Goal: Task Accomplishment & Management: Use online tool/utility

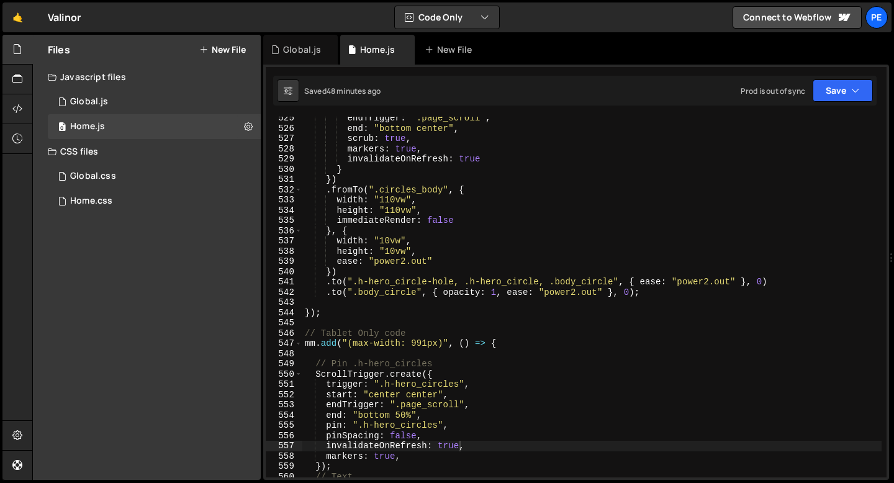
scroll to position [5371, 0]
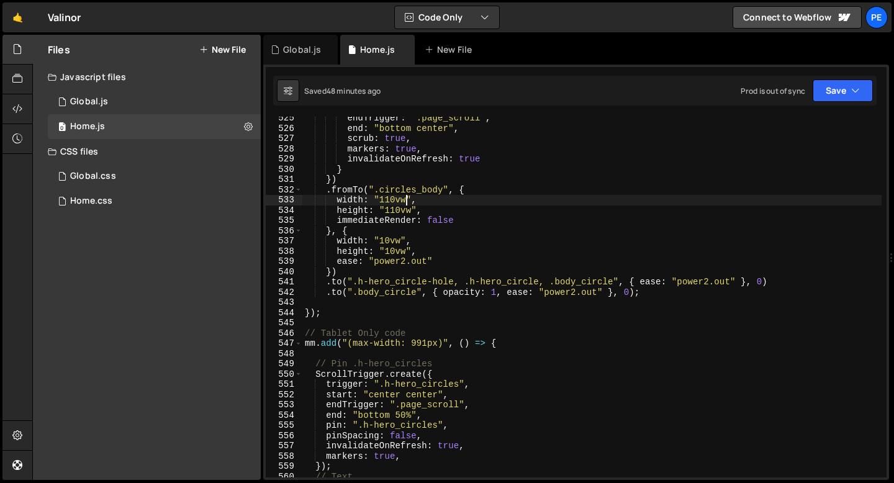
click at [406, 200] on div "endTrigger : ".page_scroll" , end : "bottom center" , scrub : true , markers : …" at bounding box center [591, 303] width 579 height 381
click at [447, 256] on div "endTrigger : ".page_scroll" , end : "bottom center" , scrub : true , markers : …" at bounding box center [591, 303] width 579 height 381
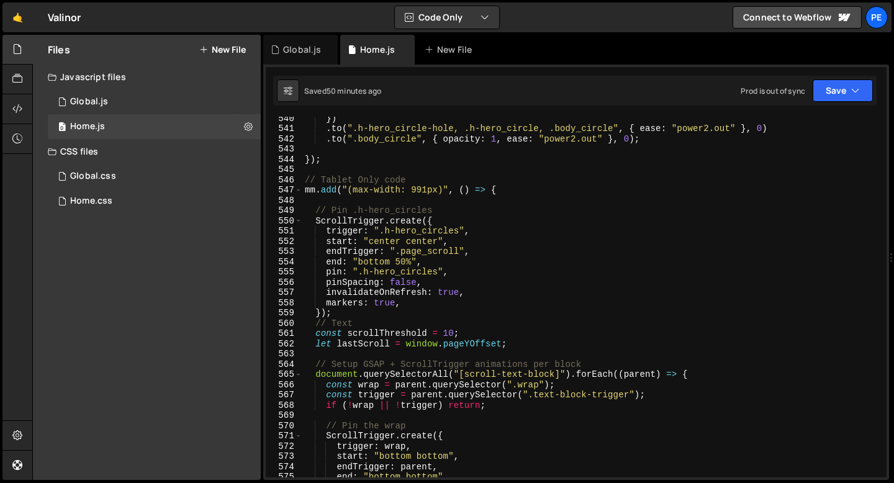
scroll to position [5342, 0]
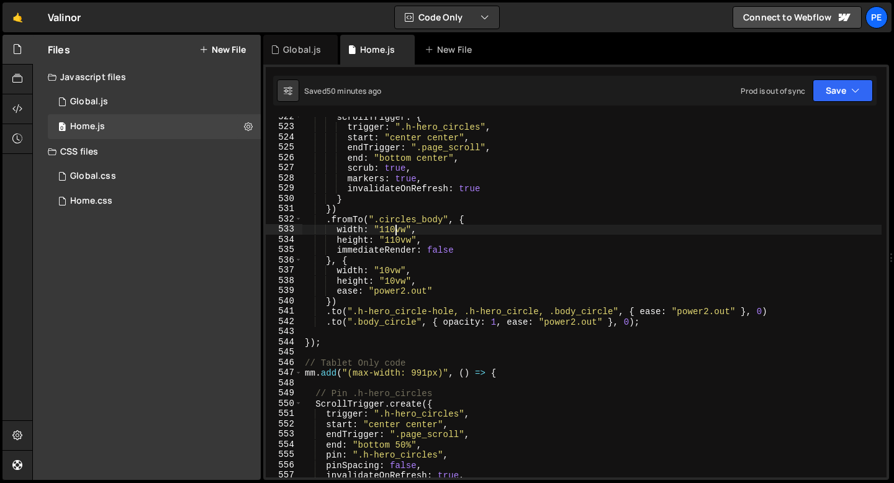
click at [396, 227] on div "scrollTrigger : { trigger : ".h-hero_circles" , start : "center center" , endTr…" at bounding box center [591, 302] width 579 height 381
drag, startPoint x: 405, startPoint y: 229, endPoint x: 378, endPoint y: 227, distance: 27.4
click at [378, 227] on div "scrollTrigger : { trigger : ".h-hero_circles" , start : "center center" , endTr…" at bounding box center [591, 302] width 579 height 381
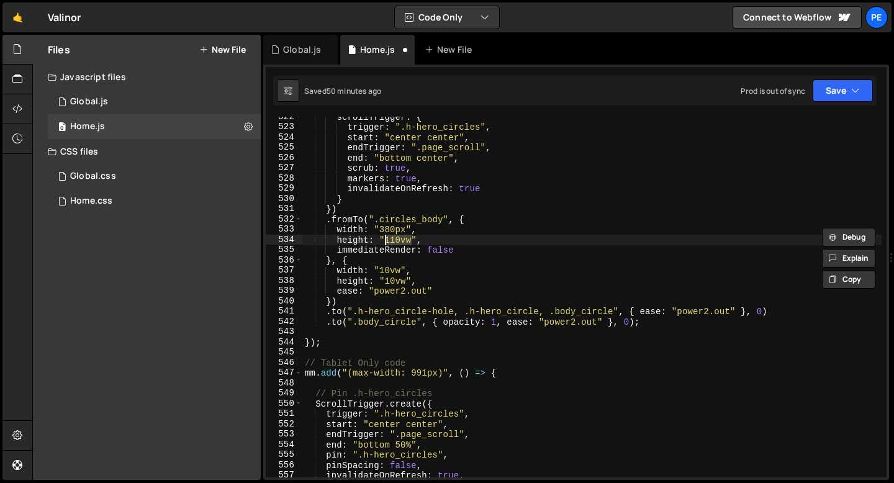
drag, startPoint x: 412, startPoint y: 238, endPoint x: 386, endPoint y: 238, distance: 25.5
click at [386, 238] on div "scrollTrigger : { trigger : ".h-hero_circles" , start : "center center" , endTr…" at bounding box center [591, 302] width 579 height 381
paste textarea "380px"
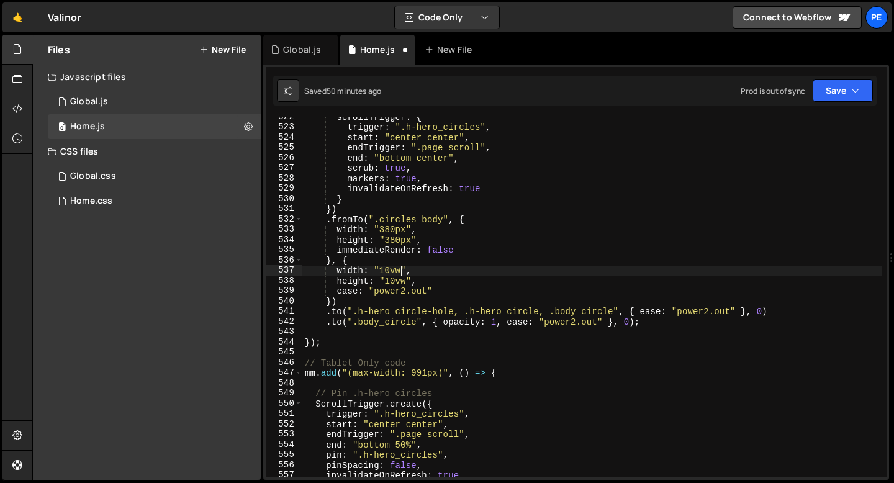
click at [400, 272] on div "scrollTrigger : { trigger : ".h-hero_circles" , start : "center center" , endTr…" at bounding box center [591, 302] width 579 height 381
drag, startPoint x: 402, startPoint y: 271, endPoint x: 381, endPoint y: 271, distance: 21.1
click at [381, 271] on div "scrollTrigger : { trigger : ".h-hero_circles" , start : "center center" , endTr…" at bounding box center [591, 302] width 579 height 381
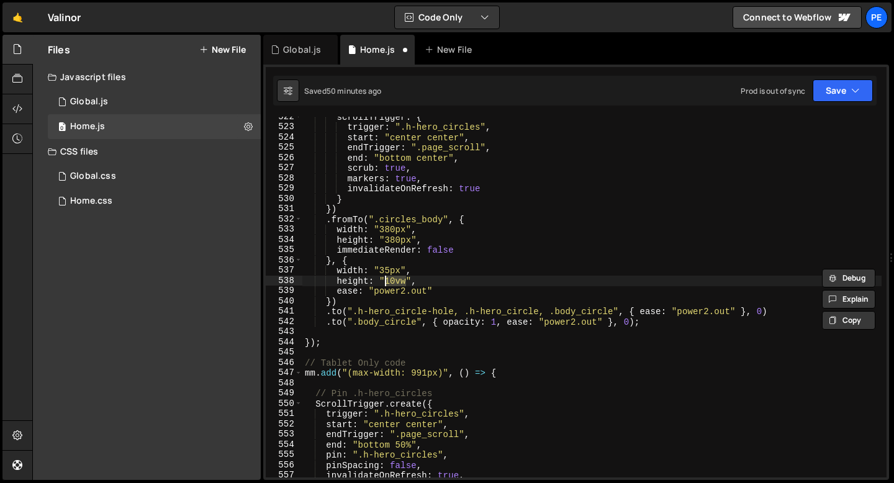
drag, startPoint x: 407, startPoint y: 282, endPoint x: 387, endPoint y: 282, distance: 19.9
click at [387, 282] on div "scrollTrigger : { trigger : ".h-hero_circles" , start : "center center" , endTr…" at bounding box center [591, 302] width 579 height 381
paste textarea "35px"
click at [436, 248] on div "scrollTrigger : { trigger : ".h-hero_circles" , start : "center center" , endTr…" at bounding box center [591, 302] width 579 height 381
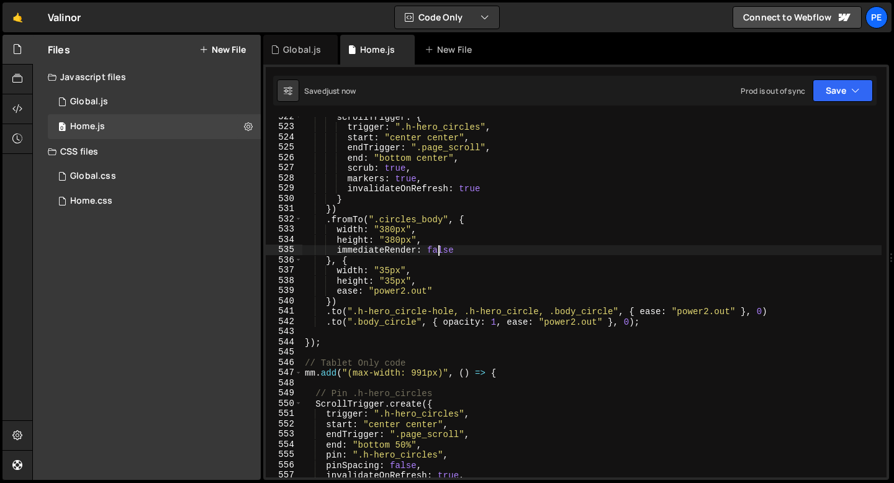
click at [436, 248] on div "scrollTrigger : { trigger : ".h-hero_circles" , start : "center center" , endTr…" at bounding box center [591, 302] width 579 height 381
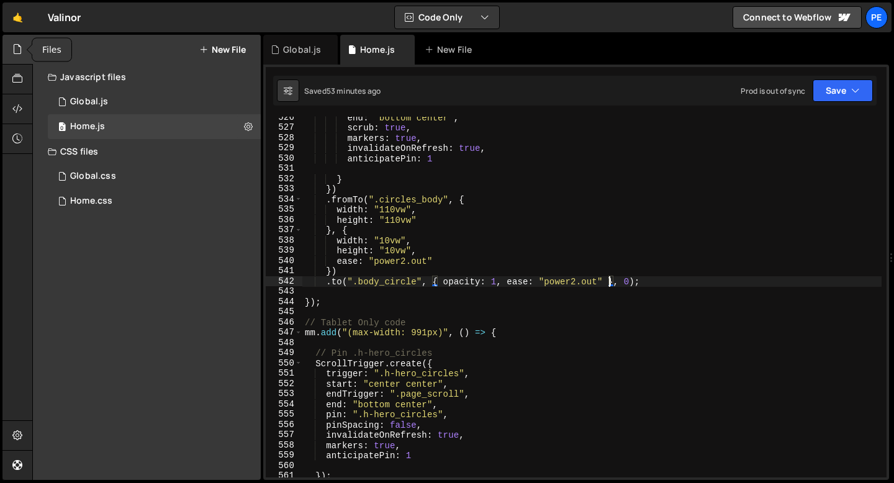
scroll to position [5382, 0]
click at [20, 42] on icon at bounding box center [17, 49] width 10 height 14
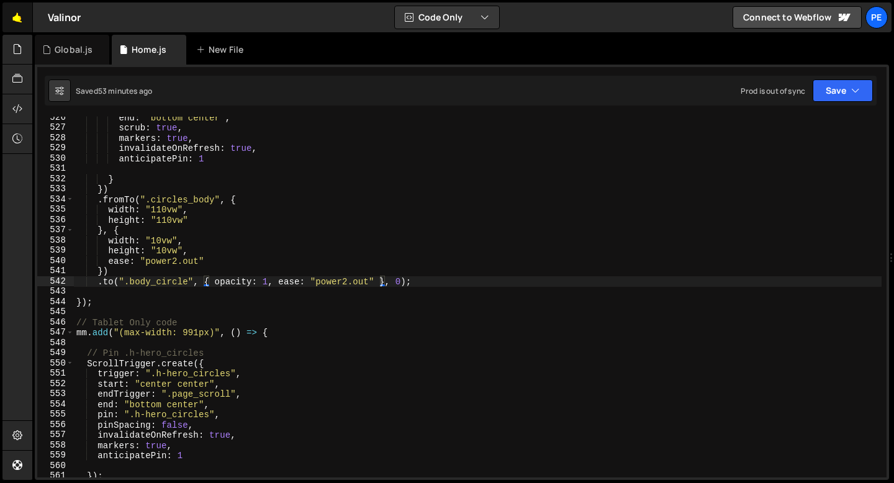
click at [20, 17] on link "🤙" at bounding box center [17, 17] width 30 height 30
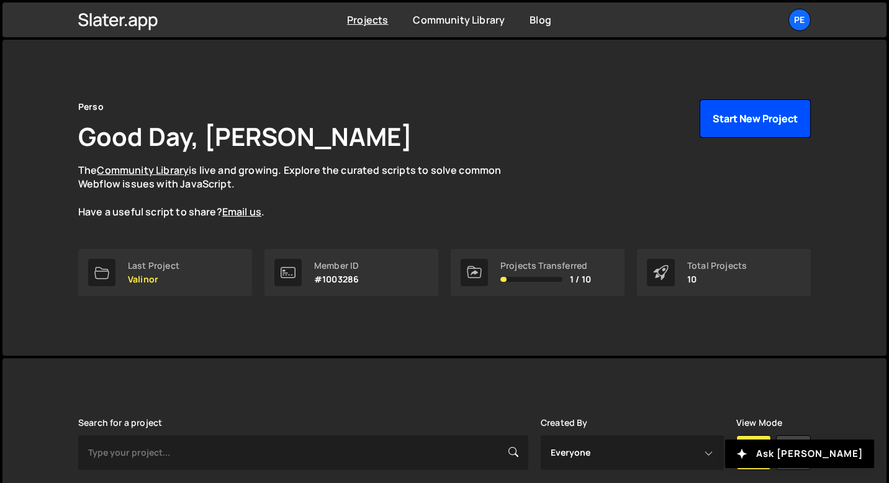
click at [706, 133] on button "Start New Project" at bounding box center [755, 118] width 111 height 38
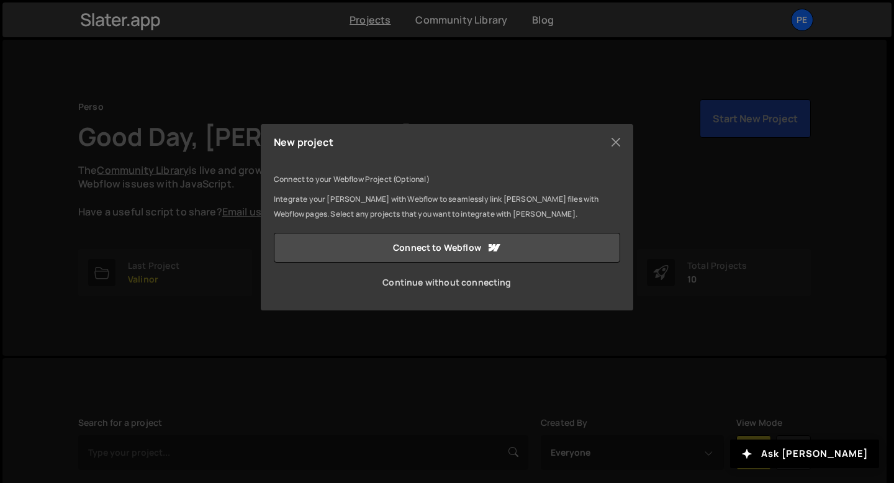
click at [425, 289] on link "Continue without connecting" at bounding box center [447, 283] width 346 height 30
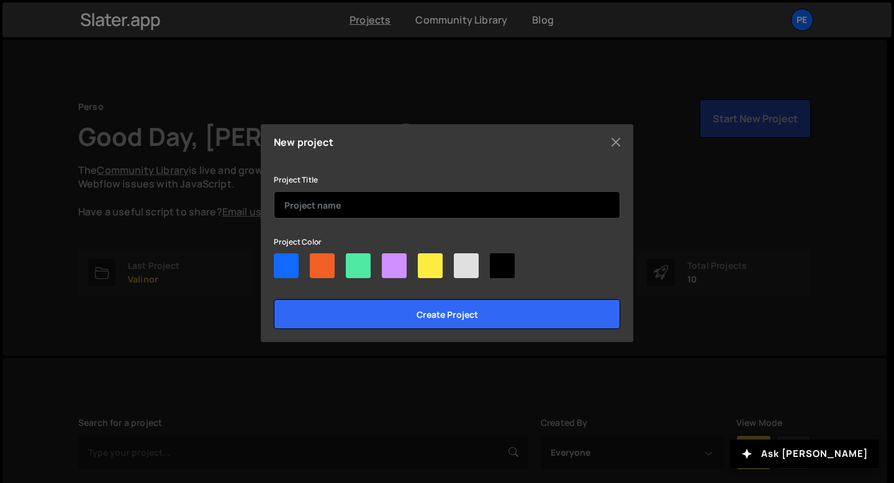
click at [338, 206] on input "text" at bounding box center [447, 204] width 346 height 27
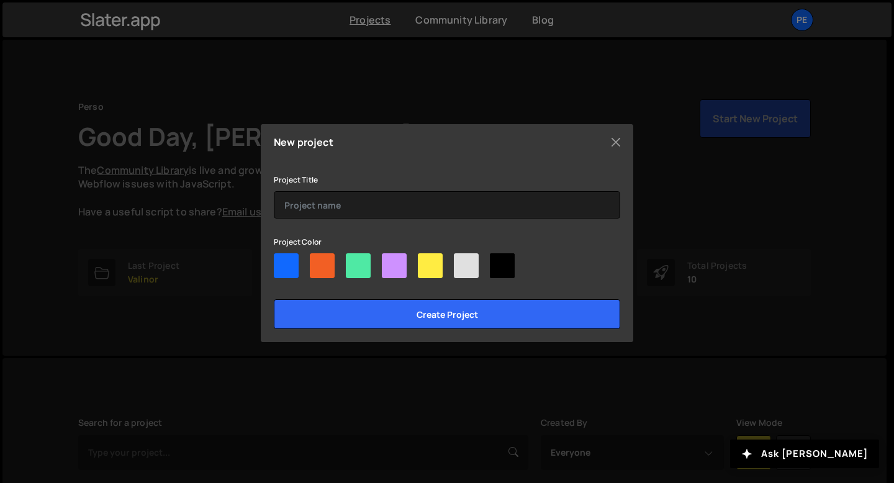
click at [404, 257] on div at bounding box center [394, 265] width 25 height 25
click at [390, 257] on input"] "radio" at bounding box center [386, 257] width 8 height 8
radio input"] "true"
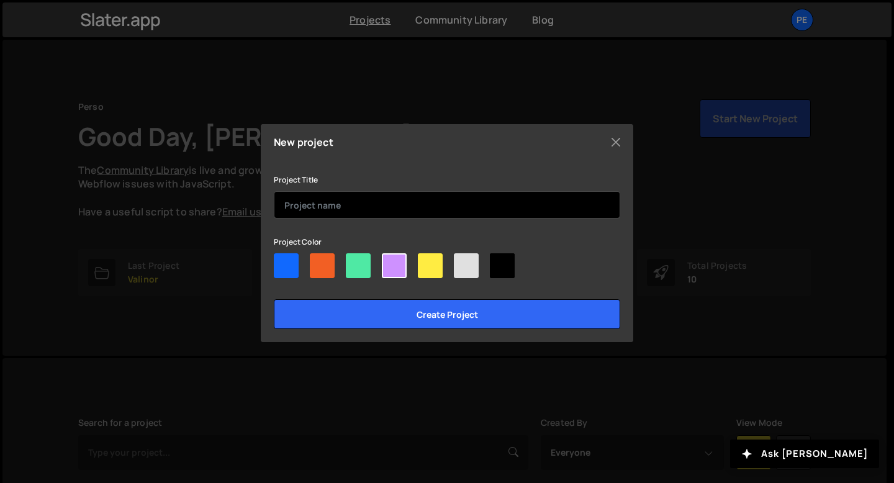
click at [350, 201] on input "text" at bounding box center [447, 204] width 346 height 27
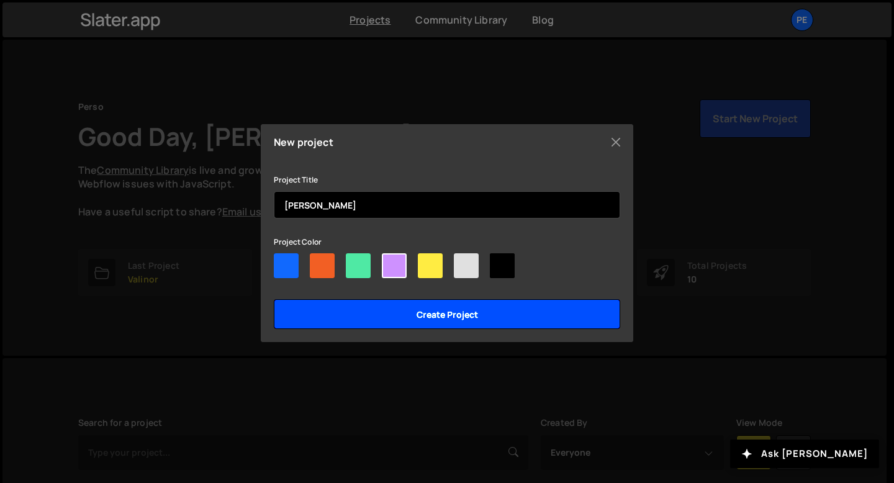
type input "Laura"
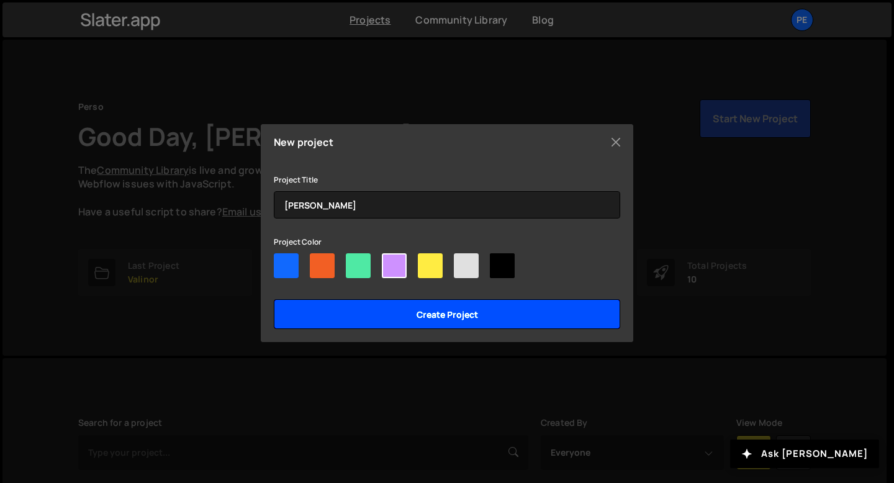
click at [368, 313] on input "Create project" at bounding box center [447, 314] width 346 height 30
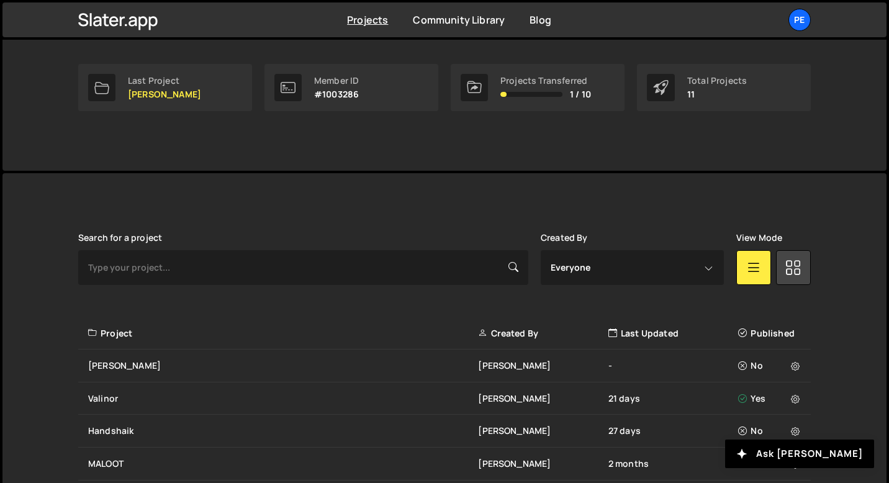
scroll to position [258, 0]
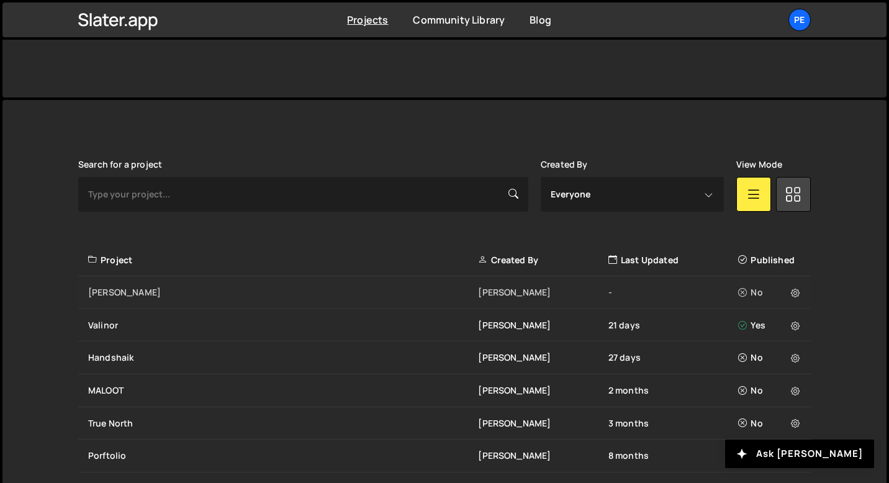
click at [155, 289] on div "[PERSON_NAME]" at bounding box center [283, 292] width 390 height 12
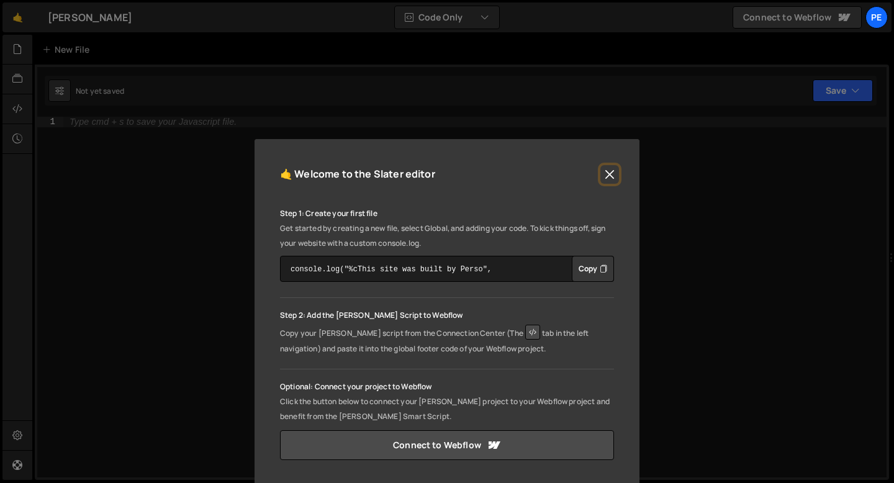
click at [615, 179] on button "Close" at bounding box center [609, 174] width 19 height 19
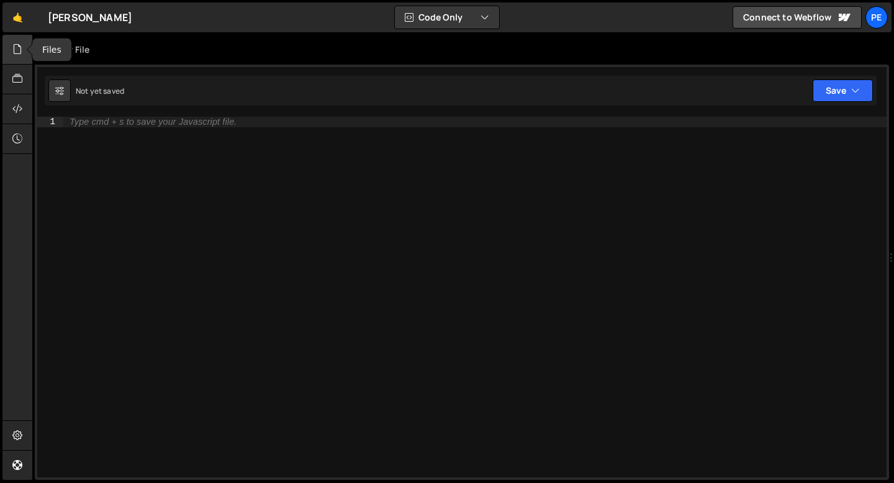
click at [19, 58] on div at bounding box center [17, 50] width 30 height 30
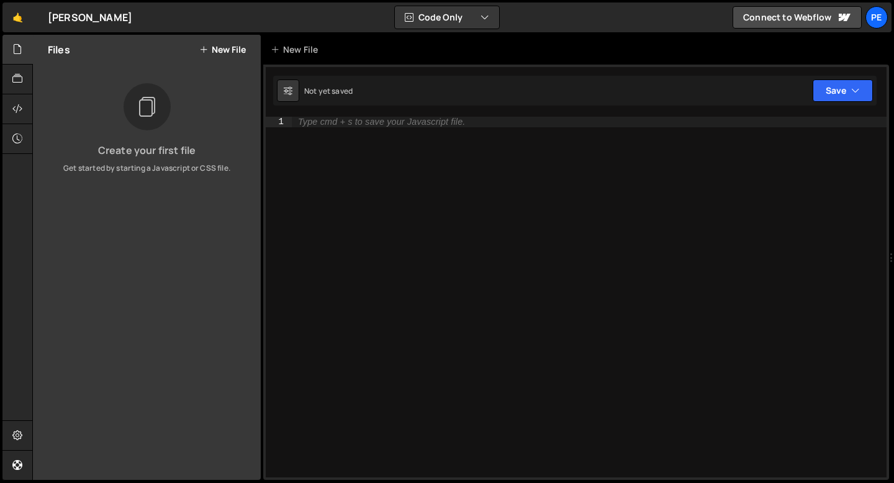
click at [232, 45] on button "New File" at bounding box center [222, 50] width 47 height 10
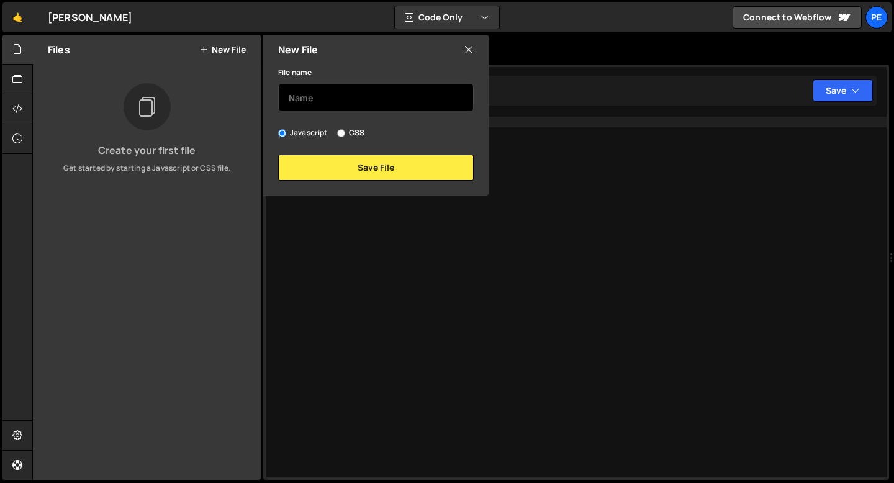
click at [324, 90] on input "text" at bounding box center [376, 97] width 196 height 27
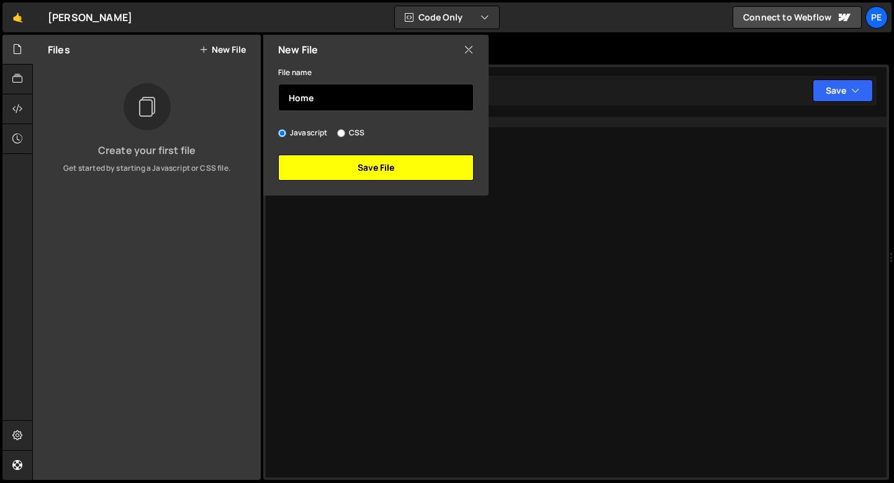
type input "Home"
click at [345, 169] on button "Save File" at bounding box center [376, 168] width 196 height 26
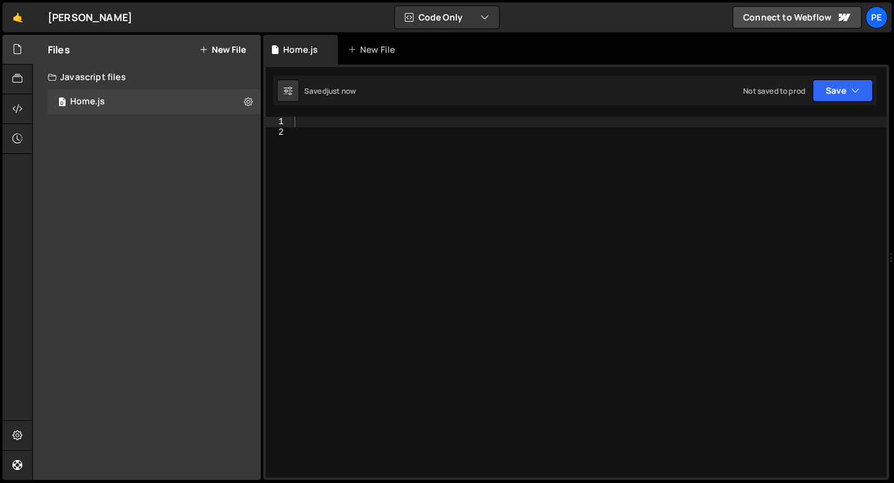
click at [219, 55] on button "New File" at bounding box center [222, 50] width 47 height 10
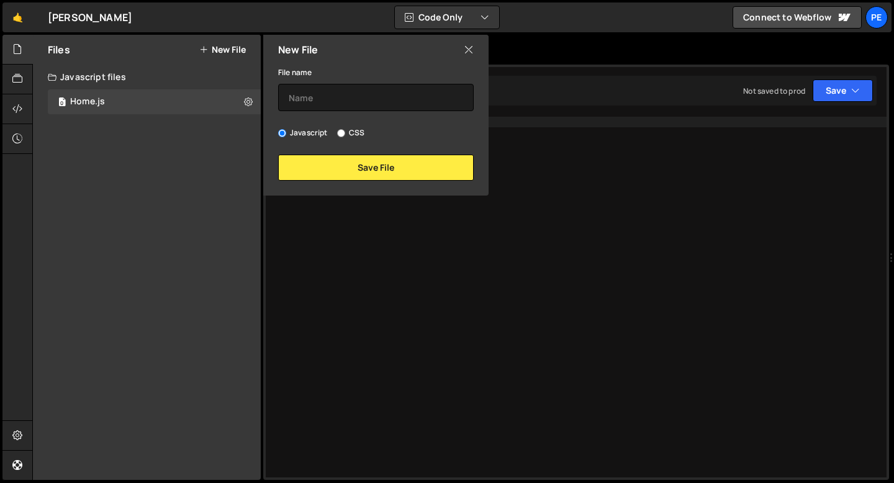
click at [345, 133] on label "CSS" at bounding box center [350, 133] width 27 height 12
click at [345, 133] on input "CSS" at bounding box center [341, 133] width 8 height 8
radio input "true"
click at [332, 98] on input "text" at bounding box center [376, 97] width 196 height 27
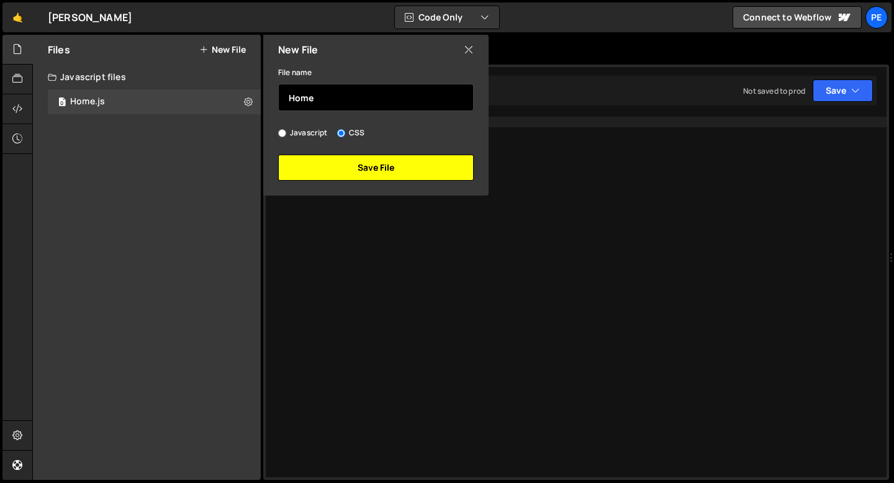
type input "Home"
click at [337, 161] on button "Save File" at bounding box center [376, 168] width 196 height 26
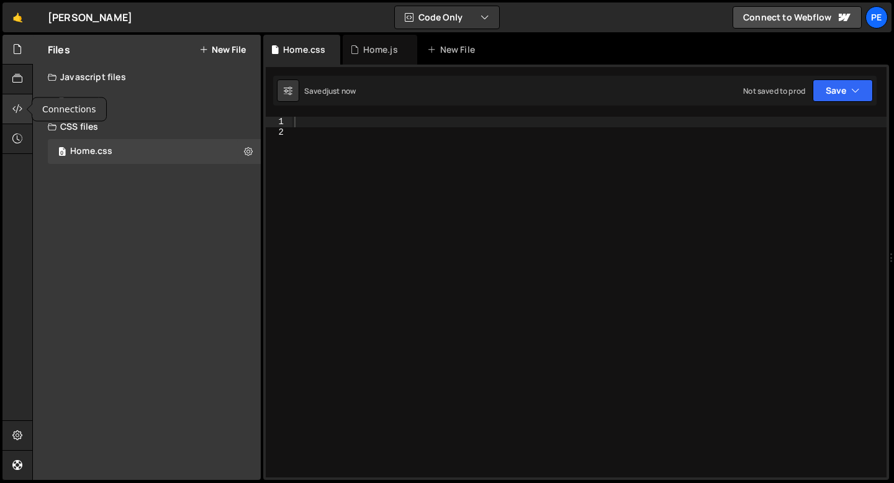
click at [17, 108] on icon at bounding box center [17, 109] width 10 height 14
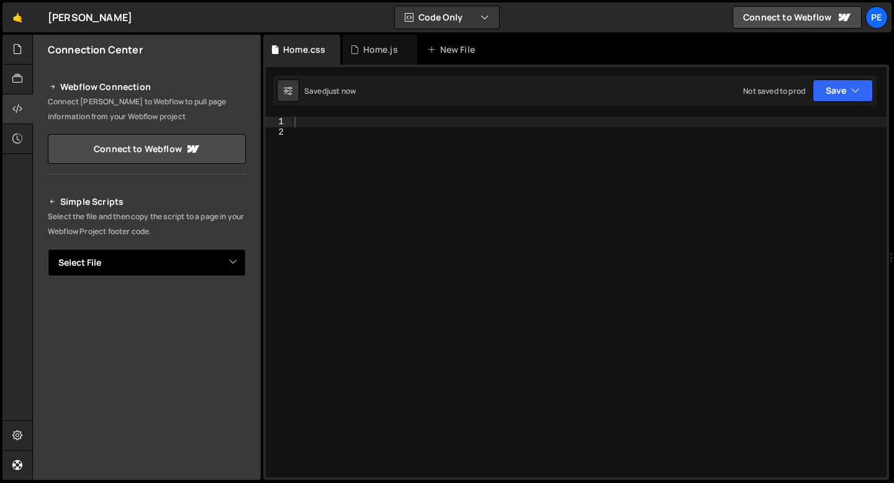
click at [109, 260] on select "Select File Home.js Home.css" at bounding box center [147, 262] width 198 height 27
click at [48, 249] on select "Select File Home.js Home.css" at bounding box center [147, 262] width 198 height 27
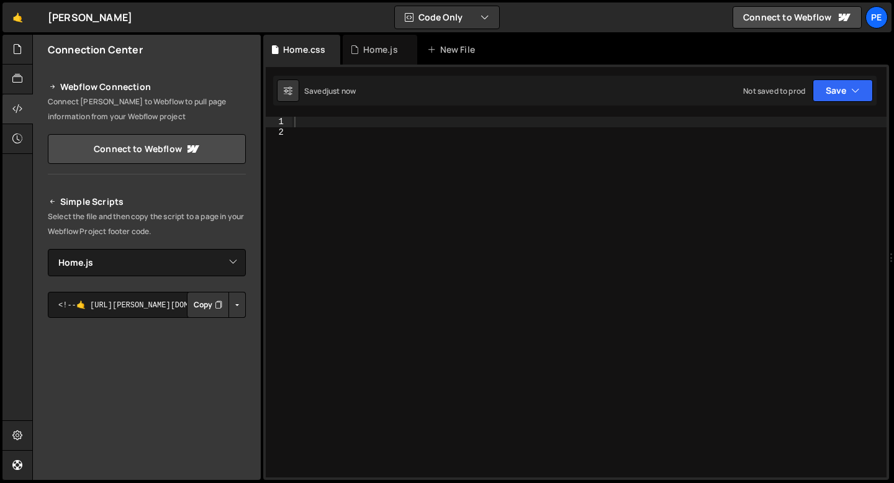
click at [197, 304] on button "Copy" at bounding box center [208, 305] width 42 height 26
click at [313, 54] on div "Home.css" at bounding box center [304, 49] width 42 height 12
click at [203, 273] on select "Select File Home.js Home.css" at bounding box center [147, 262] width 198 height 27
select select "46779"
click at [48, 249] on select "Select File Home.js Home.css" at bounding box center [147, 262] width 198 height 27
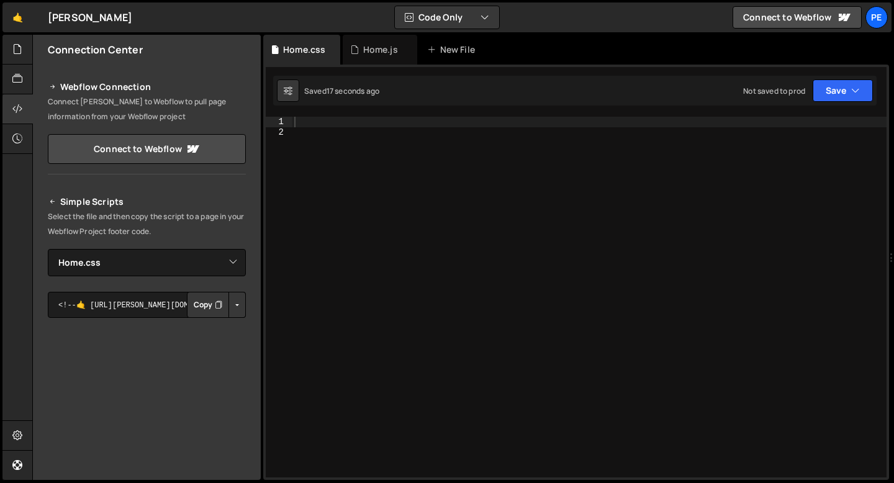
click at [201, 307] on button "Copy" at bounding box center [208, 305] width 42 height 26
click at [302, 137] on div at bounding box center [589, 307] width 595 height 381
click at [355, 48] on icon at bounding box center [354, 49] width 9 height 12
click at [26, 18] on link "🤙" at bounding box center [17, 17] width 30 height 30
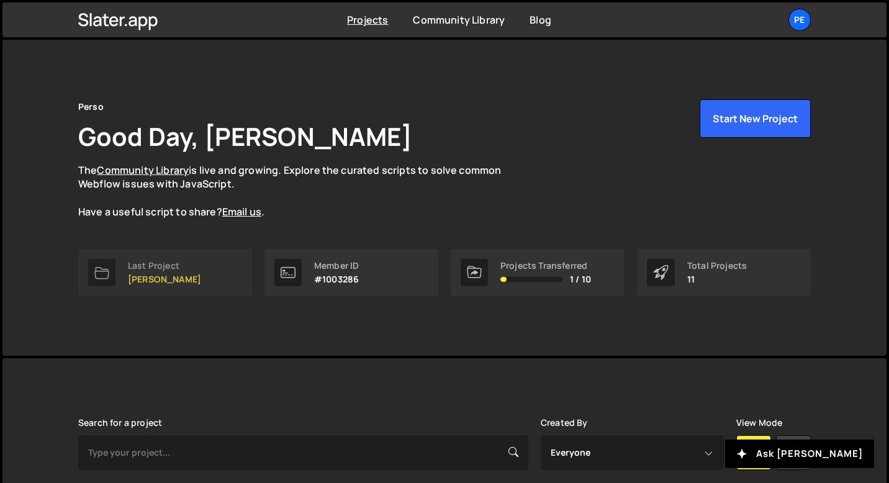
scroll to position [259, 0]
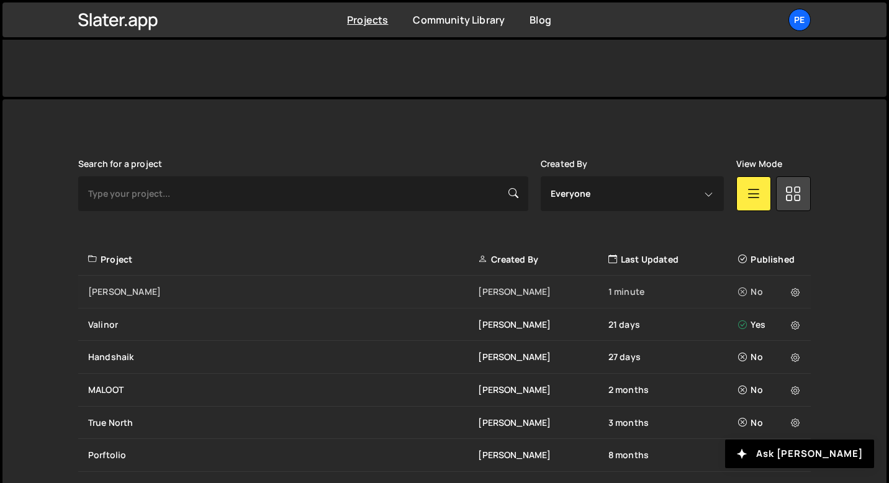
click at [123, 298] on div "[PERSON_NAME] 1 minute No" at bounding box center [444, 292] width 733 height 33
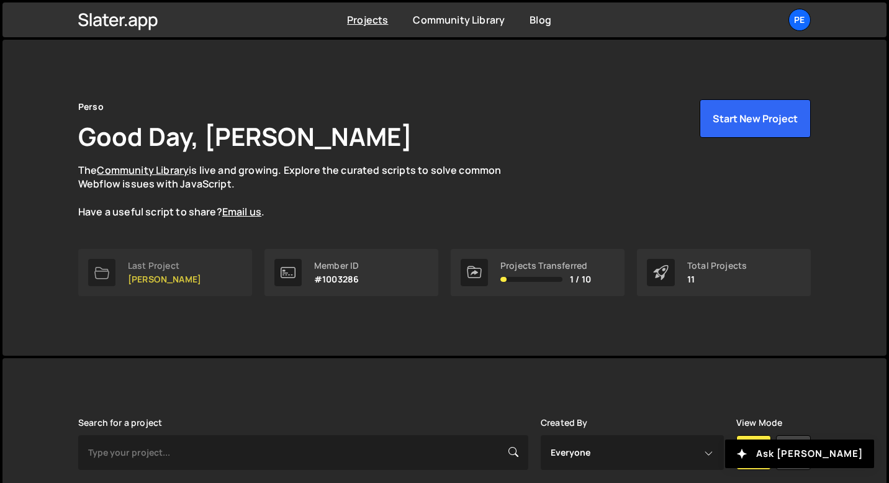
scroll to position [363, 0]
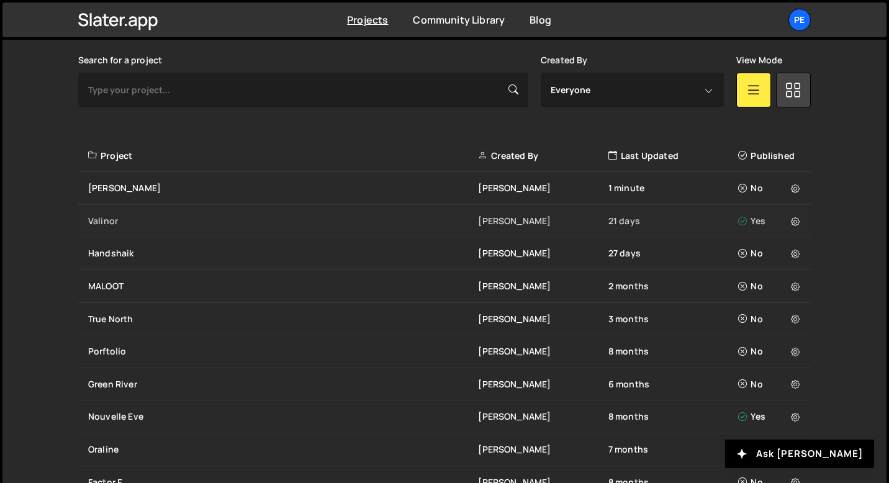
click at [148, 228] on div "[PERSON_NAME] 21 days Yes" at bounding box center [444, 221] width 733 height 33
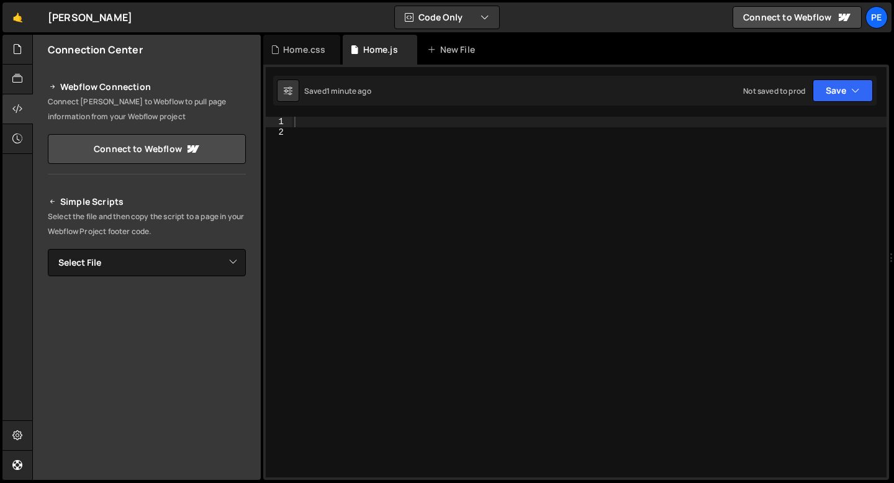
click at [327, 121] on div at bounding box center [589, 307] width 595 height 381
paste textarea "});"
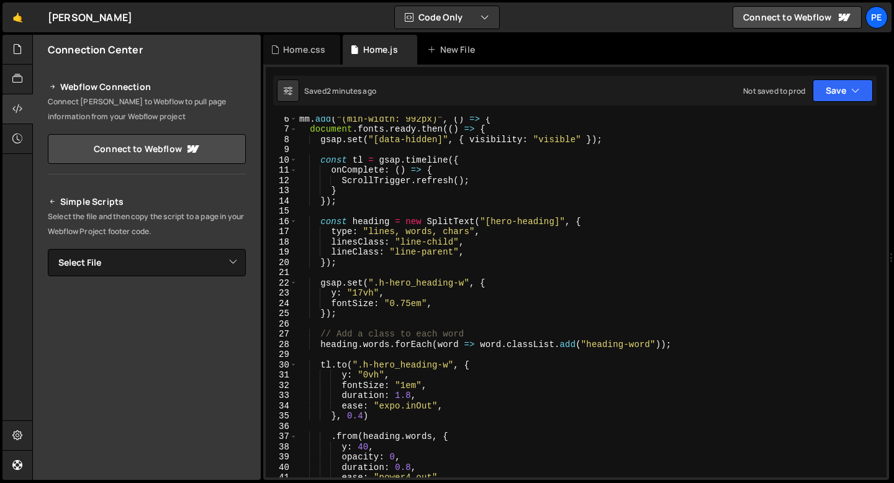
scroll to position [66, 0]
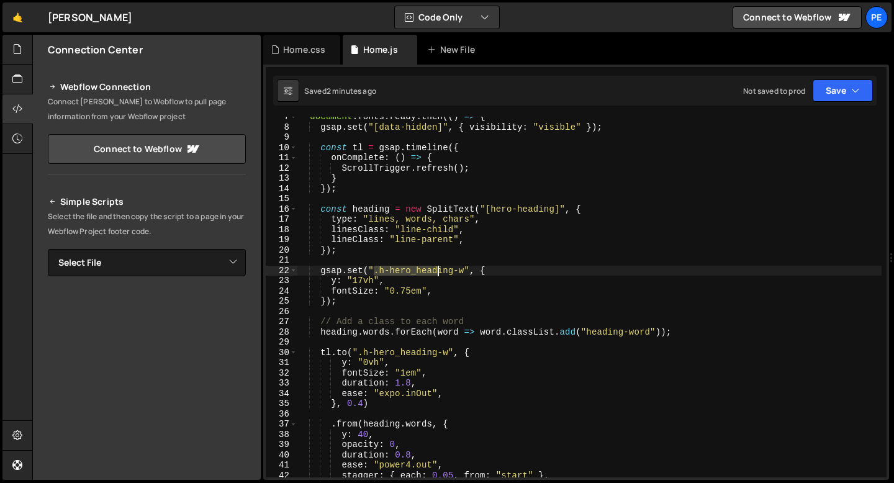
drag, startPoint x: 372, startPoint y: 270, endPoint x: 436, endPoint y: 271, distance: 64.0
click at [436, 271] on div "document . fonts . ready . then (( ) => { gsap . set ( "[data-hidden]" , { visi…" at bounding box center [589, 302] width 585 height 381
drag, startPoint x: 466, startPoint y: 271, endPoint x: 377, endPoint y: 271, distance: 89.4
click at [376, 274] on div "document . fonts . ready . then (( ) => { gsap . set ( "[data-hidden]" , { visi…" at bounding box center [589, 302] width 585 height 381
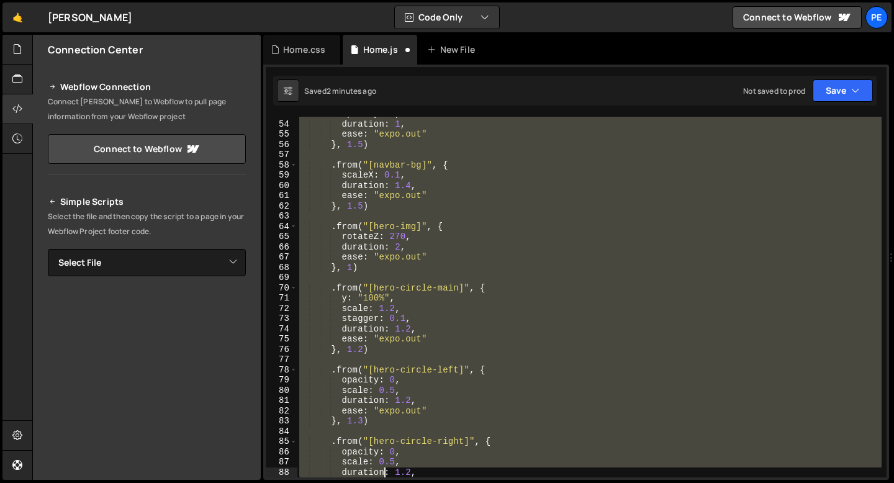
scroll to position [633, 0]
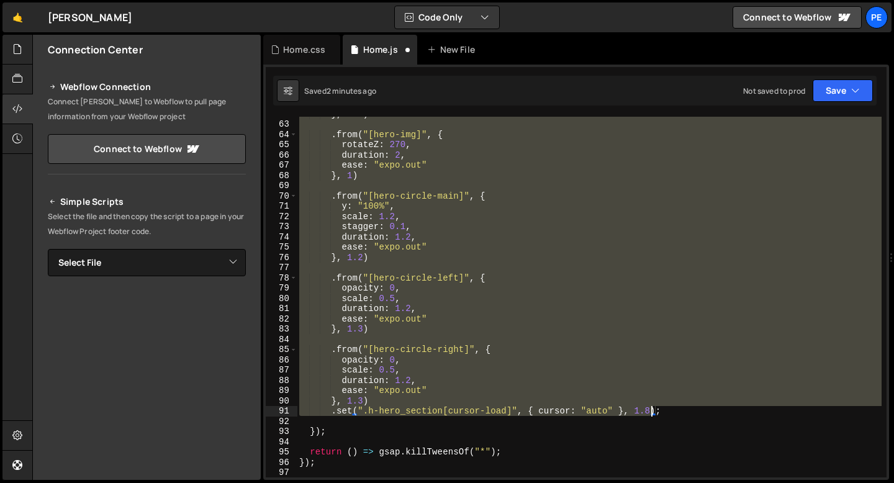
drag, startPoint x: 320, startPoint y: 214, endPoint x: 654, endPoint y: 406, distance: 384.6
click at [654, 406] on div "} , 1.5 ) . from ( "[hero-img]" , { rotateZ : 270 , duration : 2 , ease : "expo…" at bounding box center [589, 299] width 585 height 381
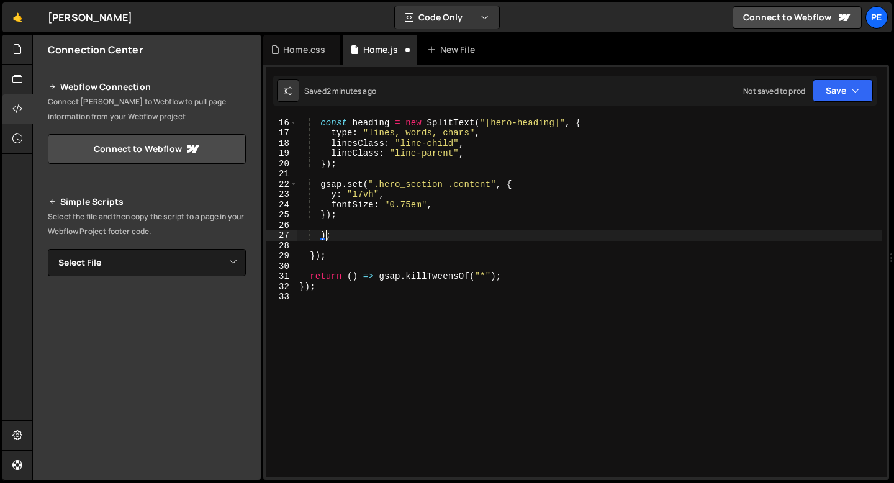
click at [325, 233] on div "const heading = new SplitText ( "[hero-heading]" , { type : "lines, words, char…" at bounding box center [589, 297] width 585 height 381
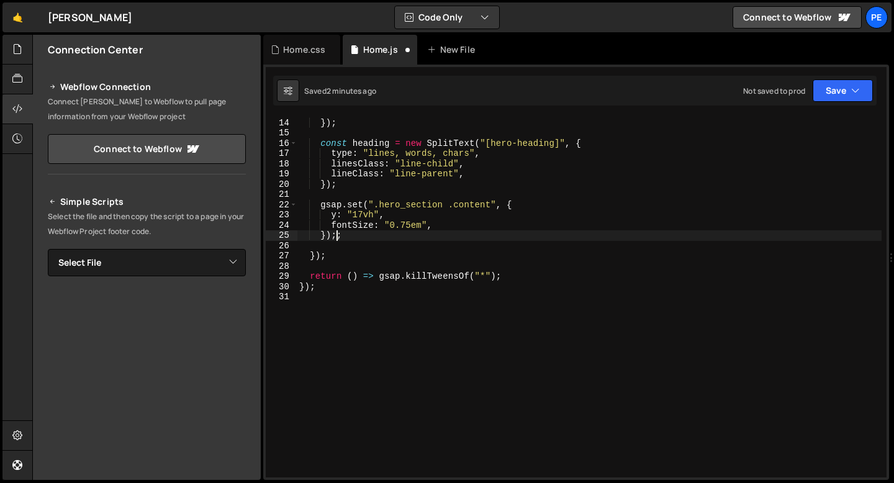
scroll to position [132, 0]
click at [345, 237] on div "} }) ; const heading = new SplitText ( "[hero-heading]" , { type : "lines, word…" at bounding box center [589, 297] width 585 height 381
type textarea "});"
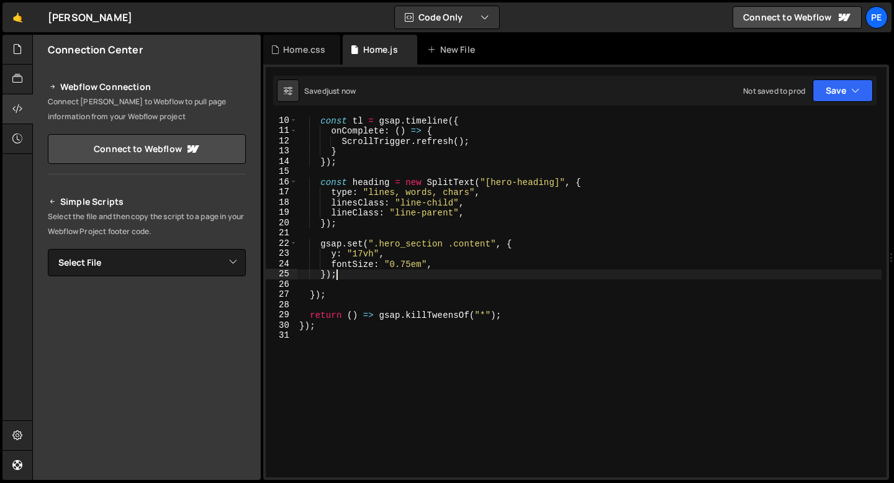
scroll to position [0, 0]
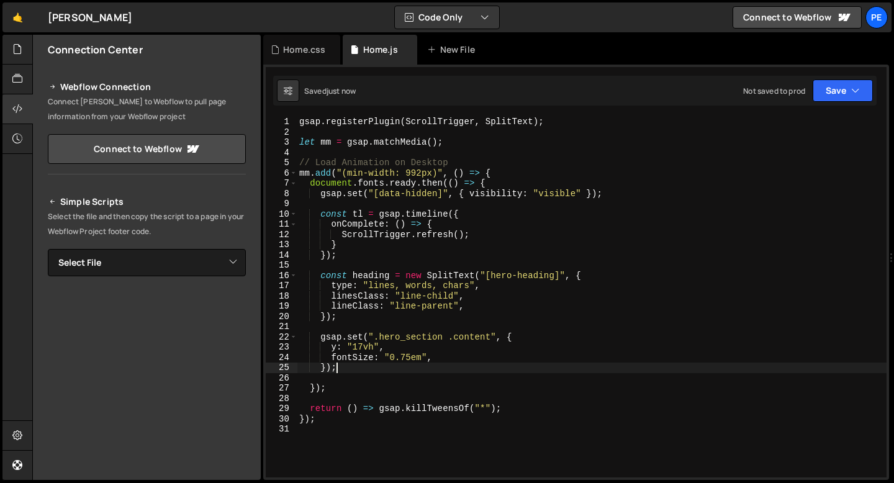
click at [358, 261] on div "gsap . registerPlugin ( ScrollTrigger , SplitText ) ; let mm = gsap . matchMedi…" at bounding box center [592, 307] width 590 height 381
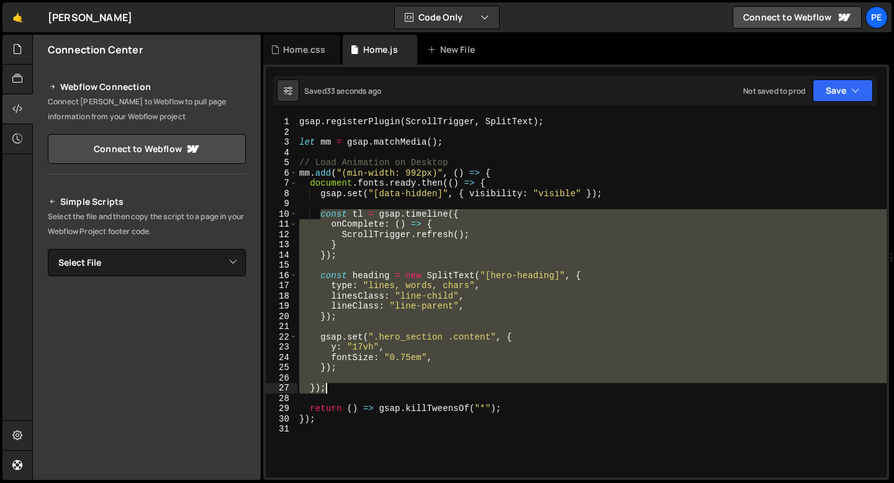
drag, startPoint x: 319, startPoint y: 211, endPoint x: 364, endPoint y: 388, distance: 182.6
click at [364, 388] on div "gsap . registerPlugin ( ScrollTrigger , SplitText ) ; let mm = gsap . matchMedi…" at bounding box center [592, 307] width 590 height 381
type textarea "});"
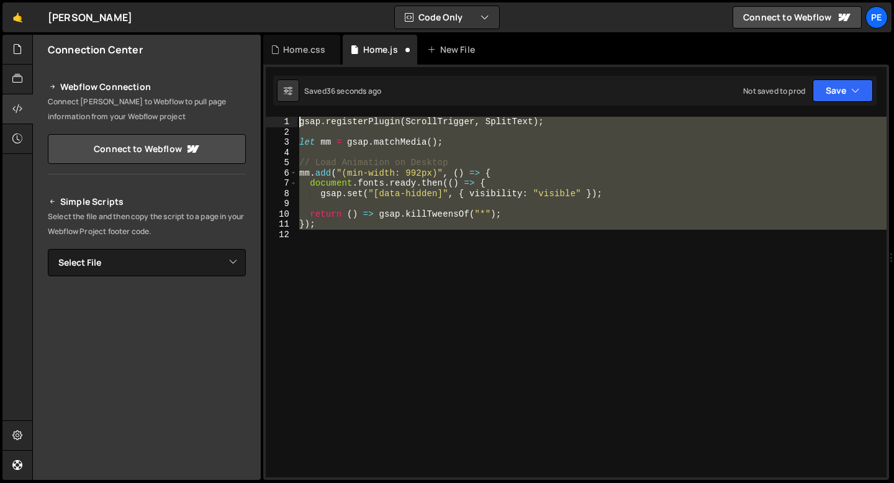
drag, startPoint x: 319, startPoint y: 231, endPoint x: 277, endPoint y: 104, distance: 133.5
click at [277, 104] on div "Debug Explain Copy Home.css Home.js New File Saved 36 seconds ago Not saved to …" at bounding box center [576, 258] width 626 height 446
type textarea "gsap.registerPlugin(ScrollTrigger, SplitText);"
click at [431, 205] on div "gsap . registerPlugin ( ScrollTrigger , SplitText ) ; let mm = gsap . matchMedi…" at bounding box center [592, 307] width 590 height 381
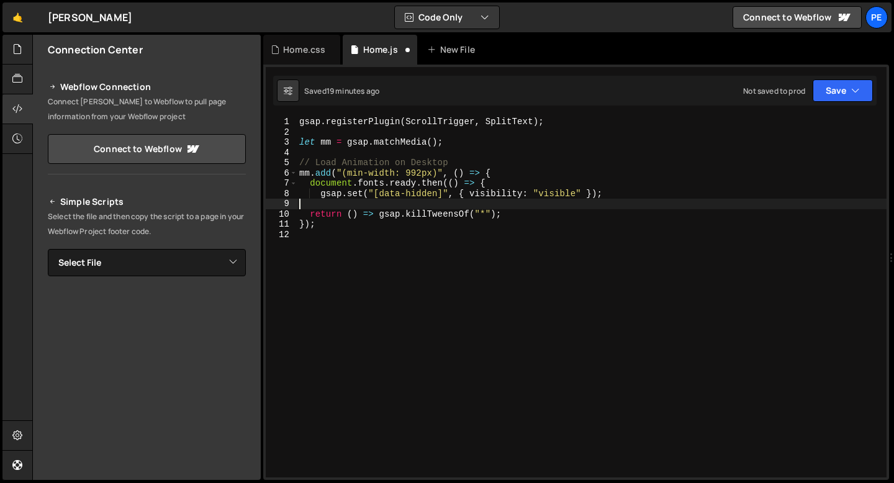
click at [626, 192] on div "gsap . registerPlugin ( ScrollTrigger , SplitText ) ; let mm = gsap . matchMedi…" at bounding box center [592, 307] width 590 height 381
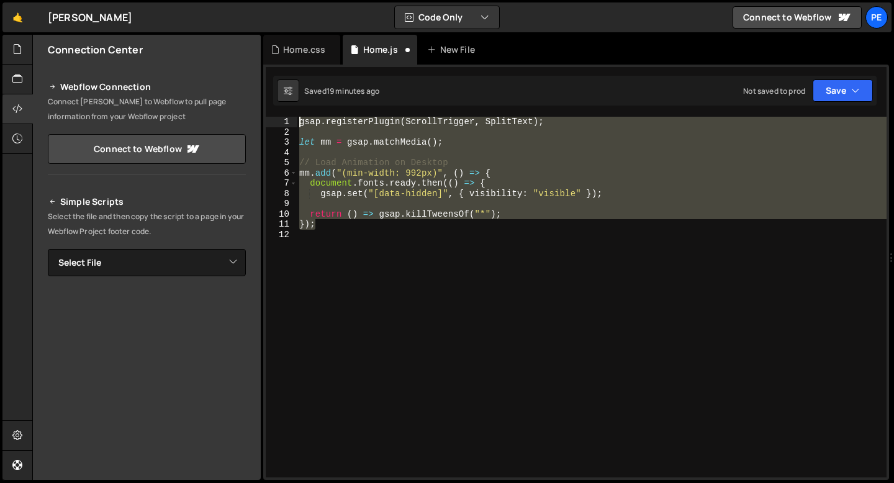
drag, startPoint x: 354, startPoint y: 223, endPoint x: 282, endPoint y: 117, distance: 127.8
click at [282, 117] on div "gsap.set("[data-hidden]", { visibility: "visible" }); 1 2 3 4 5 6 7 8 9 10 11 1…" at bounding box center [576, 297] width 621 height 361
type textarea "gsap.registerPlugin(ScrollTrigger, SplitText);"
paste textarea
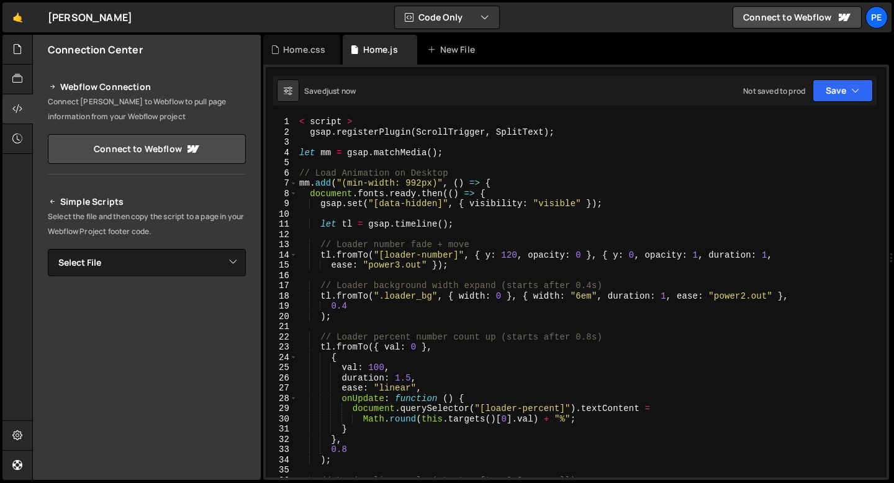
click at [359, 115] on div "1 2 3 4 5 6 7 8 9 10 11 12 13 14 15 16 17 18 19 20 21 22 23 24 25 26 27 28 29 3…" at bounding box center [576, 272] width 626 height 415
click at [359, 114] on div "1 2 3 4 5 6 7 8 9 10 11 12 13 14 15 16 17 18 19 20 21 22 23 24 25 26 27 28 29 3…" at bounding box center [576, 272] width 626 height 415
click at [354, 120] on div "< script > gsap . registerPlugin ( ScrollTrigger , SplitText ) ; let mm = gsap …" at bounding box center [589, 307] width 585 height 381
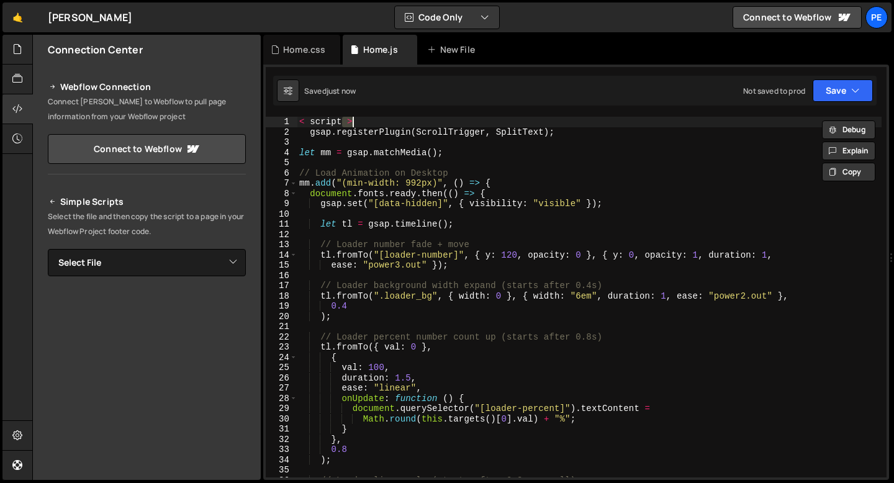
click at [354, 120] on div "< script > gsap . registerPlugin ( ScrollTrigger , SplitText ) ; let mm = gsap …" at bounding box center [589, 307] width 585 height 381
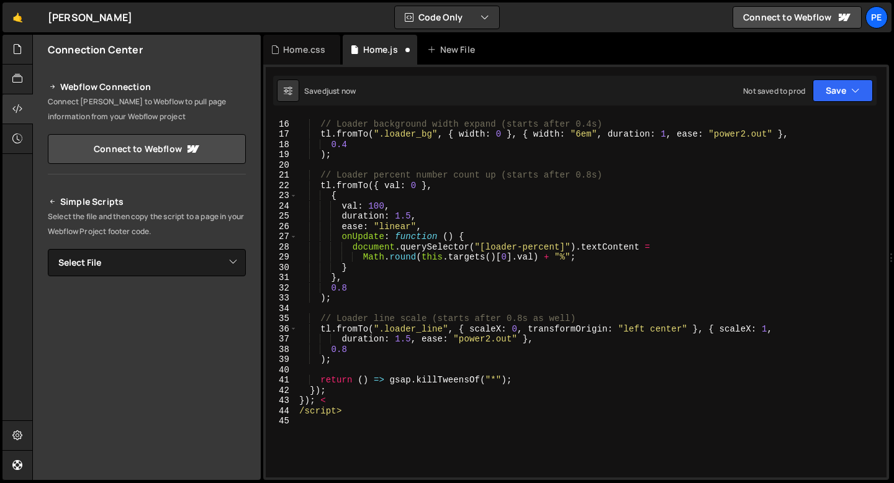
scroll to position [151, 0]
click at [342, 408] on div "// Loader background width expand (starts after 0.4s) tl . fromTo ( ".loader_bg…" at bounding box center [589, 299] width 585 height 381
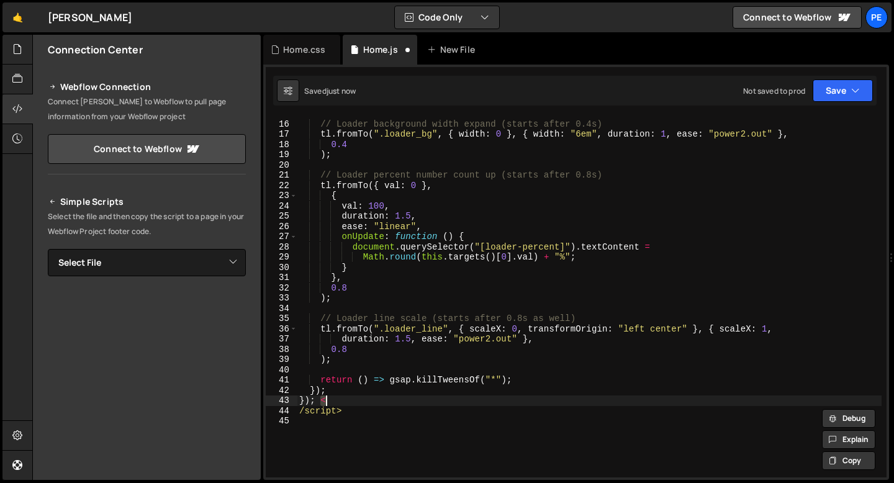
drag, startPoint x: 321, startPoint y: 402, endPoint x: 356, endPoint y: 413, distance: 36.7
click at [356, 413] on div "// Loader background width expand (starts after 0.4s) tl . fromTo ( ".loader_bg…" at bounding box center [589, 299] width 585 height 381
type textarea "duration: 1.5,"
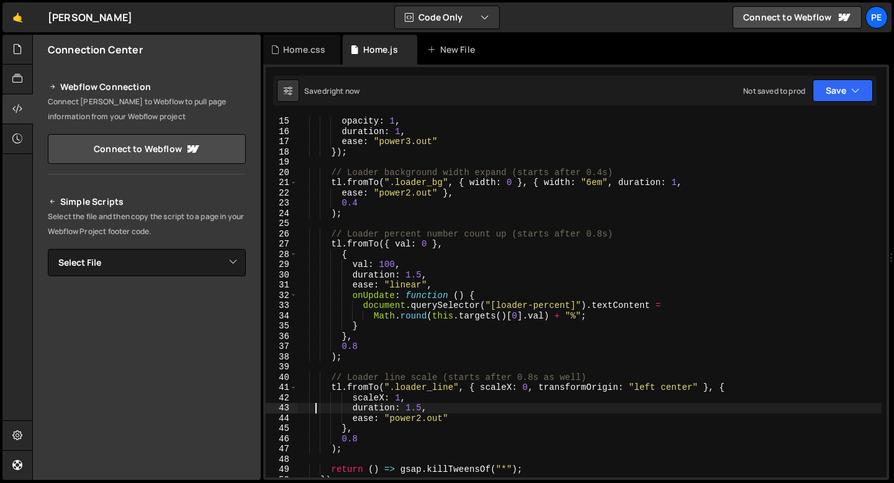
scroll to position [0, 0]
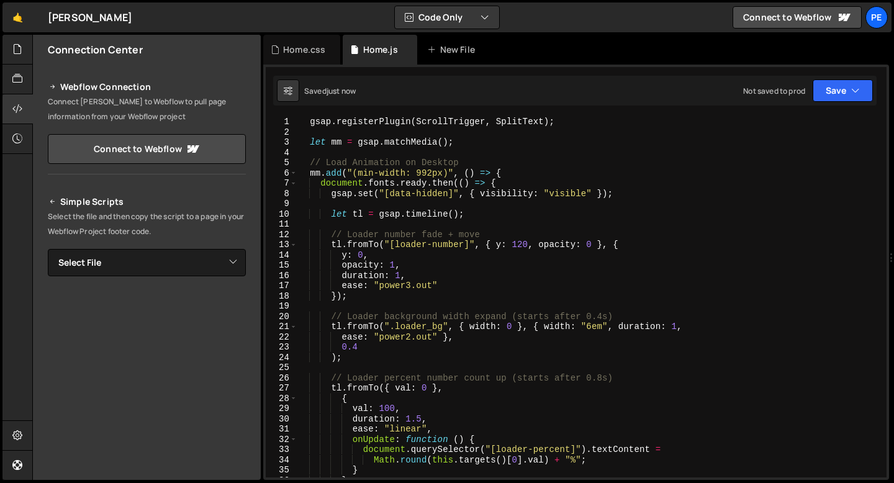
click at [315, 134] on div "gsap . registerPlugin ( ScrollTrigger , SplitText ) ; let mm = gsap . matchMedi…" at bounding box center [589, 307] width 585 height 381
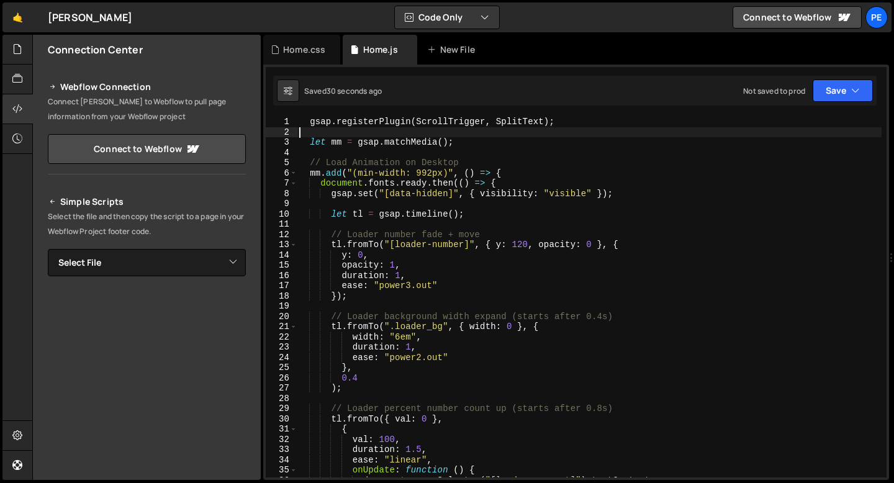
click at [515, 122] on div "gsap . registerPlugin ( ScrollTrigger , SplitText ) ; let mm = gsap . matchMedi…" at bounding box center [589, 307] width 585 height 381
click at [510, 138] on div "gsap . registerPlugin ( ScrollTrigger ) ; let mm = gsap . matchMedia ( ) ; // L…" at bounding box center [589, 307] width 585 height 381
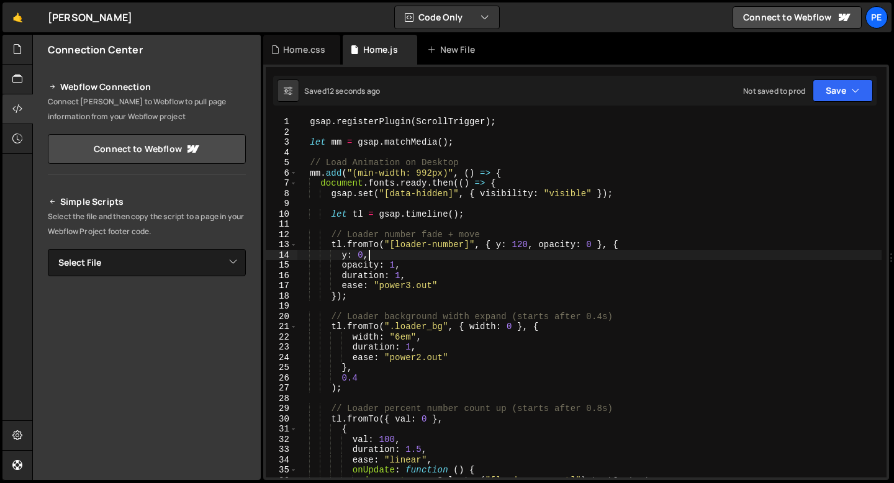
click at [427, 259] on div "gsap . registerPlugin ( ScrollTrigger ) ; let mm = gsap . matchMedia ( ) ; // L…" at bounding box center [589, 307] width 585 height 381
type textarea "y: 0,"
click at [370, 306] on div "gsap . registerPlugin ( ScrollTrigger ) ; let mm = gsap . matchMedia ( ) ; // L…" at bounding box center [589, 307] width 585 height 381
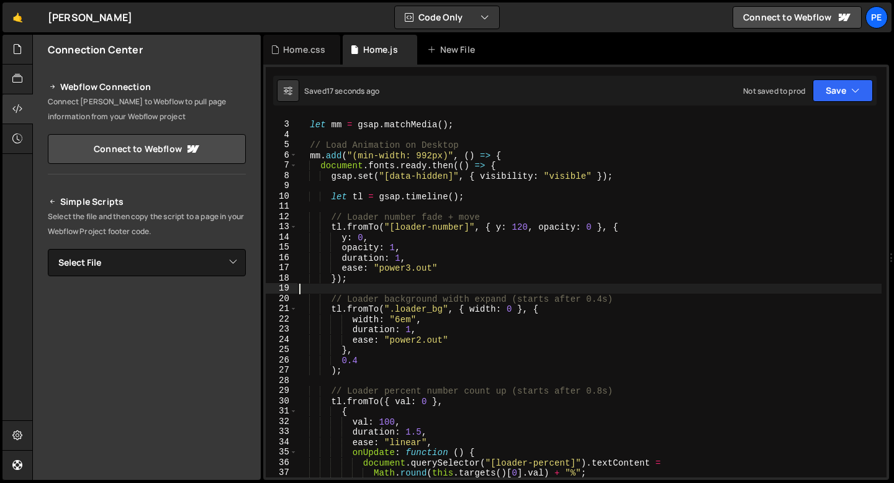
scroll to position [18, 0]
click at [365, 362] on div "let mm = gsap . matchMedia ( ) ; // Load Animation on Desktop mm . add ( "(min-…" at bounding box center [589, 299] width 585 height 381
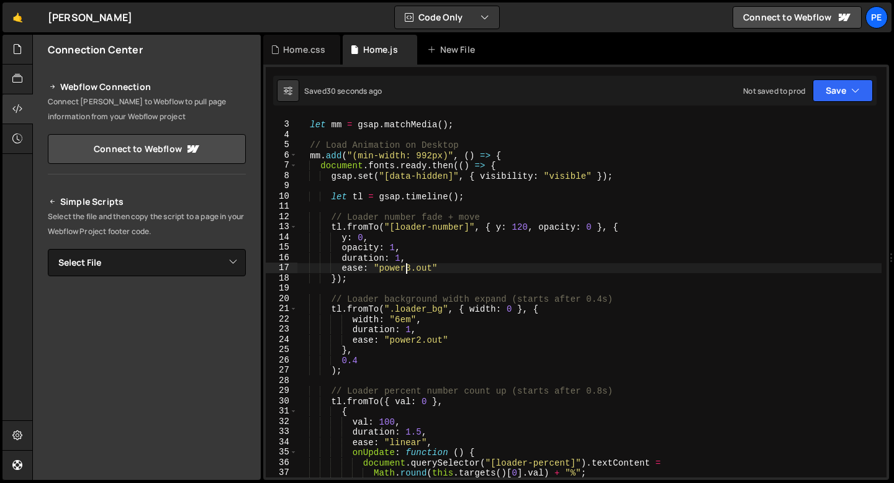
click at [404, 269] on div "let mm = gsap . matchMedia ( ) ; // Load Animation on Desktop mm . add ( "(min-…" at bounding box center [589, 299] width 585 height 381
click at [391, 269] on div "let mm = gsap . matchMedia ( ) ; // Load Animation on Desktop mm . add ( "(min-…" at bounding box center [589, 299] width 585 height 381
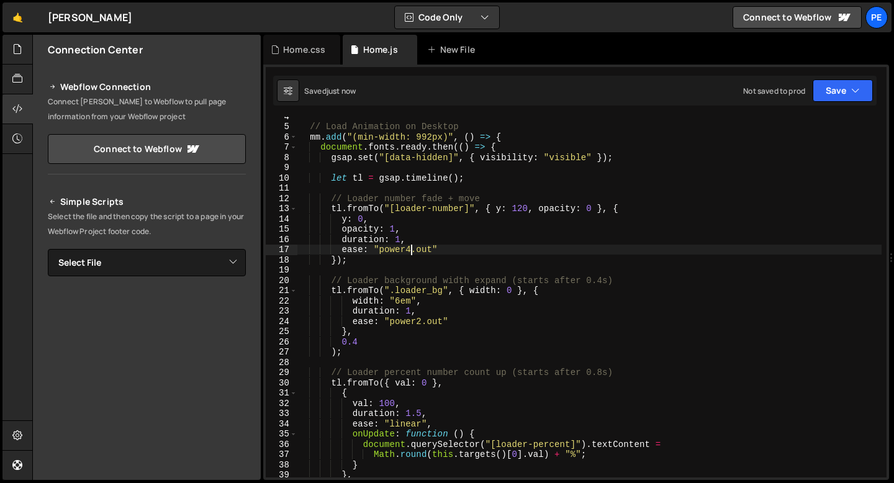
scroll to position [36, 0]
click at [422, 318] on div "// Load Animation on Desktop mm . add ( "(min-width: 992px)" , ( ) => { documen…" at bounding box center [589, 301] width 585 height 381
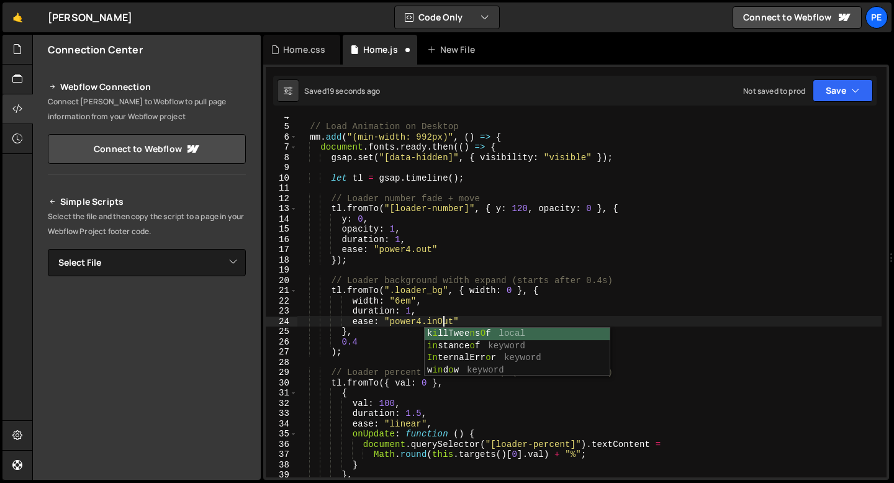
scroll to position [0, 10]
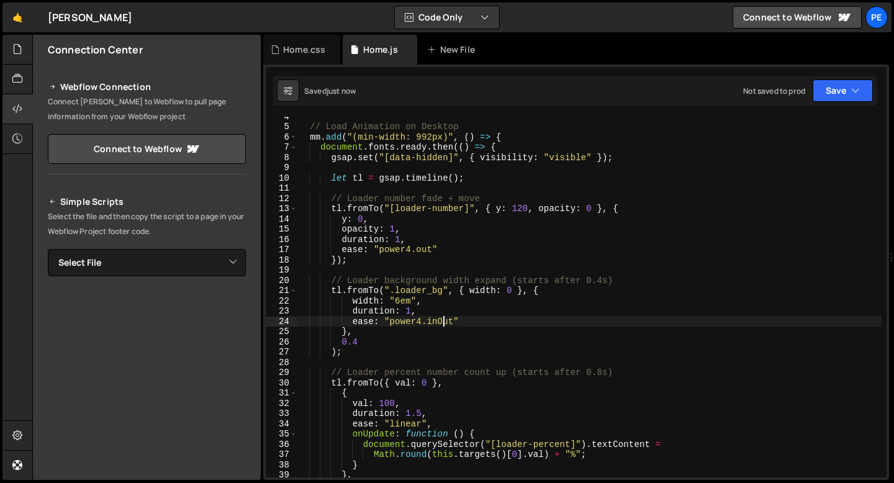
click at [445, 250] on div "// Load Animation on Desktop mm . add ( "(min-width: 992px)" , ( ) => { documen…" at bounding box center [589, 301] width 585 height 381
type textarea "ease: "power4.out""
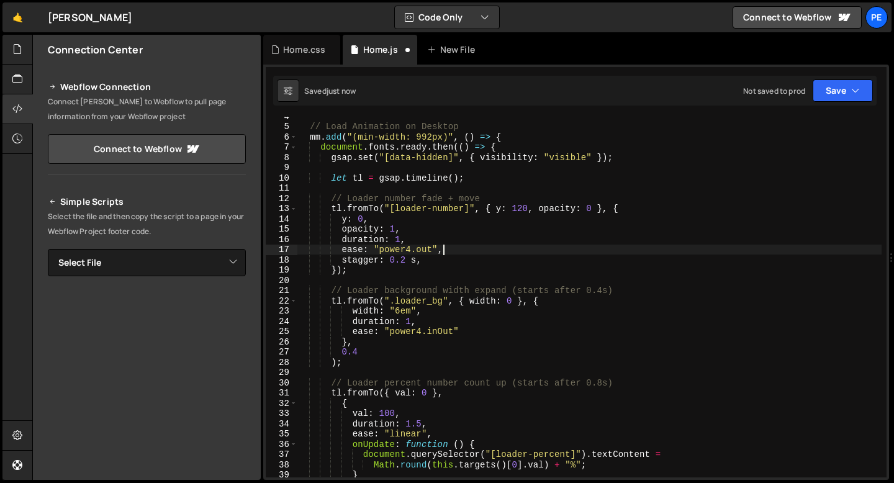
scroll to position [0, 9]
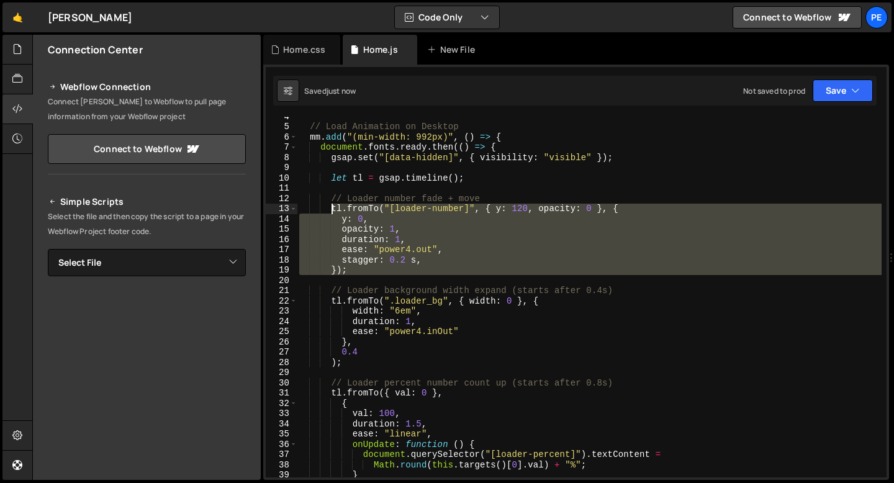
drag, startPoint x: 359, startPoint y: 277, endPoint x: 331, endPoint y: 210, distance: 72.9
click at [331, 210] on div "// Load Animation on Desktop mm . add ( "(min-width: 992px)" , ( ) => { documen…" at bounding box center [589, 301] width 585 height 381
click at [415, 259] on div "// Load Animation on Desktop mm . add ( "(min-width: 992px)" , ( ) => { documen…" at bounding box center [589, 297] width 585 height 361
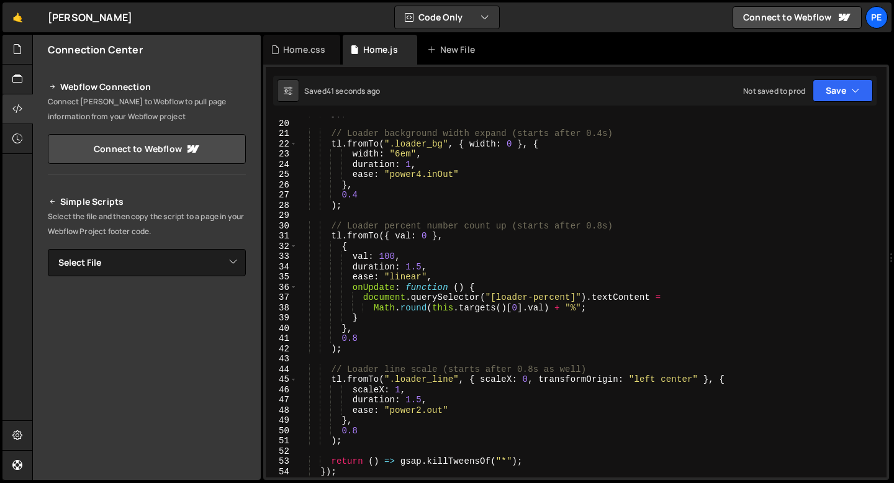
scroll to position [193, 0]
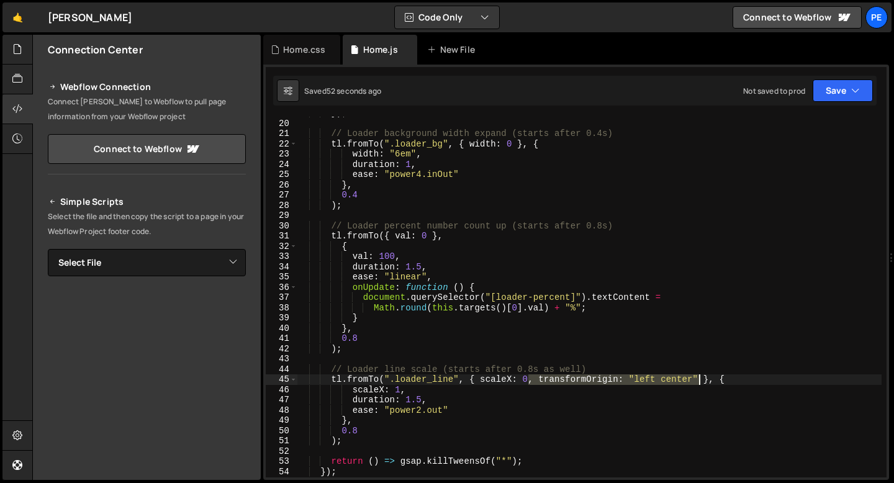
drag, startPoint x: 530, startPoint y: 382, endPoint x: 698, endPoint y: 376, distance: 169.0
click at [699, 376] on div "}) ; // Loader background width expand (starts after 0.4s) tl . fromTo ( ".load…" at bounding box center [589, 298] width 585 height 381
click at [458, 404] on div "}) ; // Loader background width expand (starts after 0.4s) tl . fromTo ( ".load…" at bounding box center [589, 298] width 585 height 381
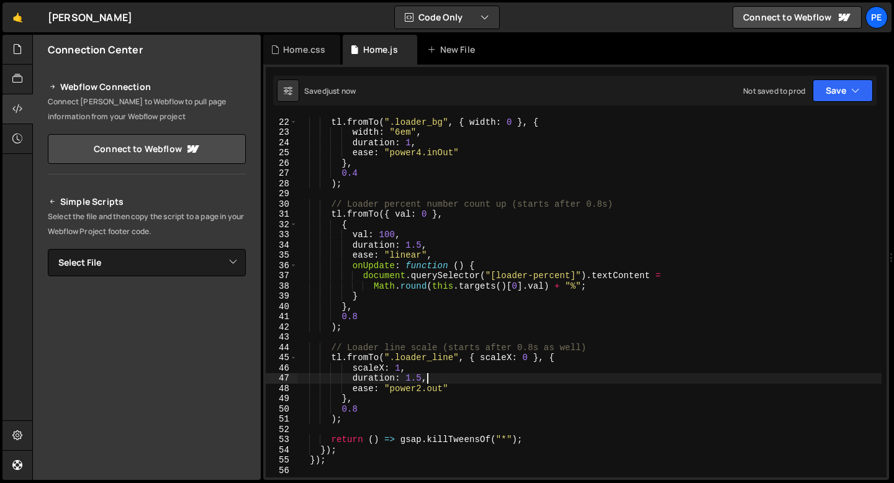
scroll to position [221, 0]
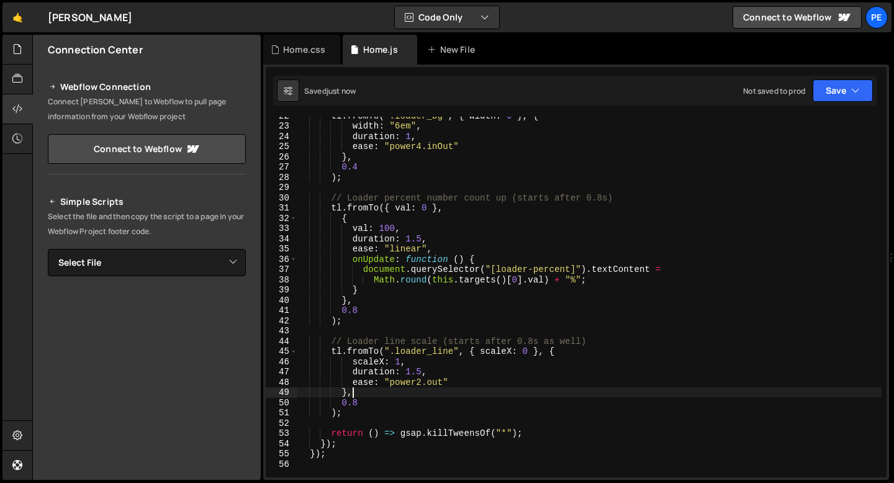
click at [420, 397] on div "tl . fromTo ( ".loader_bg" , { width : 0 } , { width : "6em" , duration : 1 , e…" at bounding box center [589, 300] width 585 height 381
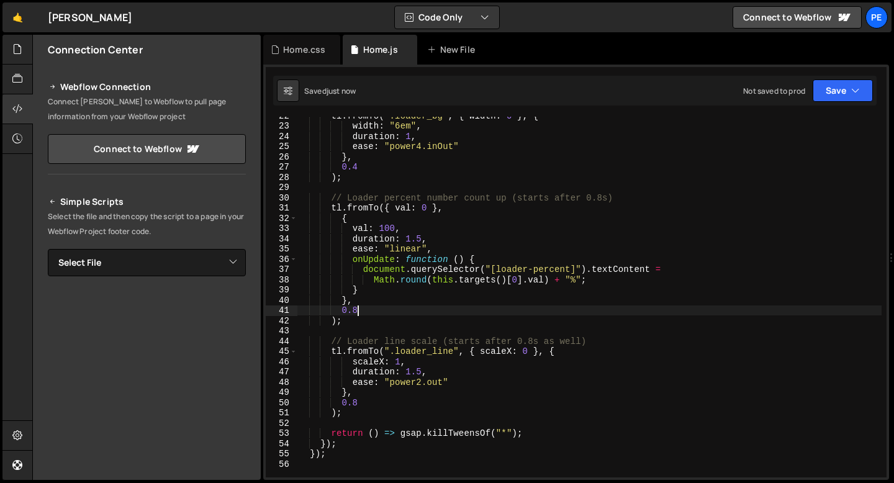
click at [389, 313] on div "tl . fromTo ( ".loader_bg" , { width : 0 } , { width : "6em" , duration : 1 , e…" at bounding box center [589, 300] width 585 height 381
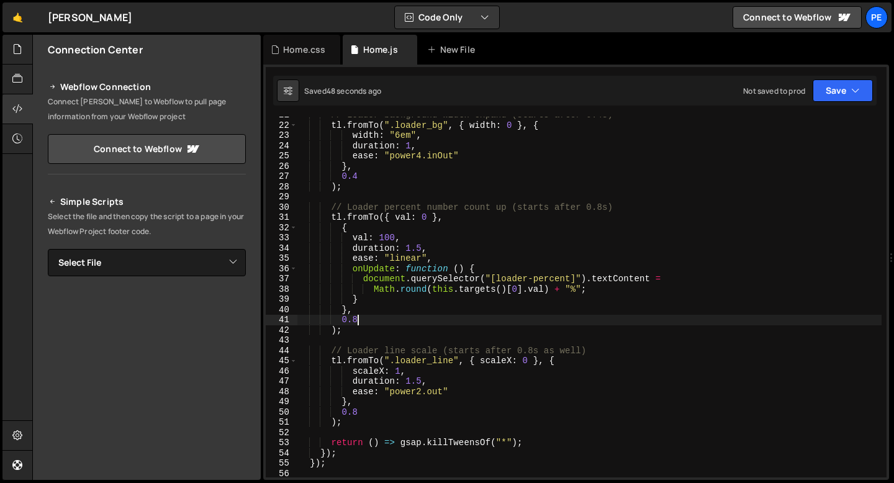
click at [327, 272] on div "// Loader background width expand (starts after 0.4s) tl . fromTo ( ".loader_bg…" at bounding box center [589, 300] width 585 height 381
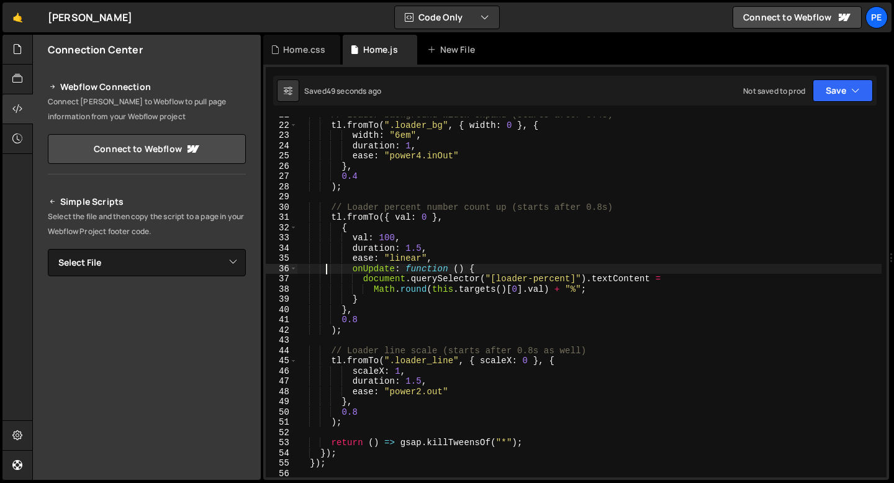
type textarea "});"
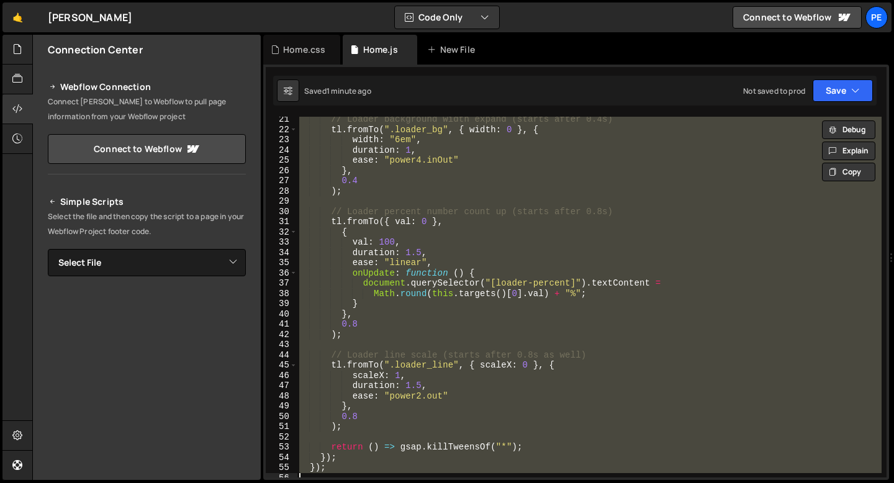
scroll to position [240, 0]
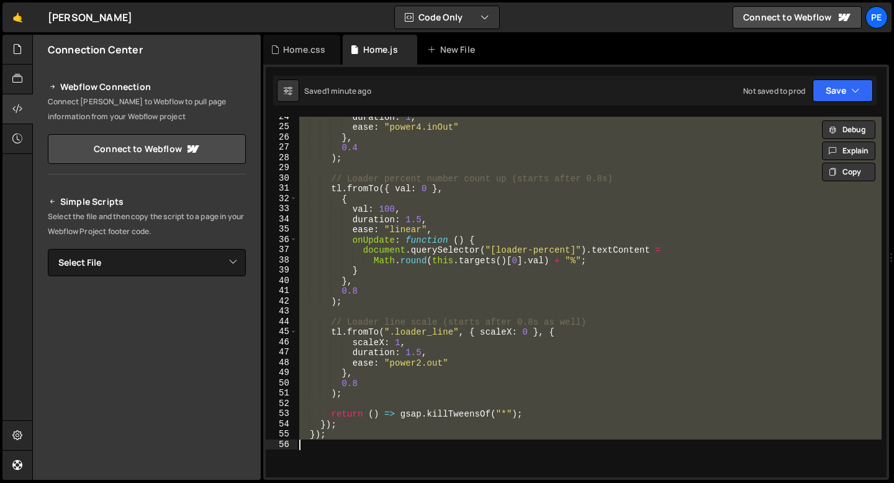
paste textarea
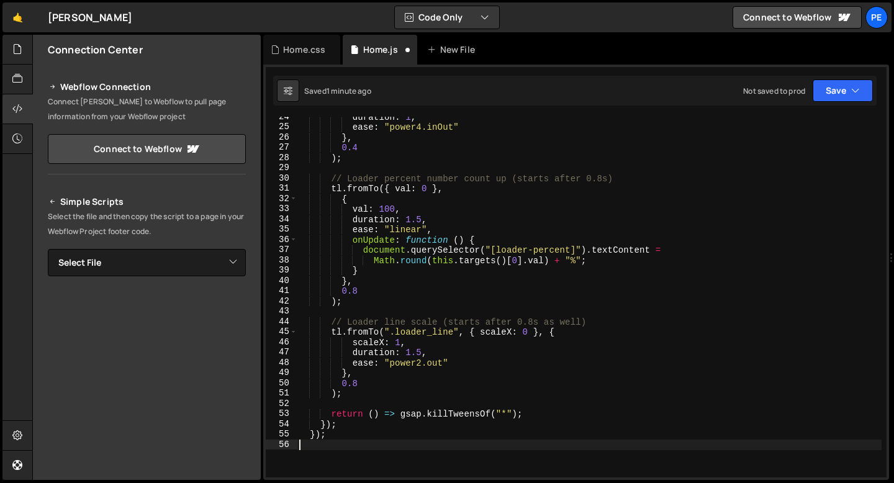
scroll to position [0, 0]
type textarea "});"
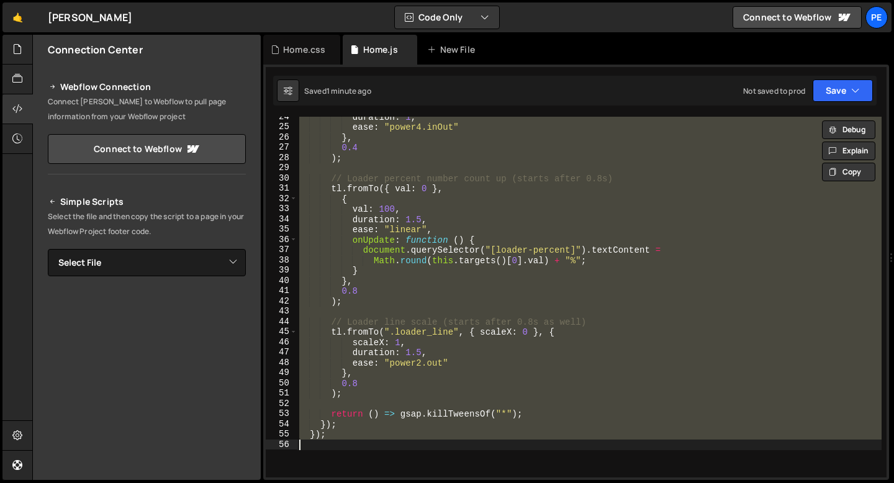
paste textarea
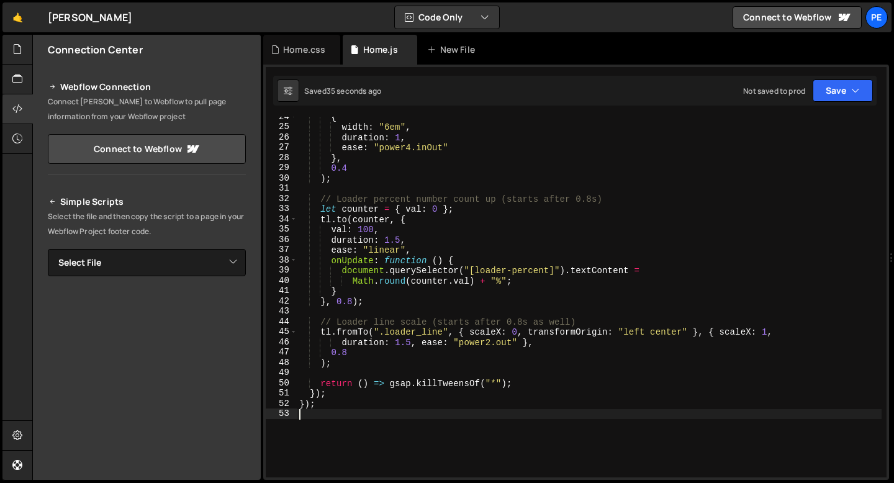
click at [508, 280] on div "{ width : "6em" , duration : 1 , ease : "power4.inOut" } , 0.4 ) ; // Loader pe…" at bounding box center [589, 302] width 585 height 381
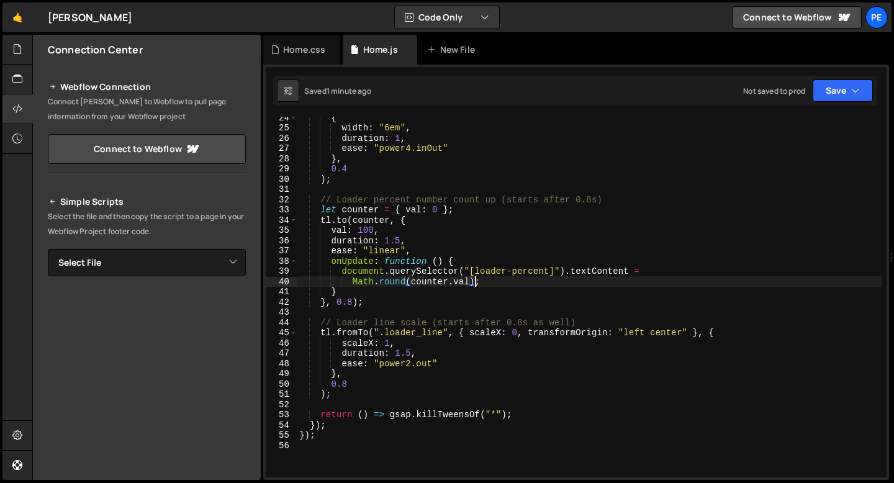
scroll to position [24, 0]
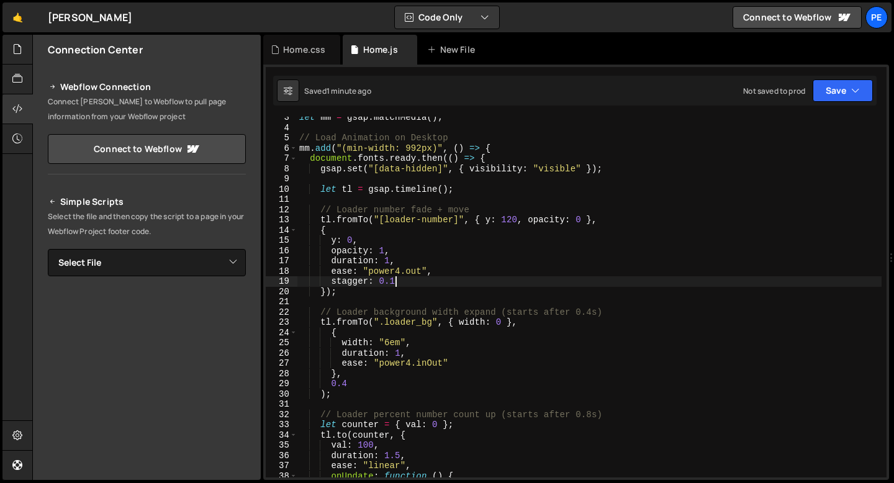
click at [414, 282] on div "let mm = gsap . matchMedia ( ) ; // Load Animation on Desktop mm . add ( "(min-…" at bounding box center [589, 302] width 585 height 381
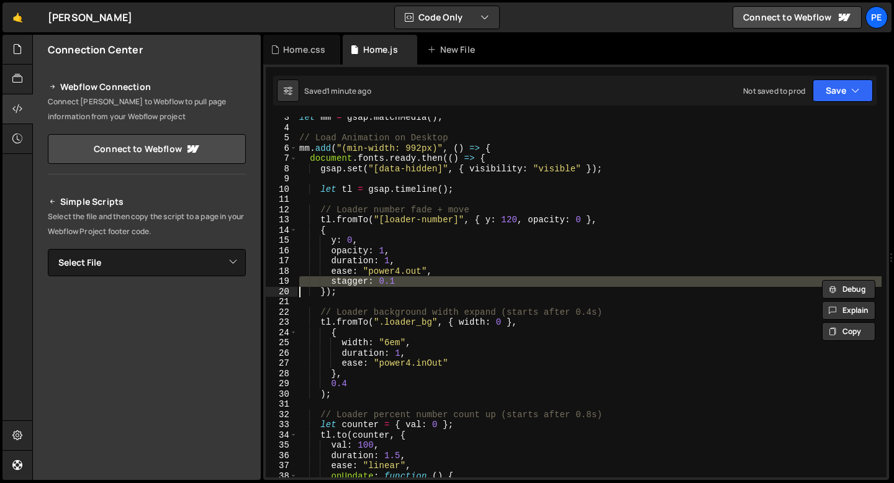
click at [408, 283] on div "let mm = gsap . matchMedia ( ) ; // Load Animation on Desktop mm . add ( "(min-…" at bounding box center [589, 297] width 585 height 361
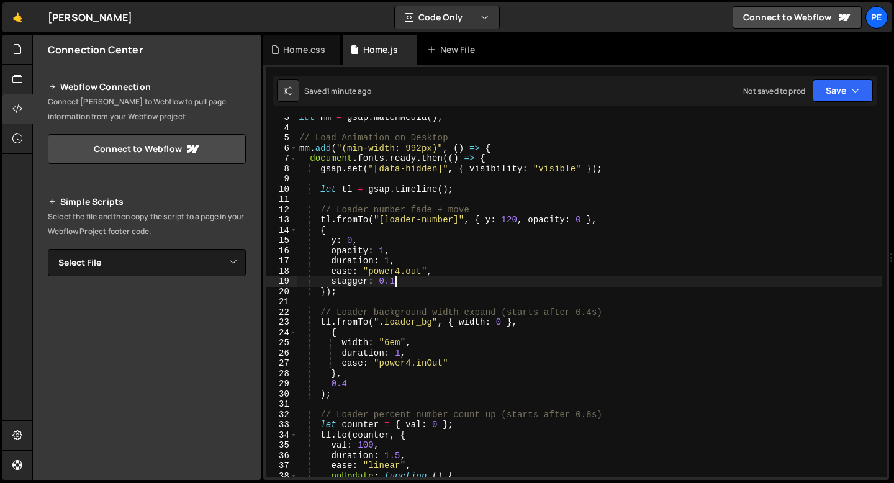
click at [408, 283] on div "let mm = gsap . matchMedia ( ) ; // Load Animation on Desktop mm . add ( "(min-…" at bounding box center [589, 302] width 585 height 381
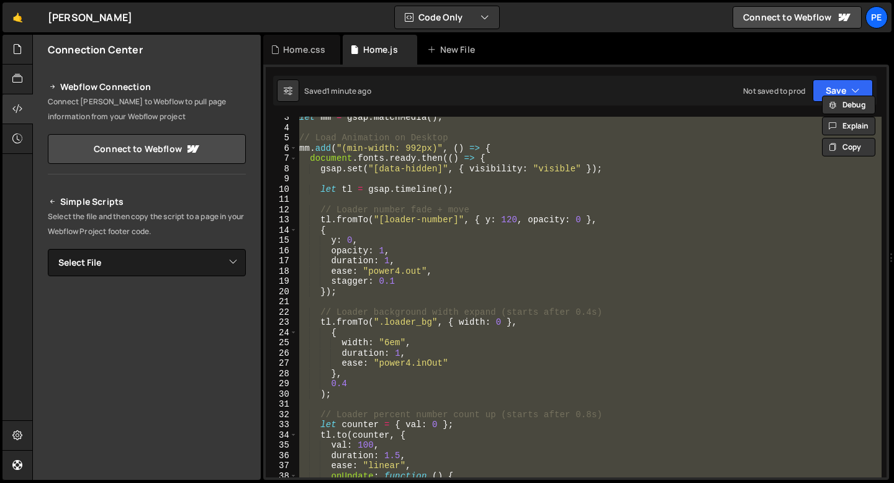
type textarea "stagger: 0.1"
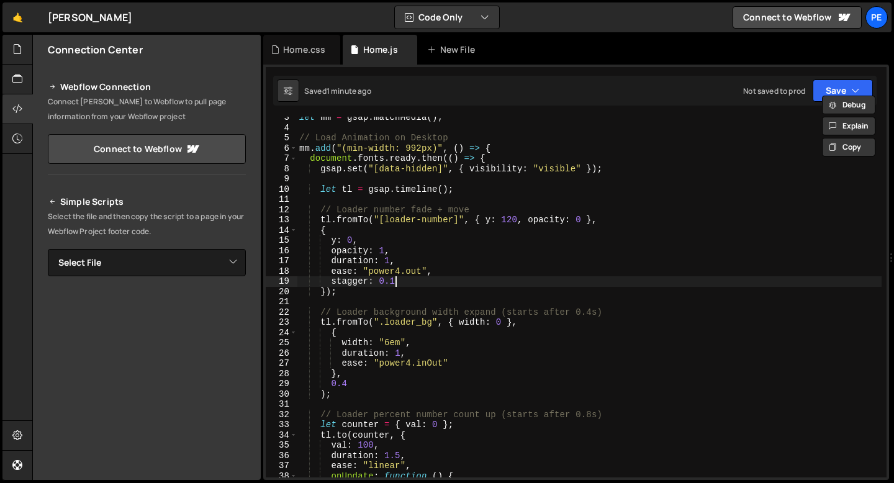
click at [403, 281] on div "let mm = gsap . matchMedia ( ) ; // Load Animation on Desktop mm . add ( "(min-…" at bounding box center [589, 302] width 585 height 381
drag, startPoint x: 403, startPoint y: 281, endPoint x: 291, endPoint y: 281, distance: 111.7
click at [292, 281] on div "stagger: 0.1 3 4 5 6 7 8 9 10 11 12 13 14 15 16 17 18 19 20 21 22 23 24 25 26 2…" at bounding box center [576, 297] width 621 height 361
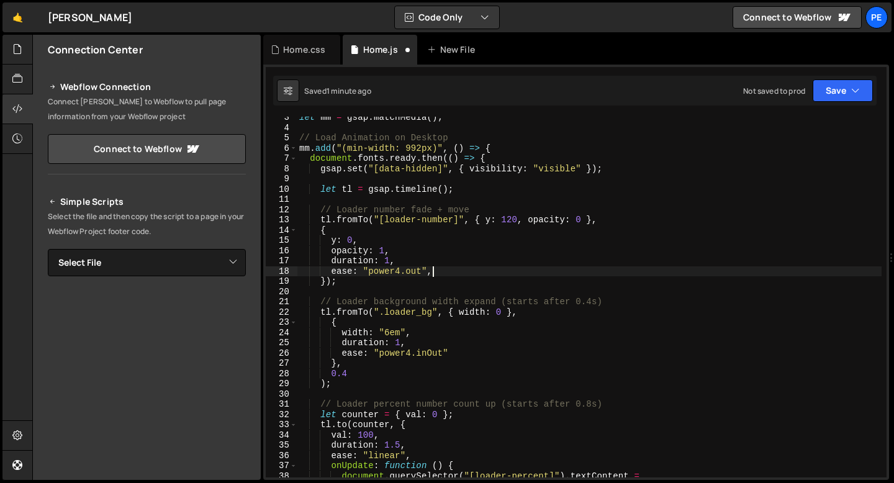
click at [349, 372] on div "let mm = gsap . matchMedia ( ) ; // Load Animation on Desktop mm . add ( "(min-…" at bounding box center [589, 302] width 585 height 381
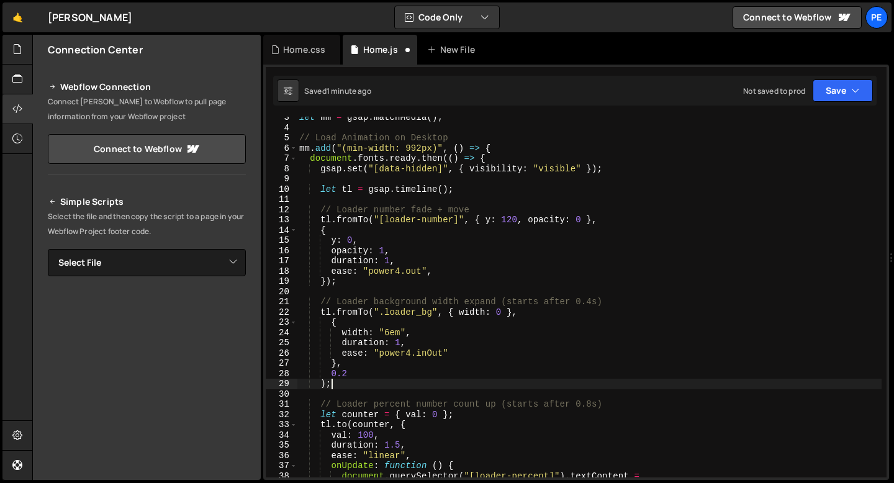
click at [352, 382] on div "let mm = gsap . matchMedia ( ) ; // Load Animation on Desktop mm . add ( "(min-…" at bounding box center [589, 302] width 585 height 381
click at [389, 332] on div "let mm = gsap . matchMedia ( ) ; // Load Animation on Desktop mm . add ( "(min-…" at bounding box center [589, 302] width 585 height 381
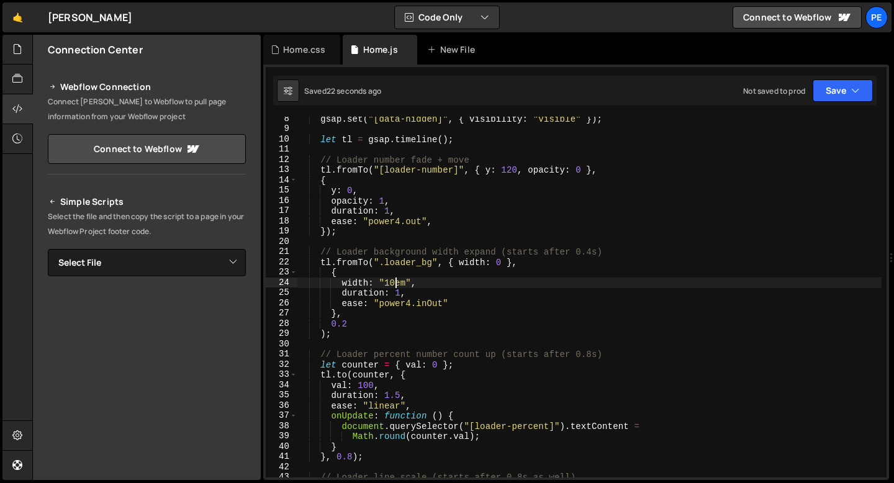
scroll to position [50, 0]
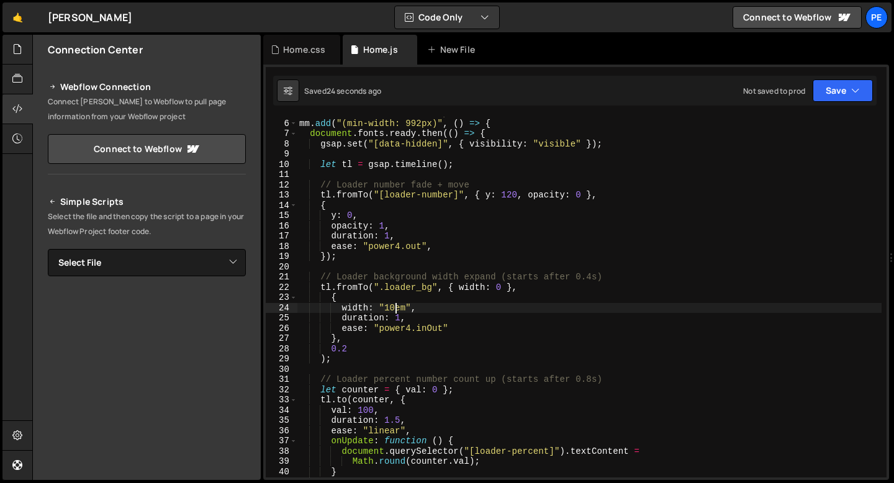
click at [509, 194] on div "// Load Animation on Desktop mm . add ( "(min-width: 992px)" , ( ) => { documen…" at bounding box center [589, 298] width 585 height 381
click at [512, 195] on div "// Load Animation on Desktop mm . add ( "(min-width: 992px)" , ( ) => { documen…" at bounding box center [589, 298] width 585 height 381
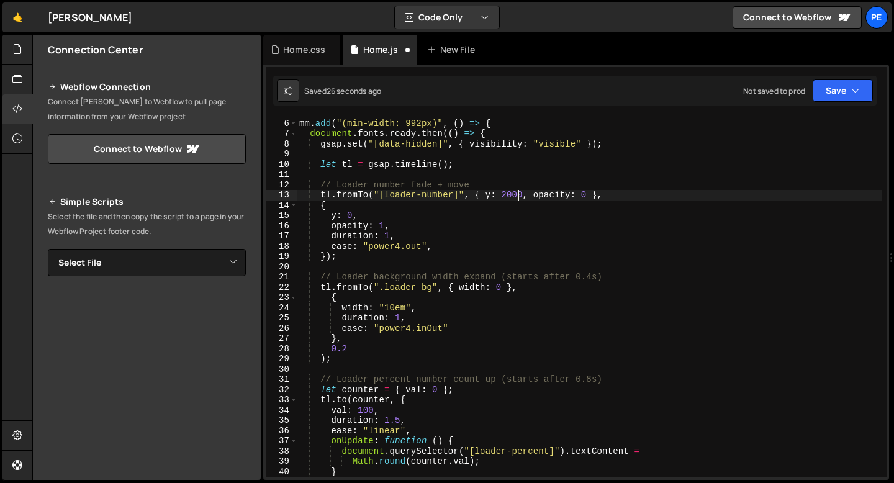
scroll to position [0, 15]
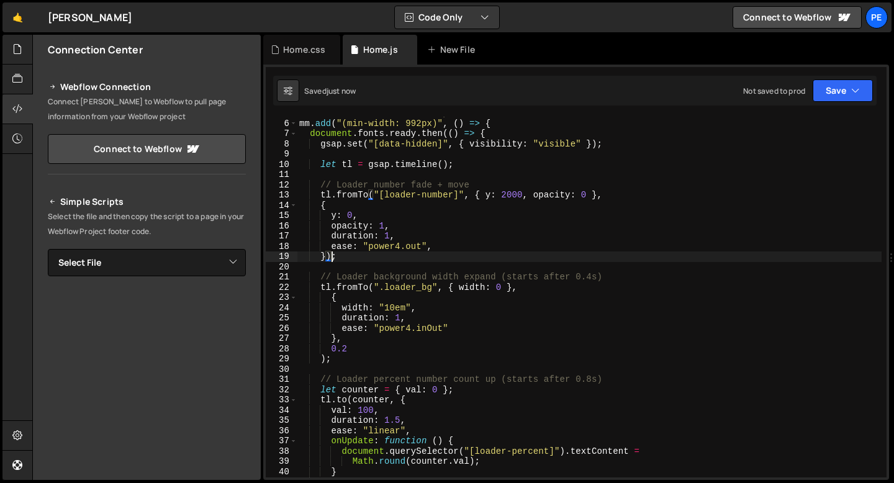
click at [331, 256] on div "// Load Animation on Desktop mm . add ( "(min-width: 992px)" , ( ) => { documen…" at bounding box center [589, 298] width 585 height 381
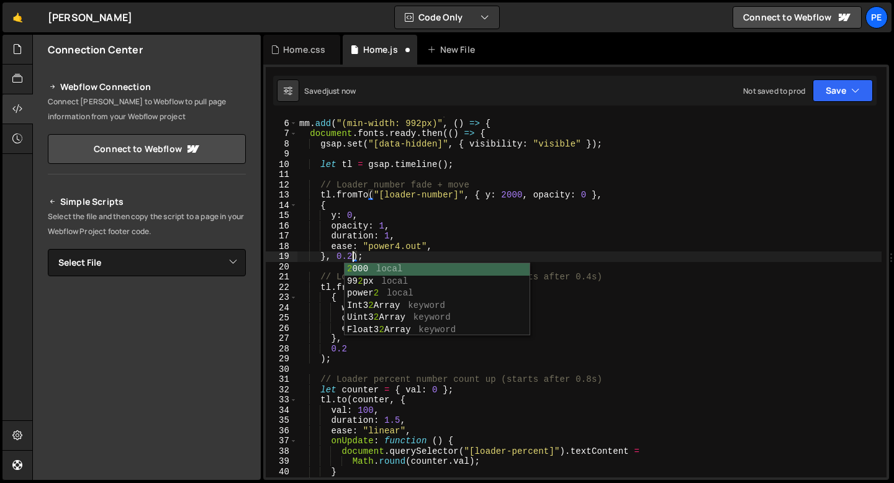
scroll to position [0, 3]
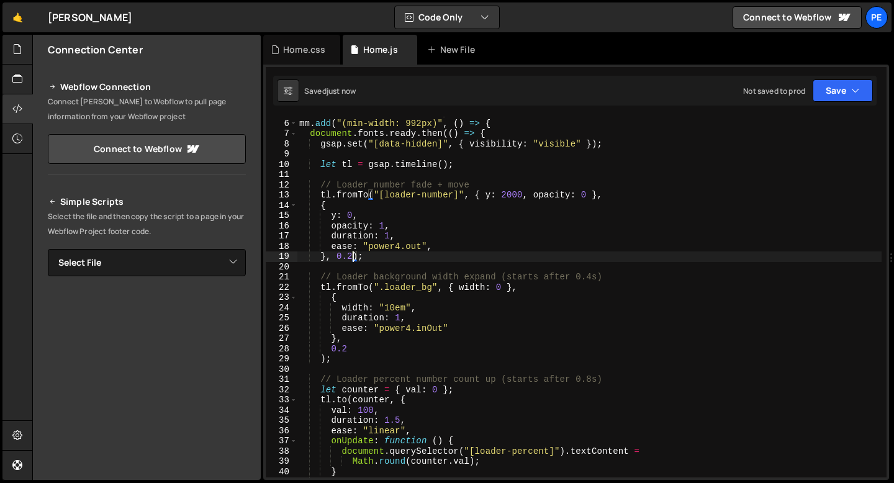
click at [519, 193] on div "// Load Animation on Desktop mm . add ( "(min-width: 992px)" , ( ) => { documen…" at bounding box center [589, 298] width 585 height 381
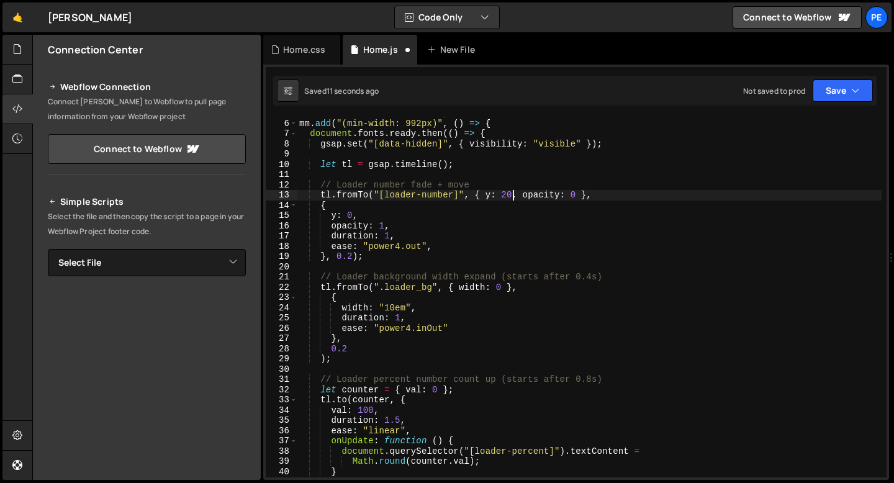
scroll to position [0, 15]
click at [400, 223] on div "// Load Animation on Desktop mm . add ( "(min-width: 992px)" , ( ) => { documen…" at bounding box center [589, 298] width 585 height 381
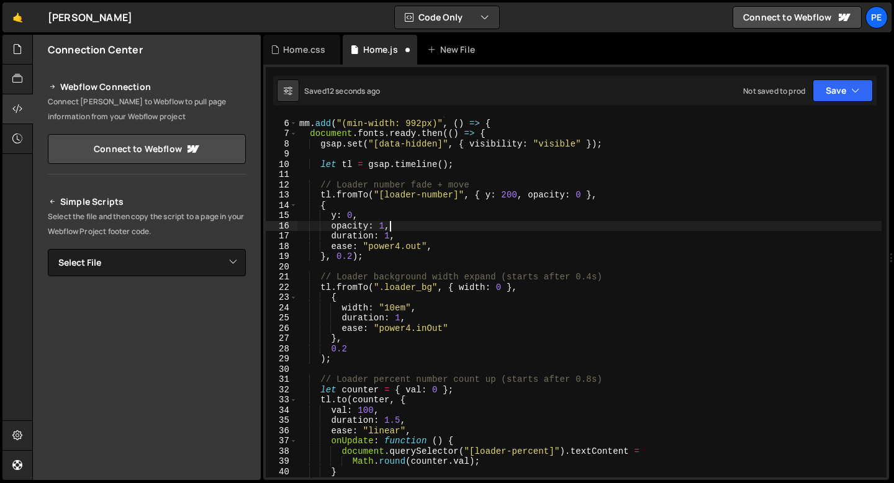
scroll to position [0, 6]
click at [387, 235] on div "// Load Animation on Desktop mm . add ( "(min-width: 992px)" , ( ) => { documen…" at bounding box center [589, 298] width 585 height 381
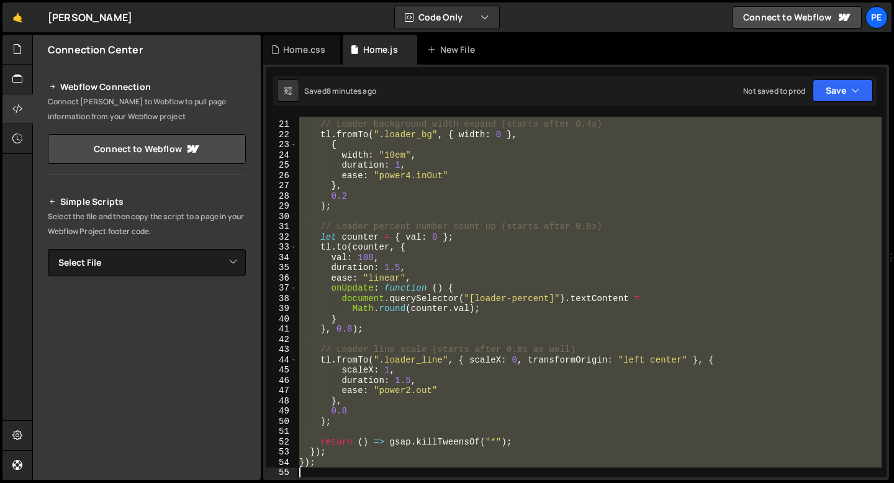
scroll to position [202, 0]
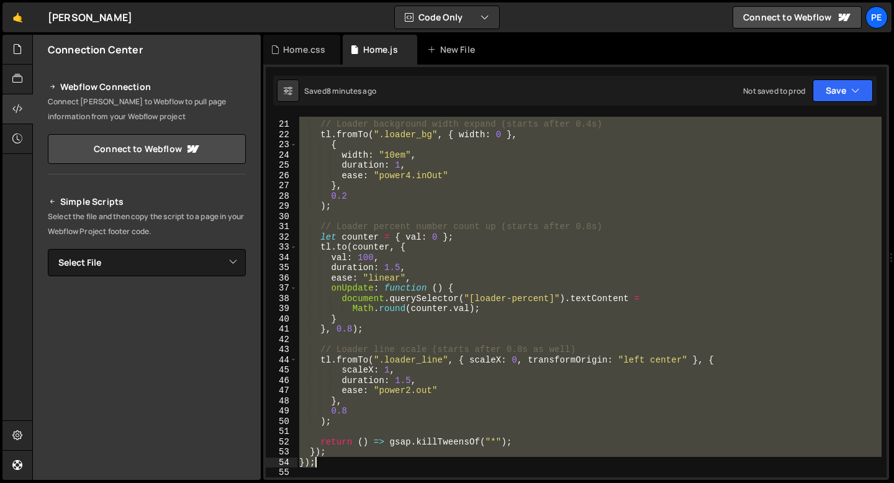
drag, startPoint x: 300, startPoint y: 124, endPoint x: 389, endPoint y: 464, distance: 351.6
click at [389, 464] on div "// Loader background width expand (starts after 0.4s) tl . fromTo ( ".loader_bg…" at bounding box center [589, 299] width 585 height 381
type textarea "}); });"
paste textarea
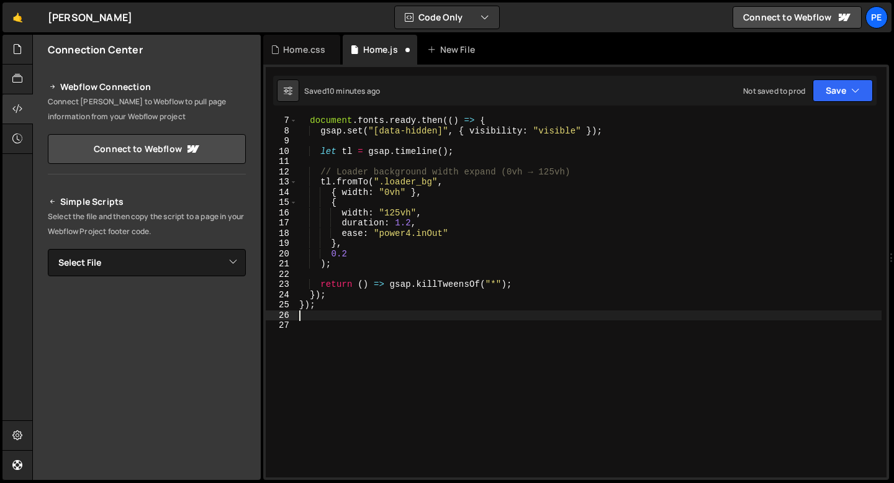
scroll to position [62, 0]
click at [361, 253] on div "document . fonts . ready . then (( ) => { gsap . set ( "[data-hidden]" , { visi…" at bounding box center [589, 305] width 585 height 381
click at [358, 254] on div "document . fonts . ready . then (( ) => { gsap . set ( "[data-hidden]" , { visi…" at bounding box center [589, 305] width 585 height 381
click at [411, 222] on div "document . fonts . ready . then (( ) => { gsap . set ( "[data-hidden]" , { visi…" at bounding box center [589, 305] width 585 height 381
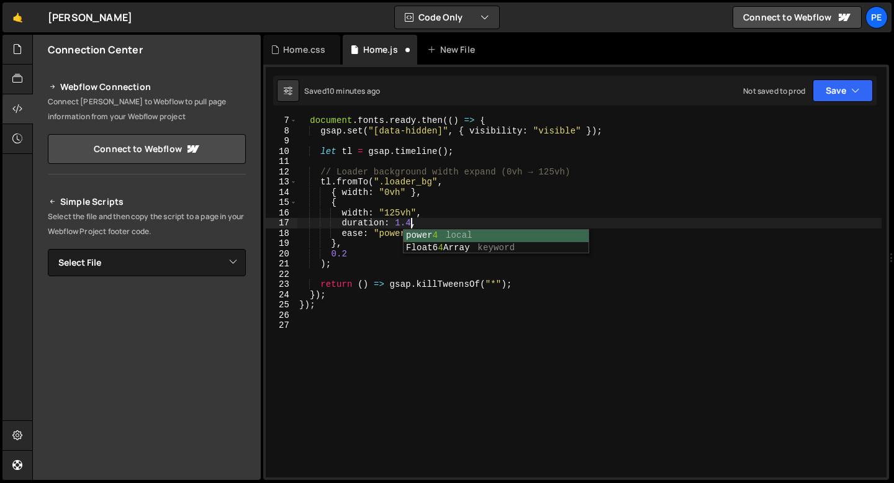
type textarea "},"
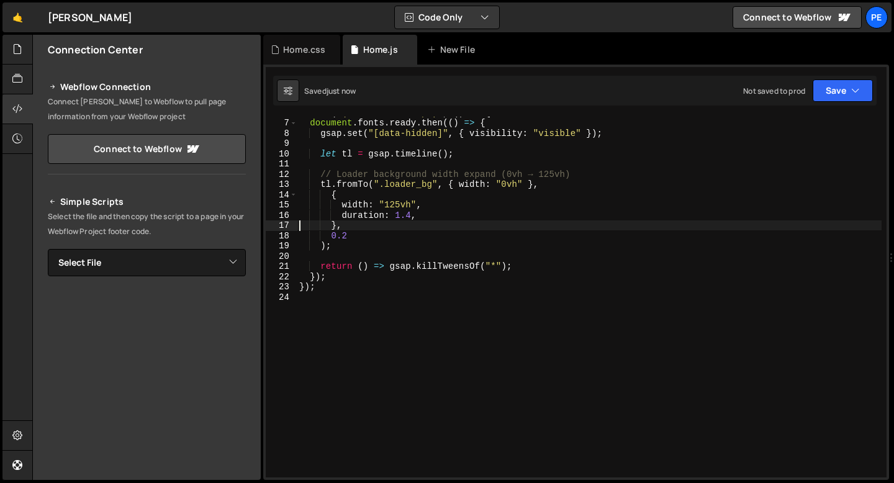
scroll to position [0, 0]
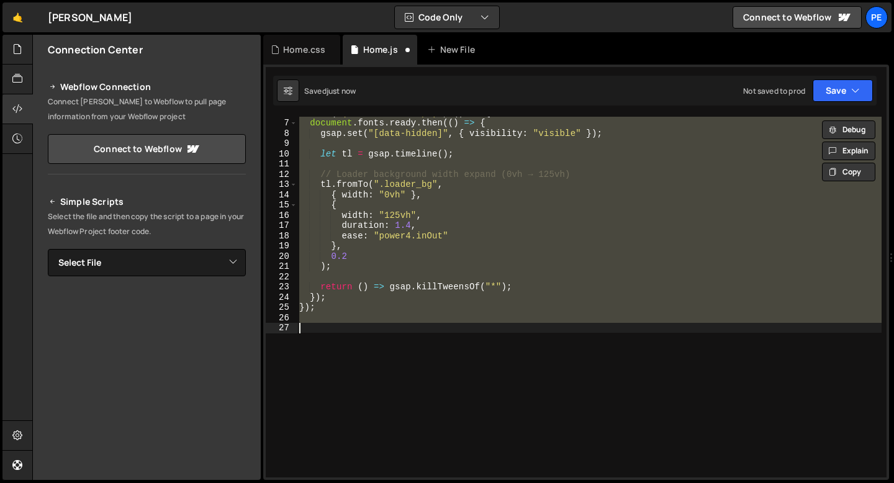
click at [412, 222] on div "mm . add ( "(min-width: 992px)" , ( ) => { document . fonts . ready . then (( )…" at bounding box center [589, 297] width 585 height 361
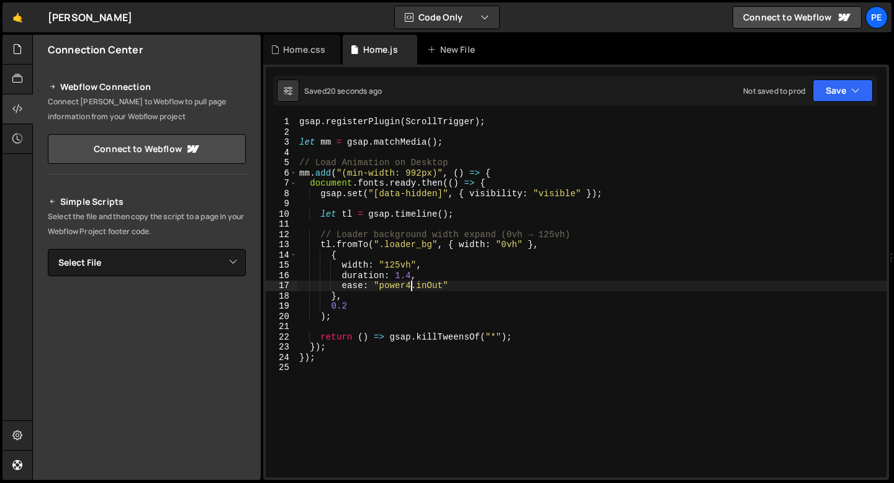
click at [355, 259] on div "gsap . registerPlugin ( ScrollTrigger ) ; let mm = gsap . matchMedia ( ) ; // L…" at bounding box center [592, 307] width 590 height 381
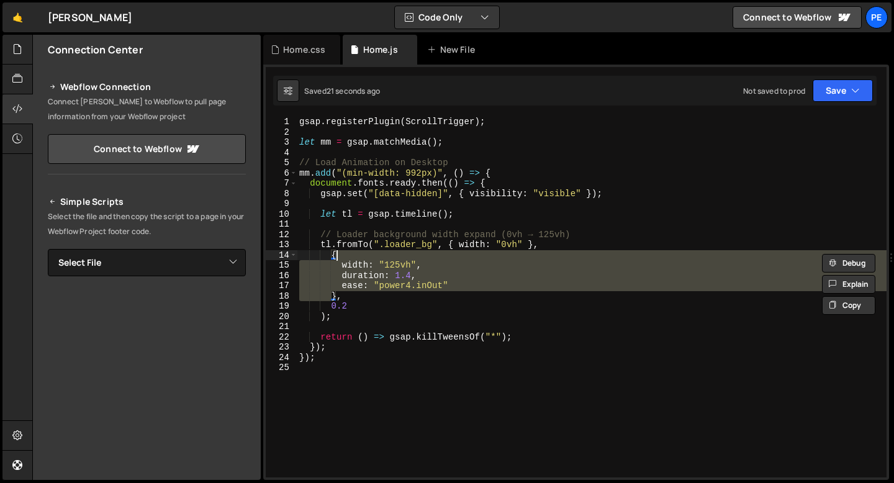
click at [355, 264] on div "gsap . registerPlugin ( ScrollTrigger ) ; let mm = gsap . matchMedia ( ) ; // L…" at bounding box center [592, 297] width 590 height 361
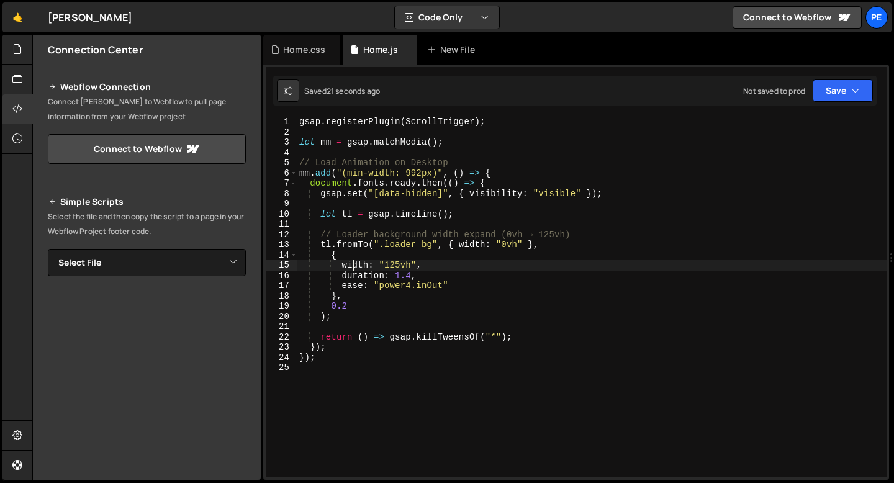
click at [355, 264] on div "gsap . registerPlugin ( ScrollTrigger ) ; let mm = gsap . matchMedia ( ) ; // L…" at bounding box center [592, 307] width 590 height 381
click at [479, 248] on div "gsap . registerPlugin ( ScrollTrigger ) ; let mm = gsap . matchMedia ( ) ; // L…" at bounding box center [592, 307] width 590 height 381
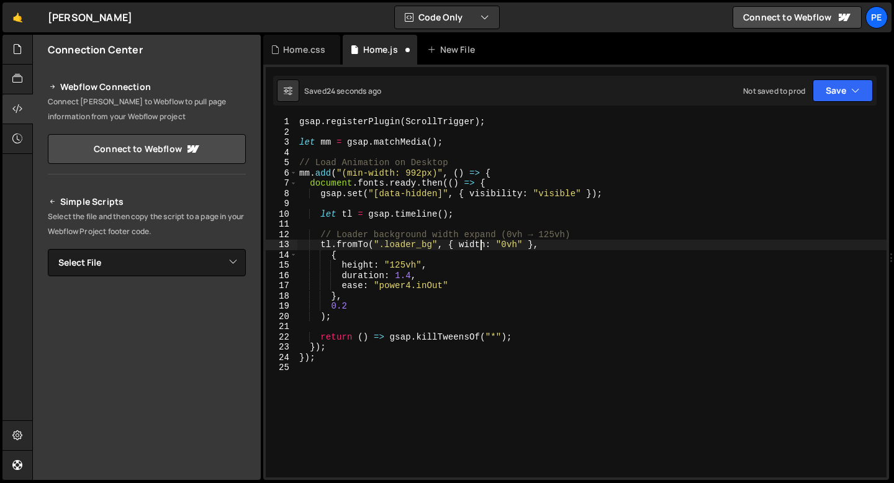
click at [479, 248] on div "gsap . registerPlugin ( ScrollTrigger ) ; let mm = gsap . matchMedia ( ) ; // L…" at bounding box center [592, 307] width 590 height 381
drag, startPoint x: 431, startPoint y: 244, endPoint x: 385, endPoint y: 244, distance: 46.6
click at [385, 244] on div "gsap . registerPlugin ( ScrollTrigger ) ; let mm = gsap . matchMedia ( ) ; // L…" at bounding box center [592, 307] width 590 height 381
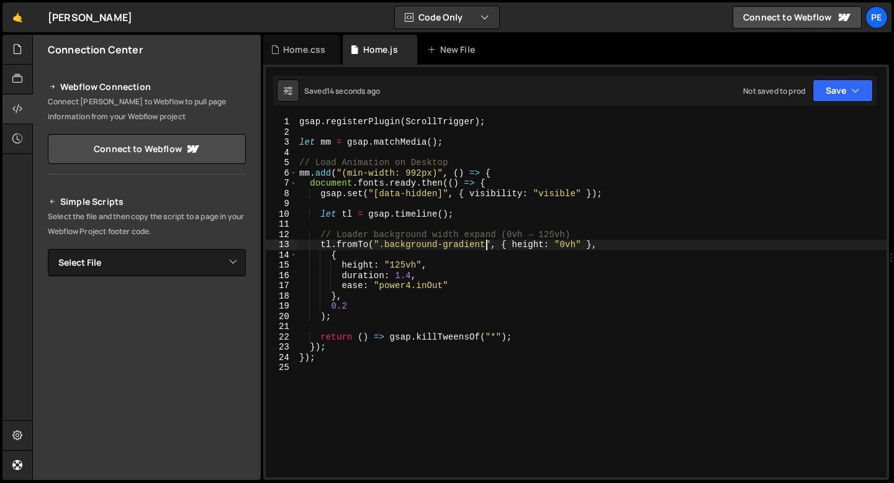
click at [581, 248] on div "gsap . registerPlugin ( ScrollTrigger ) ; let mm = gsap . matchMedia ( ) ; // L…" at bounding box center [592, 307] width 590 height 381
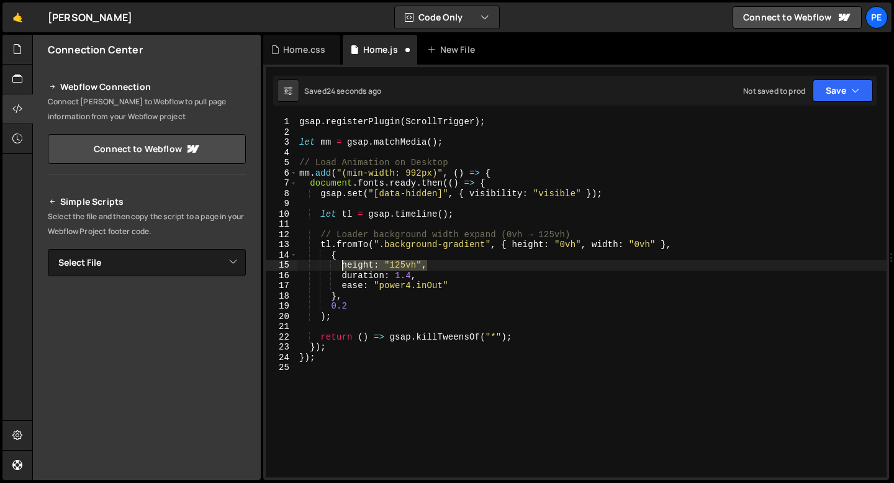
drag, startPoint x: 434, startPoint y: 267, endPoint x: 341, endPoint y: 266, distance: 92.5
click at [341, 266] on div "gsap . registerPlugin ( ScrollTrigger ) ; let mm = gsap . matchMedia ( ) ; // L…" at bounding box center [592, 307] width 590 height 381
type textarea "height: "125vh","
click at [437, 265] on div "gsap . registerPlugin ( ScrollTrigger ) ; let mm = gsap . matchMedia ( ) ; // L…" at bounding box center [592, 297] width 590 height 361
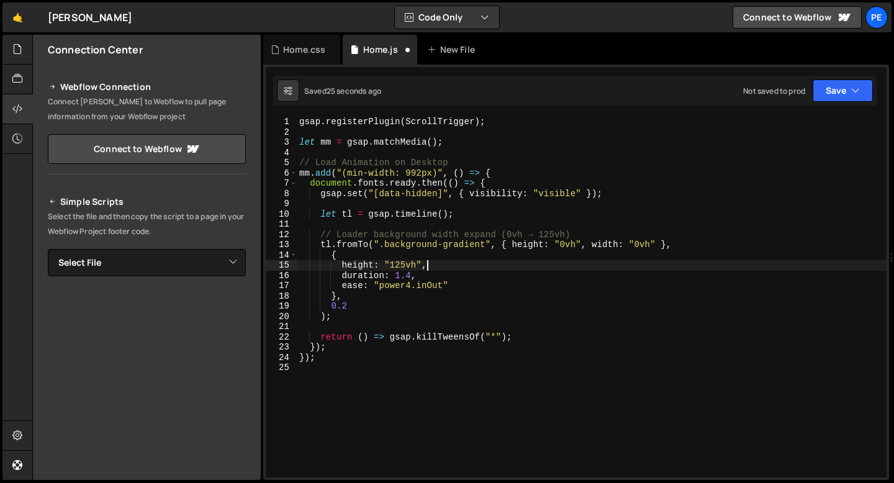
scroll to position [0, 2]
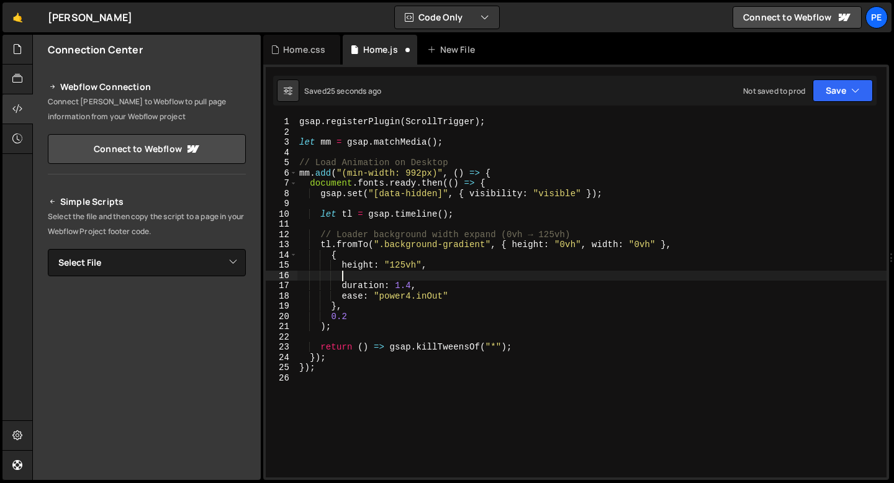
paste textarea "height: "125vh","
click at [351, 276] on div "gsap . registerPlugin ( ScrollTrigger ) ; let mm = gsap . matchMedia ( ) ; // L…" at bounding box center [592, 307] width 590 height 381
click at [438, 279] on div "gsap . registerPlugin ( ScrollTrigger ) ; let mm = gsap . matchMedia ( ) ; // L…" at bounding box center [592, 307] width 590 height 381
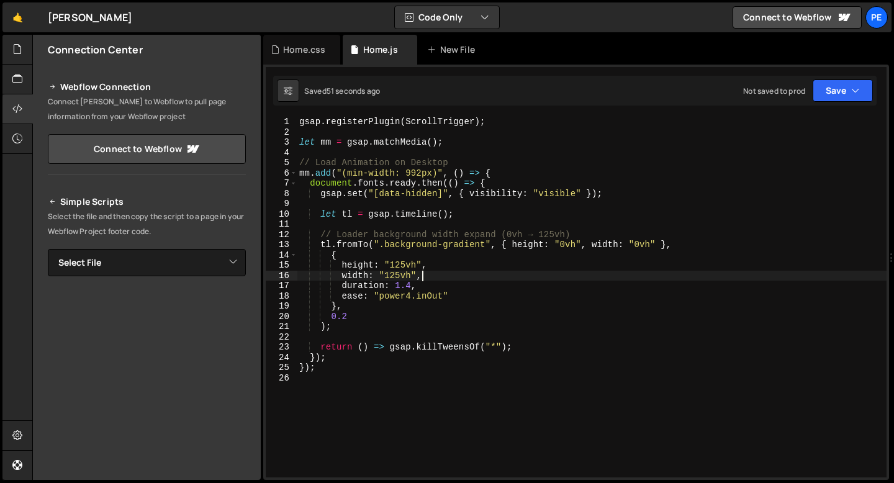
click at [476, 124] on div "gsap . registerPlugin ( ScrollTrigger ) ; let mm = gsap . matchMedia ( ) ; // L…" at bounding box center [592, 307] width 590 height 381
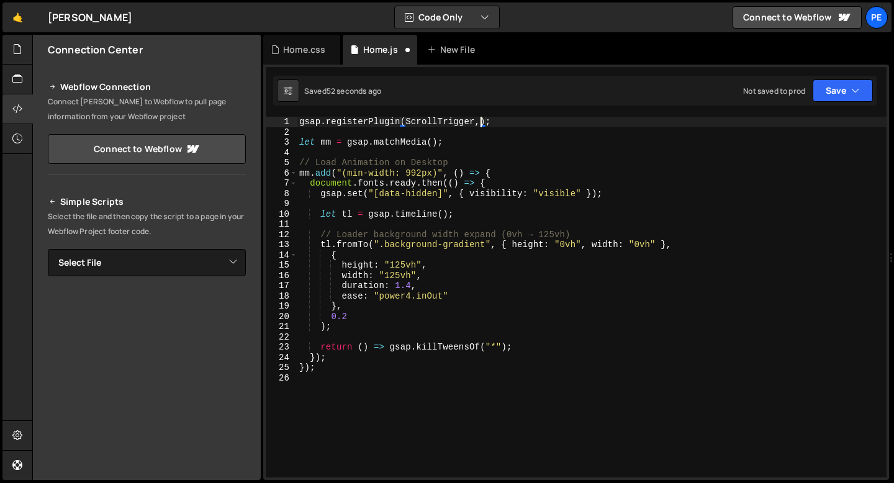
scroll to position [0, 12]
paste textarea "CustomEase"
click at [355, 115] on div "gsap.registerPlugin(ScrollTrigger, CustomEase, SplitText); 1 2 3 4 5 6 7 8 9 10…" at bounding box center [576, 272] width 626 height 415
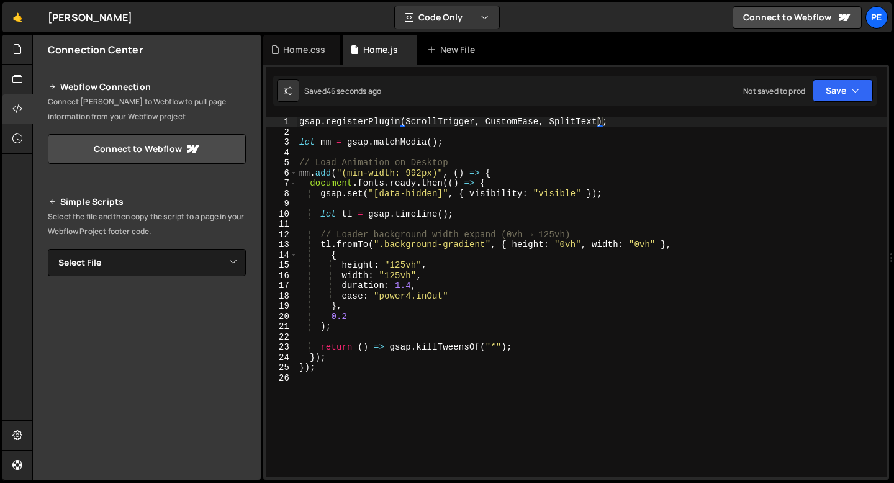
click at [352, 123] on div "gsap . registerPlugin ( ScrollTrigger , CustomEase , SplitText ) ; let mm = gsa…" at bounding box center [592, 307] width 590 height 381
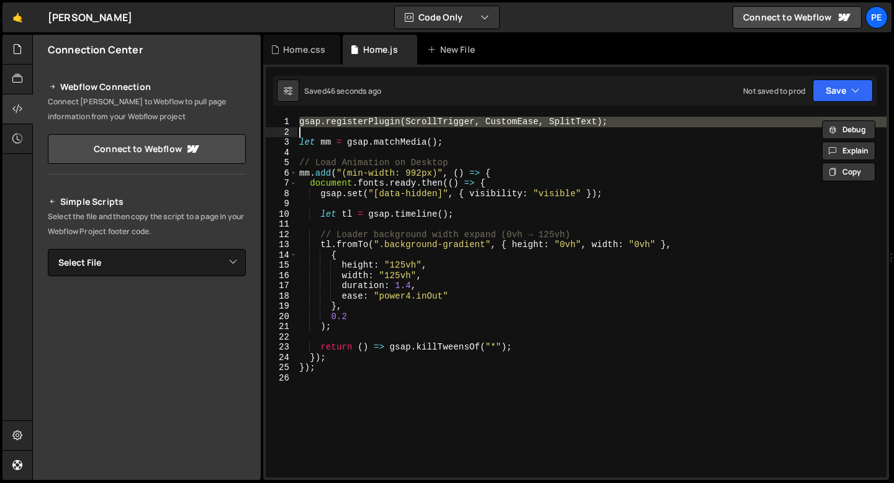
click at [352, 123] on div "gsap . registerPlugin ( ScrollTrigger , CustomEase , SplitText ) ; let mm = gsa…" at bounding box center [592, 307] width 590 height 381
type textarea "gsap.registerPlugin(ScrollTrigger, CustomEase, SplitText);"
paste textarea
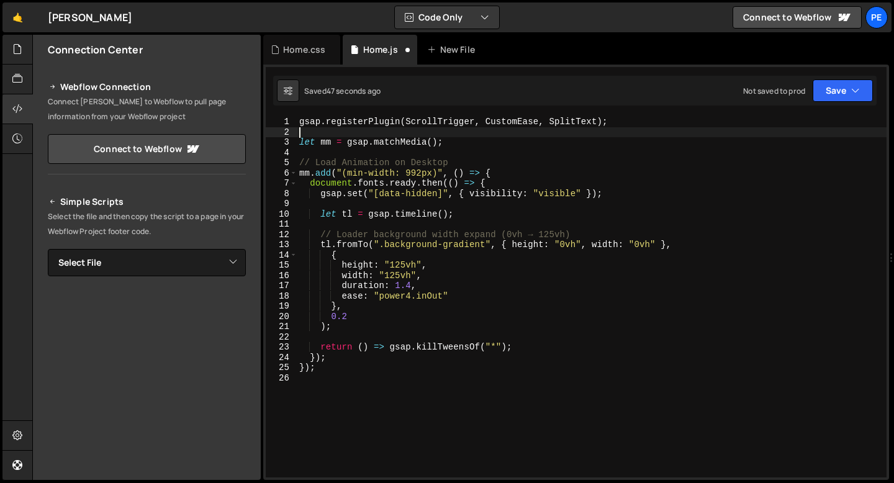
scroll to position [0, 0]
click at [585, 122] on div "gsap . registerPlugin ( ScrollTrigger , CustomEase , SplitText ) ; let mm = gsa…" at bounding box center [592, 307] width 590 height 381
click at [585, 121] on div "gsap . registerPlugin ( ScrollTrigger , CustomEase , SplitText ) ; let mm = gsa…" at bounding box center [592, 307] width 590 height 381
type textarea "gsap.registerPlugin(ScrollTrigger, CustomEase);"
click at [582, 124] on div "gsap . registerPlugin ( ScrollTrigger , CustomEase ) ; let mm = gsap . matchMed…" at bounding box center [592, 307] width 590 height 381
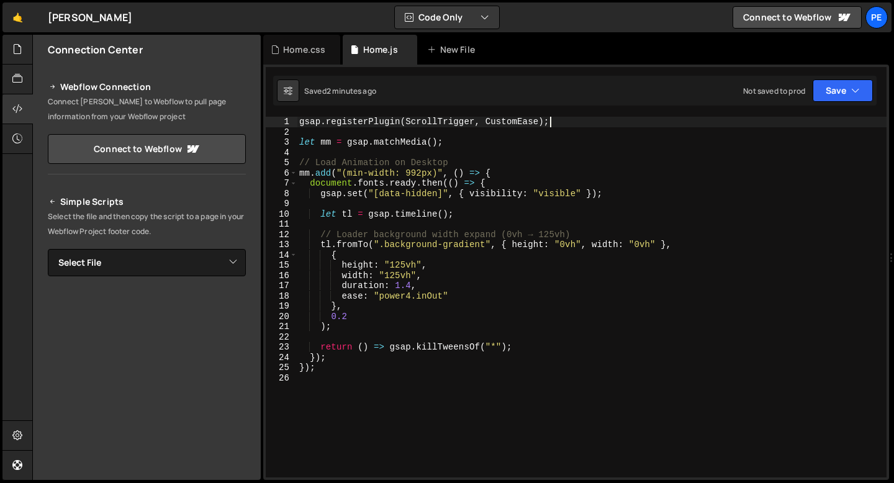
click at [461, 153] on div "gsap . registerPlugin ( ScrollTrigger , CustomEase ) ; let mm = gsap . matchMed…" at bounding box center [592, 307] width 590 height 381
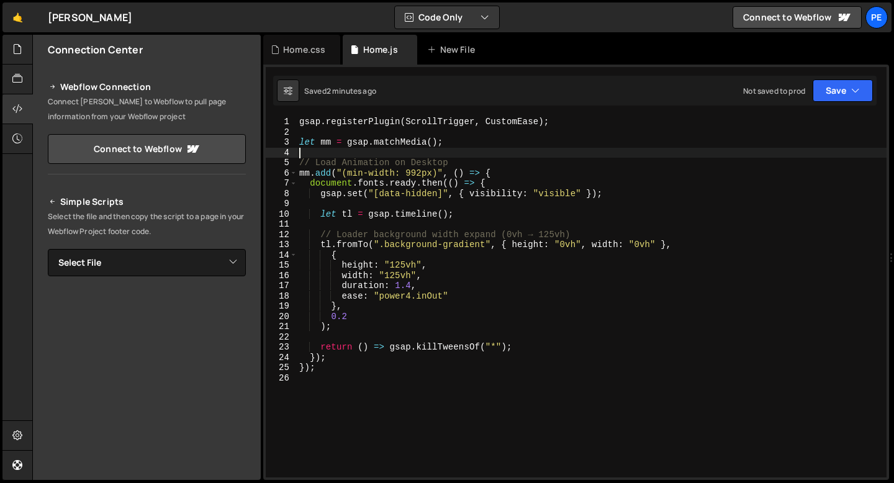
paste textarea "ease: CustomEase.create("custom", "M0,0 C0.572,0 0,0.931 1,1 "),"
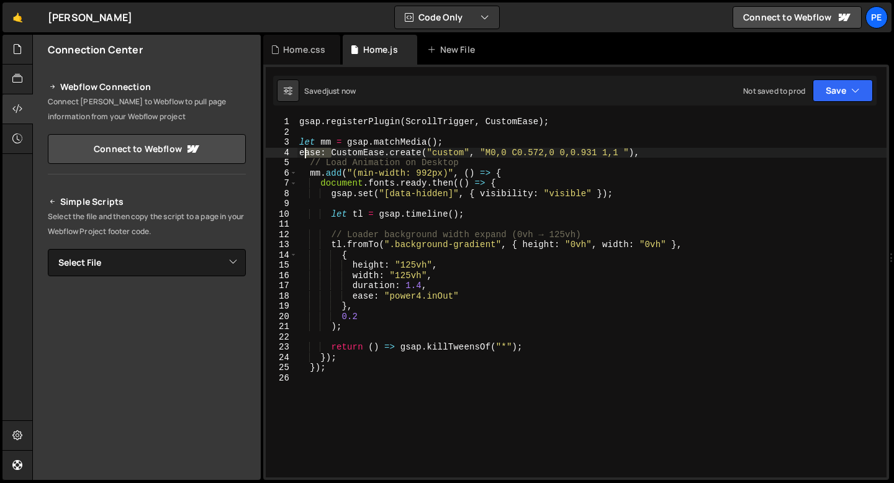
drag, startPoint x: 333, startPoint y: 153, endPoint x: 294, endPoint y: 154, distance: 39.1
click at [294, 154] on div "ease: CustomEase.create("custom", "M0,0 C0.572,0 0,0.931 1,1 "), 1 2 3 4 5 6 7 …" at bounding box center [576, 297] width 621 height 361
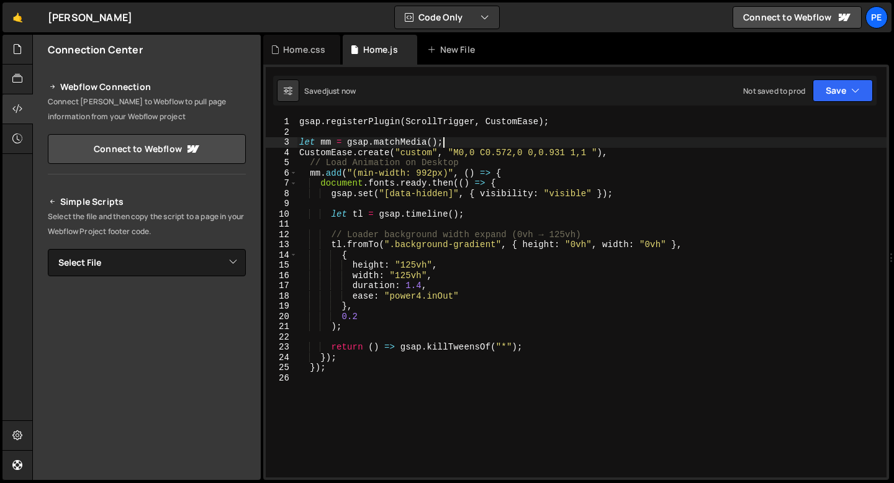
click at [475, 146] on div "gsap . registerPlugin ( ScrollTrigger , CustomEase ) ; let mm = gsap . matchMed…" at bounding box center [592, 307] width 590 height 381
type textarea "let mm = gsap.matchMedia();"
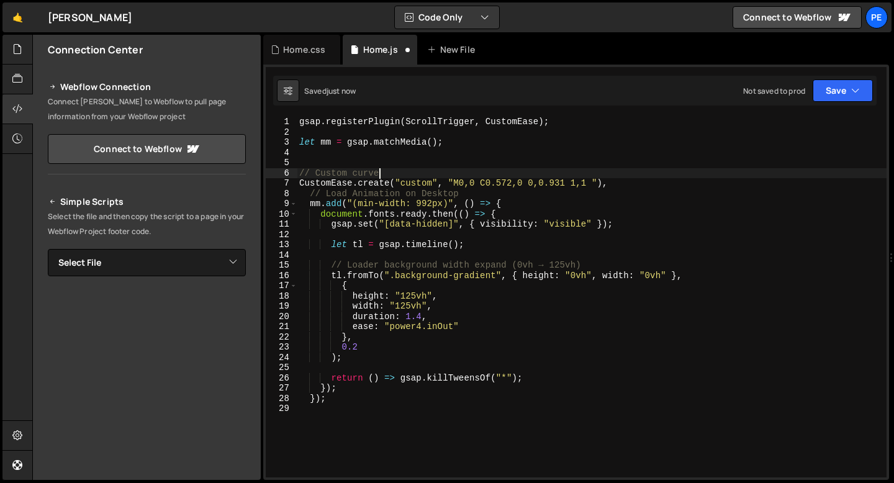
scroll to position [0, 5]
click at [410, 183] on div "gsap . registerPlugin ( ScrollTrigger , CustomEase ) ; let mm = gsap . matchMed…" at bounding box center [592, 307] width 590 height 381
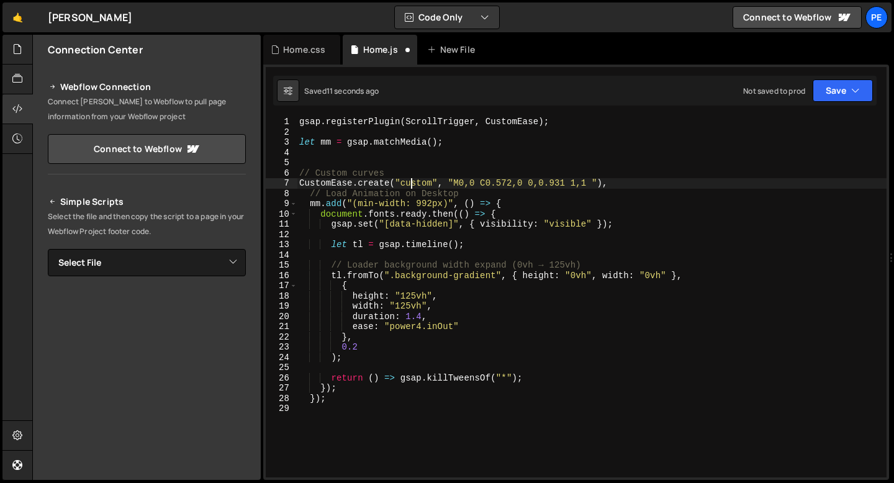
click at [410, 183] on div "gsap . registerPlugin ( ScrollTrigger , CustomEase ) ; let mm = gsap . matchMed…" at bounding box center [592, 307] width 590 height 381
click at [405, 323] on div "gsap . registerPlugin ( ScrollTrigger , CustomEase ) ; let mm = gsap . matchMed…" at bounding box center [592, 307] width 590 height 381
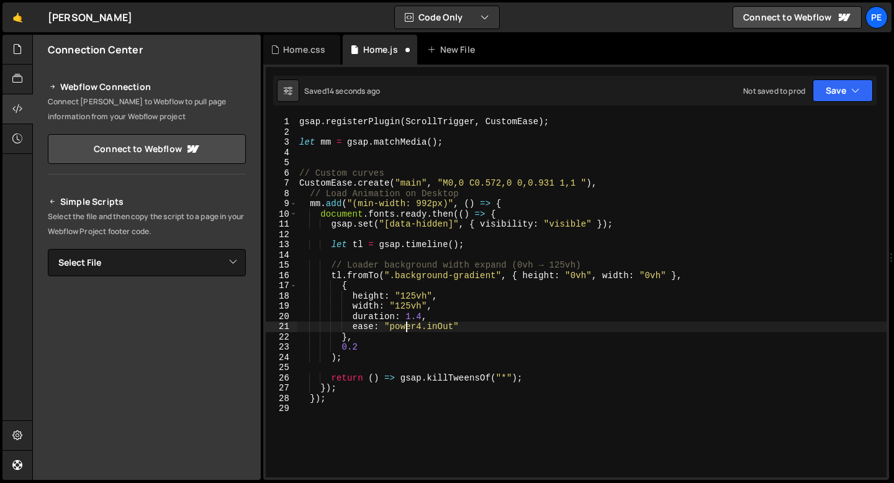
click at [405, 323] on div "gsap . registerPlugin ( ScrollTrigger , CustomEase ) ; let mm = gsap . matchMed…" at bounding box center [592, 307] width 590 height 381
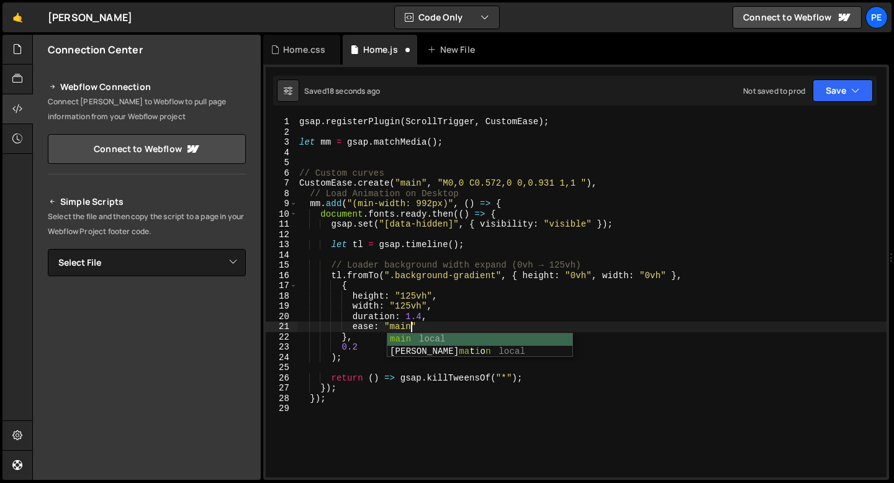
scroll to position [0, 3]
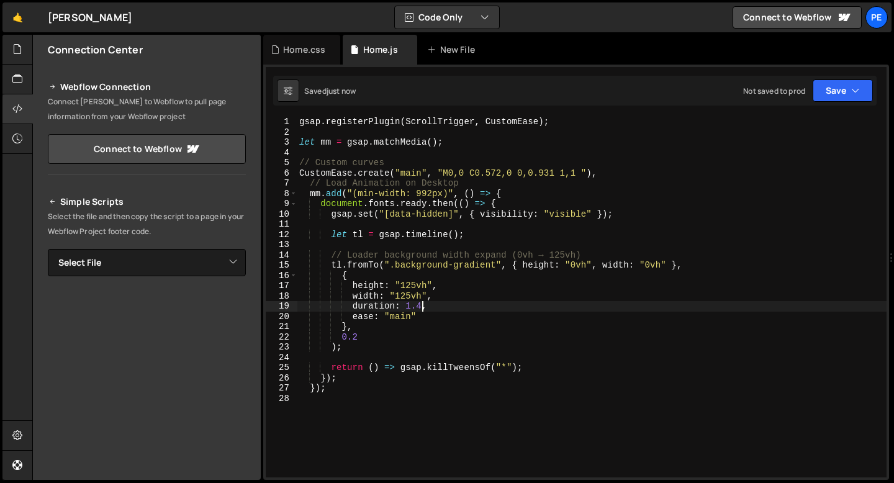
click at [420, 307] on div "gsap . registerPlugin ( ScrollTrigger , CustomEase ) ; let mm = gsap . matchMed…" at bounding box center [592, 307] width 590 height 381
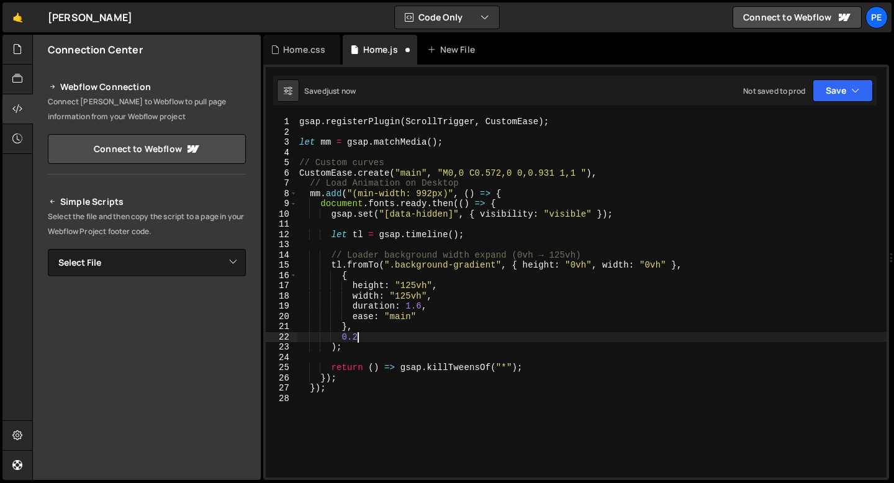
click at [358, 337] on div "gsap . registerPlugin ( ScrollTrigger , CustomEase ) ; let mm = gsap . matchMed…" at bounding box center [592, 307] width 590 height 381
click at [610, 173] on div "gsap . registerPlugin ( ScrollTrigger , CustomEase ) ; let mm = gsap . matchMed…" at bounding box center [592, 307] width 590 height 381
type textarea "CustomEase.create("main", "M0,0 C0.572,0 0,0.931 1,1 "),"
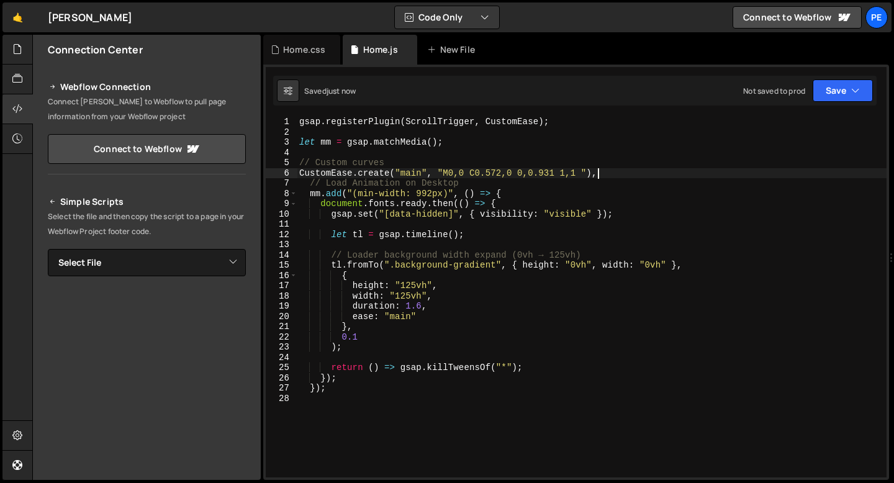
scroll to position [0, 0]
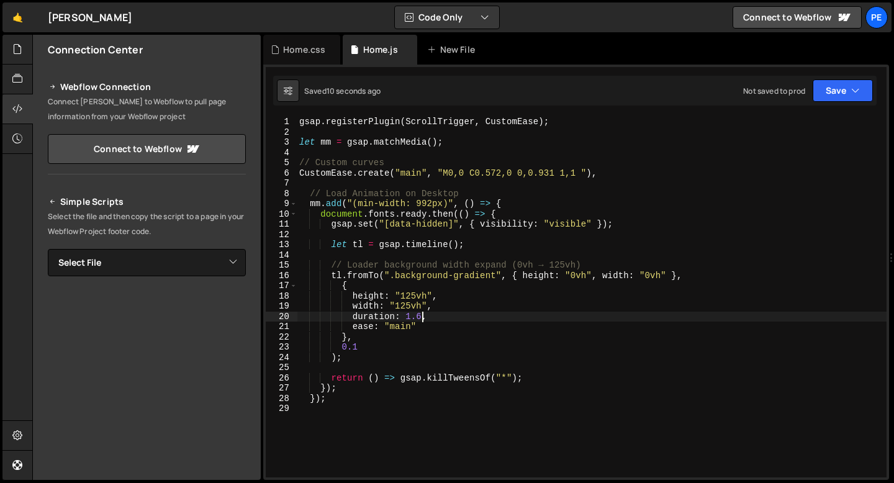
click at [423, 316] on div "gsap . registerPlugin ( ScrollTrigger , CustomEase ) ; let mm = gsap . matchMed…" at bounding box center [592, 307] width 590 height 381
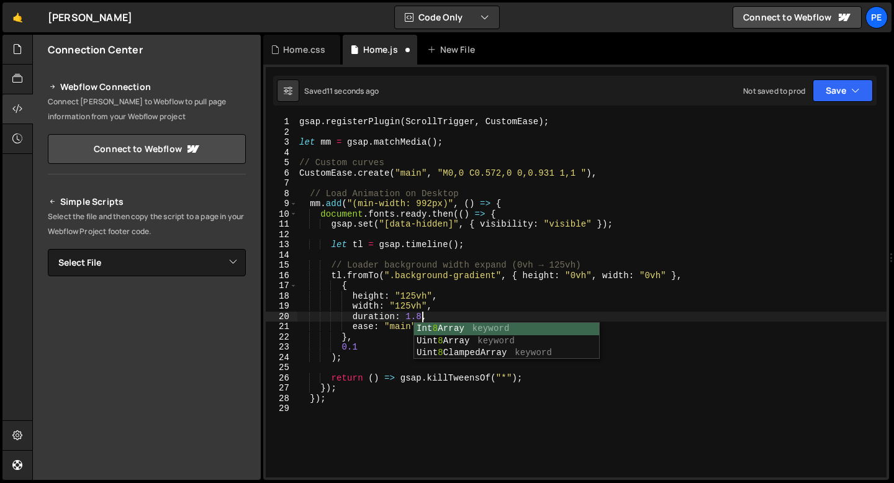
scroll to position [0, 8]
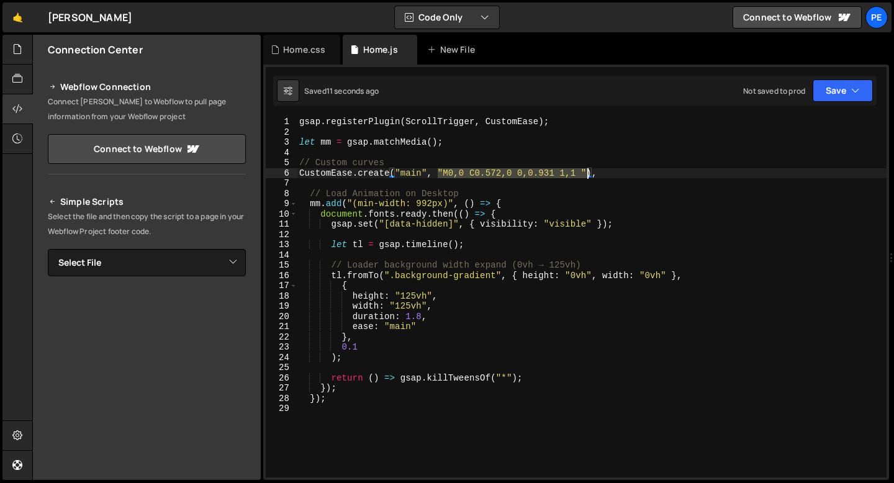
drag, startPoint x: 438, startPoint y: 171, endPoint x: 588, endPoint y: 172, distance: 150.2
click at [589, 172] on div "gsap . registerPlugin ( ScrollTrigger , CustomEase ) ; let mm = gsap . matchMed…" at bounding box center [592, 307] width 590 height 381
click at [392, 174] on div "gsap . registerPlugin ( ScrollTrigger , CustomEase ) ; let mm = gsap . matchMed…" at bounding box center [592, 307] width 590 height 381
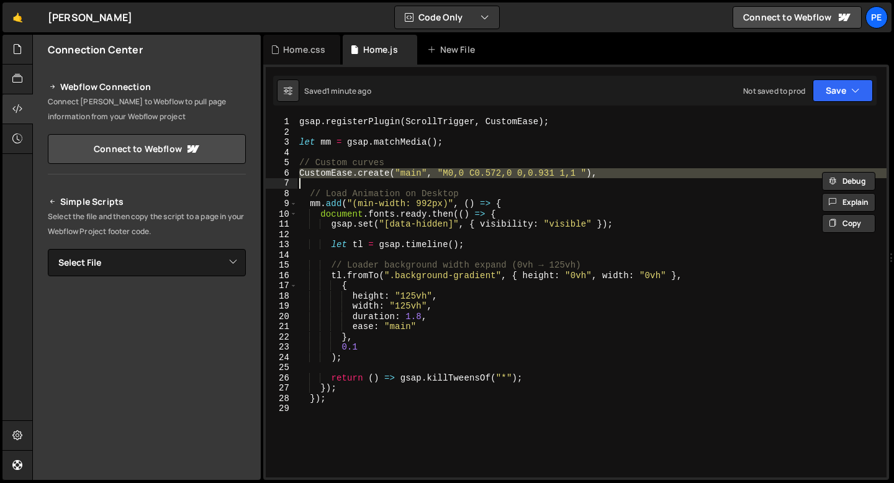
click at [403, 171] on div "gsap . registerPlugin ( ScrollTrigger , CustomEase ) ; let mm = gsap . matchMed…" at bounding box center [592, 297] width 590 height 361
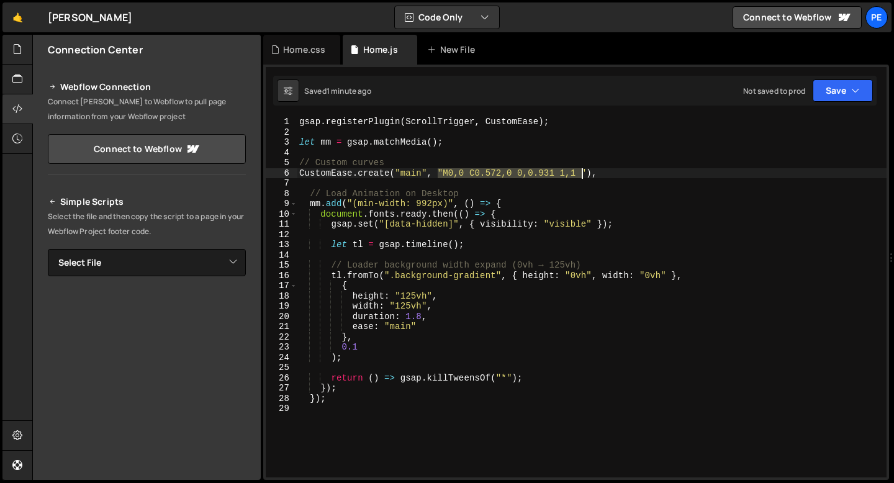
drag, startPoint x: 438, startPoint y: 173, endPoint x: 585, endPoint y: 171, distance: 147.8
click at [585, 171] on div "gsap . registerPlugin ( ScrollTrigger , CustomEase ) ; let mm = gsap . matchMed…" at bounding box center [592, 307] width 590 height 381
paste textarea
type textarea "),"
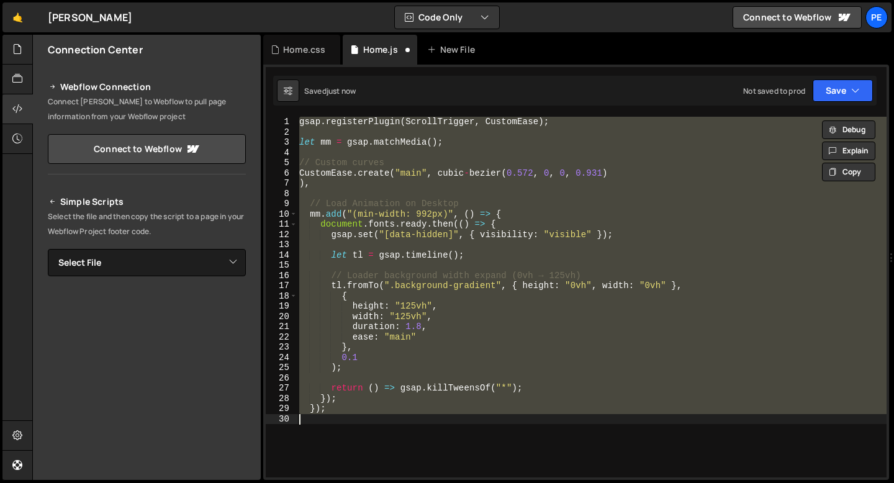
click at [439, 173] on div "gsap . registerPlugin ( ScrollTrigger , CustomEase ) ; let mm = gsap . matchMed…" at bounding box center [592, 297] width 590 height 361
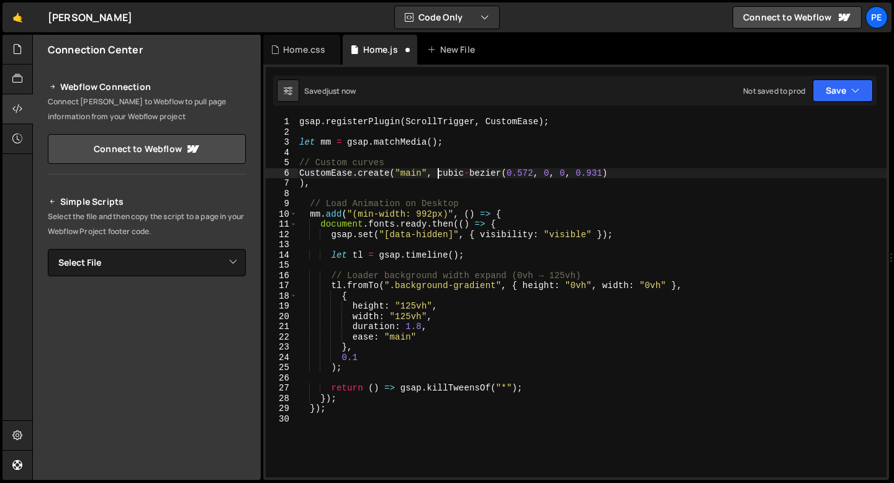
scroll to position [0, 10]
click at [607, 171] on div "gsap . registerPlugin ( ScrollTrigger , CustomEase ) ; let mm = gsap . matchMed…" at bounding box center [592, 307] width 590 height 381
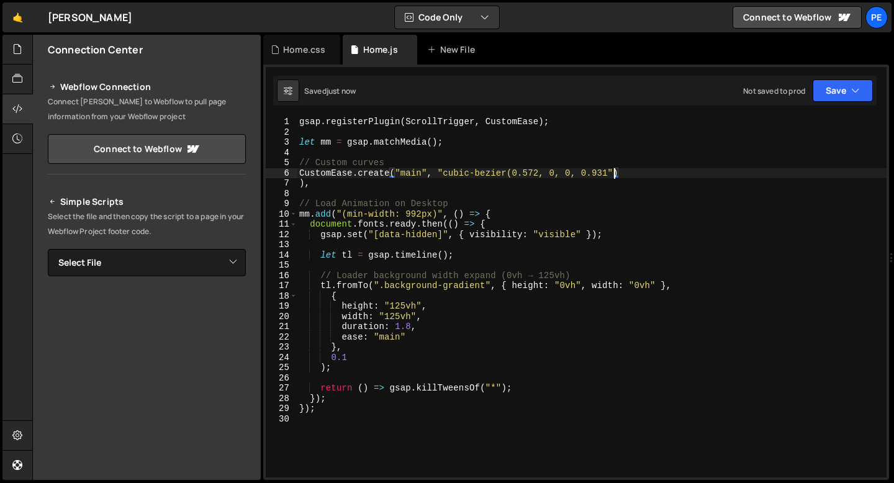
click at [621, 171] on div "gsap . registerPlugin ( ScrollTrigger , CustomEase ) ; let mm = gsap . matchMed…" at bounding box center [592, 307] width 590 height 381
click at [621, 170] on div "gsap . registerPlugin ( ScrollTrigger , CustomEase ) ; let mm = gsap . matchMed…" at bounding box center [592, 307] width 590 height 381
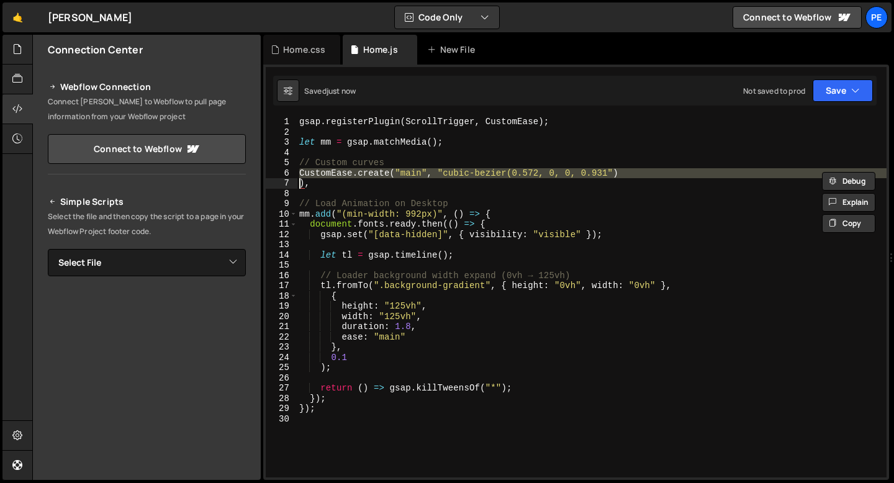
click at [621, 170] on div "gsap . registerPlugin ( ScrollTrigger , CustomEase ) ; let mm = gsap . matchMed…" at bounding box center [592, 307] width 590 height 381
drag, startPoint x: 317, startPoint y: 179, endPoint x: 309, endPoint y: 175, distance: 9.2
click at [309, 175] on div "gsap . registerPlugin ( ScrollTrigger , CustomEase ) ; let mm = gsap . matchMed…" at bounding box center [592, 307] width 590 height 381
click at [314, 184] on div "gsap . registerPlugin ( ScrollTrigger , CustomEase ) ; let mm = gsap . matchMed…" at bounding box center [592, 297] width 590 height 361
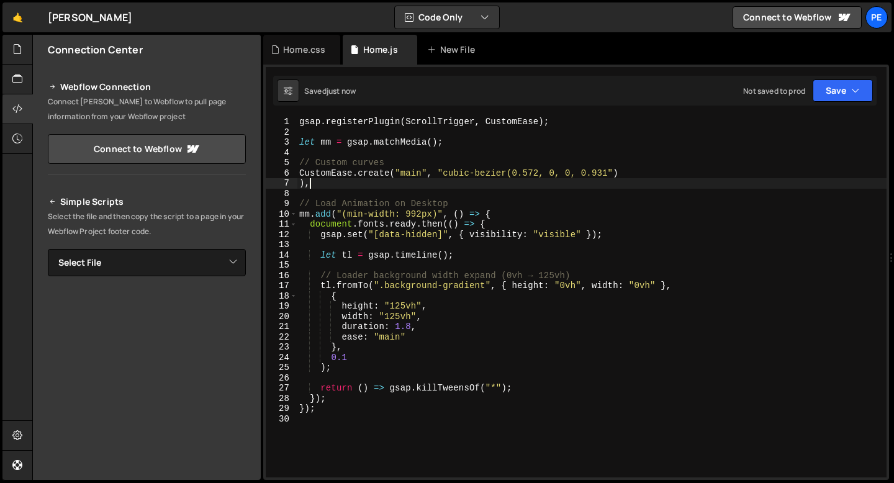
type textarea ")"
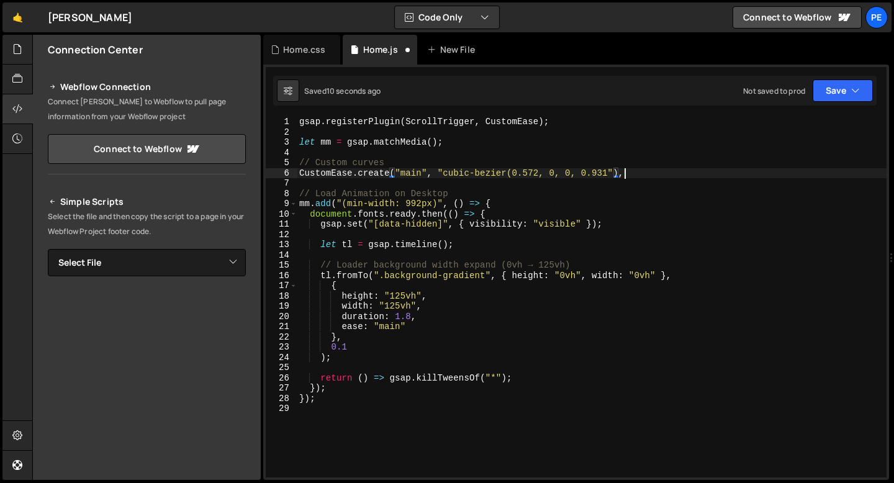
scroll to position [0, 22]
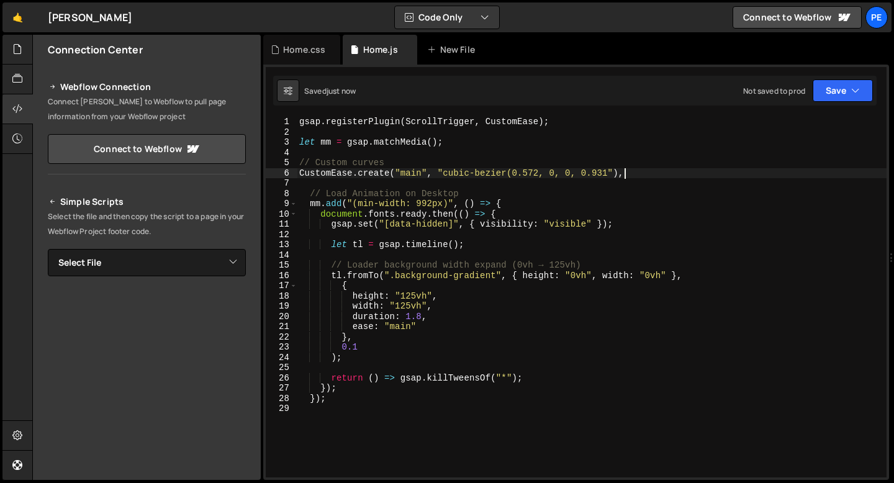
click at [462, 173] on div "gsap . registerPlugin ( ScrollTrigger , CustomEase ) ; let mm = gsap . matchMed…" at bounding box center [592, 307] width 590 height 381
type textarea "CustomEase.create("main", "cubic-bezier(0.572, 0, 0, 0.931"),"
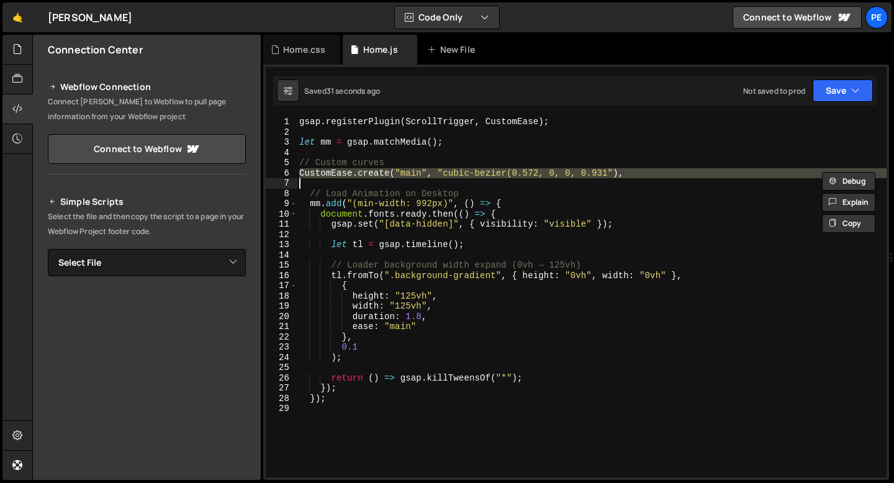
paste textarea
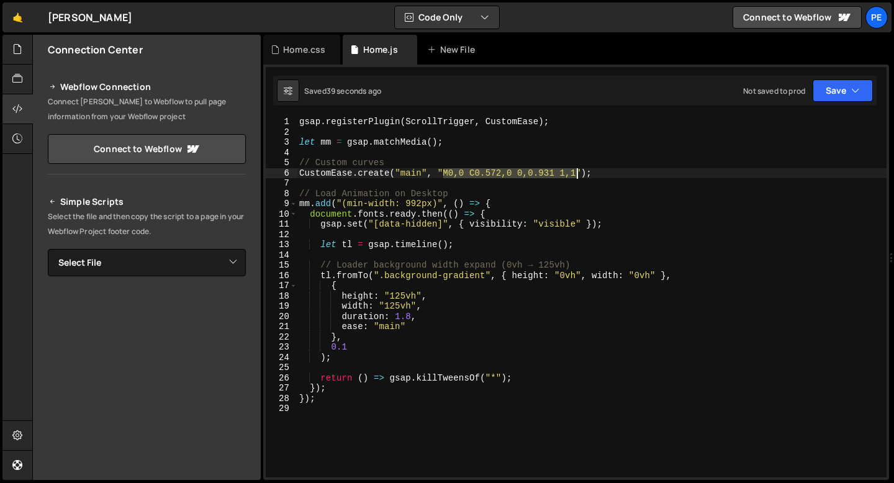
drag, startPoint x: 443, startPoint y: 173, endPoint x: 576, endPoint y: 176, distance: 132.9
click at [576, 176] on div "gsap . registerPlugin ( ScrollTrigger , CustomEase ) ; let mm = gsap . matchMed…" at bounding box center [592, 307] width 590 height 381
paste textarea "286,0 0.033,0.183 0.281,0.183 0.444,0.183 0.5,0.965 1,1"
click at [410, 317] on div "gsap . registerPlugin ( ScrollTrigger , CustomEase ) ; let mm = gsap . matchMed…" at bounding box center [592, 307] width 590 height 381
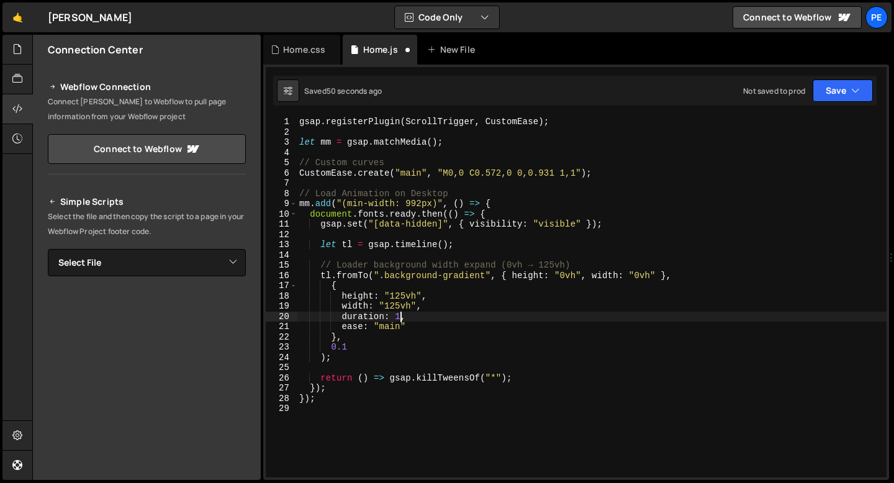
scroll to position [0, 7]
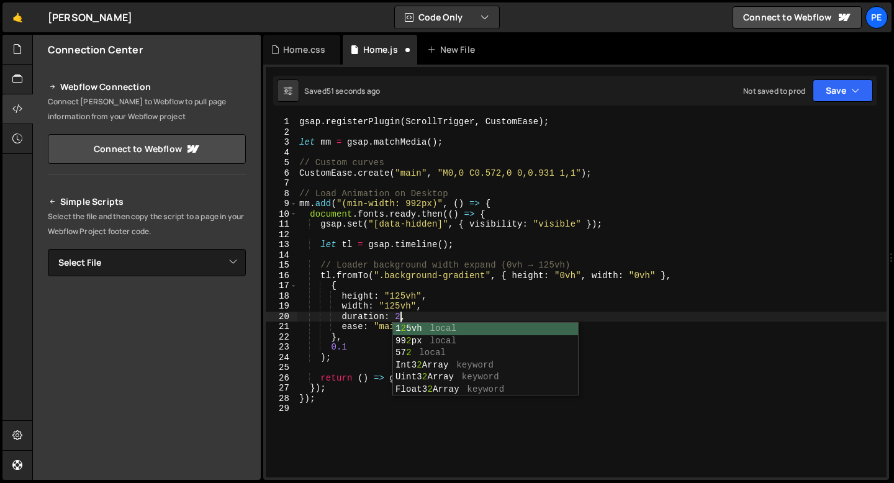
click at [364, 357] on div "gsap . registerPlugin ( ScrollTrigger , CustomEase ) ; let mm = gsap . matchMed…" at bounding box center [592, 307] width 590 height 381
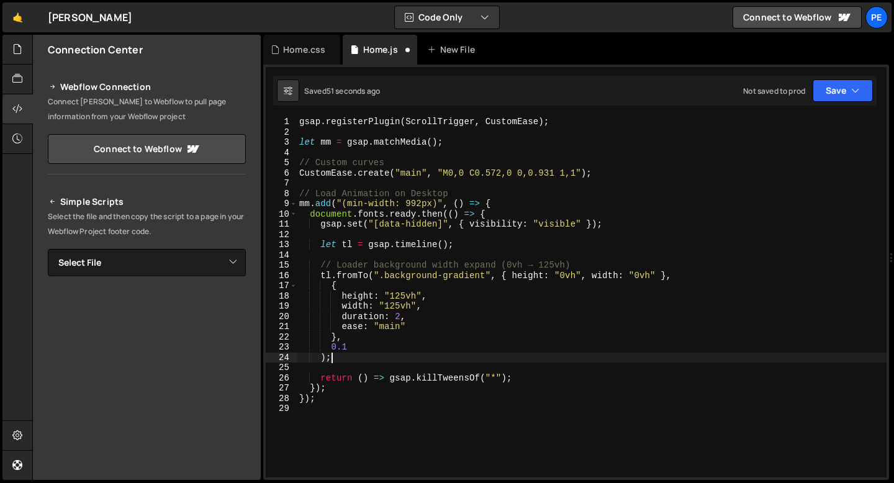
scroll to position [0, 1]
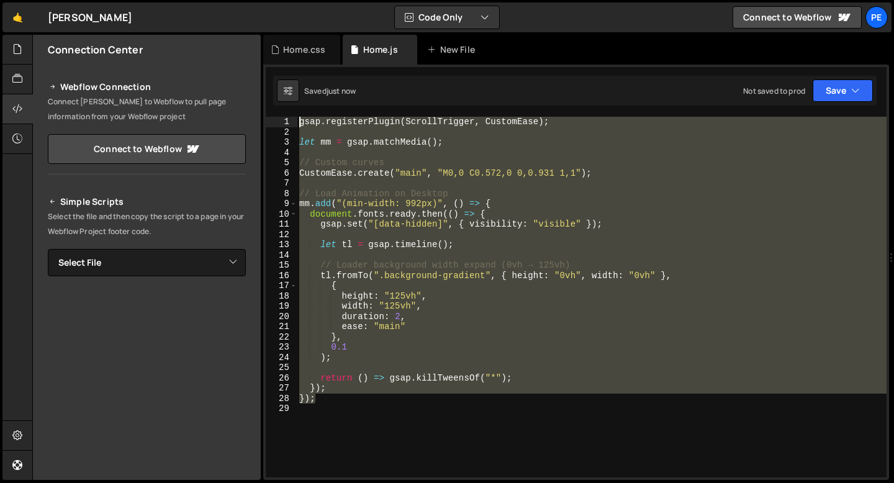
drag, startPoint x: 321, startPoint y: 399, endPoint x: 292, endPoint y: 110, distance: 290.8
click at [292, 109] on div "); 1 2 3 4 5 6 7 8 9 10 11 12 13 14 15 16 17 18 19 20 21 22 23 24 25 26 27 28 2…" at bounding box center [576, 272] width 626 height 415
type textarea "gsap.registerPlugin(ScrollTrigger, CustomEase);"
paste textarea
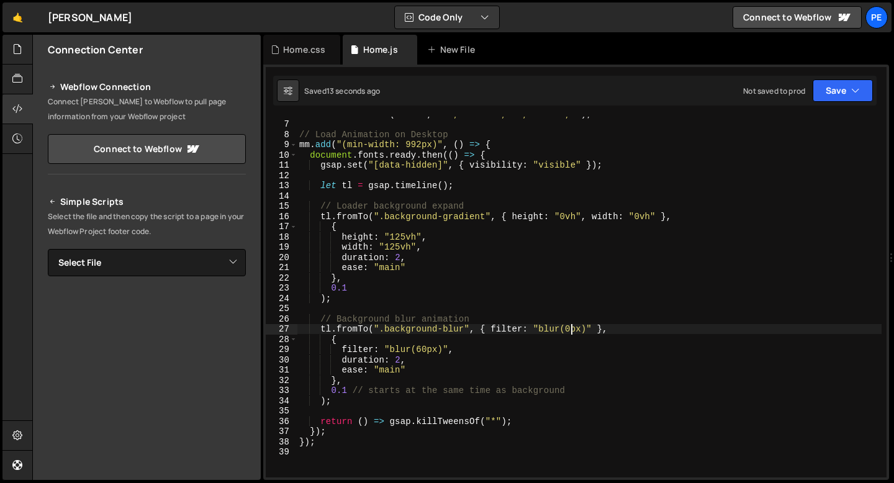
click at [570, 328] on div "CustomEase . create ( "main" , "M0,0 C0.572,0 0,0.931 1,1" ) ; // Load Animatio…" at bounding box center [589, 299] width 585 height 381
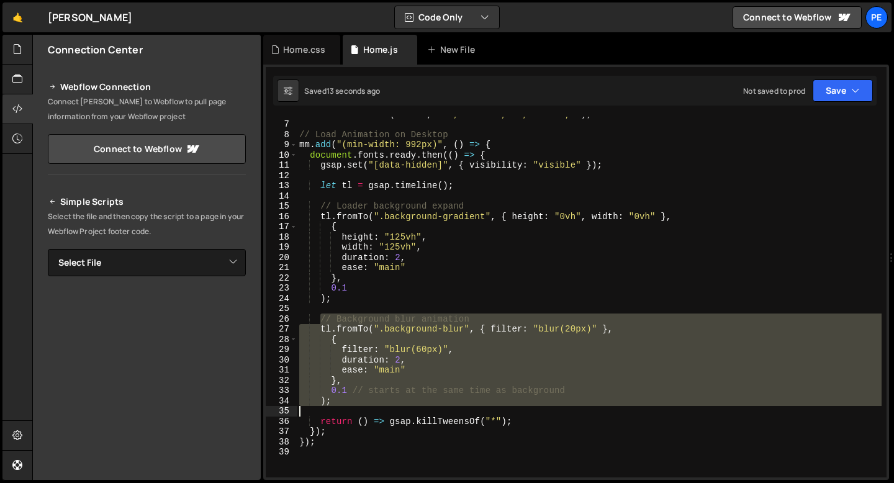
drag, startPoint x: 318, startPoint y: 315, endPoint x: 351, endPoint y: 412, distance: 101.7
click at [351, 412] on div "CustomEase . create ( "main" , "M0,0 C0.572,0 0,0.931 1,1" ) ; // Load Animatio…" at bounding box center [589, 299] width 585 height 381
type textarea ");"
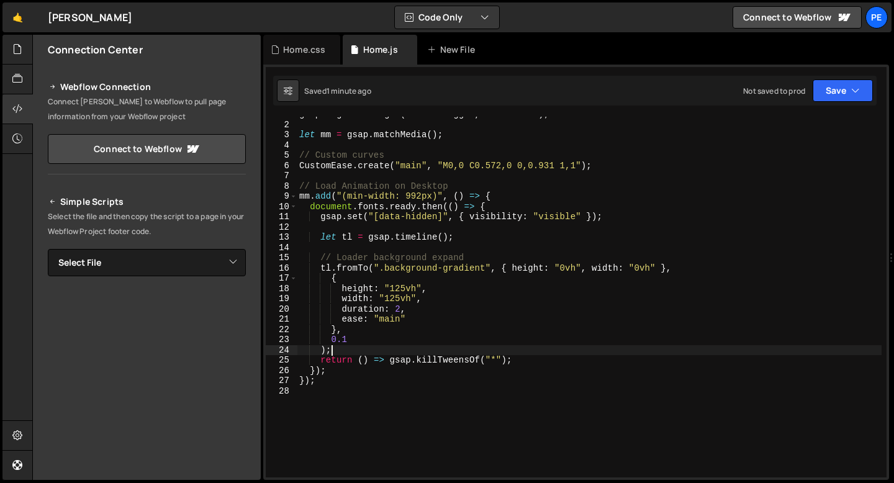
scroll to position [0, 0]
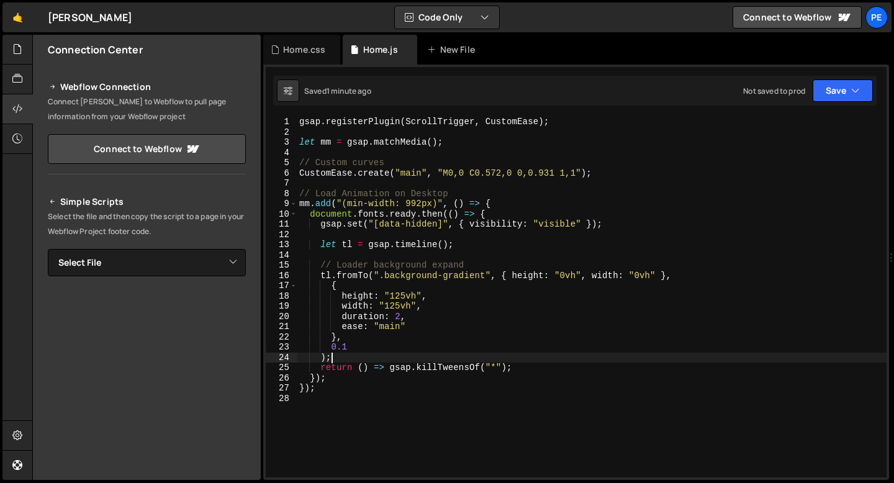
type textarea "});"
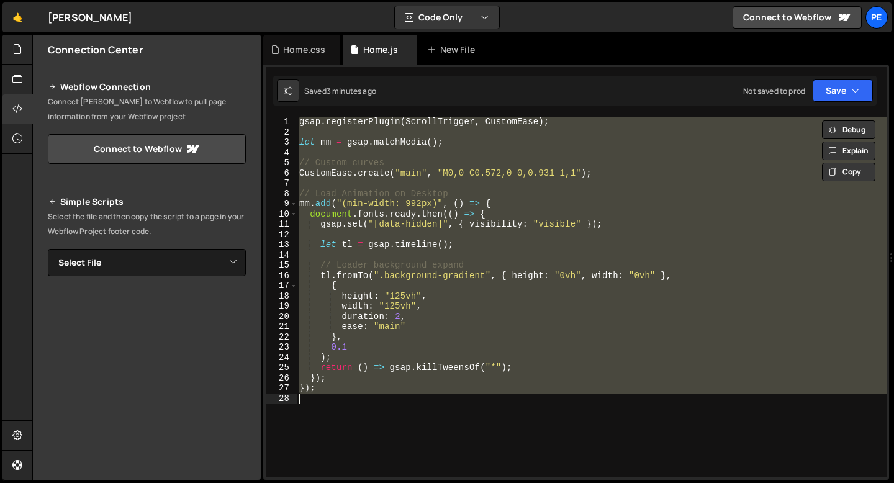
paste textarea
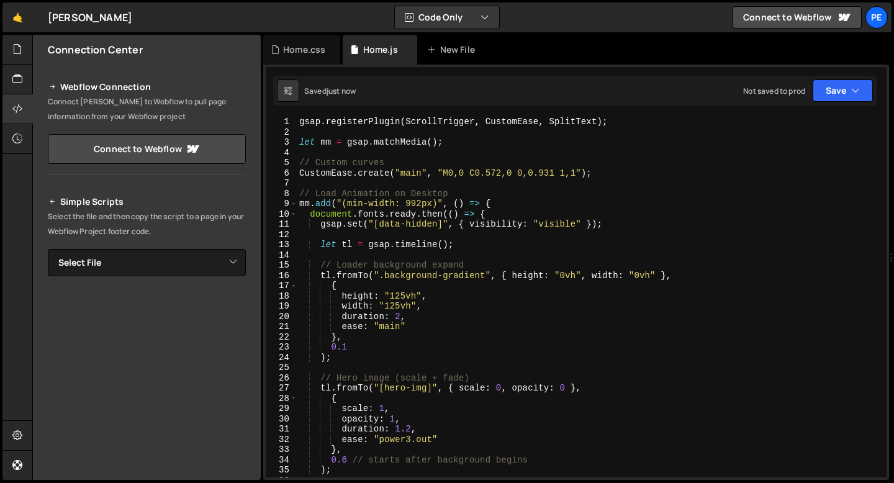
click at [505, 138] on div "gsap . registerPlugin ( ScrollTrigger , CustomEase , SplitText ) ; let mm = gsa…" at bounding box center [589, 307] width 585 height 381
type textarea "let mm = gsap.matchMedia();"
click at [473, 137] on div "gsap . registerPlugin ( ScrollTrigger , CustomEase , SplitText ) ; let mm = gsa…" at bounding box center [589, 307] width 585 height 381
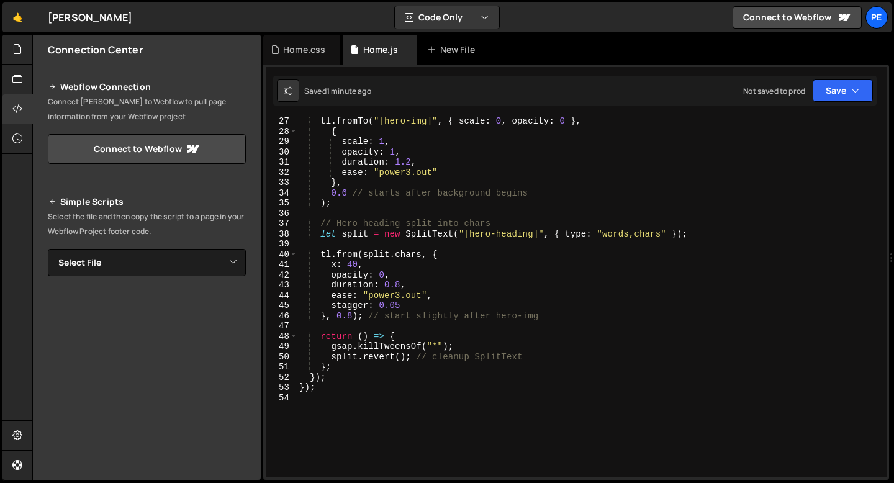
scroll to position [266, 0]
click at [405, 307] on div "tl . fromTo ( "[hero-img]" , { scale : 0 , opacity : 0 } , { scale : 1 , opacit…" at bounding box center [589, 306] width 585 height 381
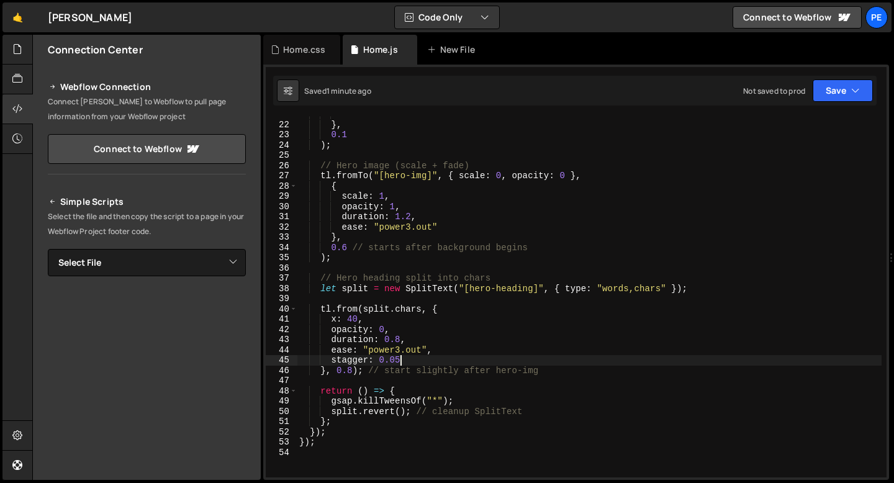
scroll to position [212, 0]
click at [409, 227] on div "ease : "main" } , 0.1 ) ; // Hero image (scale + fade) tl . fromTo ( "[hero-img…" at bounding box center [589, 299] width 585 height 381
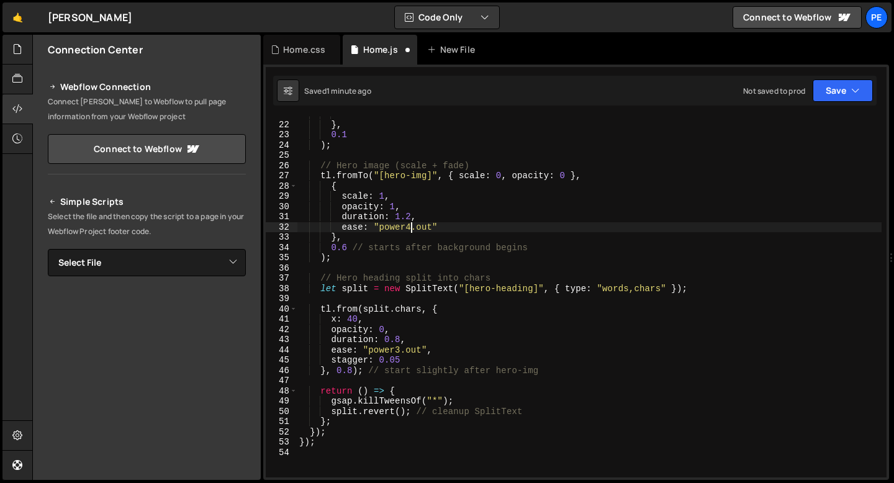
scroll to position [0, 7]
click at [412, 214] on div "ease : "main" } , 0.1 ) ; // Hero image (scale + fade) tl . fromTo ( "[hero-img…" at bounding box center [589, 299] width 585 height 381
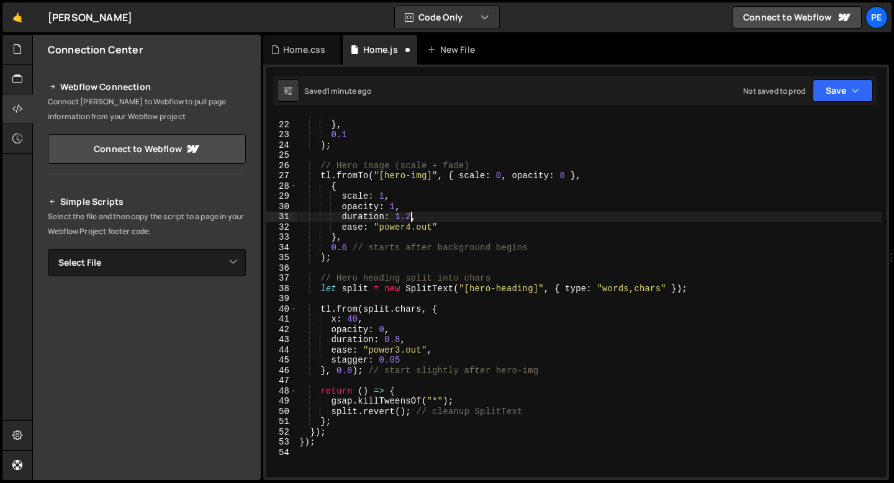
click at [406, 210] on div "ease : "main" } , 0.1 ) ; // Hero image (scale + fade) tl . fromTo ( "[hero-img…" at bounding box center [589, 299] width 585 height 381
click at [399, 348] on div "ease : "main" } , 0.1 ) ; // Hero image (scale + fade) tl . fromTo ( "[hero-img…" at bounding box center [589, 299] width 585 height 381
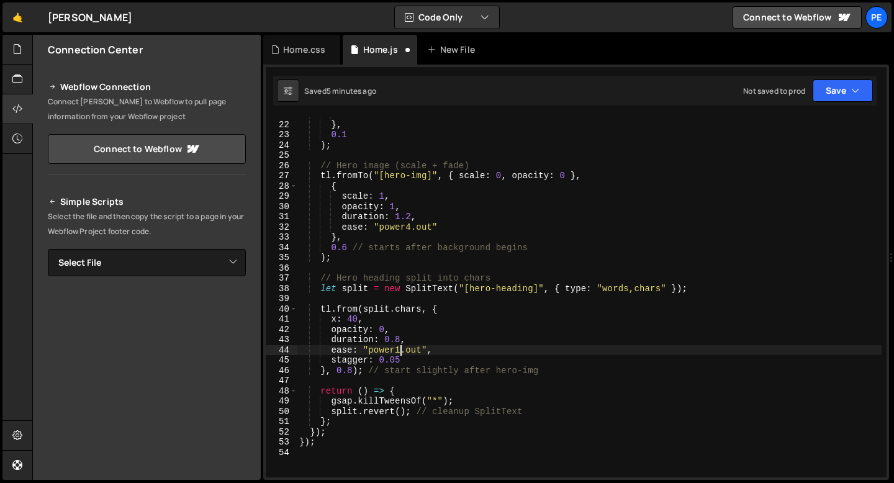
scroll to position [0, 7]
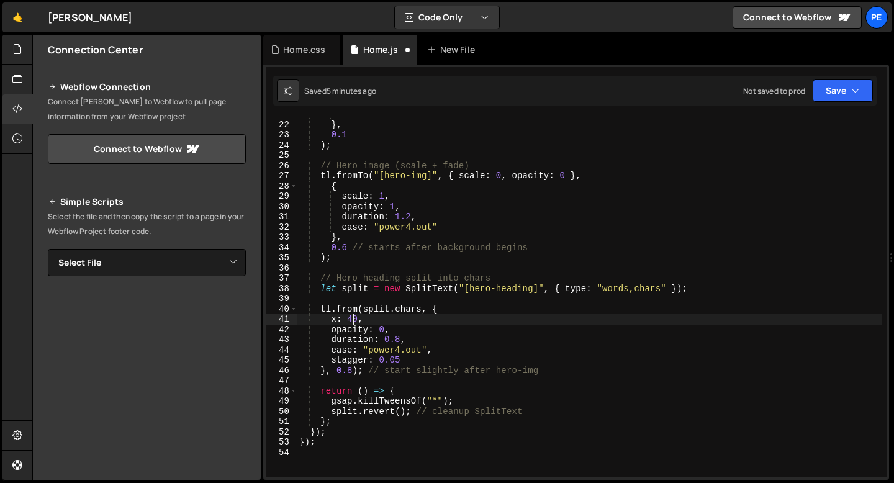
click at [350, 317] on div "ease : "main" } , 0.1 ) ; // Hero image (scale + fade) tl . fromTo ( "[hero-img…" at bounding box center [589, 299] width 585 height 381
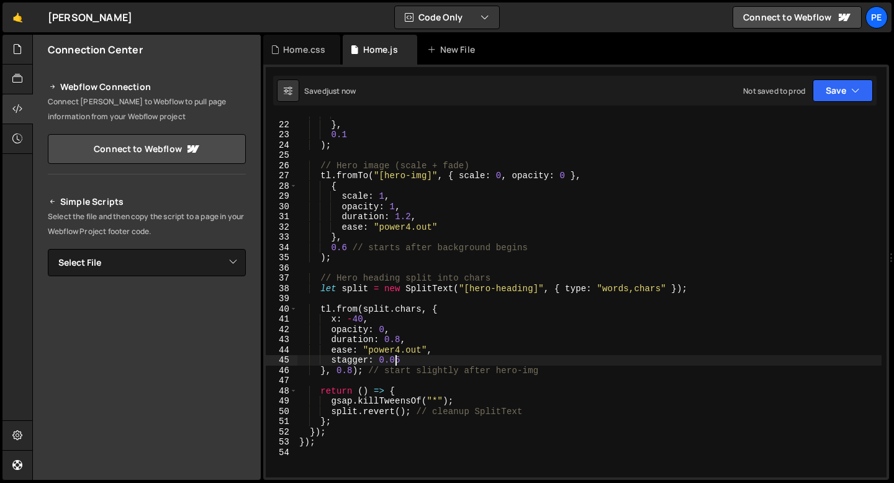
click at [397, 360] on div "ease : "main" } , 0.1 ) ; // Hero image (scale + fade) tl . fromTo ( "[hero-img…" at bounding box center [589, 299] width 585 height 381
click at [353, 320] on div "ease : "main" } , 0.1 ) ; // Hero image (scale + fade) tl . fromTo ( "[hero-img…" at bounding box center [589, 299] width 585 height 381
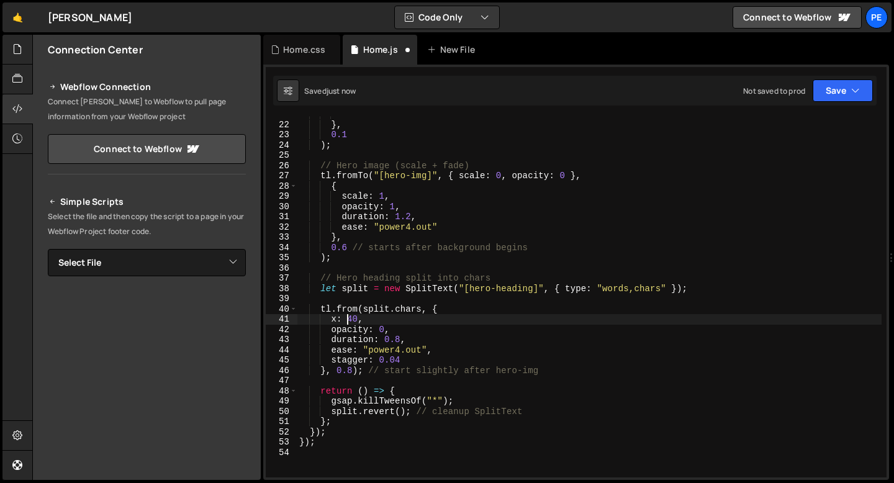
scroll to position [0, 4]
click at [421, 230] on div "ease : "main" } , 0.1 ) ; // Hero image (scale + fade) tl . fromTo ( "[hero-img…" at bounding box center [589, 299] width 585 height 381
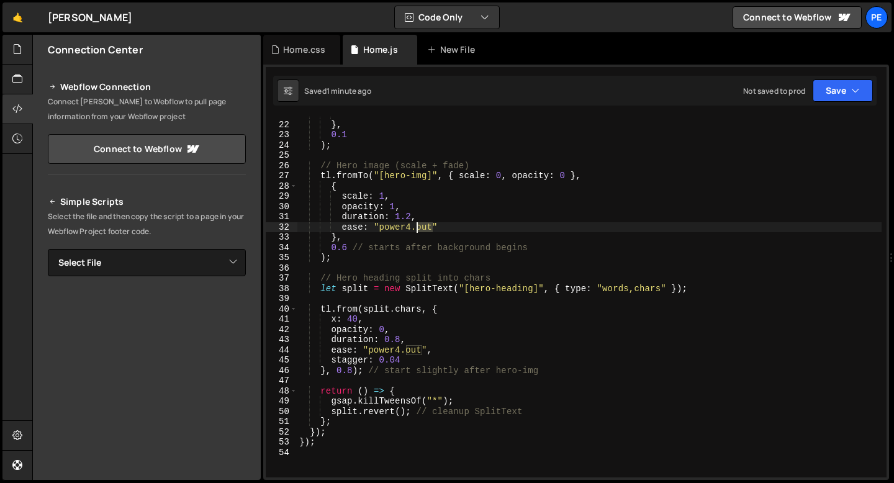
click at [421, 230] on div "ease : "main" } , 0.1 ) ; // Hero image (scale + fade) tl . fromTo ( "[hero-img…" at bounding box center [589, 299] width 585 height 381
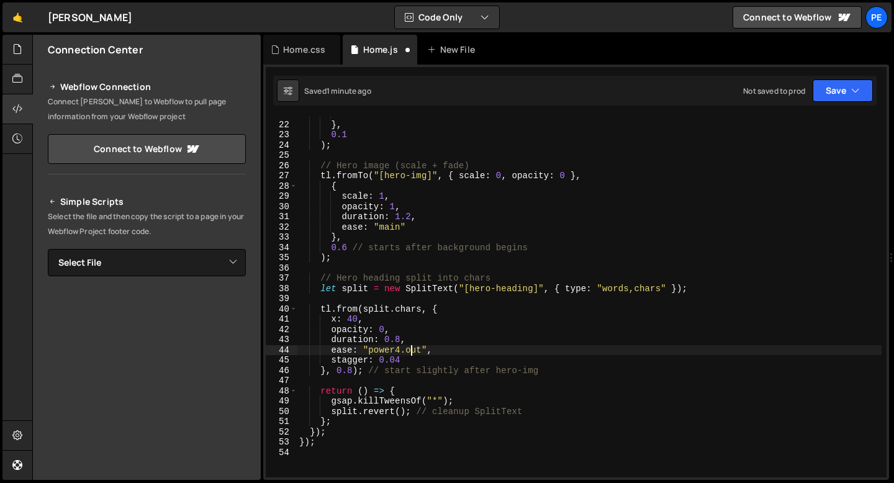
click at [412, 351] on div "ease : "main" } , 0.1 ) ; // Hero image (scale + fade) tl . fromTo ( "[hero-img…" at bounding box center [589, 299] width 585 height 381
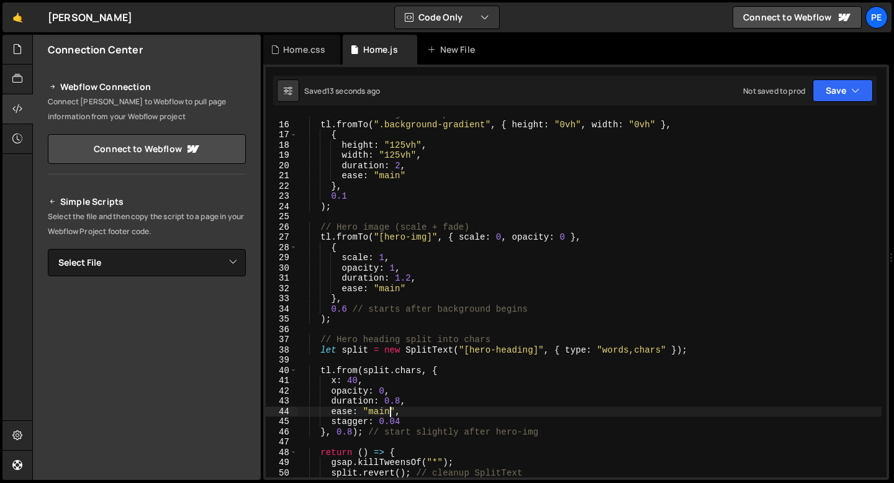
scroll to position [155, 0]
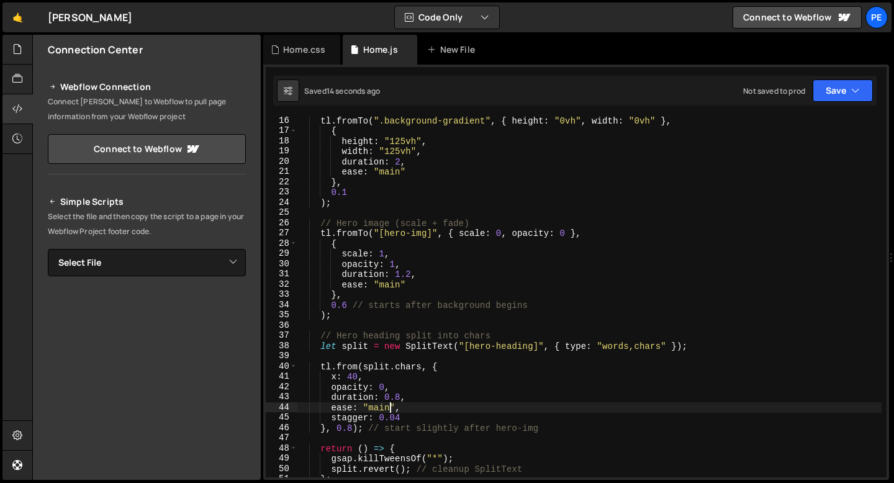
click at [336, 379] on div "tl . fromTo ( ".background-gradient" , { height : "0vh" , width : "0vh" } , { h…" at bounding box center [589, 305] width 585 height 381
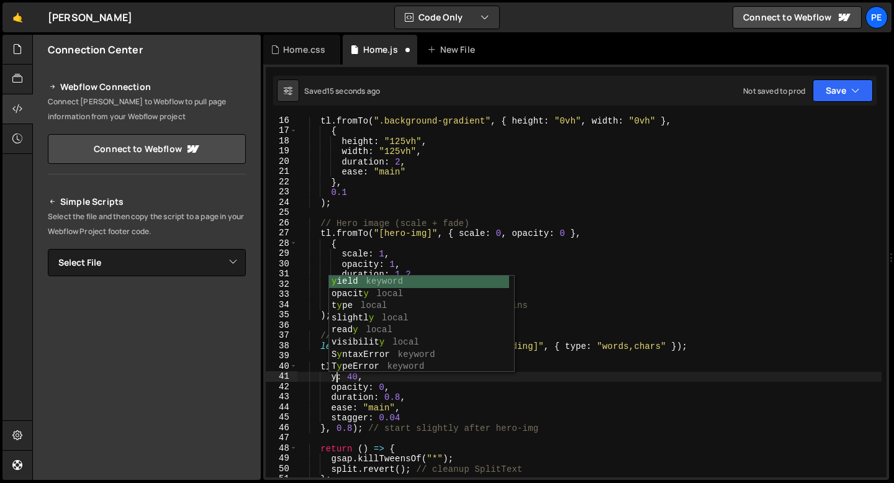
scroll to position [0, 2]
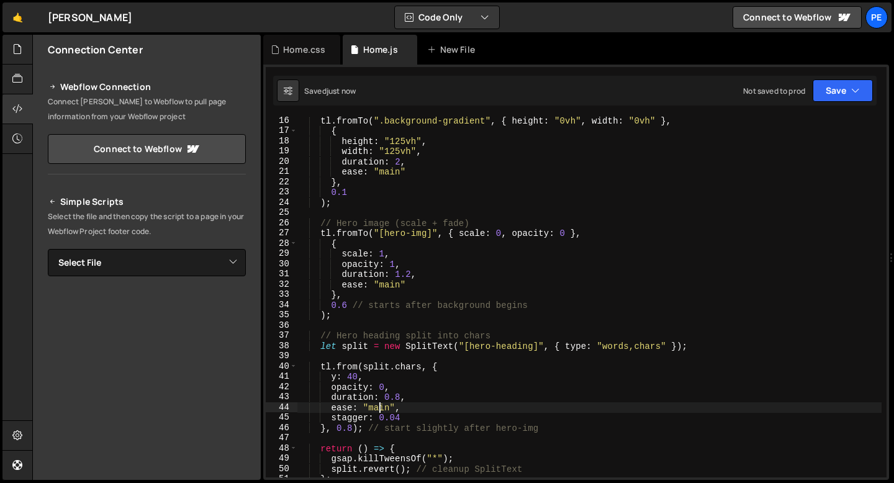
click at [380, 410] on div "tl . fromTo ( ".background-gradient" , { height : "0vh" , width : "0vh" } , { h…" at bounding box center [589, 305] width 585 height 381
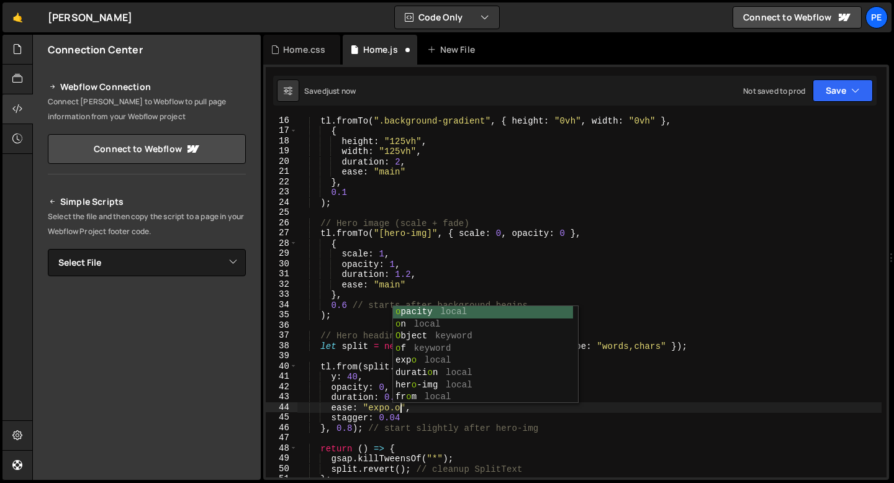
scroll to position [0, 7]
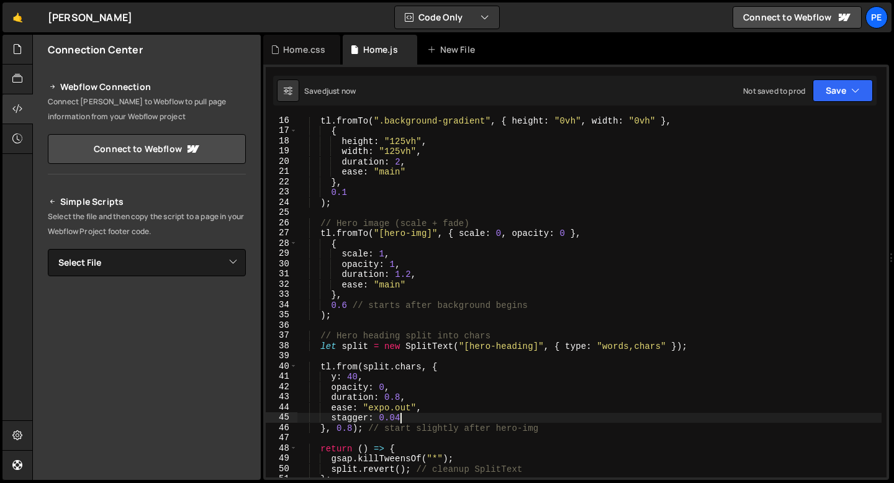
click at [425, 416] on div "tl . fromTo ( ".background-gradient" , { height : "0vh" , width : "0vh" } , { h…" at bounding box center [589, 305] width 585 height 381
click at [422, 400] on div "tl . fromTo ( ".background-gradient" , { height : "0vh" , width : "0vh" } , { h…" at bounding box center [589, 305] width 585 height 381
type textarea "duration: 0.8,"
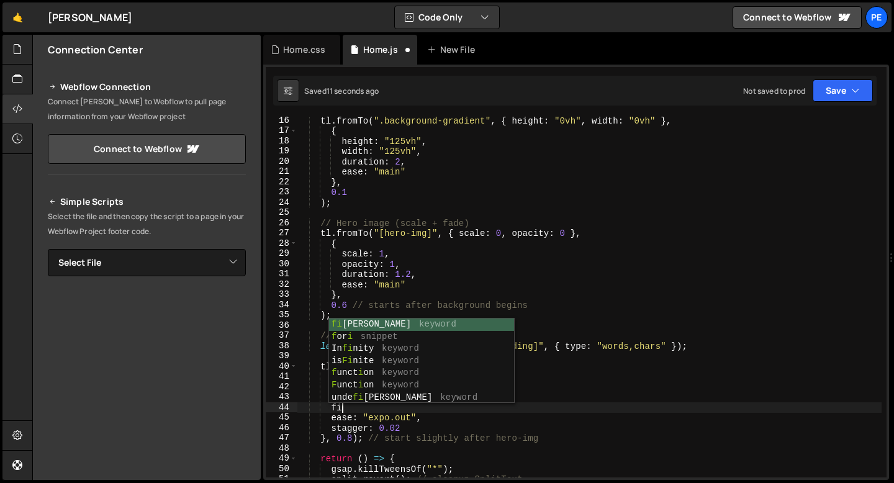
type textarea "f"
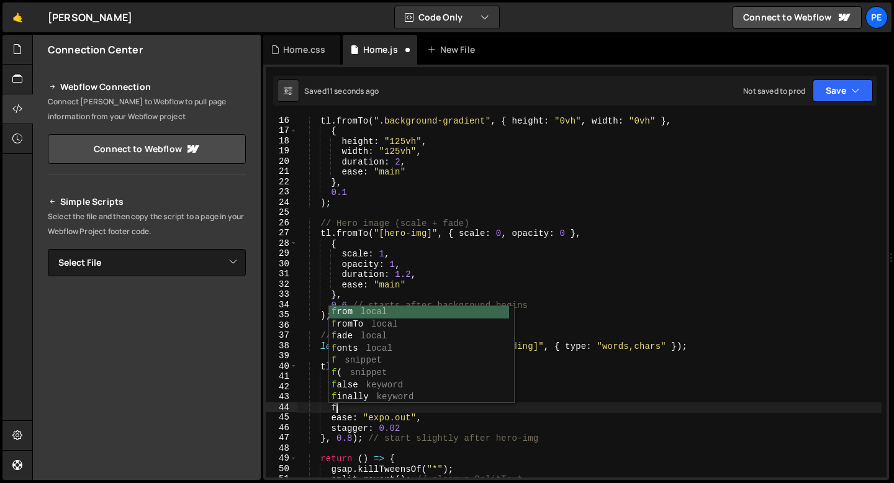
scroll to position [0, 1]
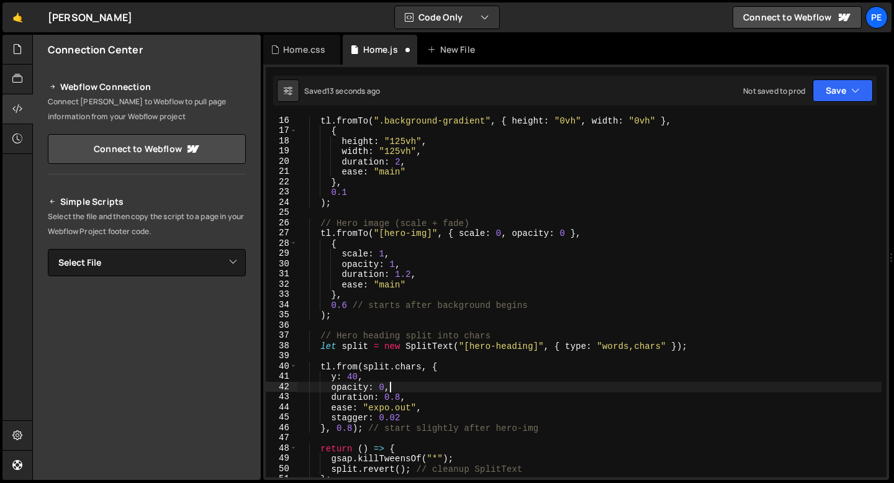
click at [405, 386] on div "tl . fromTo ( ".background-gradient" , { height : "0vh" , width : "0vh" } , { h…" at bounding box center [589, 305] width 585 height 381
type textarea "opacity: 0,"
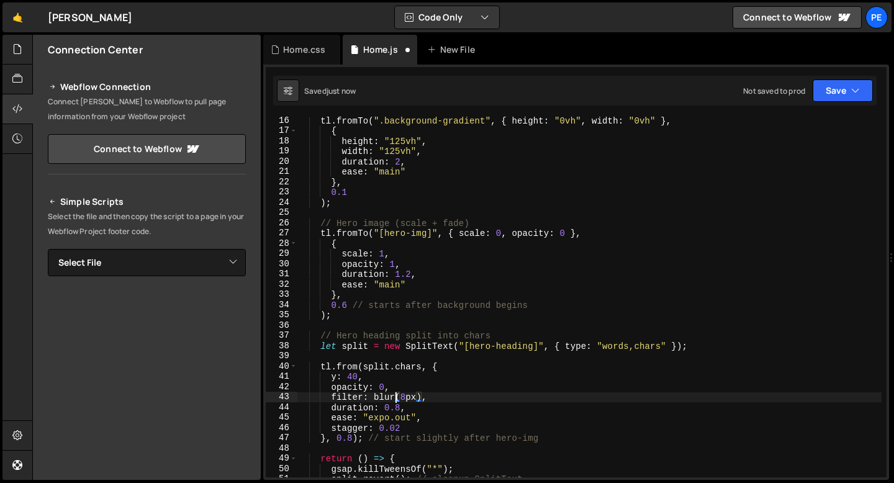
scroll to position [0, 7]
click at [411, 399] on div "tl . fromTo ( ".background-gradient" , { height : "0vh" , width : "0vh" } , { h…" at bounding box center [589, 305] width 585 height 381
click at [400, 397] on div "tl . fromTo ( ".background-gradient" , { height : "0vh" , width : "0vh" } , { h…" at bounding box center [589, 305] width 585 height 381
click at [420, 398] on div "tl . fromTo ( ".background-gradient" , { height : "0vh" , width : "0vh" } , { h…" at bounding box center [589, 305] width 585 height 381
click at [394, 398] on div "tl . fromTo ( ".background-gradient" , { height : "0vh" , width : "0vh" } , { h…" at bounding box center [589, 305] width 585 height 381
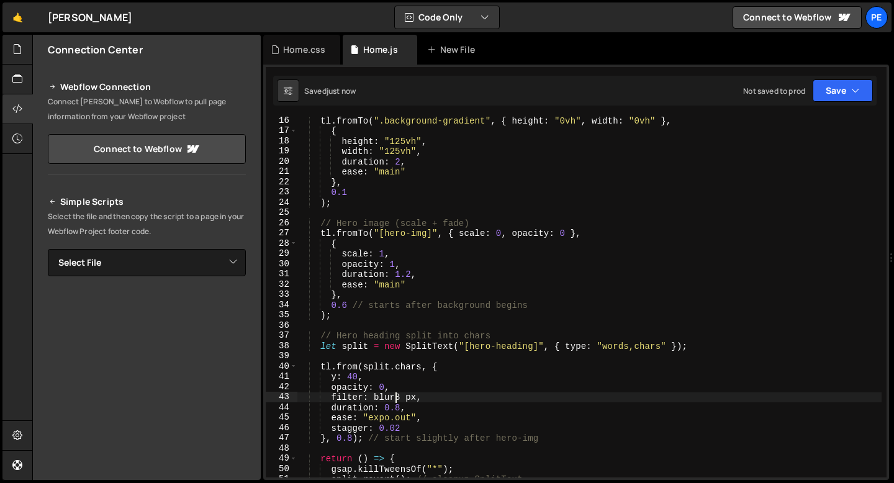
click at [394, 398] on div "tl . fromTo ( ".background-gradient" , { height : "0vh" , width : "0vh" } , { h…" at bounding box center [589, 305] width 585 height 381
click at [374, 397] on div "tl . fromTo ( ".background-gradient" , { height : "0vh" , width : "0vh" } , { h…" at bounding box center [589, 297] width 585 height 361
click at [394, 398] on div "tl . fromTo ( ".background-gradient" , { height : "0vh" , width : "0vh" } , { h…" at bounding box center [589, 305] width 585 height 381
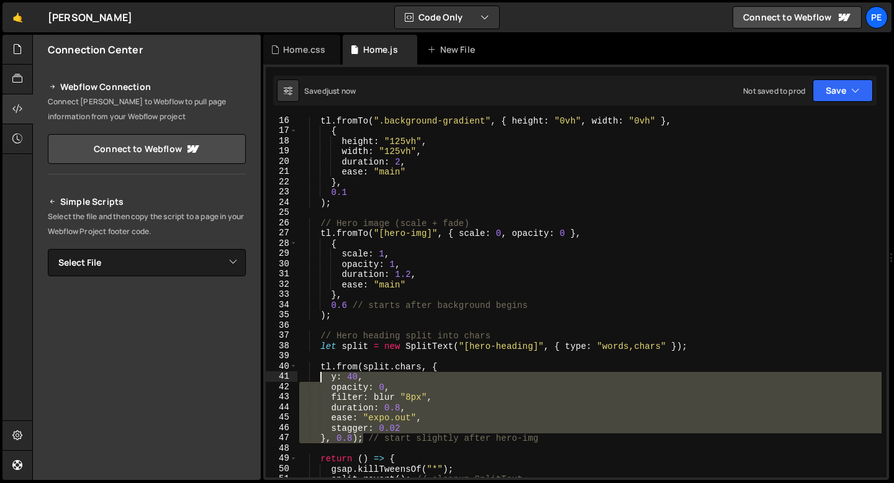
drag, startPoint x: 362, startPoint y: 435, endPoint x: 319, endPoint y: 369, distance: 78.5
click at [319, 369] on div "tl . fromTo ( ".background-gradient" , { height : "0vh" , width : "0vh" } , { h…" at bounding box center [589, 305] width 585 height 381
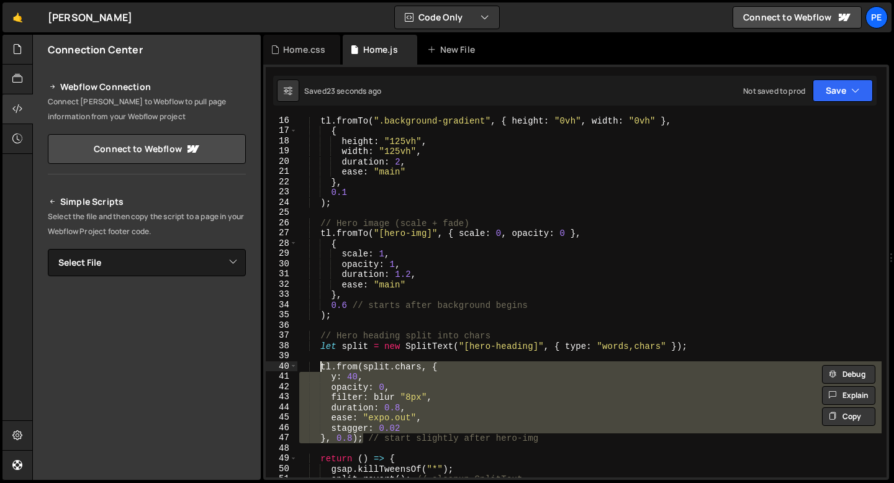
click at [425, 397] on div "tl . fromTo ( ".background-gradient" , { height : "0vh" , width : "0vh" } , { h…" at bounding box center [589, 305] width 585 height 381
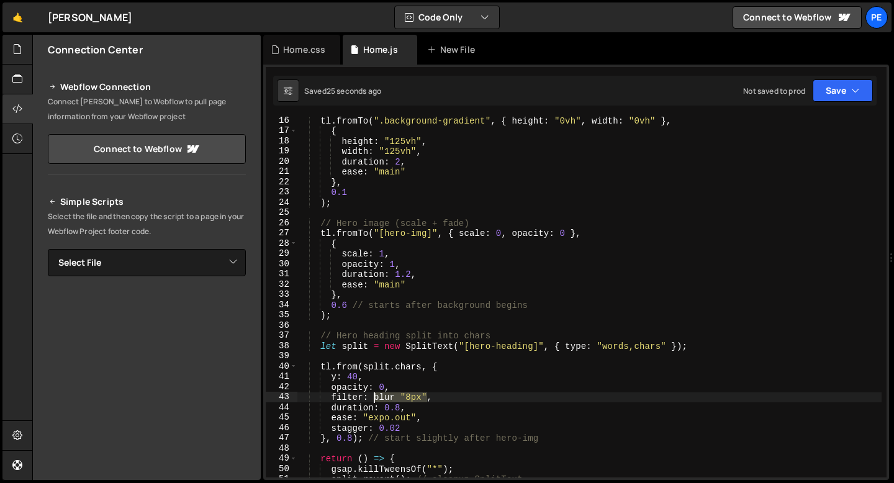
drag, startPoint x: 428, startPoint y: 395, endPoint x: 376, endPoint y: 396, distance: 52.8
click at [376, 396] on div "tl . fromTo ( ".background-gradient" , { height : "0vh" , width : "0vh" } , { h…" at bounding box center [589, 305] width 585 height 381
click at [401, 428] on div "tl . fromTo ( ".background-gradient" , { height : "0vh" , width : "0vh" } , { h…" at bounding box center [589, 305] width 585 height 381
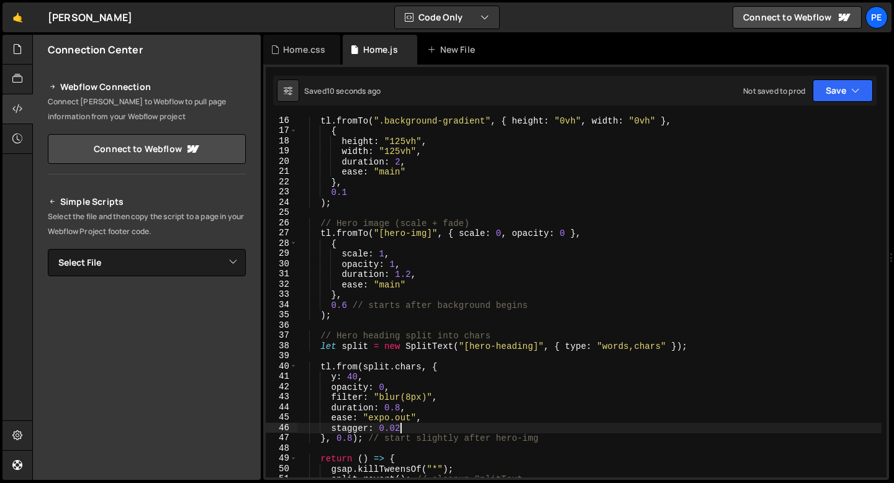
scroll to position [0, 6]
click at [477, 336] on div "tl . fromTo ( ".background-gradient" , { height : "0vh" , width : "0vh" } , { h…" at bounding box center [589, 305] width 585 height 381
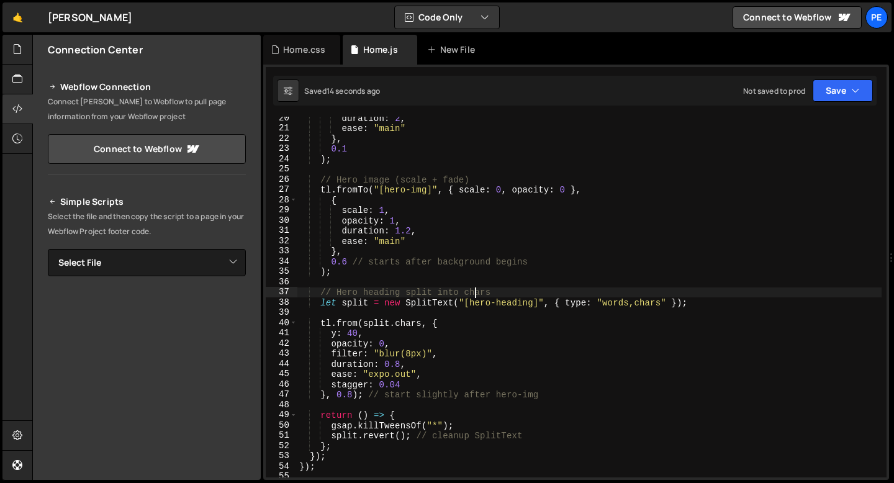
scroll to position [200, 0]
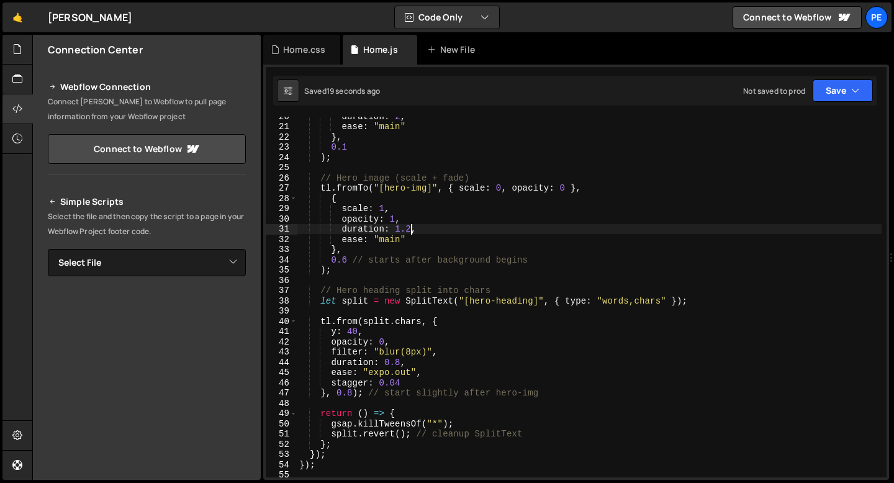
click at [410, 227] on div "duration : 2 , ease : "main" } , 0.1 ) ; // Hero image (scale + fade) tl . from…" at bounding box center [589, 301] width 585 height 381
click at [349, 259] on div "duration : 2 , ease : "main" } , 0.1 ) ; // Hero image (scale + fade) tl . from…" at bounding box center [589, 301] width 585 height 381
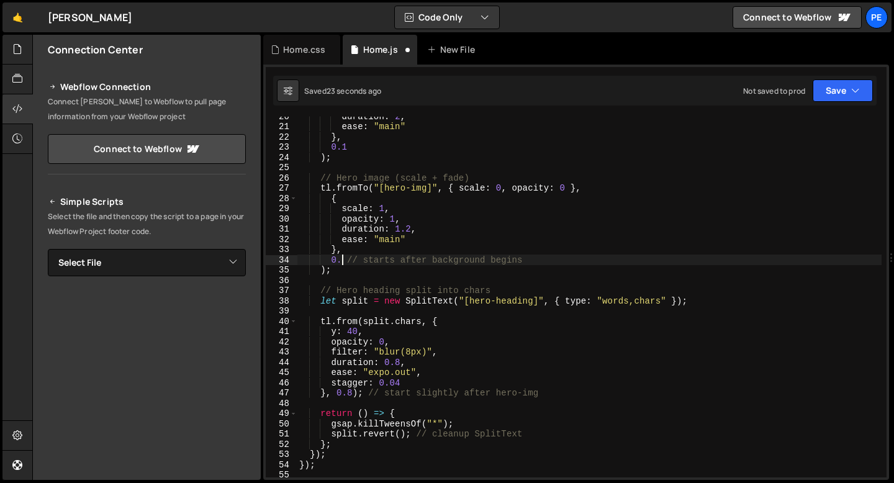
scroll to position [0, 4]
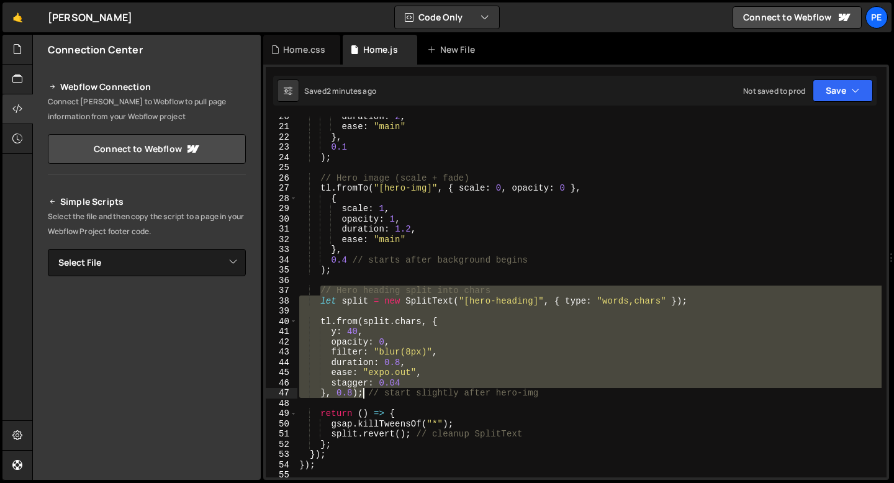
drag, startPoint x: 321, startPoint y: 291, endPoint x: 362, endPoint y: 390, distance: 106.9
click at [362, 390] on div "duration : 2 , ease : "main" } , 0.1 ) ; // Hero image (scale + fade) tl . from…" at bounding box center [589, 301] width 585 height 381
click at [363, 394] on div "duration : 2 , ease : "main" } , 0.1 ) ; // Hero image (scale + fade) tl . from…" at bounding box center [589, 297] width 585 height 361
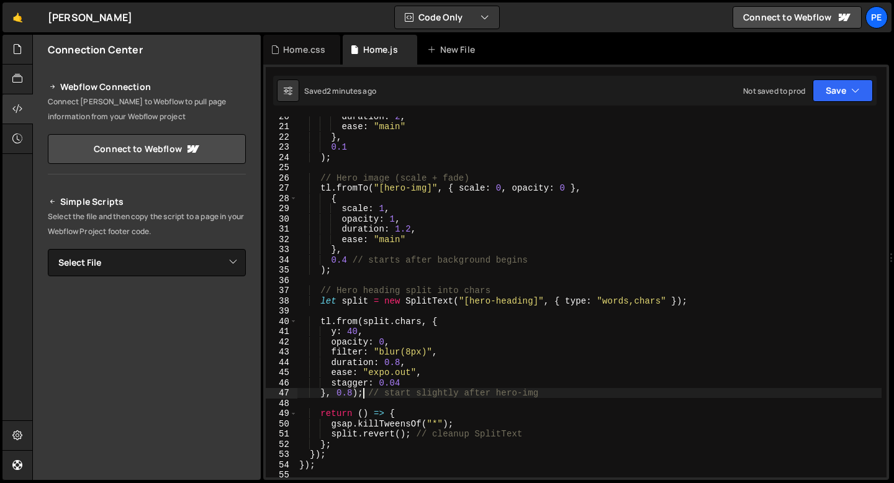
scroll to position [0, 2]
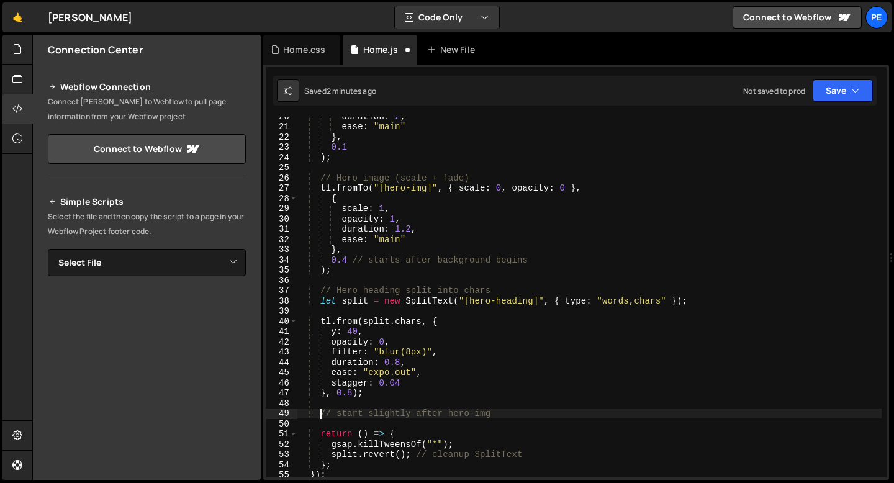
paste textarea "}, 0.8);"
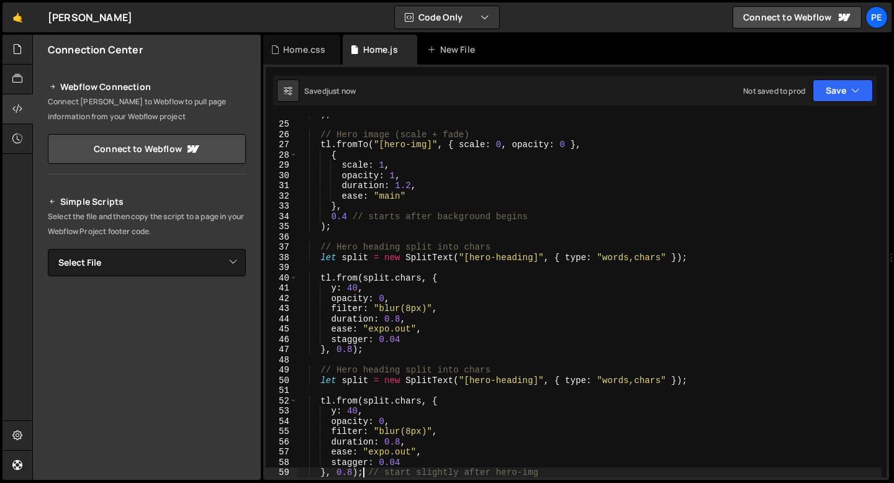
click at [514, 381] on div ") ; // Hero image (scale + fade) tl . fromTo ( "[hero-img]" , { scale : 0 , opa…" at bounding box center [589, 299] width 585 height 381
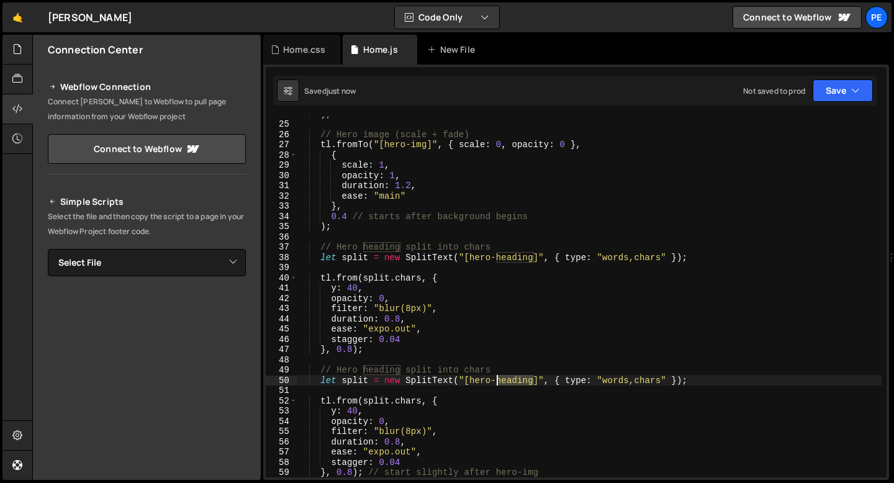
click at [514, 381] on div ") ; // Hero image (scale + fade) tl . fromTo ( "[hero-img]" , { scale : 0 , opa…" at bounding box center [589, 299] width 585 height 381
click at [497, 381] on div ") ; // Hero image (scale + fade) tl . fromTo ( "[hero-img]" , { scale : 0 , opa…" at bounding box center [589, 297] width 585 height 361
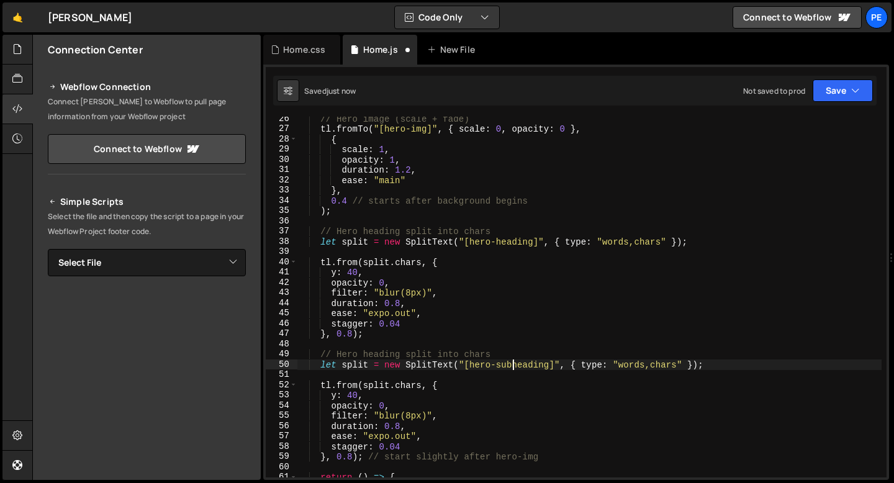
scroll to position [270, 0]
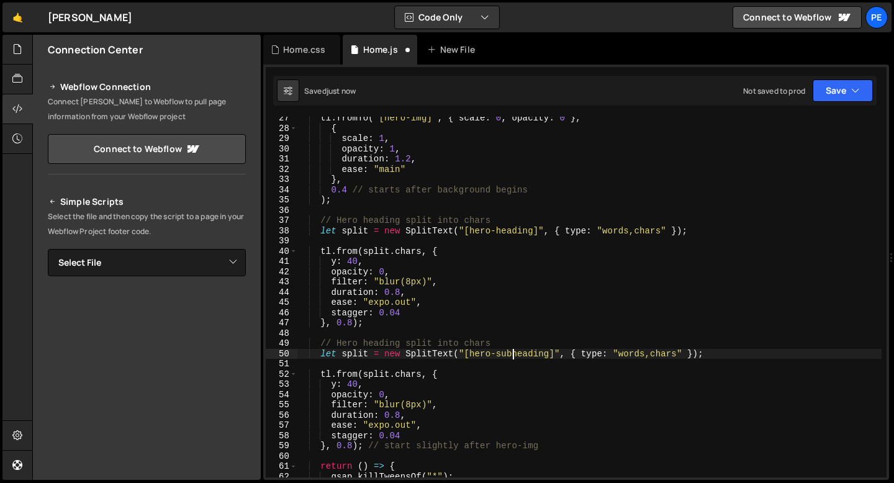
click at [363, 371] on div "tl . fromTo ( "[hero-img]" , { scale : 0 , opacity : 0 } , { scale : 1 , opacit…" at bounding box center [589, 303] width 585 height 381
click at [343, 355] on div "tl . fromTo ( "[hero-img]" , { scale : 0 , opacity : 0 } , { scale : 1 , opacit…" at bounding box center [589, 303] width 585 height 381
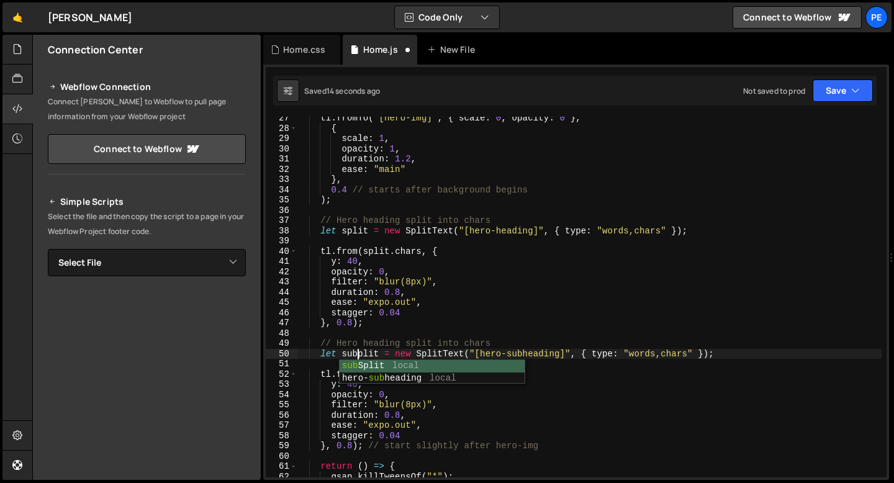
scroll to position [0, 4]
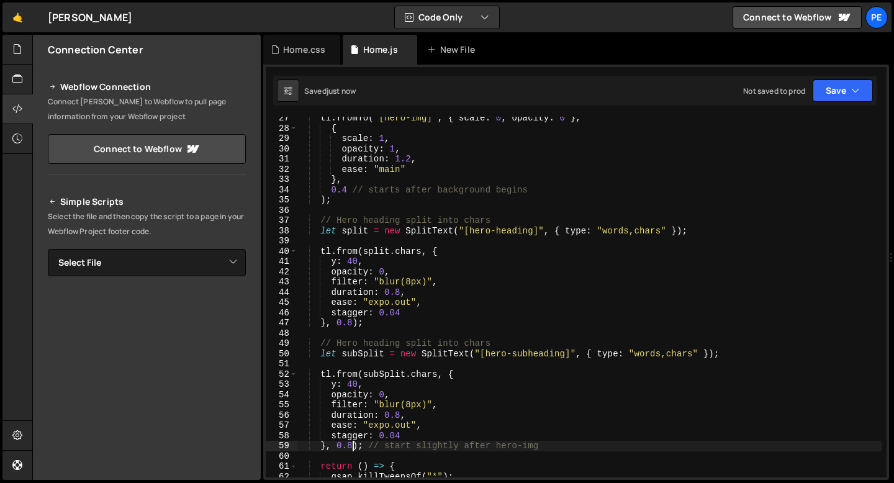
click at [351, 444] on div "tl . fromTo ( "[hero-img]" , { scale : 0 , opacity : 0 } , { scale : 1 , opacit…" at bounding box center [589, 303] width 585 height 381
click at [372, 435] on div "tl . fromTo ( "[hero-img]" , { scale : 0 , opacity : 0 } , { scale : 1 , opacit…" at bounding box center [589, 303] width 585 height 381
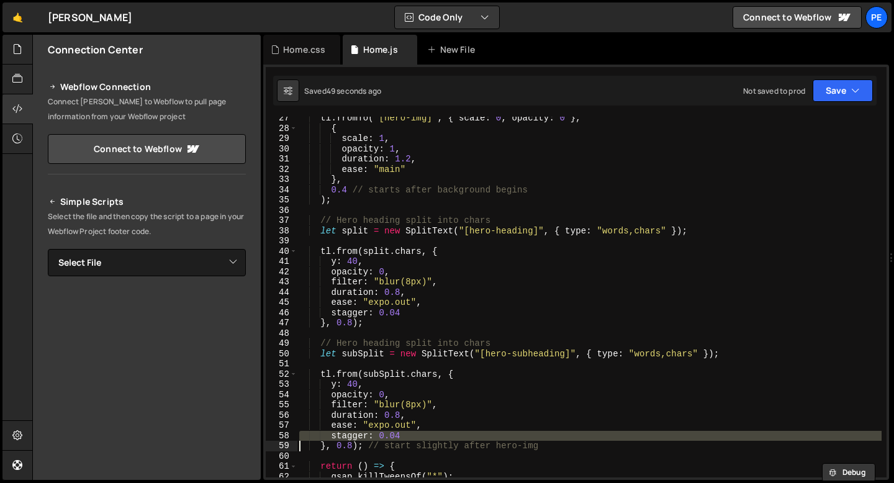
paste textarea "}"
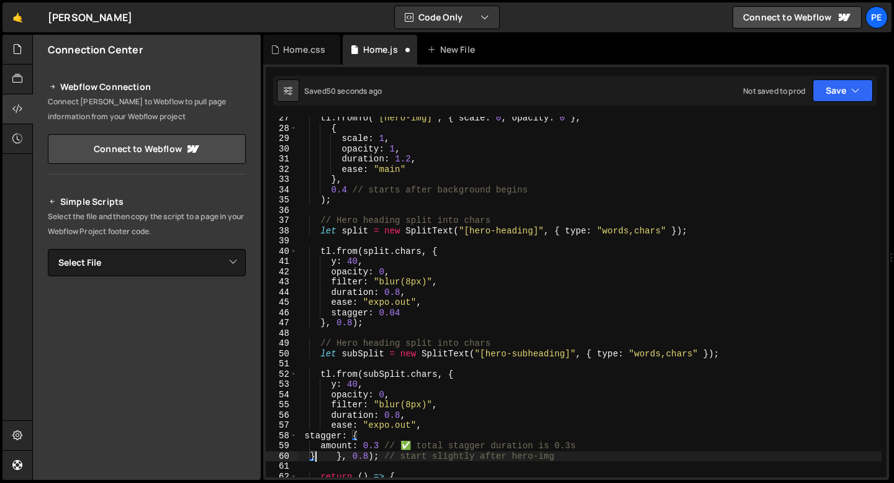
scroll to position [0, 2]
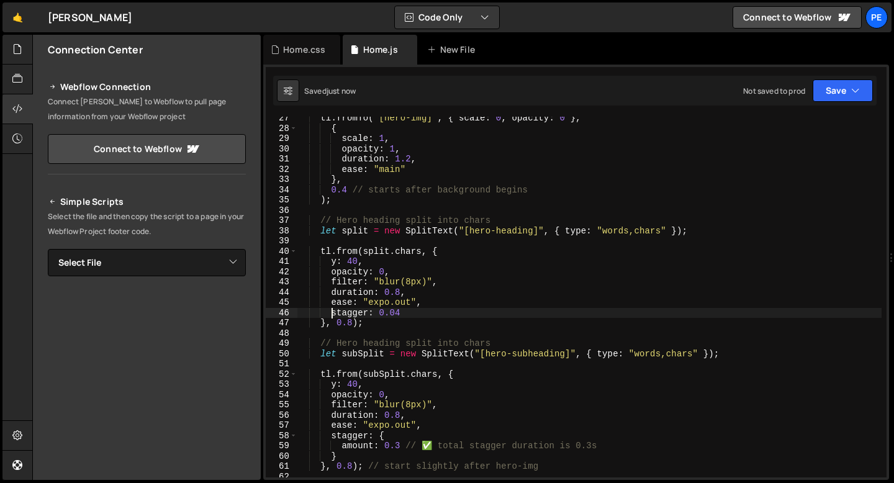
click at [333, 313] on div "tl . fromTo ( "[hero-img]" , { scale : 0 , opacity : 0 } , { scale : 1 , opacit…" at bounding box center [589, 303] width 585 height 381
drag, startPoint x: 333, startPoint y: 313, endPoint x: 402, endPoint y: 312, distance: 68.9
click at [402, 313] on div "tl . fromTo ( "[hero-img]" , { scale : 0 , opacity : 0 } , { scale : 1 , opacit…" at bounding box center [589, 303] width 585 height 381
paste textarea "}"
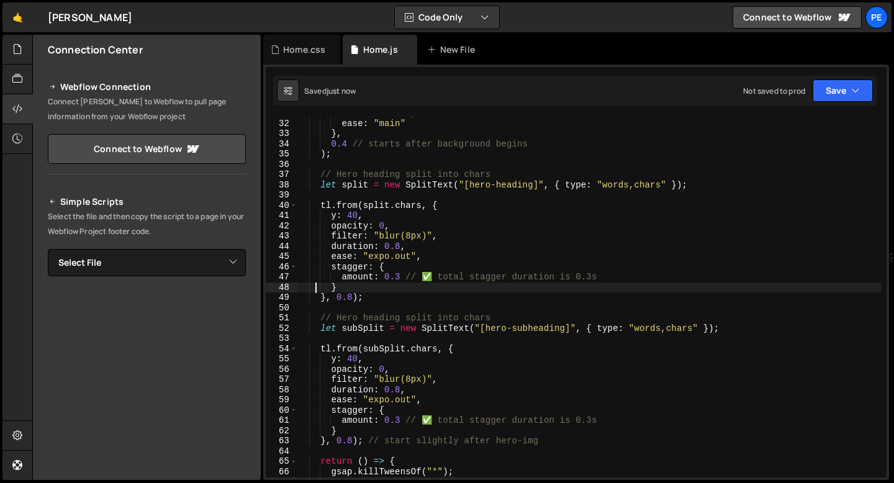
scroll to position [321, 0]
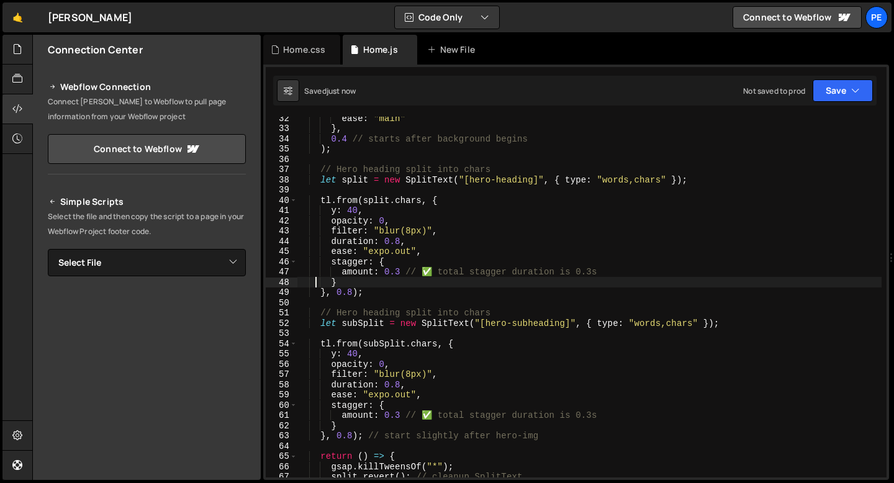
type textarea "stagger: {"
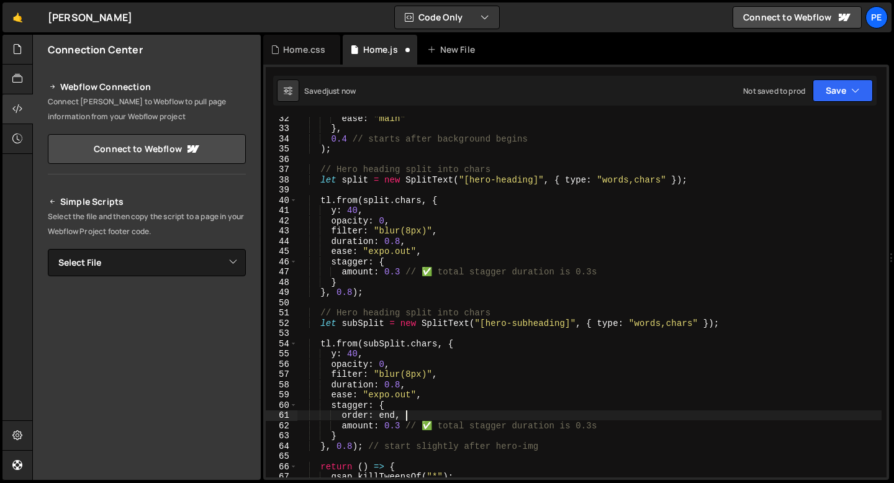
scroll to position [0, 6]
click at [354, 417] on div "ease : "main" } , 0.4 // starts after background begins ) ; // Hero heading spl…" at bounding box center [589, 303] width 585 height 381
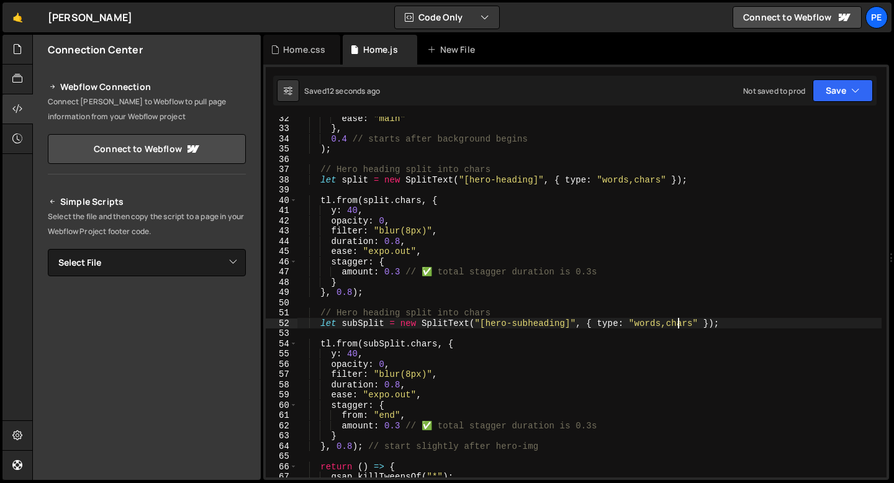
click at [675, 325] on div "ease : "main" } , 0.4 // starts after background begins ) ; // Hero heading spl…" at bounding box center [589, 303] width 585 height 381
click at [420, 342] on div "ease : "main" } , 0.4 // starts after background begins ) ; // Hero heading spl…" at bounding box center [589, 303] width 585 height 381
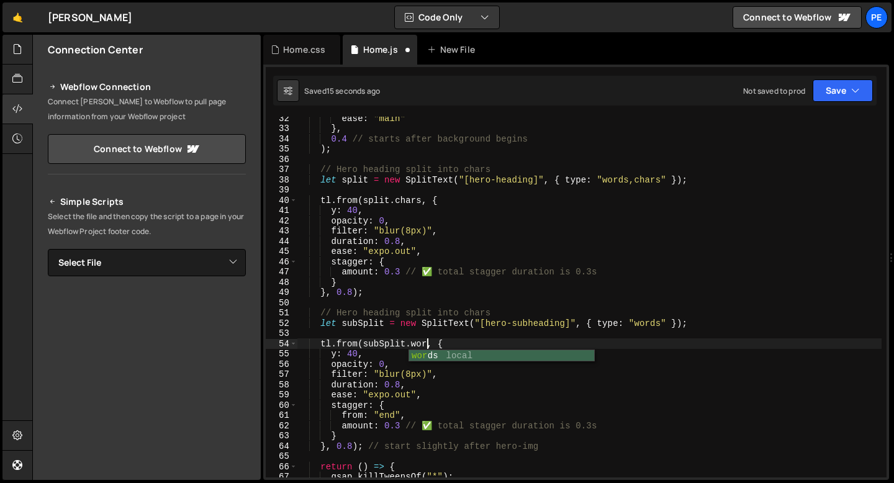
scroll to position [0, 9]
click at [351, 445] on div "ease : "main" } , 0.4 // starts after background begins ) ; // Hero heading spl…" at bounding box center [589, 303] width 585 height 381
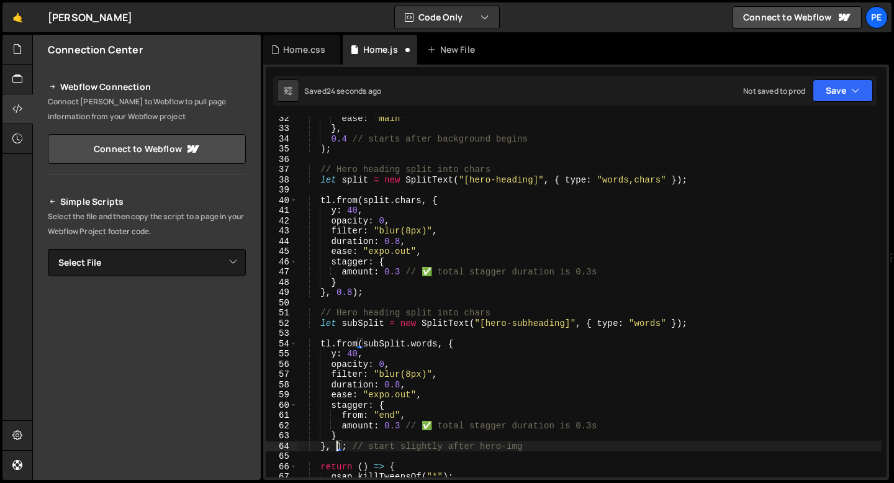
scroll to position [0, 3]
click at [399, 384] on div "ease : "main" } , 0.4 // starts after background begins ) ; // Hero heading spl…" at bounding box center [589, 303] width 585 height 381
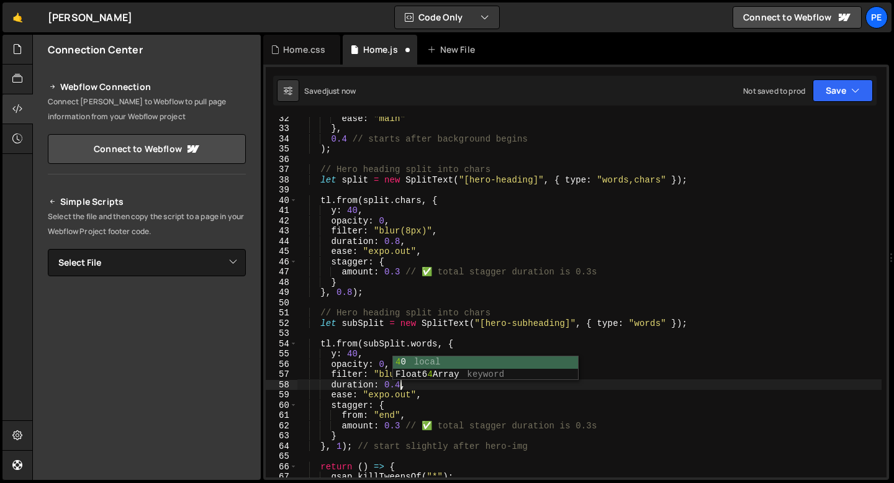
scroll to position [0, 7]
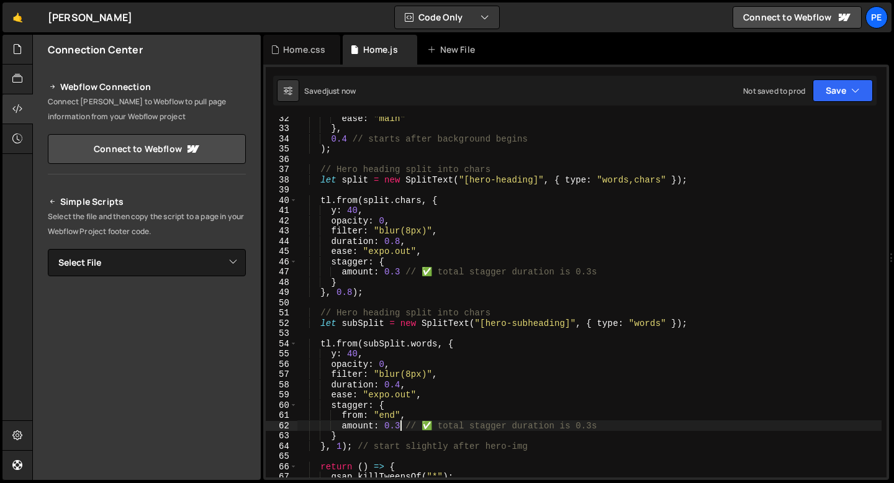
click at [399, 426] on div "ease : "main" } , 0.4 // starts after background begins ) ; // Hero heading spl…" at bounding box center [589, 303] width 585 height 381
click at [371, 427] on div "ease : "main" } , 0.4 // starts after background begins ) ; // Hero heading spl…" at bounding box center [589, 303] width 585 height 381
click at [387, 412] on div "ease : "main" } , 0.4 // starts after background begins ) ; // Hero heading spl…" at bounding box center [589, 303] width 585 height 381
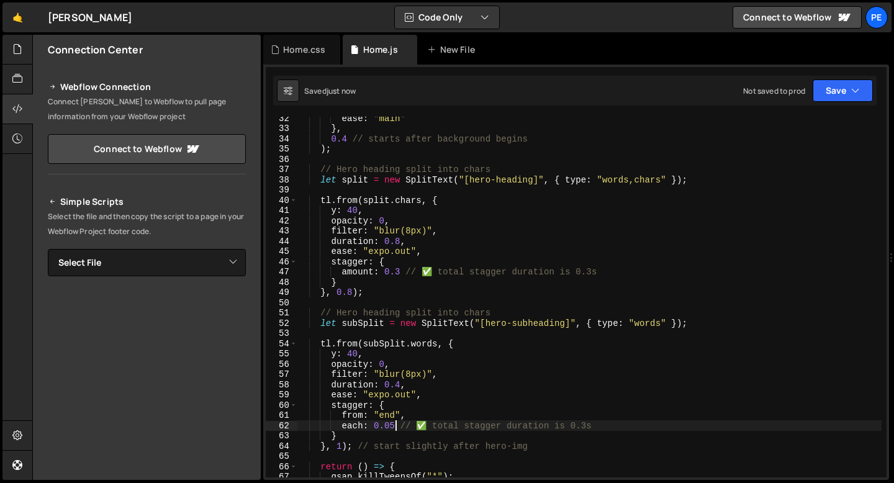
click at [387, 412] on div "ease : "main" } , 0.4 // starts after background begins ) ; // Hero heading spl…" at bounding box center [589, 303] width 585 height 381
click at [400, 384] on div "ease : "main" } , 0.4 // starts after background begins ) ; // Hero heading spl…" at bounding box center [589, 303] width 585 height 381
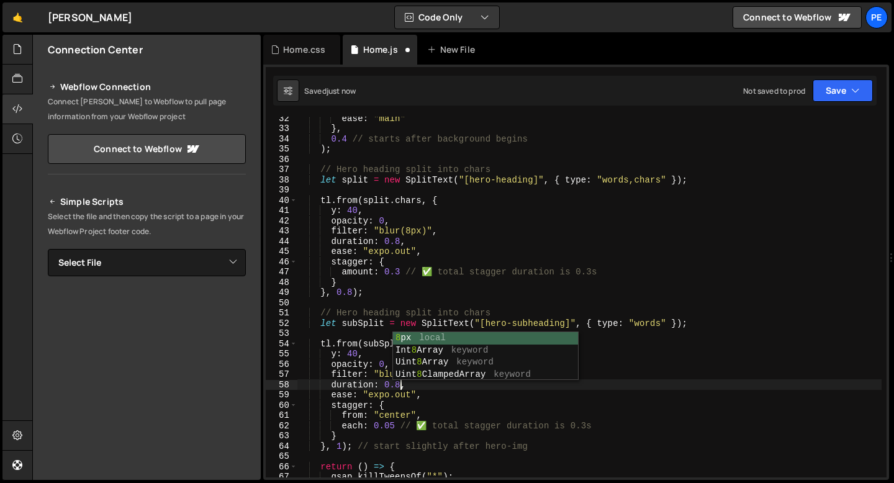
scroll to position [0, 7]
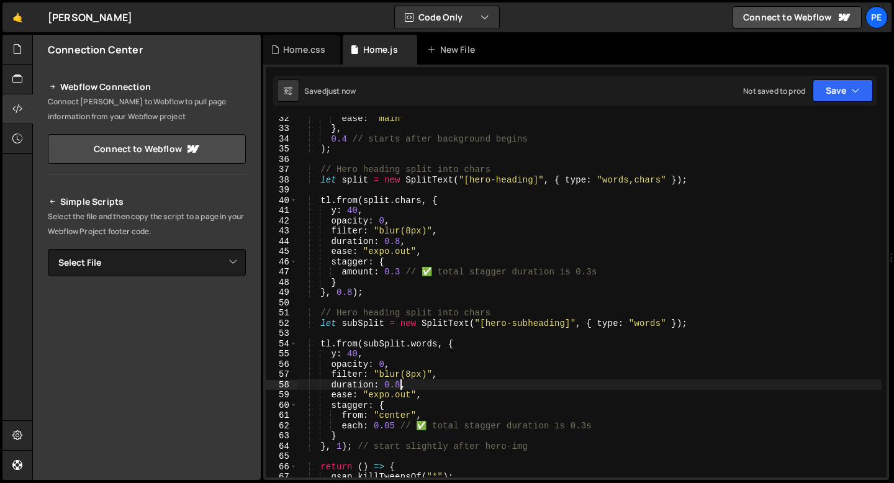
click at [388, 413] on div "ease : "main" } , 0.4 // starts after background begins ) ; // Hero heading spl…" at bounding box center [589, 303] width 585 height 381
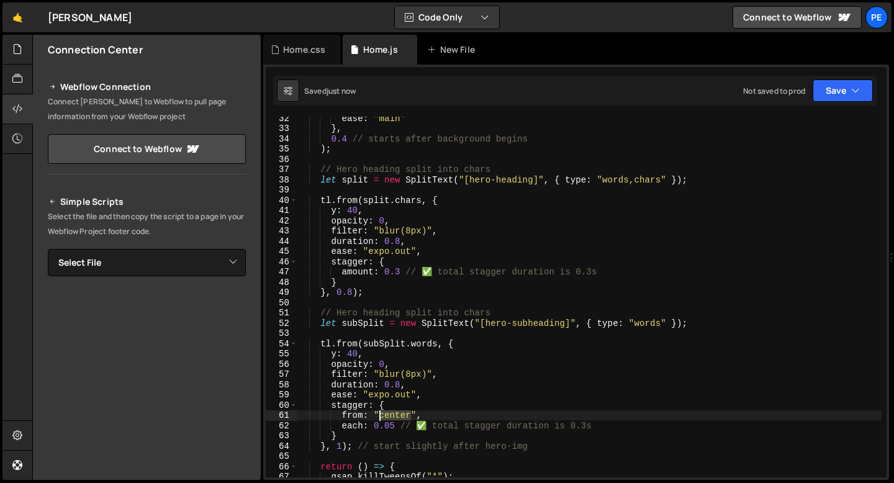
click at [388, 414] on div "ease : "main" } , 0.4 // starts after background begins ) ; // Hero heading spl…" at bounding box center [589, 303] width 585 height 381
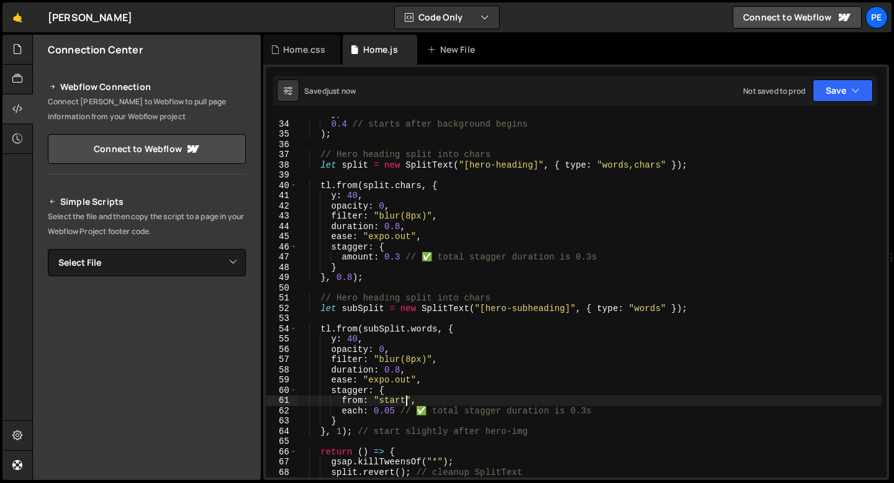
scroll to position [340, 0]
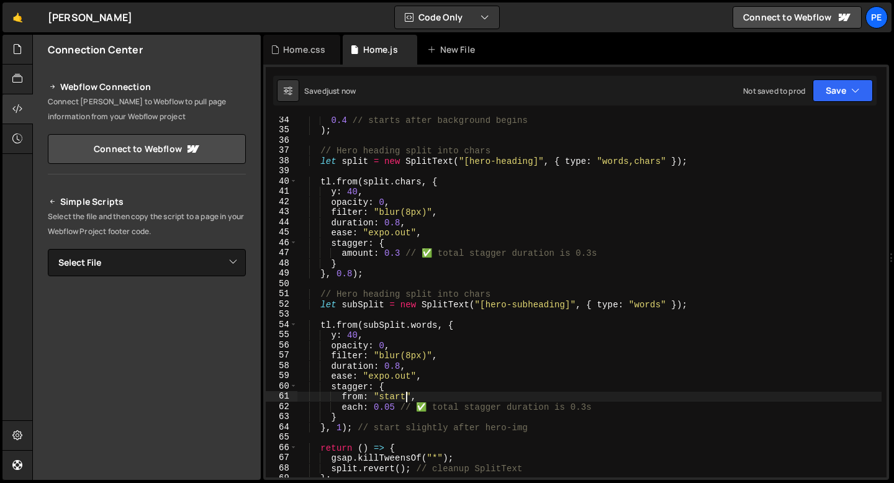
click at [341, 428] on div "0.4 // starts after background begins ) ; // Hero heading split into chars let …" at bounding box center [589, 305] width 585 height 381
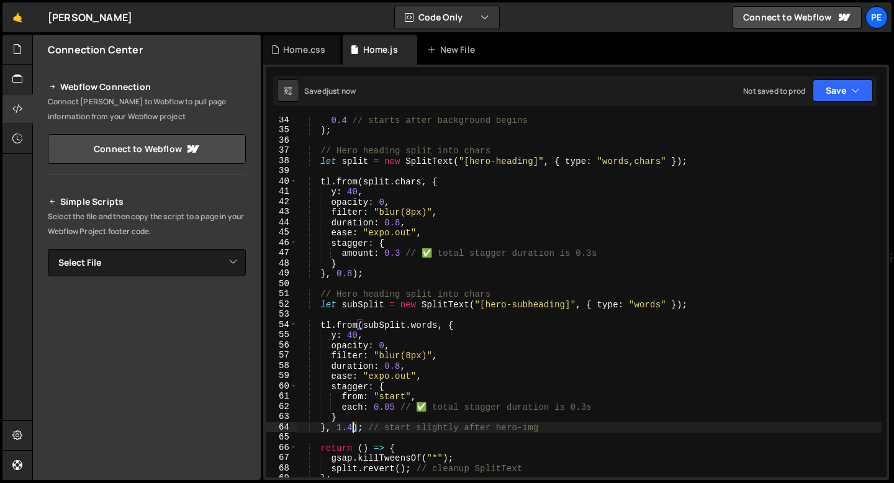
click at [641, 300] on div "0.4 // starts after background begins ) ; // Hero heading split into chars let …" at bounding box center [589, 305] width 585 height 381
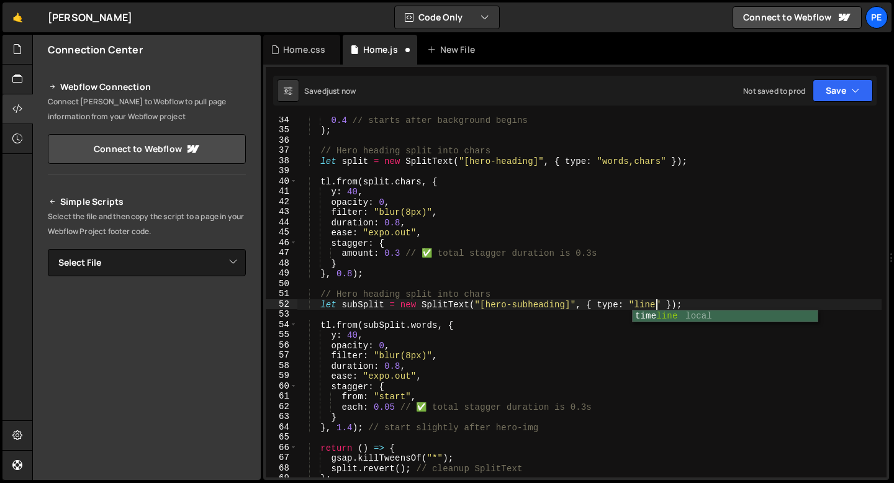
scroll to position [0, 25]
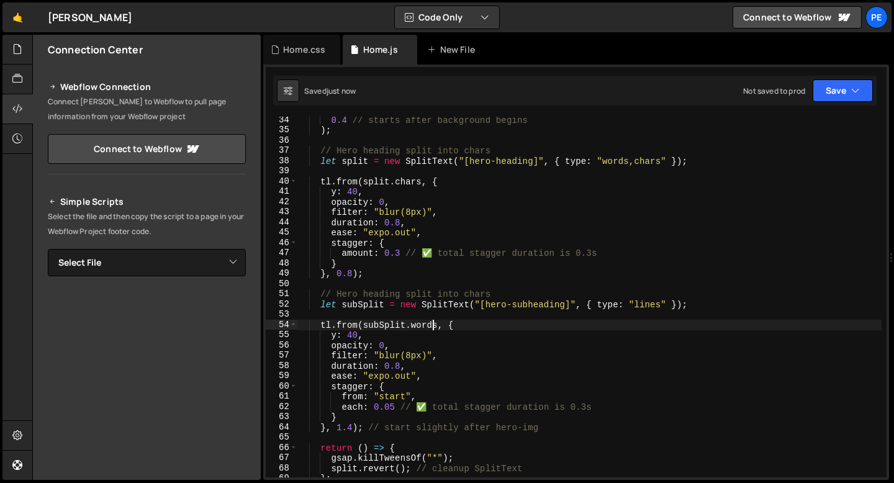
click at [430, 326] on div "0.4 // starts after background begins ) ; // Hero heading split into chars let …" at bounding box center [589, 305] width 585 height 381
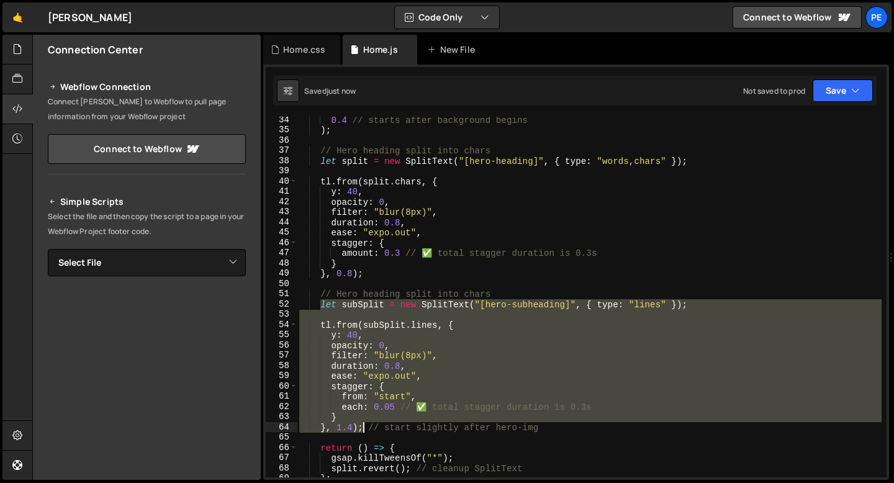
drag, startPoint x: 320, startPoint y: 302, endPoint x: 363, endPoint y: 424, distance: 129.8
click at [363, 424] on div "0.4 // starts after background begins ) ; // Hero heading split into chars let …" at bounding box center [589, 305] width 585 height 381
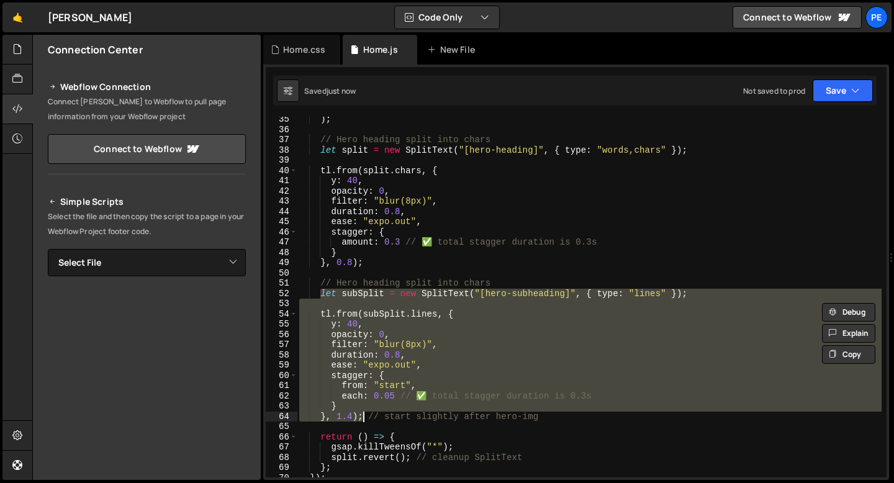
scroll to position [367, 0]
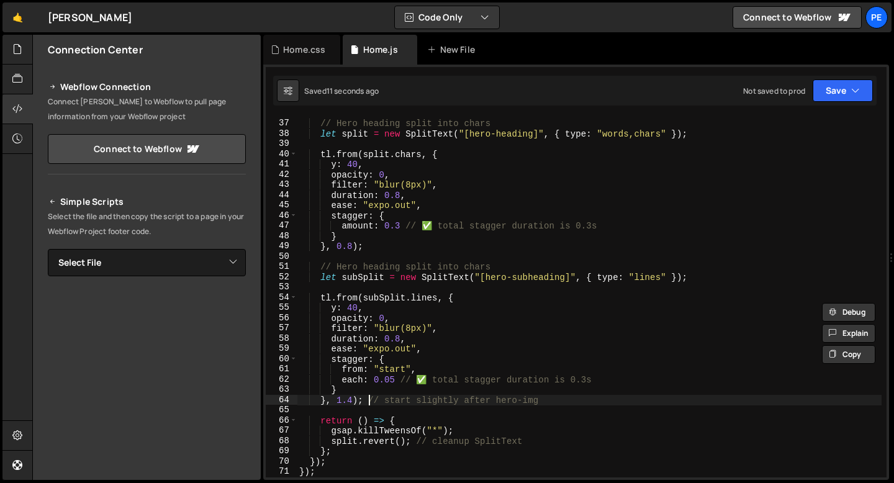
click at [369, 397] on div "// Hero heading split into chars let split = new SplitText ( "[hero-heading]" ,…" at bounding box center [589, 298] width 585 height 381
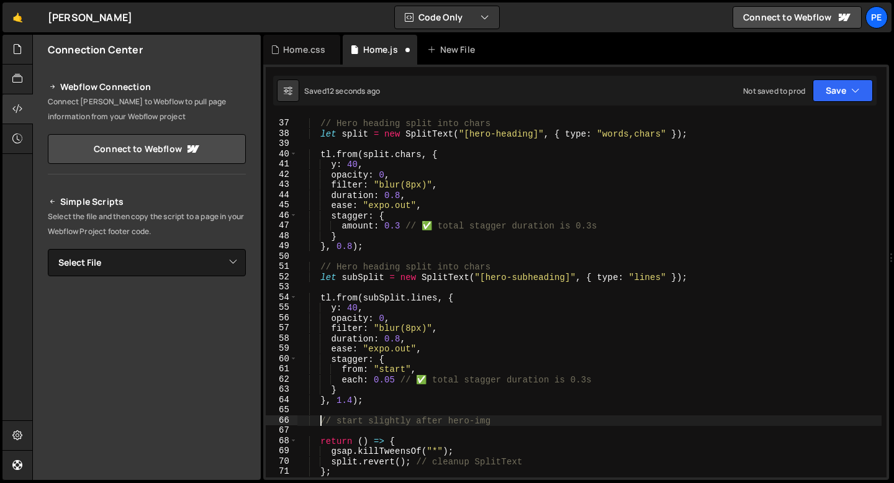
paste textarea "}, 1.4);"
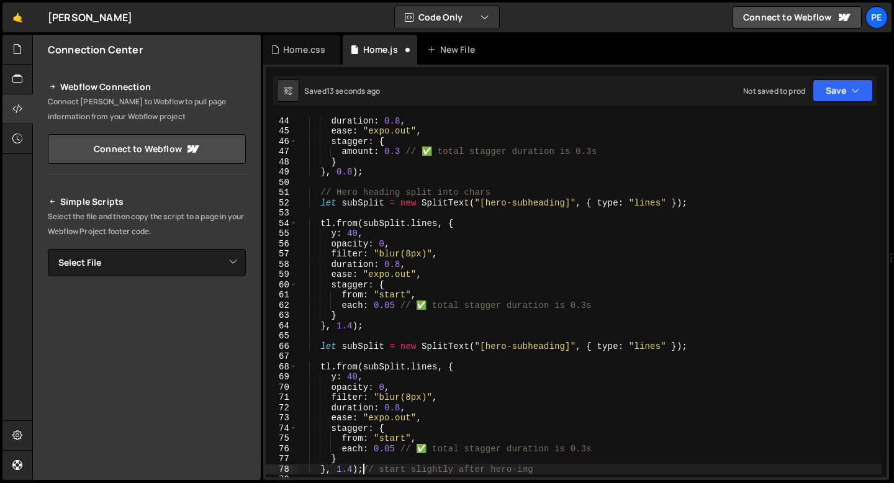
scroll to position [459, 0]
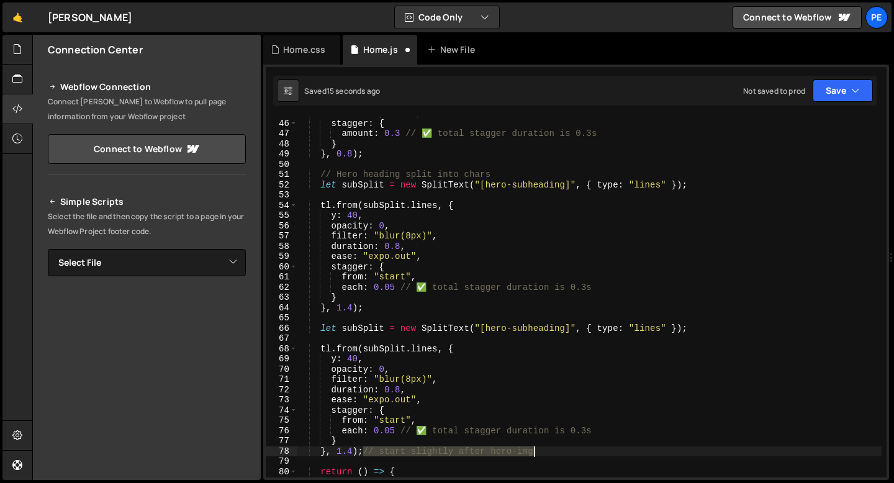
drag, startPoint x: 363, startPoint y: 454, endPoint x: 542, endPoint y: 452, distance: 178.8
click at [542, 452] on div "ease : "expo.out" , stagger : { amount : 0.3 // ✅ total stagger duration is 0.3…" at bounding box center [589, 298] width 585 height 381
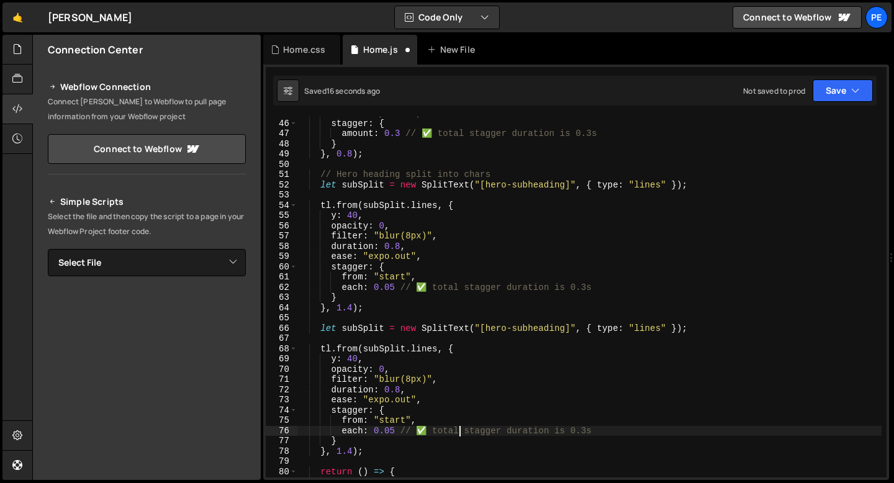
click at [462, 428] on div "ease : "expo.out" , stagger : { amount : 0.3 // ✅ total stagger duration is 0.3…" at bounding box center [589, 298] width 585 height 381
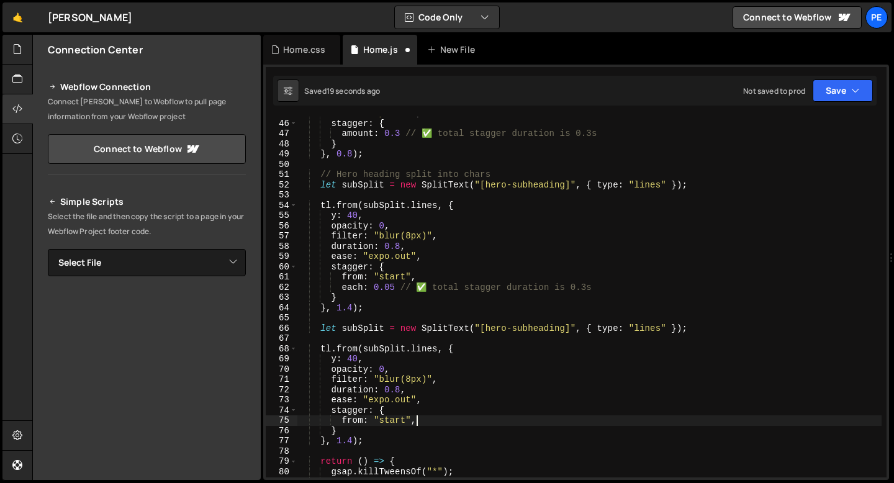
click at [417, 420] on div "ease : "expo.out" , stagger : { amount : 0.3 // ✅ total stagger duration is 0.3…" at bounding box center [589, 298] width 585 height 381
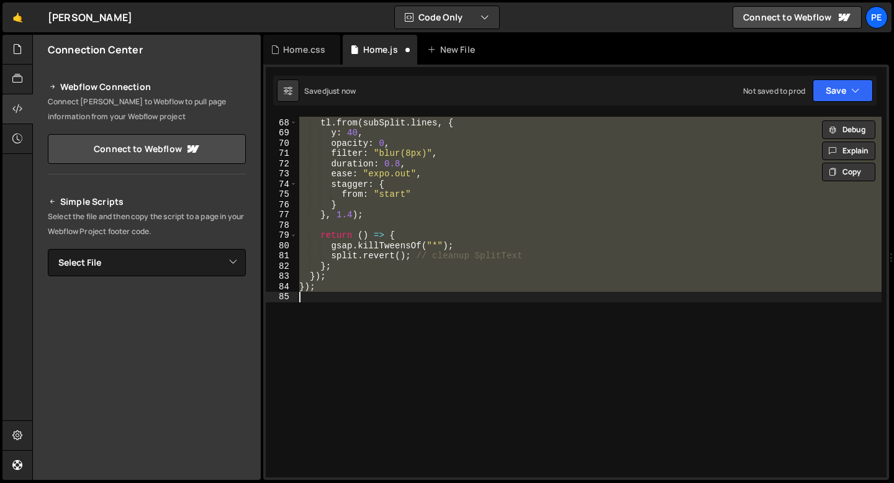
scroll to position [685, 0]
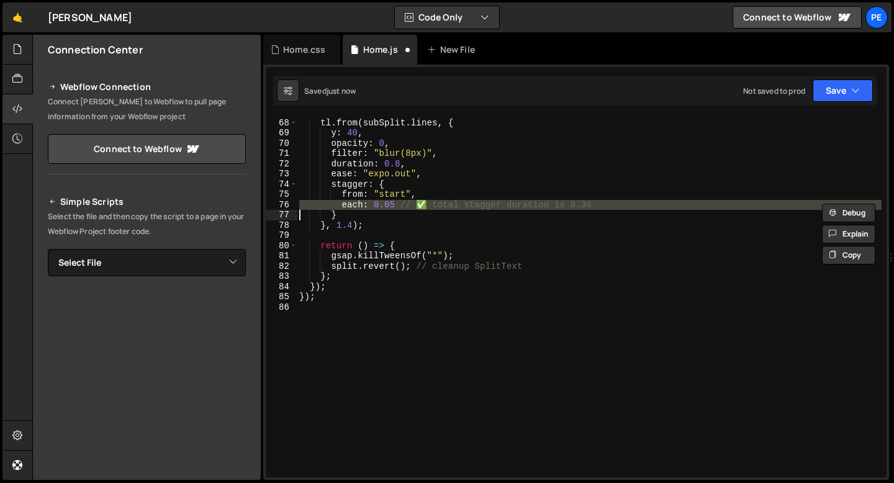
click at [399, 206] on div "tl . from ( subSplit . lines , { y : 40 , opacity : 0 , filter : "blur(8px)" , …" at bounding box center [589, 297] width 585 height 361
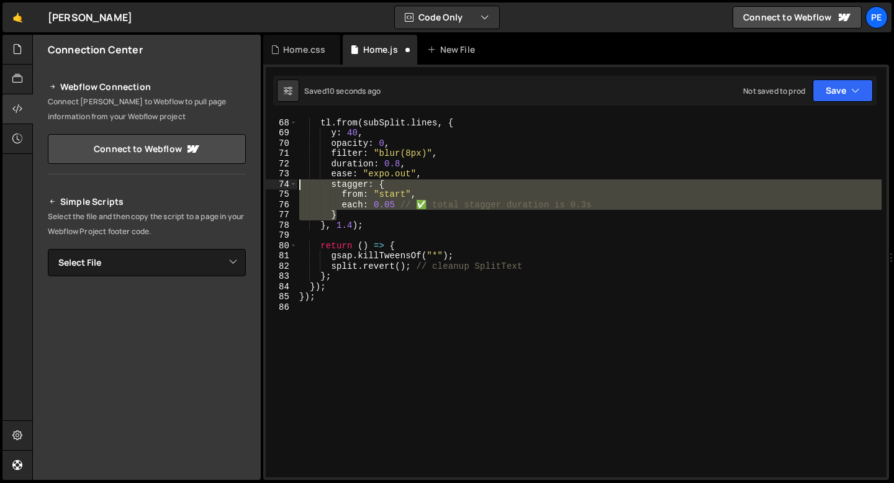
drag, startPoint x: 346, startPoint y: 214, endPoint x: 287, endPoint y: 183, distance: 67.2
click at [287, 184] on div "each: 0.05 // ✅ total stagger duration is 0.3s 67 68 69 70 71 72 73 74 75 76 77…" at bounding box center [576, 297] width 621 height 361
type textarea "stagger: { from: "start","
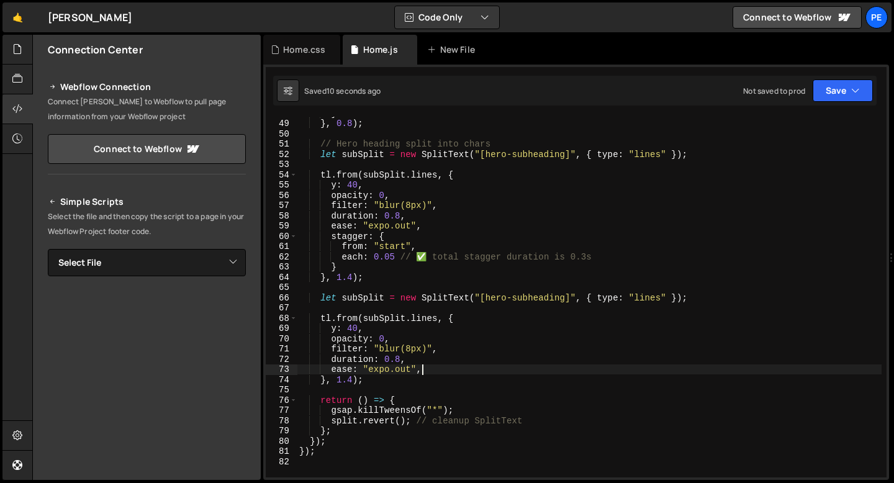
scroll to position [489, 0]
click at [358, 298] on div "} } , 0.8 ) ; // Hero heading split into chars let subSplit = new SplitText ( "…" at bounding box center [589, 299] width 585 height 381
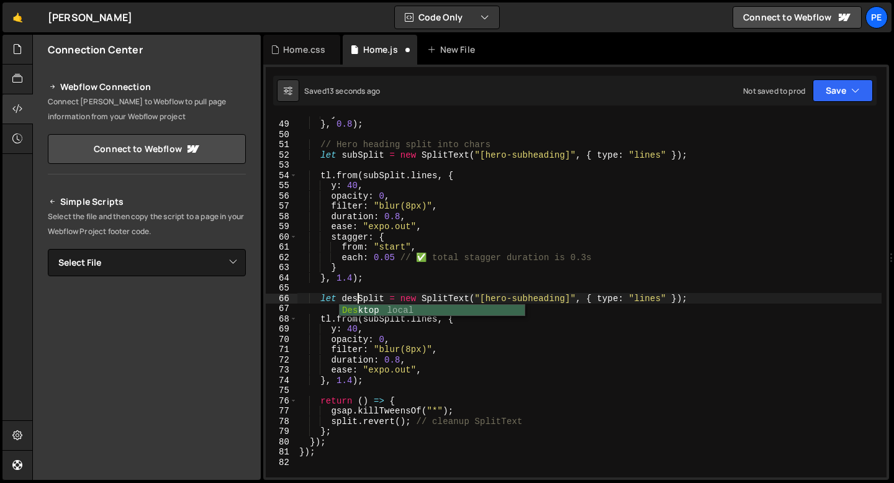
type textarea "let descSplit = new SplitText("[hero-subheading]", { type: "lines" });"
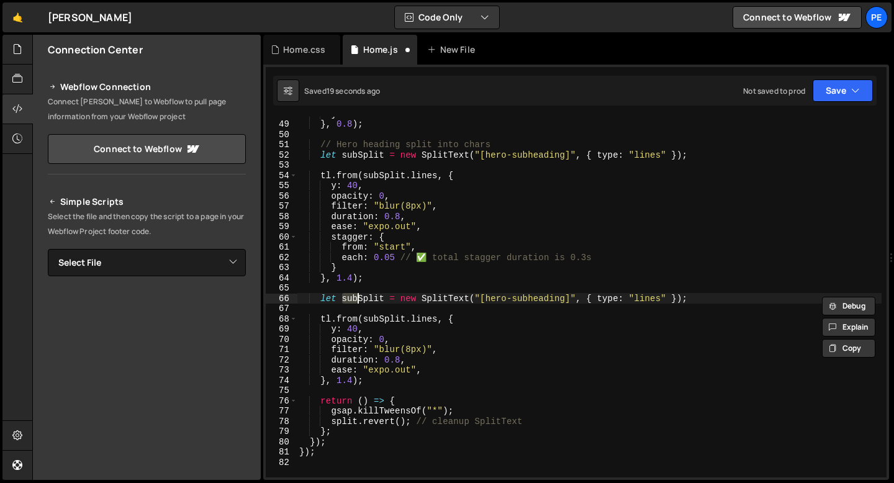
scroll to position [0, 1]
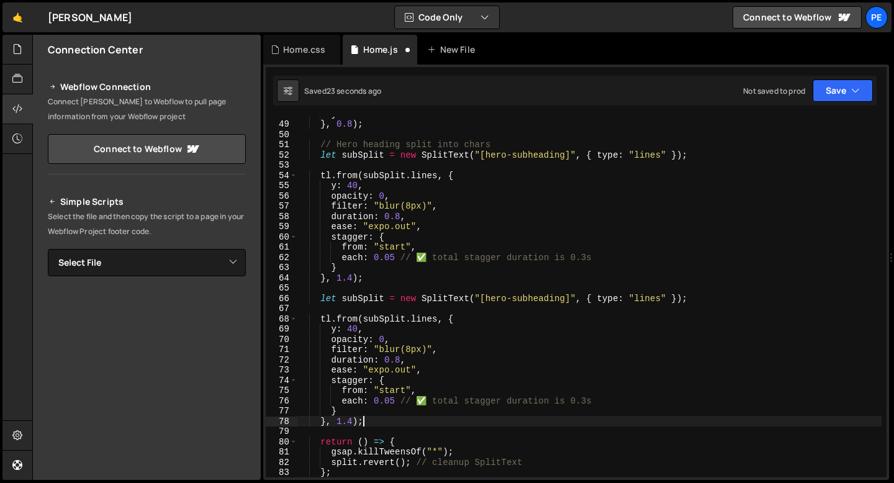
click at [359, 300] on div "} } , 0.8 ) ; // Hero heading split into chars let subSplit = new SplitText ( "…" at bounding box center [589, 299] width 585 height 381
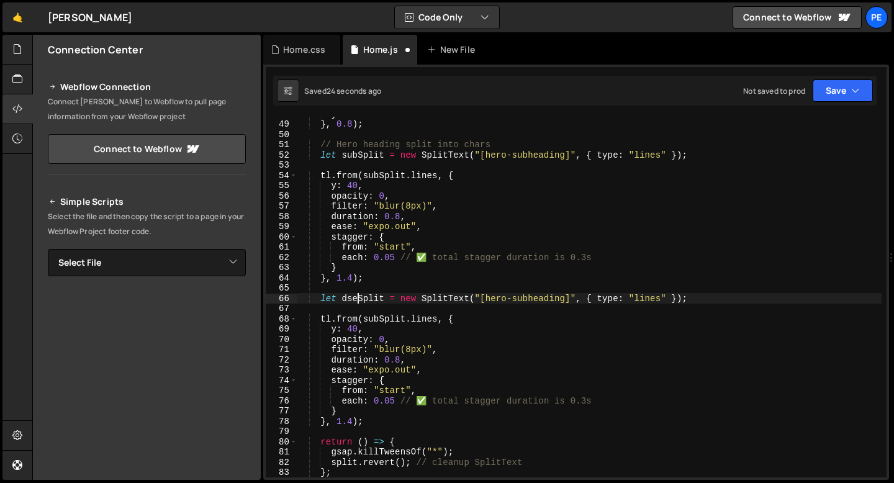
scroll to position [0, 4]
click at [527, 298] on div "} } , 0.8 ) ; // Hero heading split into chars let subSplit = new SplitText ( "…" at bounding box center [589, 299] width 585 height 381
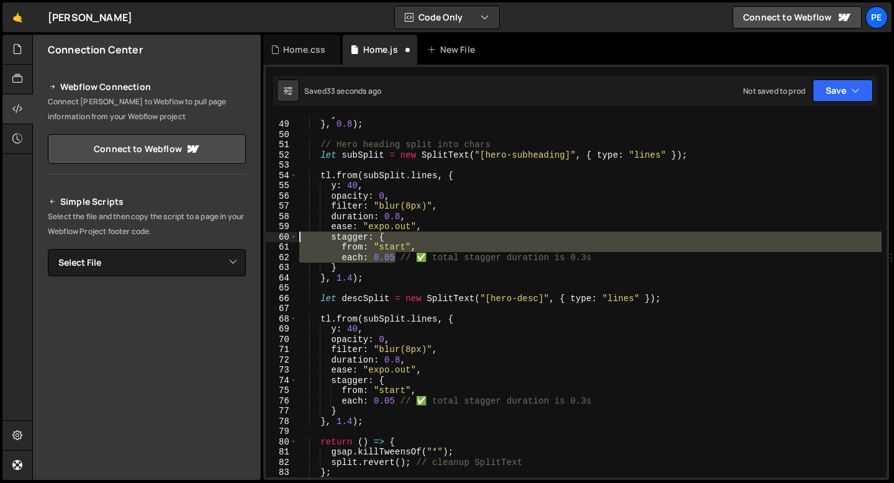
drag, startPoint x: 397, startPoint y: 258, endPoint x: 287, endPoint y: 232, distance: 113.5
click at [287, 233] on div "let descSplit = new SplitText("[hero-desc]", { type: "lines" }); 48 49 50 51 52…" at bounding box center [576, 297] width 621 height 361
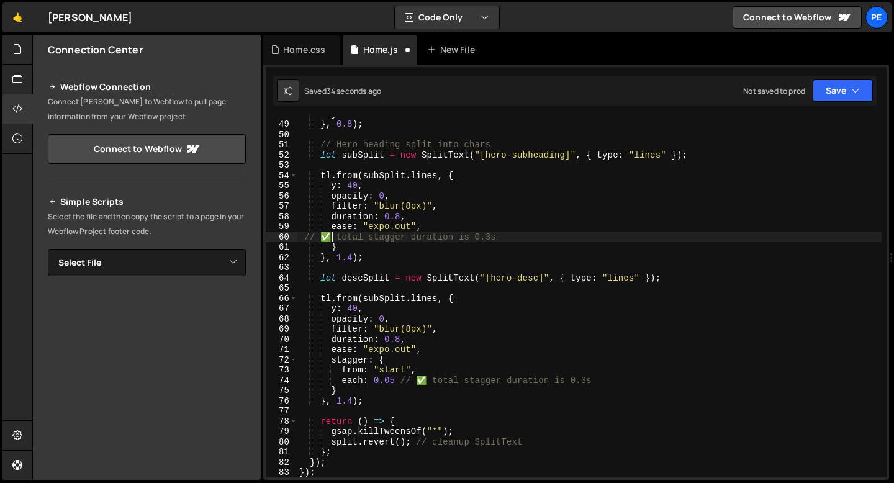
click at [333, 237] on div "} } , 0.8 ) ; // Hero heading split into chars let subSplit = new SplitText ( "…" at bounding box center [589, 299] width 585 height 381
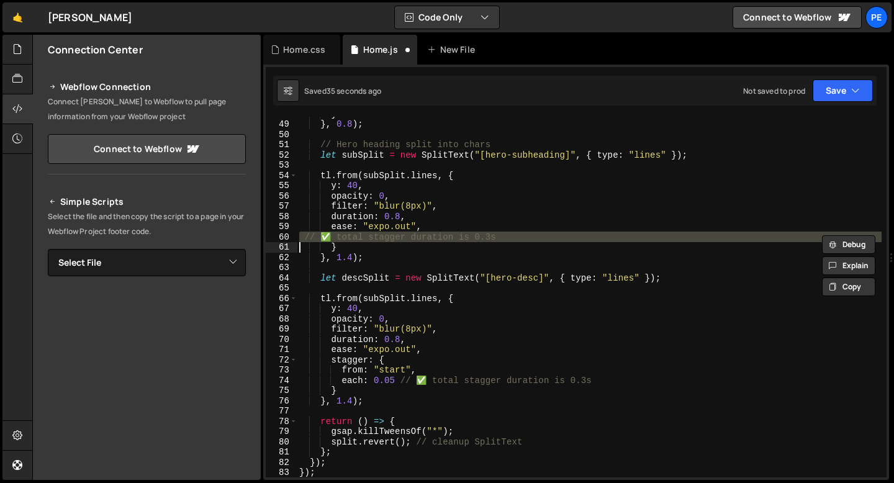
scroll to position [0, 2]
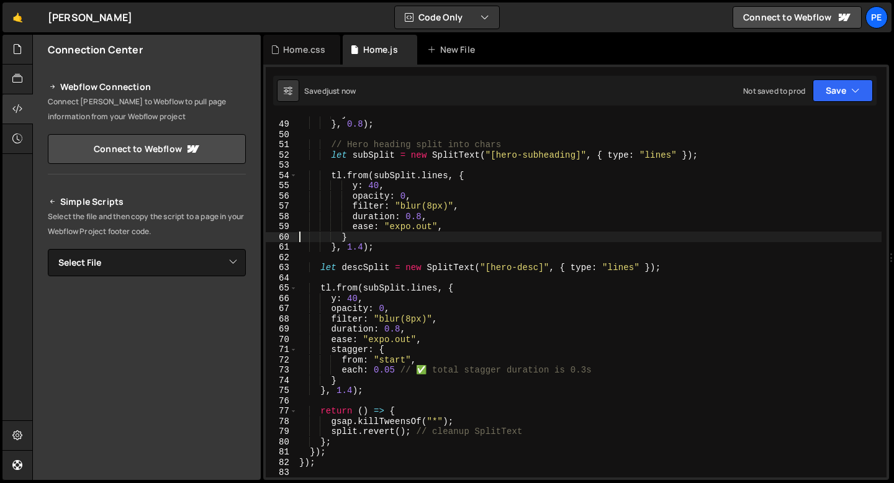
click at [392, 241] on div "} } , 0.8 ) ; // Hero heading split into chars let subSplit = new SplitText ( "…" at bounding box center [589, 299] width 585 height 381
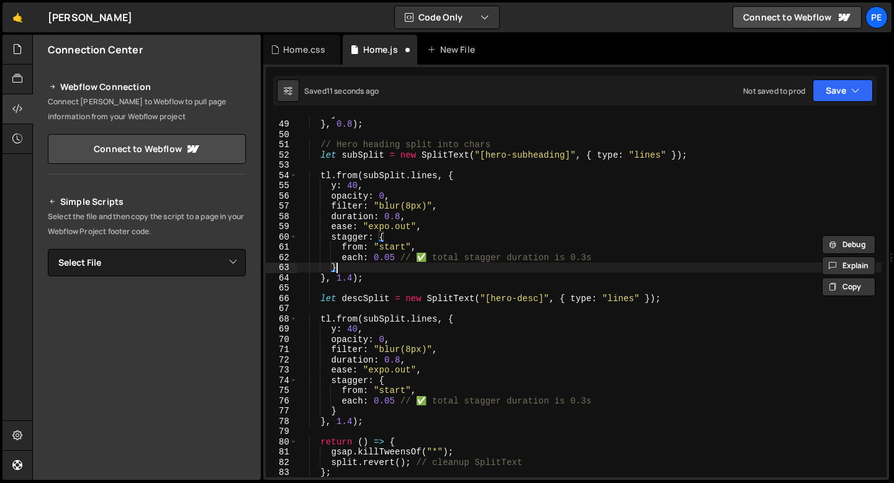
click at [385, 269] on div "} } , 0.8 ) ; // Hero heading split into chars let subSplit = new SplitText ( "…" at bounding box center [589, 299] width 585 height 381
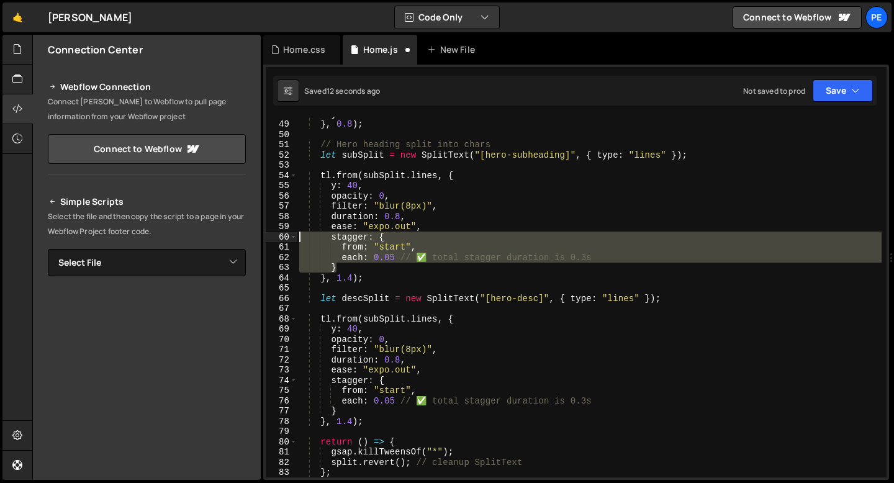
drag, startPoint x: 351, startPoint y: 268, endPoint x: 286, endPoint y: 239, distance: 71.2
click at [286, 239] on div "} 48 49 50 51 52 53 54 55 56 57 58 59 60 61 62 63 64 65 66 67 68 69 70 71 72 73…" at bounding box center [576, 297] width 621 height 361
type textarea "stagger: { from: "start","
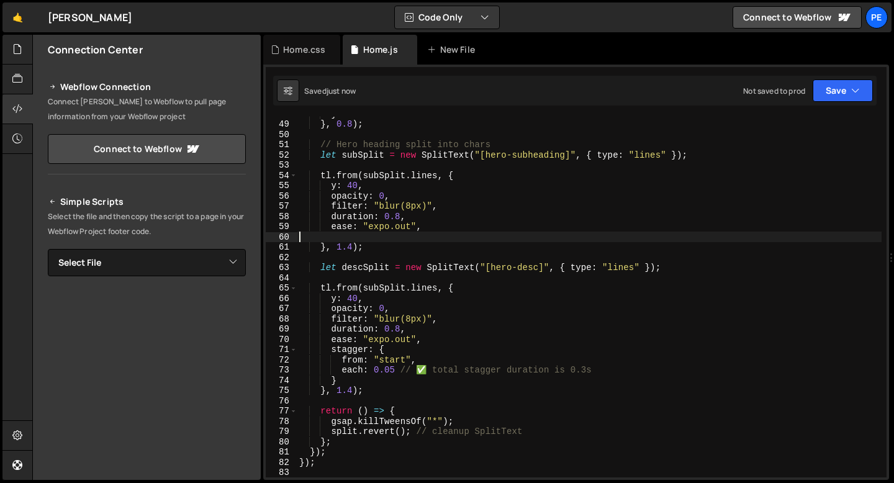
click at [395, 240] on div "} } , 0.8 ) ; // Hero heading split into chars let subSplit = new SplitText ( "…" at bounding box center [589, 299] width 585 height 381
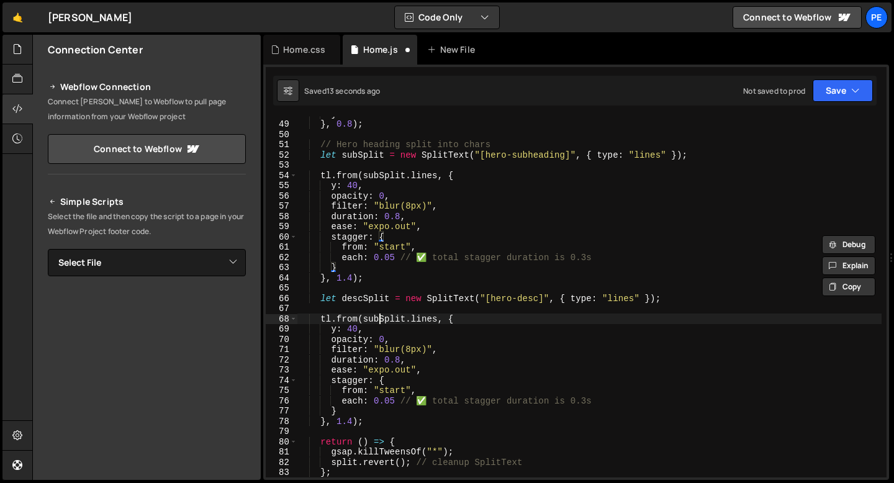
click at [379, 319] on div "} } , 0.8 ) ; // Hero heading split into chars let subSplit = new SplitText ( "…" at bounding box center [589, 299] width 585 height 381
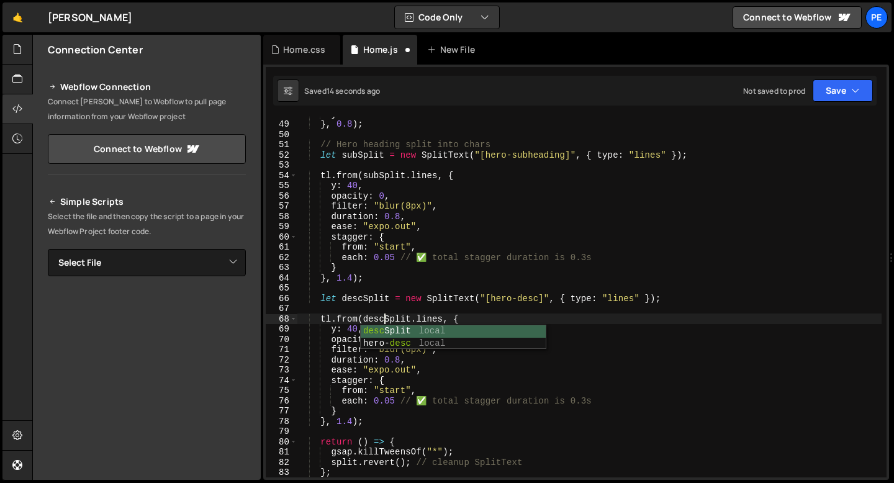
scroll to position [0, 6]
click at [353, 422] on div "} } , 0.8 ) ; // Hero heading split into chars let subSplit = new SplitText ( "…" at bounding box center [589, 299] width 585 height 381
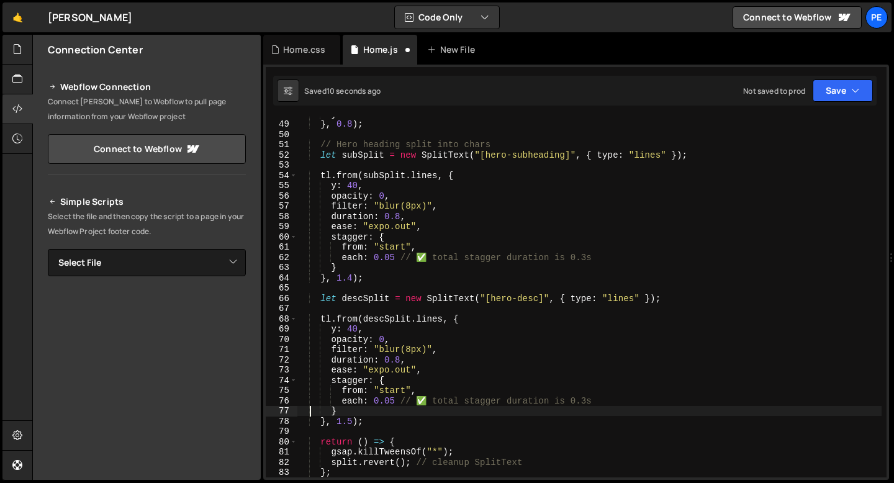
click at [310, 409] on div "} } , 0.8 ) ; // Hero heading split into chars let subSplit = new SplitText ( "…" at bounding box center [589, 299] width 585 height 381
click at [394, 403] on div "} } , 0.8 ) ; // Hero heading split into chars let subSplit = new SplitText ( "…" at bounding box center [589, 299] width 585 height 381
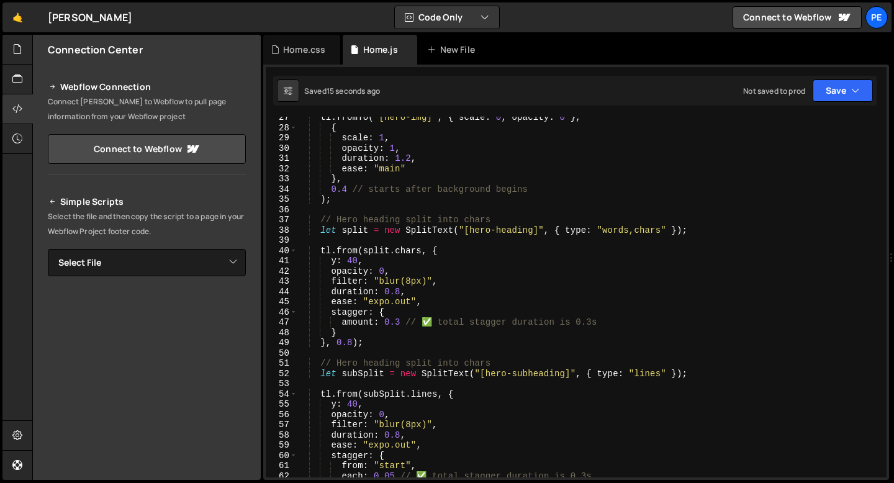
scroll to position [192, 0]
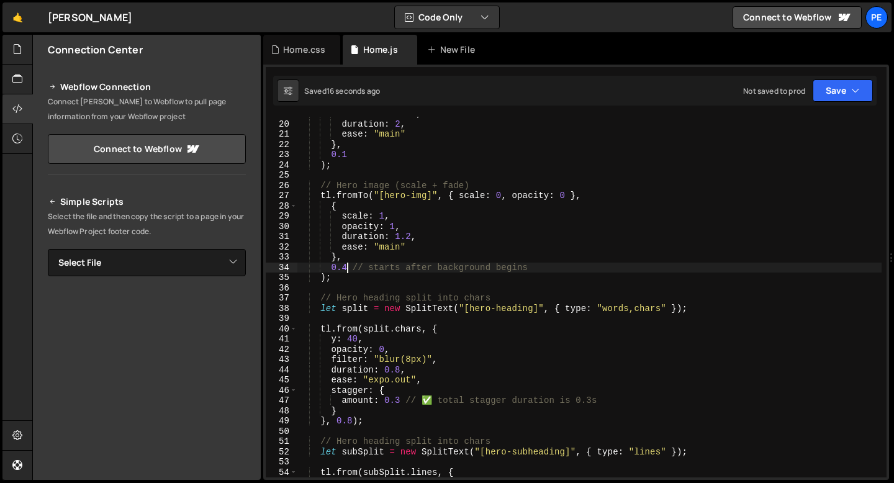
click at [348, 265] on div "width : "125vh" , duration : 2 , ease : "main" } , 0.1 ) ; // Hero image (scale…" at bounding box center [589, 299] width 585 height 381
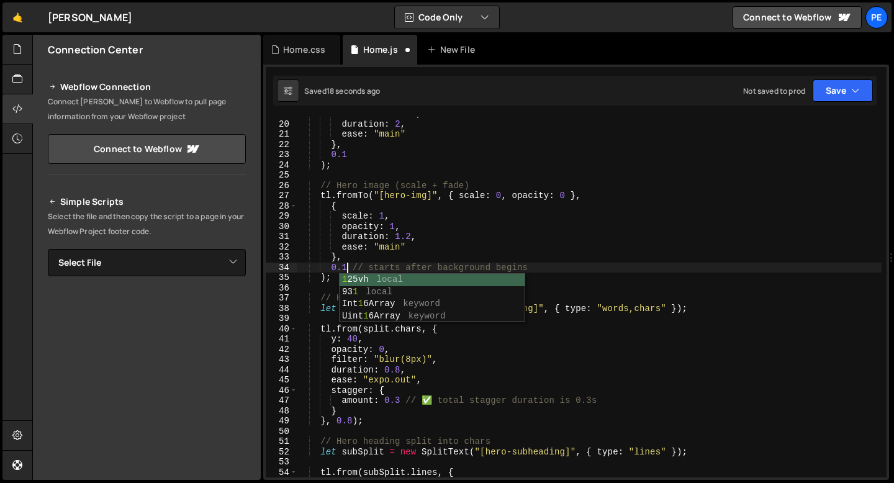
click at [351, 419] on div "width : "125vh" , duration : 2 , ease : "main" } , 0.1 ) ; // Hero image (scale…" at bounding box center [589, 299] width 585 height 381
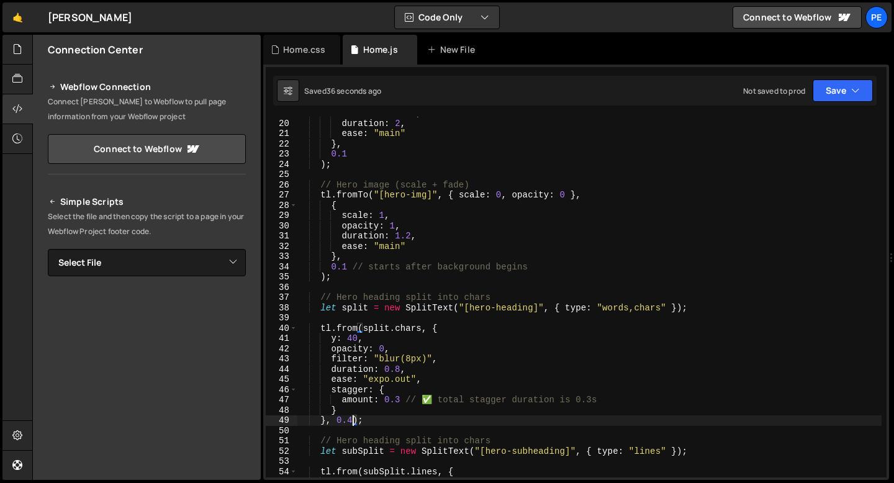
scroll to position [97, 0]
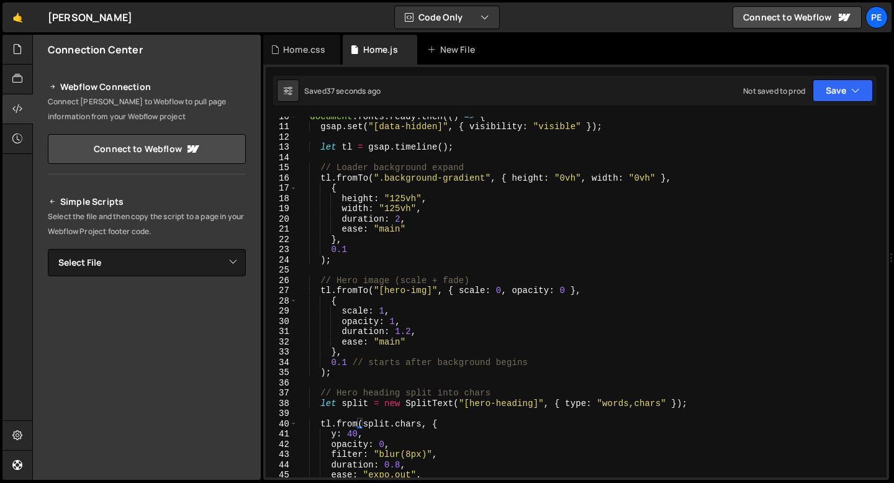
click at [368, 250] on div "document . fonts . ready . then (( ) => { gsap . set ( "[data-hidden]" , { visi…" at bounding box center [589, 301] width 585 height 381
click at [358, 256] on div "document . fonts . ready . then (( ) => { gsap . set ( "[data-hidden]" , { visi…" at bounding box center [589, 301] width 585 height 381
type textarea ");"
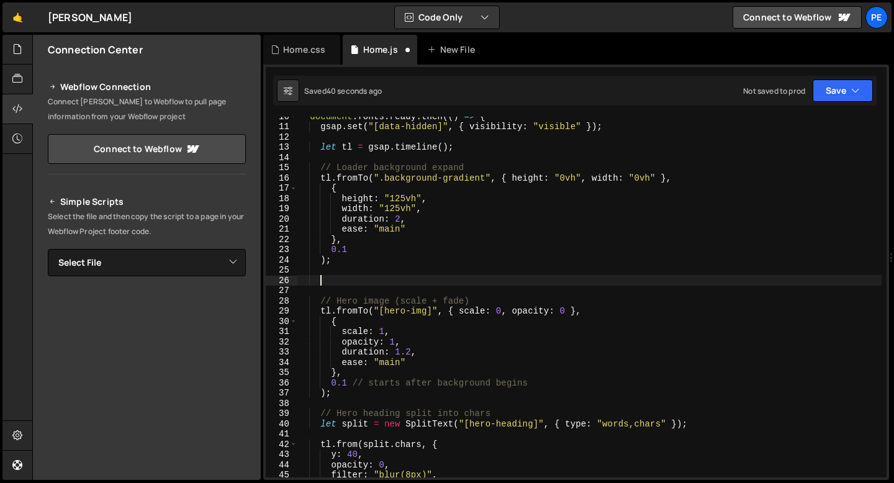
type textarea "."
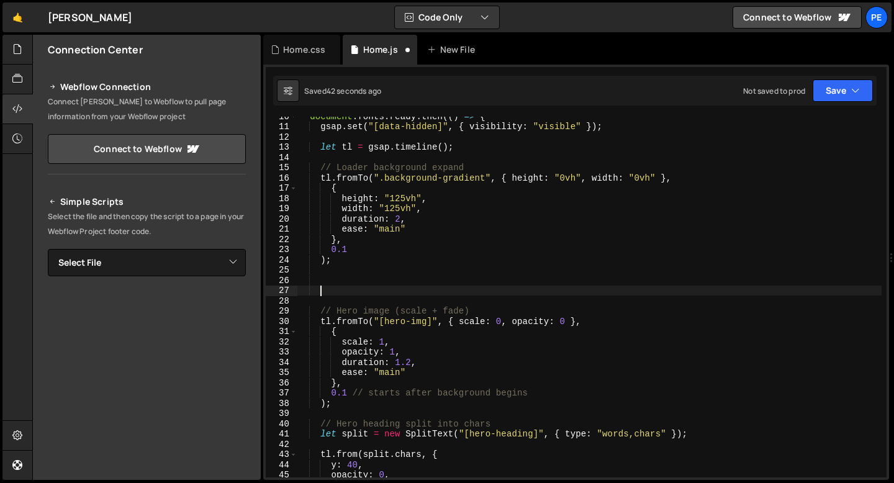
paste textarea "hero_content-main"
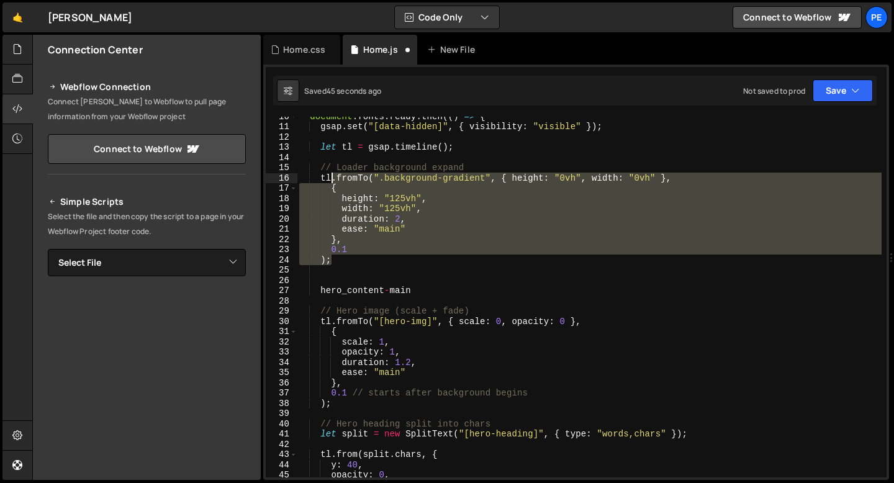
drag, startPoint x: 345, startPoint y: 262, endPoint x: 332, endPoint y: 181, distance: 81.7
click at [332, 181] on div "document . fonts . ready . then (( ) => { gsap . set ( "[data-hidden]" , { visi…" at bounding box center [589, 301] width 585 height 381
click at [341, 263] on div "document . fonts . ready . then (( ) => { gsap . set ( "[data-hidden]" , { visi…" at bounding box center [589, 297] width 585 height 361
type textarea ");"
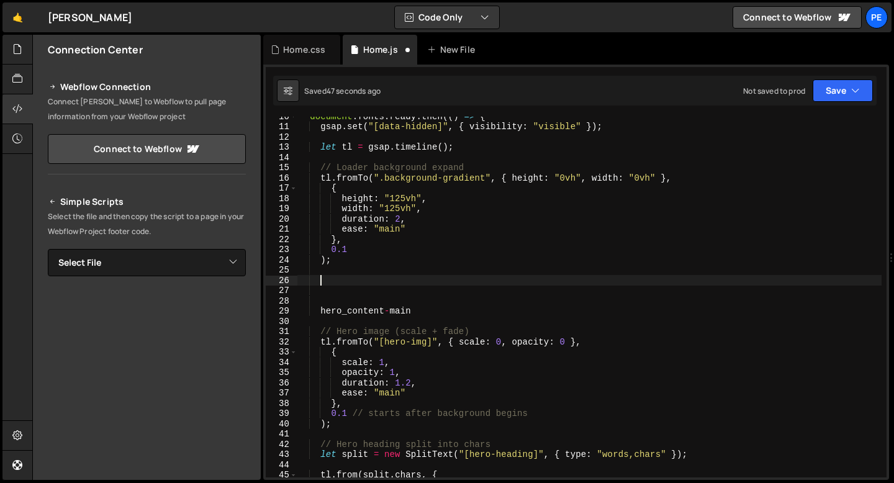
paste textarea ");"
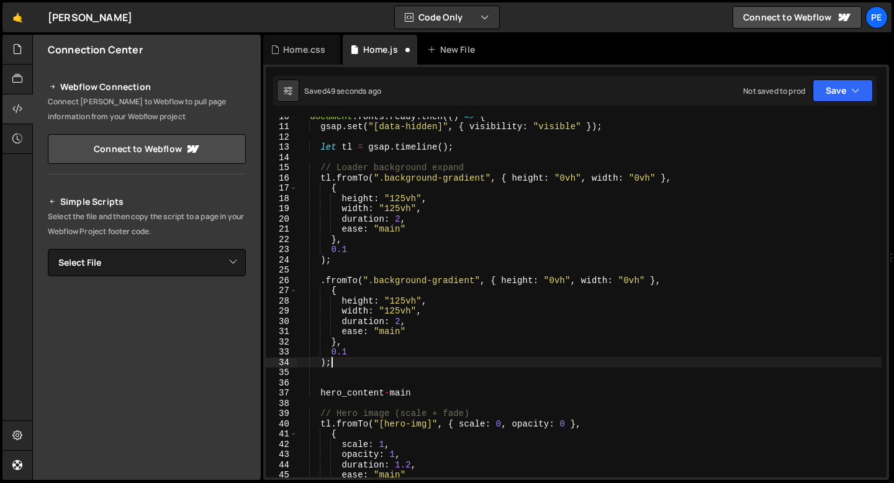
click at [338, 394] on div "document . fonts . ready . then (( ) => { gsap . set ( "[data-hidden]" , { visi…" at bounding box center [589, 301] width 585 height 381
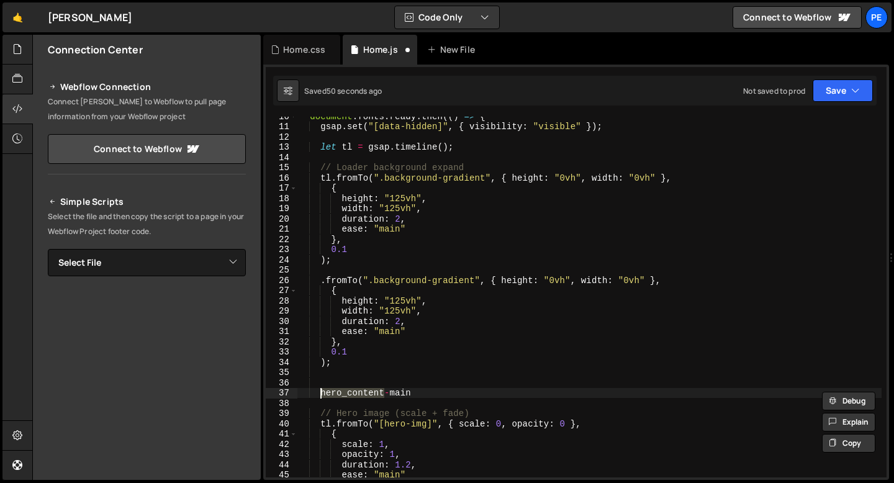
type textarea "hero_content-main"
click at [320, 393] on div "document . fonts . ready . then (( ) => { gsap . set ( "[data-hidden]" , { visi…" at bounding box center [589, 297] width 585 height 361
drag, startPoint x: 320, startPoint y: 393, endPoint x: 418, endPoint y: 390, distance: 98.7
click at [419, 390] on div "document . fonts . ready . then (( ) => { gsap . set ( "[data-hidden]" , { visi…" at bounding box center [589, 301] width 585 height 381
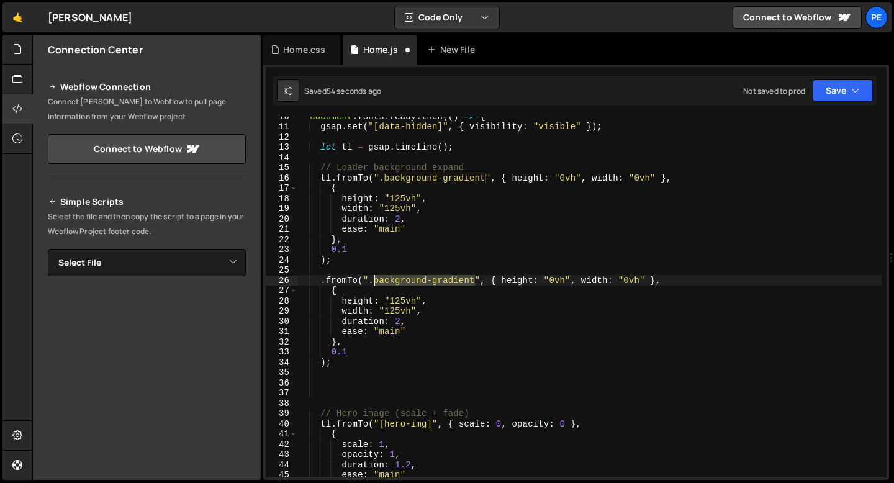
drag, startPoint x: 475, startPoint y: 278, endPoint x: 375, endPoint y: 281, distance: 100.0
click at [375, 281] on div "document . fonts . ready . then (( ) => { gsap . set ( "[data-hidden]" , { visi…" at bounding box center [589, 301] width 585 height 381
paste textarea "hero_content-main"
click at [513, 281] on div "document . fonts . ready . then (( ) => { gsap . set ( "[data-hidden]" , { visi…" at bounding box center [589, 301] width 585 height 381
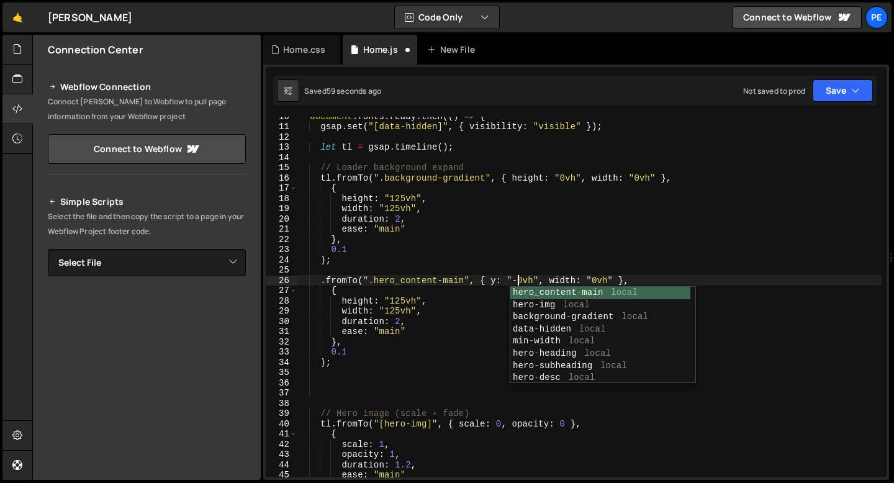
scroll to position [0, 16]
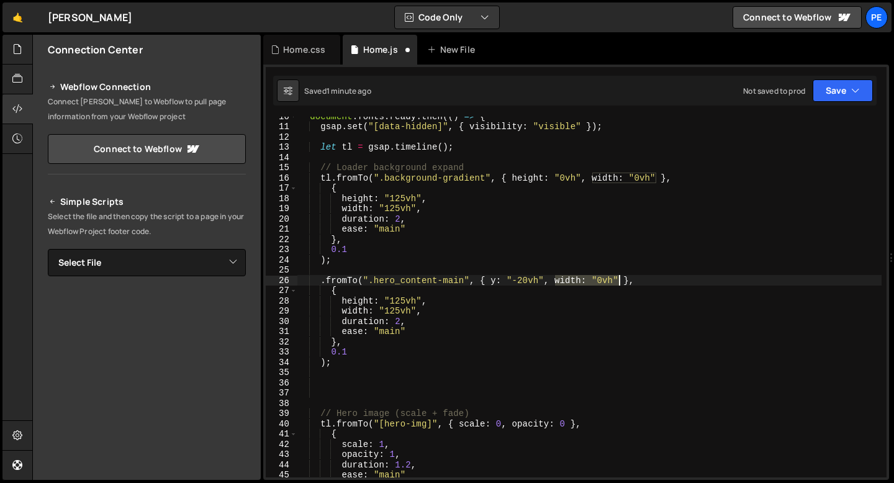
drag, startPoint x: 556, startPoint y: 279, endPoint x: 617, endPoint y: 278, distance: 60.8
click at [617, 278] on div "document . fonts . ready . then (( ) => { gsap . set ( "[data-hidden]" , { visi…" at bounding box center [589, 301] width 585 height 381
click at [488, 340] on div "document . fonts . ready . then (( ) => { gsap . set ( "[data-hidden]" , { visi…" at bounding box center [589, 301] width 585 height 381
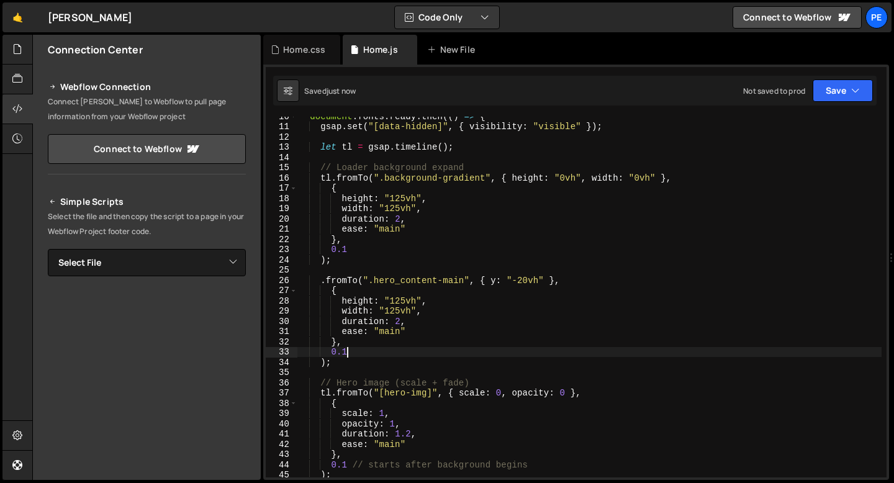
click at [348, 353] on div "document . fonts . ready . then (( ) => { gsap . set ( "[data-hidden]" , { visi…" at bounding box center [589, 301] width 585 height 381
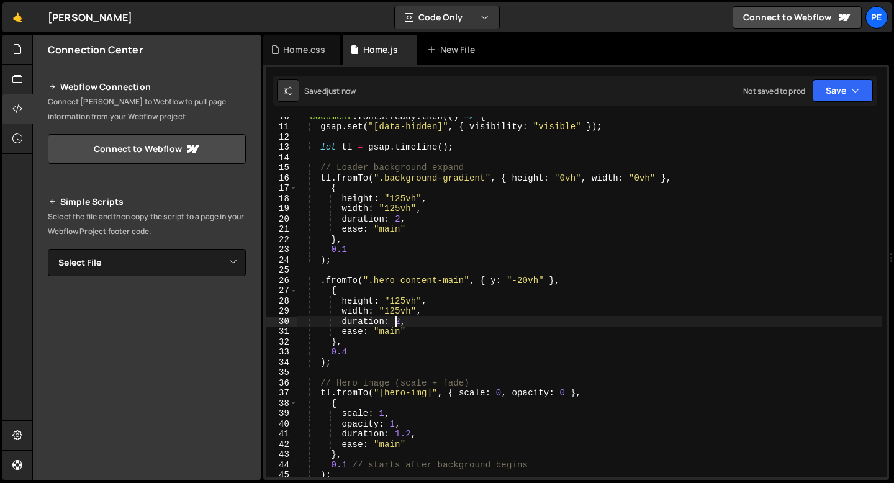
click at [398, 324] on div "document . fonts . ready . then (( ) => { gsap . set ( "[data-hidden]" , { visi…" at bounding box center [589, 301] width 585 height 381
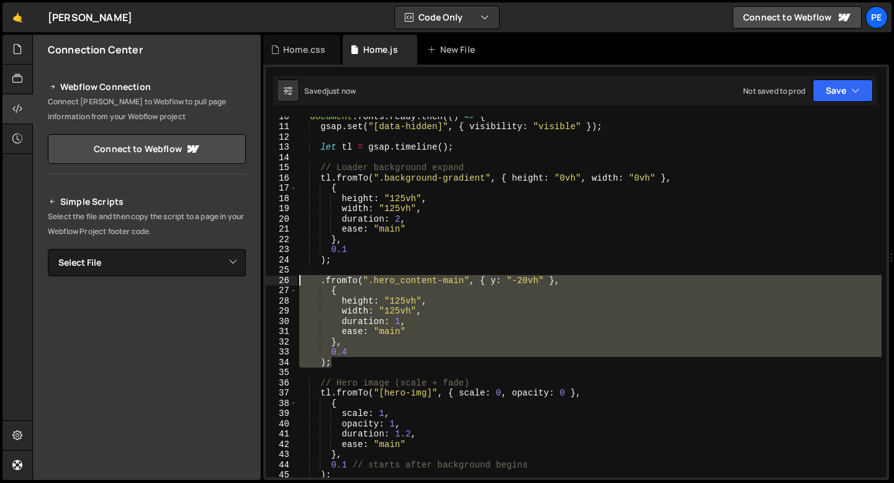
drag, startPoint x: 342, startPoint y: 365, endPoint x: 299, endPoint y: 281, distance: 94.1
click at [299, 282] on div "document . fonts . ready . then (( ) => { gsap . set ( "[data-hidden]" , { visi…" at bounding box center [589, 301] width 585 height 381
type textarea ".fromTo(".hero_content-main", { y: "-20vh" }, {"
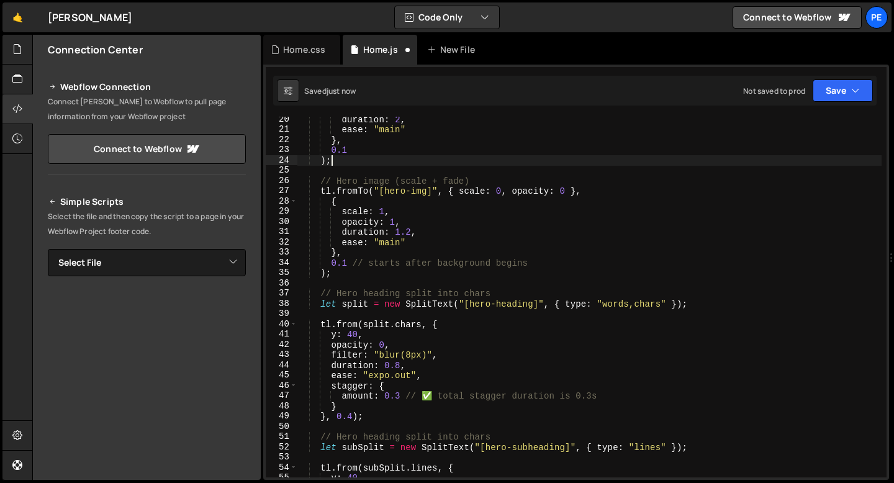
scroll to position [248, 0]
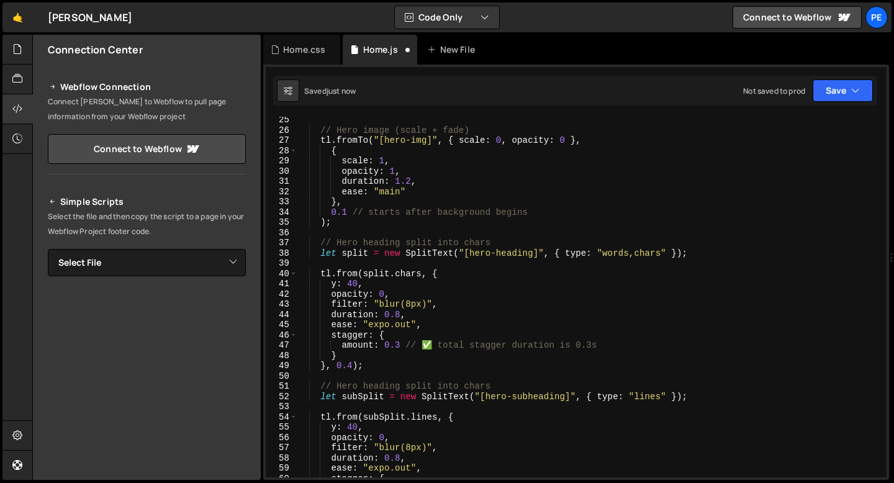
click at [376, 368] on div "// Hero image (scale + fade) tl . fromTo ( "[hero-img]" , { scale : 0 , opacity…" at bounding box center [589, 305] width 585 height 381
type textarea "}, 0.4);"
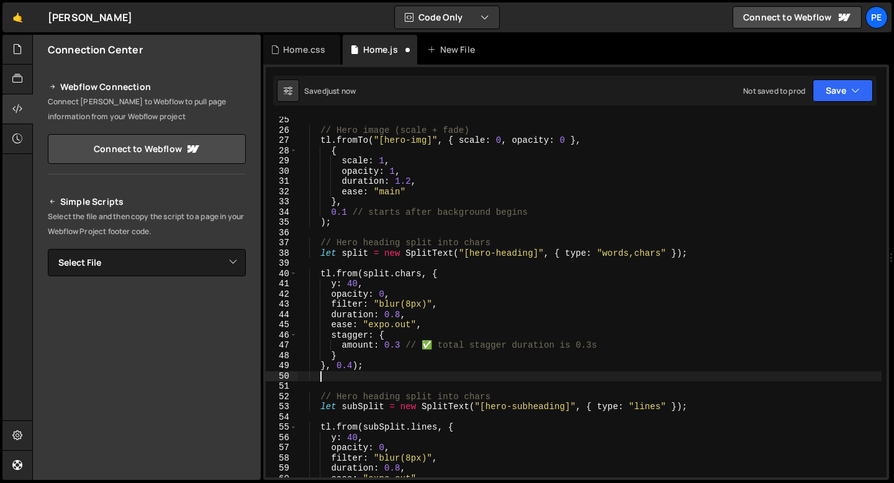
scroll to position [0, 1]
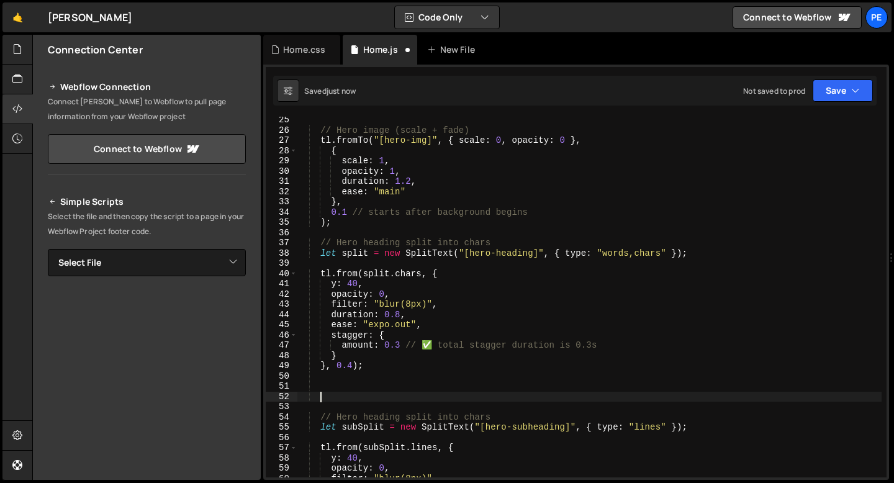
paste textarea ");"
type textarea ");"
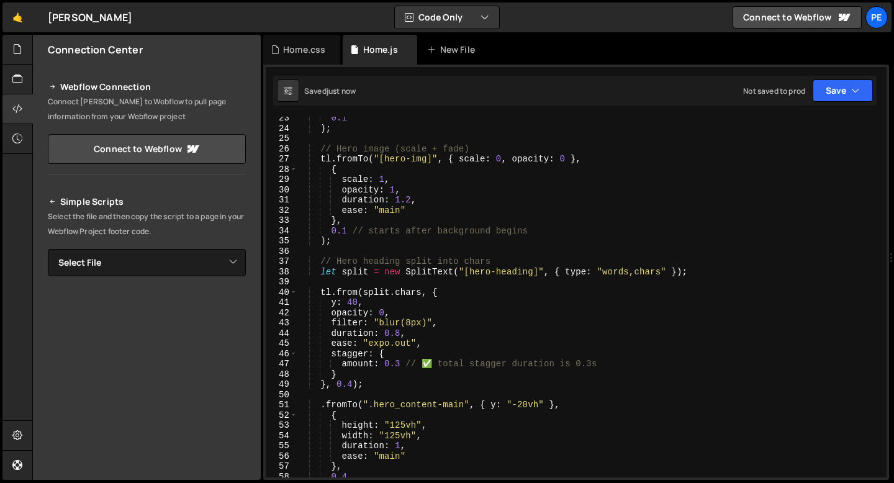
scroll to position [255, 0]
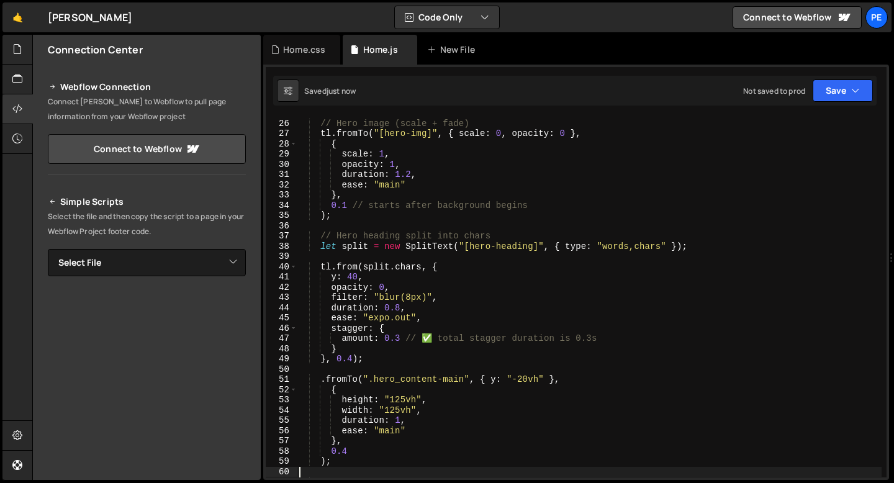
click at [321, 382] on div "// Hero image (scale + fade) tl . fromTo ( "[hero-img]" , { scale : 0 , opacity…" at bounding box center [589, 298] width 585 height 381
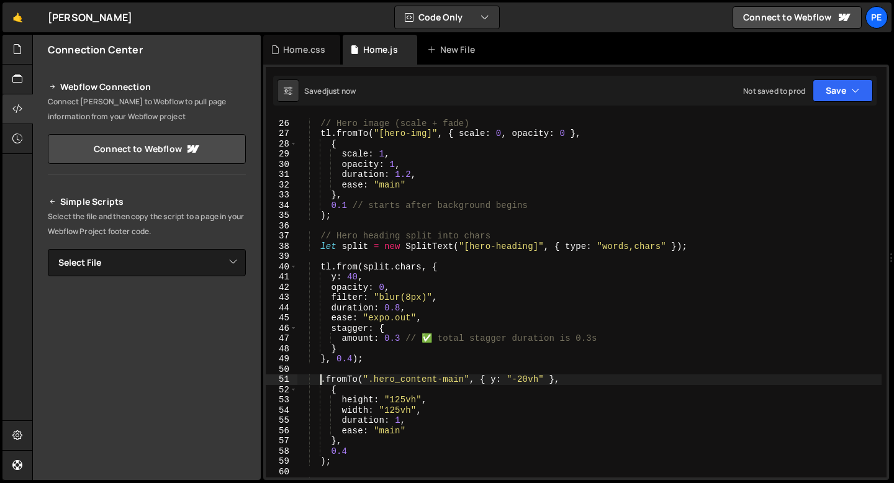
scroll to position [0, 2]
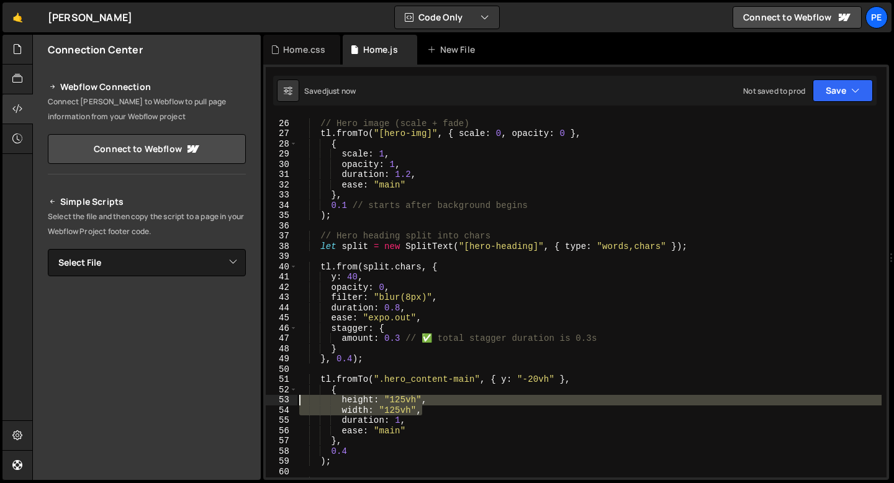
drag, startPoint x: 421, startPoint y: 412, endPoint x: 291, endPoint y: 402, distance: 130.7
click at [290, 402] on div "tl.fromTo(".hero_content-main", { y: "-20vh" }, 25 26 27 28 29 30 31 32 33 34 3…" at bounding box center [576, 297] width 621 height 361
click at [361, 399] on div "// Hero image (scale + fade) tl . fromTo ( "[hero-img]" , { scale : 0 , opacity…" at bounding box center [589, 297] width 585 height 361
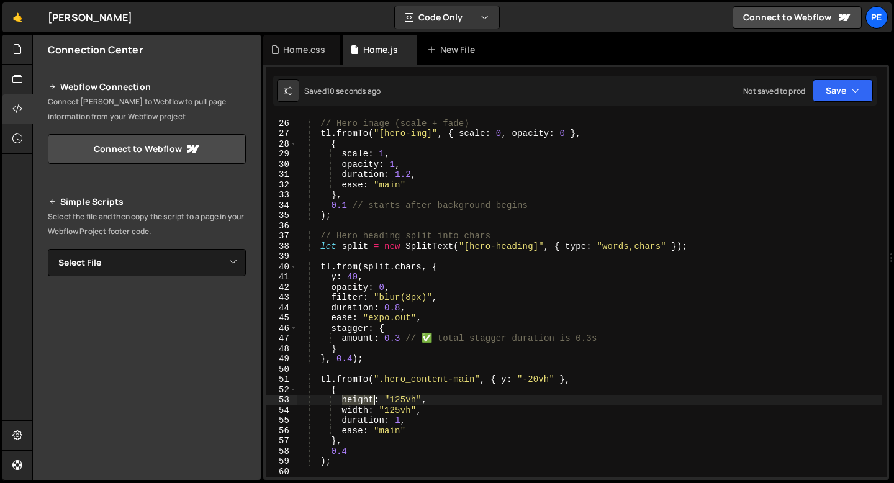
click at [361, 399] on div "// Hero image (scale + fade) tl . fromTo ( "[hero-img]" , { scale : 0 , opacity…" at bounding box center [589, 298] width 585 height 381
click at [382, 401] on div "// Hero image (scale + fade) tl . fromTo ( "[hero-img]" , { scale : 0 , opacity…" at bounding box center [589, 298] width 585 height 381
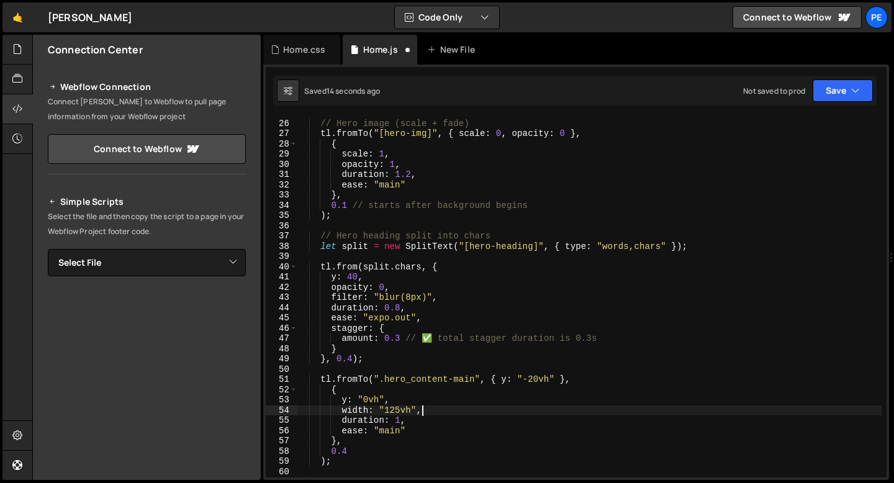
click at [423, 409] on div "// Hero image (scale + fade) tl . fromTo ( "[hero-img]" , { scale : 0 , opacity…" at bounding box center [589, 298] width 585 height 381
click at [527, 381] on div "// Hero image (scale + fade) tl . fromTo ( "[hero-img]" , { scale : 0 , opacity…" at bounding box center [589, 298] width 585 height 381
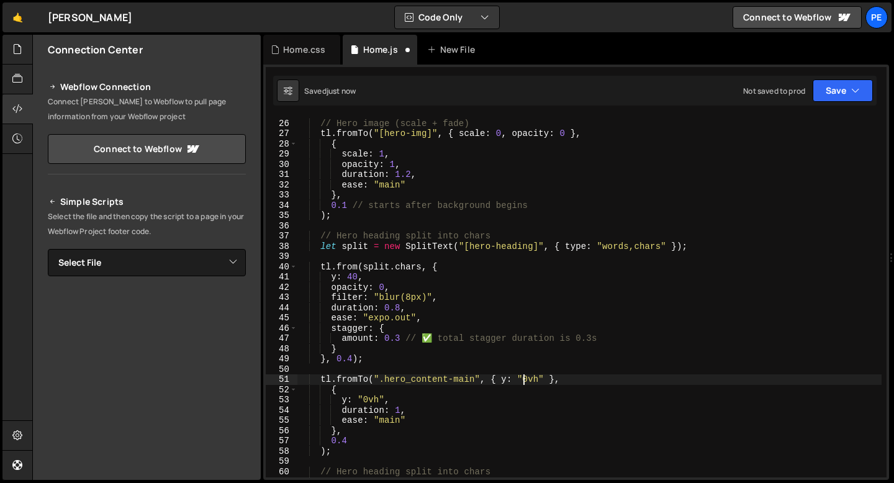
scroll to position [0, 16]
click at [353, 359] on div "// Hero image (scale + fade) tl . fromTo ( "[hero-img]" , { scale : 0 , opacity…" at bounding box center [589, 298] width 585 height 381
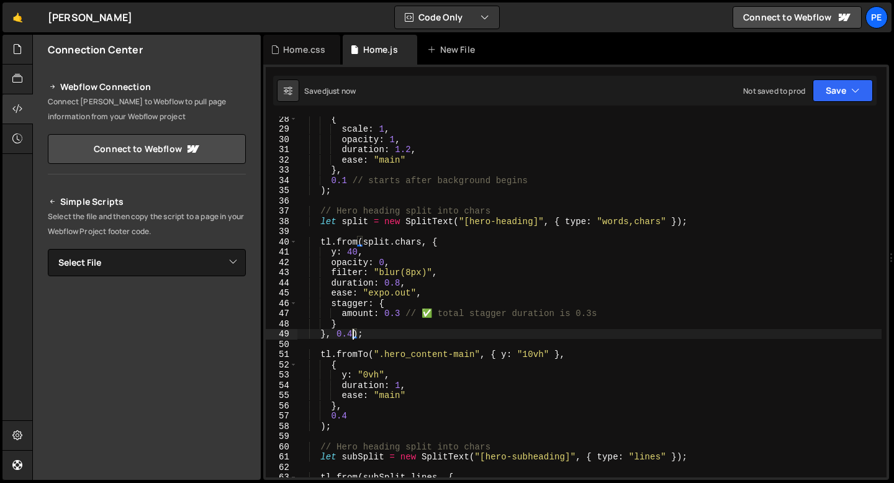
scroll to position [280, 0]
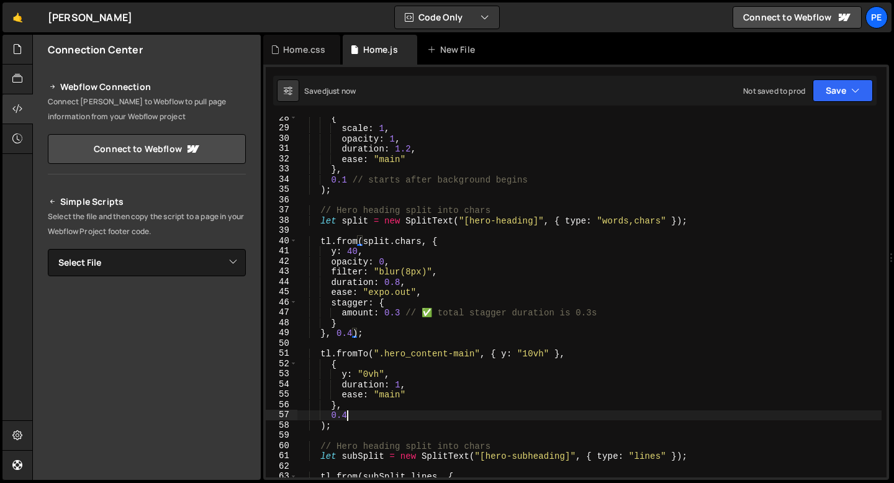
click at [346, 417] on div "{ scale : 1 , opacity : 1 , duration : 1.2 , ease : "main" } , 0.1 // starts af…" at bounding box center [589, 303] width 585 height 381
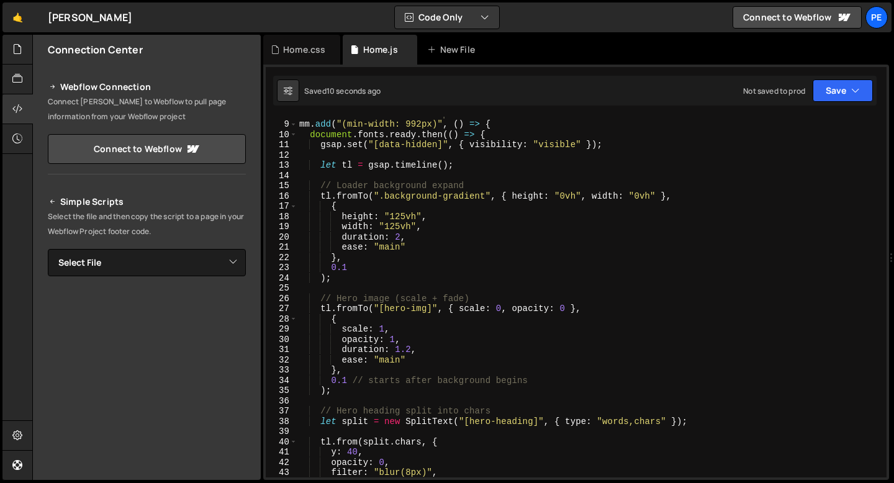
scroll to position [79, 0]
click at [349, 264] on div "// Load Animation on Desktop mm . add ( "(min-width: 992px)" , ( ) => { documen…" at bounding box center [589, 299] width 585 height 381
click at [346, 380] on div "// Load Animation on Desktop mm . add ( "(min-width: 992px)" , ( ) => { documen…" at bounding box center [589, 299] width 585 height 381
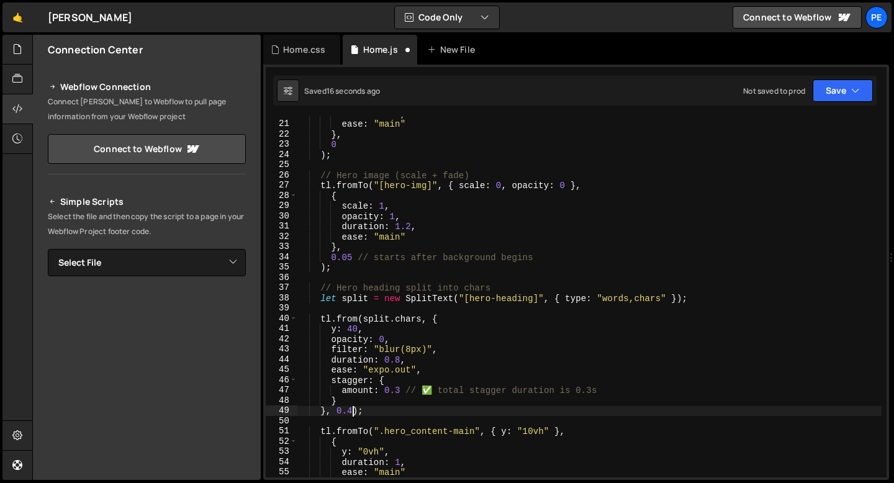
click at [354, 407] on div "duration : 2 , ease : "main" } , 0 ) ; // Hero image (scale + fade) tl . fromTo…" at bounding box center [589, 299] width 585 height 381
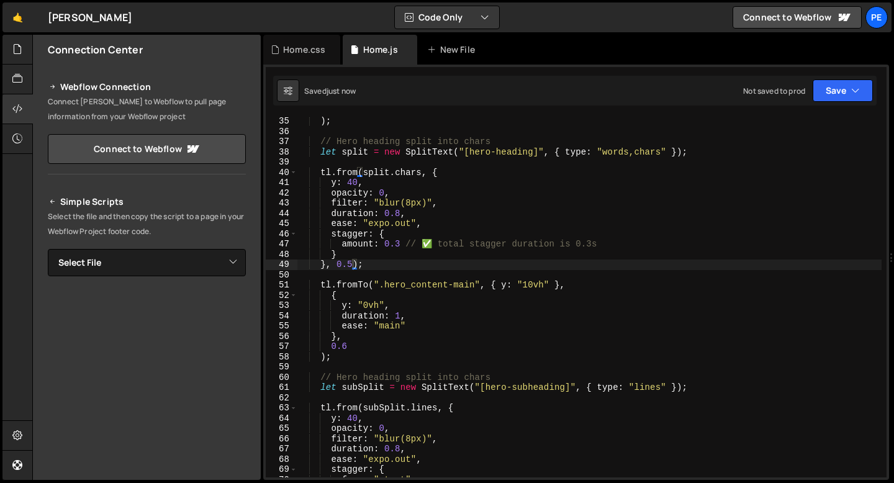
scroll to position [460, 0]
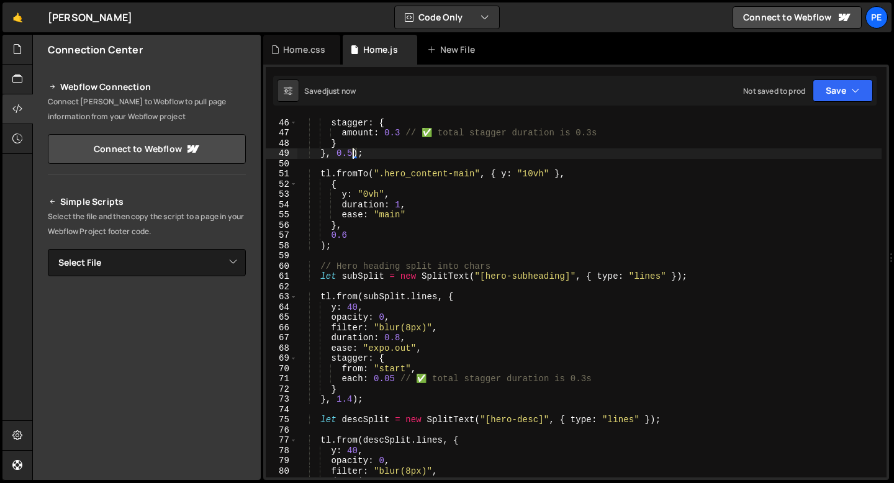
click at [351, 236] on div "ease : "expo.out" , stagger : { amount : 0.3 // ✅ total stagger duration is 0.3…" at bounding box center [589, 297] width 585 height 381
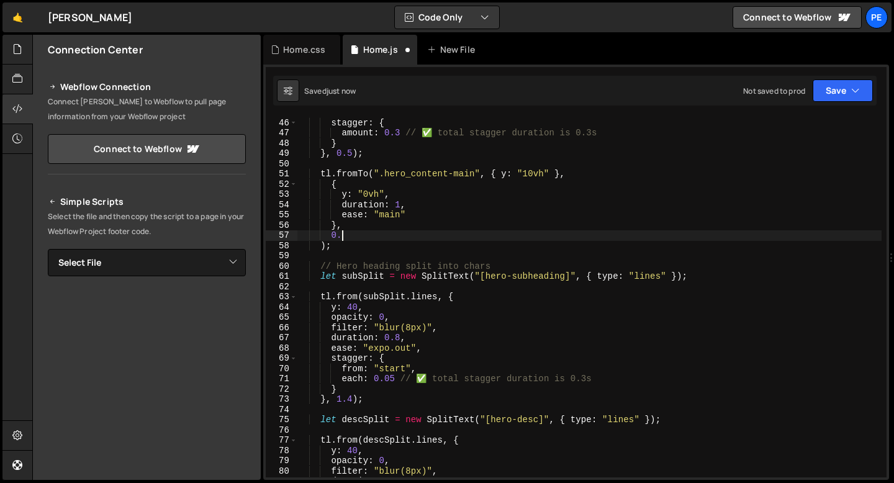
scroll to position [0, 2]
type textarea "0"
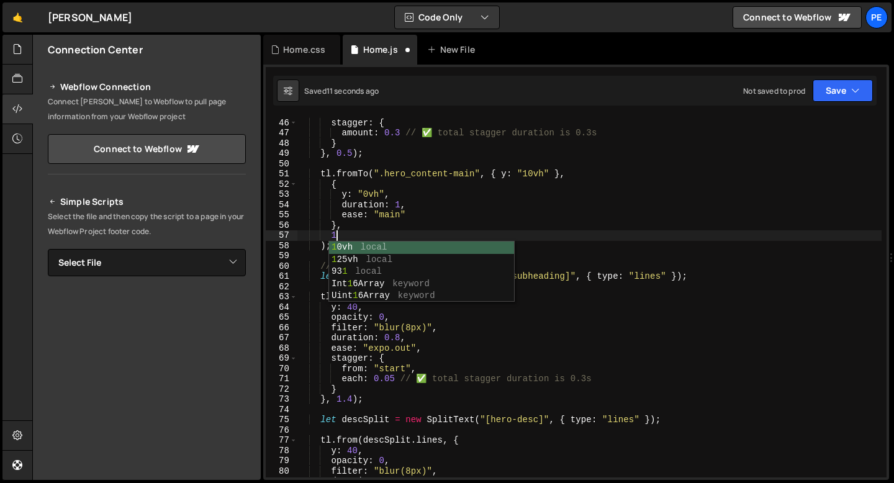
scroll to position [0, 2]
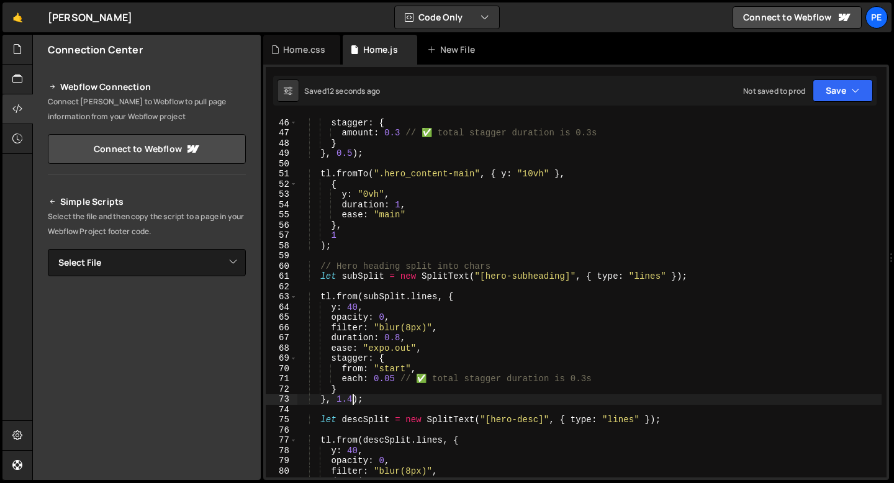
click at [354, 399] on div "ease : "expo.out" , stagger : { amount : 0.3 // ✅ total stagger duration is 0.3…" at bounding box center [589, 297] width 585 height 381
click at [335, 388] on div "ease : "expo.out" , stagger : { amount : 0.3 // ✅ total stagger duration is 0.3…" at bounding box center [589, 297] width 585 height 381
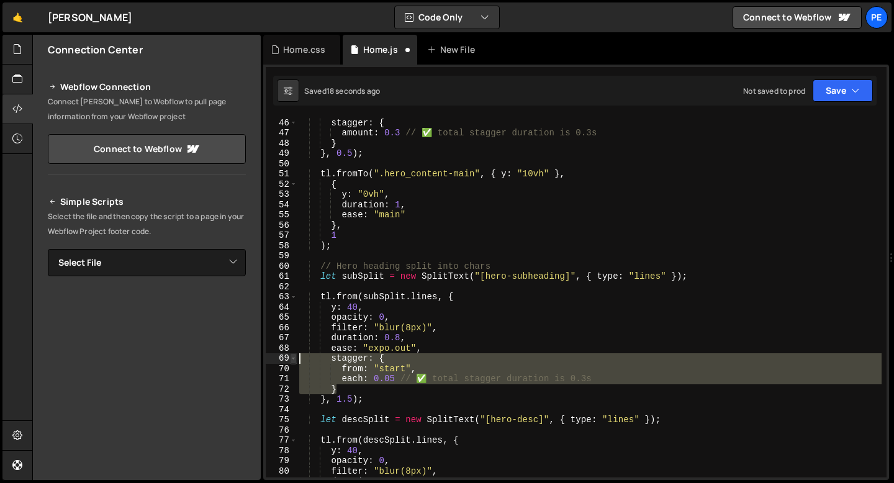
drag, startPoint x: 352, startPoint y: 389, endPoint x: 292, endPoint y: 359, distance: 67.2
click at [292, 359] on div "} 45 46 47 48 49 50 51 52 53 54 55 56 57 58 59 60 61 62 63 64 65 66 67 68 69 70…" at bounding box center [576, 297] width 621 height 361
type textarea "stagger: { from: "start","
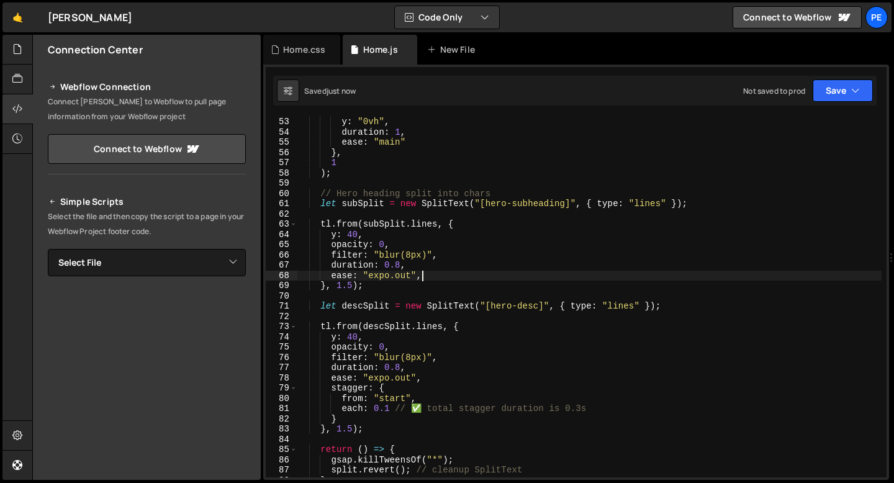
scroll to position [554, 0]
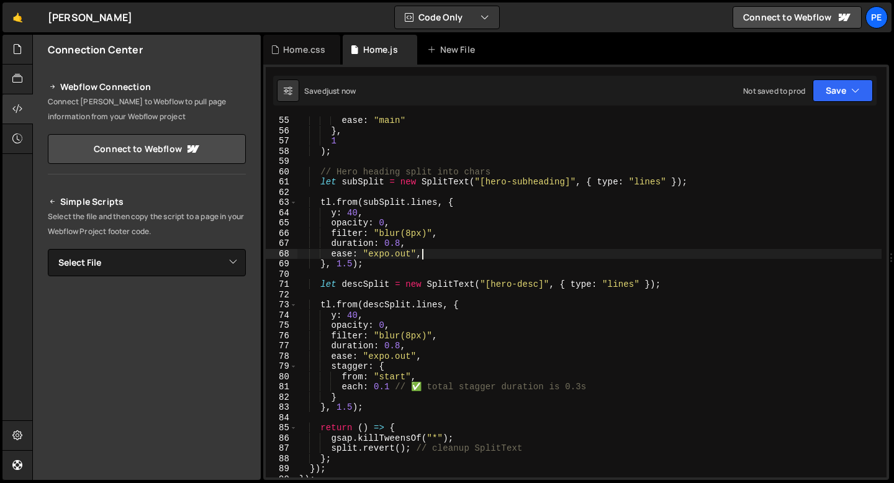
click at [351, 407] on div "ease : "main" } , 1 ) ; // Hero heading split into chars let subSplit = new Spl…" at bounding box center [589, 305] width 585 height 381
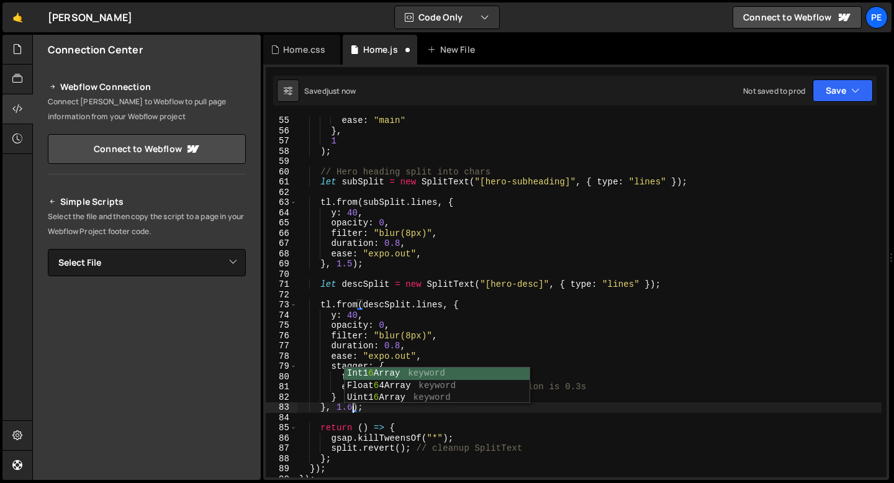
scroll to position [0, 3]
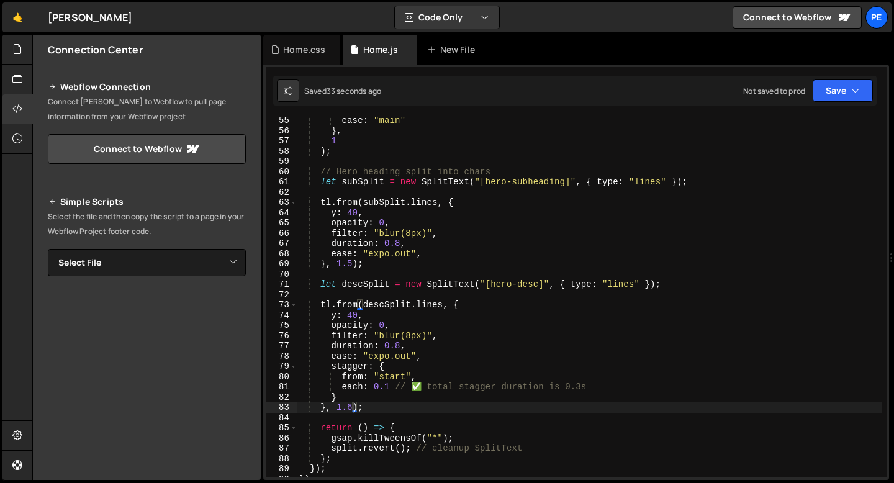
click at [406, 257] on div "ease : "main" } , 1 ) ; // Hero heading split into chars let subSplit = new Spl…" at bounding box center [589, 305] width 585 height 381
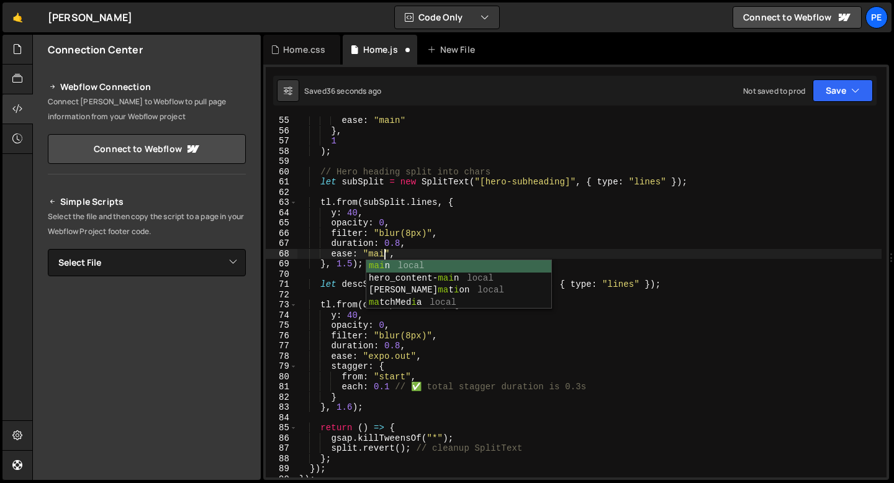
scroll to position [0, 6]
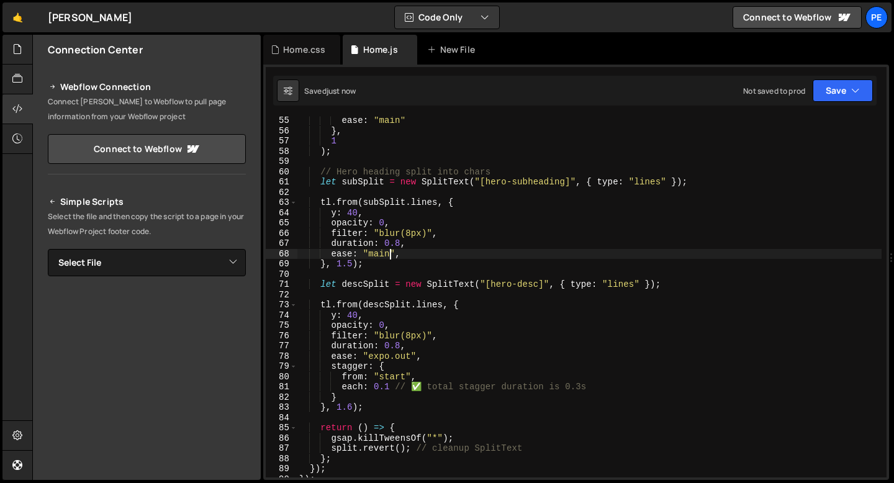
click at [401, 357] on div "ease : "main" } , 1 ) ; // Hero heading split into chars let subSplit = new Spl…" at bounding box center [589, 305] width 585 height 381
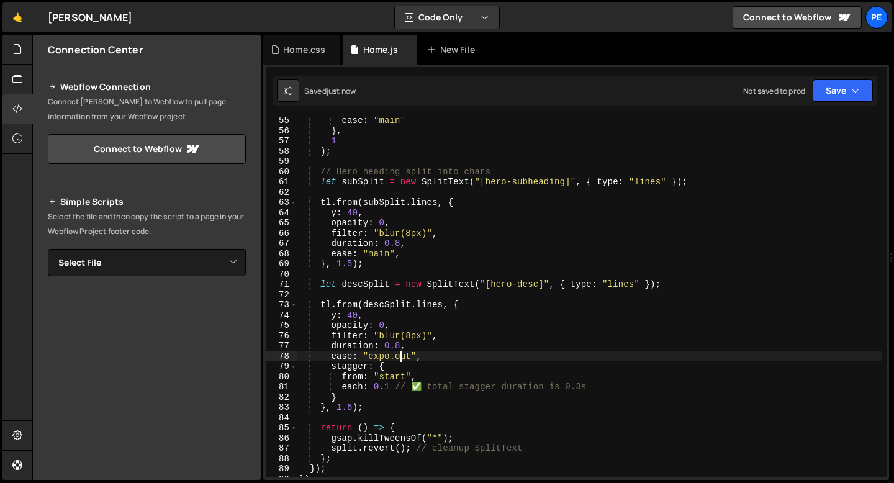
click at [401, 357] on div "ease : "main" } , 1 ) ; // Hero heading split into chars let subSplit = new Spl…" at bounding box center [589, 305] width 585 height 381
click at [399, 345] on div "ease : "main" } , 1 ) ; // Hero heading split into chars let subSplit = new Spl…" at bounding box center [589, 305] width 585 height 381
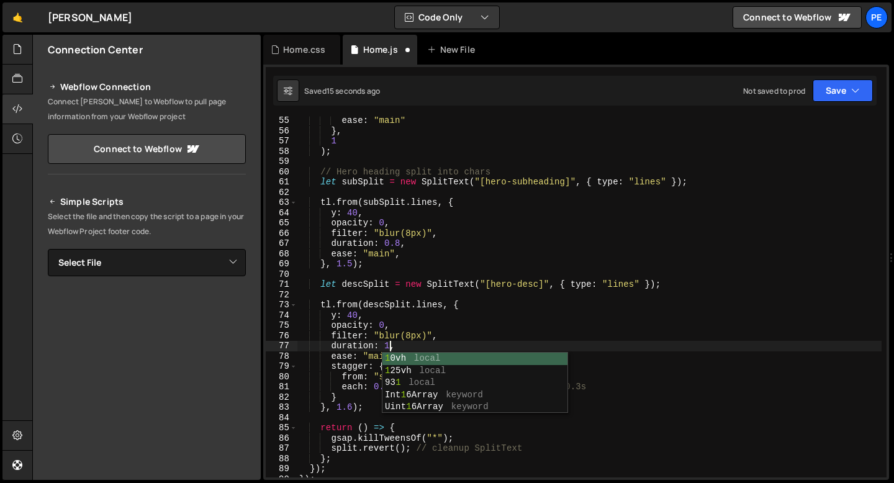
click at [398, 243] on div "ease : "main" } , 1 ) ; // Hero heading split into chars let subSplit = new Spl…" at bounding box center [589, 305] width 585 height 381
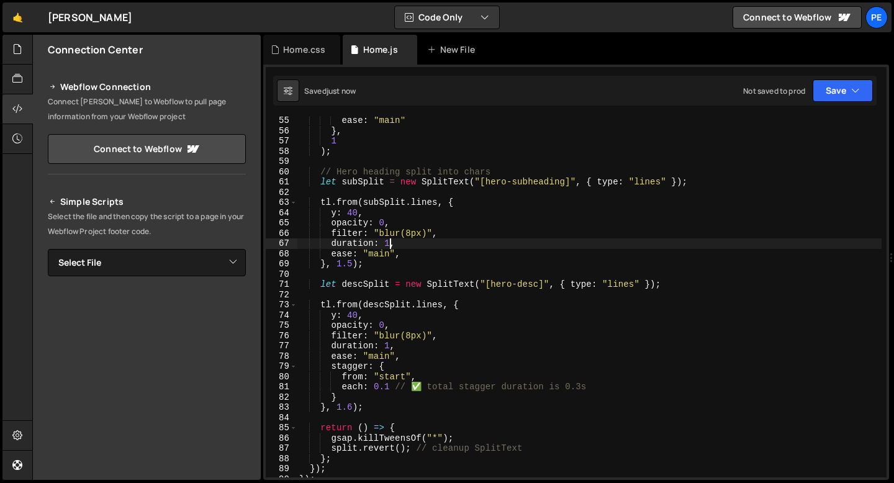
scroll to position [483, 0]
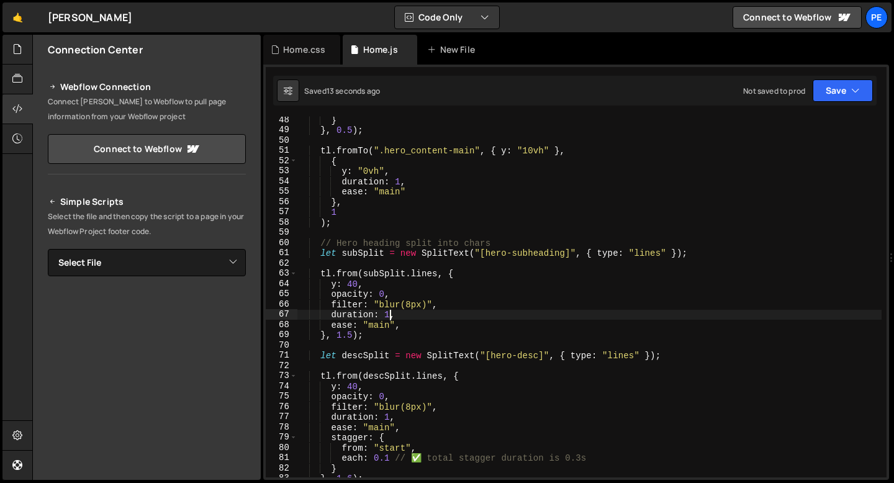
click at [351, 335] on div "} } , 0.5 ) ; tl . fromTo ( ".hero_content-main" , { y : "10vh" } , { y : "0vh"…" at bounding box center [589, 305] width 585 height 381
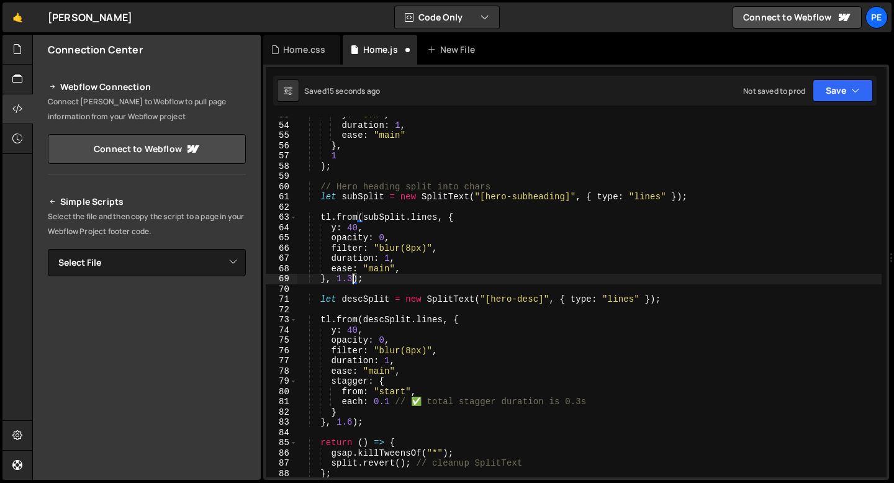
scroll to position [542, 0]
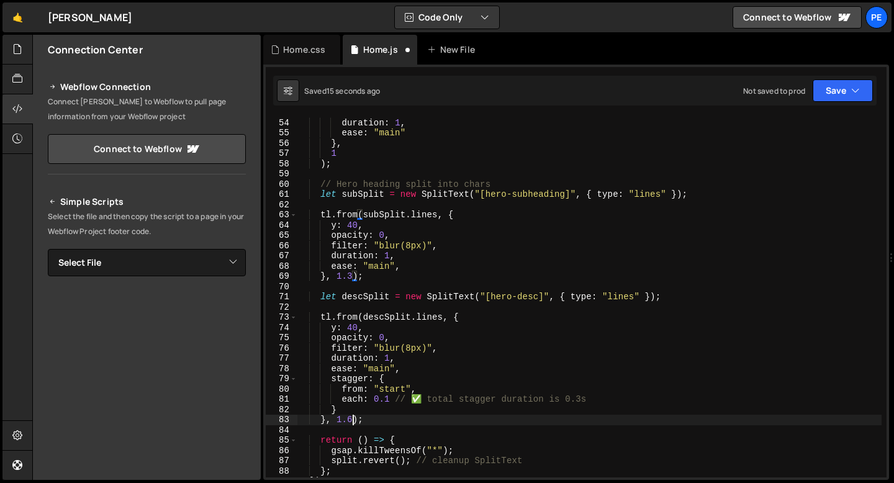
click at [353, 418] on div "y : "0vh" , duration : 1 , ease : "main" } , 1 ) ; // Hero heading split into c…" at bounding box center [589, 297] width 585 height 381
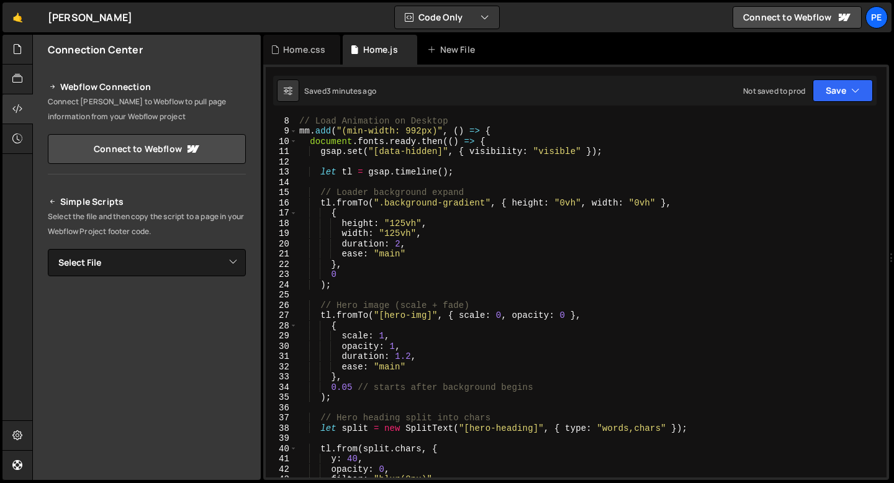
scroll to position [30, 0]
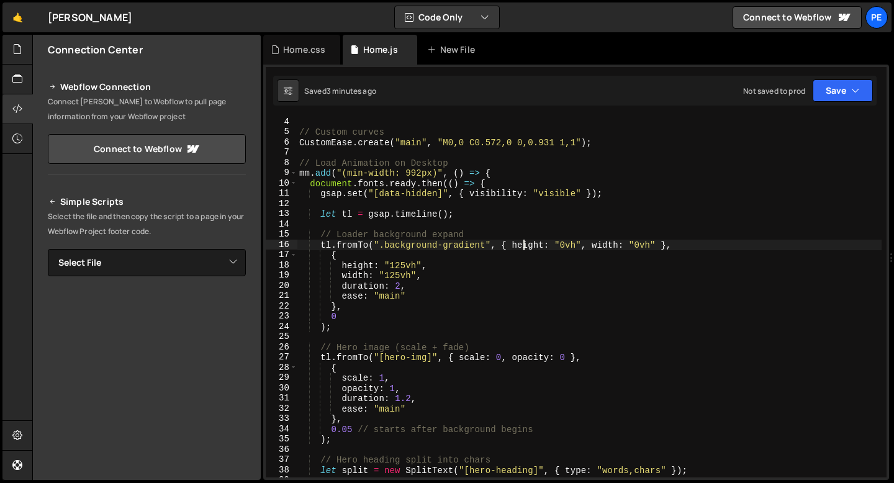
click at [521, 245] on div "// Custom curves CustomEase . create ( "main" , "M0,0 C0.572,0 0,0.931 1,1" ) ;…" at bounding box center [589, 307] width 585 height 381
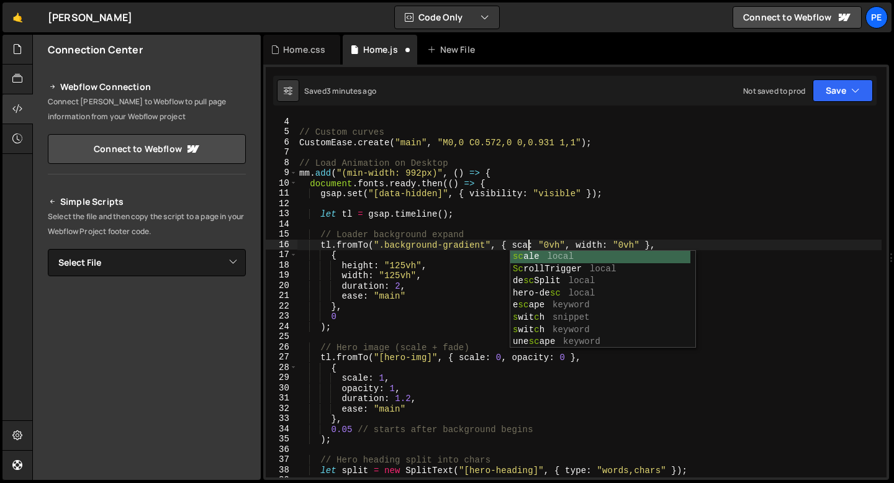
scroll to position [0, 16]
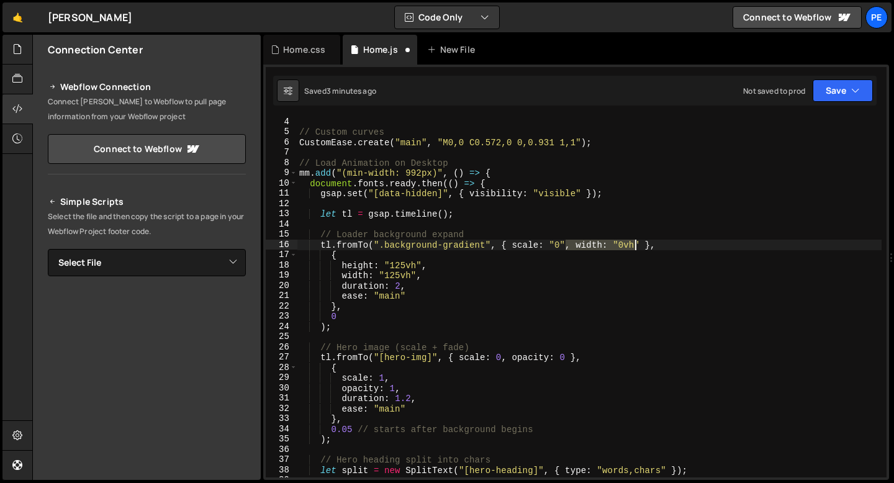
drag, startPoint x: 568, startPoint y: 250, endPoint x: 638, endPoint y: 248, distance: 69.5
click at [638, 248] on div "// Custom curves CustomEase . create ( "main" , "M0,0 C0.572,0 0,0.931 1,1" ) ;…" at bounding box center [589, 307] width 585 height 381
drag, startPoint x: 639, startPoint y: 245, endPoint x: 567, endPoint y: 248, distance: 72.1
click at [567, 248] on div "// Custom curves CustomEase . create ( "main" , "M0,0 C0.572,0 0,0.931 1,1" ) ;…" at bounding box center [589, 307] width 585 height 381
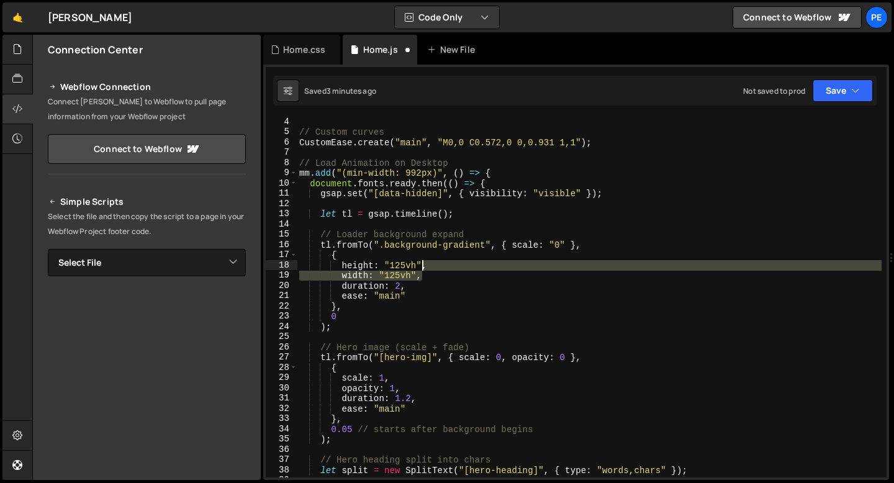
drag, startPoint x: 420, startPoint y: 277, endPoint x: 424, endPoint y: 270, distance: 8.1
click at [424, 270] on div "// Custom curves CustomEase . create ( "main" , "M0,0 C0.572,0 0,0.931 1,1" ) ;…" at bounding box center [589, 307] width 585 height 381
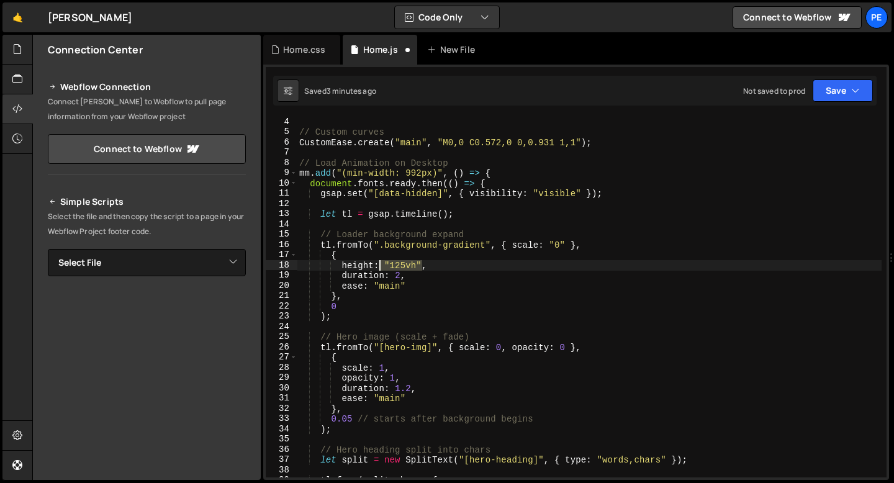
drag, startPoint x: 423, startPoint y: 263, endPoint x: 379, endPoint y: 263, distance: 43.5
click at [379, 263] on div "// Custom curves CustomEase . create ( "main" , "M0,0 C0.572,0 0,0.931 1,1" ) ;…" at bounding box center [589, 307] width 585 height 381
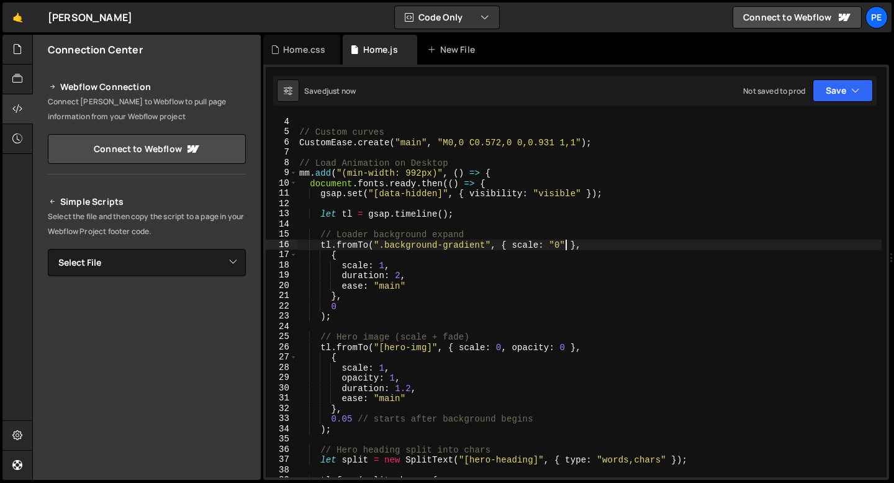
click at [566, 242] on div "// Custom curves CustomEase . create ( "main" , "M0,0 C0.572,0 0,0.931 1,1" ) ;…" at bounding box center [589, 307] width 585 height 381
click at [490, 233] on div "// Custom curves CustomEase . create ( "main" , "M0,0 C0.572,0 0,0.931 1,1" ) ;…" at bounding box center [589, 307] width 585 height 381
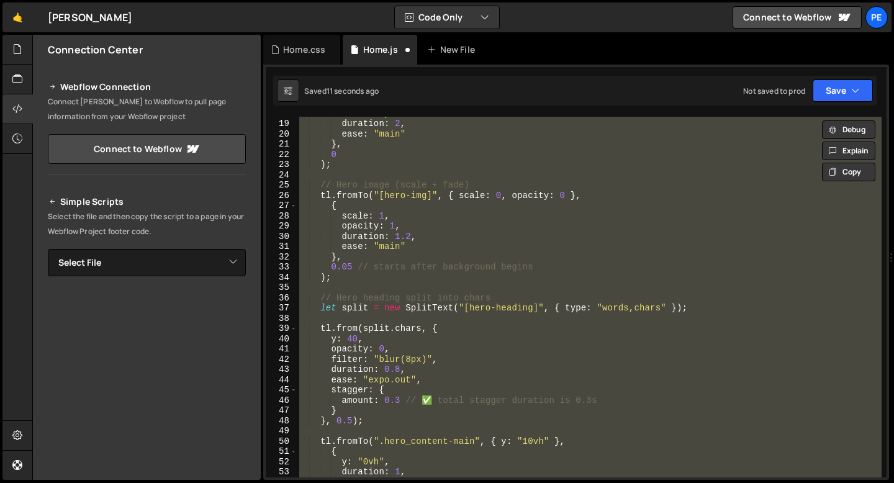
scroll to position [0, 0]
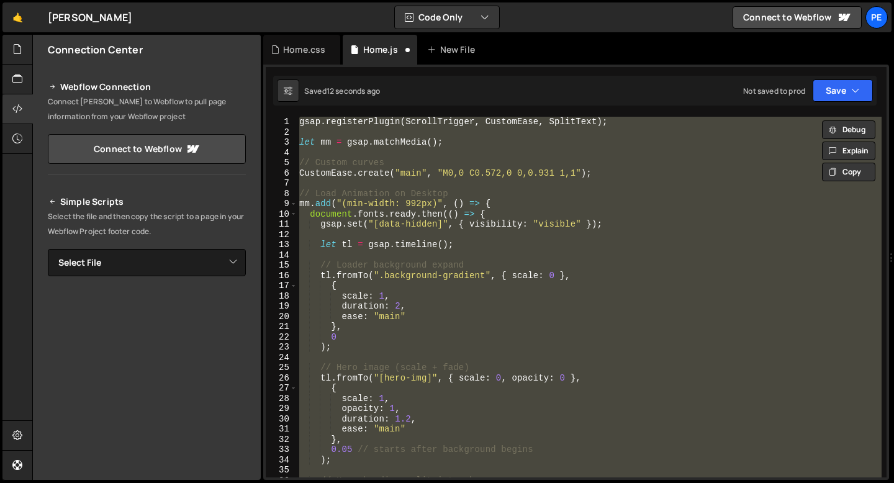
click at [444, 295] on div "gsap . registerPlugin ( ScrollTrigger , CustomEase , SplitText ) ; let mm = gsa…" at bounding box center [589, 297] width 585 height 361
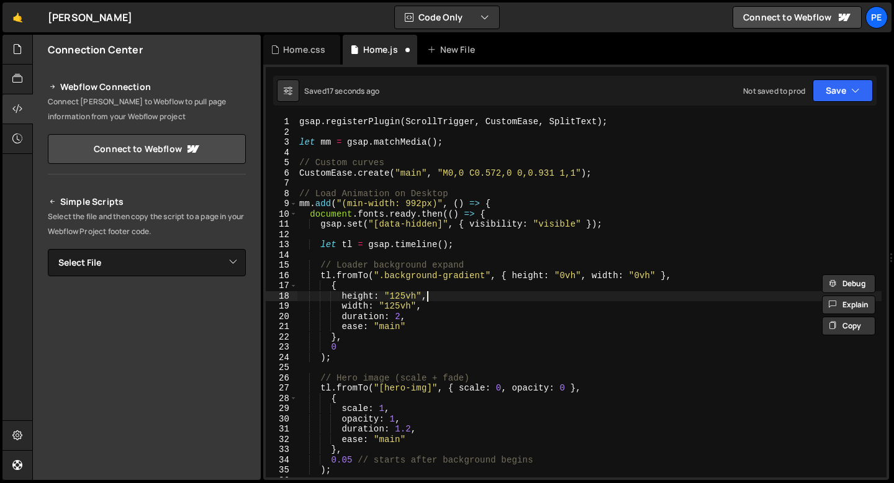
click at [444, 295] on div "gsap . registerPlugin ( ScrollTrigger , CustomEase , SplitText ) ; let mm = gsa…" at bounding box center [589, 307] width 585 height 381
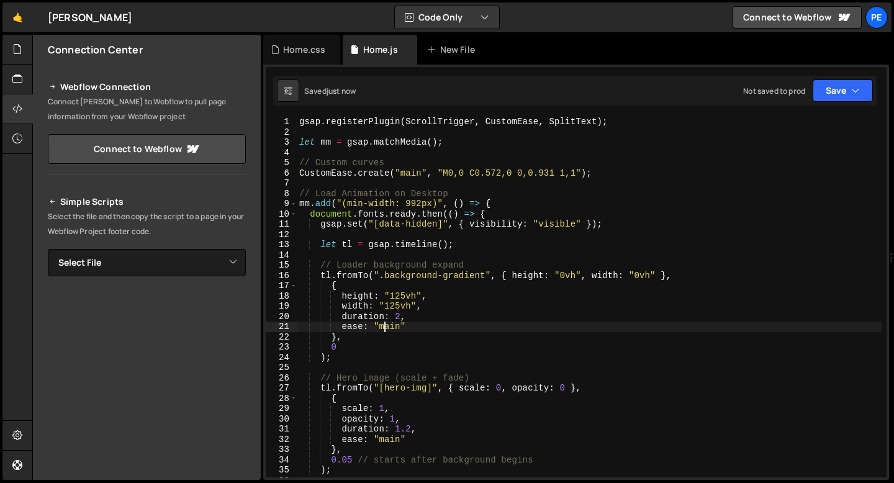
click at [386, 329] on div "gsap . registerPlugin ( ScrollTrigger , CustomEase , SplitText ) ; let mm = gsa…" at bounding box center [589, 307] width 585 height 381
click at [386, 328] on div "gsap . registerPlugin ( ScrollTrigger , CustomEase , SplitText ) ; let mm = gsa…" at bounding box center [589, 307] width 585 height 381
click at [430, 322] on div "gsap . registerPlugin ( ScrollTrigger , CustomEase , SplitText ) ; let mm = gsa…" at bounding box center [589, 307] width 585 height 381
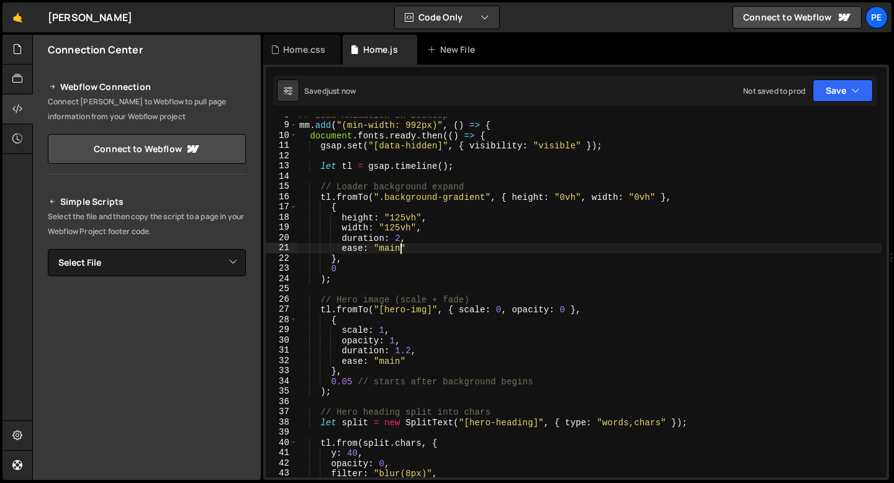
scroll to position [78, 0]
click at [425, 240] on div "// Load Animation on Desktop mm . add ( "(min-width: 992px)" , ( ) => { documen…" at bounding box center [589, 300] width 585 height 381
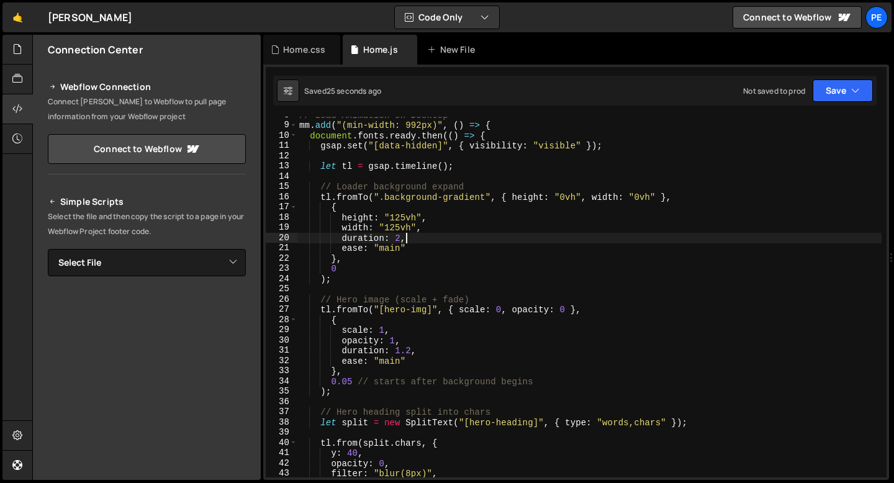
click at [398, 228] on div "// Load Animation on Desktop mm . add ( "(min-width: 992px)" , ( ) => { documen…" at bounding box center [589, 300] width 585 height 381
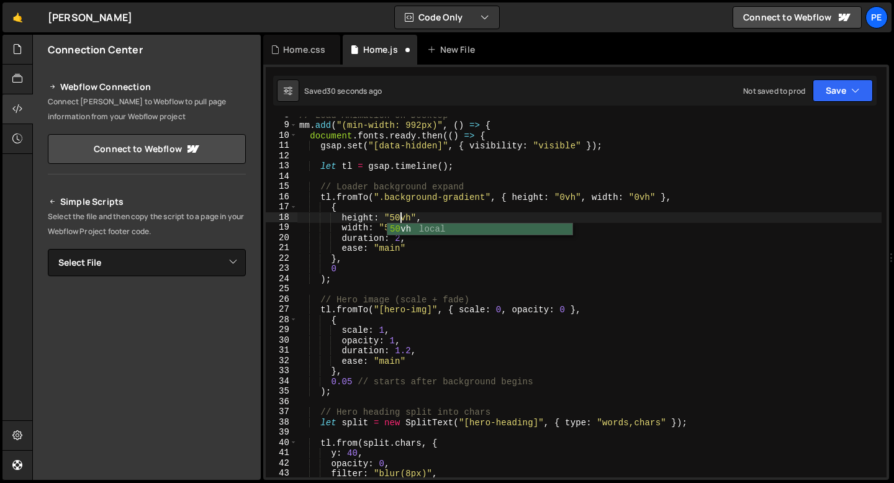
click at [389, 256] on div "// Load Animation on Desktop mm . add ( "(min-width: 992px)" , ( ) => { documen…" at bounding box center [589, 300] width 585 height 381
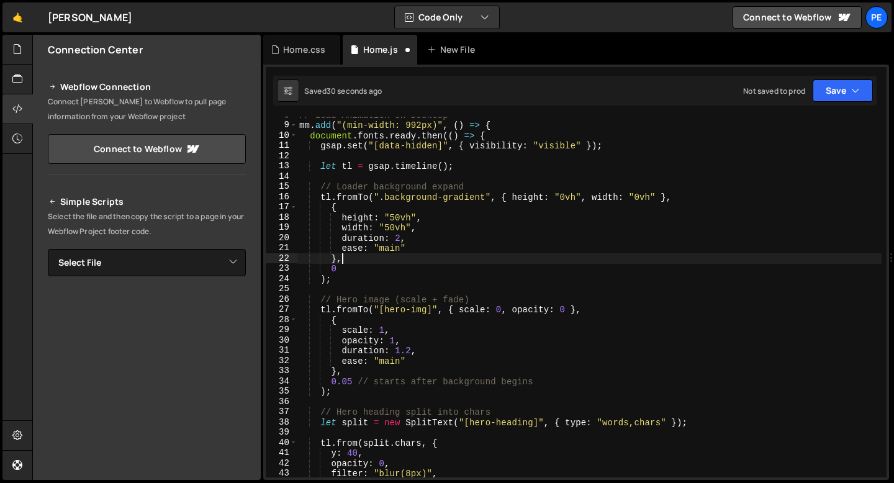
click at [399, 241] on div "// Load Animation on Desktop mm . add ( "(min-width: 992px)" , ( ) => { documen…" at bounding box center [589, 300] width 585 height 381
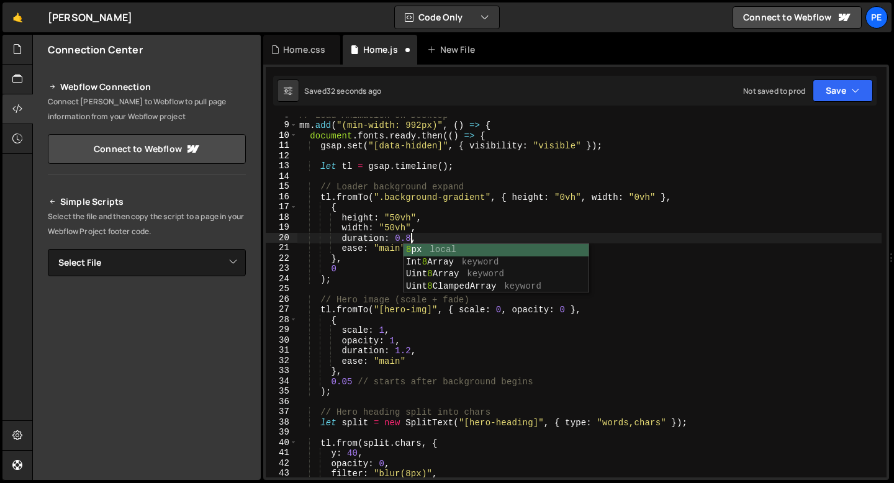
scroll to position [0, 7]
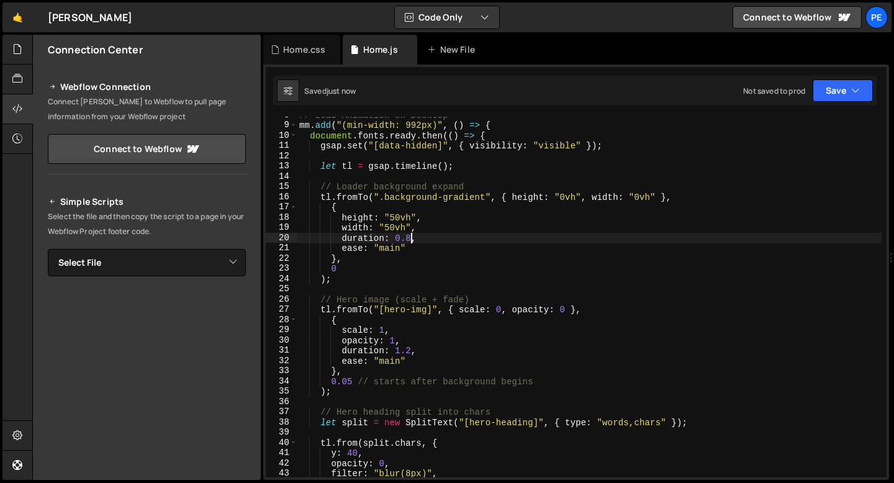
click at [338, 274] on div "// Load Animation on Desktop mm . add ( "(min-width: 992px)" , ( ) => { documen…" at bounding box center [589, 300] width 585 height 381
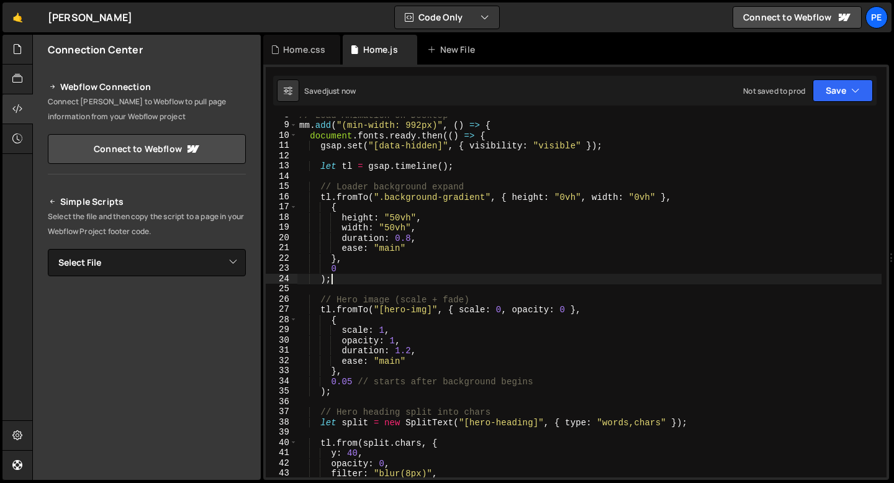
scroll to position [0, 1]
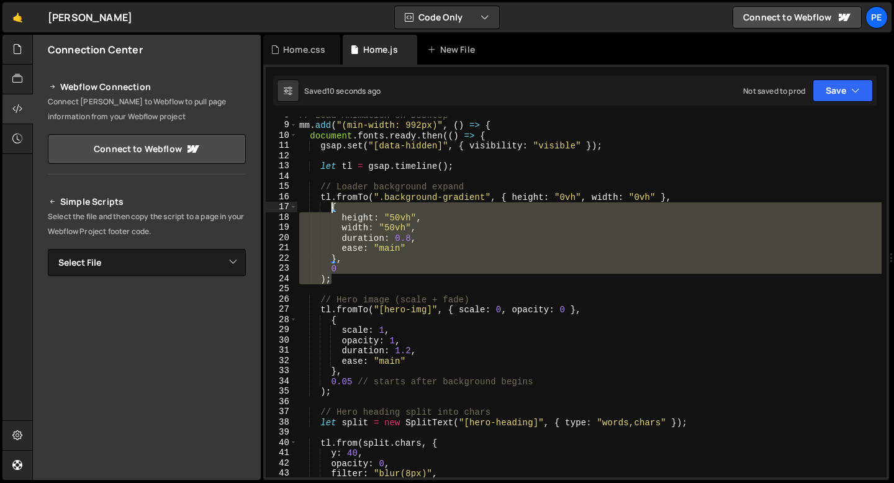
drag, startPoint x: 335, startPoint y: 278, endPoint x: 330, endPoint y: 203, distance: 75.2
click at [330, 203] on div "// Load Animation on Desktop mm . add ( "(min-width: 992px)" , ( ) => { documen…" at bounding box center [589, 300] width 585 height 381
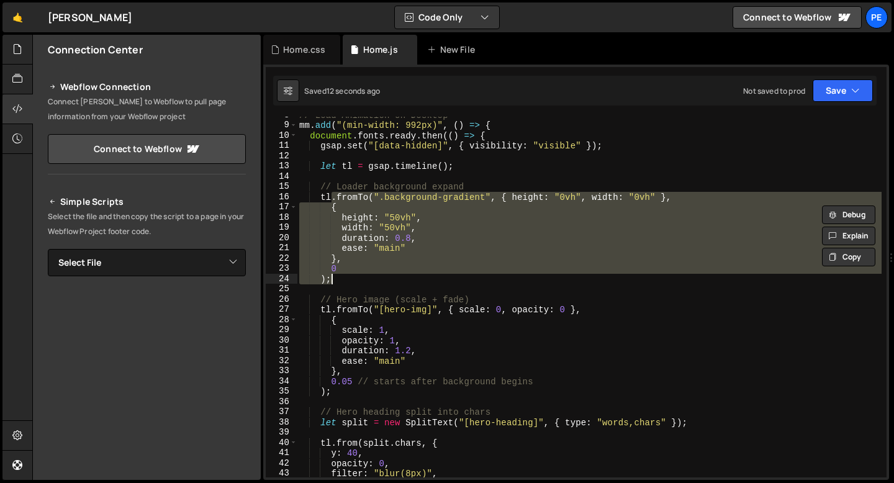
drag, startPoint x: 331, startPoint y: 198, endPoint x: 341, endPoint y: 276, distance: 78.8
click at [341, 276] on div "// Load Animation on Desktop mm . add ( "(min-width: 992px)" , ( ) => { documen…" at bounding box center [589, 300] width 585 height 381
click at [342, 282] on div "// Load Animation on Desktop mm . add ( "(min-width: 992px)" , ( ) => { documen…" at bounding box center [589, 297] width 585 height 361
type textarea ");"
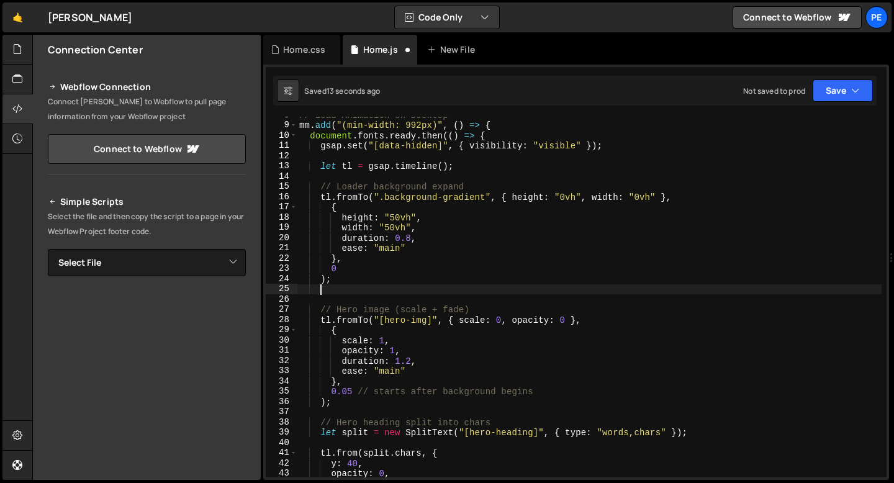
scroll to position [0, 1]
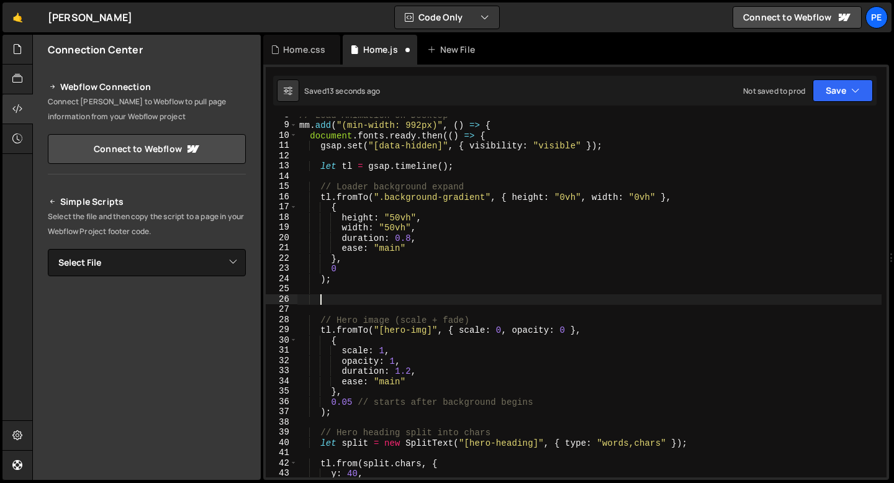
paste textarea ");"
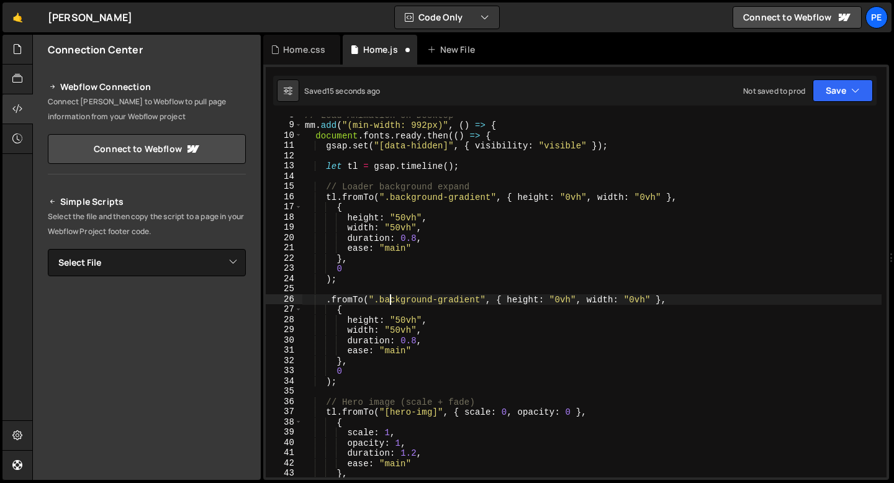
click at [390, 297] on div "// Load Animation on Desktop mm . add ( "(min-width: 992px)" , ( ) => { documen…" at bounding box center [591, 300] width 579 height 381
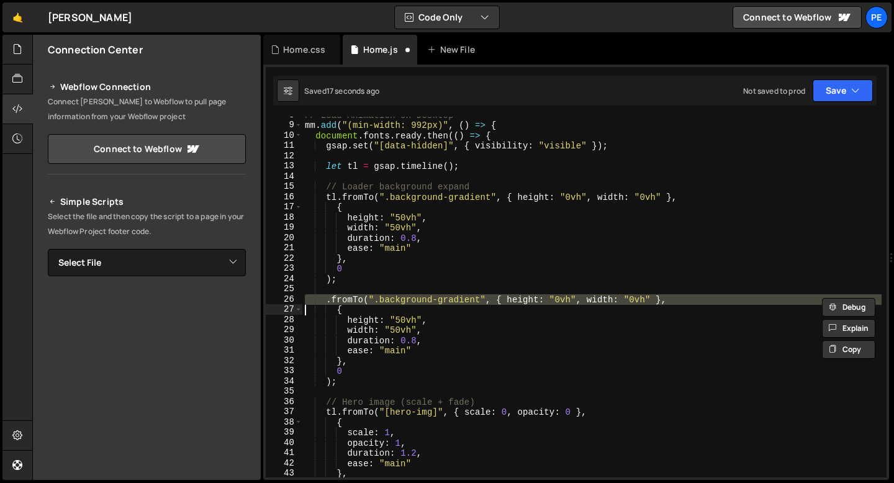
click at [365, 297] on div "// Load Animation on Desktop mm . add ( "(min-width: 992px)" , ( ) => { documen…" at bounding box center [591, 297] width 579 height 361
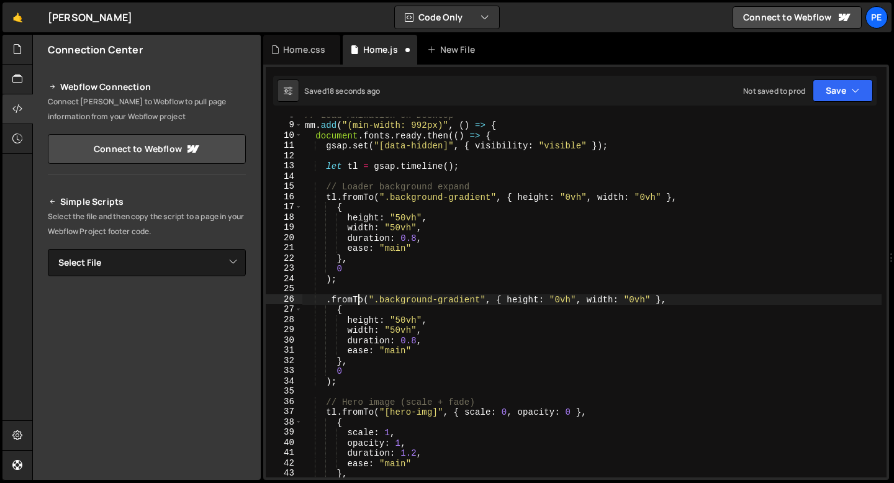
click at [356, 299] on div "// Load Animation on Desktop mm . add ( "(min-width: 992px)" , ( ) => { documen…" at bounding box center [591, 300] width 579 height 381
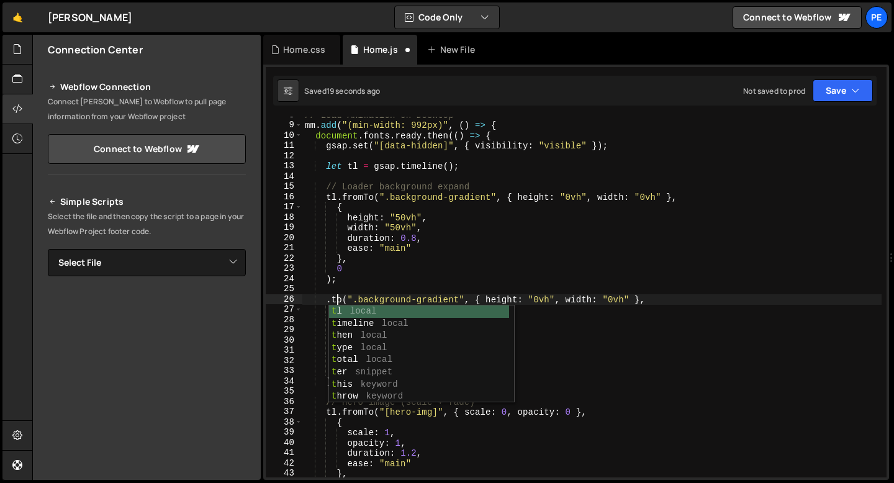
scroll to position [0, 2]
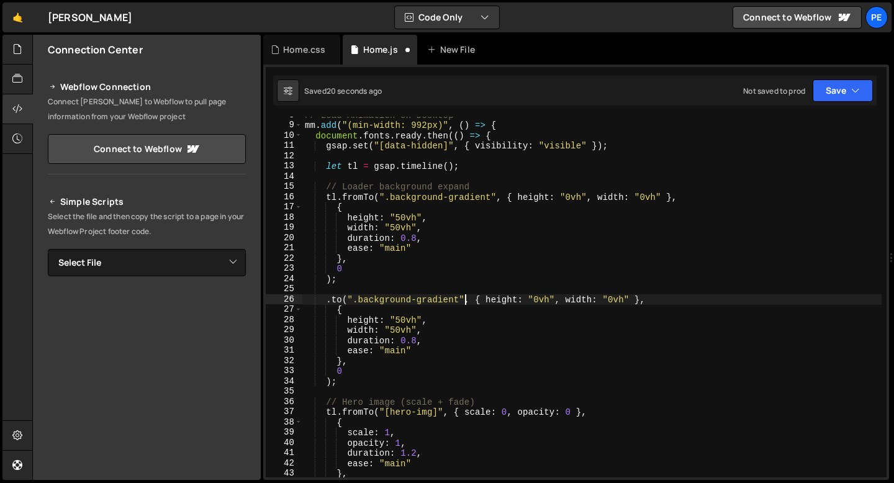
click at [464, 299] on div "// Load Animation on Desktop mm . add ( "(min-width: 992px)" , ( ) => { documen…" at bounding box center [591, 300] width 579 height 381
drag, startPoint x: 476, startPoint y: 299, endPoint x: 638, endPoint y: 295, distance: 162.7
click at [638, 295] on div "// Load Animation on Desktop mm . add ( "(min-width: 992px)" , ( ) => { documen…" at bounding box center [591, 300] width 579 height 381
click at [406, 319] on div "// Load Animation on Desktop mm . add ( "(min-width: 992px)" , ( ) => { documen…" at bounding box center [591, 300] width 579 height 381
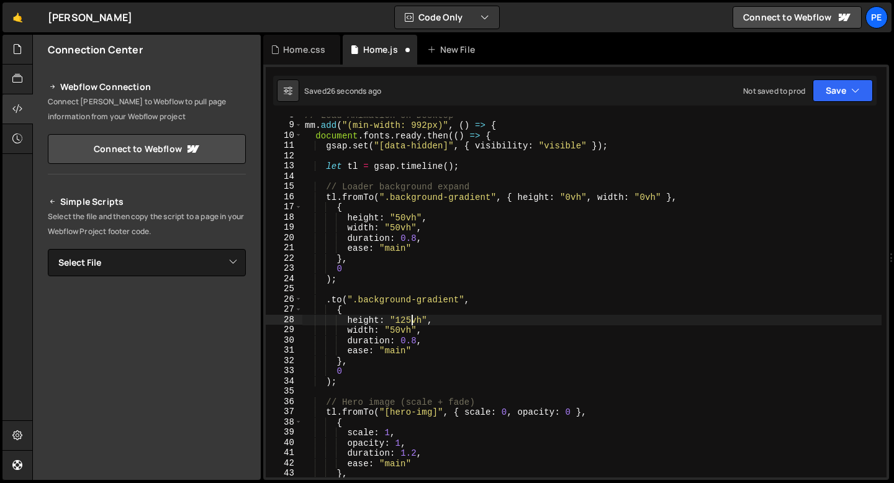
scroll to position [0, 7]
click at [400, 330] on div "// Load Animation on Desktop mm . add ( "(min-width: 992px)" , ( ) => { documen…" at bounding box center [591, 300] width 579 height 381
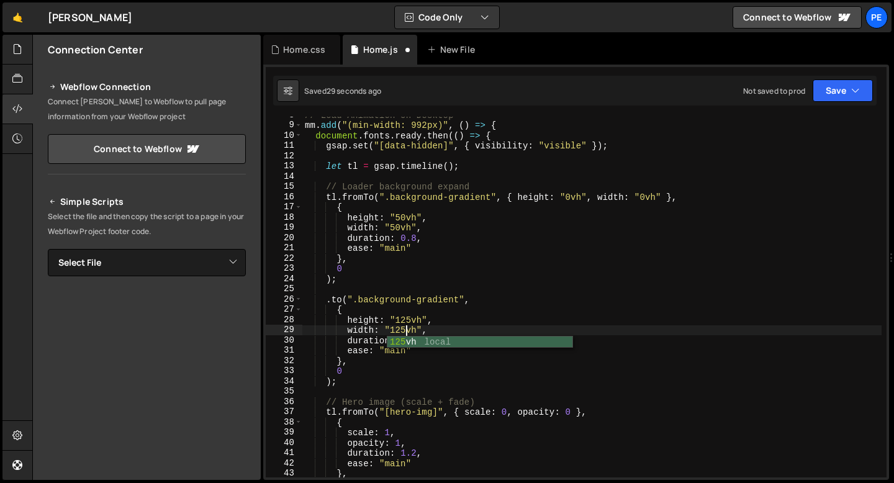
click at [368, 363] on div "// Load Animation on Desktop mm . add ( "(min-width: 992px)" , ( ) => { documen…" at bounding box center [591, 300] width 579 height 381
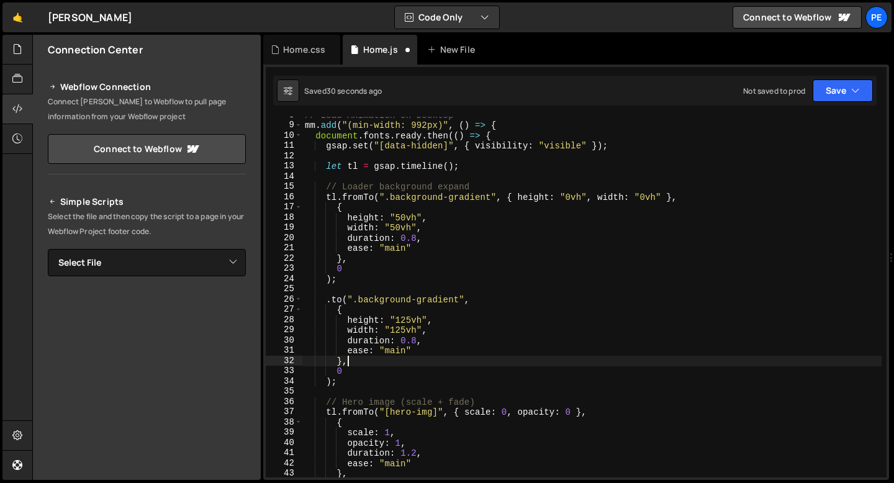
click at [364, 370] on div "// Load Animation on Desktop mm . add ( "(min-width: 992px)" , ( ) => { documen…" at bounding box center [591, 300] width 579 height 381
type textarea "0"
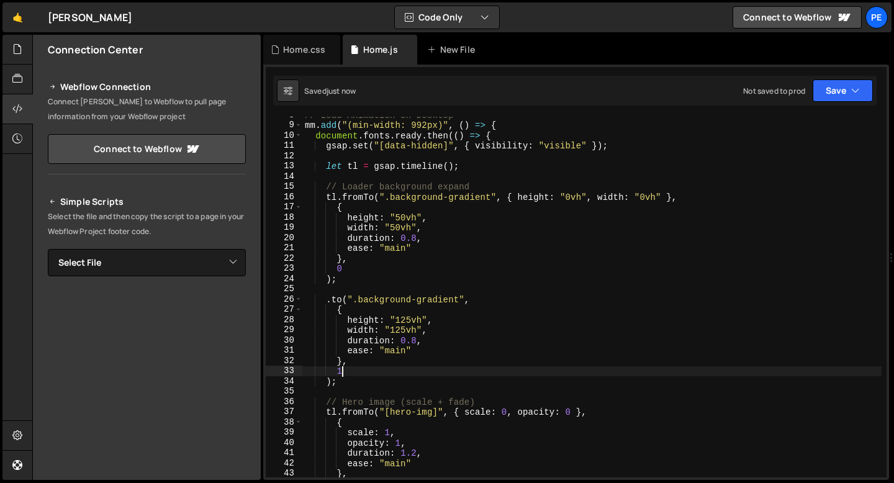
click at [326, 299] on div "// Load Animation on Desktop mm . add ( "(min-width: 992px)" , ( ) => { documen…" at bounding box center [591, 300] width 579 height 381
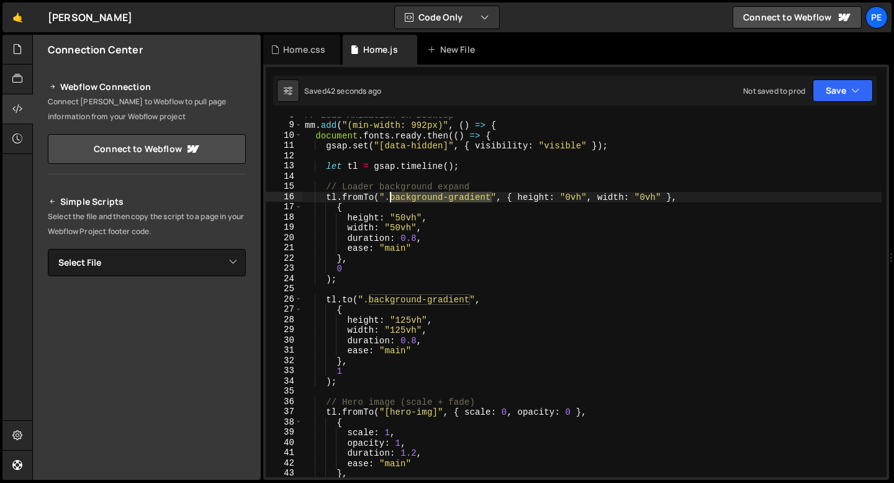
drag, startPoint x: 490, startPoint y: 195, endPoint x: 390, endPoint y: 201, distance: 100.1
click at [390, 201] on div "// Load Animation on Desktop mm . add ( "(min-width: 992px)" , ( ) => { documen…" at bounding box center [591, 300] width 579 height 381
paste textarea "solid"
click at [514, 197] on div "// Load Animation on Desktop mm . add ( "(min-width: 992px)" , ( ) => { documen…" at bounding box center [591, 300] width 579 height 381
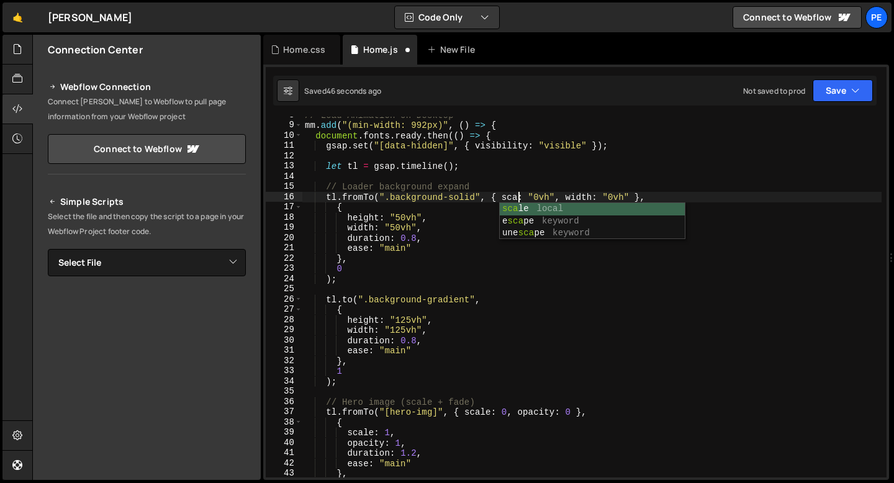
scroll to position [0, 16]
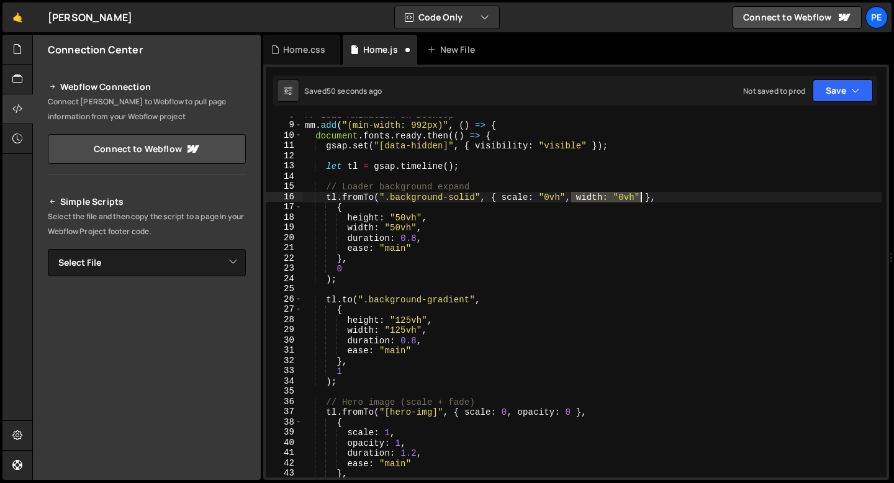
drag, startPoint x: 569, startPoint y: 197, endPoint x: 641, endPoint y: 195, distance: 72.0
click at [641, 195] on div "// Load Animation on Desktop mm . add ( "(min-width: 992px)" , ( ) => { documen…" at bounding box center [591, 300] width 579 height 381
click at [543, 196] on div "// Load Animation on Desktop mm . add ( "(min-width: 992px)" , ( ) => { documen…" at bounding box center [591, 300] width 579 height 381
click at [552, 197] on div "// Load Animation on Desktop mm . add ( "(min-width: 992px)" , ( ) => { documen…" at bounding box center [591, 300] width 579 height 381
drag, startPoint x: 503, startPoint y: 197, endPoint x: 544, endPoint y: 197, distance: 41.6
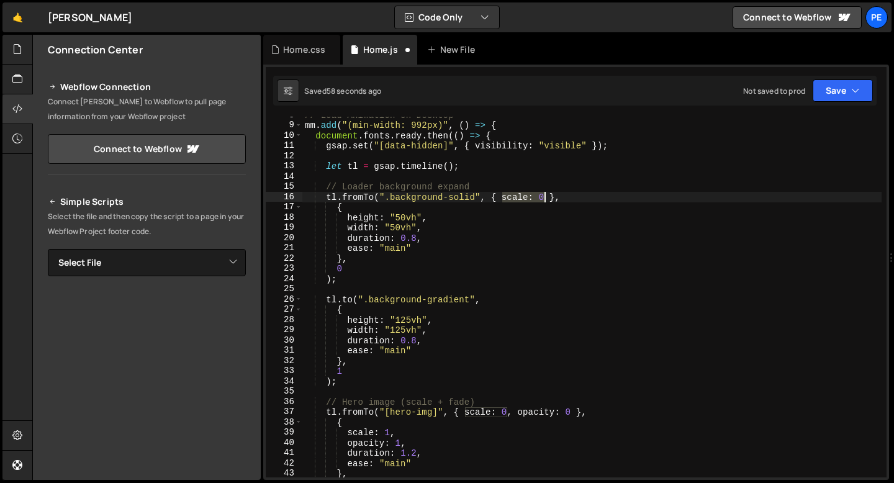
click at [544, 197] on div "// Load Animation on Desktop mm . add ( "(min-width: 992px)" , ( ) => { documen…" at bounding box center [591, 300] width 579 height 381
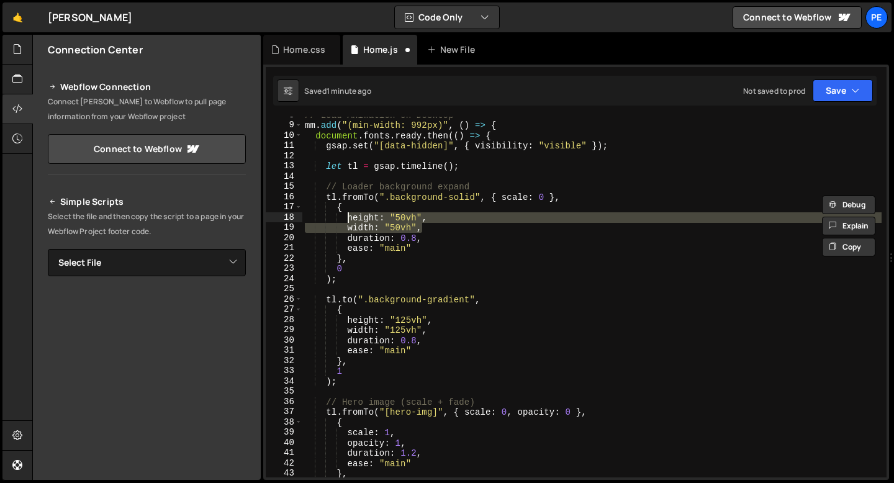
drag, startPoint x: 425, startPoint y: 227, endPoint x: 348, endPoint y: 215, distance: 77.9
click at [348, 215] on div "// Load Animation on Desktop mm . add ( "(min-width: 992px)" , ( ) => { documen…" at bounding box center [591, 300] width 579 height 381
paste textarea "scale: 0"
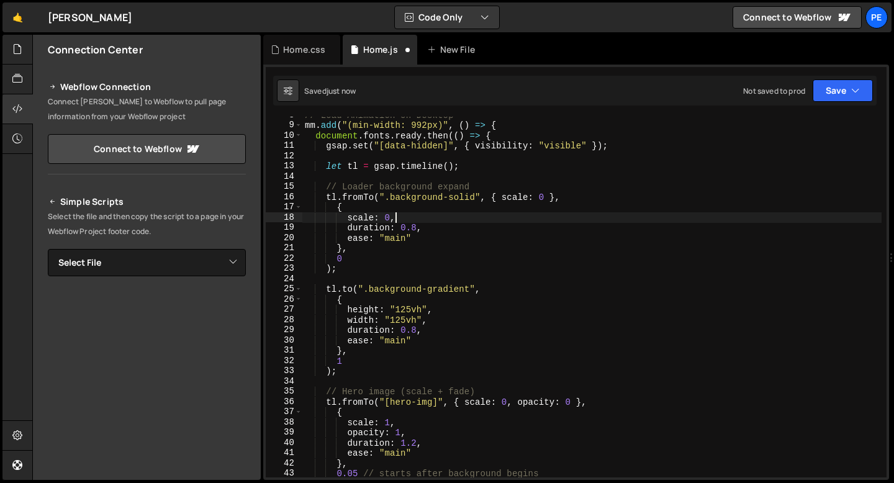
scroll to position [0, 6]
click at [390, 217] on div "// Load Animation on Desktop mm . add ( "(min-width: 992px)" , ( ) => { documen…" at bounding box center [591, 300] width 579 height 381
click at [368, 219] on div "// Load Animation on Desktop mm . add ( "(min-width: 992px)" , ( ) => { documen…" at bounding box center [591, 300] width 579 height 381
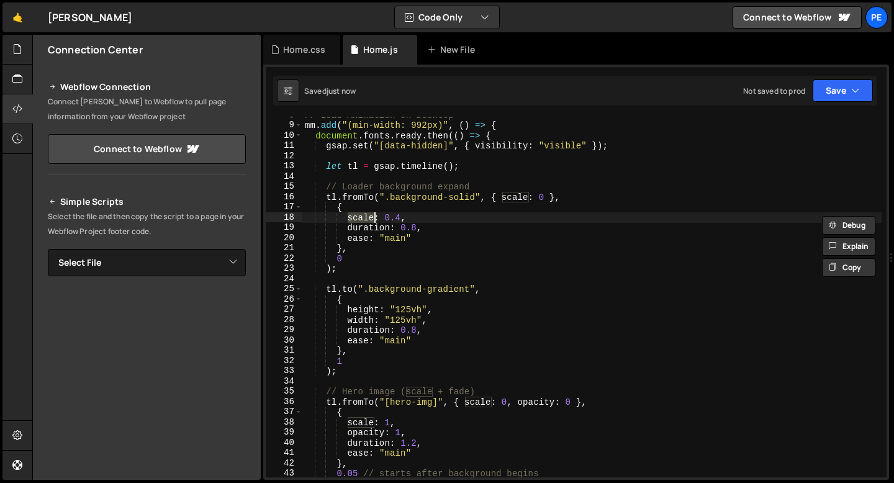
click at [368, 219] on div "// Load Animation on Desktop mm . add ( "(min-width: 992px)" , ( ) => { documen…" at bounding box center [591, 300] width 579 height 381
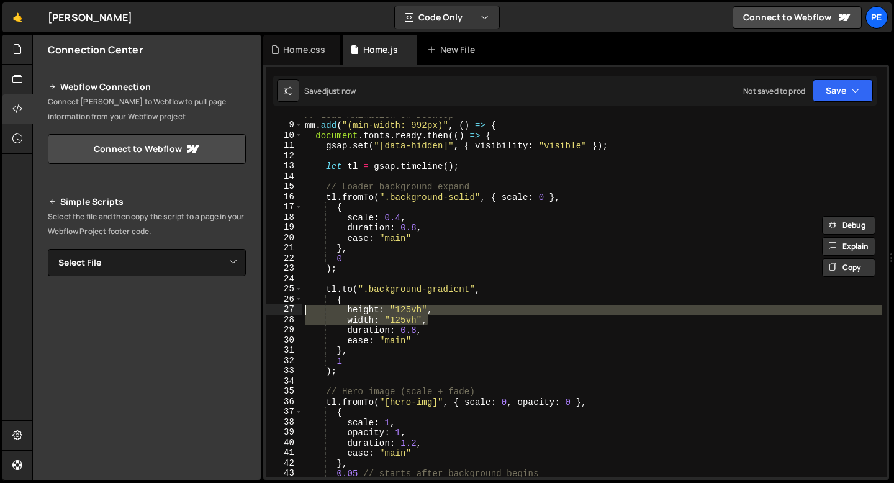
drag, startPoint x: 431, startPoint y: 322, endPoint x: 293, endPoint y: 309, distance: 138.5
click at [293, 309] on div "scale: 0.4, duration: 0.8, 8 9 10 11 12 13 14 15 16 17 18 19 20 21 22 23 24 25 …" at bounding box center [576, 297] width 621 height 361
type textarea "height: "125vh", width: "125vh","
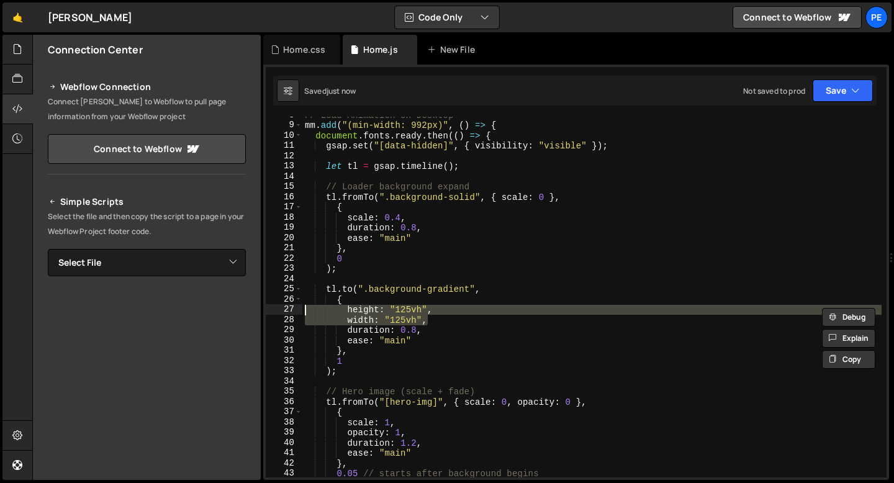
paste textarea
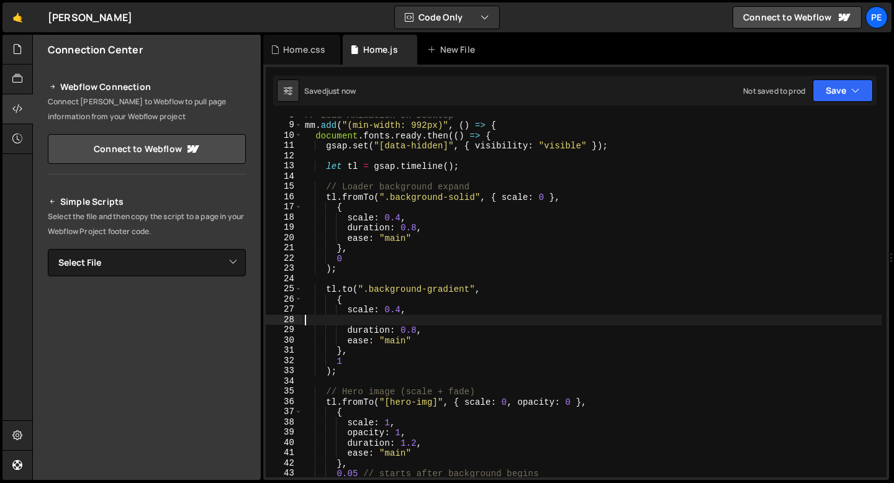
click at [400, 309] on div "// Load Animation on Desktop mm . add ( "(min-width: 992px)" , ( ) => { documen…" at bounding box center [591, 300] width 579 height 381
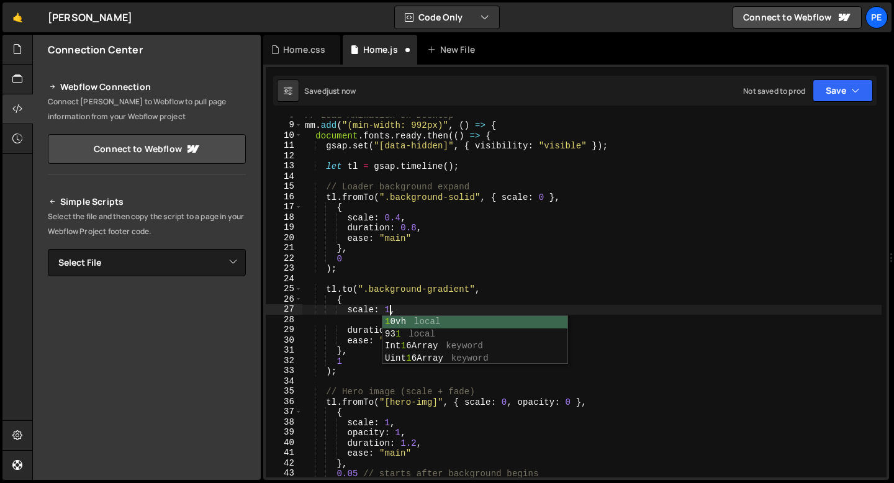
click at [424, 307] on div "// Load Animation on Desktop mm . add ( "(min-width: 992px)" , ( ) => { documen…" at bounding box center [591, 300] width 579 height 381
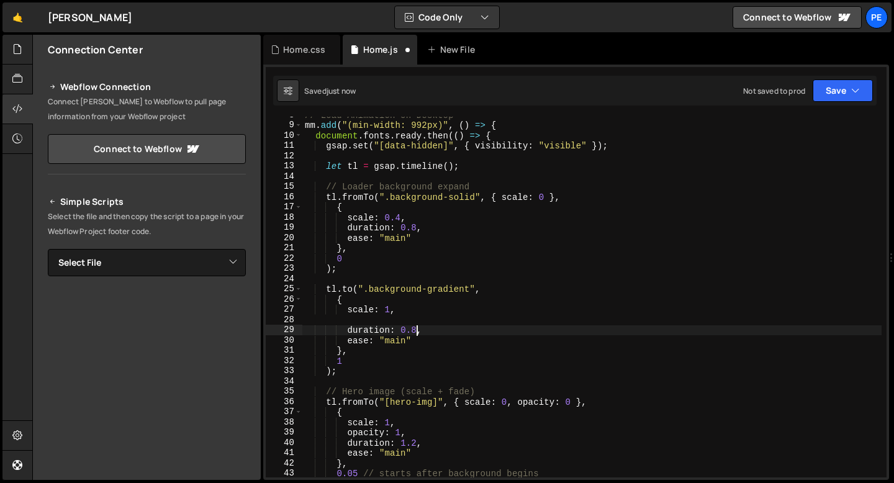
click at [417, 331] on div "// Load Animation on Desktop mm . add ( "(min-width: 992px)" , ( ) => { documen…" at bounding box center [591, 300] width 579 height 381
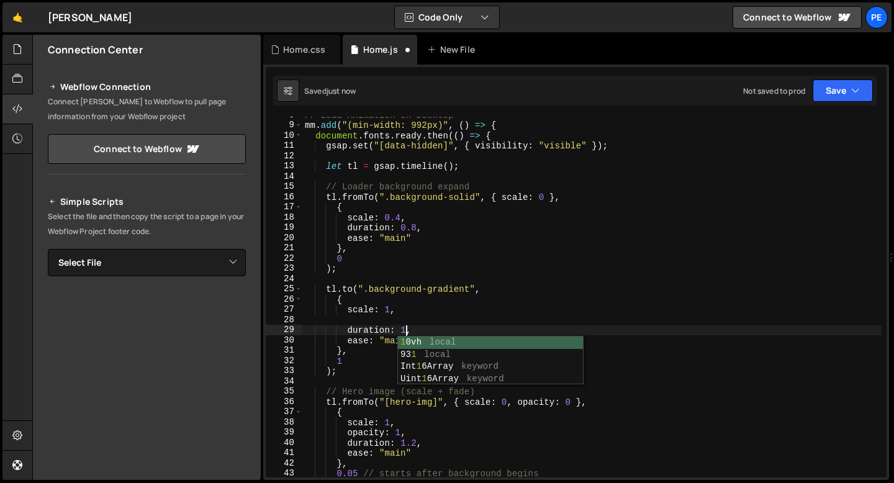
type textarea "duration: 1.2,"
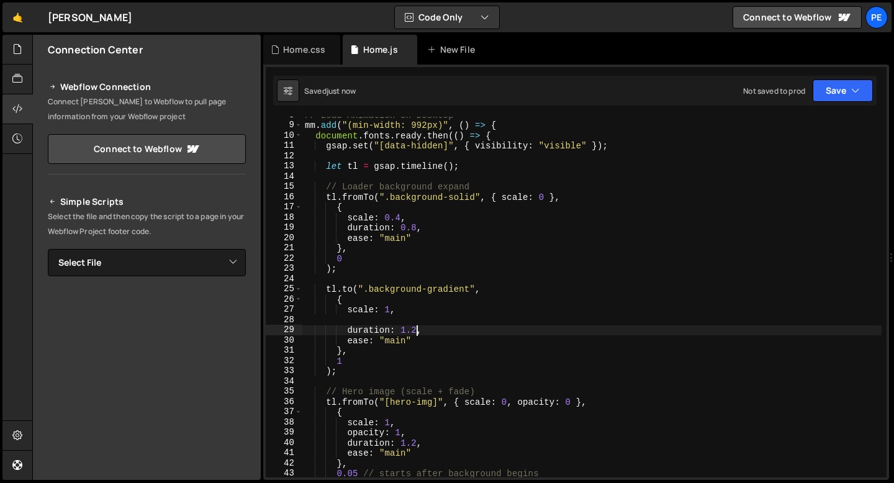
click at [390, 322] on div "// Load Animation on Desktop mm . add ( "(min-width: 992px)" , ( ) => { documen…" at bounding box center [591, 300] width 579 height 381
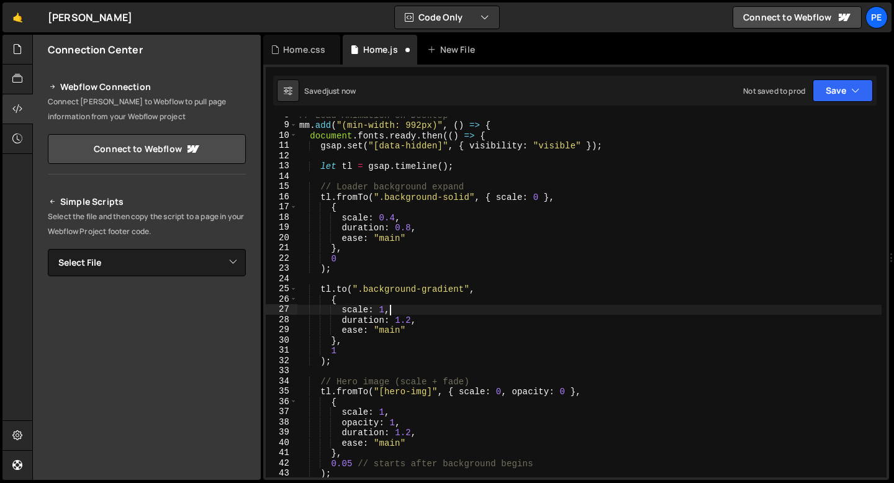
scroll to position [0, 0]
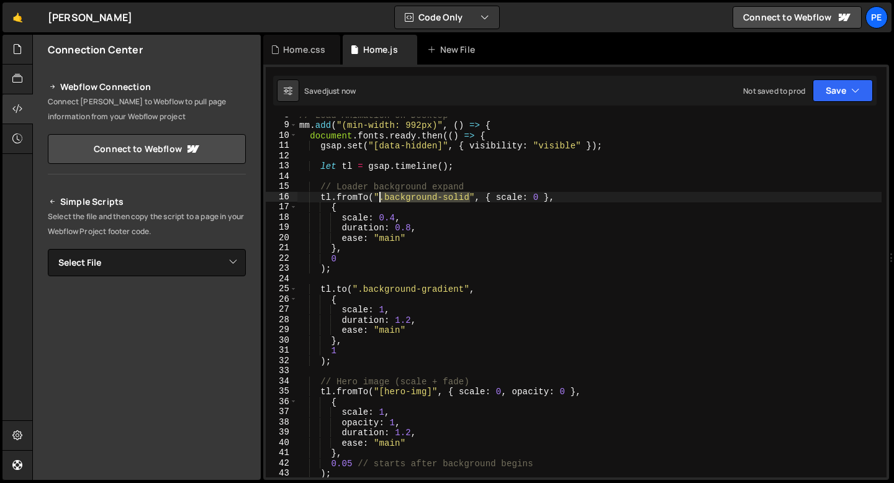
drag, startPoint x: 470, startPoint y: 198, endPoint x: 380, endPoint y: 198, distance: 90.0
click at [380, 198] on div "// Load Animation on Desktop mm . add ( "(min-width: 992px)" , ( ) => { documen…" at bounding box center [589, 300] width 585 height 381
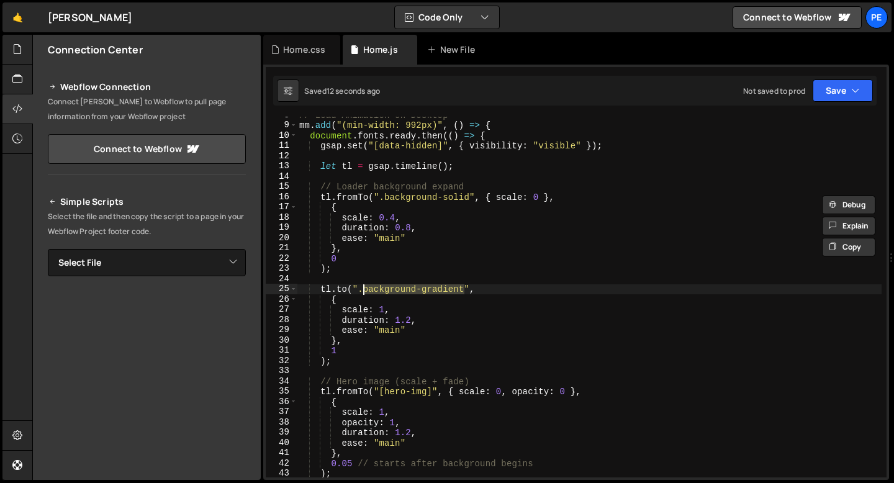
drag, startPoint x: 464, startPoint y: 289, endPoint x: 361, endPoint y: 289, distance: 102.4
click at [361, 289] on div "// Load Animation on Desktop mm . add ( "(min-width: 992px)" , ( ) => { documen…" at bounding box center [589, 300] width 585 height 381
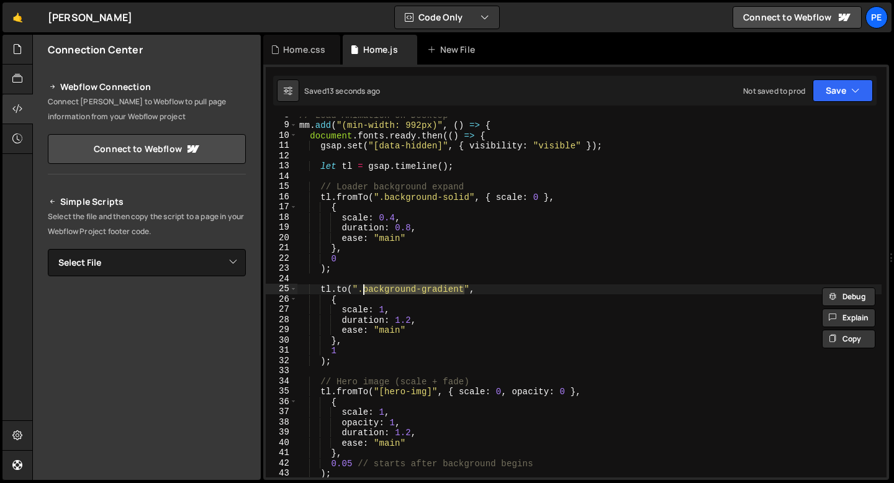
paste textarea ".background-solid"
click at [363, 289] on div "// Load Animation on Desktop mm . add ( "(min-width: 992px)" , ( ) => { documen…" at bounding box center [589, 300] width 585 height 381
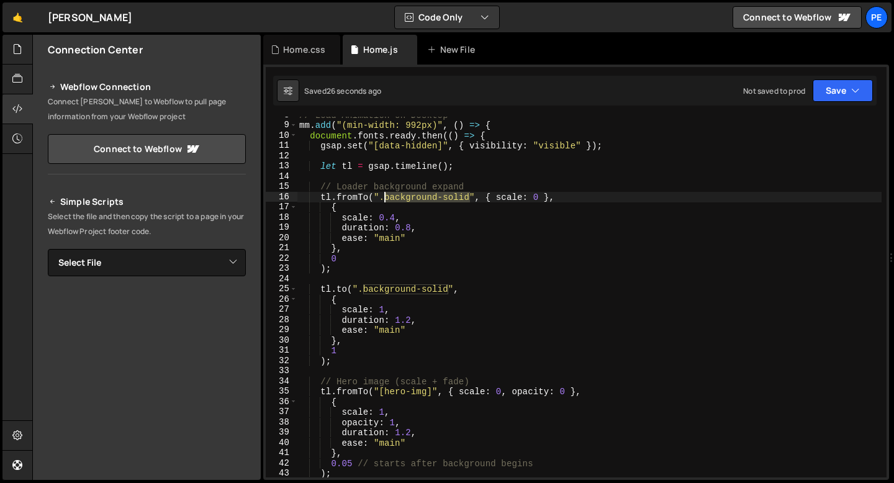
drag, startPoint x: 469, startPoint y: 199, endPoint x: 385, endPoint y: 199, distance: 84.4
click at [385, 199] on div "// Load Animation on Desktop mm . add ( "(min-width: 992px)" , ( ) => { documen…" at bounding box center [589, 300] width 585 height 381
paste textarea "gradient"
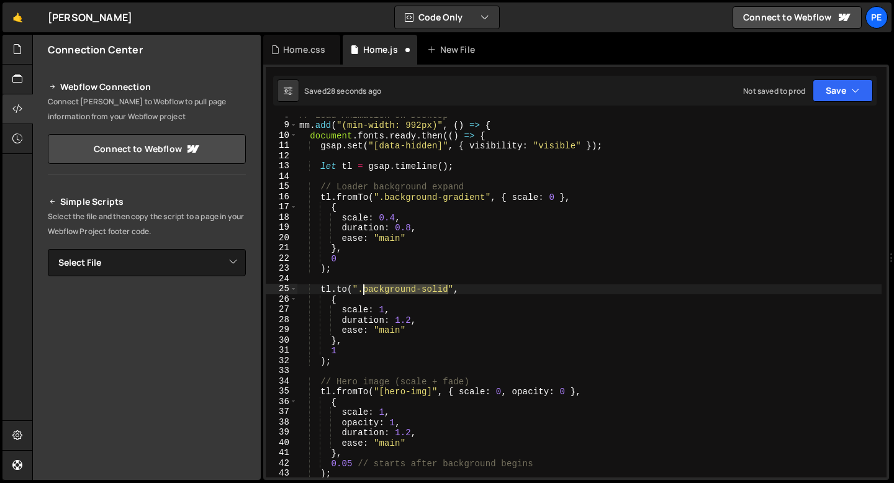
drag, startPoint x: 448, startPoint y: 290, endPoint x: 366, endPoint y: 290, distance: 82.6
click at [366, 290] on div "// Load Animation on Desktop mm . add ( "(min-width: 992px)" , ( ) => { documen…" at bounding box center [589, 300] width 585 height 381
paste textarea "gradient"
click at [349, 267] on div "// Load Animation on Desktop mm . add ( "(min-width: 992px)" , ( ) => { documen…" at bounding box center [589, 300] width 585 height 381
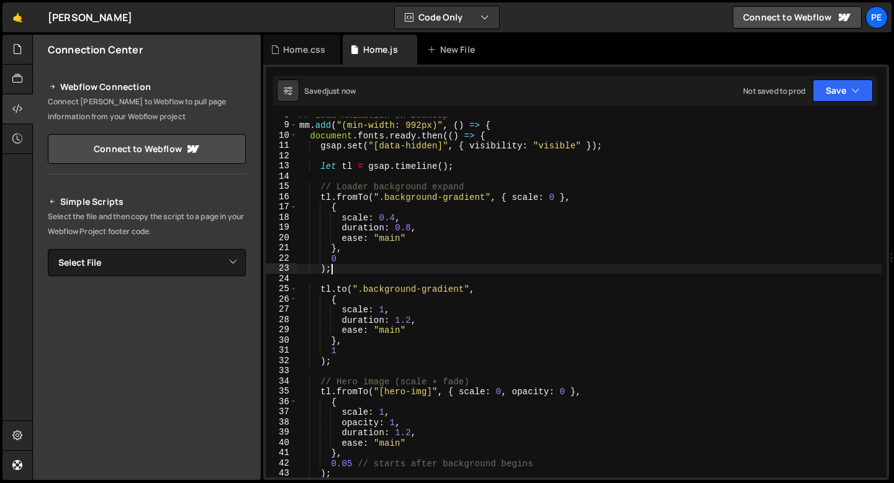
click at [346, 260] on div "// Load Animation on Desktop mm . add ( "(min-width: 992px)" , ( ) => { documen…" at bounding box center [589, 300] width 585 height 381
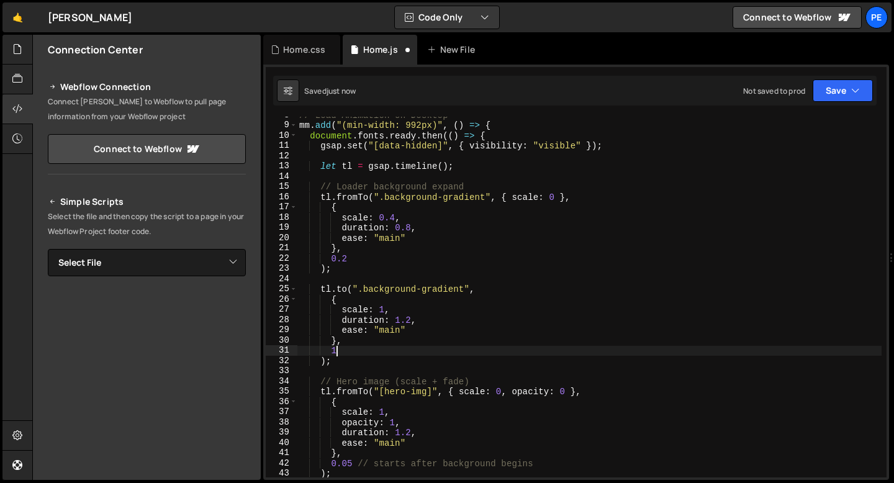
click at [340, 351] on div "// Load Animation on Desktop mm . add ( "(min-width: 992px)" , ( ) => { documen…" at bounding box center [589, 300] width 585 height 381
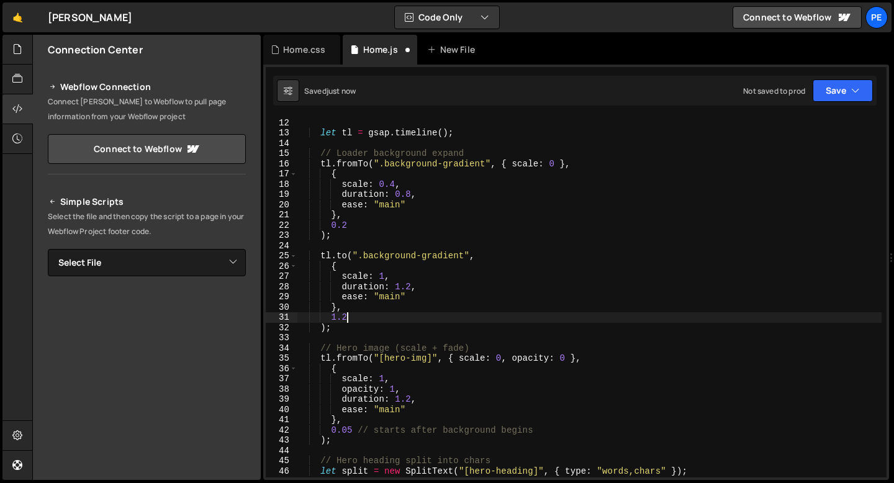
click at [353, 432] on div "gsap . set ( "[data-hidden]" , { visibility : "visible" }) ; let tl = gsap . ti…" at bounding box center [589, 297] width 585 height 381
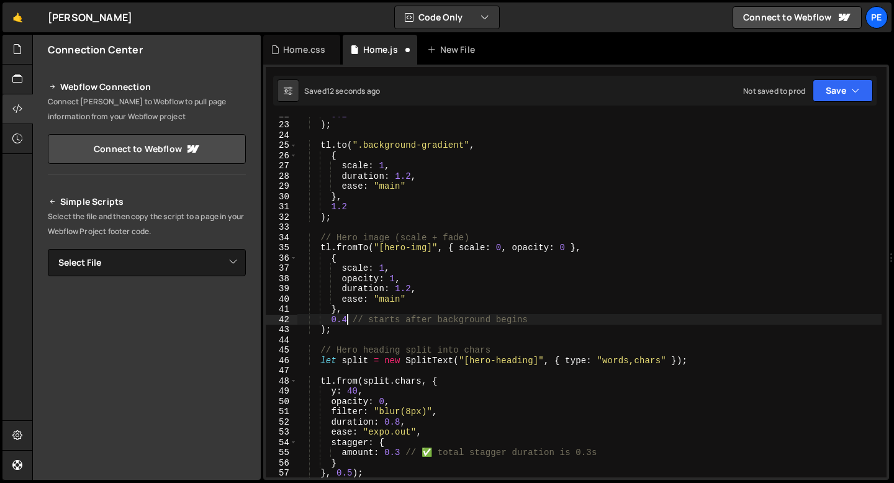
scroll to position [294, 0]
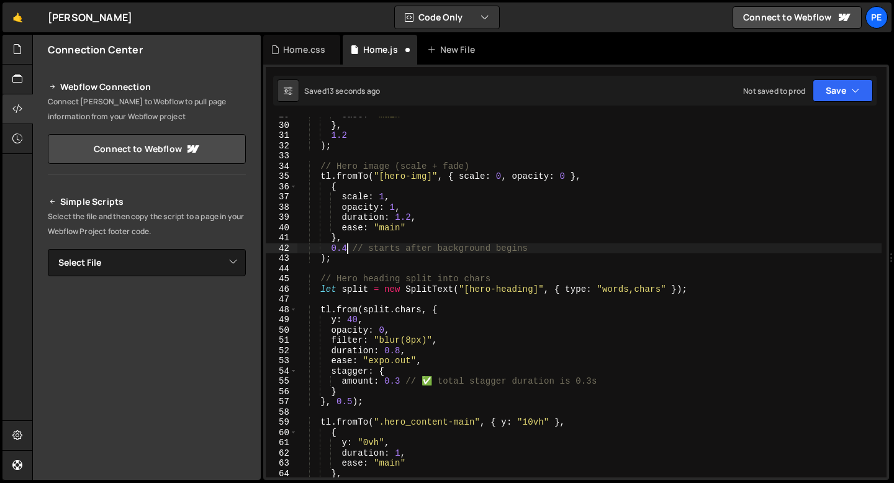
click at [353, 400] on div "ease : "main" } , 1.2 ) ; // Hero image (scale + fade) tl . fromTo ( "[hero-img…" at bounding box center [589, 300] width 585 height 381
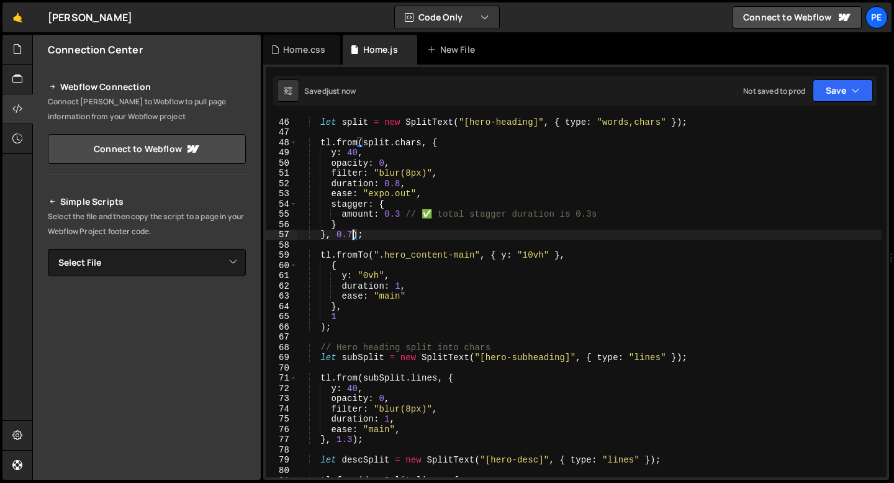
scroll to position [460, 0]
click at [340, 317] on div "// Hero heading split into chars let split = new SplitText ( "[hero-heading]" ,…" at bounding box center [589, 297] width 585 height 381
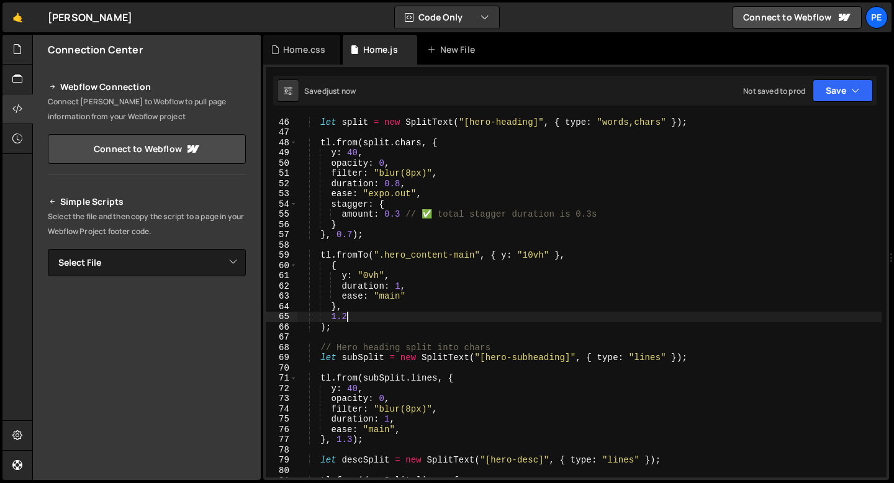
scroll to position [515, 0]
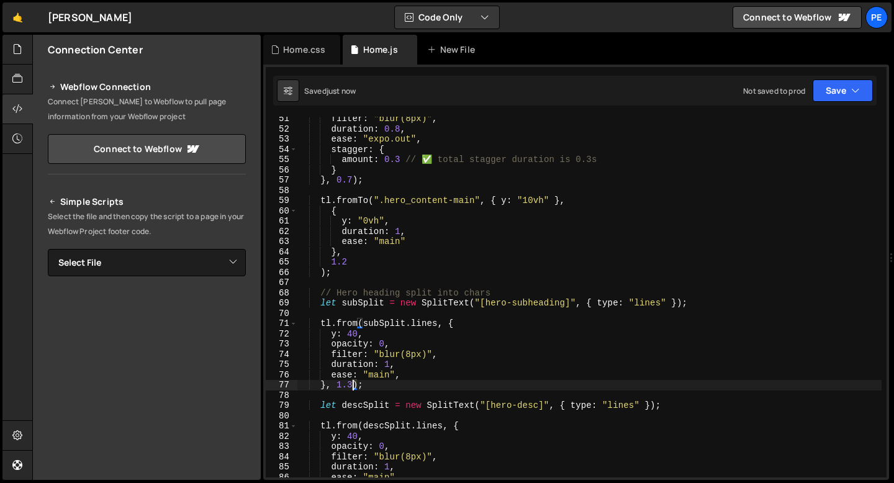
click at [353, 385] on div "filter : "blur(8px)" , duration : 0.8 , ease : "expo.out" , stagger : { amount …" at bounding box center [589, 304] width 585 height 381
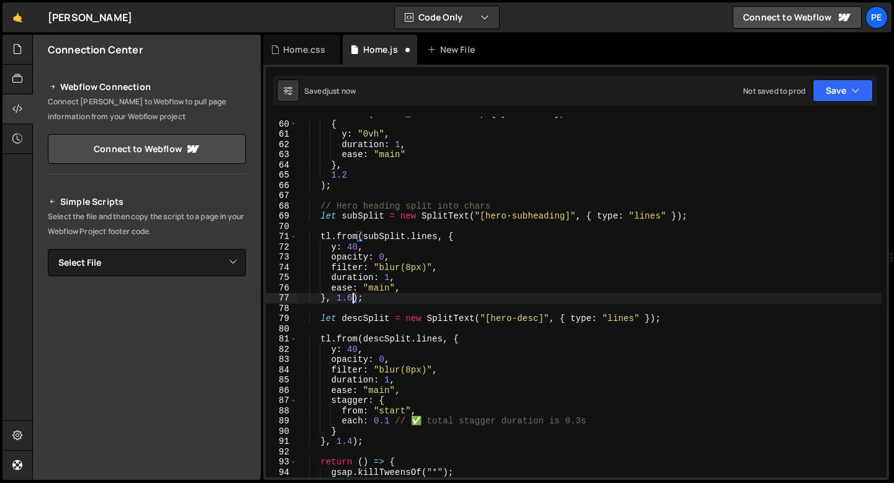
scroll to position [612, 0]
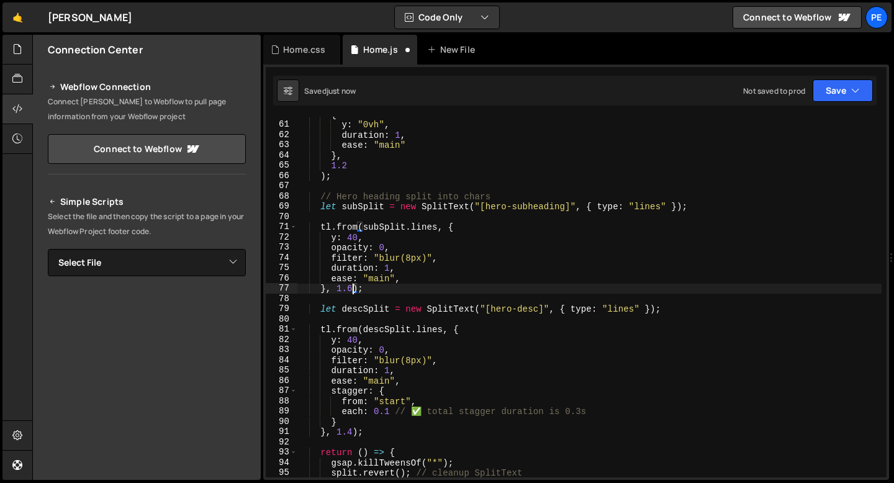
click at [353, 430] on div "{ y : "0vh" , duration : 1 , ease : "main" } , 1.2 ) ; // Hero heading split in…" at bounding box center [589, 299] width 585 height 381
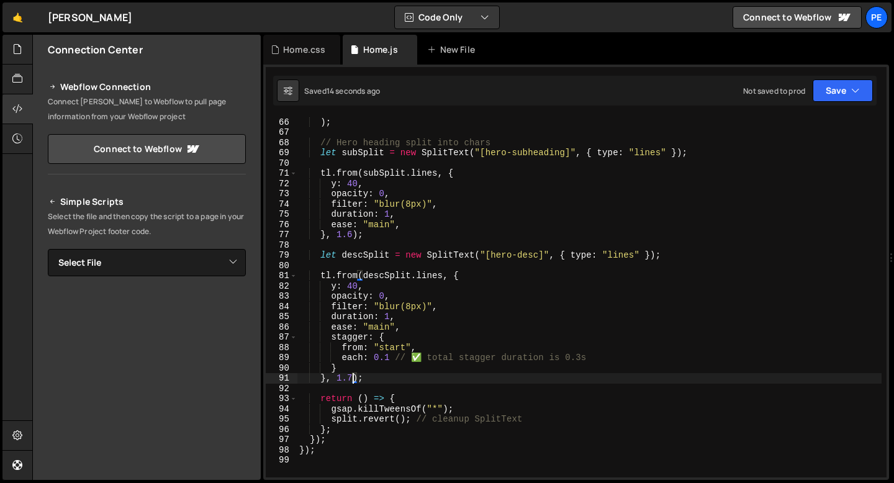
scroll to position [533, 0]
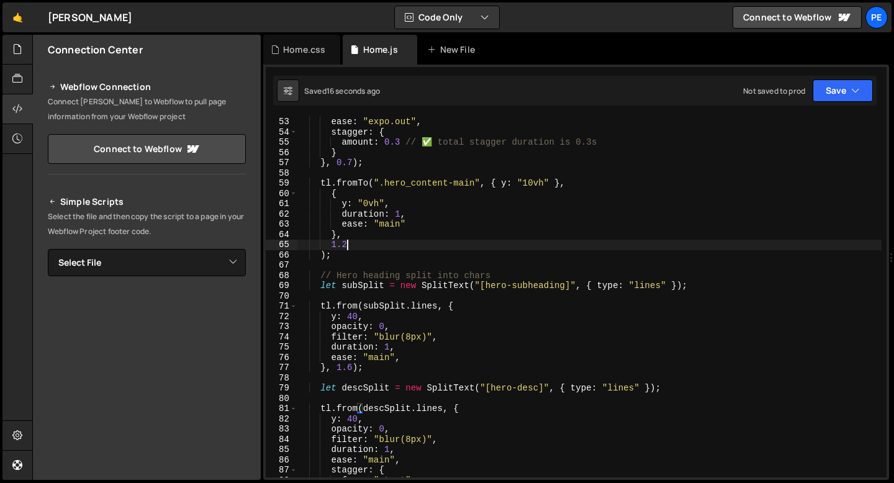
click at [348, 243] on div "ease : "expo.out" , stagger : { amount : 0.3 // ✅ total stagger duration is 0.3…" at bounding box center [589, 307] width 585 height 381
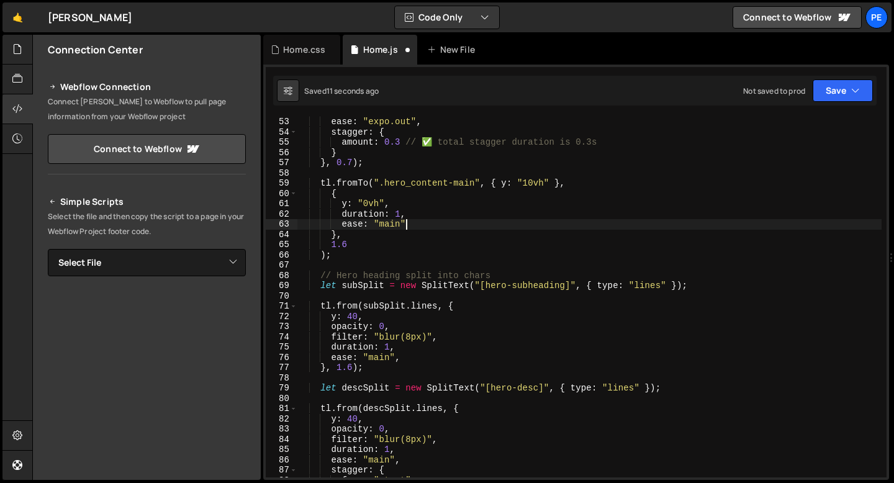
click at [410, 229] on div "ease : "expo.out" , stagger : { amount : 0.3 // ✅ total stagger duration is 0.3…" at bounding box center [589, 307] width 585 height 381
click at [354, 318] on div "ease : "expo.out" , stagger : { amount : 0.3 // ✅ total stagger duration is 0.3…" at bounding box center [589, 307] width 585 height 381
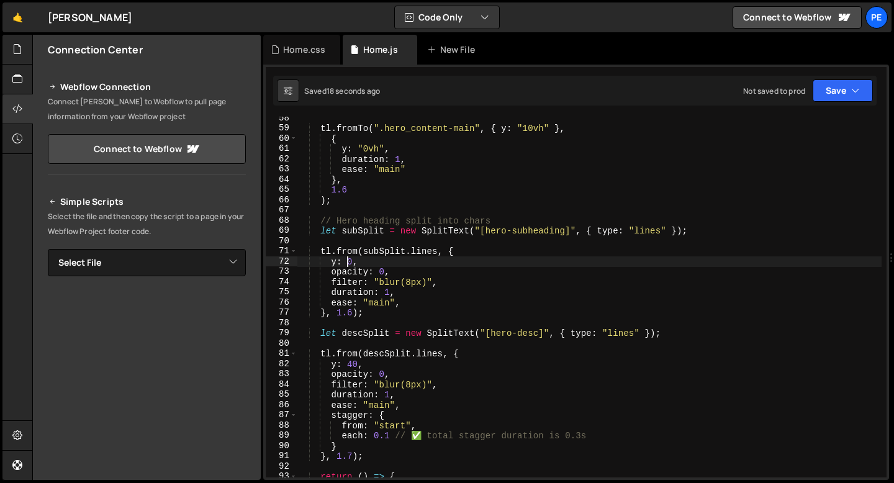
scroll to position [594, 0]
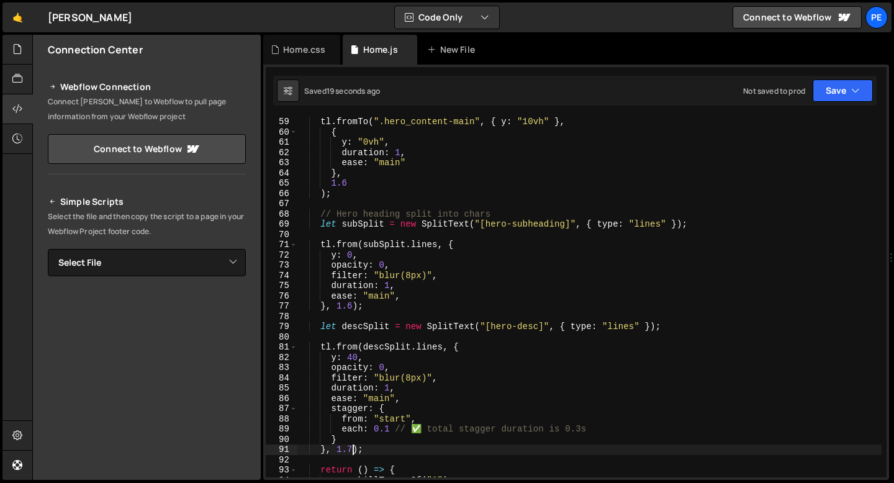
click at [354, 447] on div "tl . fromTo ( ".hero_content-main" , { y : "10vh" } , { y : "0vh" , duration : …" at bounding box center [589, 307] width 585 height 381
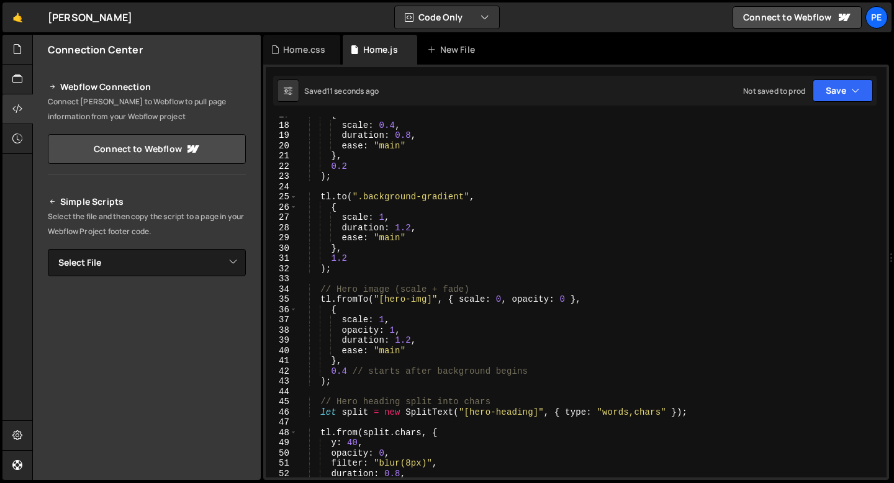
scroll to position [171, 0]
click at [348, 369] on div "{ scale : 0.4 , duration : 0.8 , ease : "main" } , 0.2 ) ; tl . to ( ".backgrou…" at bounding box center [589, 300] width 585 height 381
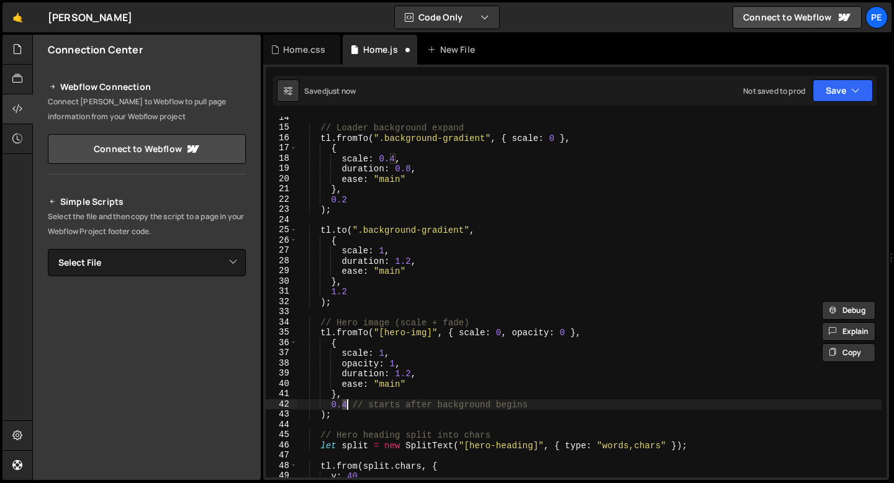
scroll to position [88, 0]
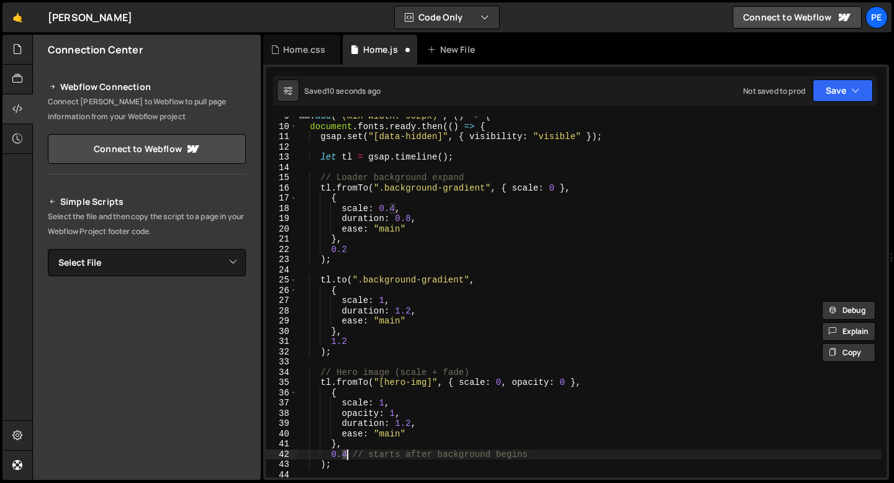
click at [355, 251] on div "mm . add ( "(min-width: 992px)" , ( ) => { document . fonts . ready . then (( )…" at bounding box center [589, 301] width 585 height 381
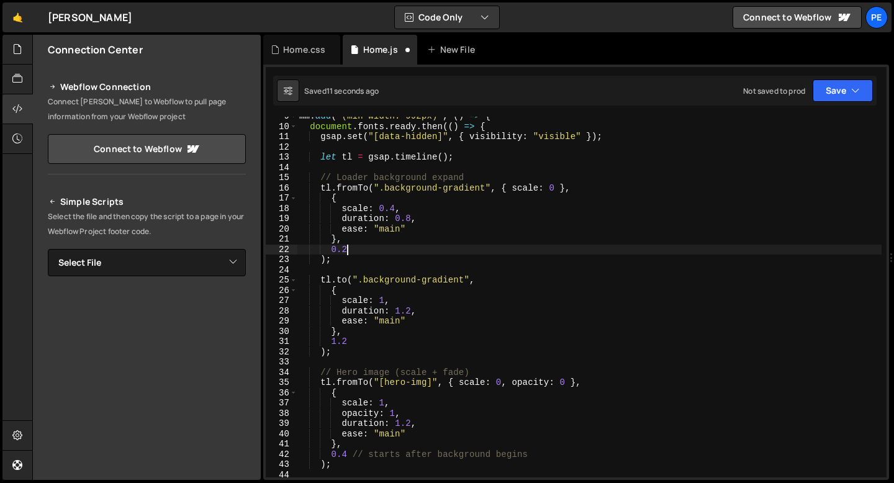
click at [348, 341] on div "mm . add ( "(min-width: 992px)" , ( ) => { document . fonts . ready . then (( )…" at bounding box center [589, 301] width 585 height 381
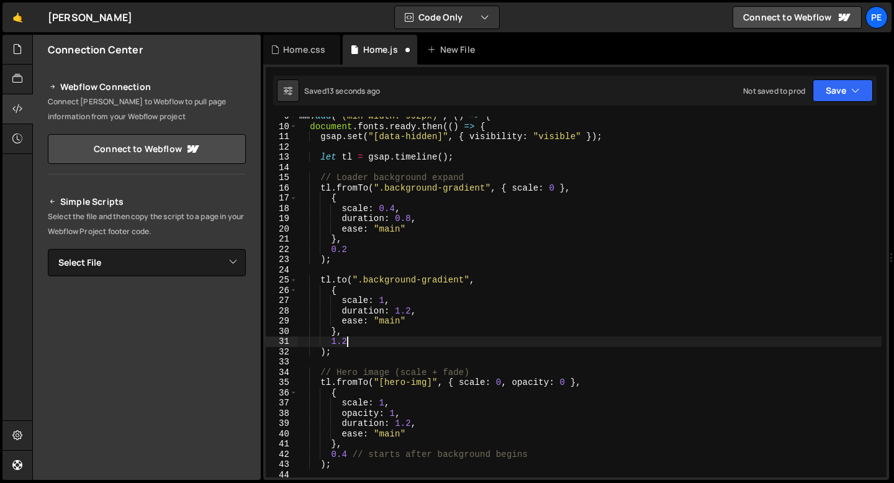
click at [408, 310] on div "mm . add ( "(min-width: 992px)" , ( ) => { document . fonts . ready . then (( )…" at bounding box center [589, 301] width 585 height 381
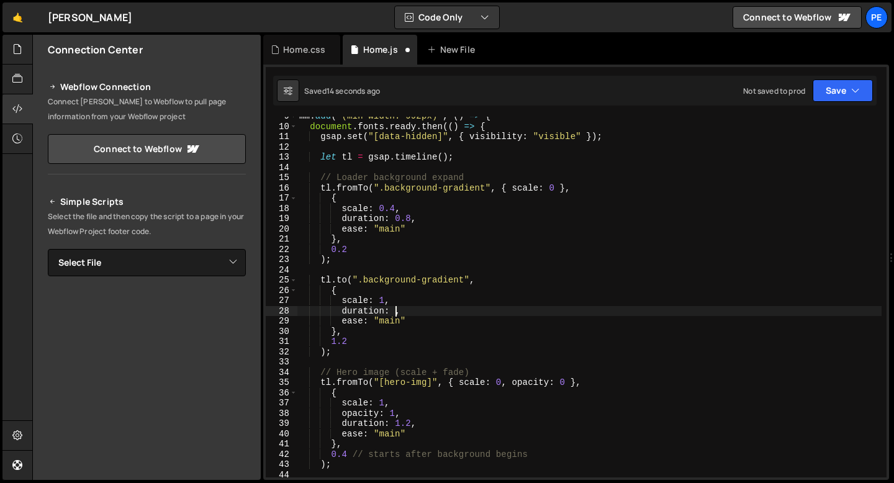
scroll to position [0, 7]
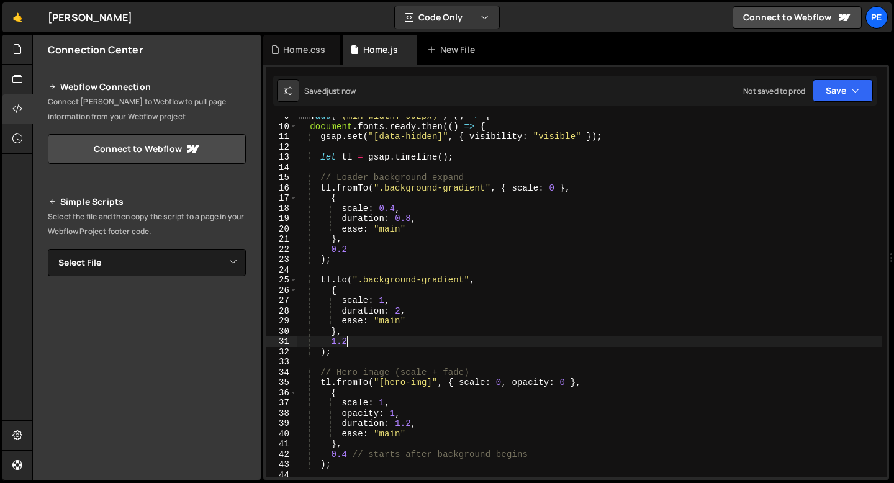
click at [349, 344] on div "mm . add ( "(min-width: 992px)" , ( ) => { document . fonts . ready . then (( )…" at bounding box center [589, 301] width 585 height 381
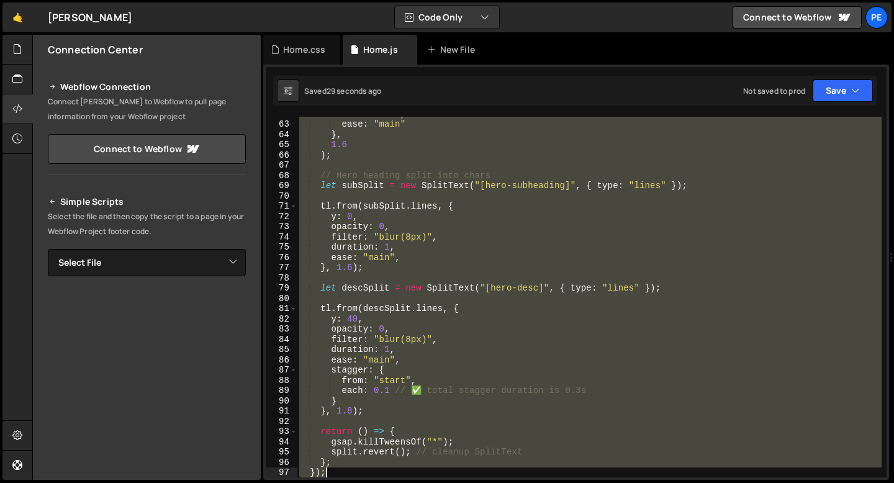
scroll to position [653, 0]
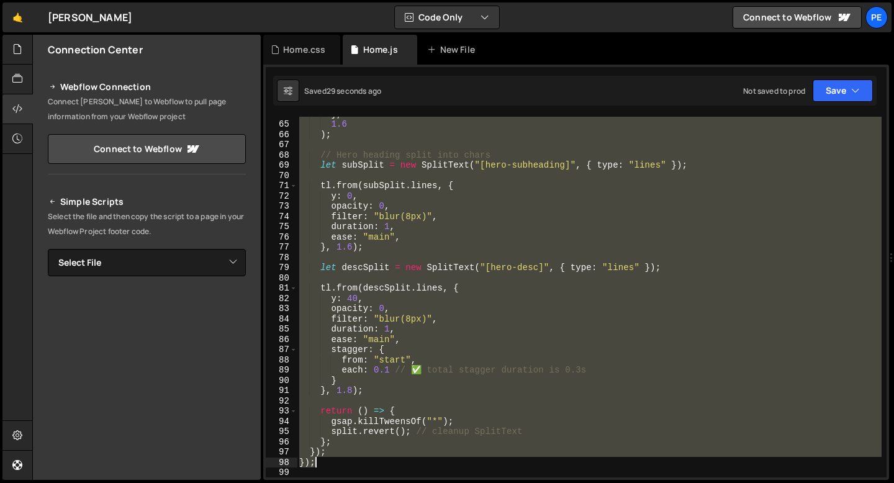
drag, startPoint x: 299, startPoint y: 123, endPoint x: 394, endPoint y: 463, distance: 353.0
click at [394, 462] on div "} , 1.6 ) ; // Hero heading split into chars let subSplit = new SplitText ( "[h…" at bounding box center [589, 299] width 585 height 381
type textarea "}); });"
paste textarea
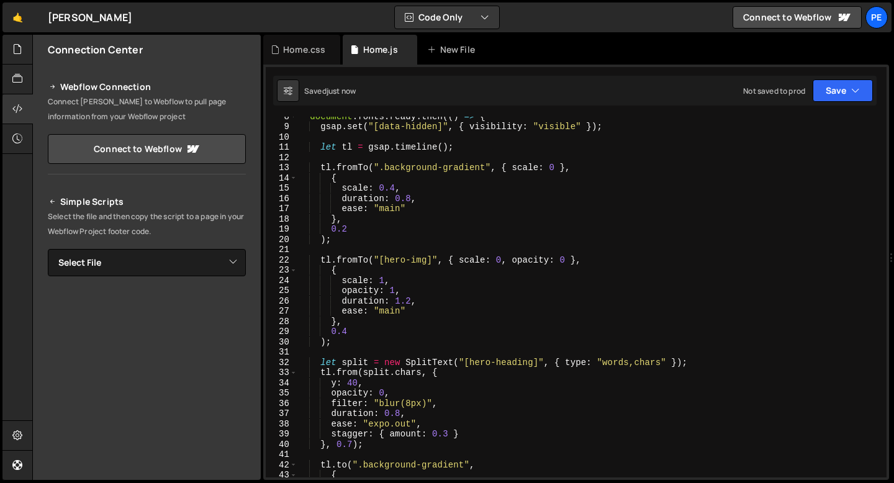
scroll to position [0, 0]
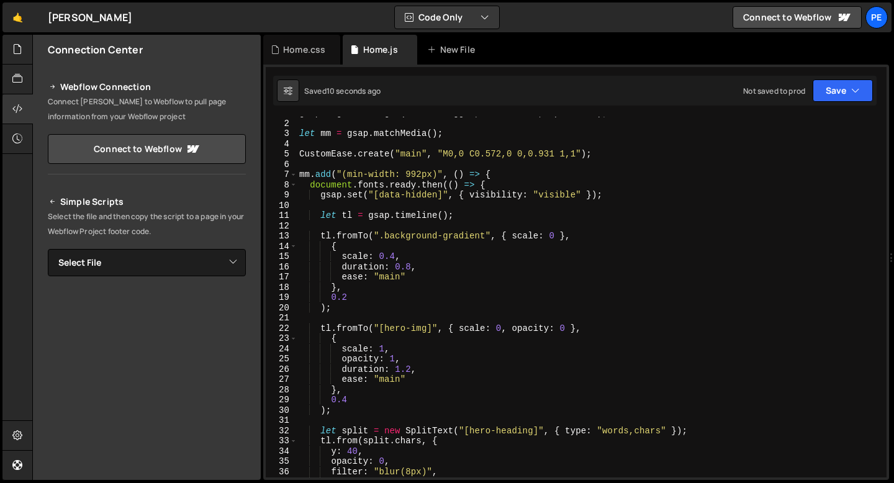
click at [354, 320] on div "gsap . registerPlugin ( ScrollTrigger , CustomEase , SplitText ) ; let mm = gsa…" at bounding box center [589, 298] width 585 height 381
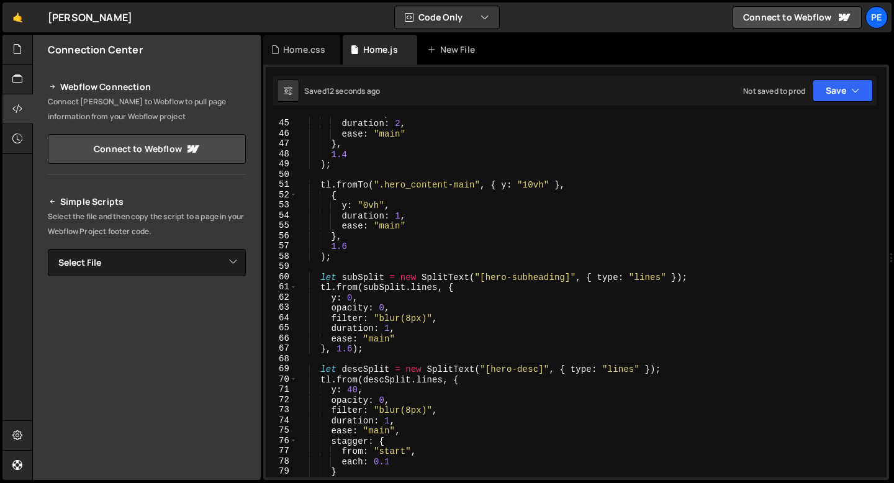
scroll to position [449, 0]
click at [365, 252] on div "scale : 1 , duration : 2 , ease : "main" } , 1.4 ) ; tl . fromTo ( ".hero_conte…" at bounding box center [589, 298] width 585 height 381
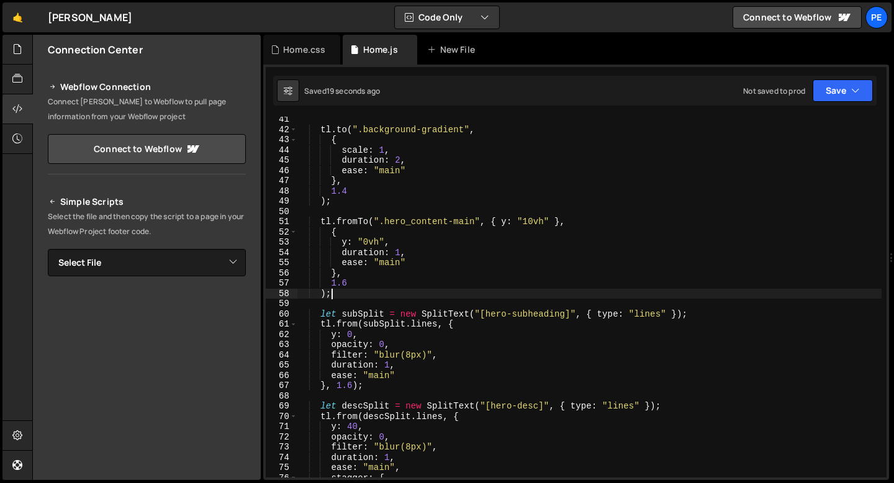
scroll to position [412, 0]
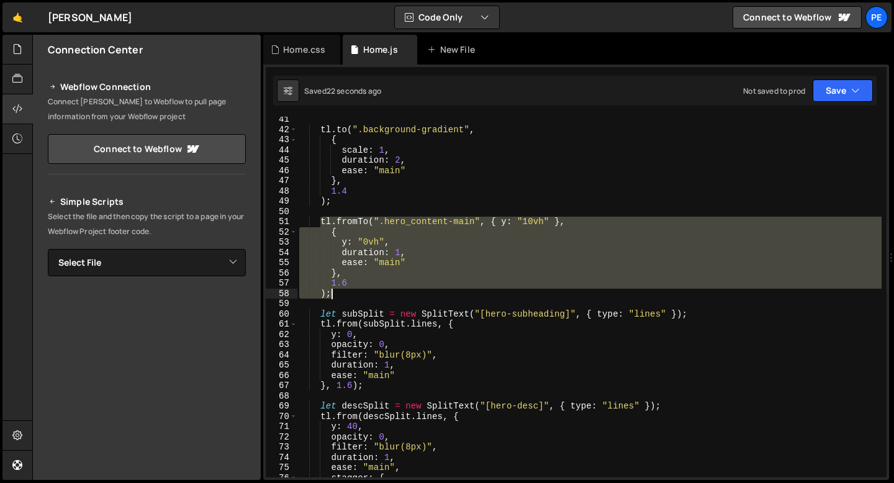
drag, startPoint x: 320, startPoint y: 221, endPoint x: 341, endPoint y: 291, distance: 72.7
click at [341, 291] on div "tl . to ( ".background-gradient" , { scale : 1 , duration : 2 , ease : "main" }…" at bounding box center [589, 304] width 585 height 381
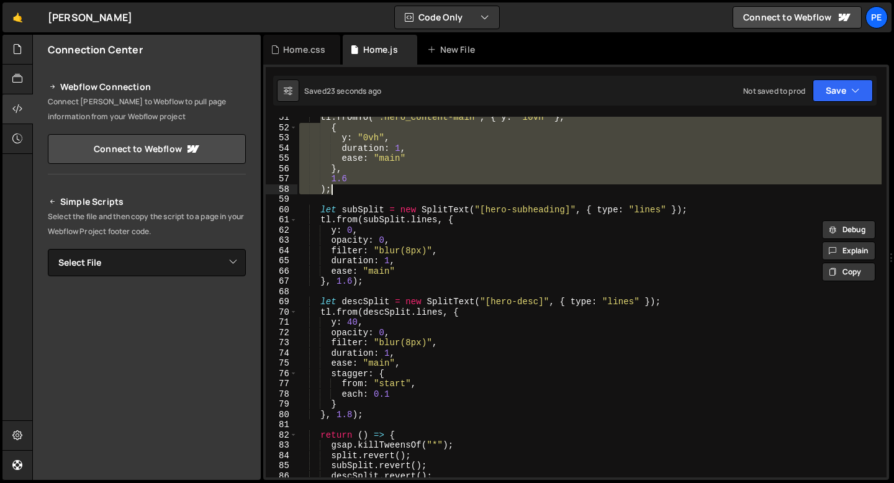
scroll to position [577, 0]
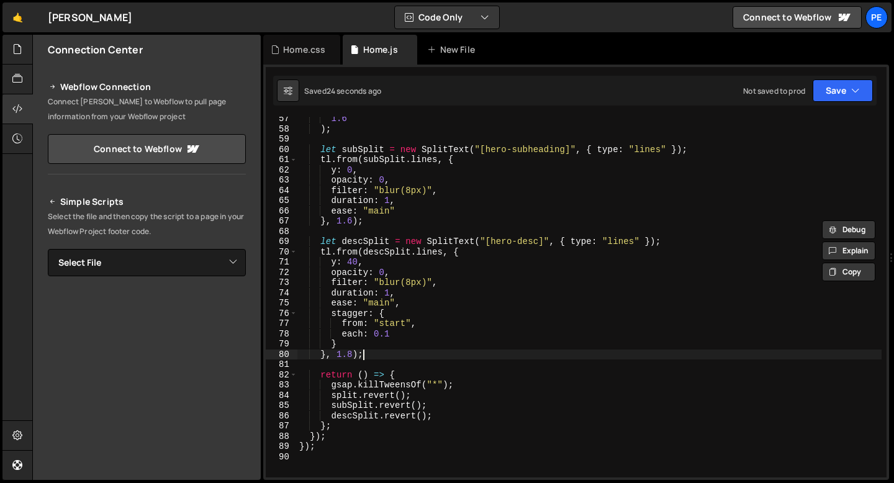
click at [369, 355] on div "1.6 ) ; let subSplit = new SplitText ( "[hero-subheading]" , { type : "lines" }…" at bounding box center [589, 304] width 585 height 381
type textarea "}, 1.8);"
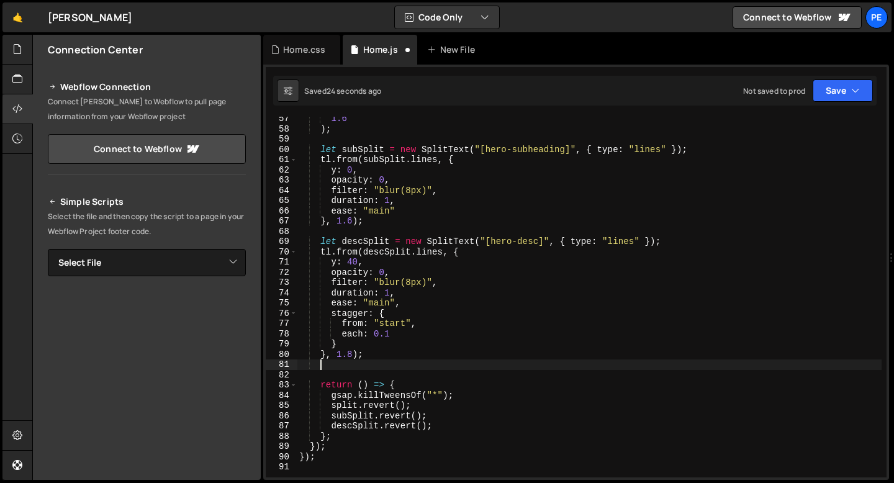
scroll to position [0, 1]
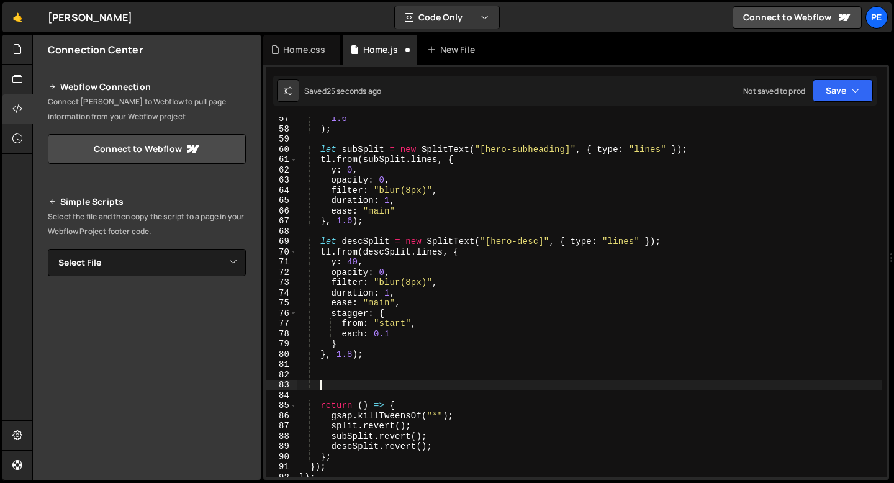
paste textarea ");"
type textarea ");"
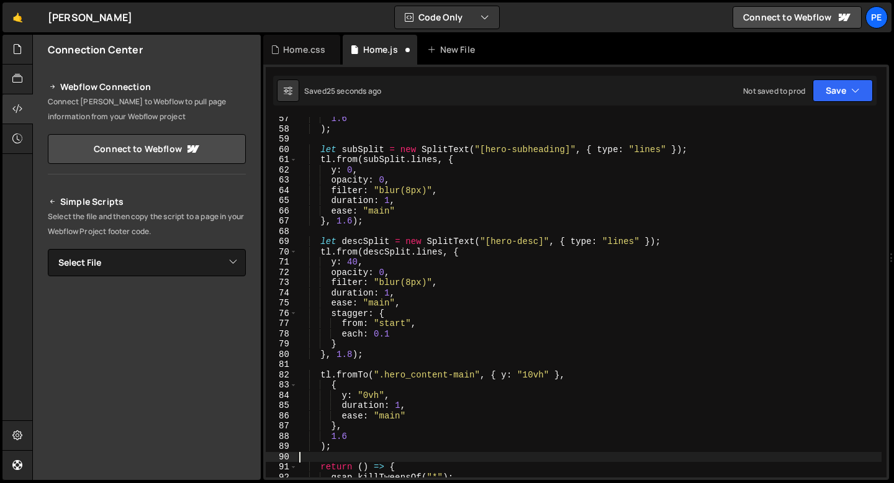
scroll to position [0, 0]
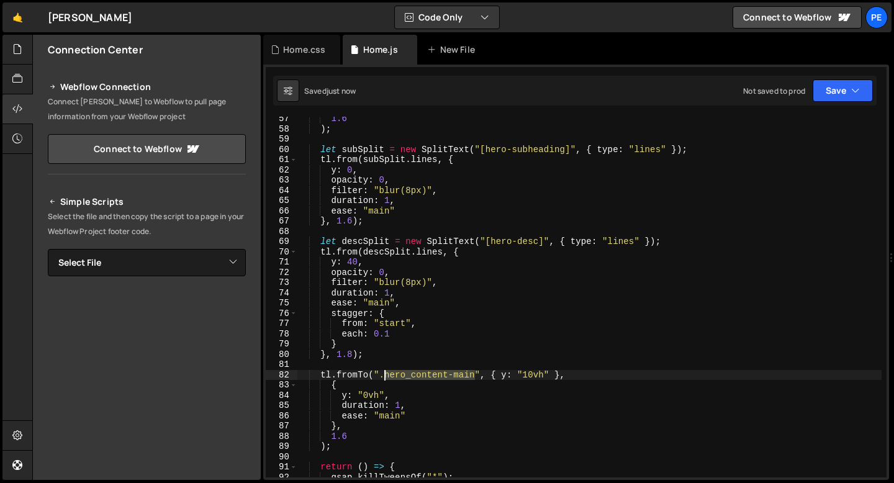
drag, startPoint x: 476, startPoint y: 376, endPoint x: 384, endPoint y: 374, distance: 91.9
click at [384, 374] on div "1.6 ) ; let subSplit = new SplitText ( "[hero-subheading]" , { type : "lines" }…" at bounding box center [589, 304] width 585 height 381
paste textarea "button-bg"
click at [463, 372] on div "1.6 ) ; let subSplit = new SplitText ( "[hero-subheading]" , { type : "lines" }…" at bounding box center [589, 304] width 585 height 381
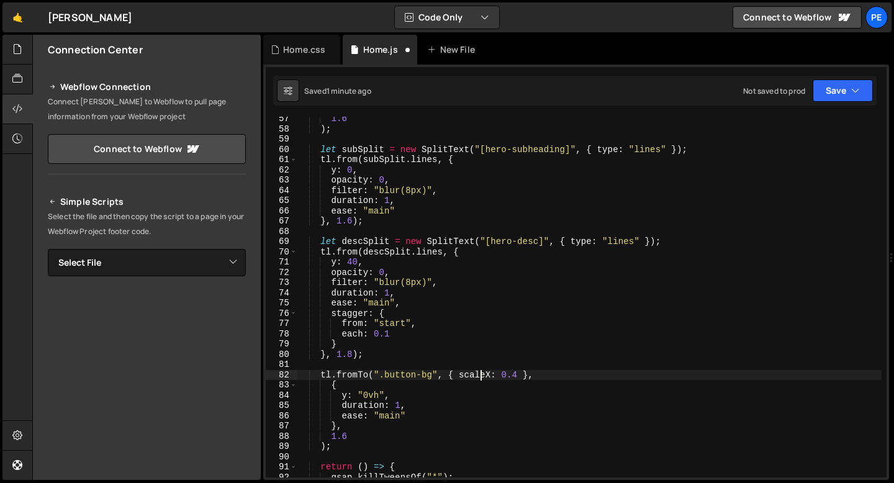
click at [482, 372] on div "1.6 ) ; let subSplit = new SplitText ( "[hero-subheading]" , { type : "lines" }…" at bounding box center [589, 304] width 585 height 381
click at [523, 374] on div "1.6 ) ; let subSplit = new SplitText ( "[hero-subheading]" , { type : "lines" }…" at bounding box center [589, 304] width 585 height 381
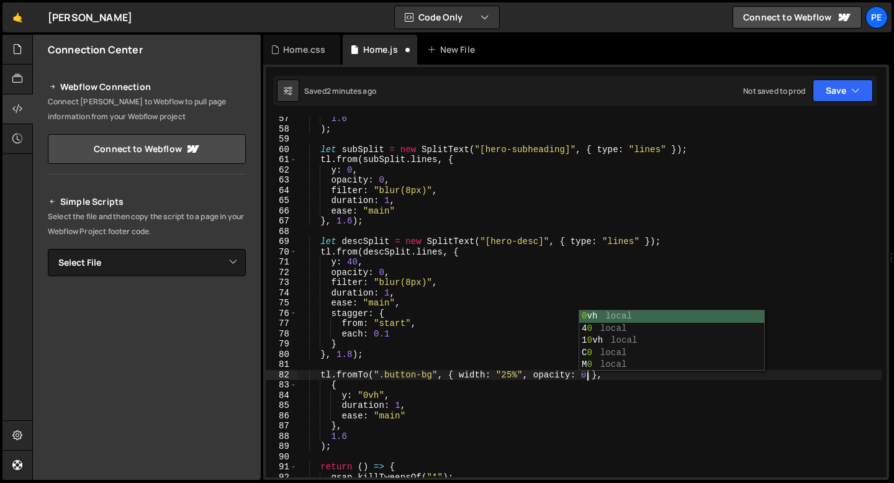
scroll to position [0, 20]
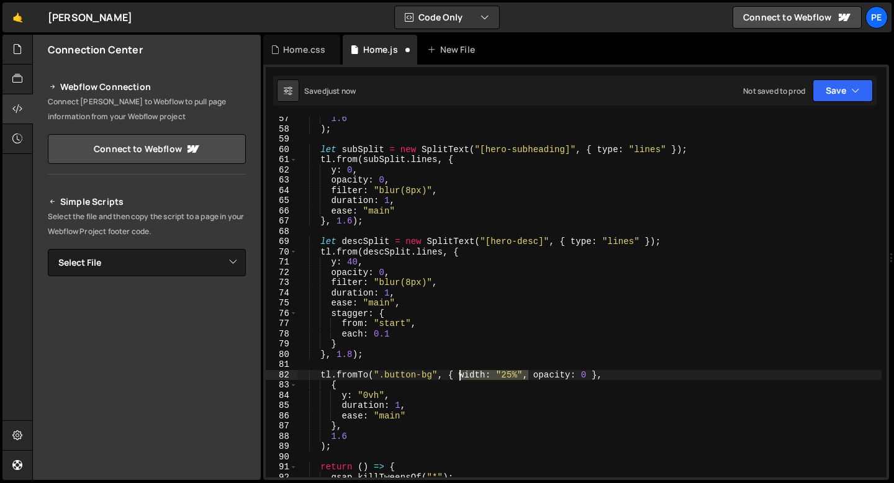
drag, startPoint x: 529, startPoint y: 373, endPoint x: 460, endPoint y: 372, distance: 68.9
click at [460, 372] on div "1.6 ) ; let subSplit = new SplitText ( "[hero-subheading]" , { type : "lines" }…" at bounding box center [589, 304] width 585 height 381
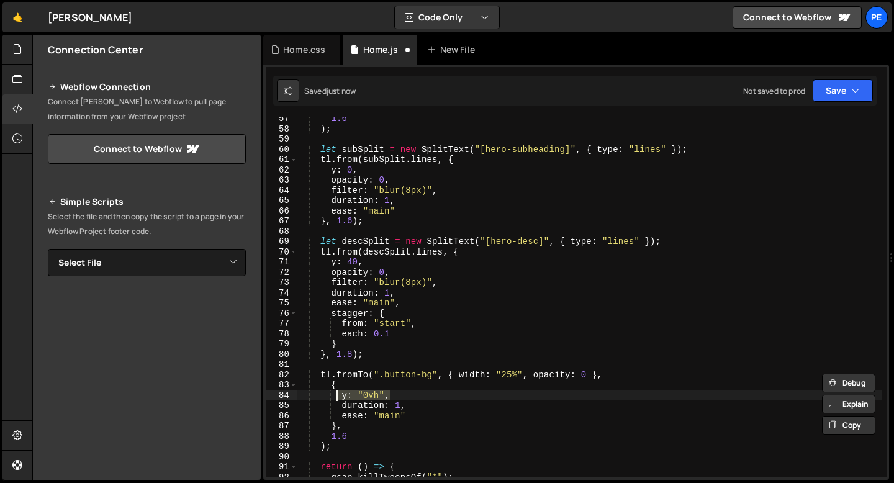
drag, startPoint x: 389, startPoint y: 394, endPoint x: 338, endPoint y: 394, distance: 50.3
click at [338, 394] on div "1.6 ) ; let subSplit = new SplitText ( "[hero-subheading]" , { type : "lines" }…" at bounding box center [589, 304] width 585 height 381
paste textarea "width: "25%"
click at [389, 393] on div "1.6 ) ; let subSplit = new SplitText ( "[hero-subheading]" , { type : "lines" }…" at bounding box center [589, 304] width 585 height 381
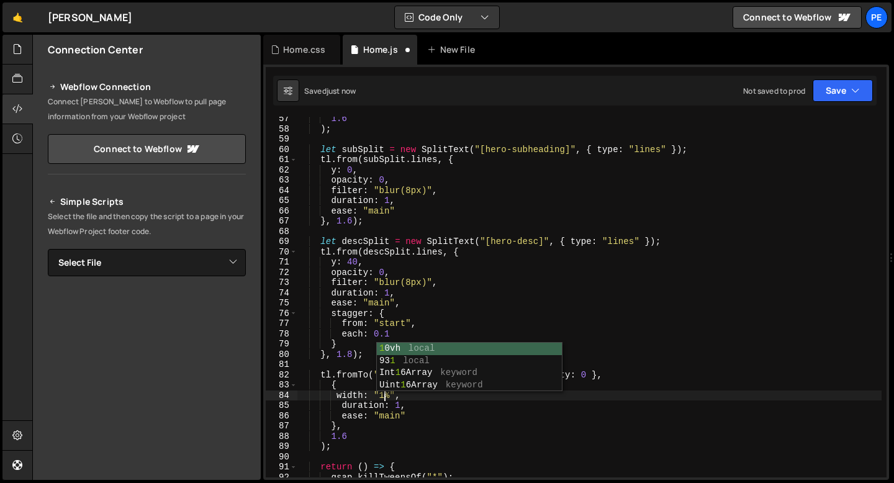
type textarea "width: "100%","
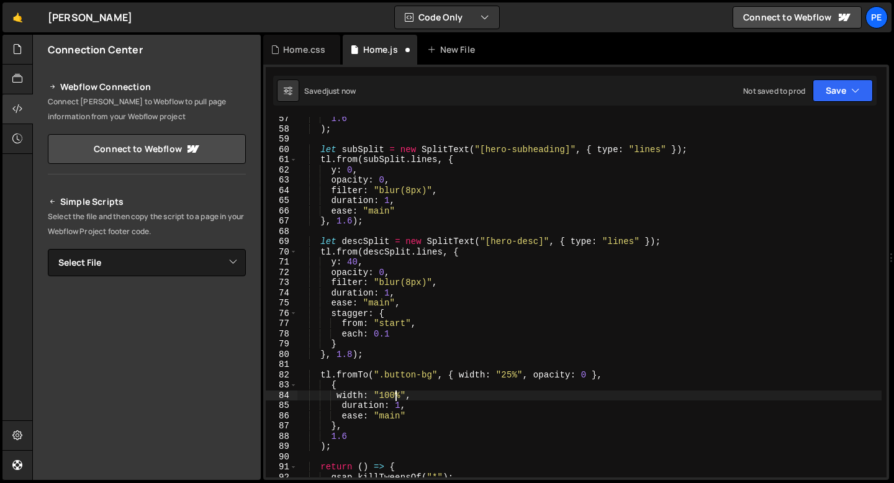
scroll to position [0, 6]
click at [410, 392] on div "1.6 ) ; let subSplit = new SplitText ( "[hero-subheading]" , { type : "lines" }…" at bounding box center [589, 304] width 585 height 381
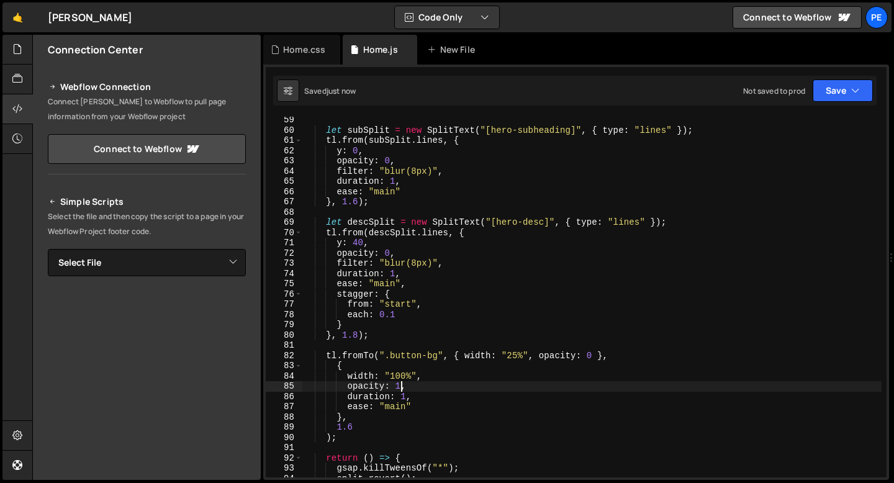
scroll to position [603, 0]
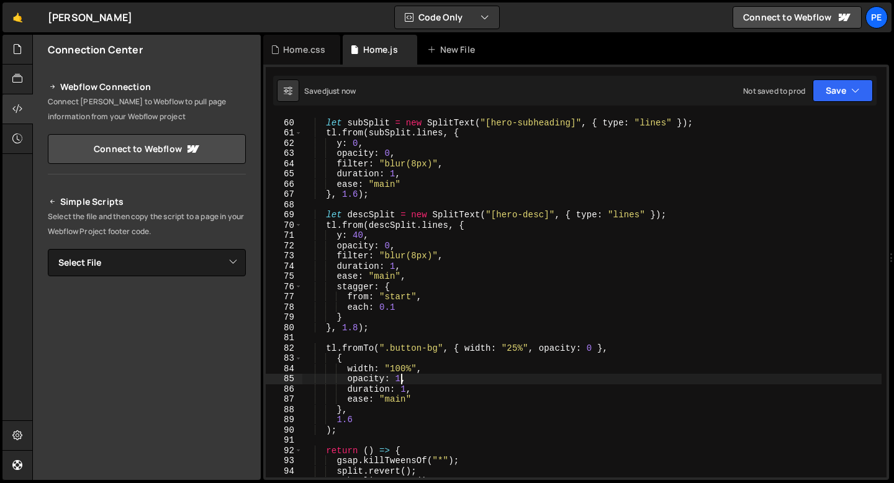
click at [358, 417] on div "let subSplit = new SplitText ( "[hero-subheading]" , { type : "lines" }) ; tl .…" at bounding box center [591, 297] width 579 height 381
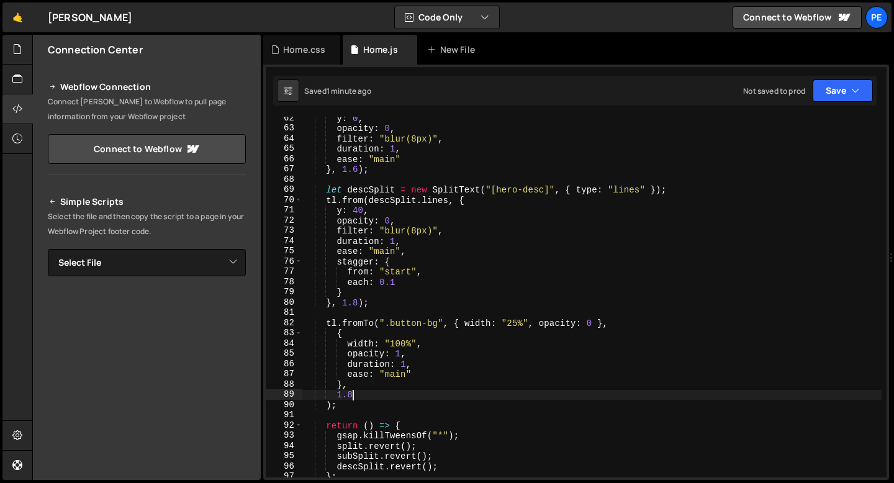
scroll to position [636, 0]
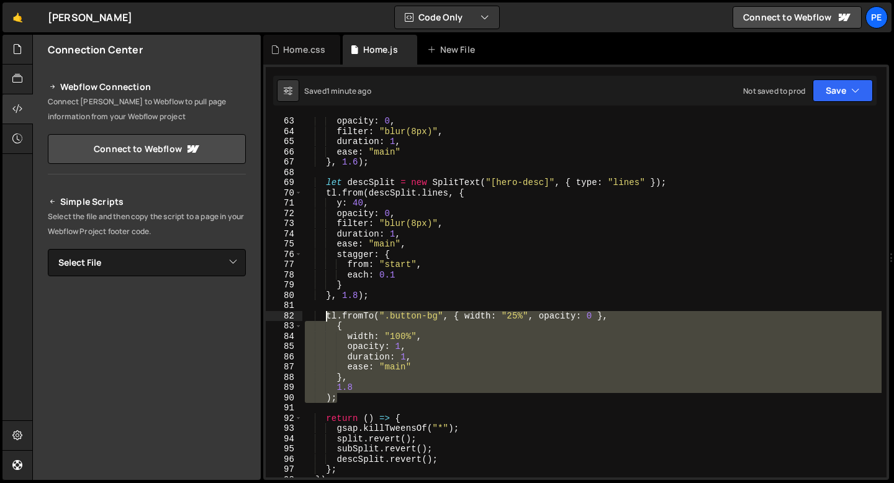
drag, startPoint x: 350, startPoint y: 398, endPoint x: 327, endPoint y: 318, distance: 82.7
click at [327, 318] on div "opacity : 0 , filter : "blur(8px)" , duration : 1 , ease : "main" } , 1.6 ) ; l…" at bounding box center [591, 306] width 579 height 381
click at [371, 399] on div "opacity : 0 , filter : "blur(8px)" , duration : 1 , ease : "main" } , 1.6 ) ; l…" at bounding box center [591, 297] width 579 height 361
type textarea ");"
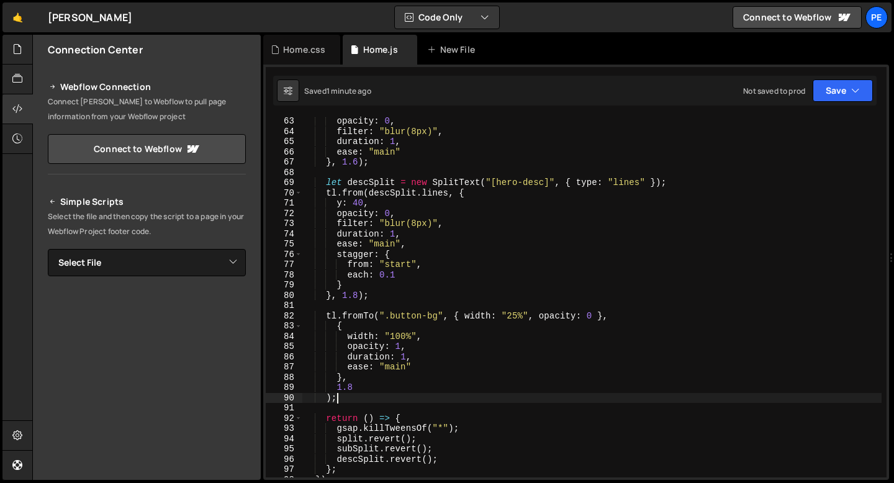
scroll to position [0, 1]
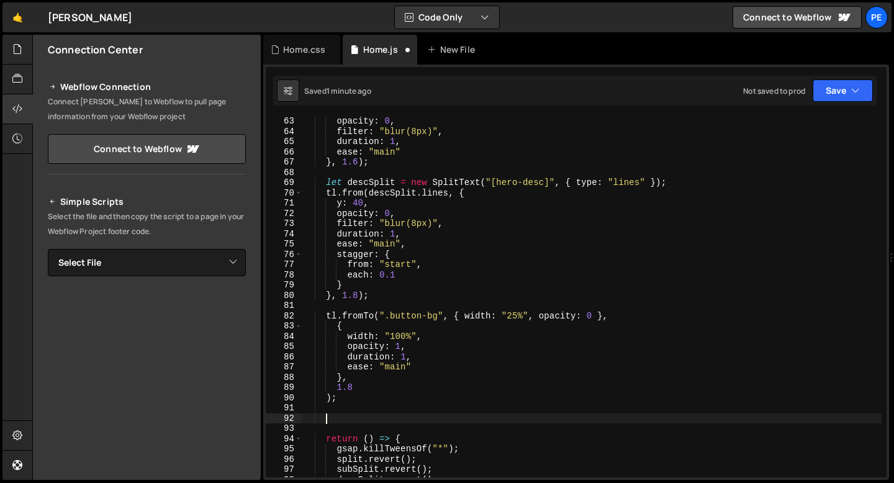
paste textarea ");"
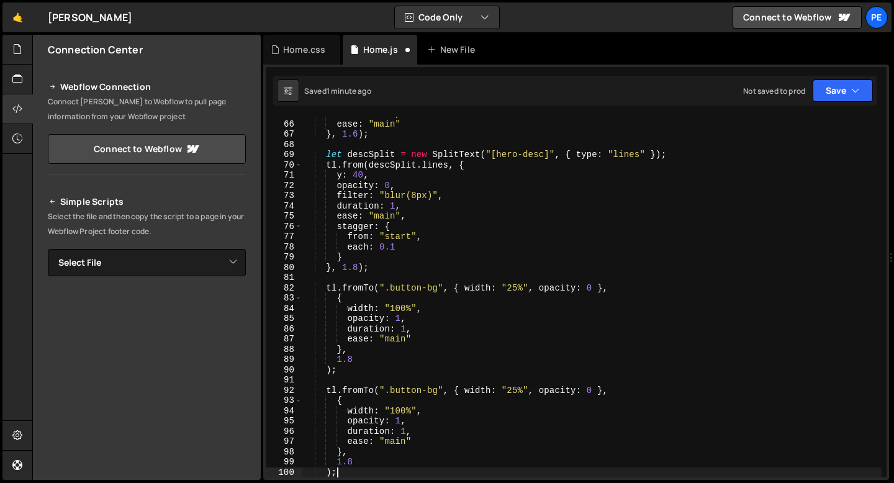
scroll to position [664, 0]
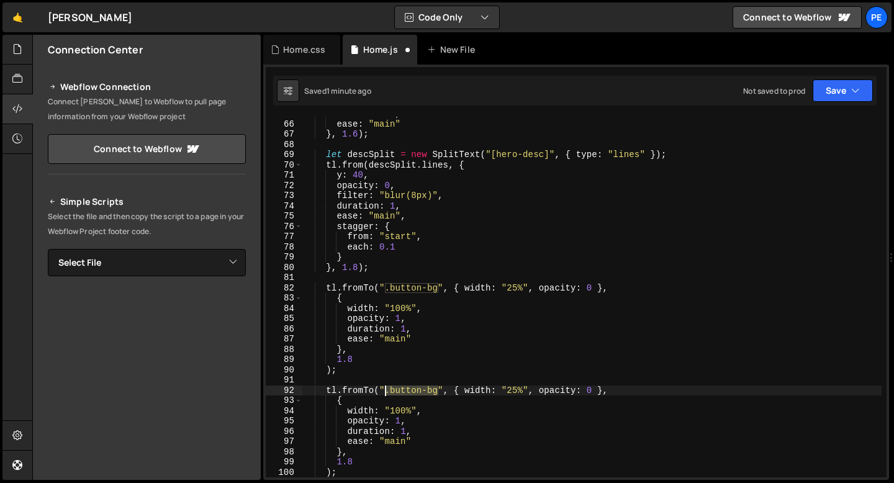
drag, startPoint x: 436, startPoint y: 392, endPoint x: 386, endPoint y: 390, distance: 50.9
click at [386, 390] on div "duration : 1 , ease : "main" } , 1.6 ) ; let descSplit = new SplitText ( "[hero…" at bounding box center [591, 299] width 579 height 381
paste textarea "button-text"
click at [386, 391] on div "duration : 1 , ease : "main" } , 1.6 ) ; let descSplit = new SplitText ( "[hero…" at bounding box center [591, 299] width 579 height 381
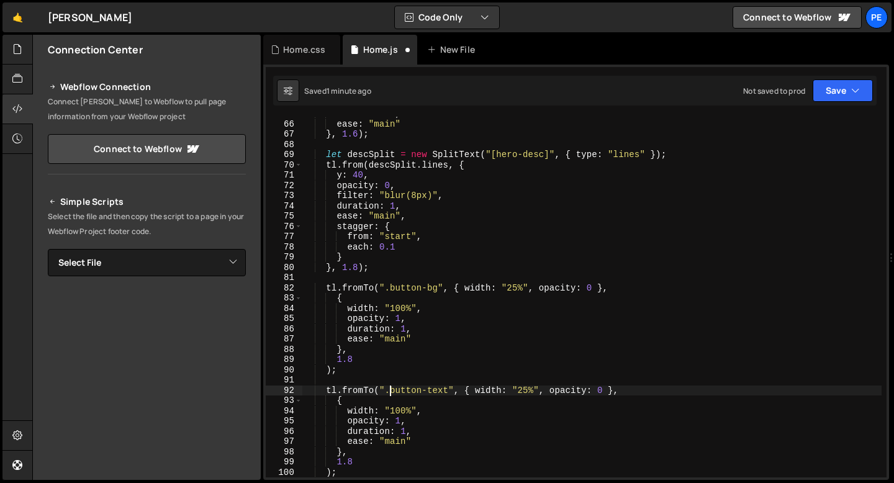
click at [530, 388] on div "duration : 1 , ease : "main" } , 1.6 ) ; let descSplit = new SplitText ( "[hero…" at bounding box center [591, 299] width 579 height 381
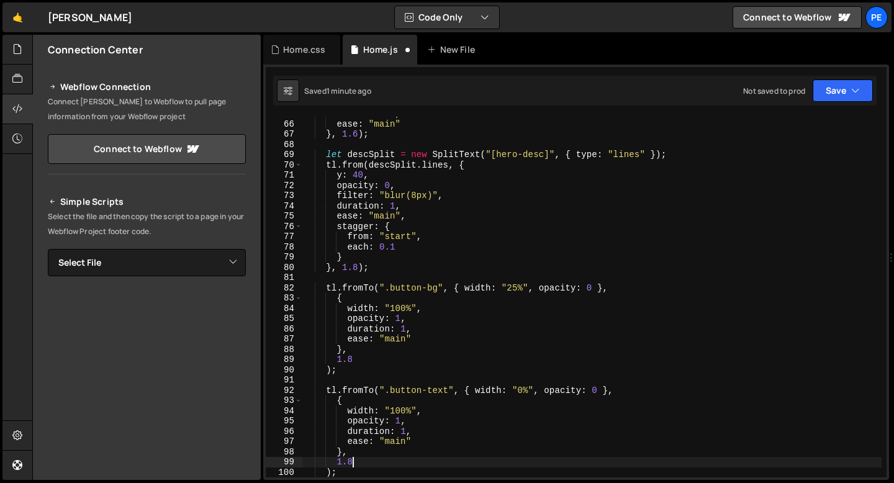
click at [366, 459] on div "duration : 1 , ease : "main" } , 1.6 ) ; let descSplit = new SplitText ( "[hero…" at bounding box center [591, 299] width 579 height 381
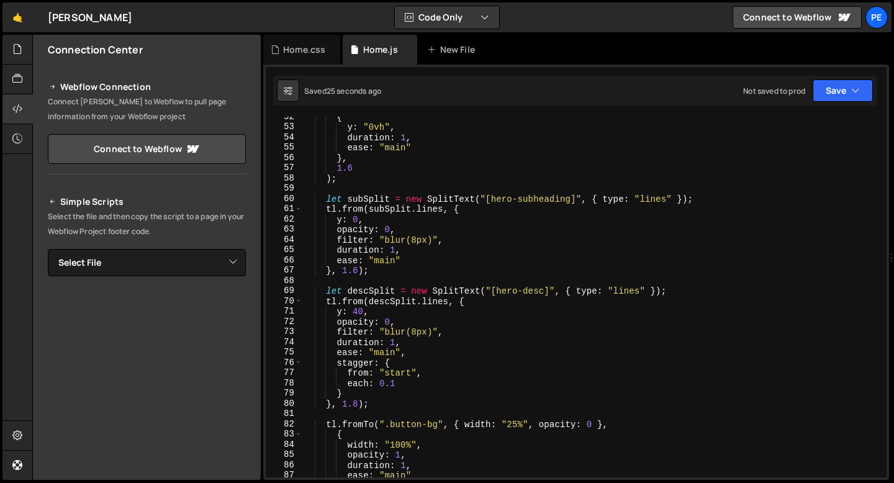
scroll to position [523, 0]
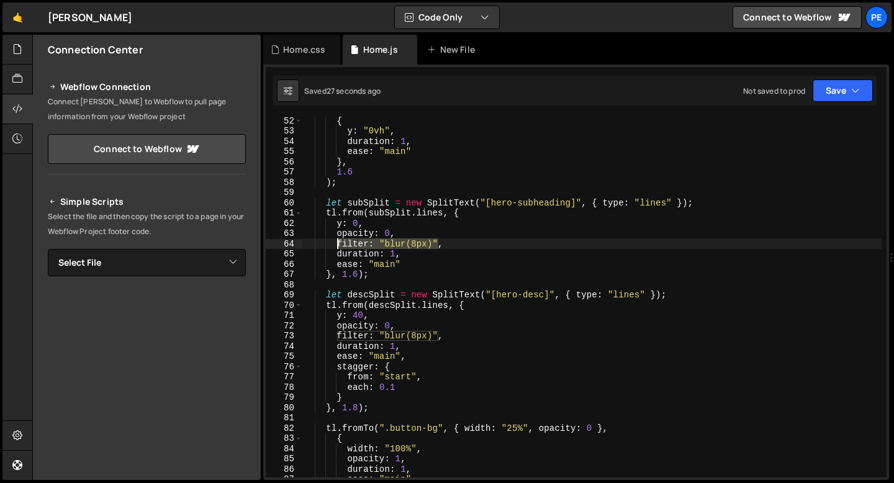
drag, startPoint x: 438, startPoint y: 242, endPoint x: 338, endPoint y: 245, distance: 100.0
click at [338, 245] on div "{ y : "0vh" , duration : 1 , ease : "main" } , 1.6 ) ; let subSplit = new Split…" at bounding box center [591, 305] width 579 height 381
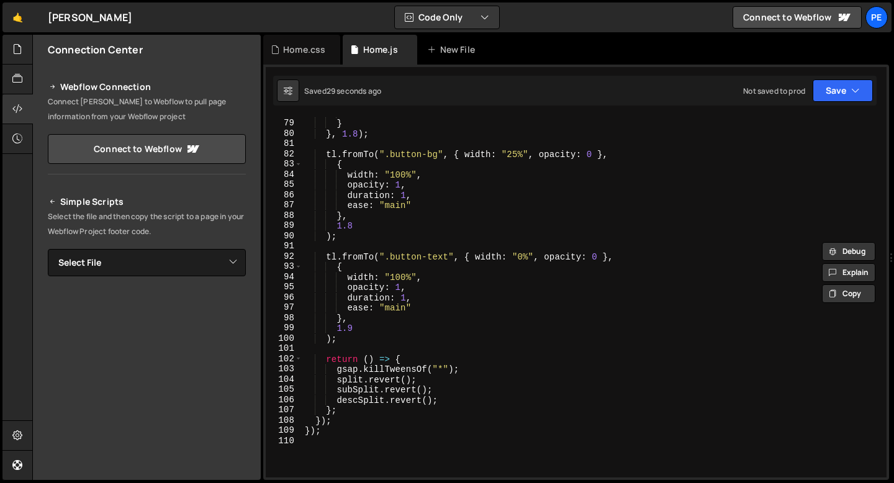
scroll to position [842, 0]
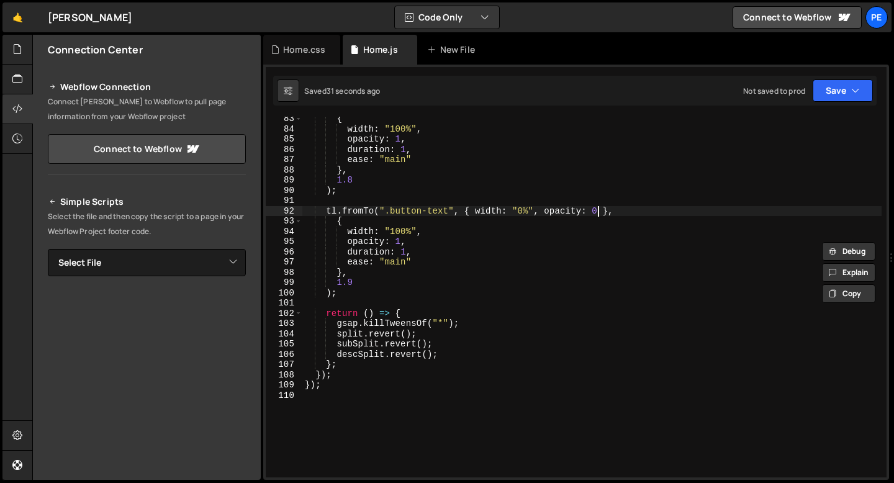
click at [598, 210] on div "{ width : "100%" , opacity : 1 , duration : 1 , ease : "main" } , 1.8 ) ; tl . …" at bounding box center [591, 304] width 579 height 381
paste textarea "filter: "blur(8px)""
drag, startPoint x: 709, startPoint y: 210, endPoint x: 610, endPoint y: 210, distance: 99.3
click at [610, 210] on div "{ width : "100%" , opacity : 1 , duration : 1 , ease : "main" } , 1.8 ) ; tl . …" at bounding box center [591, 304] width 579 height 381
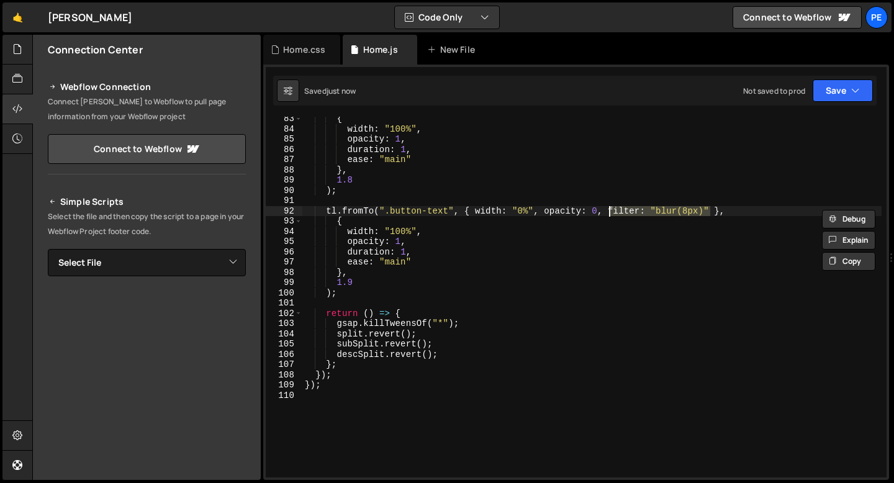
click at [427, 232] on div "{ width : "100%" , opacity : 1 , duration : 1 , ease : "main" } , 1.8 ) ; tl . …" at bounding box center [591, 304] width 579 height 381
type textarea "width: "100%","
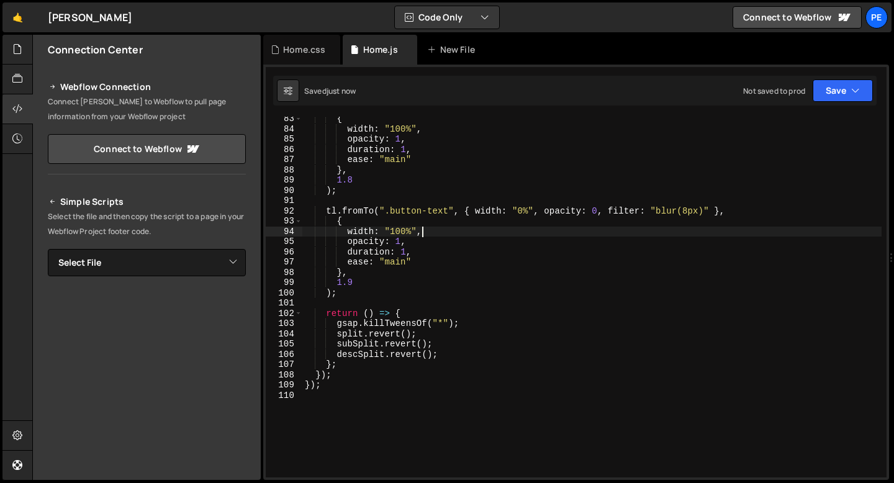
scroll to position [0, 2]
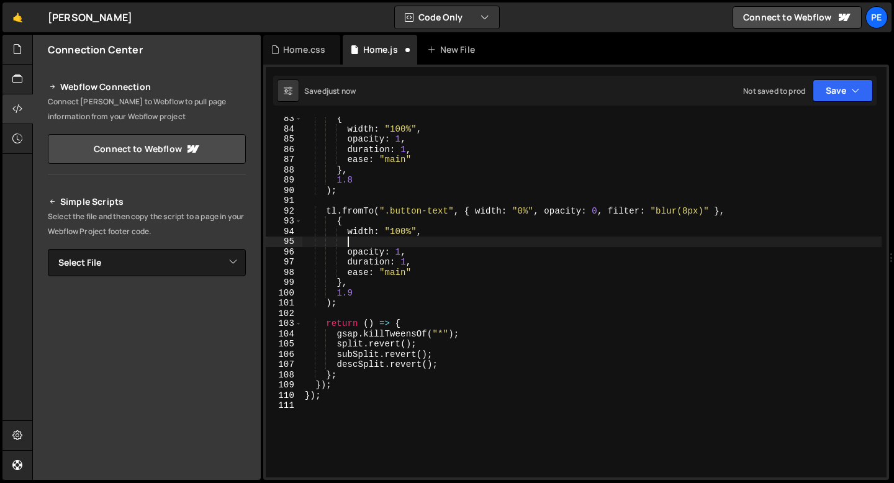
paste textarea "filter: "blur(8px)""
click at [427, 241] on div "{ width : "100%" , opacity : 1 , duration : 1 , ease : "main" } , 1.8 ) ; tl . …" at bounding box center [591, 304] width 579 height 381
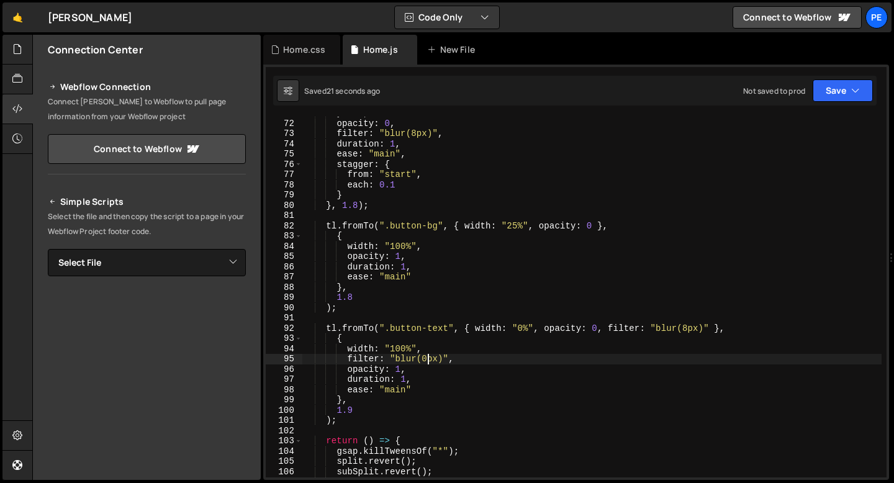
scroll to position [590, 0]
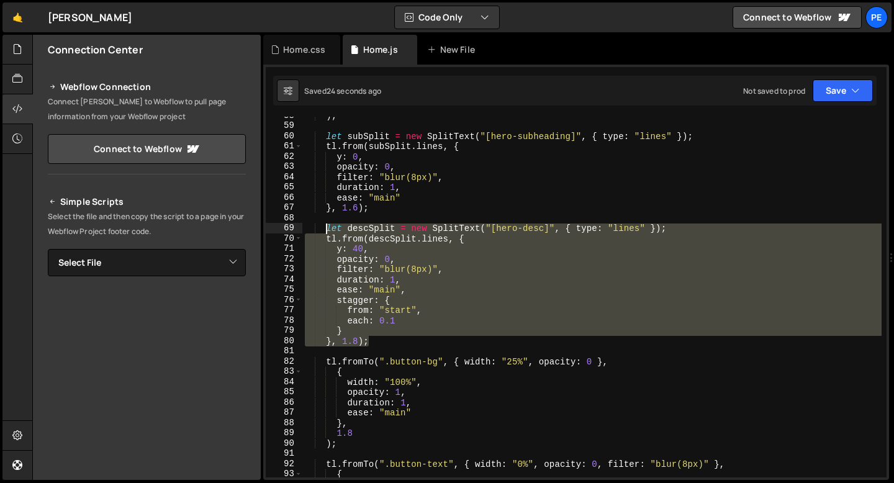
drag, startPoint x: 369, startPoint y: 340, endPoint x: 327, endPoint y: 230, distance: 118.1
click at [327, 230] on div ") ; let subSplit = new SplitText ( "[hero-subheading]" , { type : "lines" }) ; …" at bounding box center [591, 300] width 579 height 381
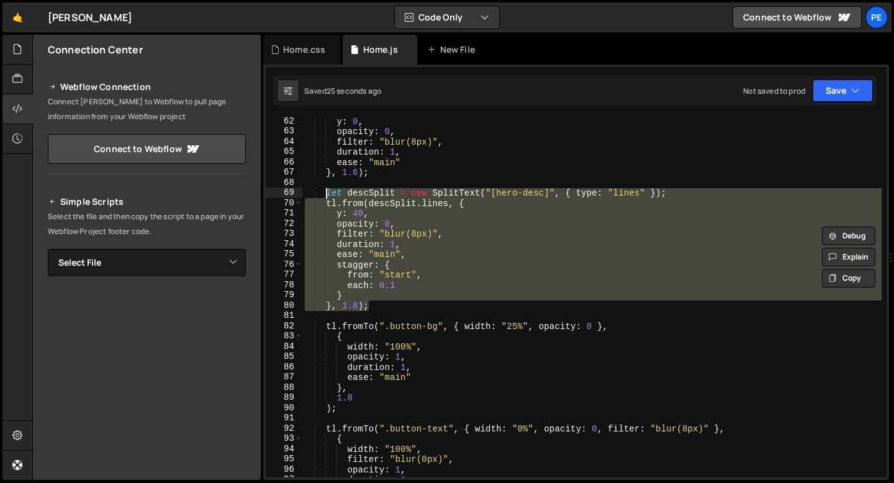
scroll to position [835, 0]
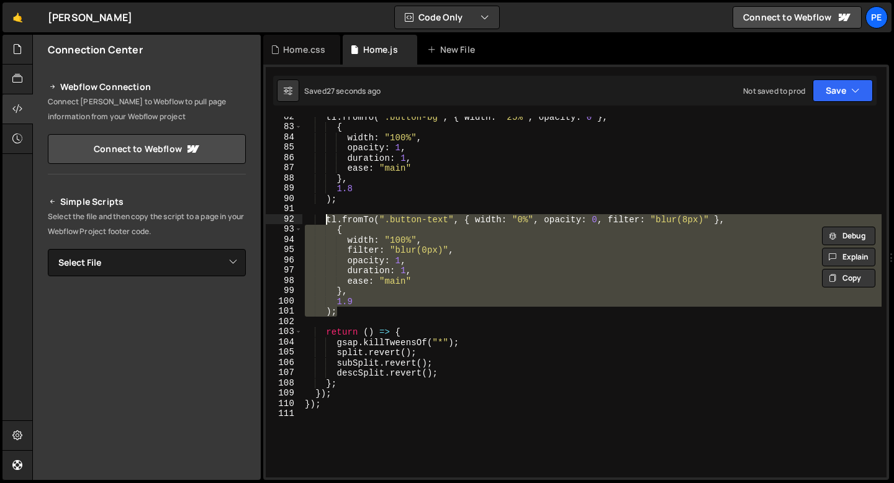
drag, startPoint x: 344, startPoint y: 312, endPoint x: 327, endPoint y: 215, distance: 98.4
click at [326, 215] on div "tl . fromTo ( ".button-bg" , { width : "25%" , opacity : 0 } , { width : "100%"…" at bounding box center [591, 302] width 579 height 381
paste textarea "}, 1.8);"
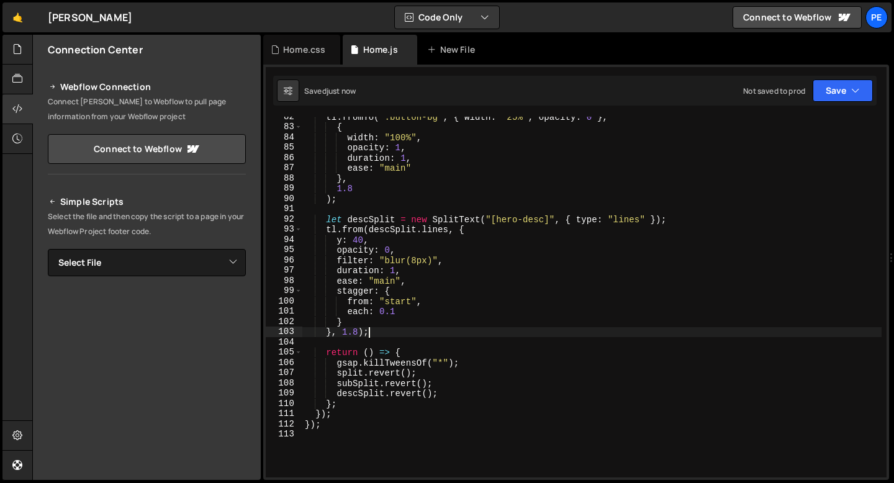
click at [358, 334] on div "tl . fromTo ( ".button-bg" , { width : "25%" , opacity : 0 } , { width : "100%"…" at bounding box center [591, 302] width 579 height 381
click at [496, 261] on div "tl . fromTo ( ".button-bg" , { width : "25%" , opacity : 0 } , { width : "100%"…" at bounding box center [591, 302] width 579 height 381
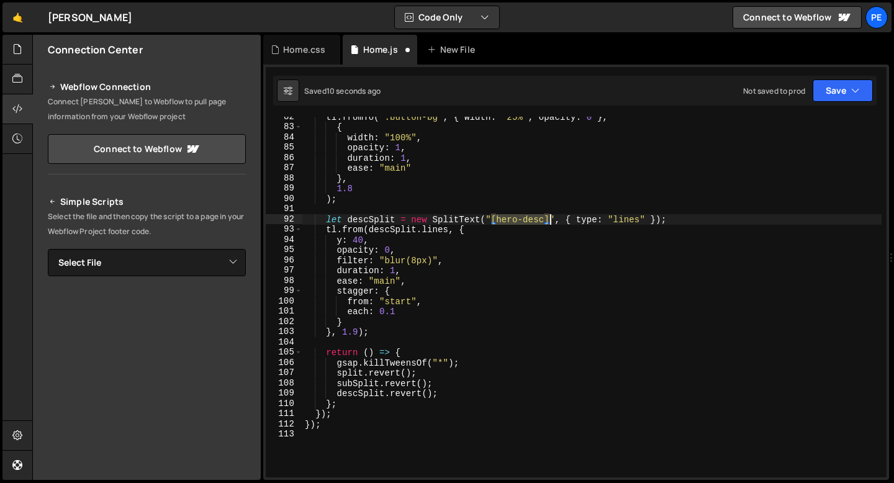
drag, startPoint x: 493, startPoint y: 218, endPoint x: 551, endPoint y: 219, distance: 57.7
click at [551, 219] on div "tl . fromTo ( ".button-bg" , { width : "25%" , opacity : 0 } , { width : "100%"…" at bounding box center [591, 302] width 579 height 381
click at [639, 220] on div "tl . fromTo ( ".button-bg" , { width : "25%" , opacity : 0 } , { width : "100%"…" at bounding box center [591, 302] width 579 height 381
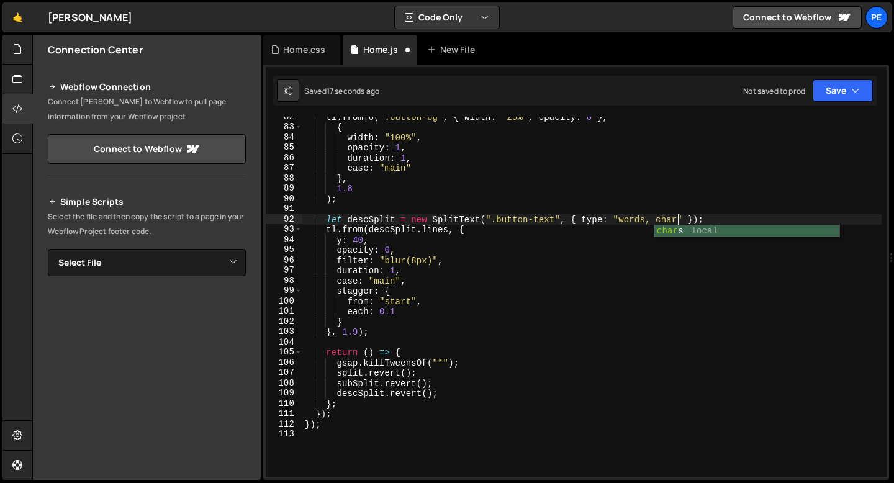
scroll to position [0, 26]
click at [438, 230] on div "tl . fromTo ( ".button-bg" , { width : "25%" , opacity : 0 } , { width : "100%"…" at bounding box center [591, 302] width 579 height 381
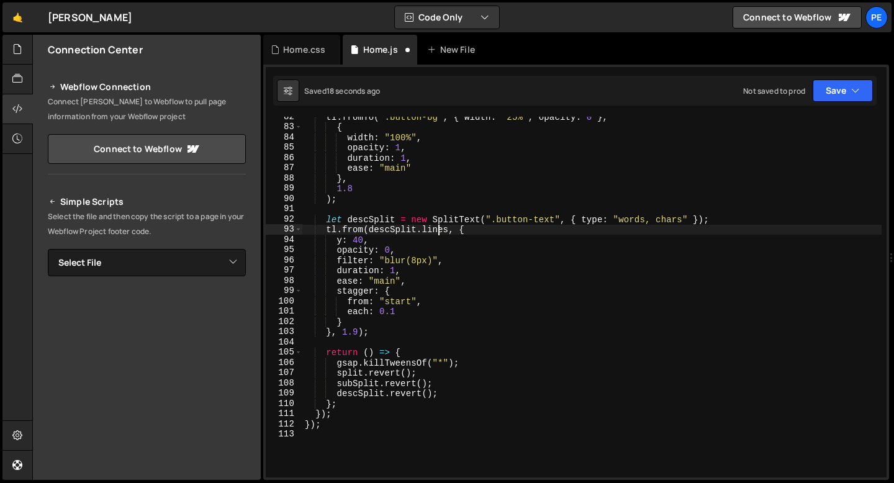
click at [437, 230] on div "tl . fromTo ( ".button-bg" , { width : "25%" , opacity : 0 } , { width : "100%"…" at bounding box center [591, 302] width 579 height 381
click at [369, 217] on div "tl . fromTo ( ".button-bg" , { width : "25%" , opacity : 0 } , { width : "100%"…" at bounding box center [591, 302] width 579 height 381
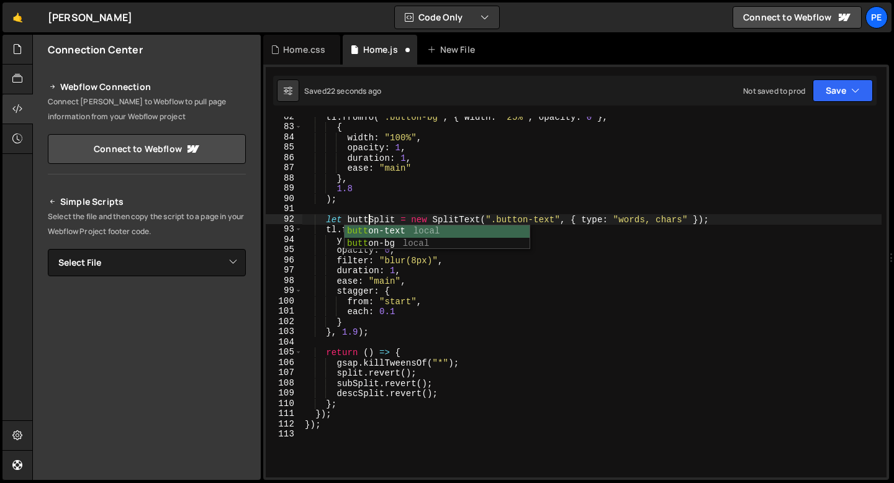
type textarea "let buttonSplit = new SplitText(".button-text", { type: "words, chars" });"
click at [390, 210] on div "tl . fromTo ( ".button-bg" , { width : "25%" , opacity : 0 } , { width : "100%"…" at bounding box center [591, 302] width 579 height 381
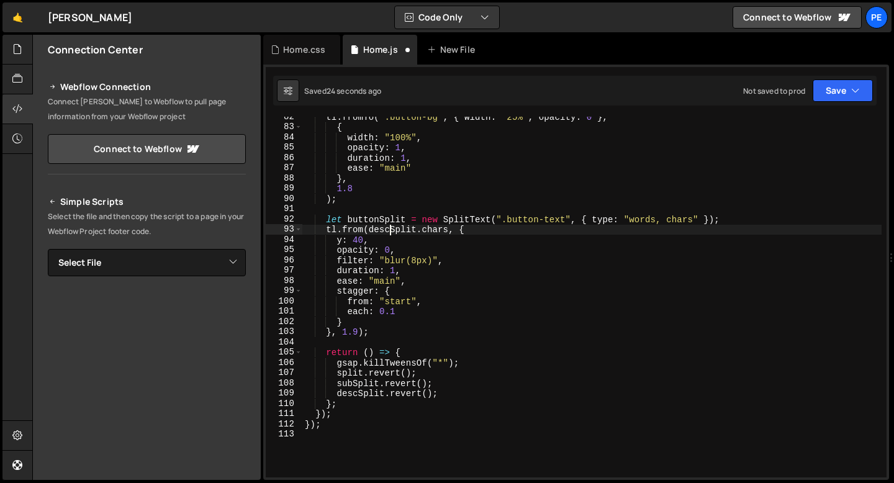
click at [390, 232] on div "tl . fromTo ( ".button-bg" , { width : "25%" , opacity : 0 } , { width : "100%"…" at bounding box center [591, 302] width 579 height 381
click at [502, 227] on div "tl . fromTo ( ".button-bg" , { width : "25%" , opacity : 0 } , { width : "100%"…" at bounding box center [591, 302] width 579 height 381
click at [404, 311] on div "tl . fromTo ( ".button-bg" , { width : "25%" , opacity : 0 } , { width : "100%"…" at bounding box center [591, 302] width 579 height 381
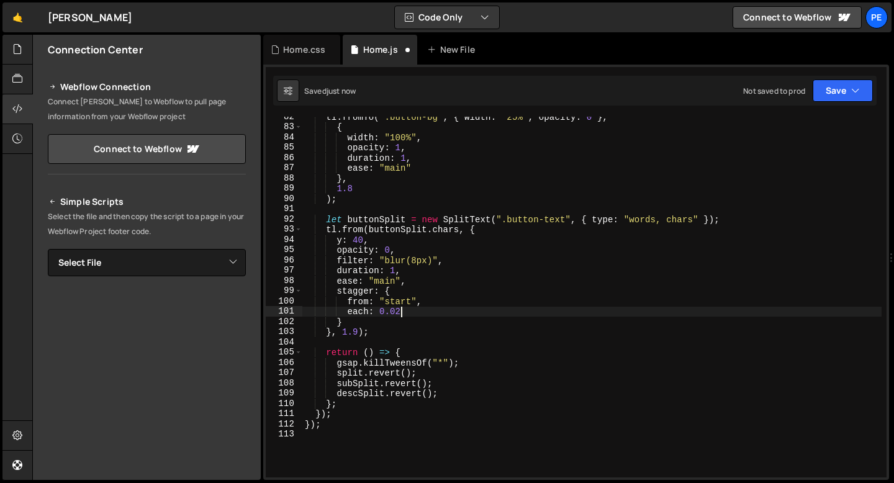
scroll to position [0, 6]
click at [400, 300] on div "tl . fromTo ( ".button-bg" , { width : "25%" , opacity : 0 } , { width : "100%"…" at bounding box center [591, 302] width 579 height 381
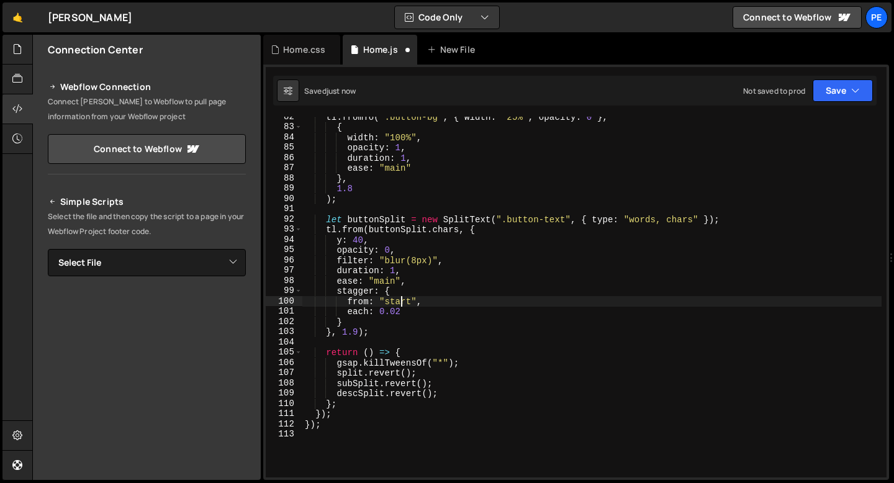
click at [400, 300] on div "tl . fromTo ( ".button-bg" , { width : "25%" , opacity : 0 } , { width : "100%"…" at bounding box center [591, 302] width 579 height 381
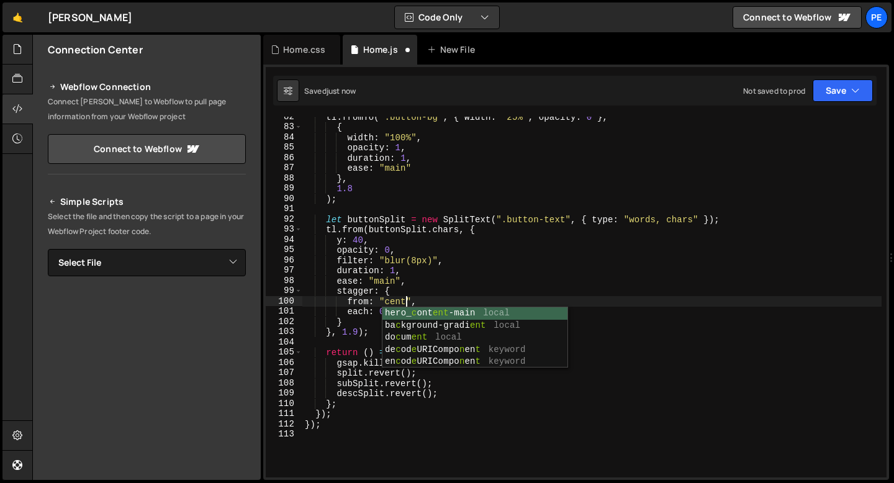
scroll to position [0, 7]
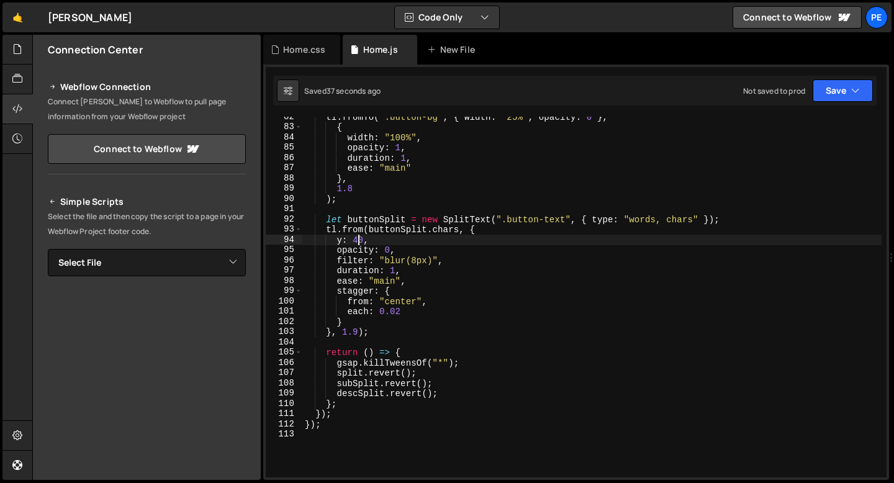
click at [358, 238] on div "tl . fromTo ( ".button-bg" , { width : "25%" , opacity : 0 } , { width : "100%"…" at bounding box center [591, 302] width 579 height 381
click at [422, 259] on div "tl . fromTo ( ".button-bg" , { width : "25%" , opacity : 0 } , { width : "100%"…" at bounding box center [591, 302] width 579 height 381
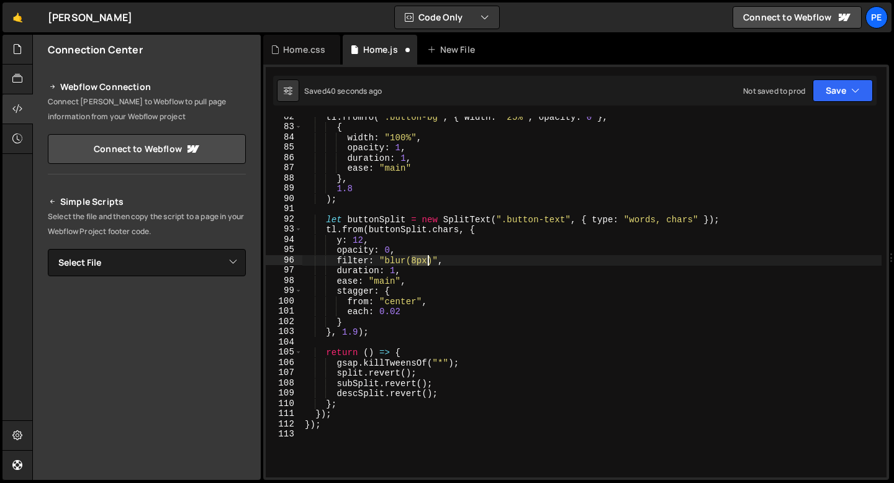
click at [422, 259] on div "tl . fromTo ( ".button-bg" , { width : "25%" , opacity : 0 } , { width : "100%"…" at bounding box center [591, 302] width 579 height 381
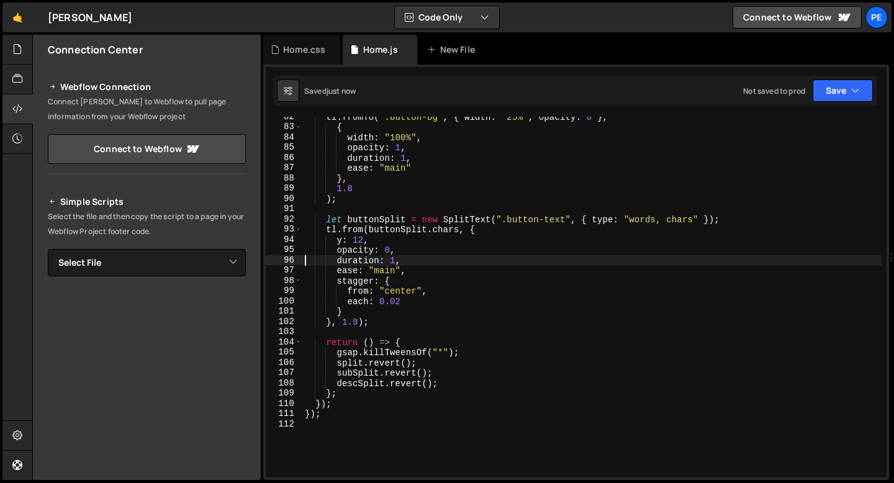
click at [382, 268] on div "tl . fromTo ( ".button-bg" , { width : "25%" , opacity : 0 } , { width : "100%"…" at bounding box center [591, 302] width 579 height 381
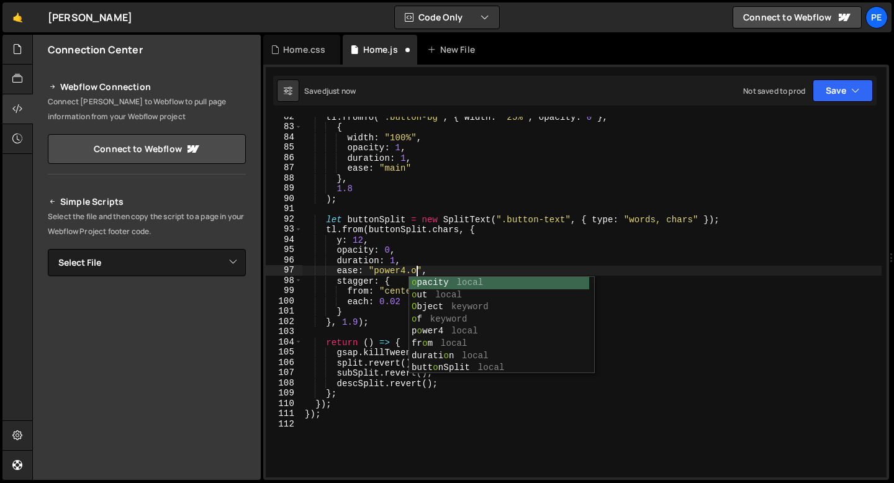
scroll to position [0, 8]
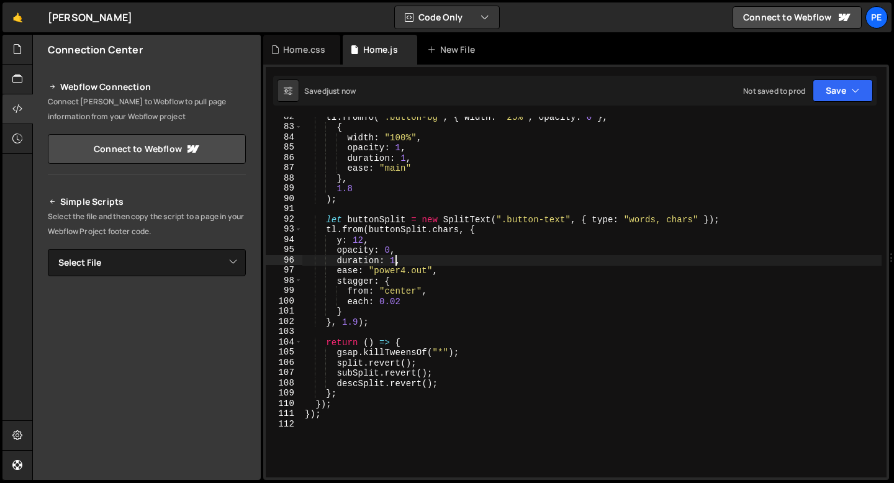
click at [394, 260] on div "tl . fromTo ( ".button-bg" , { width : "25%" , opacity : 0 } , { width : "100%"…" at bounding box center [591, 302] width 579 height 381
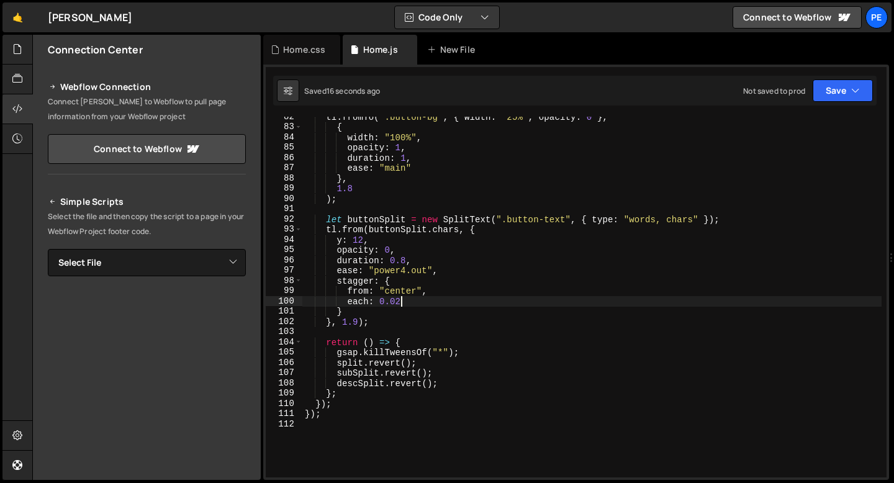
click at [404, 300] on div "tl . fromTo ( ".button-bg" , { width : "25%" , opacity : 0 } , { width : "100%"…" at bounding box center [591, 302] width 579 height 381
click at [361, 320] on div "tl . fromTo ( ".button-bg" , { width : "25%" , opacity : 0 } , { width : "100%"…" at bounding box center [591, 302] width 579 height 381
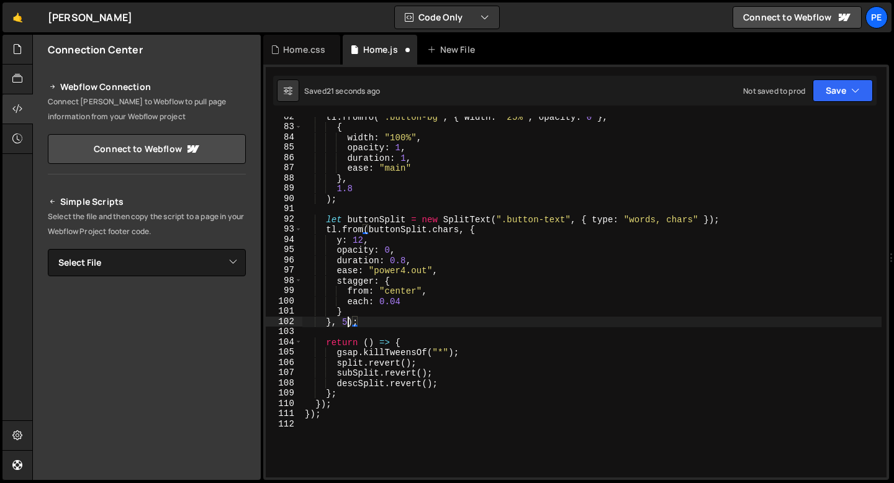
scroll to position [0, 2]
click at [384, 244] on div "tl . fromTo ( ".button-bg" , { width : "25%" , opacity : 0 } , { width : "100%"…" at bounding box center [591, 302] width 579 height 381
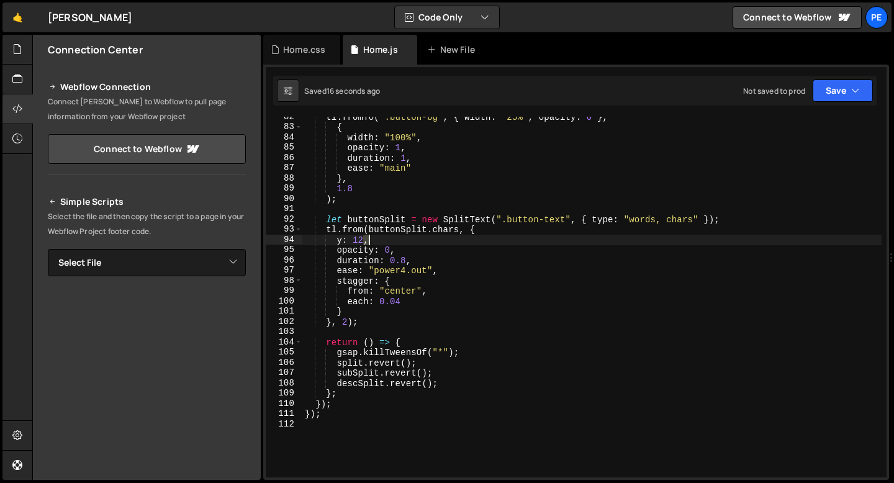
click at [384, 244] on div "tl . fromTo ( ".button-bg" , { width : "25%" , opacity : 0 } , { width : "100%"…" at bounding box center [591, 302] width 579 height 381
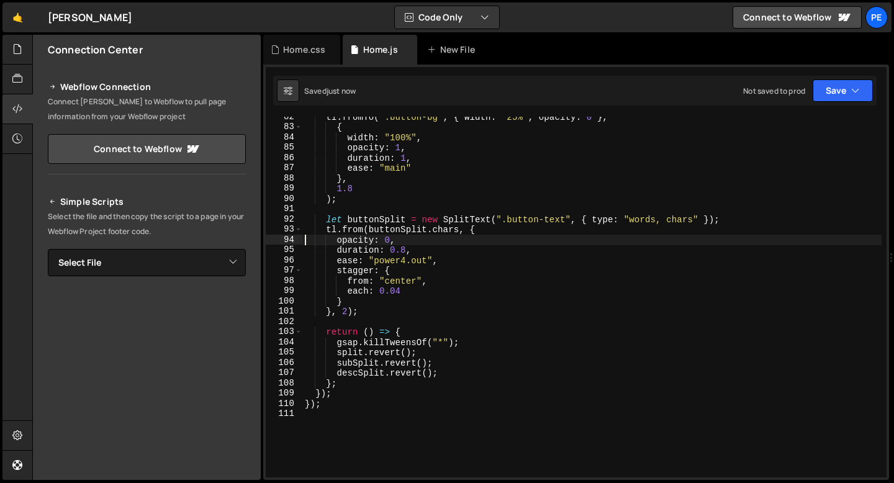
click at [393, 260] on div "tl . fromTo ( ".button-bg" , { width : "25%" , opacity : 0 } , { width : "100%"…" at bounding box center [591, 302] width 579 height 381
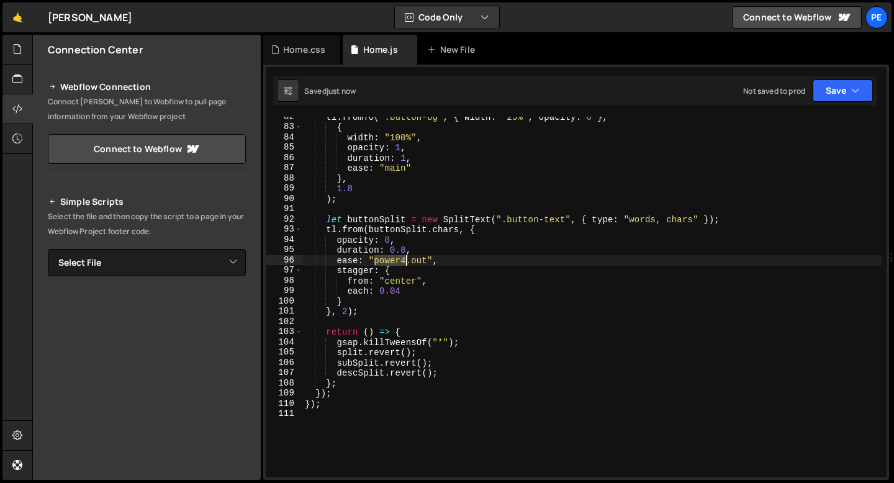
click at [393, 260] on div "tl . fromTo ( ".button-bg" , { width : "25%" , opacity : 0 } , { width : "100%"…" at bounding box center [591, 302] width 579 height 381
click at [406, 249] on div "tl . fromTo ( ".button-bg" , { width : "25%" , opacity : 0 } , { width : "100%"…" at bounding box center [591, 302] width 579 height 381
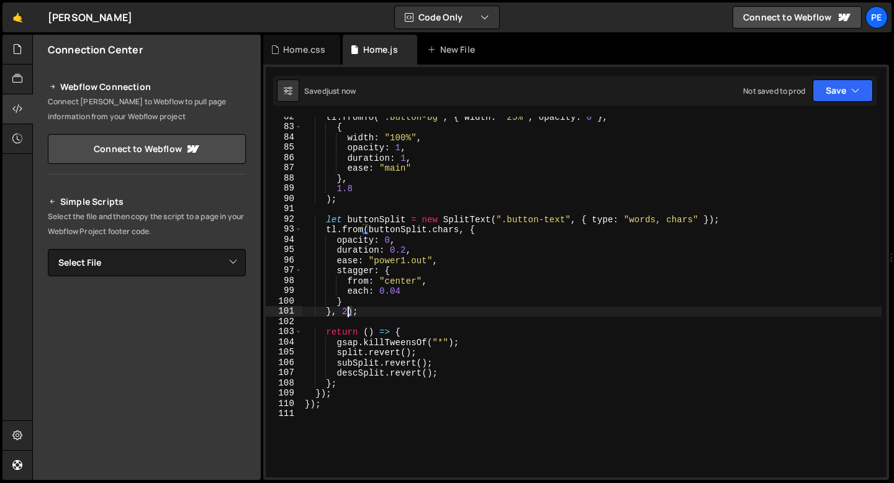
click at [348, 309] on div "tl . fromTo ( ".button-bg" , { width : "25%" , opacity : 0 } , { width : "100%"…" at bounding box center [591, 302] width 579 height 381
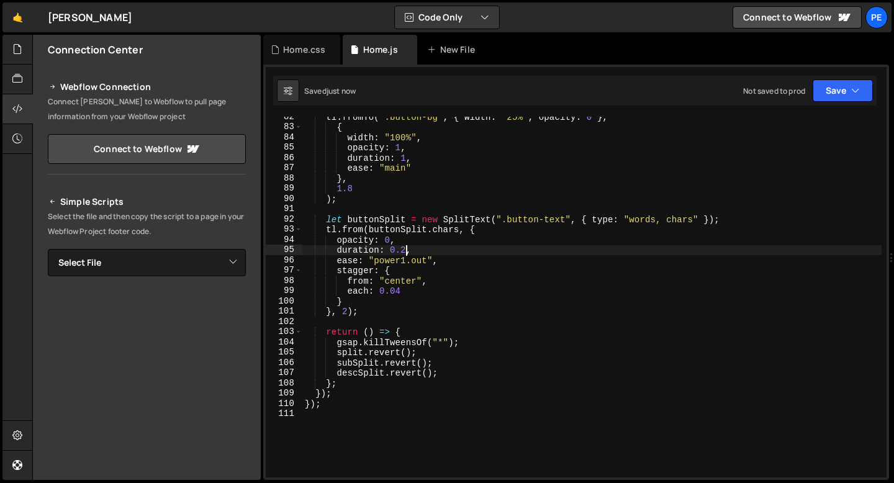
click at [405, 246] on div "tl . fromTo ( ".button-bg" , { width : "25%" , opacity : 0 } , { width : "100%"…" at bounding box center [591, 302] width 579 height 381
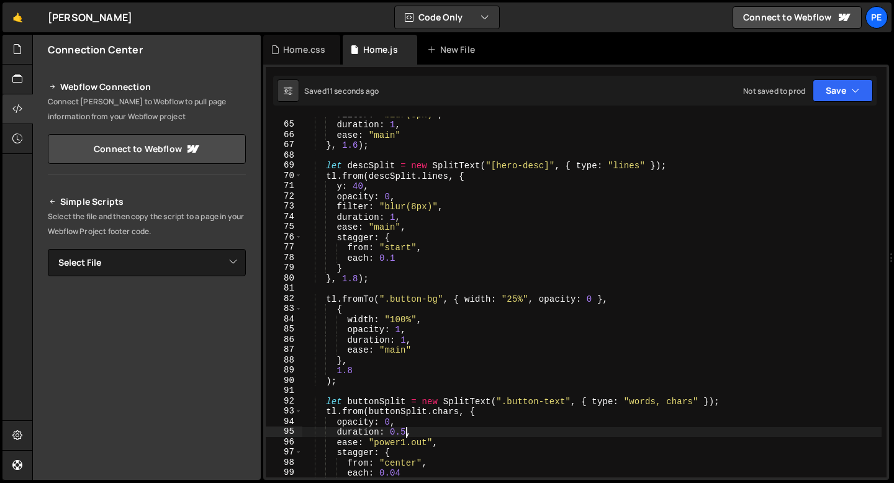
scroll to position [652, 0]
click at [355, 371] on div "filter : "blur(8px)" , duration : 1 , ease : "main" } , 1.6 ) ; let descSplit =…" at bounding box center [591, 299] width 579 height 381
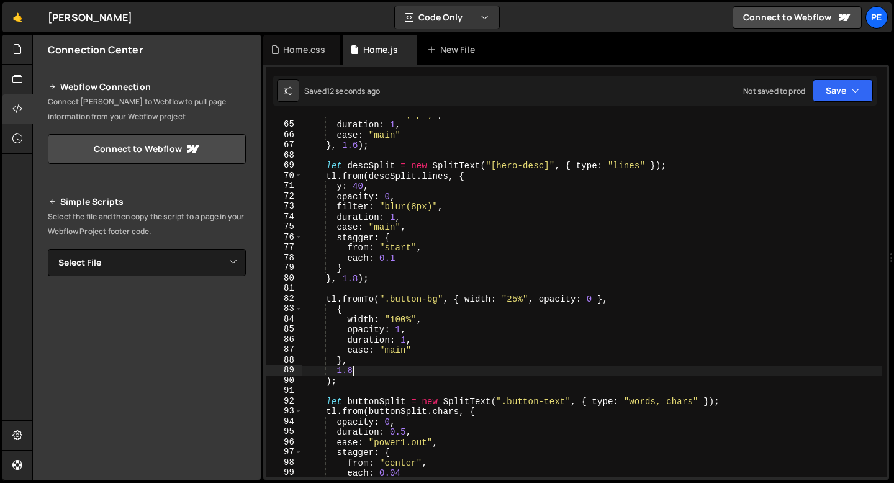
type textarea "1"
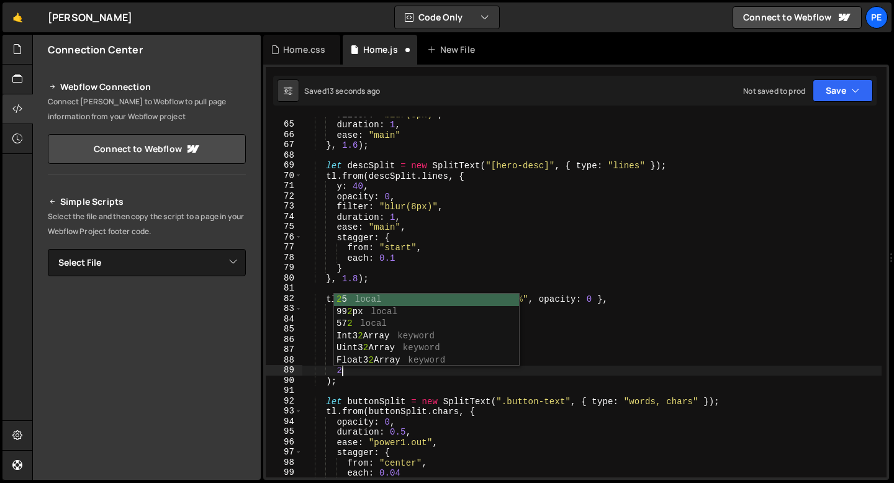
click at [356, 375] on div "filter : "blur(8px)" , duration : 1 , ease : "main" } , 1.6 ) ; let descSplit =…" at bounding box center [591, 299] width 579 height 381
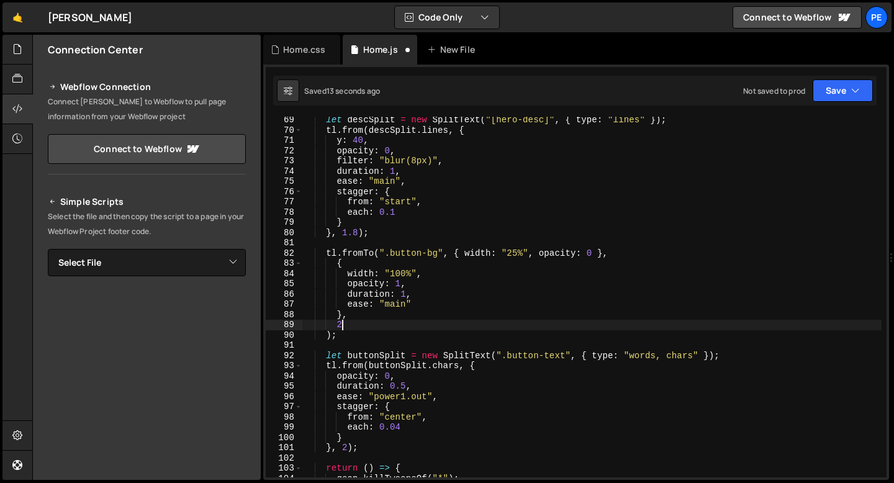
scroll to position [718, 0]
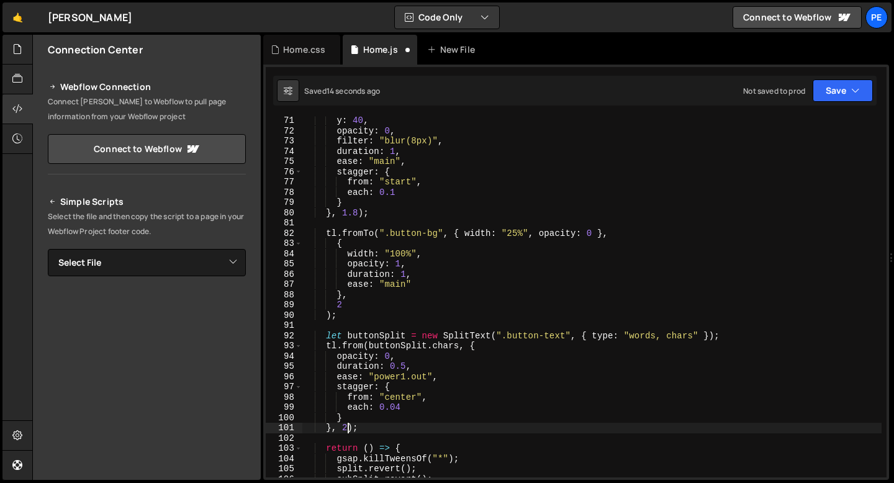
click at [350, 426] on div "y : 40 , opacity : 0 , filter : "blur(8px)" , duration : 1 , ease : "main" , st…" at bounding box center [591, 305] width 579 height 381
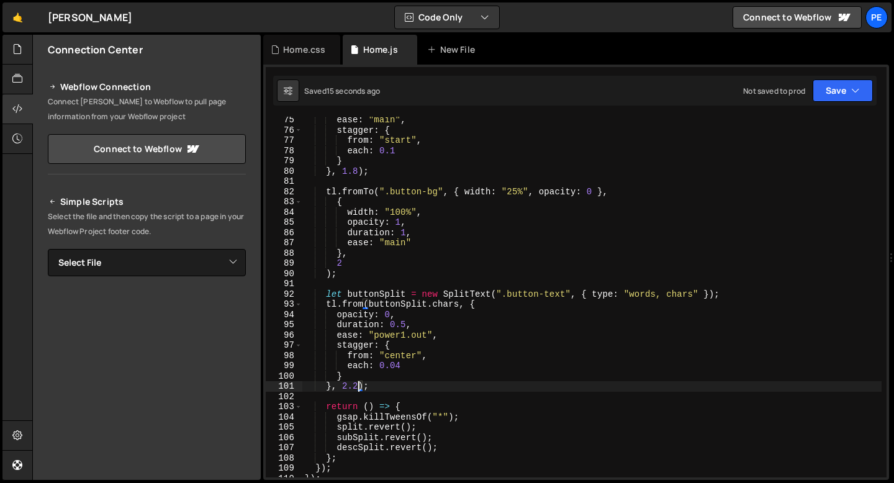
click at [406, 364] on div "ease : "main" , stagger : { from : "start" , each : 0.1 } } , 1.8 ) ; tl . from…" at bounding box center [591, 305] width 579 height 381
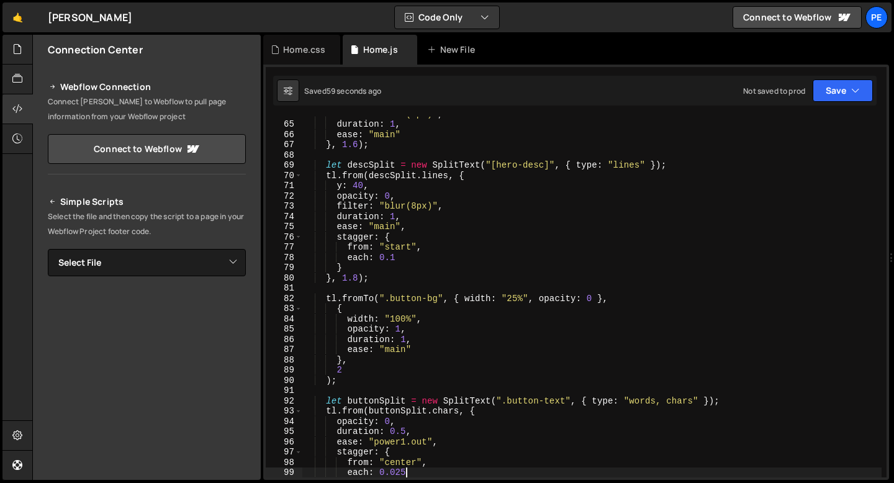
scroll to position [643, 0]
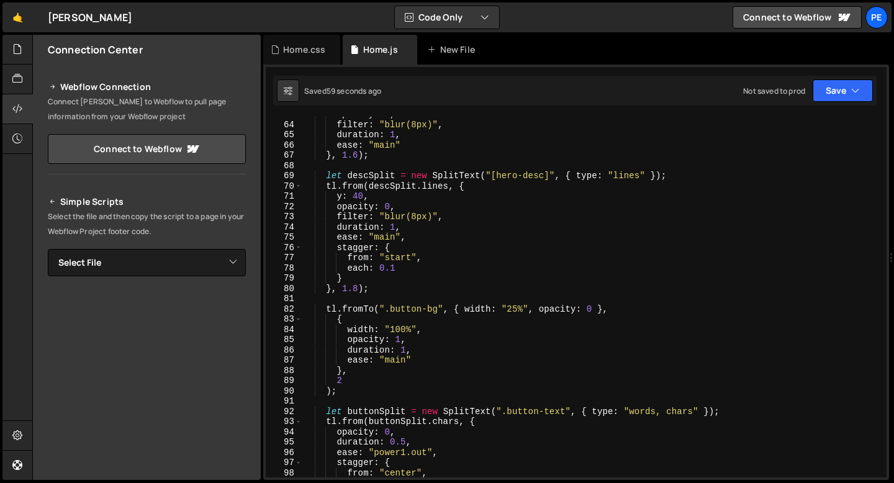
click at [414, 215] on div "opacity : 0 , filter : "blur(8px)" , duration : 1 , ease : "main" } , 1.6 ) ; l…" at bounding box center [591, 299] width 579 height 381
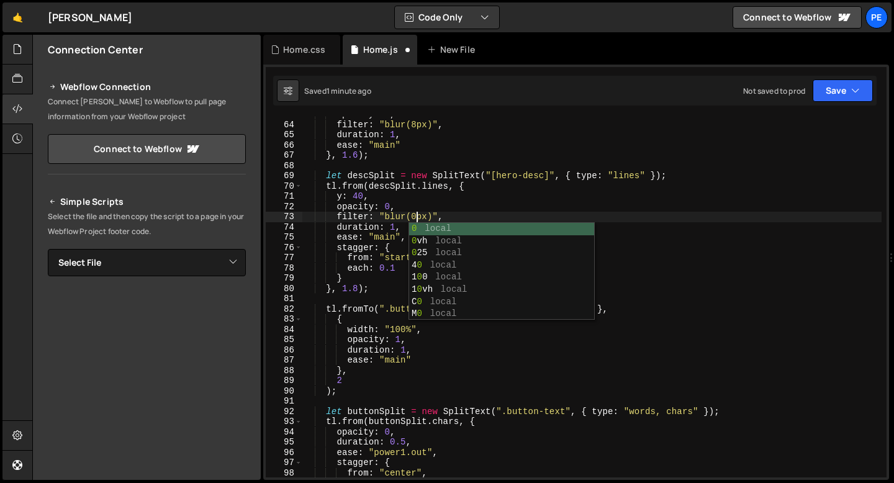
click at [413, 205] on div "opacity : 0 , filter : "blur(8px)" , duration : 1 , ease : "main" } , 1.6 ) ; l…" at bounding box center [591, 299] width 579 height 381
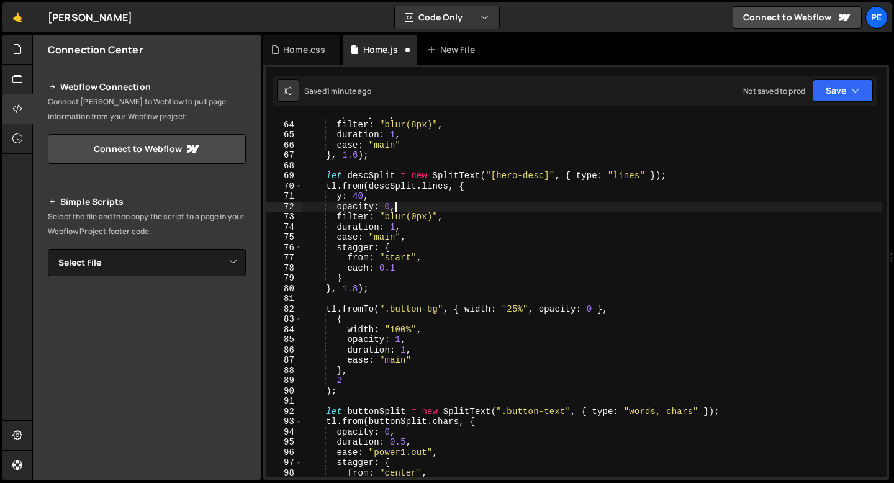
scroll to position [0, 6]
click at [384, 238] on div "opacity : 0 , filter : "blur(8px)" , duration : 1 , ease : "main" } , 1.6 ) ; l…" at bounding box center [591, 299] width 579 height 381
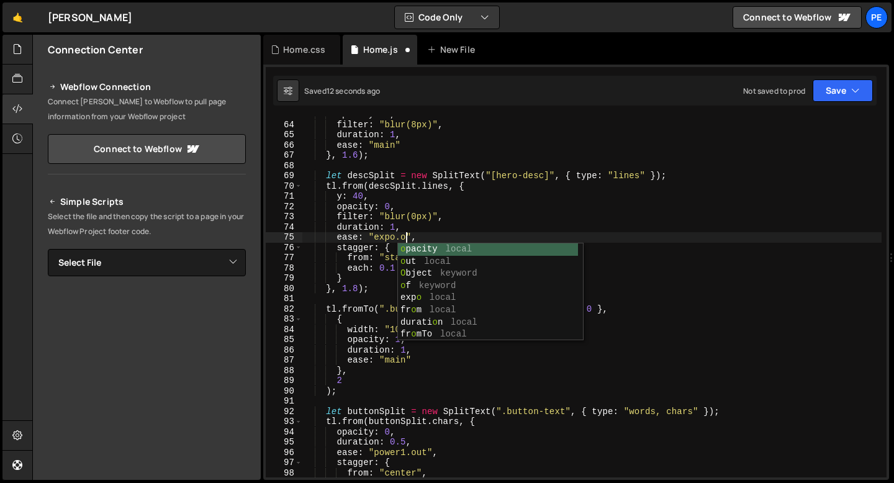
scroll to position [0, 7]
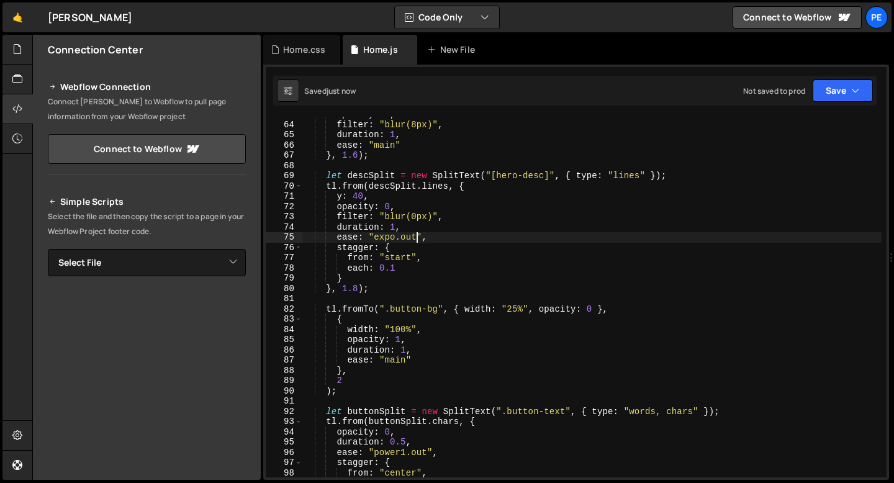
click at [361, 287] on div "opacity : 0 , filter : "blur(8px)" , duration : 1 , ease : "main" } , 1.6 ) ; l…" at bounding box center [591, 299] width 579 height 381
click at [358, 284] on div "opacity : 0 , filter : "blur(8px)" , duration : 1 , ease : "main" } , 1.6 ) ; l…" at bounding box center [591, 299] width 579 height 381
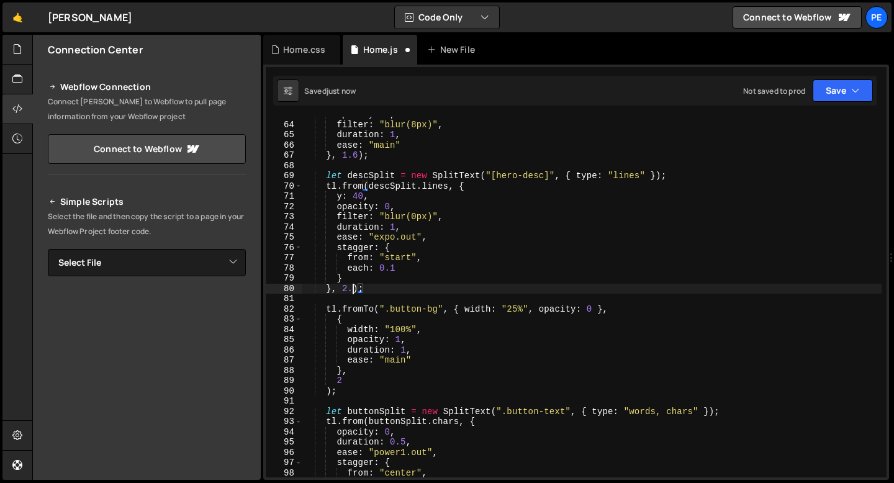
scroll to position [0, 3]
click at [394, 272] on div "opacity : 0 , filter : "blur(8px)" , duration : 1 , ease : "main" } , 1.6 ) ; l…" at bounding box center [591, 299] width 579 height 381
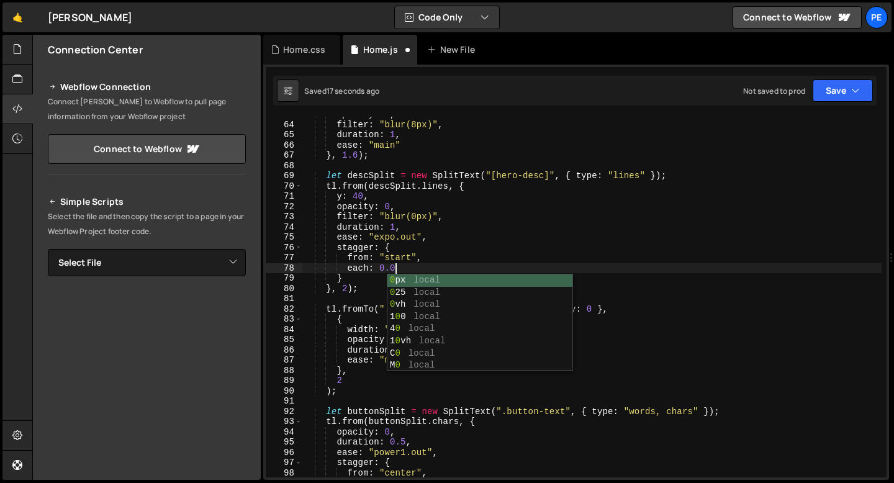
scroll to position [0, 6]
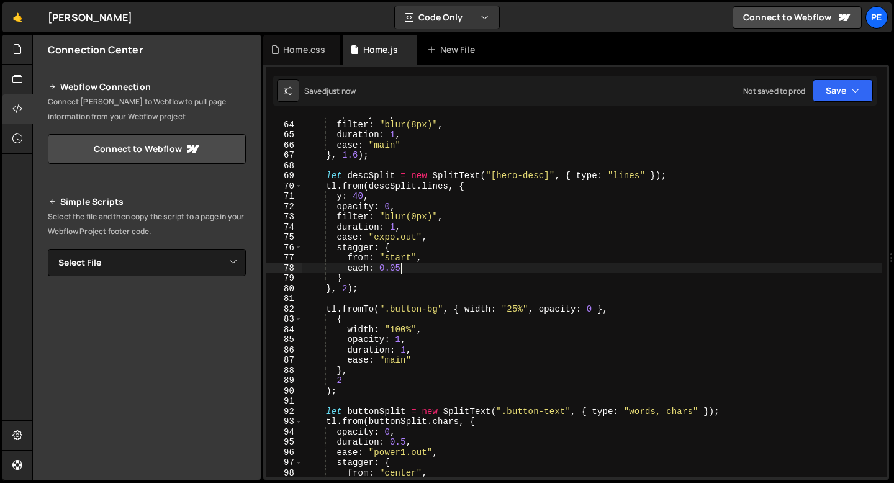
click at [357, 195] on div "opacity : 0 , filter : "blur(8px)" , duration : 1 , ease : "main" } , 1.6 ) ; l…" at bounding box center [591, 299] width 579 height 381
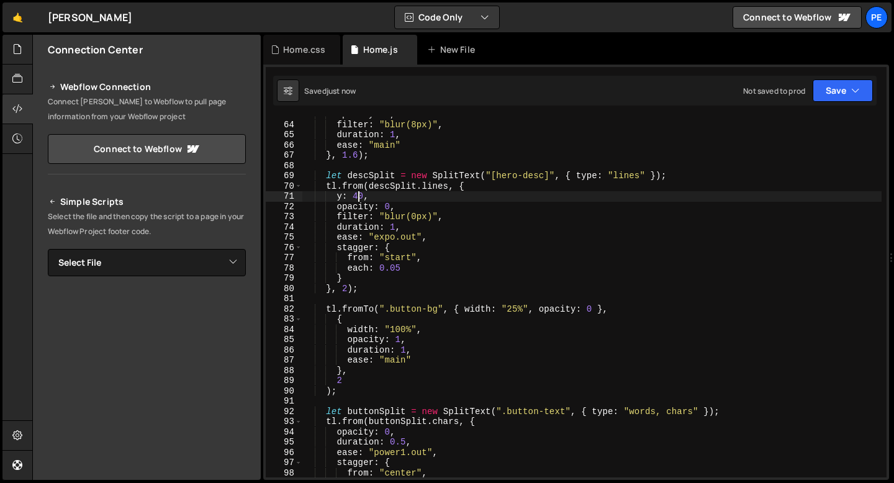
scroll to position [0, 3]
click at [391, 358] on div "opacity : 0 , filter : "blur(8px)" , duration : 1 , ease : "main" } , 1.6 ) ; l…" at bounding box center [591, 299] width 579 height 381
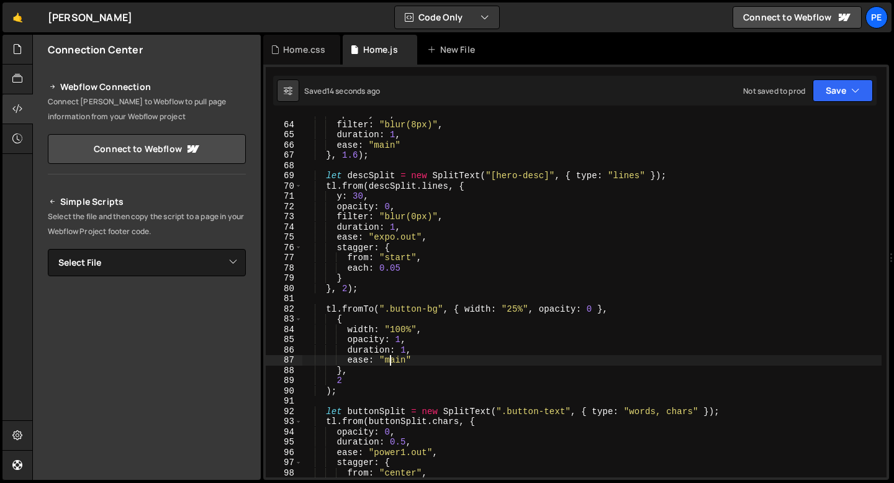
click at [391, 358] on div "opacity : 0 , filter : "blur(8px)" , duration : 1 , ease : "main" } , 1.6 ) ; l…" at bounding box center [591, 299] width 579 height 381
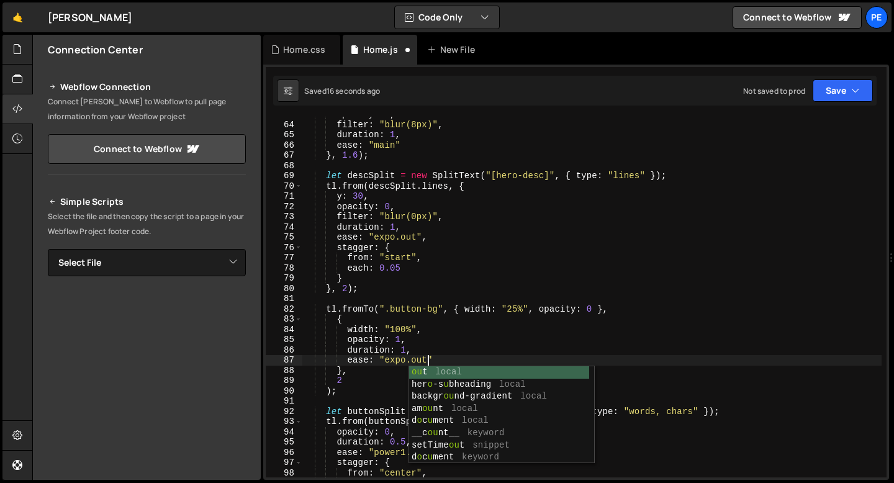
scroll to position [0, 8]
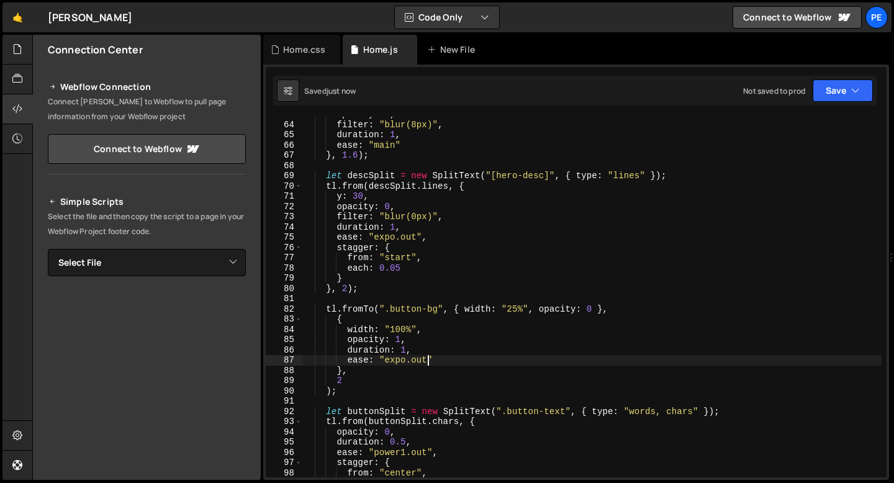
click at [341, 382] on div "opacity : 0 , filter : "blur(8px)" , duration : 1 , ease : "main" } , 1.6 ) ; l…" at bounding box center [591, 299] width 579 height 381
type textarea "2"
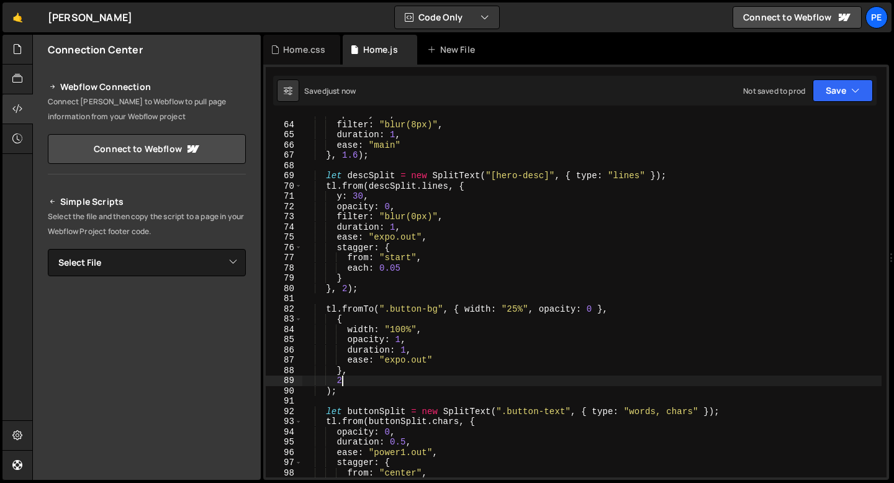
type textarea "4"
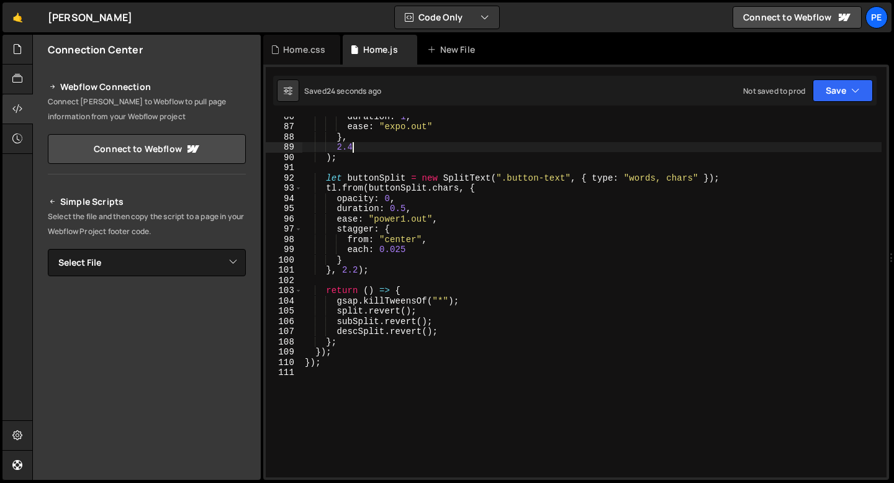
scroll to position [868, 0]
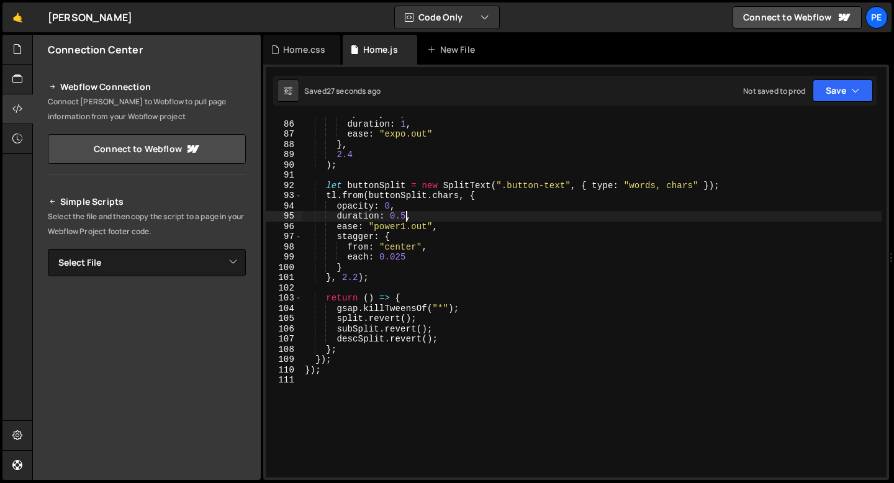
click at [405, 215] on div "opacity : 1 , duration : 1 , ease : "expo.out" } , 2.4 ) ; let buttonSplit = ne…" at bounding box center [591, 299] width 579 height 381
click at [408, 204] on div "opacity : 1 , duration : 1 , ease : "expo.out" } , 2.4 ) ; let buttonSplit = ne…" at bounding box center [591, 299] width 579 height 381
click at [405, 229] on div "opacity : 1 , duration : 1 , ease : "expo.out" } , 2.4 ) ; let buttonSplit = ne…" at bounding box center [591, 299] width 579 height 381
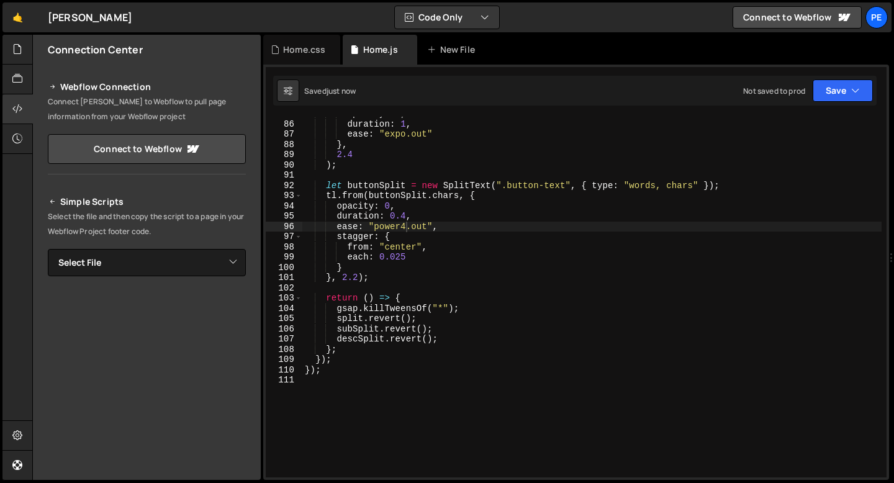
click at [413, 260] on div "opacity : 1 , duration : 1 , ease : "expo.out" } , 2.4 ) ; let buttonSplit = ne…" at bounding box center [591, 299] width 579 height 381
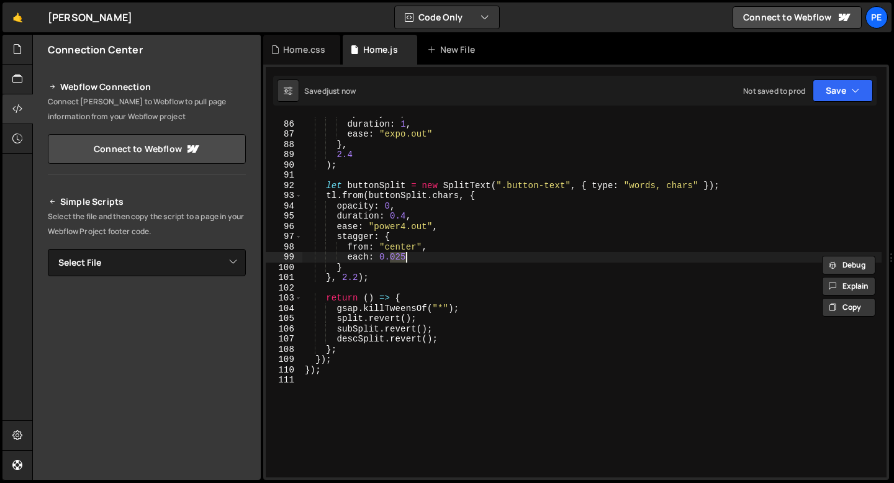
click at [413, 260] on div "opacity : 1 , duration : 1 , ease : "expo.out" } , 2.4 ) ; let buttonSplit = ne…" at bounding box center [591, 299] width 579 height 381
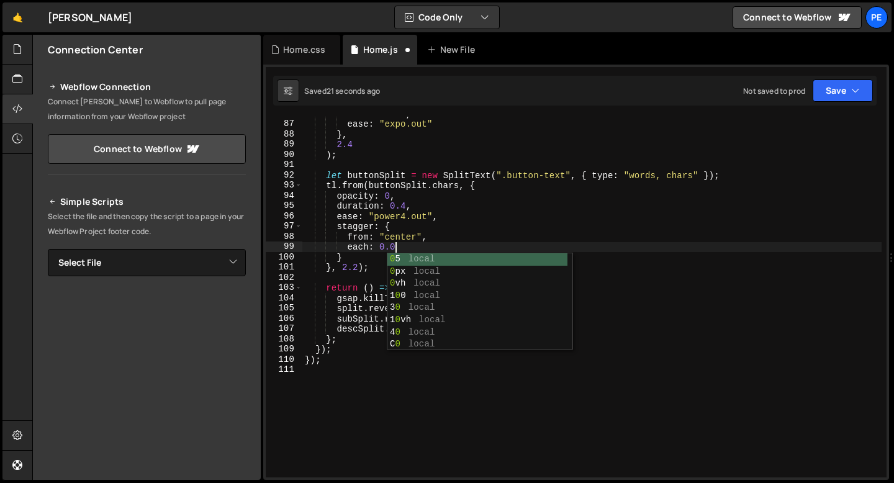
scroll to position [0, 6]
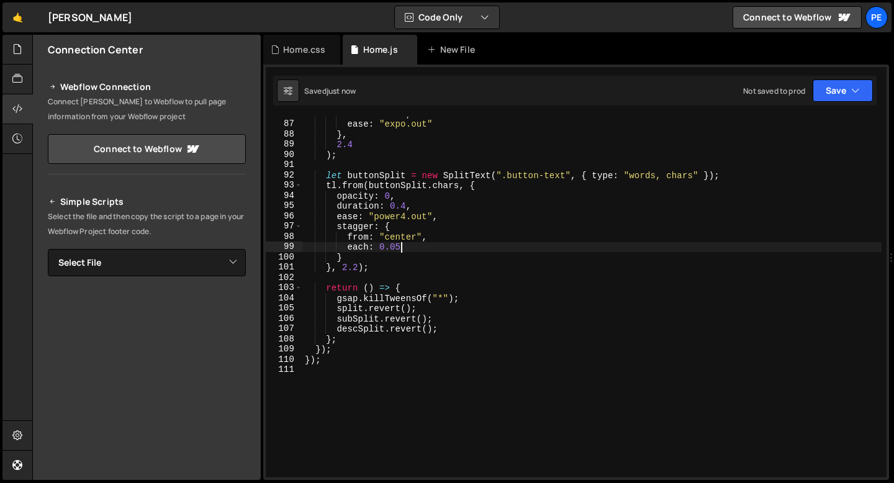
click at [358, 268] on div "duration : 1 , ease : "expo.out" } , 2.4 ) ; let buttonSplit = new SplitText ( …" at bounding box center [591, 299] width 579 height 381
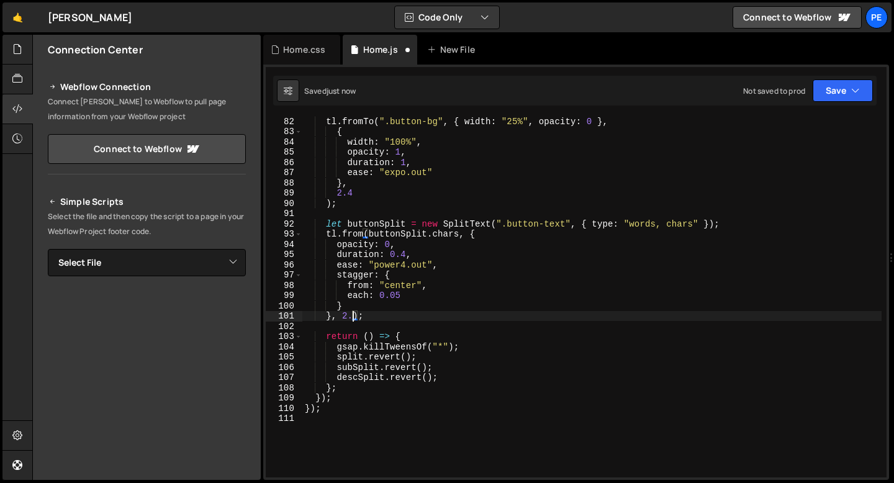
scroll to position [0, 3]
click at [399, 294] on div "tl . fromTo ( ".button-bg" , { width : "25%" , opacity : 0 } , { width : "100%"…" at bounding box center [591, 306] width 579 height 381
click at [358, 314] on div "tl . fromTo ( ".button-bg" , { width : "25%" , opacity : 0 } , { width : "100%"…" at bounding box center [591, 306] width 579 height 381
click at [410, 300] on div "tl . fromTo ( ".button-bg" , { width : "25%" , opacity : 0 } , { width : "100%"…" at bounding box center [591, 306] width 579 height 381
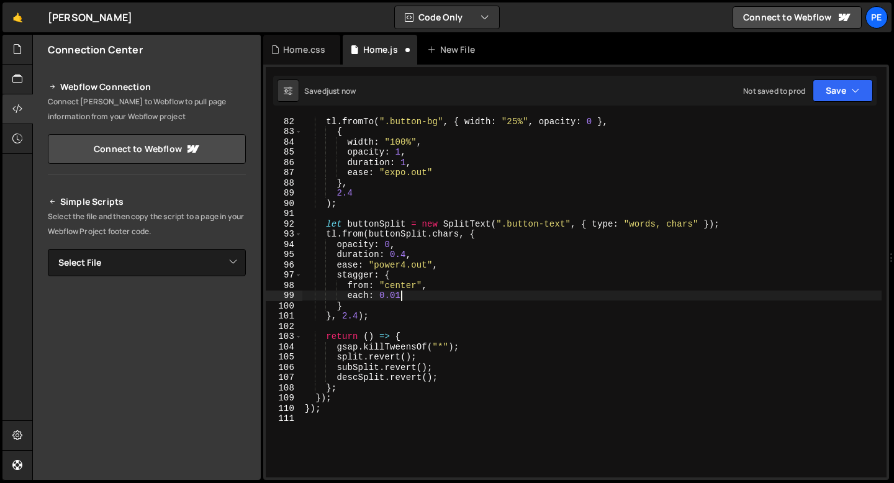
scroll to position [0, 6]
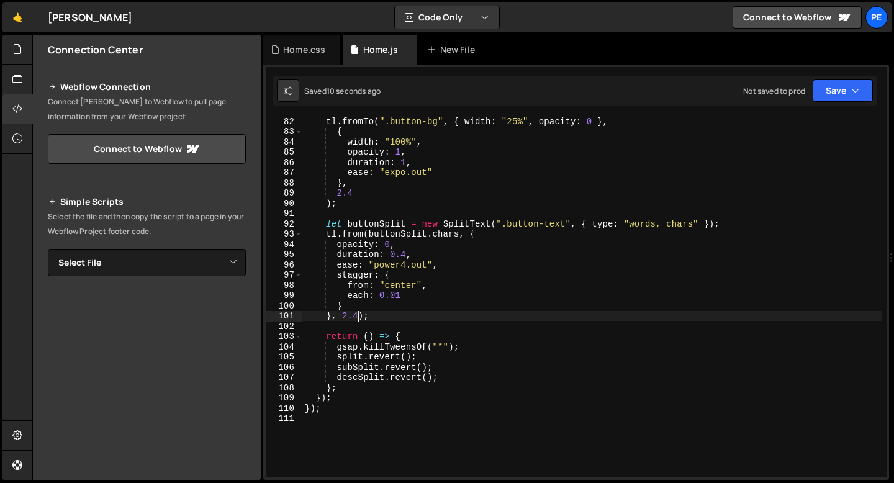
click at [359, 318] on div "tl . fromTo ( ".button-bg" , { width : "25%" , opacity : 0 } , { width : "100%"…" at bounding box center [591, 306] width 579 height 381
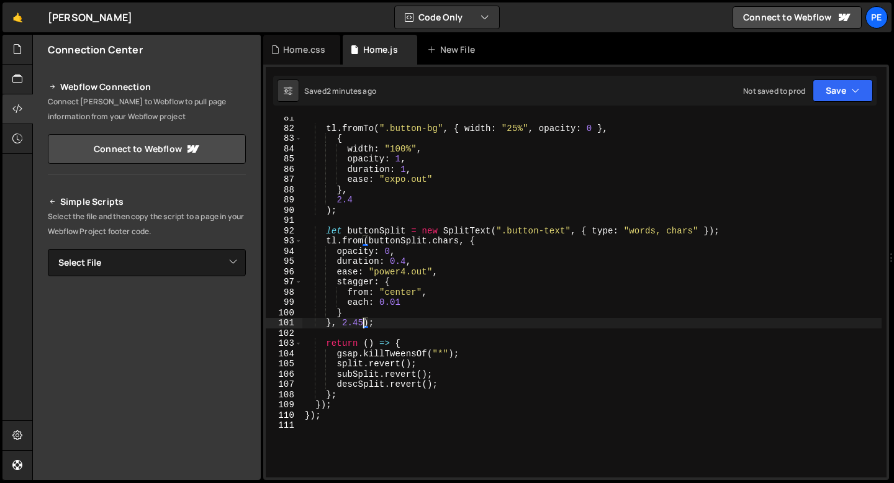
scroll to position [768, 0]
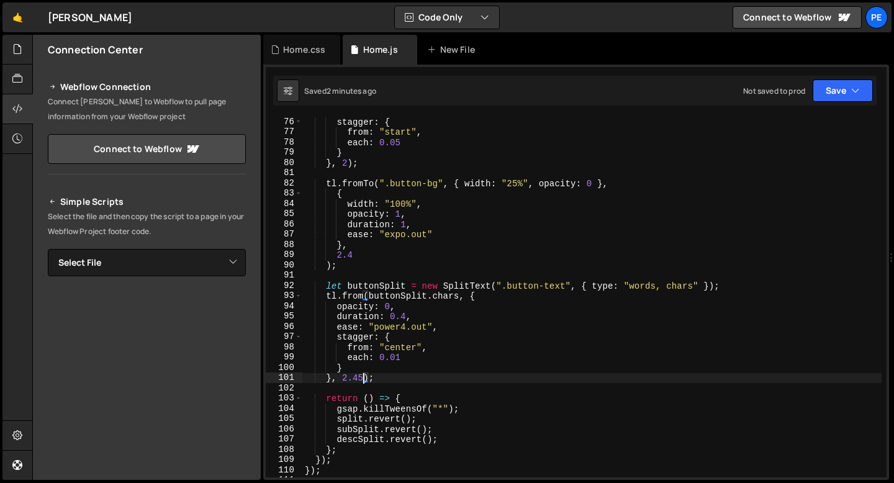
click at [328, 290] on div "stagger : { from : "start" , each : 0.05 } } , 2 ) ; tl . fromTo ( ".button-bg"…" at bounding box center [591, 307] width 579 height 381
type textarea "let buttonSplit = new SplitText(".button-text", { type: "words, chars" });"
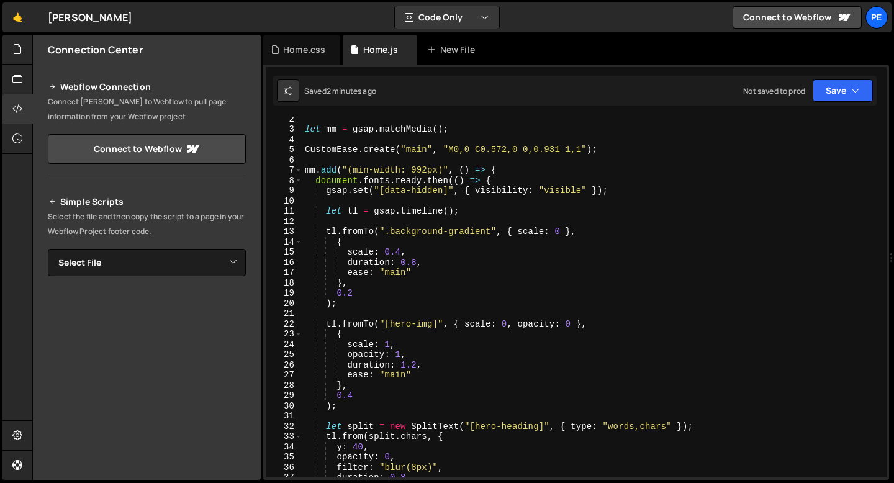
scroll to position [0, 0]
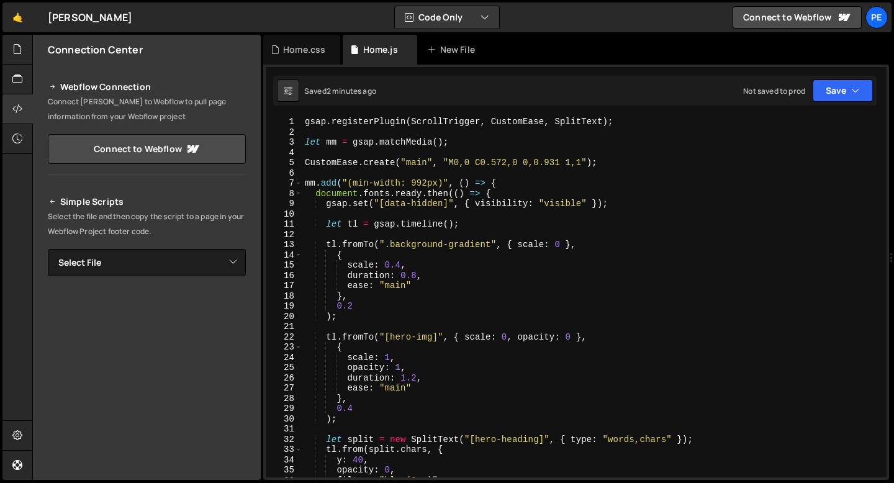
click at [301, 122] on div "1" at bounding box center [284, 122] width 37 height 11
click at [310, 174] on div "gsap . registerPlugin ( ScrollTrigger , CustomEase , SplitText ) ; let mm = gsa…" at bounding box center [591, 307] width 579 height 381
type textarea ":"
type textarea "/*"
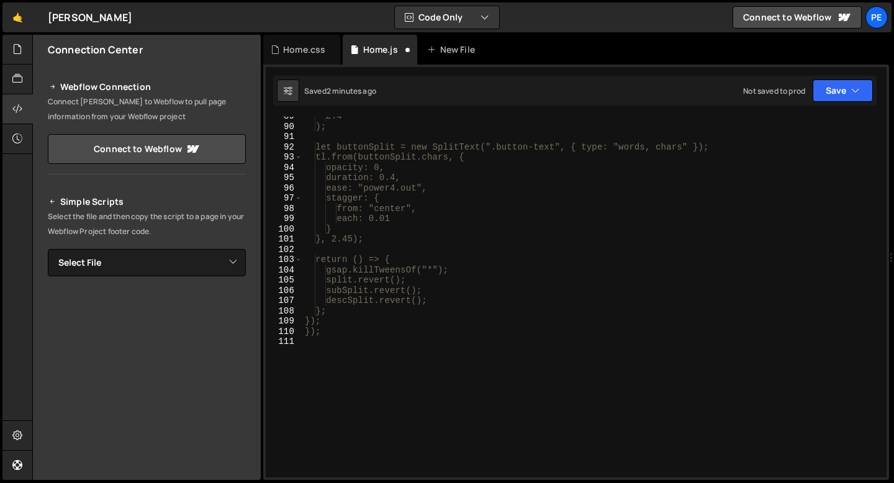
scroll to position [952, 0]
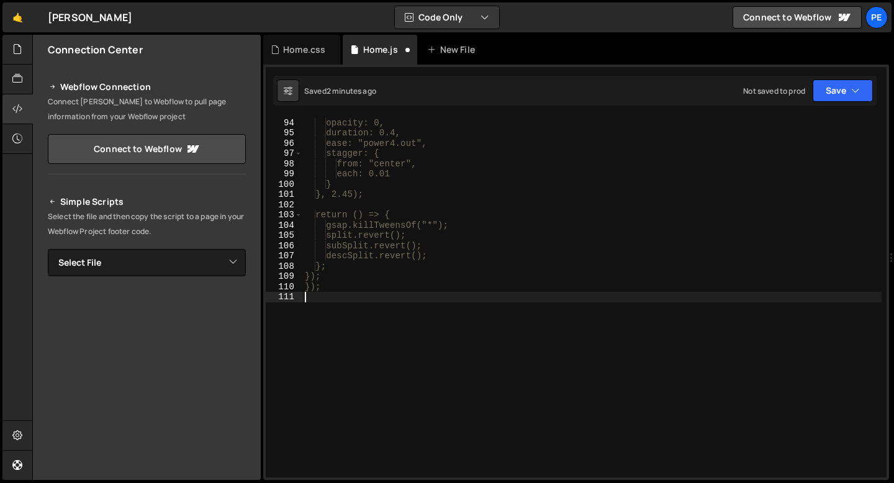
click at [328, 308] on div "tl.from(buttonSplit.chars, { opacity: 0, duration: 0.4, ease: "power4.out", sta…" at bounding box center [591, 297] width 579 height 381
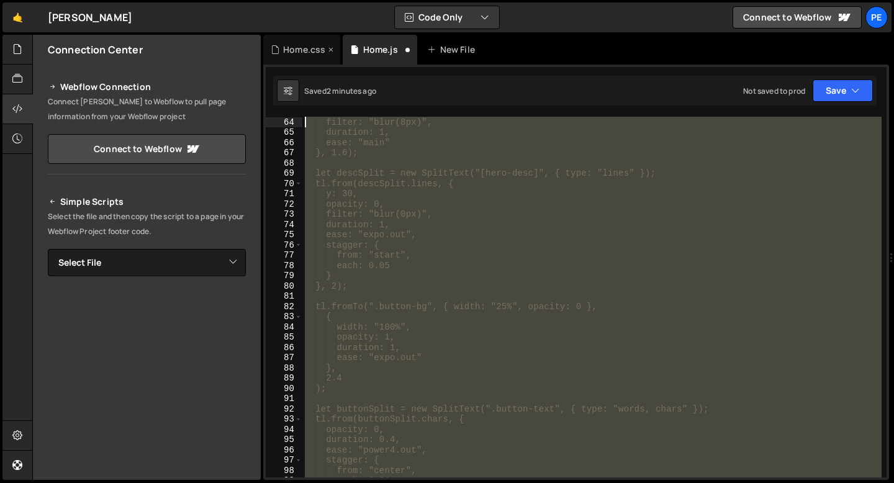
scroll to position [0, 0]
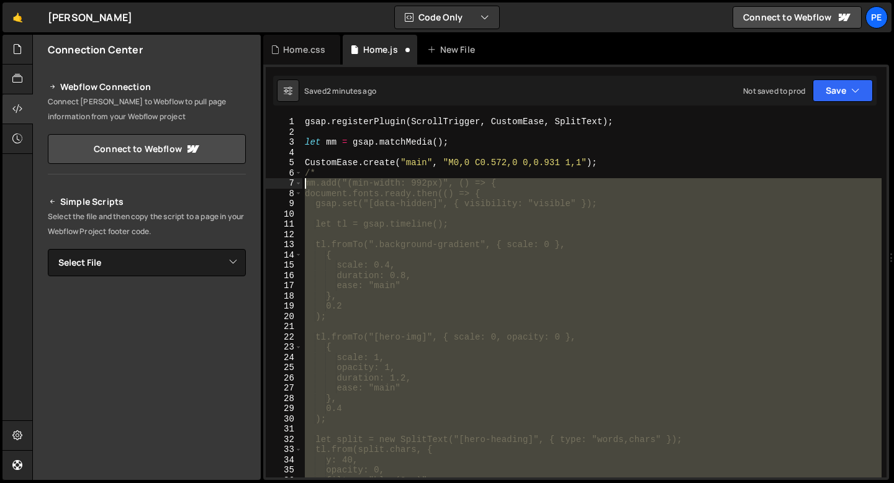
drag, startPoint x: 323, startPoint y: 304, endPoint x: 291, endPoint y: 178, distance: 130.7
click at [291, 178] on div "*/ 1 2 3 4 5 6 7 8 9 10 11 12 13 14 15 16 17 18 19 20 21 22 23 24 25 26 27 28 2…" at bounding box center [576, 297] width 621 height 361
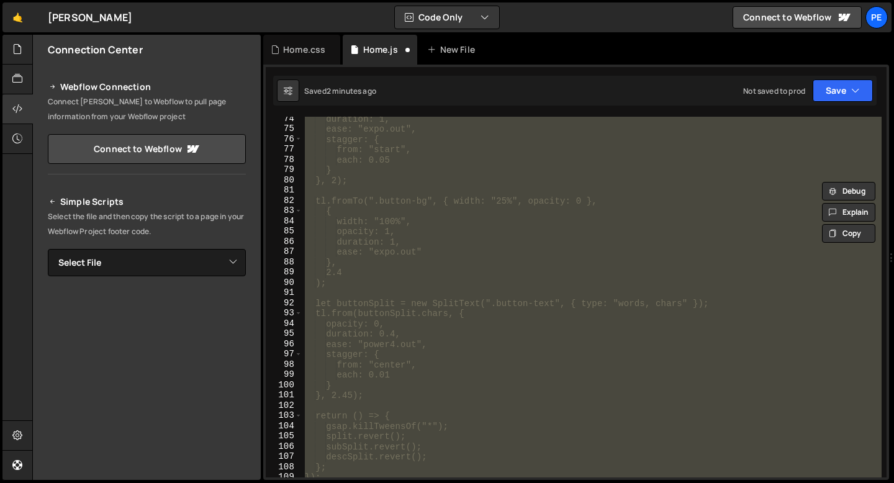
scroll to position [952, 0]
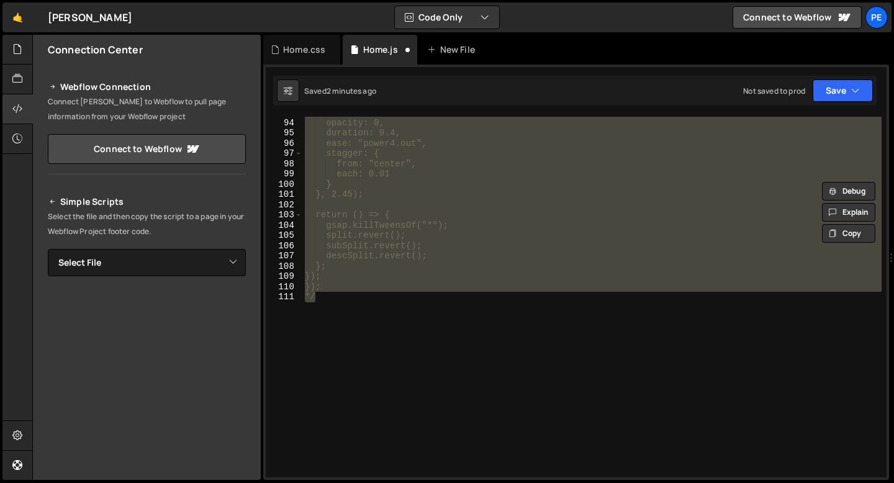
click at [327, 314] on div "tl.from(buttonSplit.chars, { opacity: 0, duration: 0.4, ease: "power4.out", sta…" at bounding box center [591, 297] width 579 height 361
type textarea "*/"
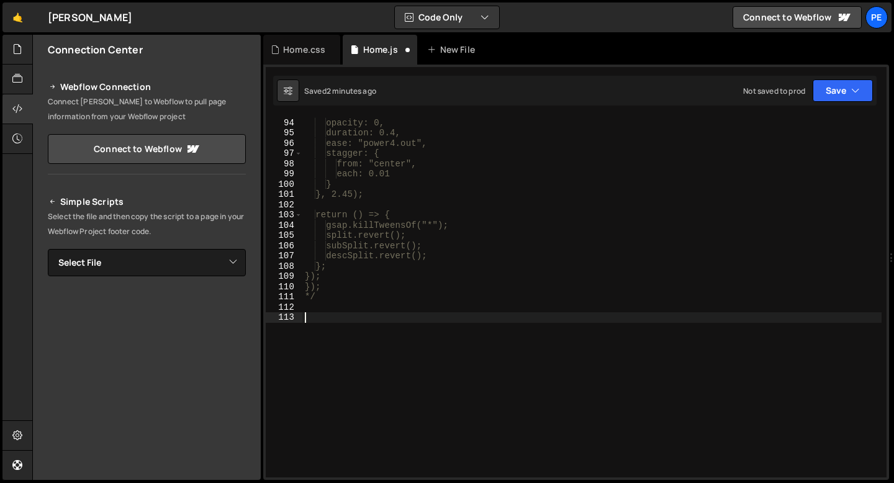
paste textarea "*/"
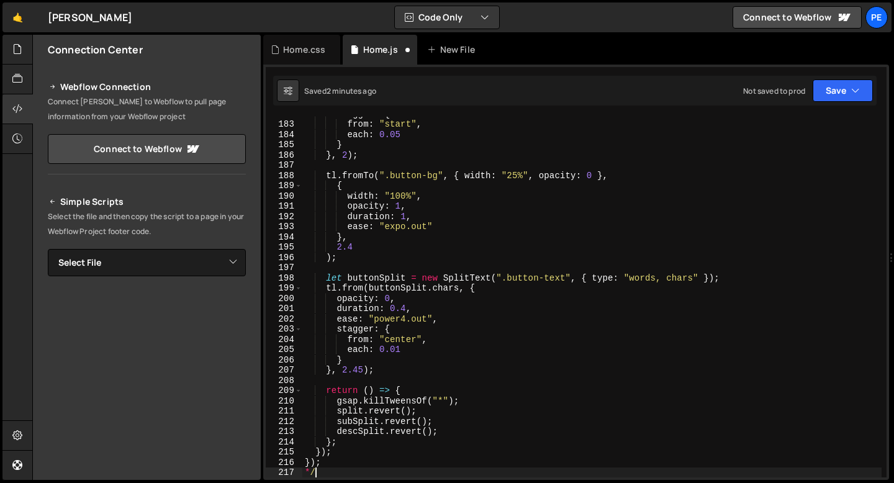
type textarea "*"
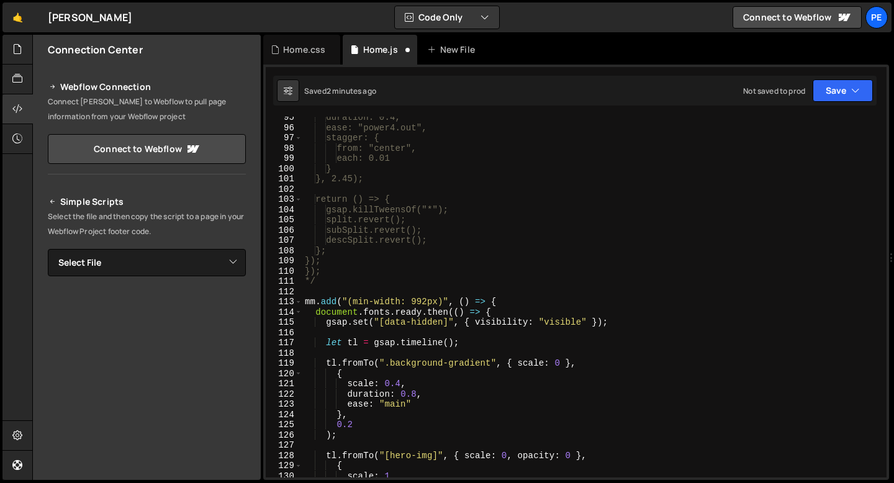
scroll to position [967, 0]
click at [335, 291] on div "duration: 0.4, ease: "power4.out", stagger: { from: "center", each: 0.01 } }, 2…" at bounding box center [591, 302] width 579 height 381
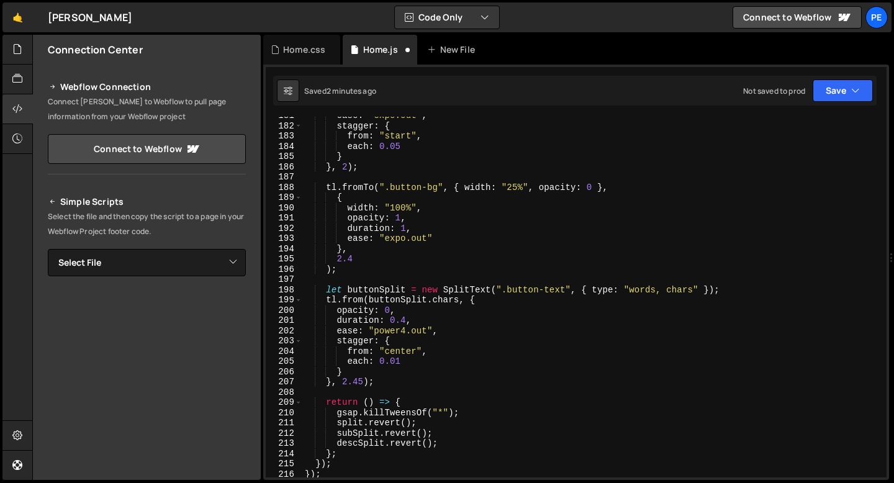
scroll to position [1850, 0]
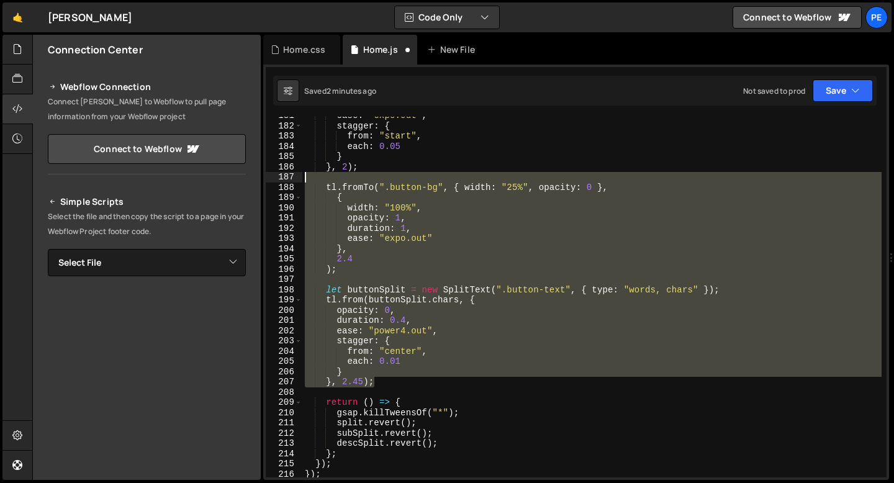
drag, startPoint x: 392, startPoint y: 379, endPoint x: 299, endPoint y: 173, distance: 226.7
click at [299, 173] on div "181 182 183 184 185 186 187 188 189 190 191 192 193 194 195 196 197 198 199 200…" at bounding box center [576, 297] width 621 height 361
type textarea "tl.fromTo(".button-bg", { width: "25%", opacity: 0 },"
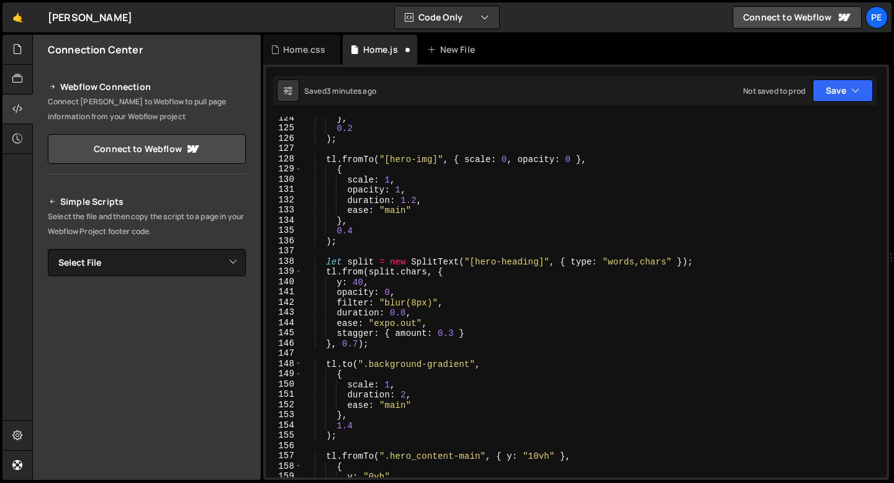
scroll to position [1263, 0]
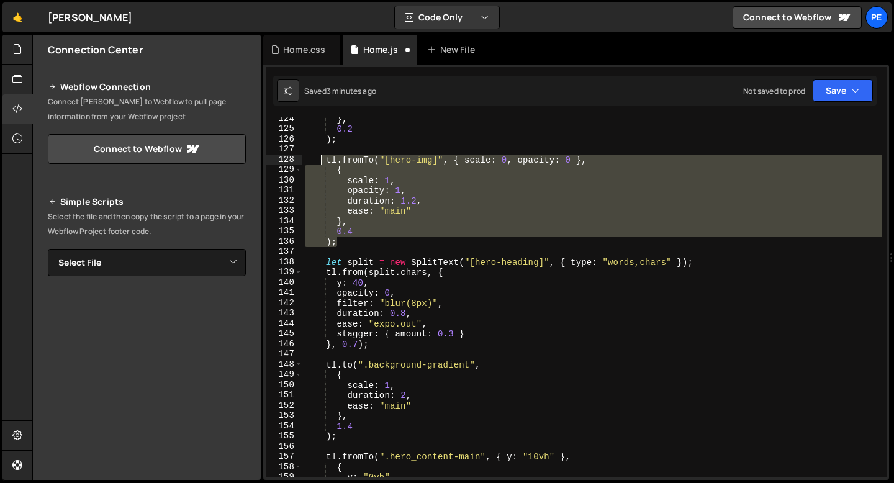
drag, startPoint x: 342, startPoint y: 245, endPoint x: 323, endPoint y: 161, distance: 85.4
click at [323, 161] on div "} , 0.2 ) ; tl . fromTo ( "[hero-img]" , { scale : 0 , opacity : 0 } , { scale …" at bounding box center [591, 304] width 579 height 381
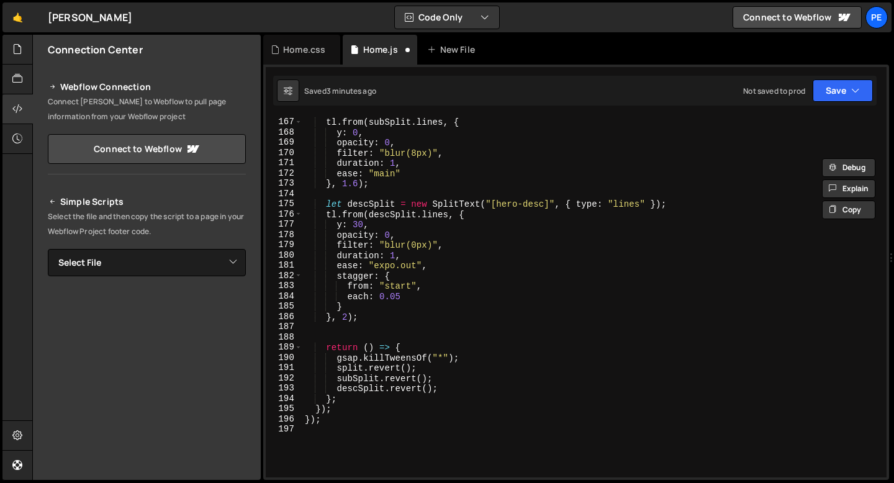
scroll to position [1752, 0]
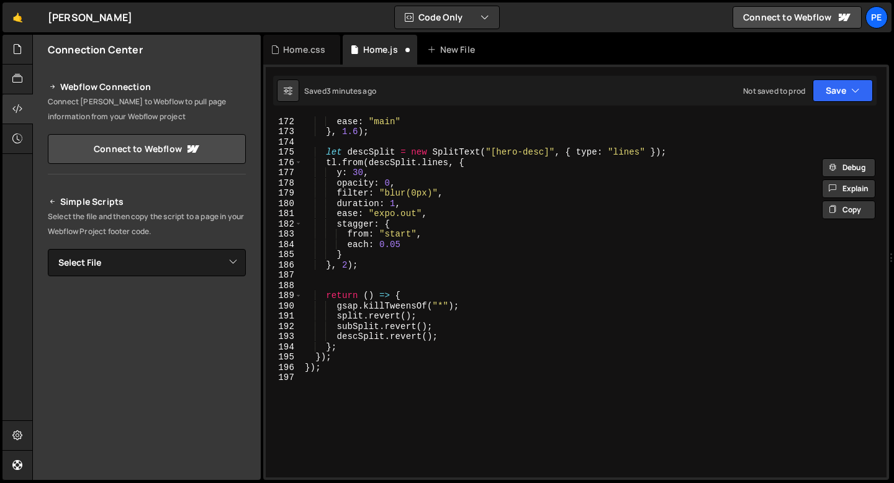
click at [366, 259] on div "ease : "main" } , 1.6 ) ; let descSplit = new SplitText ( "[hero-desc]" , { typ…" at bounding box center [591, 306] width 579 height 381
type textarea "}"
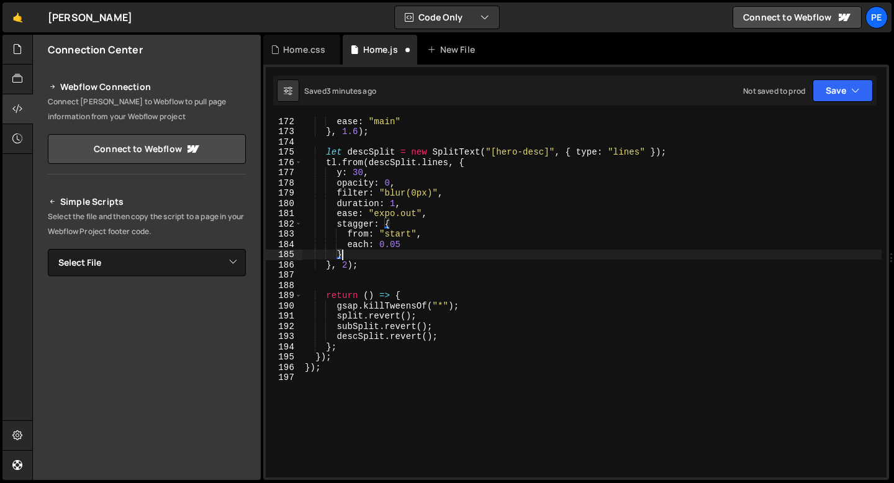
click at [365, 272] on div "ease : "main" } , 1.6 ) ; let descSplit = new SplitText ( "[hero-desc]" , { typ…" at bounding box center [591, 306] width 579 height 381
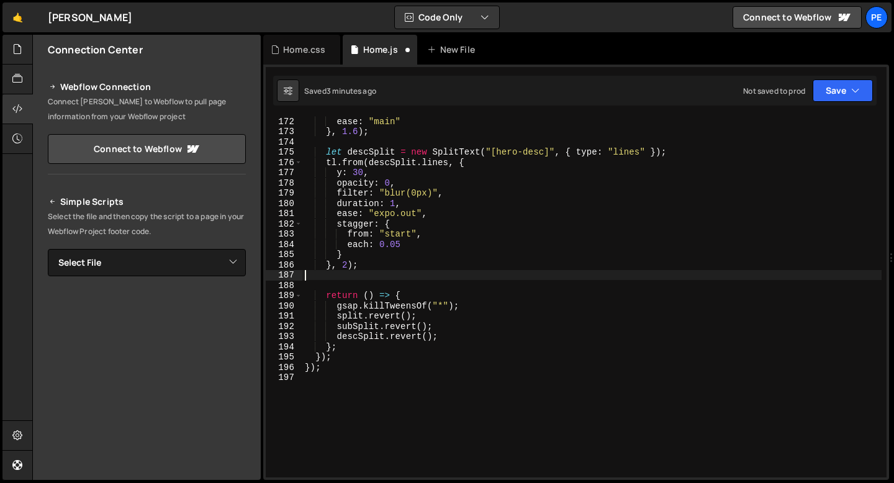
click at [368, 265] on div "ease : "main" } , 1.6 ) ; let descSplit = new SplitText ( "[hero-desc]" , { typ…" at bounding box center [591, 306] width 579 height 381
type textarea "}, 2);"
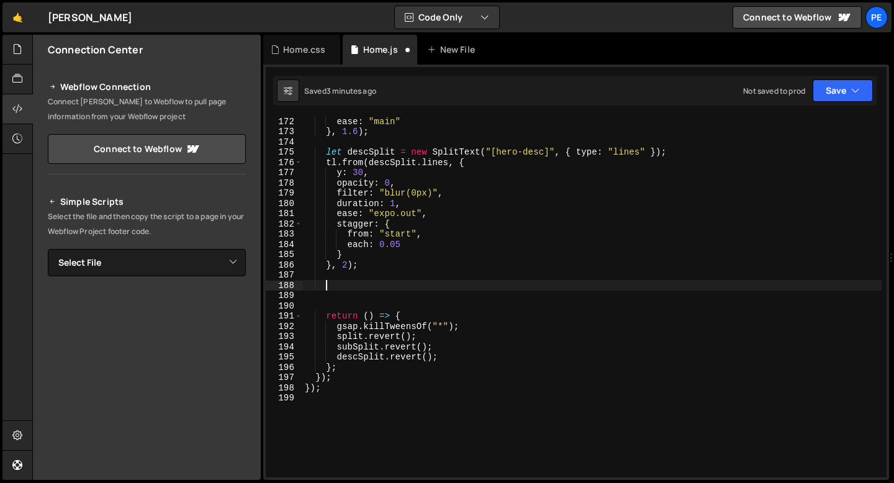
paste textarea ");"
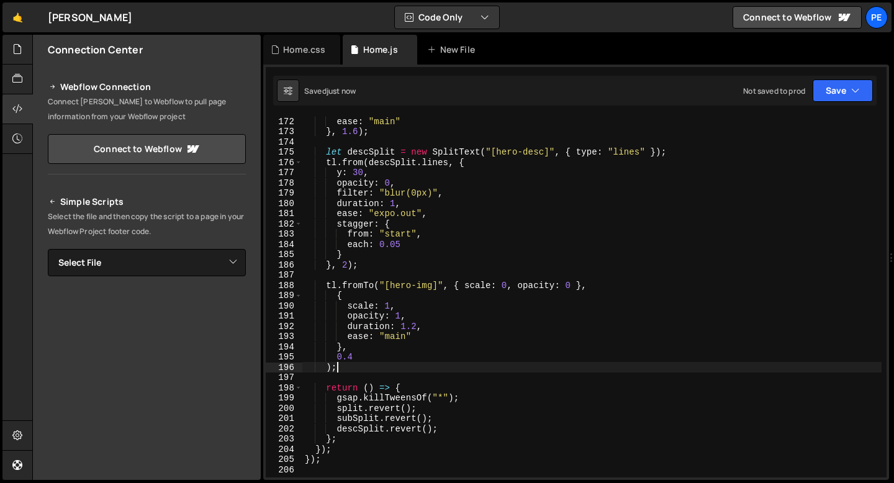
click at [420, 288] on div "ease : "main" } , 1.6 ) ; let descSplit = new SplitText ( "[hero-desc]" , { typ…" at bounding box center [591, 306] width 579 height 381
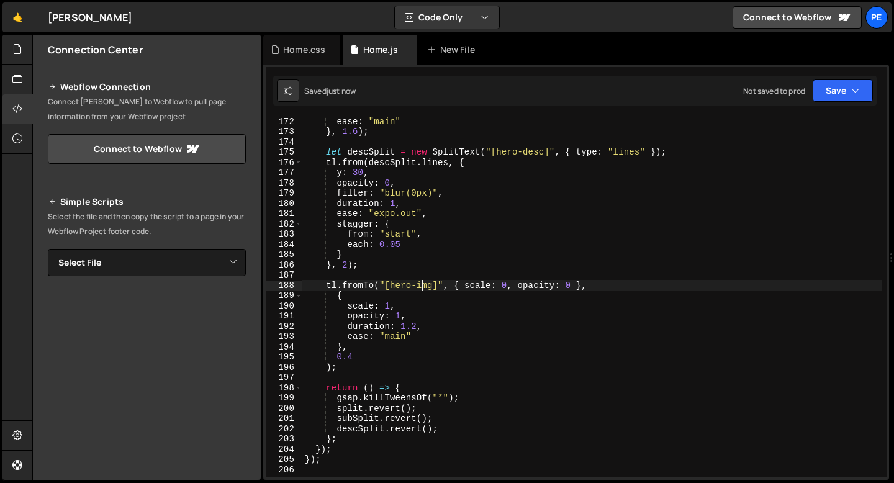
click at [421, 288] on div "ease : "main" } , 1.6 ) ; let descSplit = new SplitText ( "[hero-desc]" , { typ…" at bounding box center [591, 306] width 579 height 381
click at [523, 286] on div "ease : "main" } , 1.6 ) ; let descSplit = new SplitText ( "[hero-desc]" , { typ…" at bounding box center [591, 306] width 579 height 381
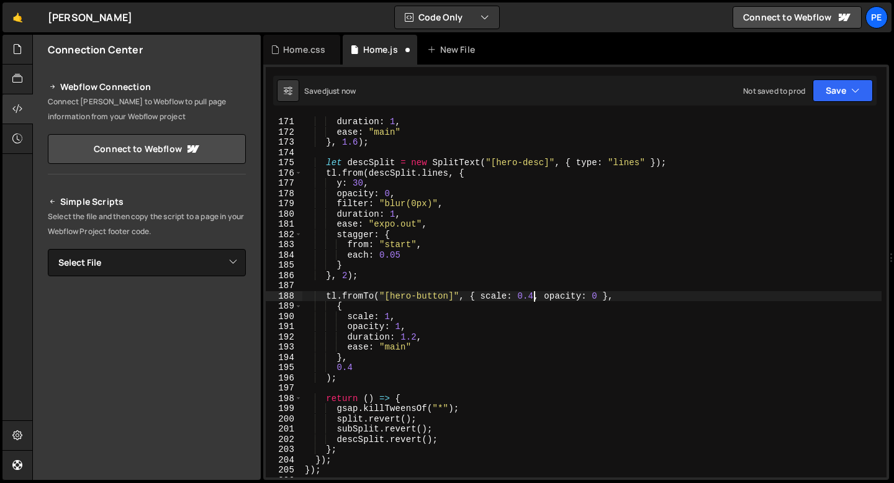
scroll to position [1711, 0]
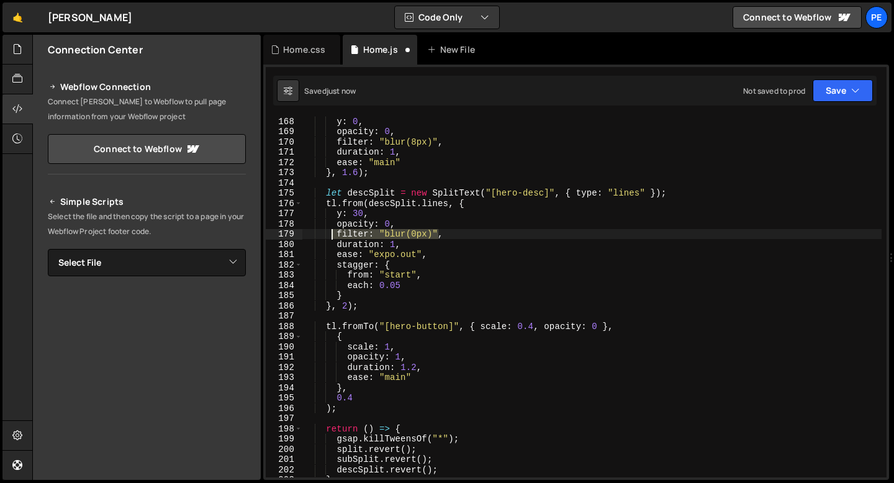
drag, startPoint x: 438, startPoint y: 234, endPoint x: 335, endPoint y: 236, distance: 103.7
click at [335, 236] on div "y : 0 , opacity : 0 , filter : "blur(8px)" , duration : 1 , ease : "main" } , 1…" at bounding box center [591, 306] width 579 height 381
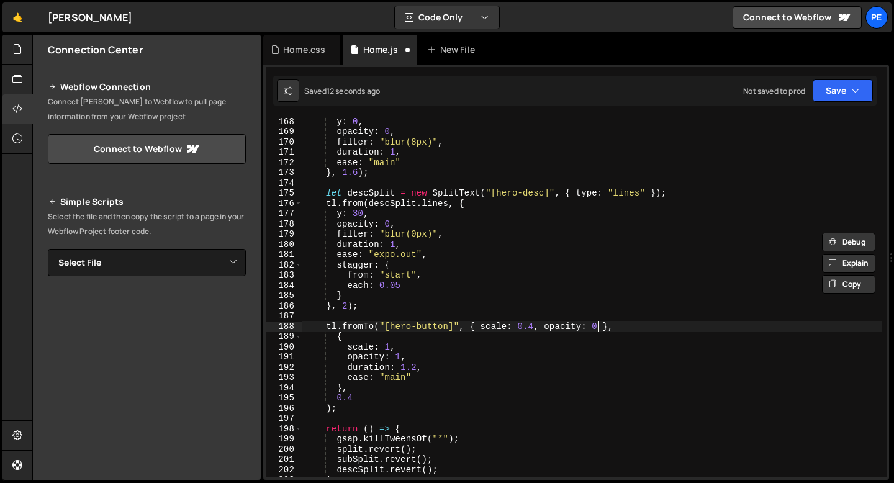
click at [597, 327] on div "y : 0 , opacity : 0 , filter : "blur(8px)" , duration : 1 , ease : "main" } , 1…" at bounding box center [591, 306] width 579 height 381
paste textarea "filter: "blur(0px)""
click at [685, 328] on div "y : 0 , opacity : 0 , filter : "blur(8px)" , duration : 1 , ease : "main" } , 1…" at bounding box center [591, 306] width 579 height 381
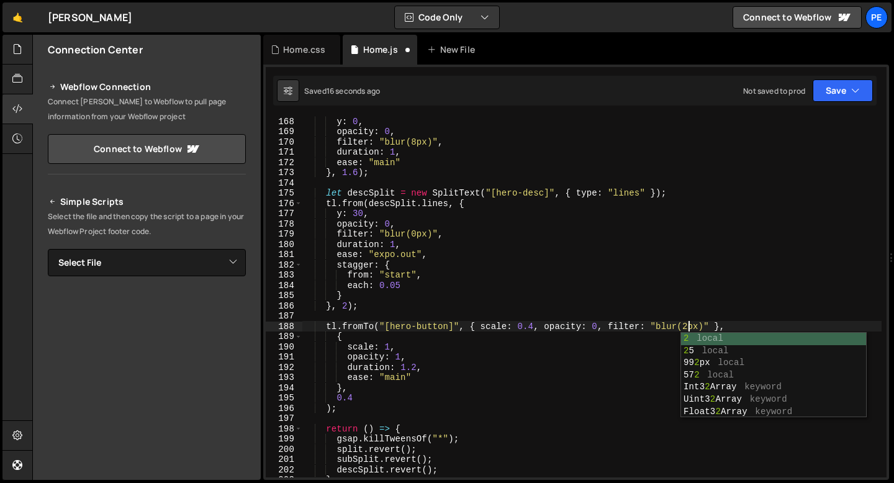
scroll to position [0, 27]
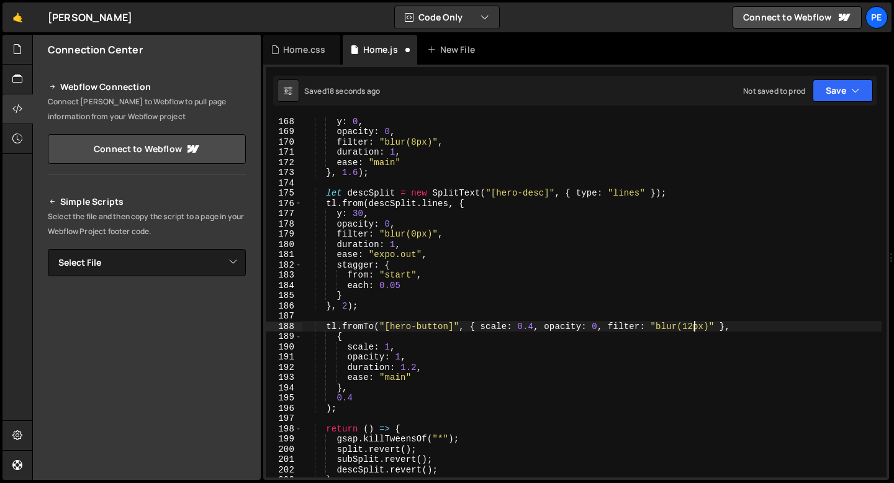
click at [507, 371] on div "y : 0 , opacity : 0 , filter : "blur(8px)" , duration : 1 , ease : "main" } , 1…" at bounding box center [591, 306] width 579 height 381
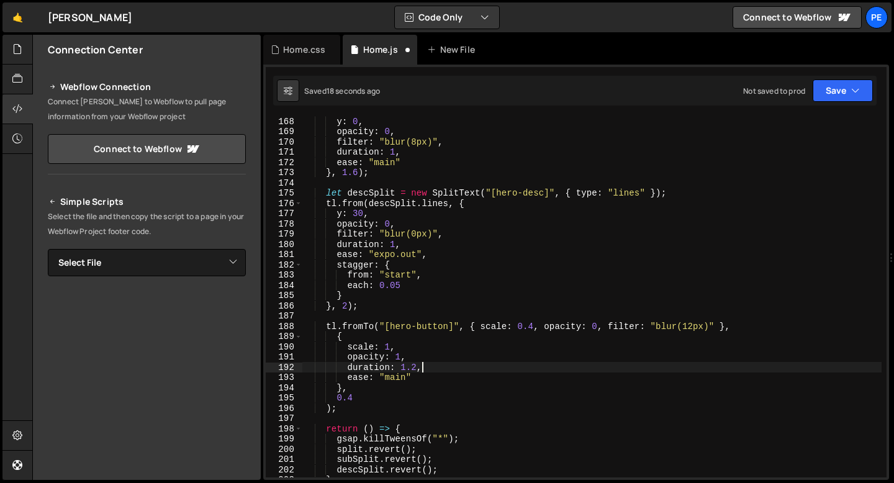
scroll to position [0, 7]
click at [419, 348] on div "y : 0 , opacity : 0 , filter : "blur(8px)" , duration : 1 , ease : "main" } , 1…" at bounding box center [591, 306] width 579 height 381
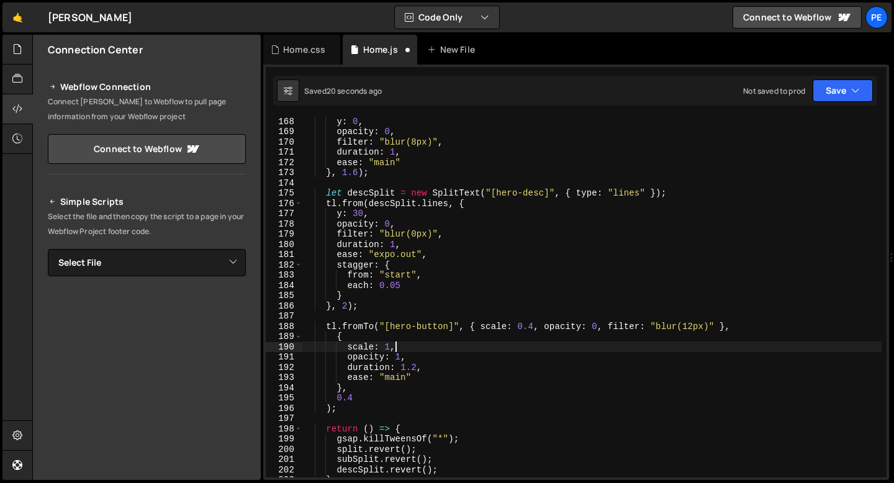
click at [417, 356] on div "y : 0 , opacity : 0 , filter : "blur(8px)" , duration : 1 , ease : "main" } , 1…" at bounding box center [591, 306] width 579 height 381
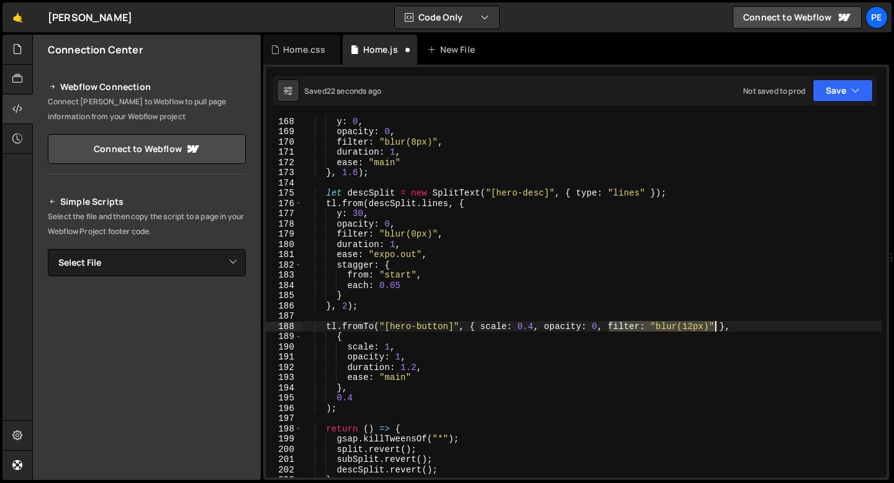
drag, startPoint x: 609, startPoint y: 326, endPoint x: 713, endPoint y: 329, distance: 104.3
click at [713, 329] on div "y : 0 , opacity : 0 , filter : "blur(8px)" , duration : 1 , ease : "main" } , 1…" at bounding box center [591, 306] width 579 height 381
click at [436, 366] on div "y : 0 , opacity : 0 , filter : "blur(8px)" , duration : 1 , ease : "main" } , 1…" at bounding box center [591, 306] width 579 height 381
type textarea "duration: 1.2,"
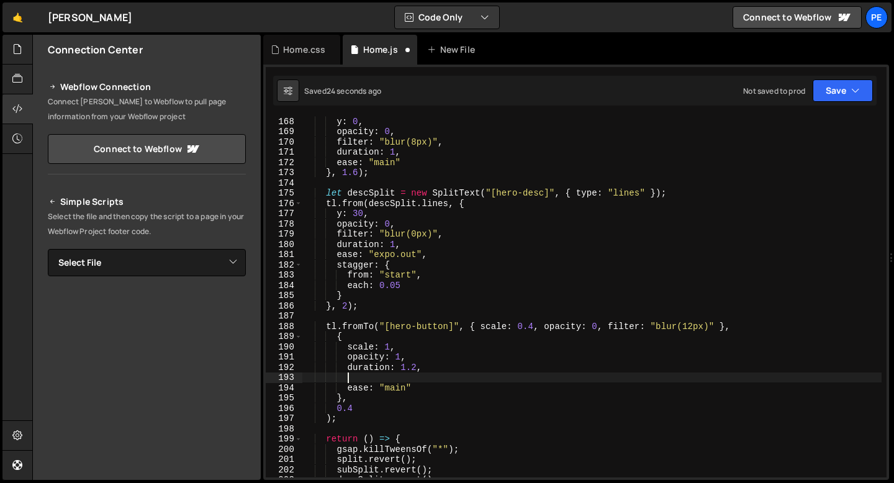
scroll to position [0, 2]
paste textarea "filter: "blur(12px)""
click at [431, 377] on div "y : 0 , opacity : 0 , filter : "blur(8px)" , duration : 1 , ease : "main" } , 1…" at bounding box center [591, 306] width 579 height 381
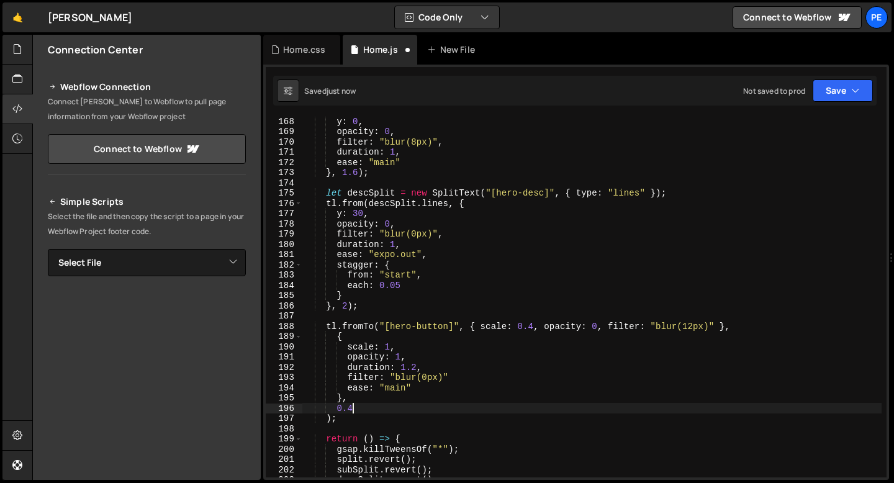
click at [364, 405] on div "y : 0 , opacity : 0 , filter : "blur(8px)" , duration : 1 , ease : "main" } , 1…" at bounding box center [591, 306] width 579 height 381
type textarea "0"
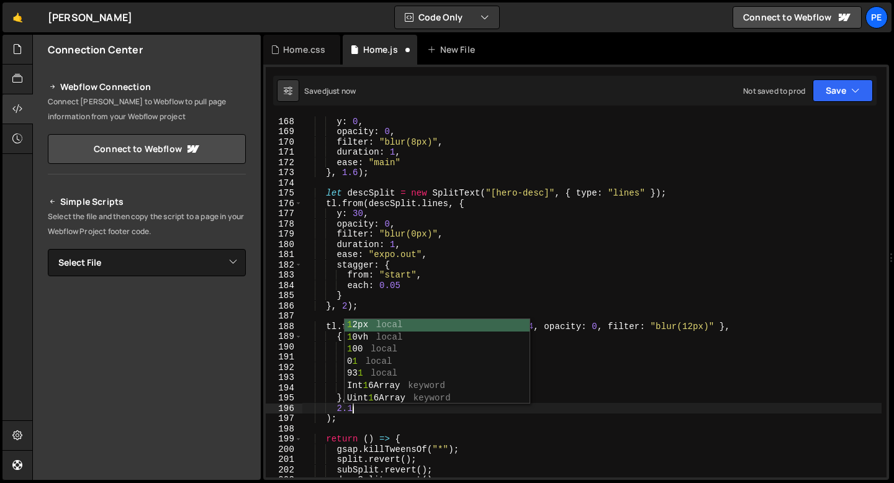
scroll to position [0, 2]
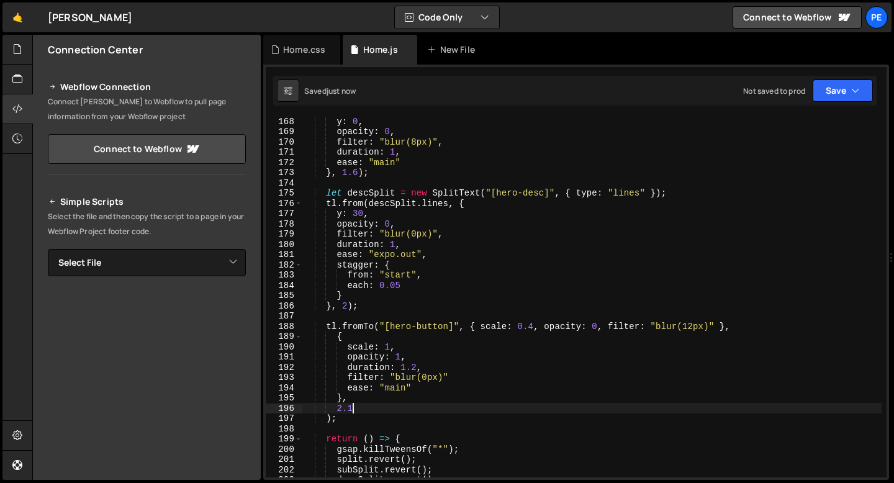
click at [387, 251] on div "y : 0 , opacity : 0 , filter : "blur(8px)" , duration : 1 , ease : "main" } , 1…" at bounding box center [591, 306] width 579 height 381
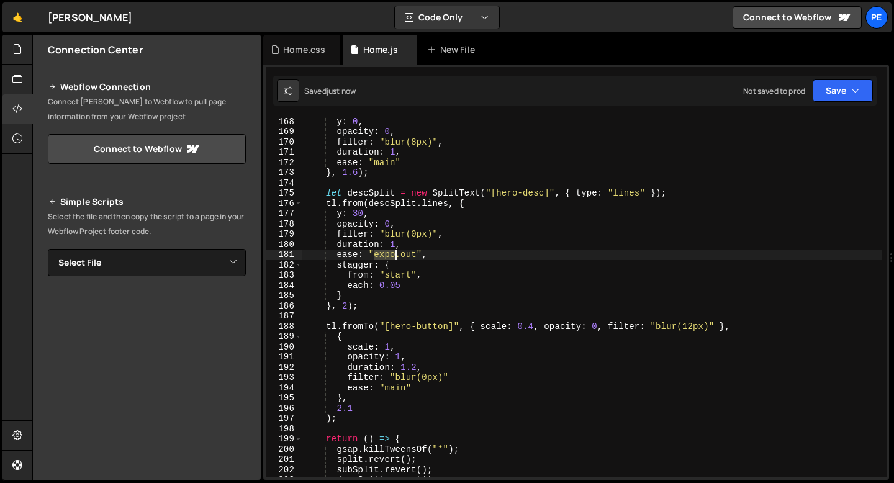
click at [387, 251] on div "y : 0 , opacity : 0 , filter : "blur(8px)" , duration : 1 , ease : "main" } , 1…" at bounding box center [591, 306] width 579 height 381
click at [363, 408] on div "y : 0 , opacity : 0 , filter : "blur(8px)" , duration : 1 , ease : "main" } , 1…" at bounding box center [591, 306] width 579 height 381
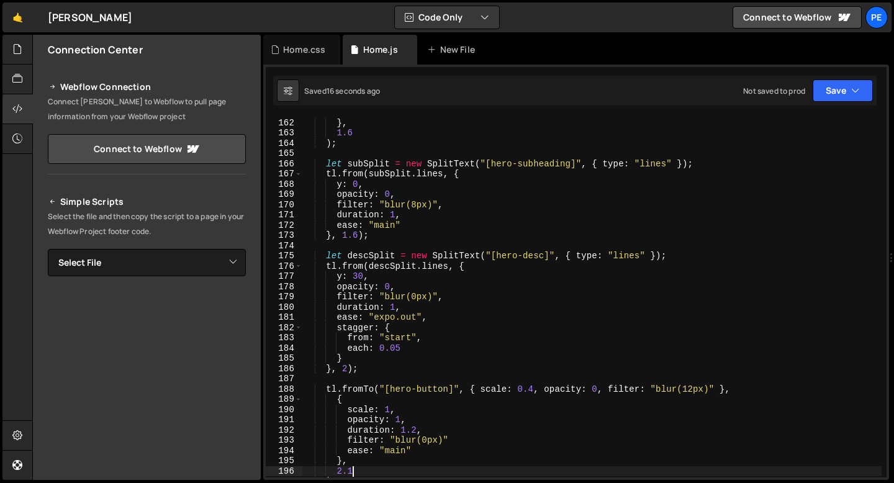
scroll to position [1656, 0]
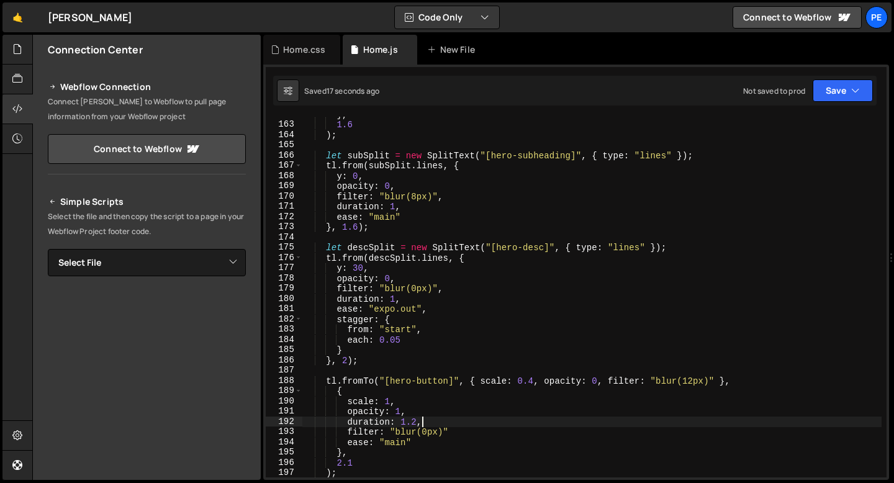
click at [454, 425] on div "} , 1.6 ) ; let subSplit = new SplitText ( "[hero-subheading]" , { type : "line…" at bounding box center [591, 299] width 579 height 381
click at [453, 430] on div "} , 1.6 ) ; let subSplit = new SplitText ( "[hero-subheading]" , { type : "line…" at bounding box center [591, 299] width 579 height 381
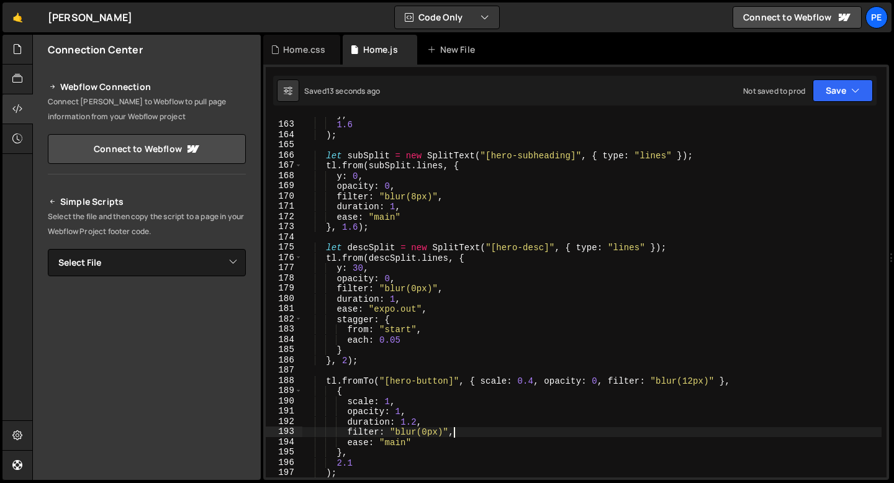
scroll to position [1671, 0]
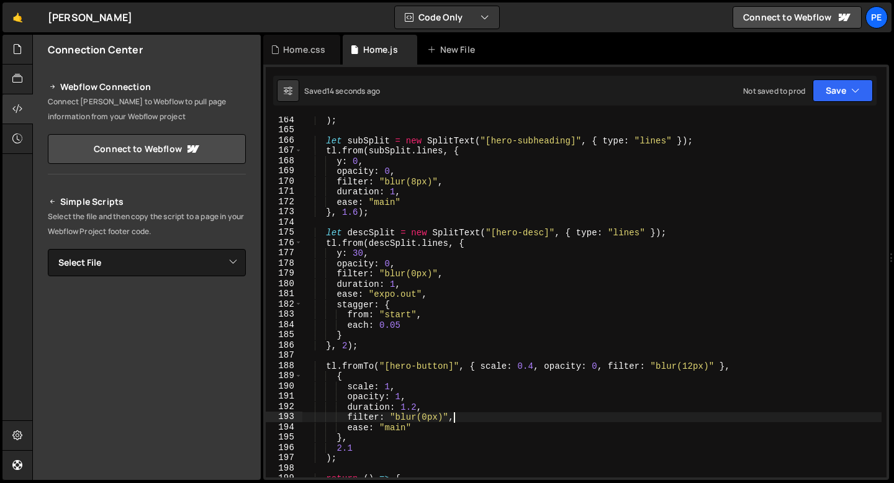
click at [461, 418] on div ") ; let subSplit = new SplitText ( "[hero-subheading]" , { type : "lines" }) ; …" at bounding box center [591, 305] width 579 height 381
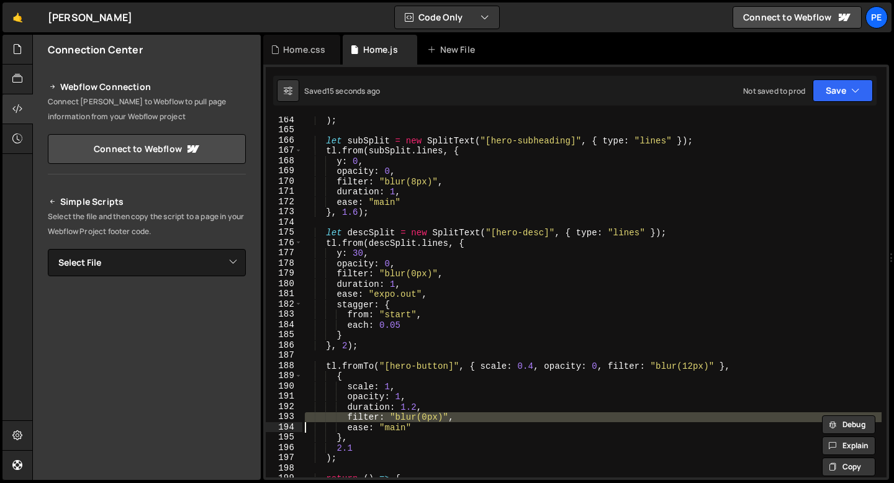
scroll to position [0, 7]
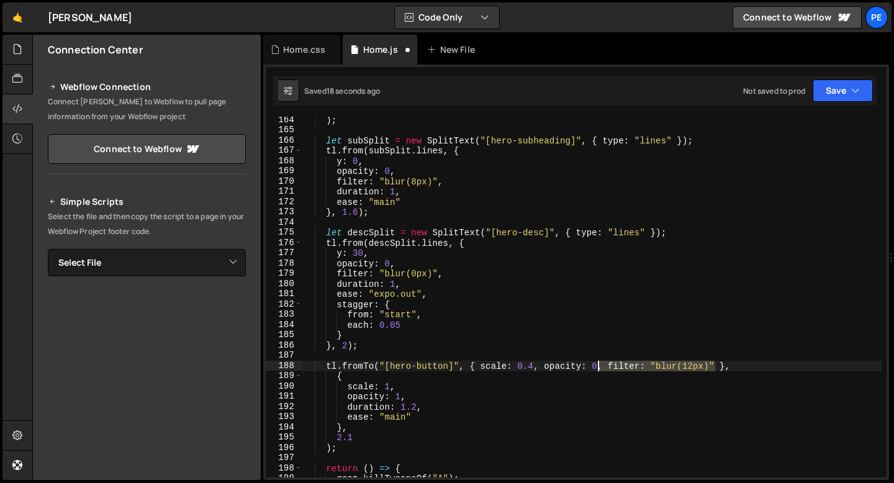
drag, startPoint x: 717, startPoint y: 366, endPoint x: 600, endPoint y: 364, distance: 117.3
click at [600, 364] on div ") ; let subSplit = new SplitText ( "[hero-subheading]" , { type : "lines" }) ; …" at bounding box center [591, 305] width 579 height 381
click at [419, 386] on div ") ; let subSplit = new SplitText ( "[hero-subheading]" , { type : "lines" }) ; …" at bounding box center [591, 305] width 579 height 381
type textarea "scale: 1,"
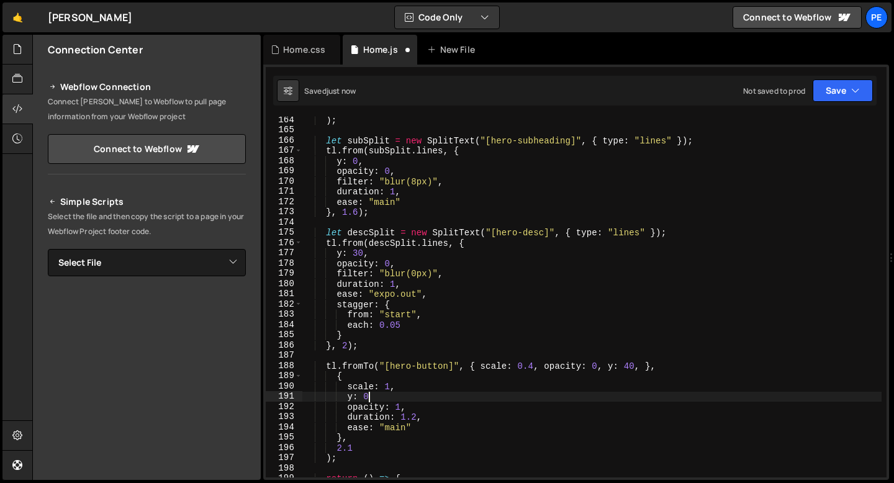
scroll to position [0, 4]
click at [354, 449] on div ") ; let subSplit = new SplitText ( "[hero-subheading]" , { type : "lines" }) ; …" at bounding box center [591, 305] width 579 height 381
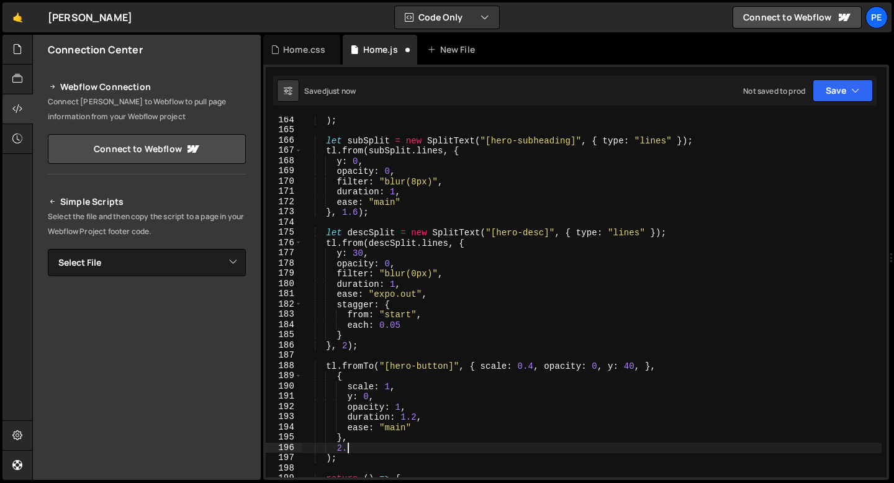
type textarea "2"
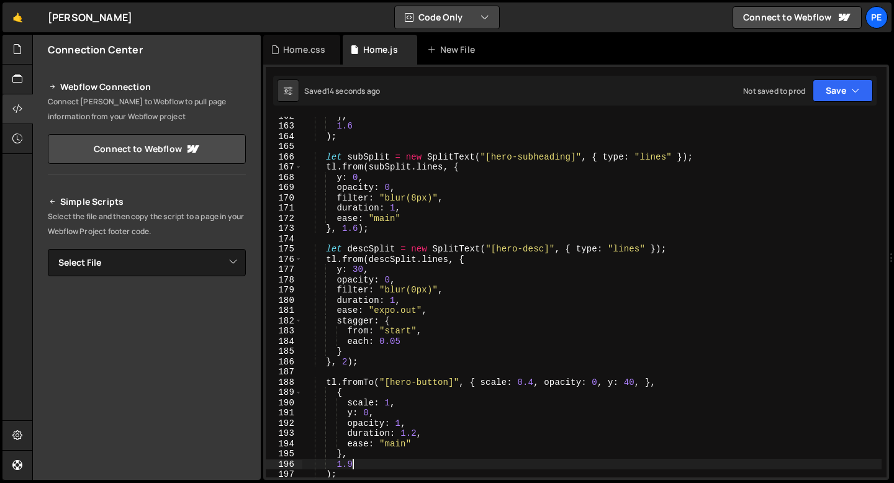
scroll to position [1654, 0]
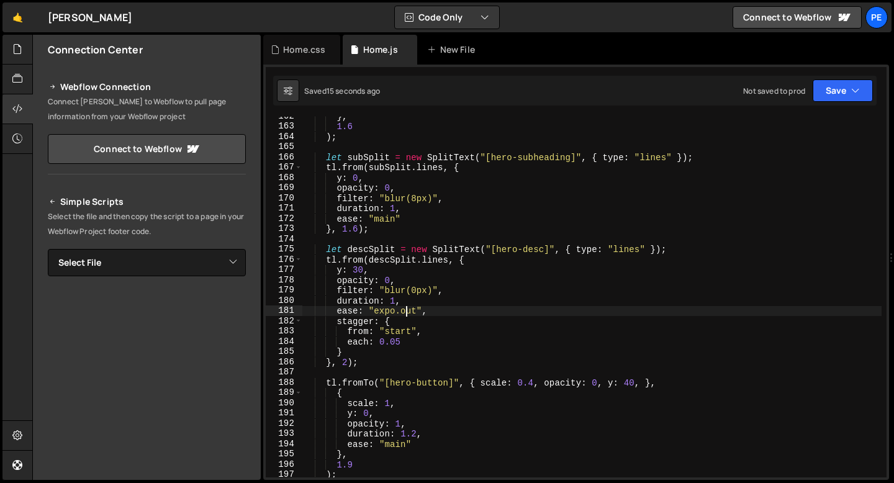
click at [408, 311] on div "} , 1.6 ) ; let subSplit = new SplitText ( "[hero-subheading]" , { type : "line…" at bounding box center [591, 301] width 579 height 381
click at [408, 310] on div "} , 1.6 ) ; let subSplit = new SplitText ( "[hero-subheading]" , { type : "line…" at bounding box center [591, 301] width 579 height 381
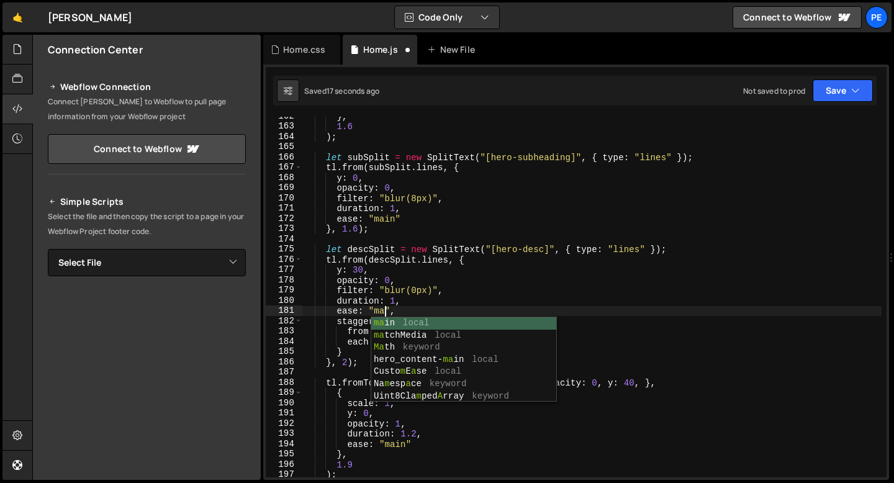
scroll to position [0, 6]
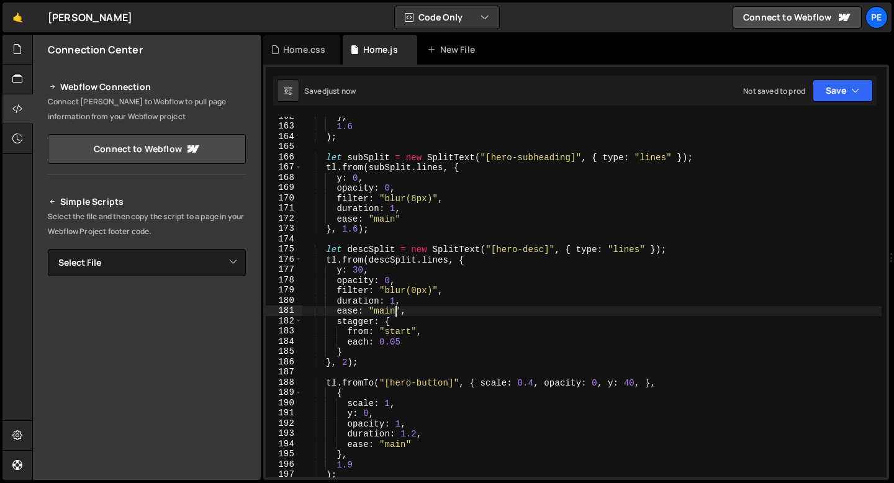
click at [432, 311] on div "} , 1.6 ) ; let subSplit = new SplitText ( "[hero-subheading]" , { type : "line…" at bounding box center [591, 301] width 579 height 381
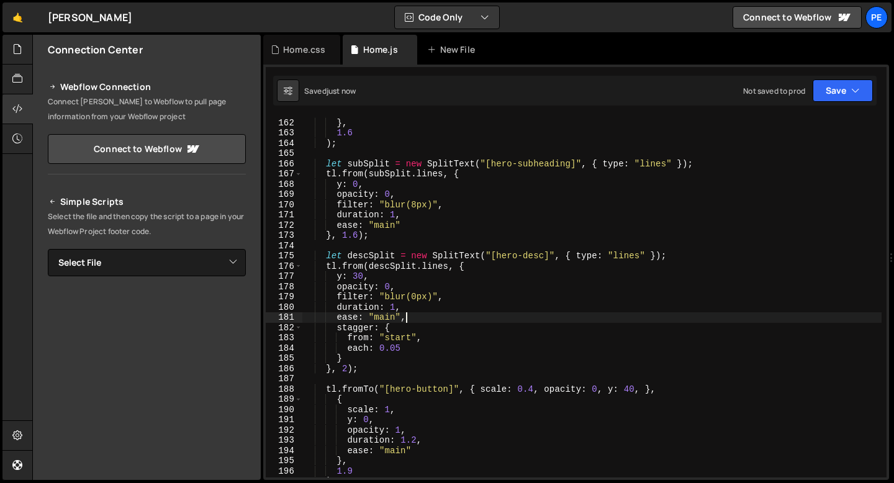
click at [349, 369] on div "ease : "main" } , 1.6 ) ; let subSplit = new SplitText ( "[hero-subheading]" , …" at bounding box center [591, 297] width 579 height 381
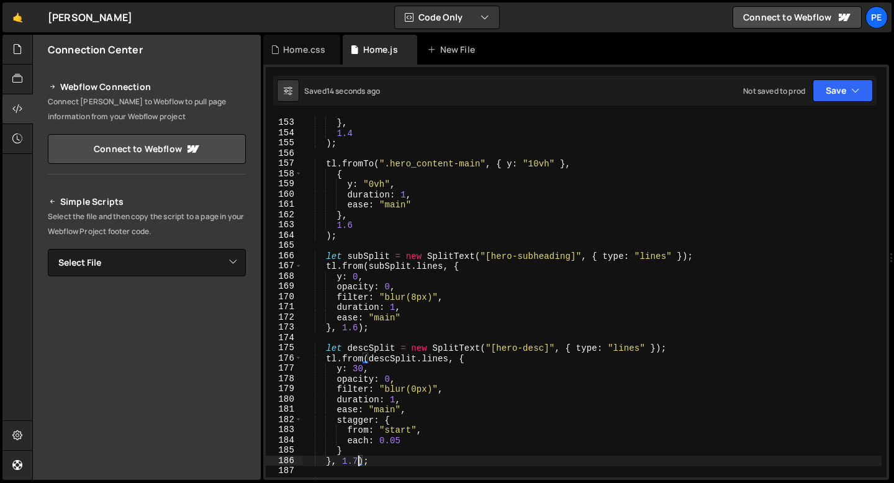
scroll to position [1556, 0]
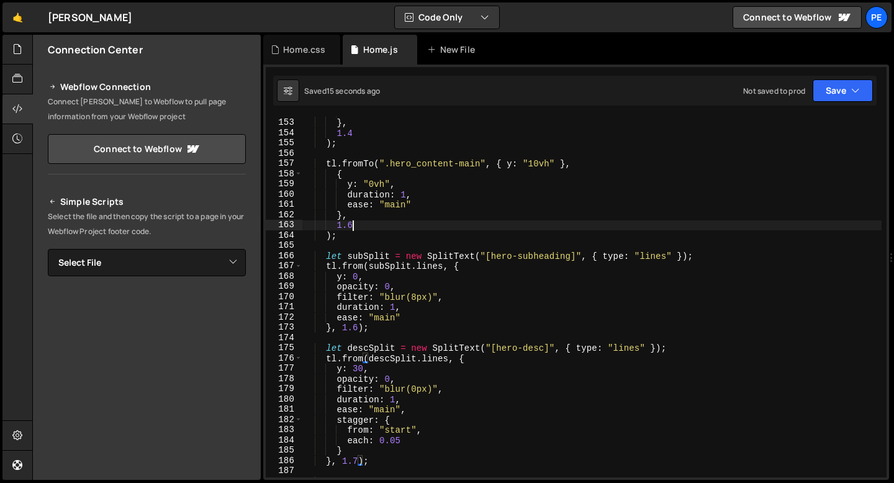
click at [355, 222] on div "ease : "main" } , 1.4 ) ; tl . fromTo ( ".hero_content-main" , { y : "10vh" } ,…" at bounding box center [591, 297] width 579 height 381
click at [358, 328] on div "ease : "main" } , 1.4 ) ; tl . fromTo ( ".hero_content-main" , { y : "10vh" } ,…" at bounding box center [591, 297] width 579 height 381
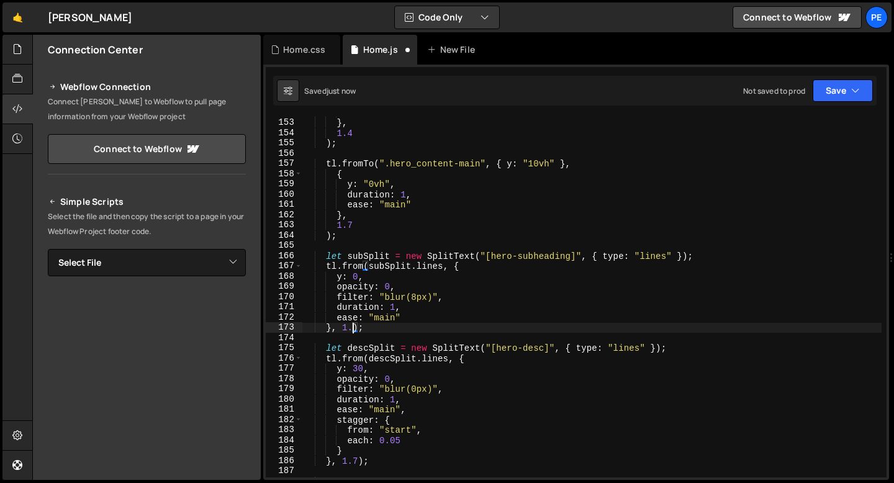
scroll to position [0, 3]
click at [358, 277] on div "ease : "main" } , 1.4 ) ; tl . fromTo ( ".hero_content-main" , { y : "10vh" } ,…" at bounding box center [591, 297] width 579 height 381
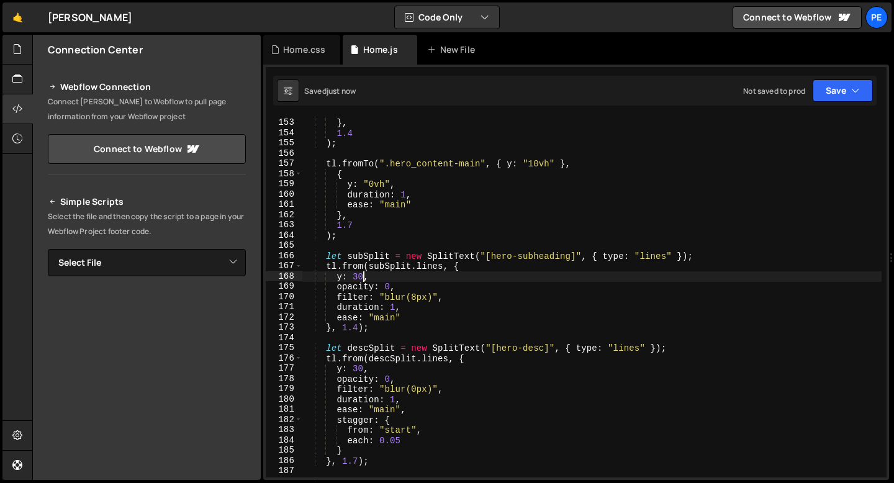
scroll to position [1544, 0]
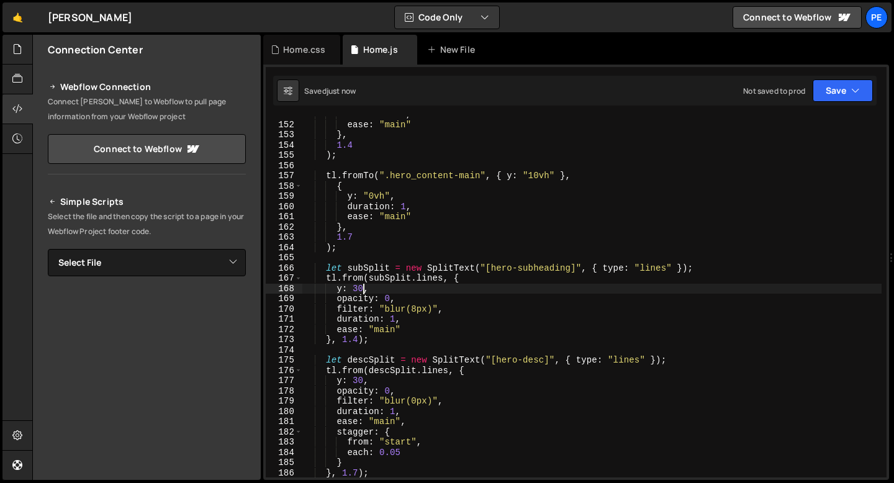
click at [358, 343] on div "duration : 2 , ease : "main" } , 1.4 ) ; tl . fromTo ( ".hero_content-main" , {…" at bounding box center [591, 299] width 579 height 381
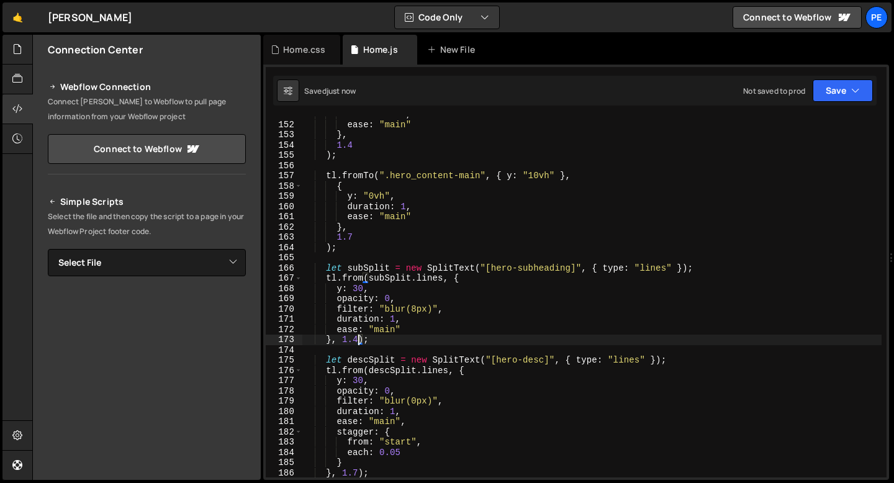
scroll to position [0, 3]
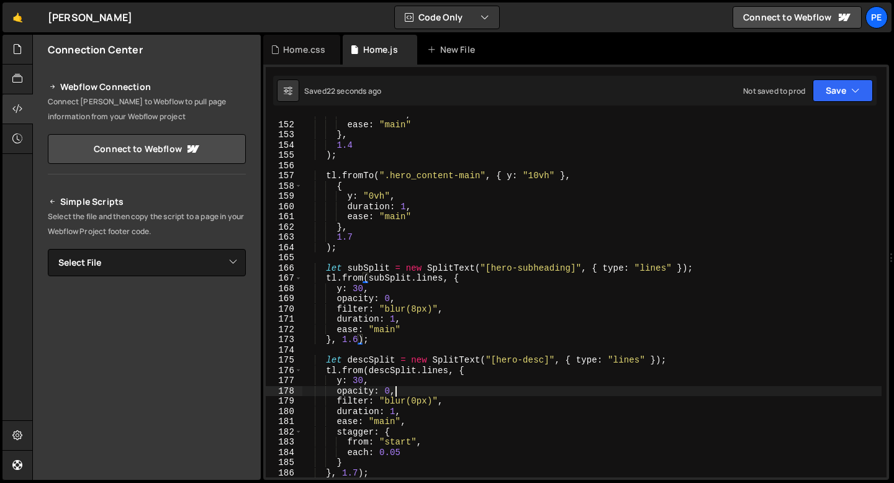
click at [417, 396] on div "duration : 2 , ease : "main" } , 1.4 ) ; tl . fromTo ( ".hero_content-main" , {…" at bounding box center [591, 299] width 579 height 381
click at [414, 400] on div "duration : 2 , ease : "main" } , 1.4 ) ; tl . fromTo ( ".hero_content-main" , {…" at bounding box center [591, 299] width 579 height 381
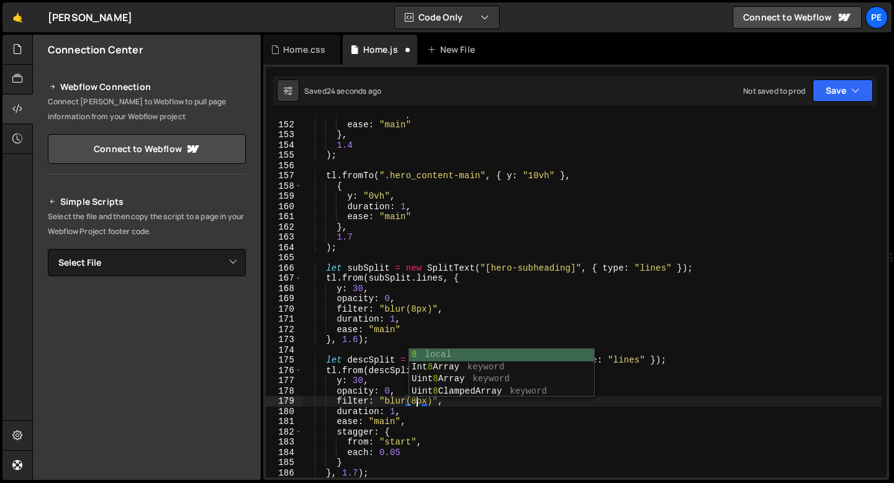
scroll to position [0, 7]
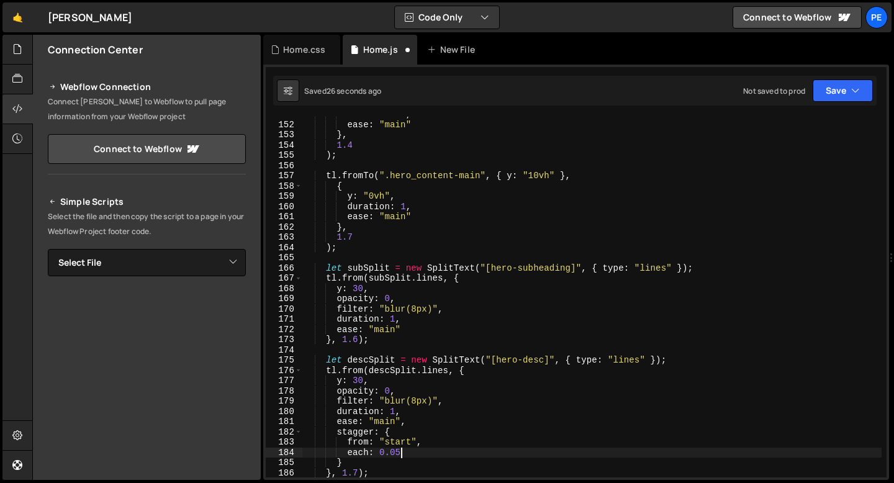
click at [399, 451] on div "duration : 2 , ease : "main" } , 1.4 ) ; tl . fromTo ( ".hero_content-main" , {…" at bounding box center [591, 299] width 579 height 381
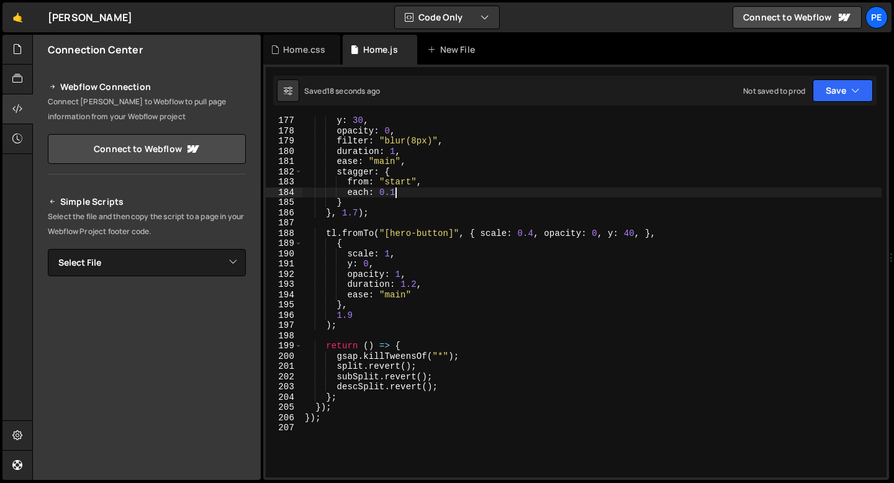
scroll to position [1766, 0]
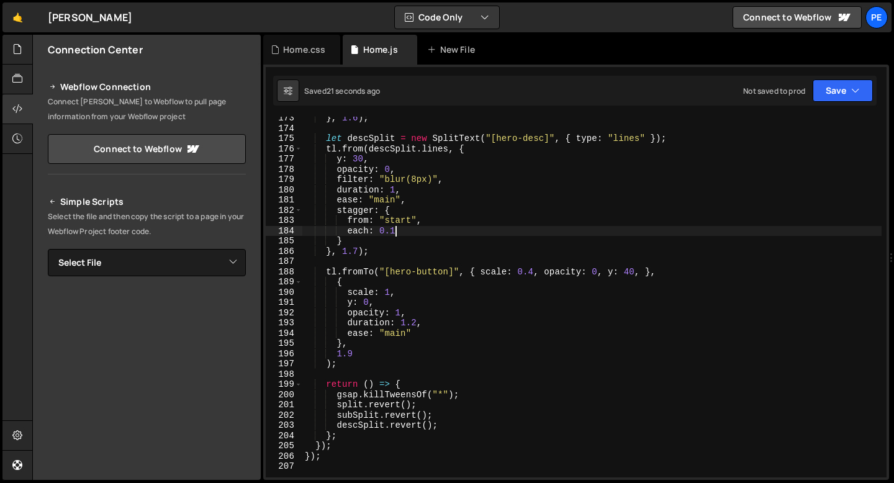
click at [534, 273] on div "} , 1.6 ) ; let descSplit = new SplitText ( "[hero-desc]" , { type : "lines" })…" at bounding box center [591, 303] width 579 height 381
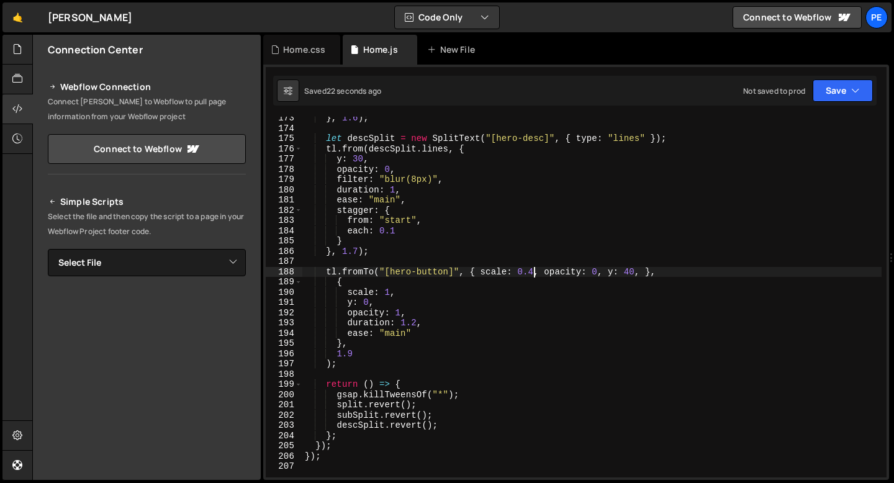
click at [390, 333] on div "} , 1.6 ) ; let descSplit = new SplitText ( "[hero-desc]" , { type : "lines" })…" at bounding box center [591, 303] width 579 height 381
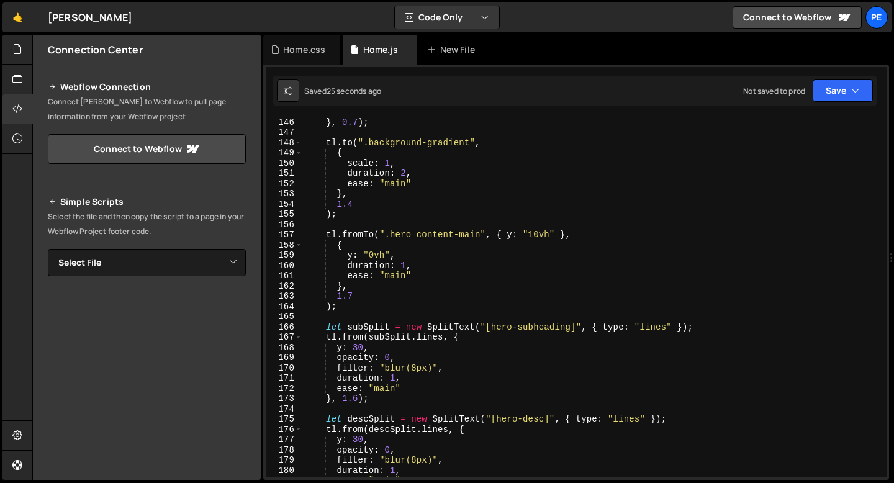
scroll to position [1485, 0]
click at [480, 235] on div "stagger : { amount : 0.3 } } , 0.7 ) ; tl . to ( ".background-gradient" , { sca…" at bounding box center [591, 297] width 579 height 381
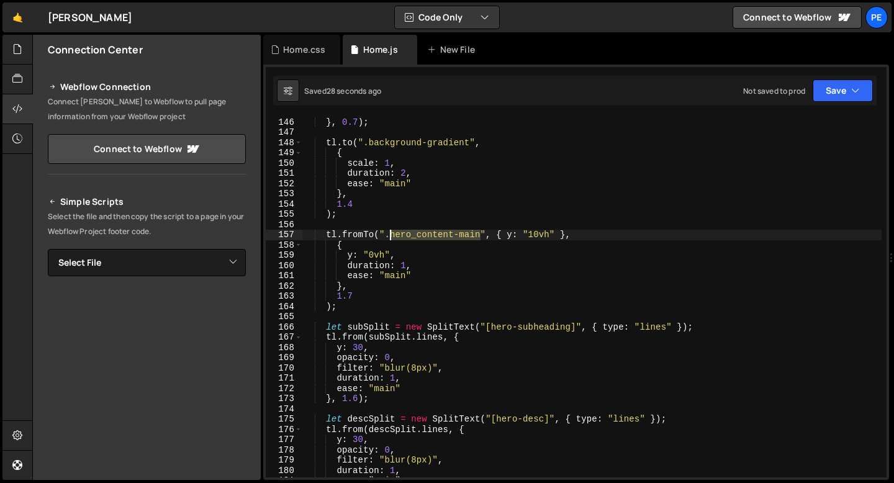
drag, startPoint x: 480, startPoint y: 235, endPoint x: 390, endPoint y: 234, distance: 90.0
click at [390, 234] on div "stagger : { amount : 0.3 } } , 0.7 ) ; tl . to ( ".background-gradient" , { sca…" at bounding box center [591, 297] width 579 height 381
paste textarea "content"
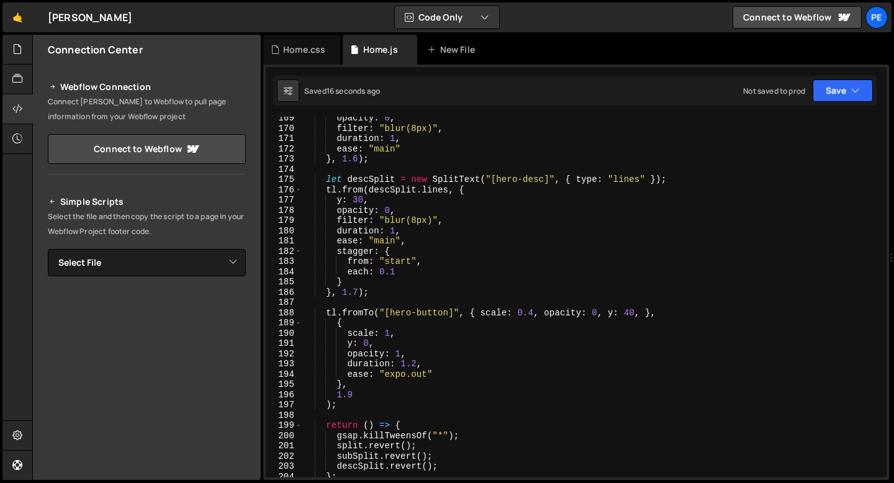
scroll to position [1733, 0]
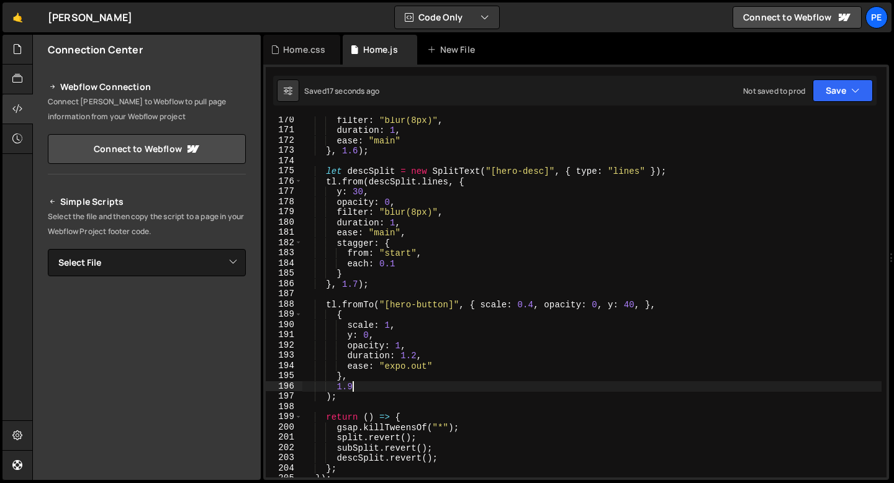
click at [359, 389] on div "filter : "blur(8px)" , duration : 1 , ease : "main" } , 1.6 ) ; let descSplit =…" at bounding box center [591, 305] width 579 height 381
type textarea "1"
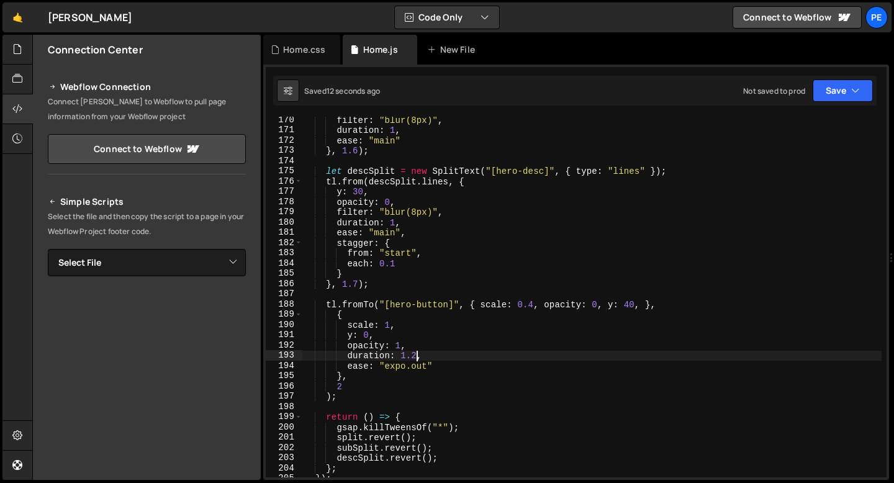
click at [416, 354] on div "filter : "blur(8px)" , duration : 1 , ease : "main" } , 1.6 ) ; let descSplit =…" at bounding box center [591, 305] width 579 height 381
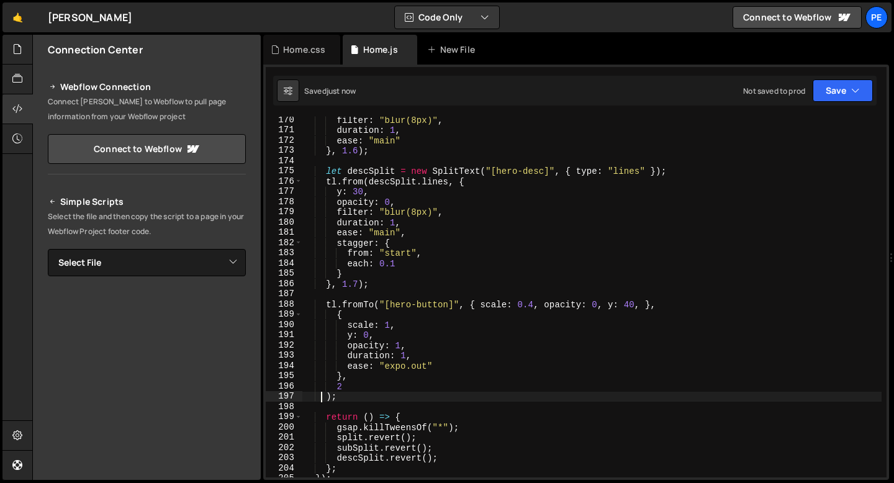
click at [321, 396] on div "filter : "blur(8px)" , duration : 1 , ease : "main" } , 1.6 ) ; let descSplit =…" at bounding box center [591, 305] width 579 height 381
click at [363, 385] on div "filter : "blur(8px)" , duration : 1 , ease : "main" } , 1.6 ) ; let descSplit =…" at bounding box center [591, 305] width 579 height 381
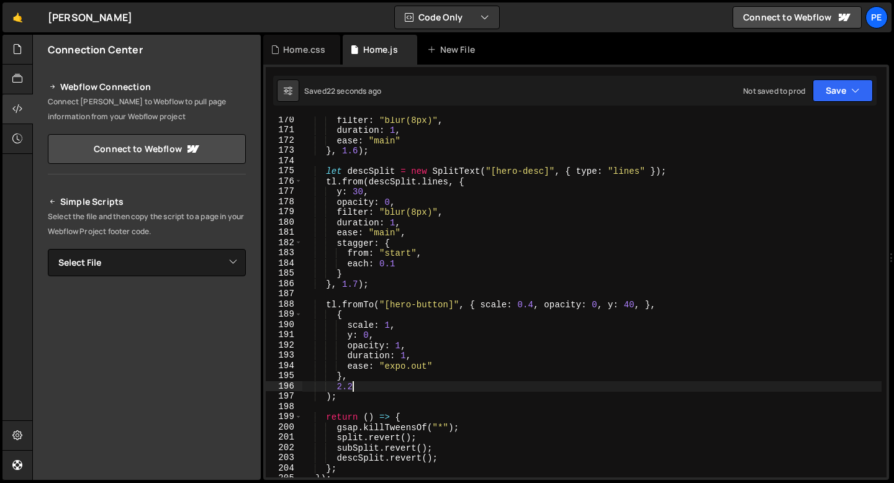
click at [640, 307] on div "filter : "blur(8px)" , duration : 1 , ease : "main" } , 1.6 ) ; let descSplit =…" at bounding box center [591, 305] width 579 height 381
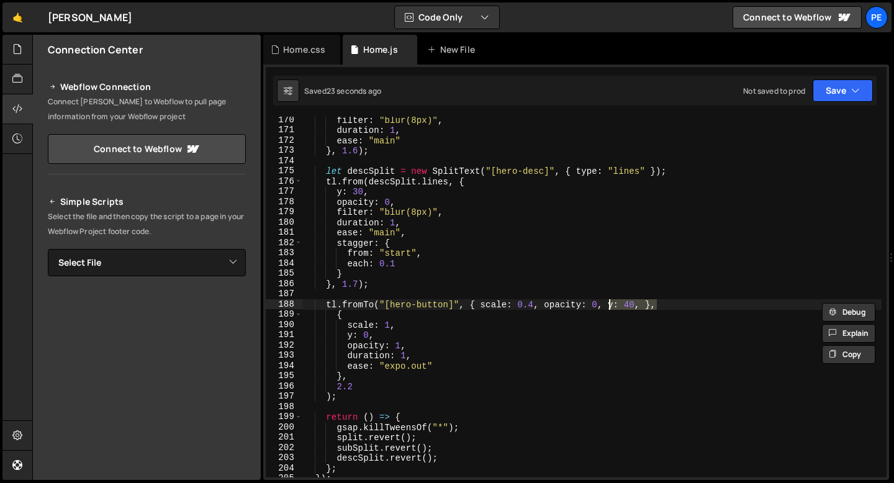
drag, startPoint x: 640, startPoint y: 307, endPoint x: 608, endPoint y: 305, distance: 31.7
click at [608, 305] on div "filter : "blur(8px)" , duration : 1 , ease : "main" } , 1.6 ) ; let descSplit =…" at bounding box center [591, 305] width 579 height 381
click at [401, 341] on div "filter : "blur(8px)" , duration : 1 , ease : "main" } , 1.6 ) ; let descSplit =…" at bounding box center [591, 305] width 579 height 381
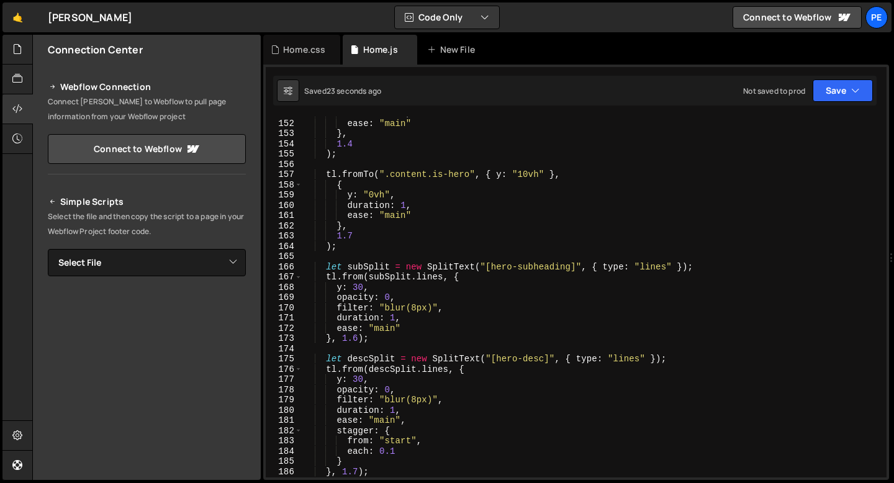
scroll to position [1433, 0]
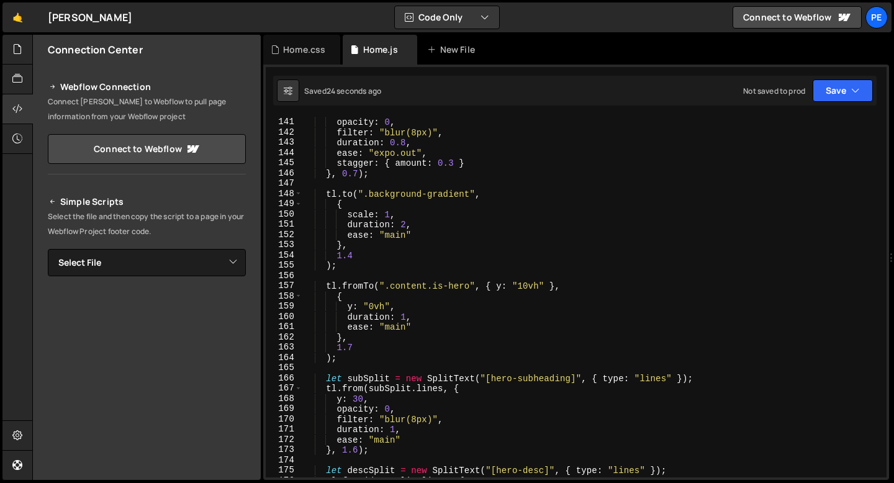
click at [528, 287] on div "y : 40 , opacity : 0 , filter : "blur(8px)" , duration : 0.8 , ease : "expo.out…" at bounding box center [591, 297] width 579 height 381
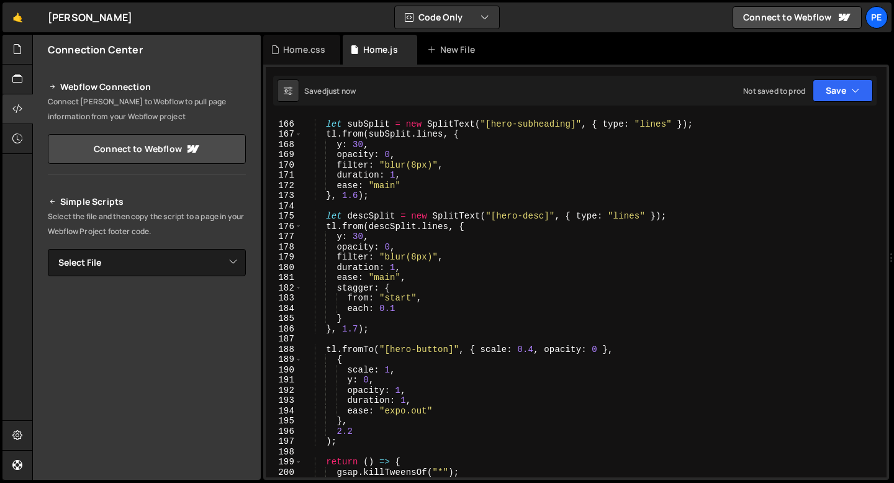
scroll to position [1736, 0]
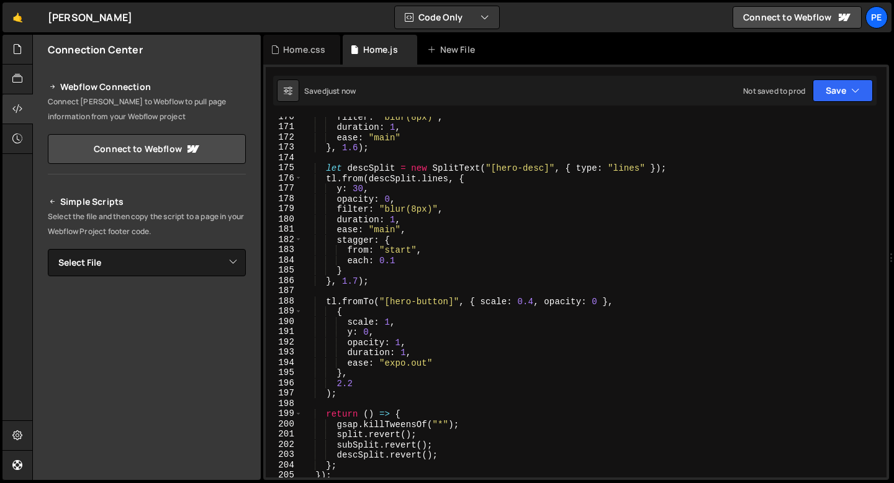
click at [354, 383] on div "filter : "blur(8px)" , duration : 1 , ease : "main" } , 1.6 ) ; let descSplit =…" at bounding box center [591, 302] width 579 height 381
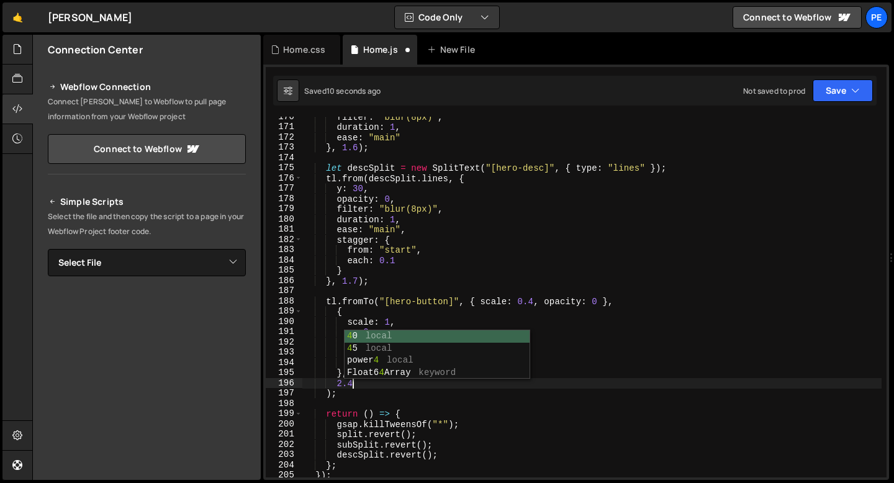
click at [354, 389] on div "filter : "blur(8px)" , duration : 1 , ease : "main" } , 1.6 ) ; let descSplit =…" at bounding box center [591, 302] width 579 height 381
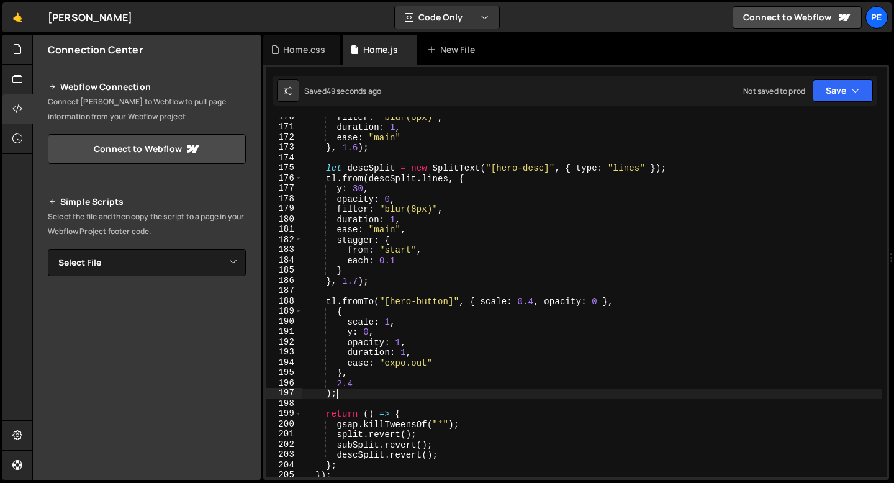
click at [533, 304] on div "filter : "blur(8px)" , duration : 1 , ease : "main" } , 1.6 ) ; let descSplit =…" at bounding box center [591, 302] width 579 height 381
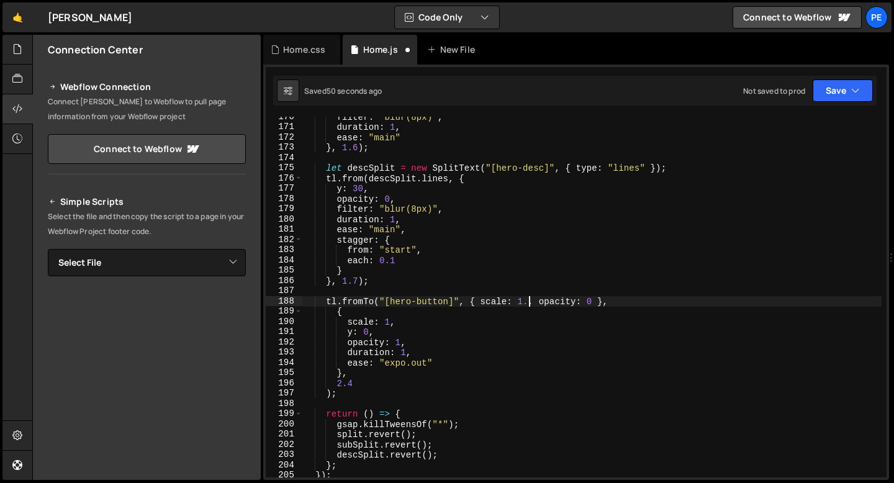
scroll to position [0, 16]
click at [353, 383] on div "filter : "blur(8px)" , duration : 1 , ease : "main" } , 1.6 ) ; let descSplit =…" at bounding box center [591, 302] width 579 height 381
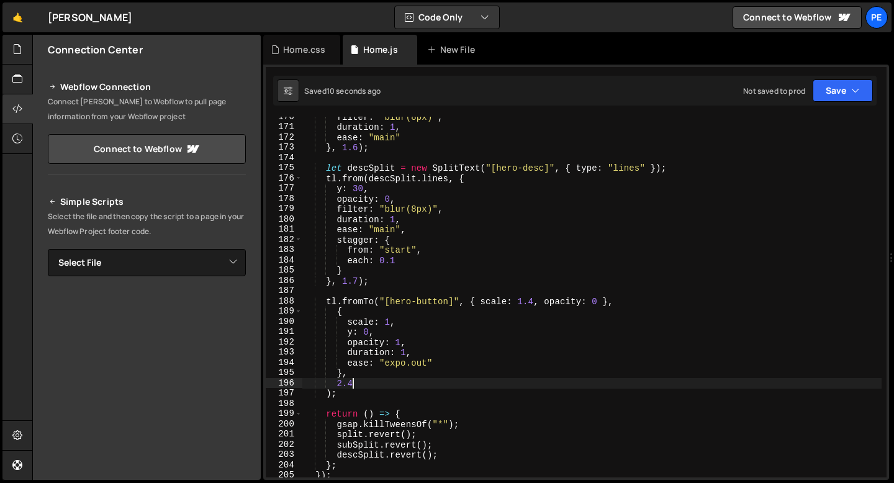
scroll to position [0, 2]
click at [404, 348] on div "filter : "blur(8px)" , duration : 1 , ease : "main" } , 1.6 ) ; let descSplit =…" at bounding box center [591, 302] width 579 height 381
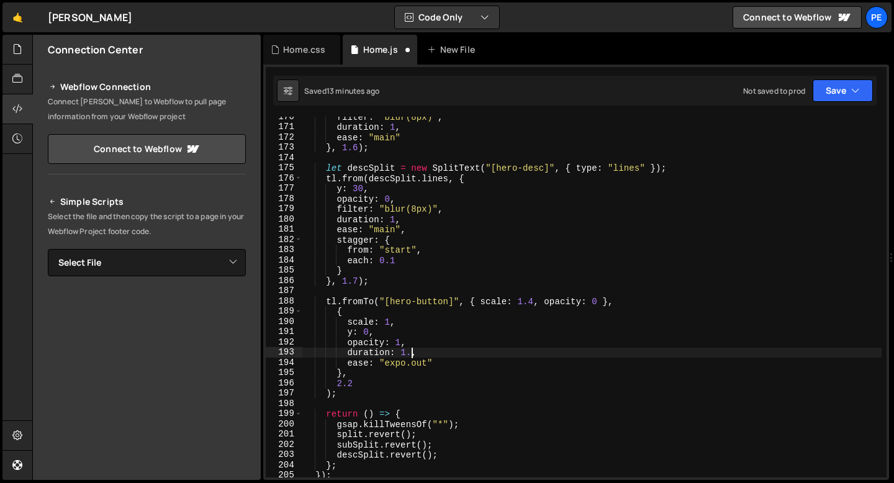
scroll to position [0, 7]
click at [415, 340] on div "filter : "blur(8px)" , duration : 1 , ease : "main" } , 1.6 ) ; let descSplit =…" at bounding box center [591, 302] width 579 height 381
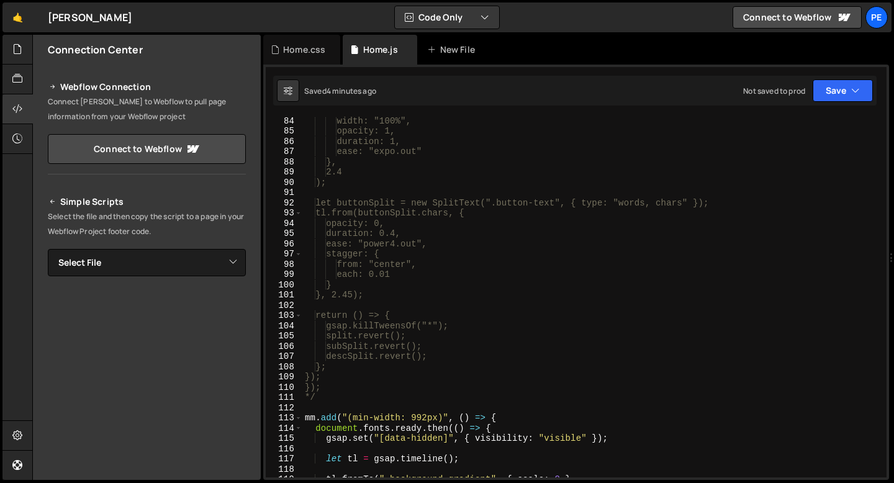
scroll to position [823, 0]
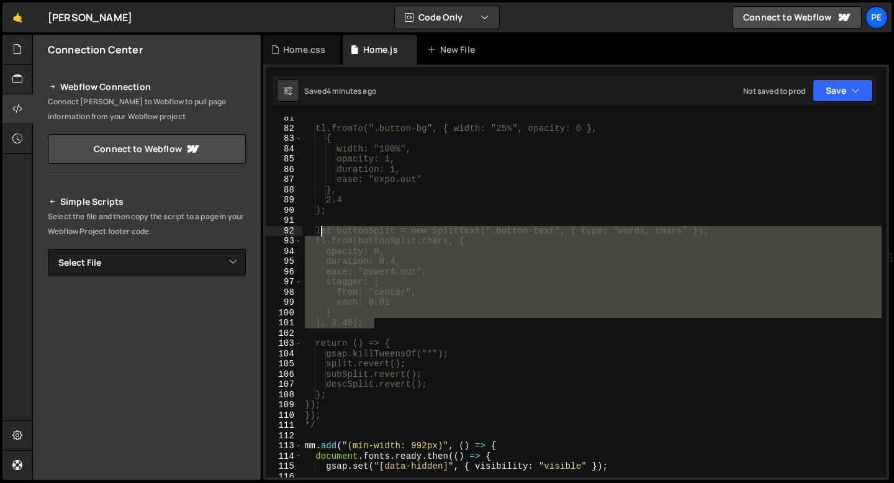
drag, startPoint x: 377, startPoint y: 322, endPoint x: 322, endPoint y: 233, distance: 104.9
click at [322, 233] on div "tl.fromTo(".button-bg", { width: "25%", opacity: 0 }, { width: "100%", opacity:…" at bounding box center [591, 303] width 579 height 381
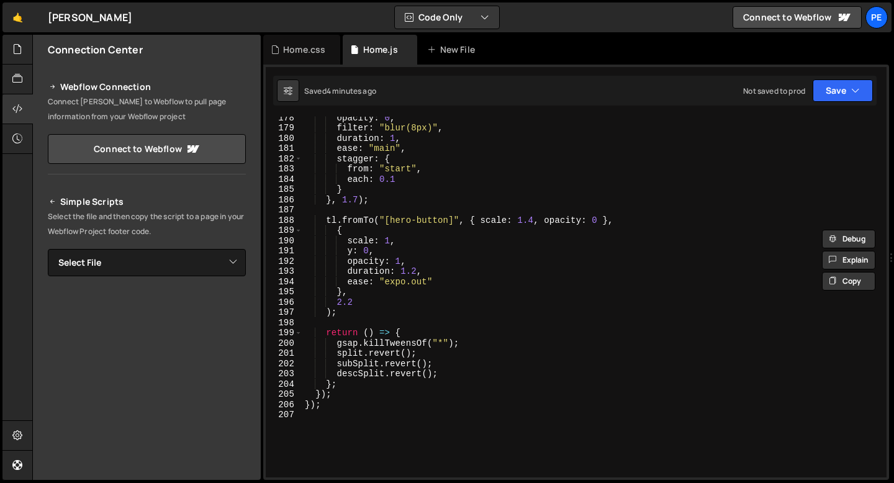
scroll to position [1796, 0]
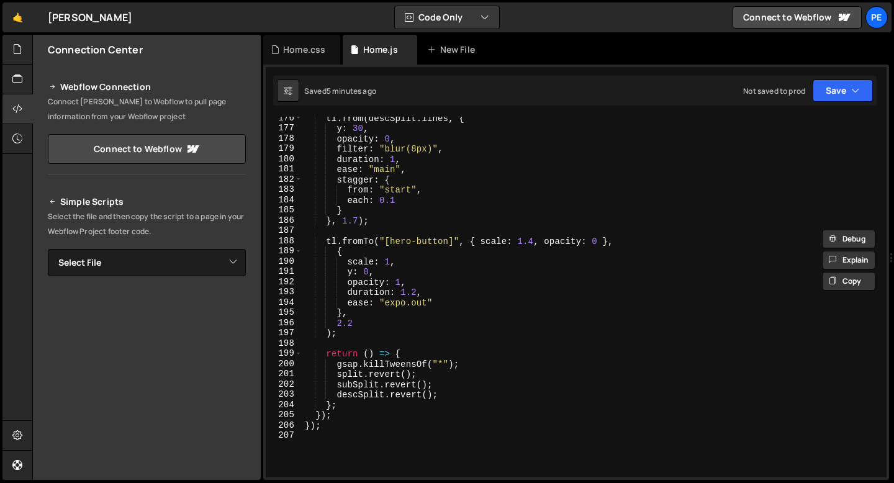
click at [359, 331] on div "tl . from ( descSplit . lines , { y : 30 , opacity : 0 , filter : "blur(8px)" ,…" at bounding box center [591, 303] width 579 height 381
type textarea ");"
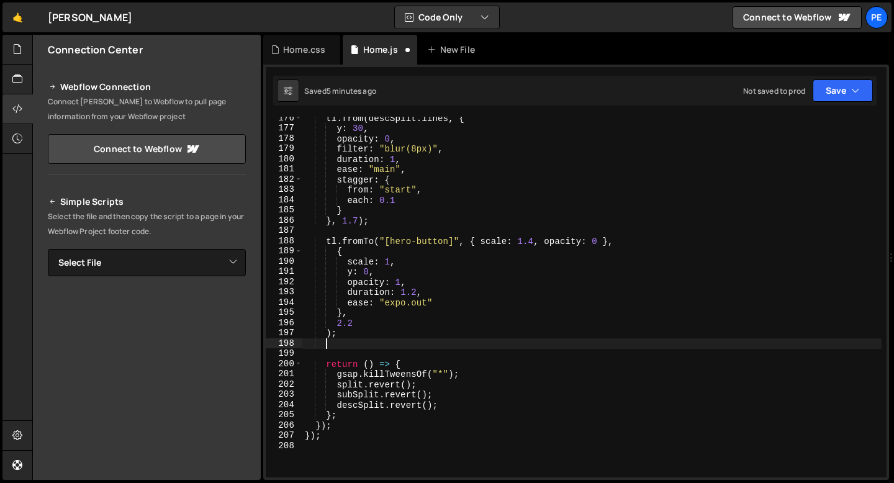
scroll to position [0, 1]
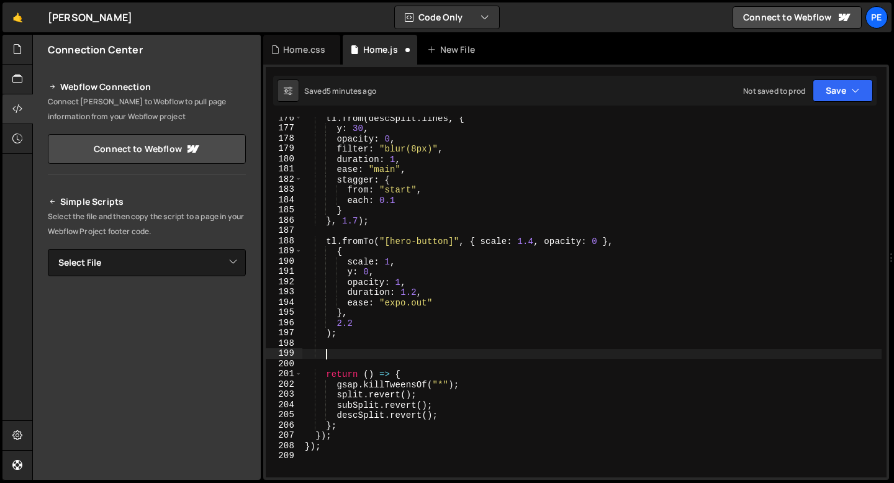
paste textarea "}, 2.45);"
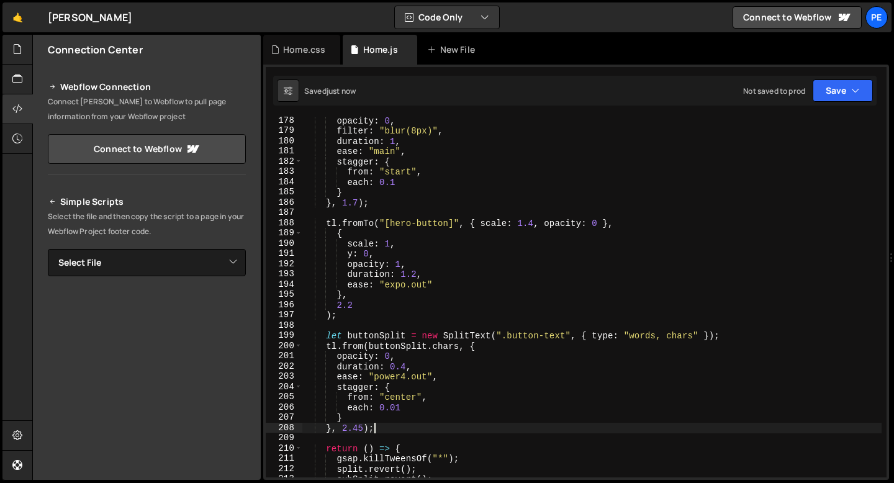
scroll to position [1860, 0]
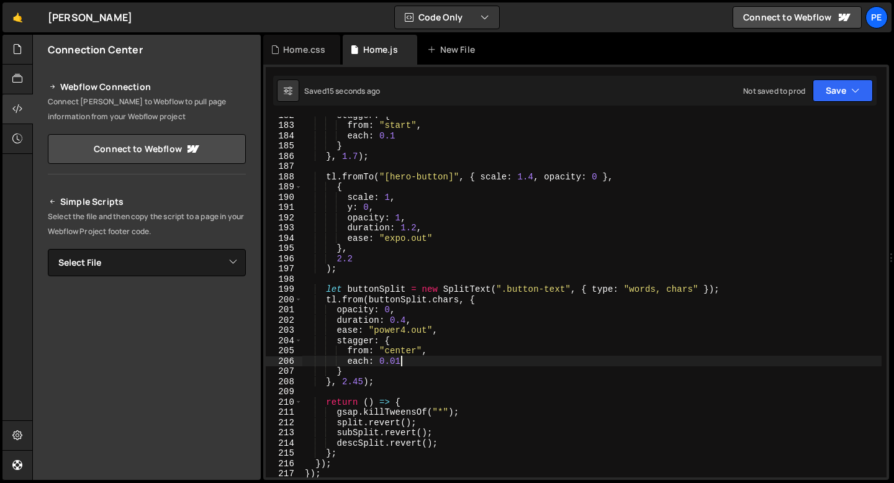
click at [410, 364] on div "stagger : { from : "start" , each : 0.1 } } , 1.7 ) ; tl . fromTo ( "[hero-butt…" at bounding box center [591, 300] width 579 height 381
click at [408, 309] on div "stagger : { from : "start" , each : 0.1 } } , 1.7 ) ; tl . fromTo ( "[hero-butt…" at bounding box center [591, 300] width 579 height 381
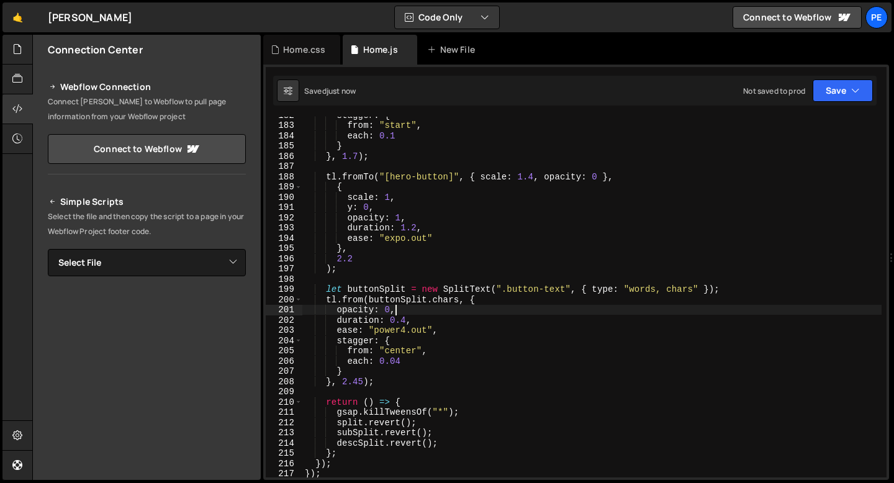
click at [363, 381] on div "stagger : { from : "start" , each : 0.1 } } , 1.7 ) ; tl . fromTo ( "[hero-butt…" at bounding box center [591, 300] width 579 height 381
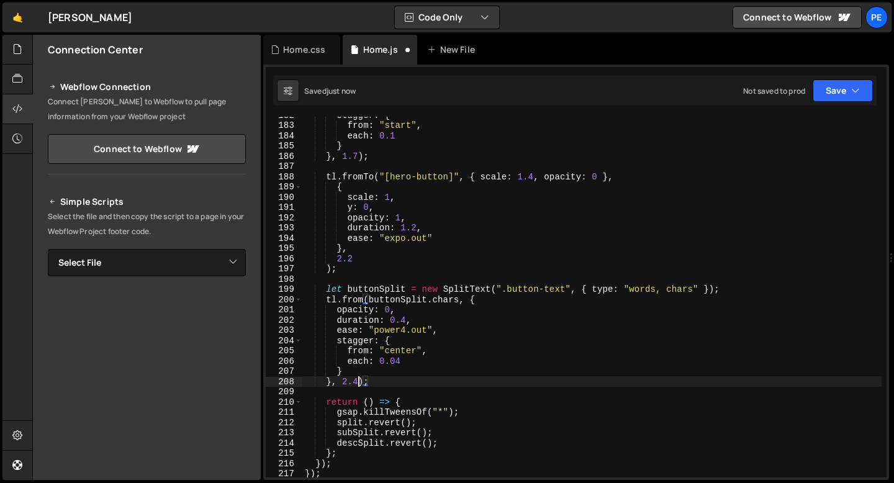
scroll to position [0, 3]
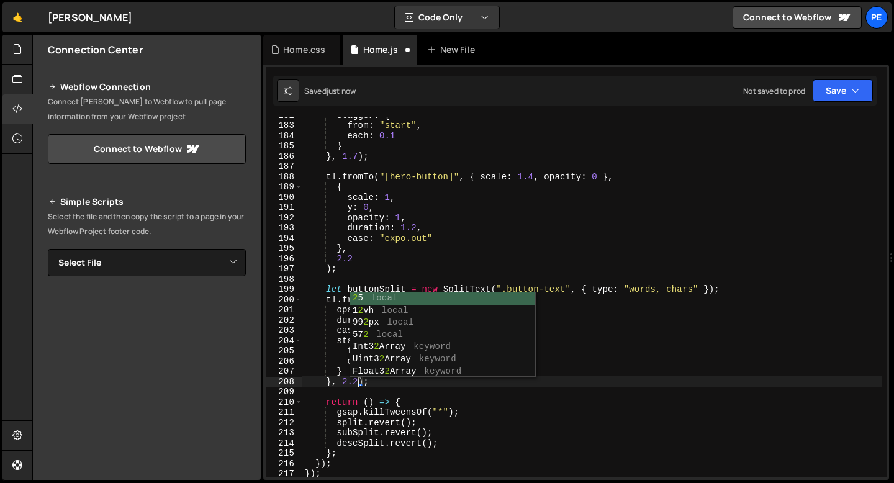
click at [343, 377] on div "stagger : { from : "start" , each : 0.1 } } , 1.7 ) ; tl . fromTo ( "[hero-butt…" at bounding box center [591, 300] width 579 height 381
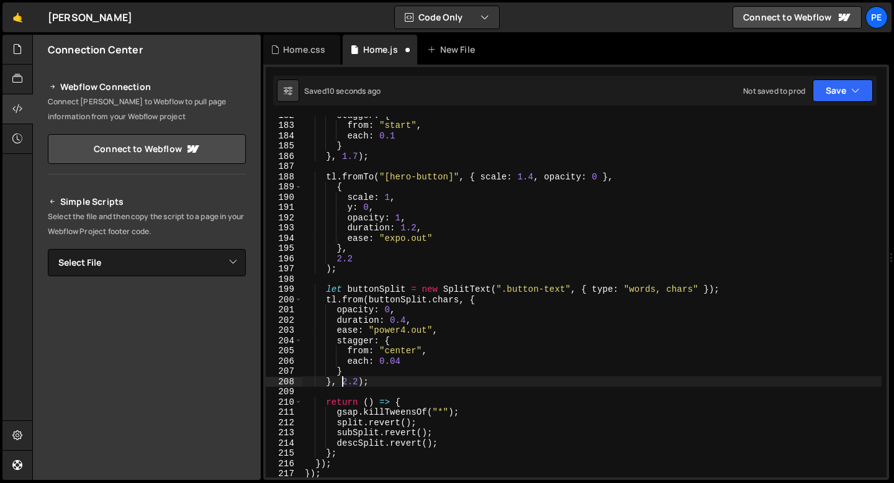
click at [402, 359] on div "stagger : { from : "start" , each : 0.1 } } , 1.7 ) ; tl . fromTo ( "[hero-butt…" at bounding box center [591, 300] width 579 height 381
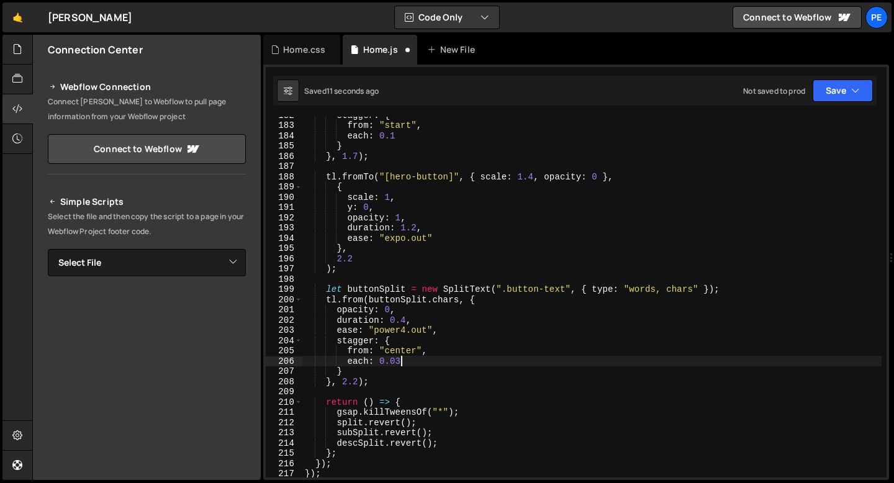
scroll to position [0, 6]
click at [440, 307] on div "stagger : { from : "start" , each : 0.1 } } , 1.7 ) ; tl . fromTo ( "[hero-butt…" at bounding box center [591, 300] width 579 height 381
type textarea "opacity: 0,"
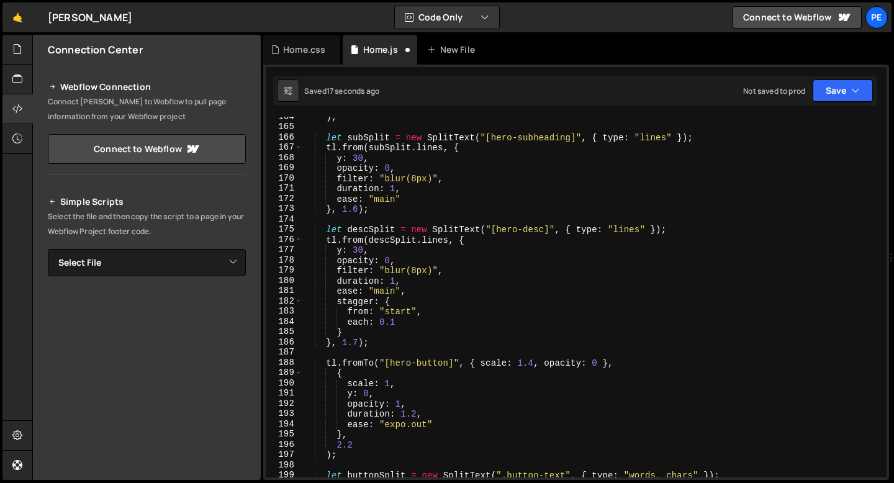
scroll to position [1640, 0]
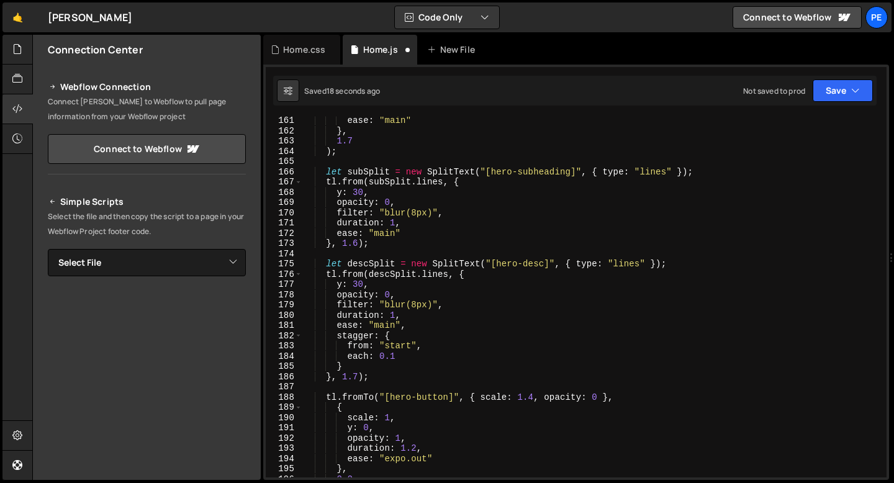
click at [392, 212] on div "ease : "main" } , 1.7 ) ; let subSplit = new SplitText ( "[hero-subheading]" , …" at bounding box center [591, 305] width 579 height 381
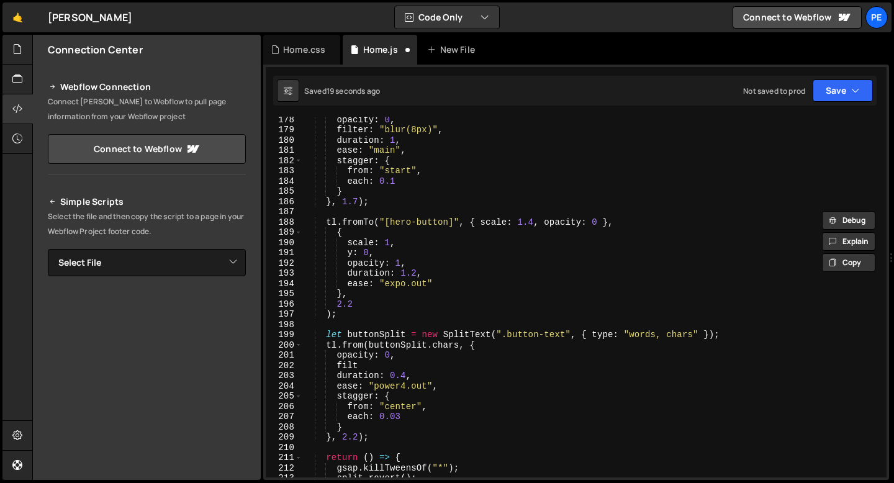
scroll to position [1815, 0]
click at [363, 368] on div "opacity : 0 , filter : "blur(8px)" , duration : 1 , ease : "main" , stagger : {…" at bounding box center [591, 304] width 579 height 381
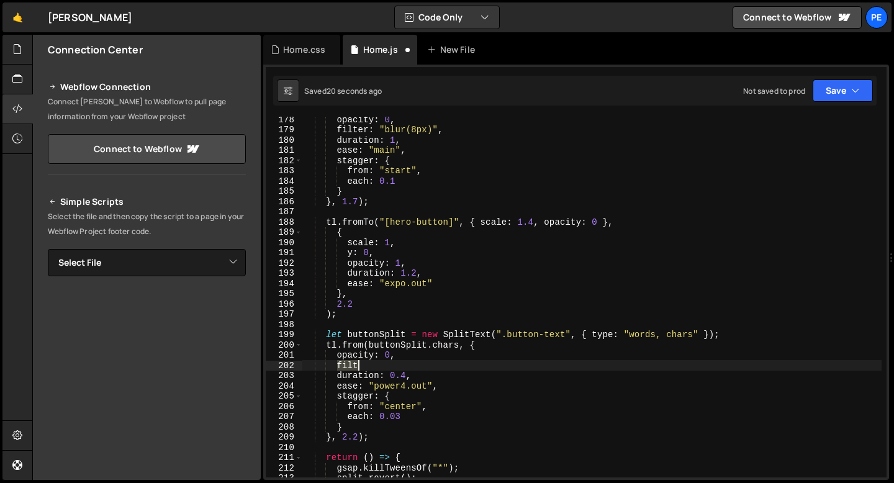
click at [363, 368] on div "opacity : 0 , filter : "blur(8px)" , duration : 1 , ease : "main" , stagger : {…" at bounding box center [591, 304] width 579 height 381
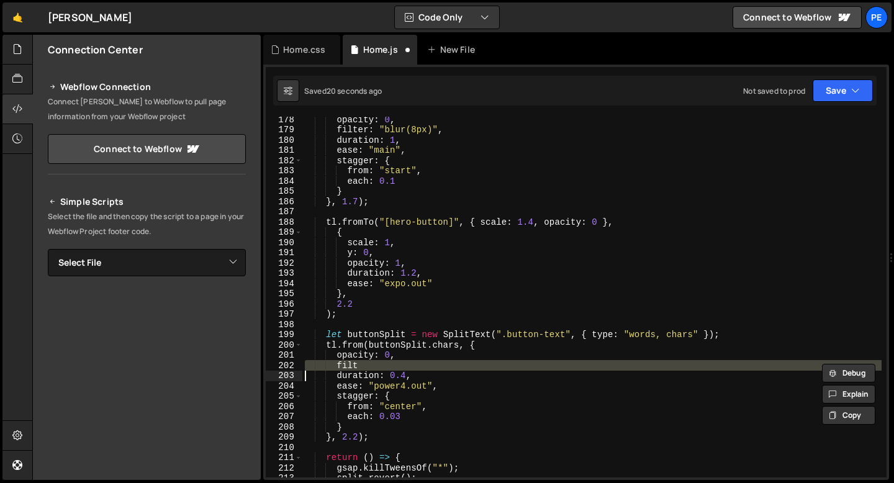
paste textarea
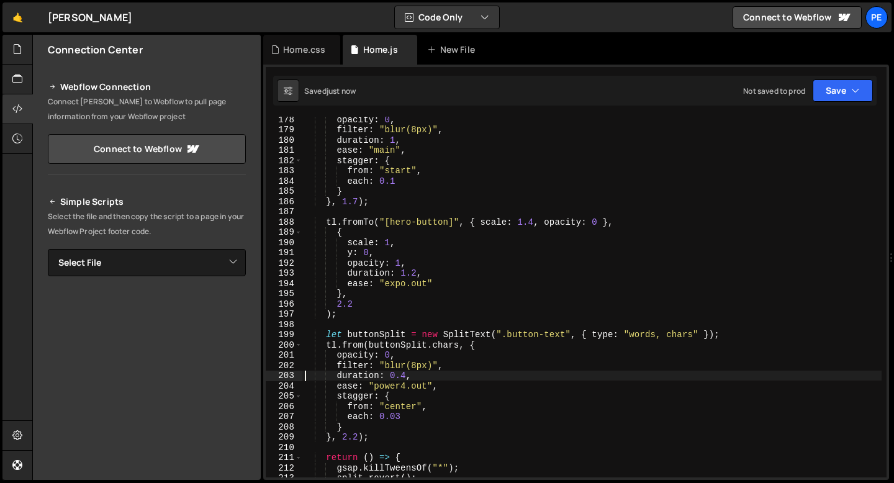
click at [417, 363] on div "opacity : 0 , filter : "blur(8px)" , duration : 1 , ease : "main" , stagger : {…" at bounding box center [591, 304] width 579 height 381
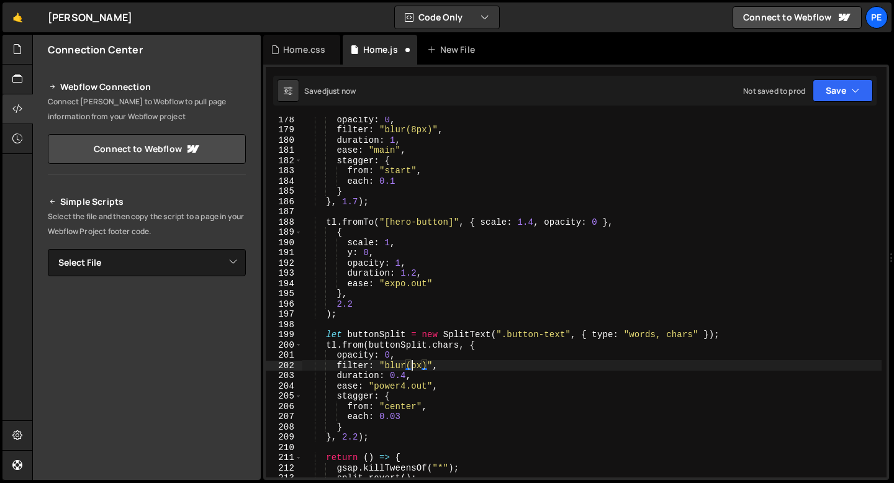
scroll to position [0, 7]
click at [405, 373] on div "opacity : 0 , filter : "blur(8px)" , duration : 1 , ease : "main" , stagger : {…" at bounding box center [591, 304] width 579 height 381
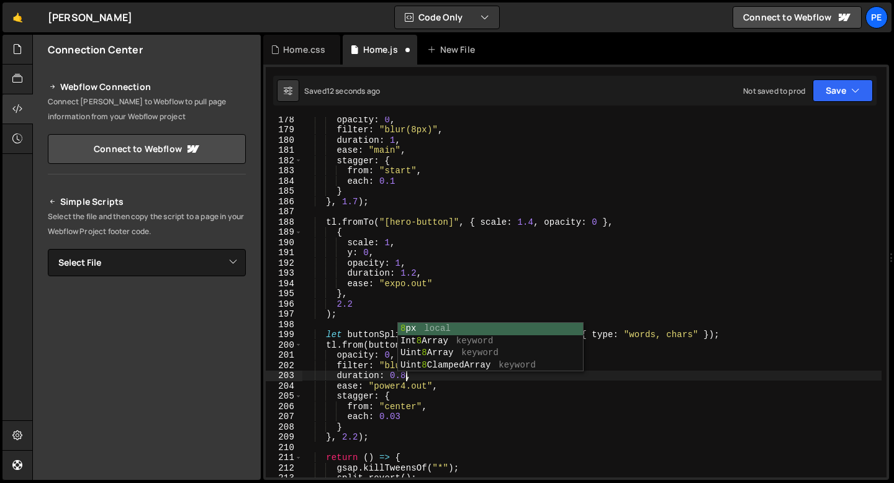
scroll to position [0, 7]
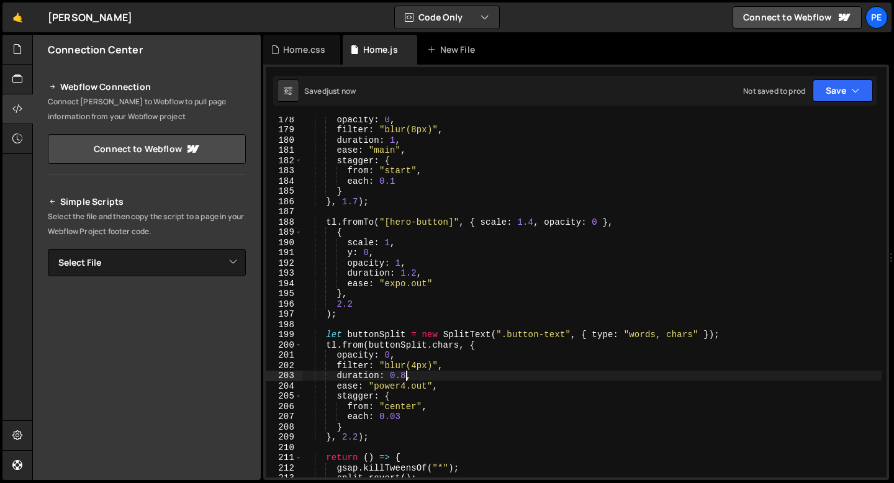
click at [358, 436] on div "opacity : 0 , filter : "blur(8px)" , duration : 1 , ease : "main" , stagger : {…" at bounding box center [591, 304] width 579 height 381
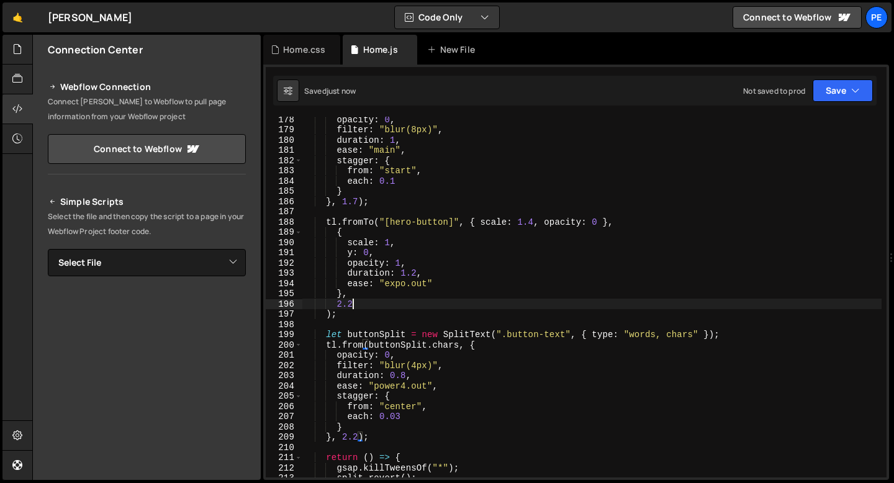
click at [358, 305] on div "opacity : 0 , filter : "blur(8px)" , duration : 1 , ease : "main" , stagger : {…" at bounding box center [591, 304] width 579 height 381
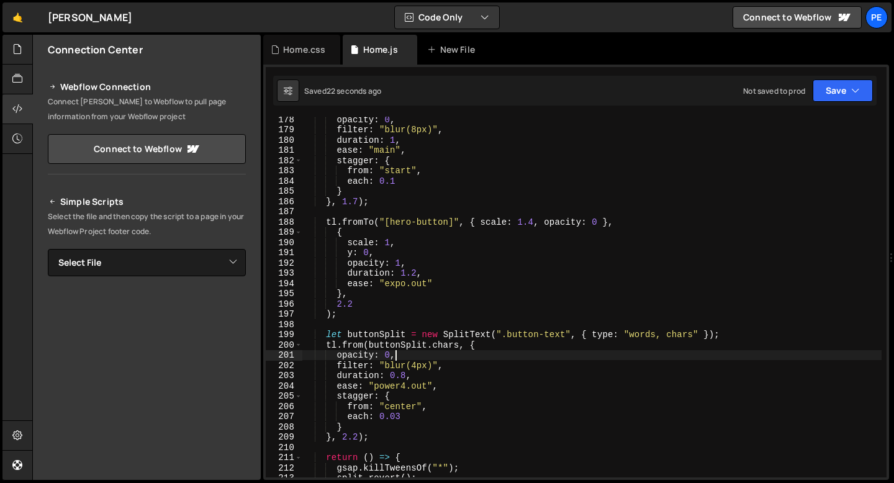
click at [412, 353] on div "opacity : 0 , filter : "blur(8px)" , duration : 1 , ease : "main" , stagger : {…" at bounding box center [591, 304] width 579 height 381
type textarea "opacity: 0,"
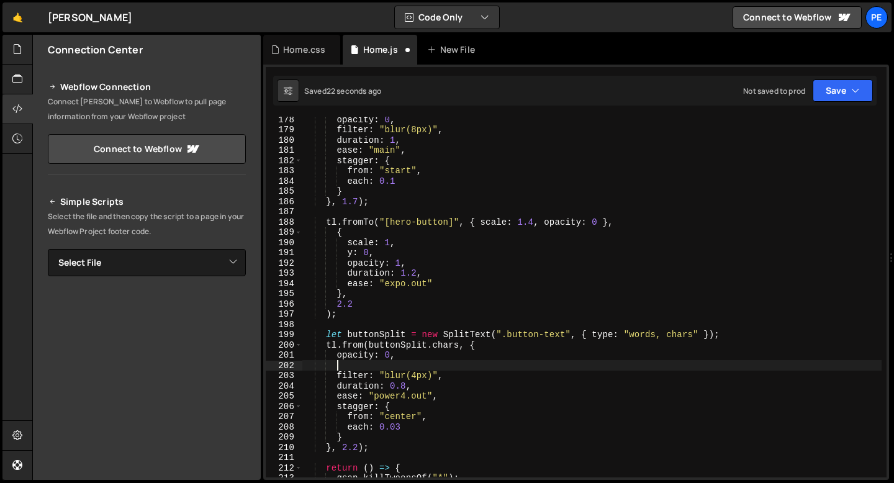
type textarea "c"
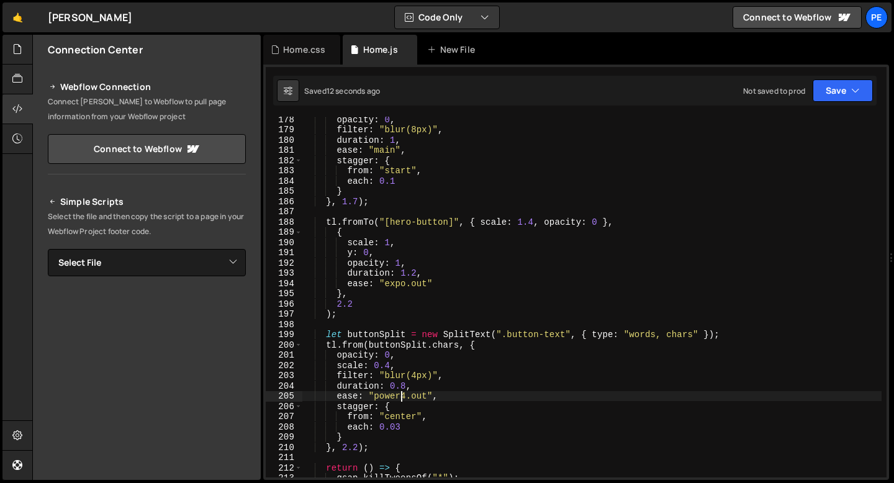
click at [401, 395] on div "opacity : 0 , filter : "blur(8px)" , duration : 1 , ease : "main" , stagger : {…" at bounding box center [591, 304] width 579 height 381
click at [406, 386] on div "opacity : 0 , filter : "blur(8px)" , duration : 1 , ease : "main" , stagger : {…" at bounding box center [591, 304] width 579 height 381
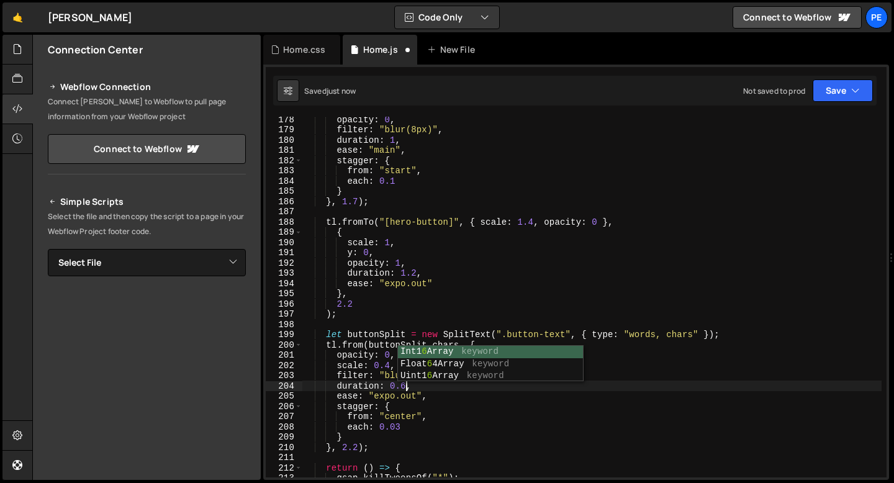
scroll to position [0, 7]
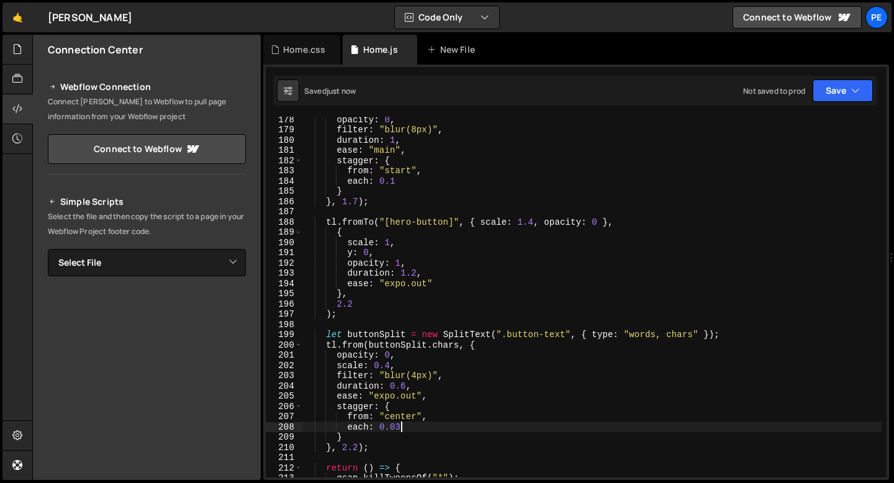
click at [401, 429] on div "opacity : 0 , filter : "blur(8px)" , duration : 1 , ease : "main" , stagger : {…" at bounding box center [591, 304] width 579 height 381
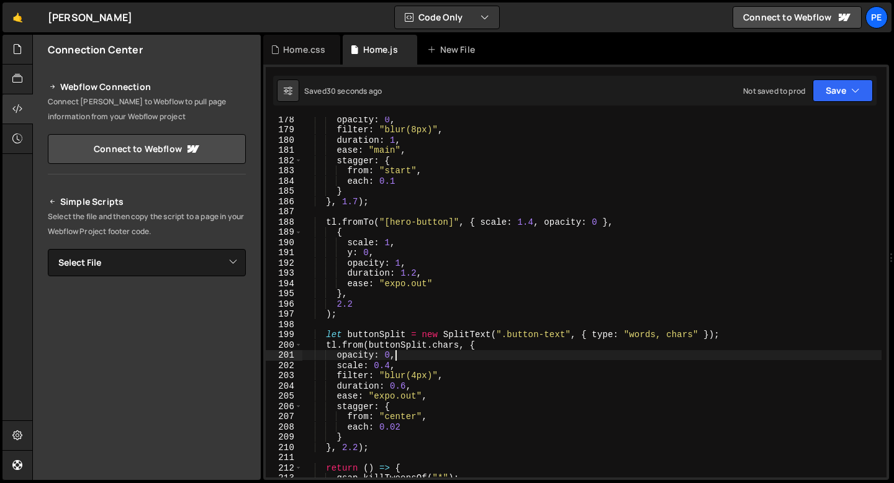
click at [406, 356] on div "opacity : 0 , filter : "blur(8px)" , duration : 1 , ease : "main" , stagger : {…" at bounding box center [591, 304] width 579 height 381
type textarea "opacity: 0,"
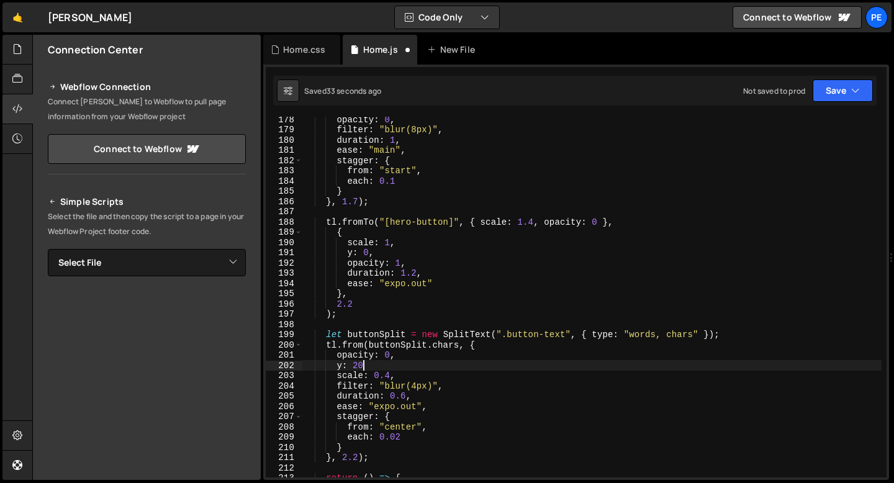
scroll to position [0, 4]
click at [409, 371] on div "opacity : 0 , filter : "blur(8px)" , duration : 1 , ease : "main" , stagger : {…" at bounding box center [591, 304] width 579 height 381
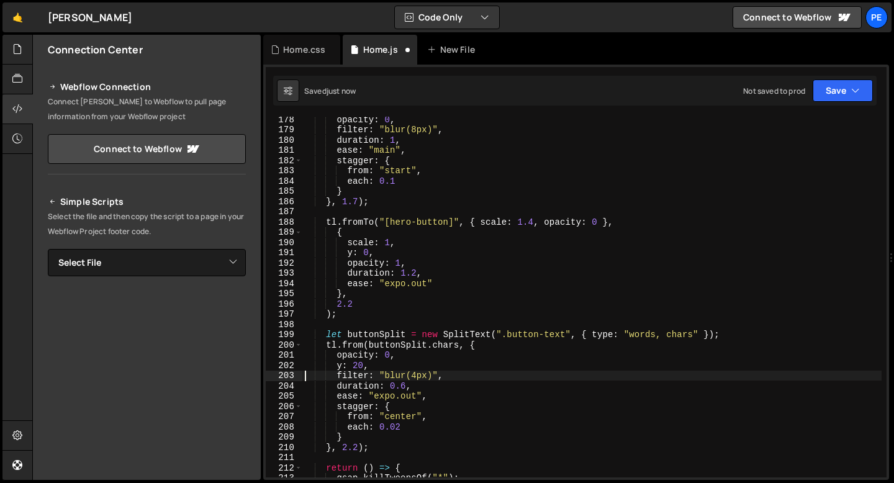
click at [362, 364] on div "opacity : 0 , filter : "blur(8px)" , duration : 1 , ease : "main" , stagger : {…" at bounding box center [591, 304] width 579 height 381
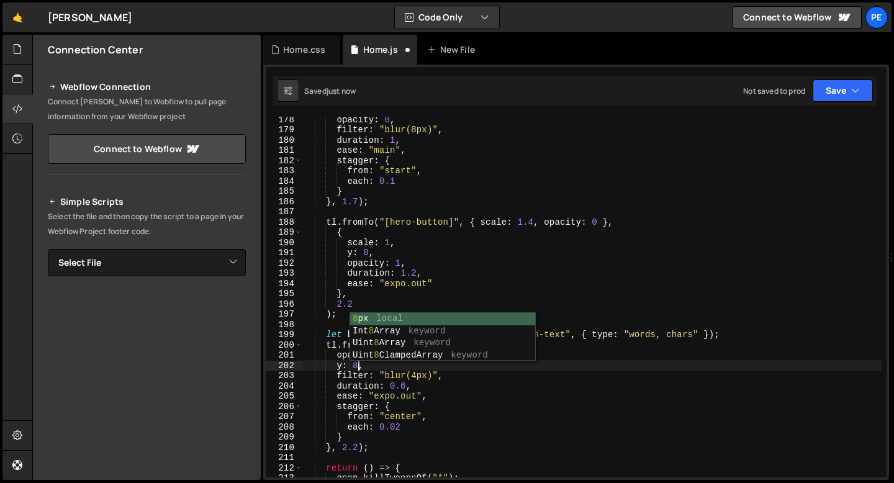
scroll to position [0, 3]
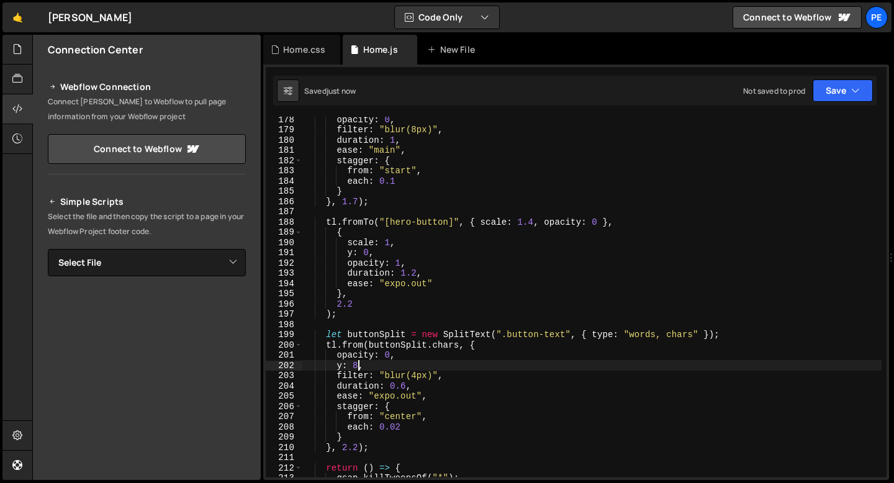
click at [410, 431] on div "opacity : 0 , filter : "blur(8px)" , duration : 1 , ease : "main" , stagger : {…" at bounding box center [591, 304] width 579 height 381
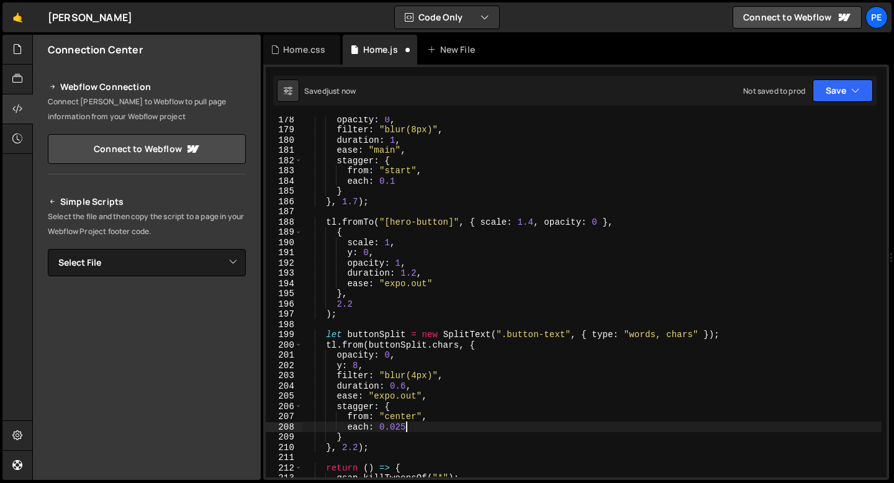
scroll to position [0, 6]
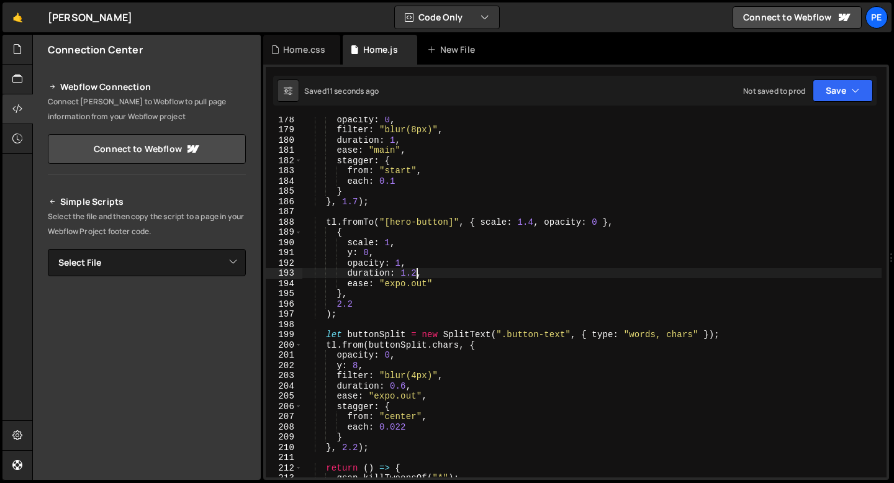
click at [416, 271] on div "opacity : 0 , filter : "blur(8px)" , duration : 1 , ease : "main" , stagger : {…" at bounding box center [591, 304] width 579 height 381
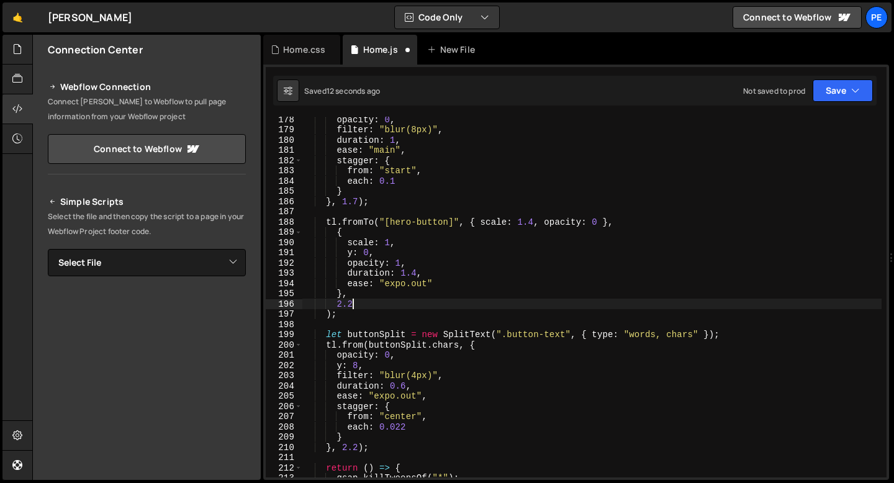
click at [353, 304] on div "opacity : 0 , filter : "blur(8px)" , duration : 1 , ease : "main" , stagger : {…" at bounding box center [591, 304] width 579 height 381
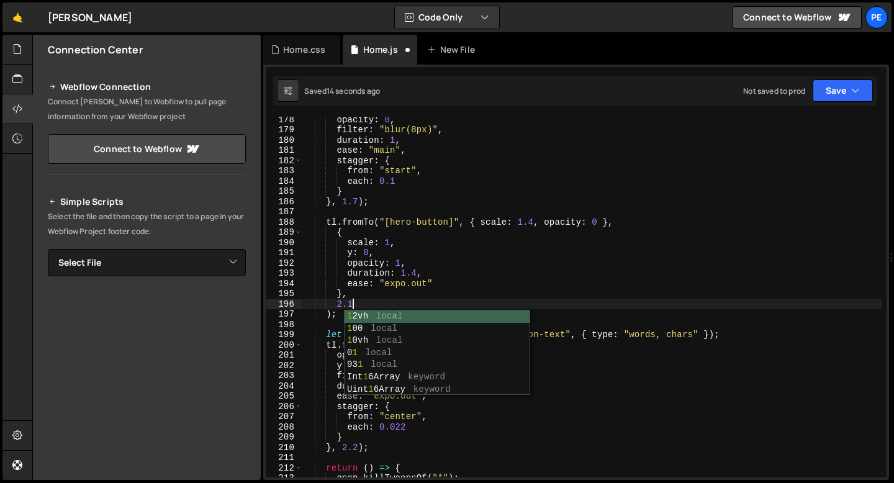
click at [359, 446] on div "opacity : 0 , filter : "blur(8px)" , duration : 1 , ease : "main" , stagger : {…" at bounding box center [591, 304] width 579 height 381
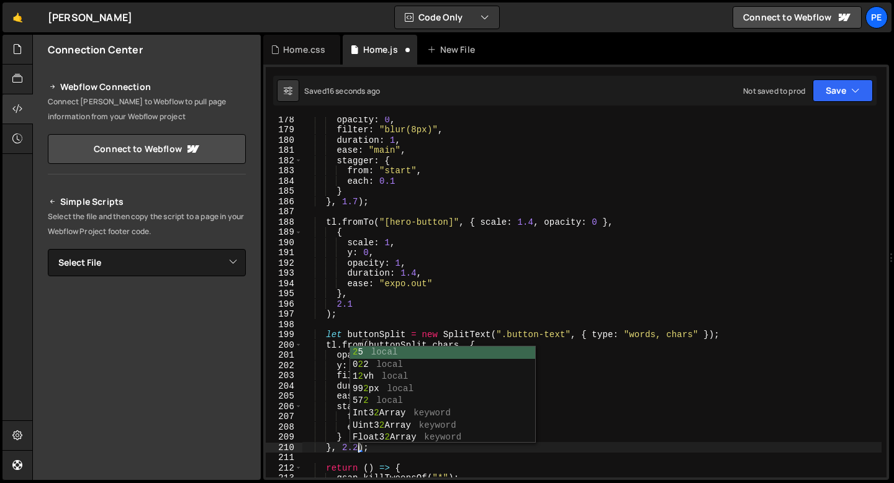
scroll to position [0, 4]
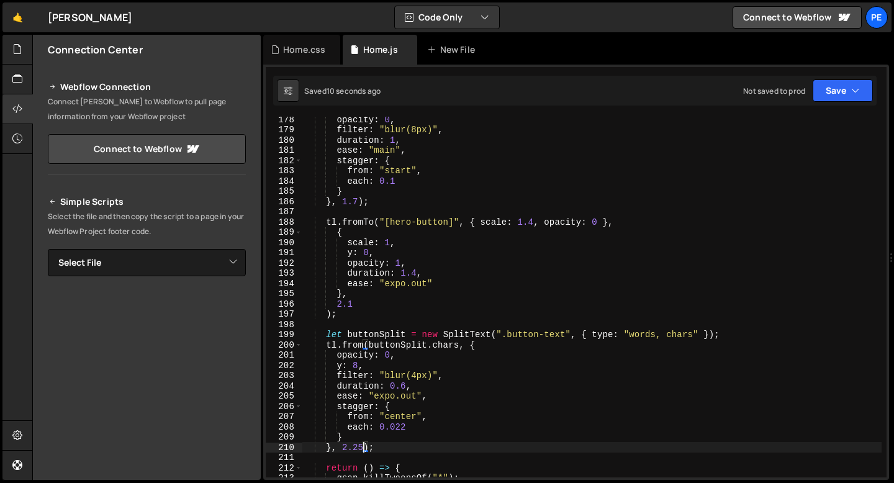
click at [418, 452] on div "opacity : 0 , filter : "blur(8px)" , duration : 1 , ease : "main" , stagger : {…" at bounding box center [591, 304] width 579 height 381
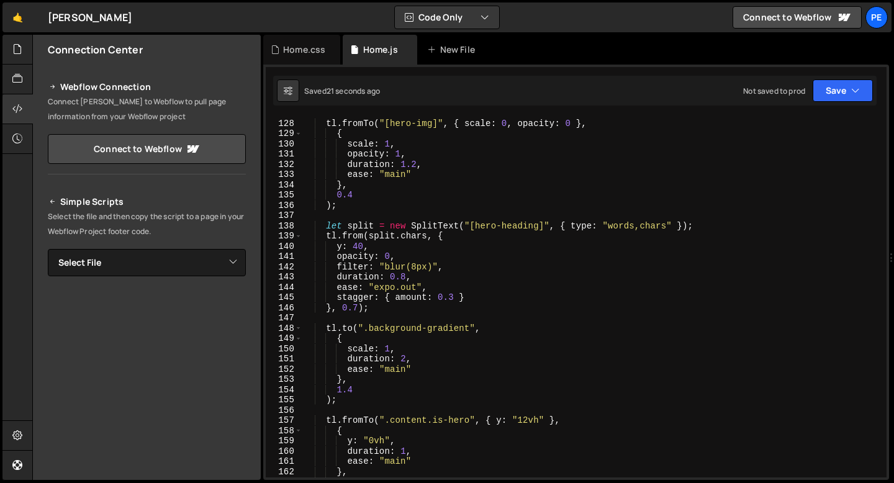
scroll to position [1299, 0]
drag, startPoint x: 467, startPoint y: 295, endPoint x: 385, endPoint y: 297, distance: 82.6
click at [385, 297] on div "tl . fromTo ( "[hero-img]" , { scale : 0 , opacity : 0 } , { scale : 1 , opacit…" at bounding box center [591, 298] width 579 height 381
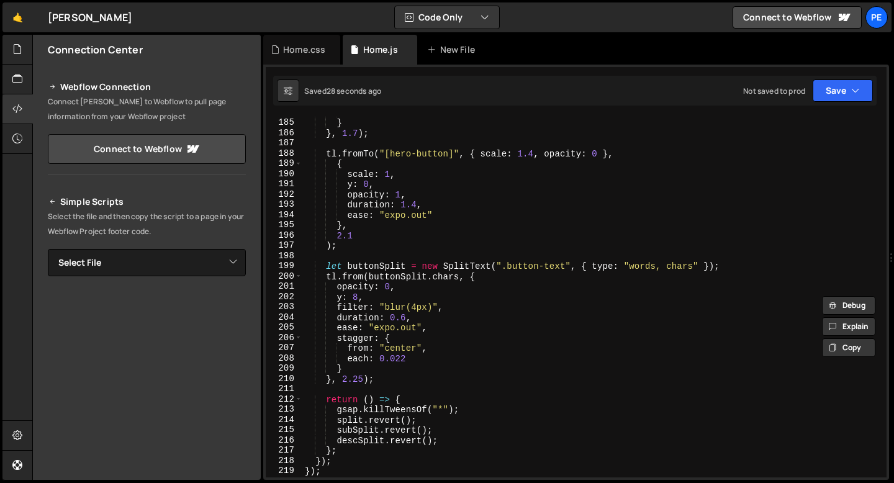
scroll to position [1883, 0]
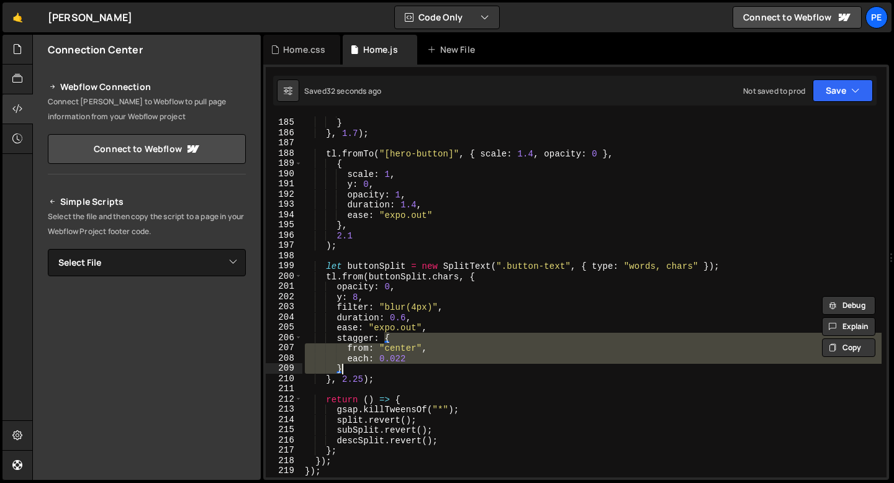
drag, startPoint x: 386, startPoint y: 337, endPoint x: 389, endPoint y: 360, distance: 23.3
click at [389, 364] on div "each : 0.1 } } , 1.7 ) ; tl . fromTo ( "[hero-button]" , { scale : 1.4 , opacit…" at bounding box center [591, 297] width 579 height 381
paste textarea "stagger: { amount: 0.3"
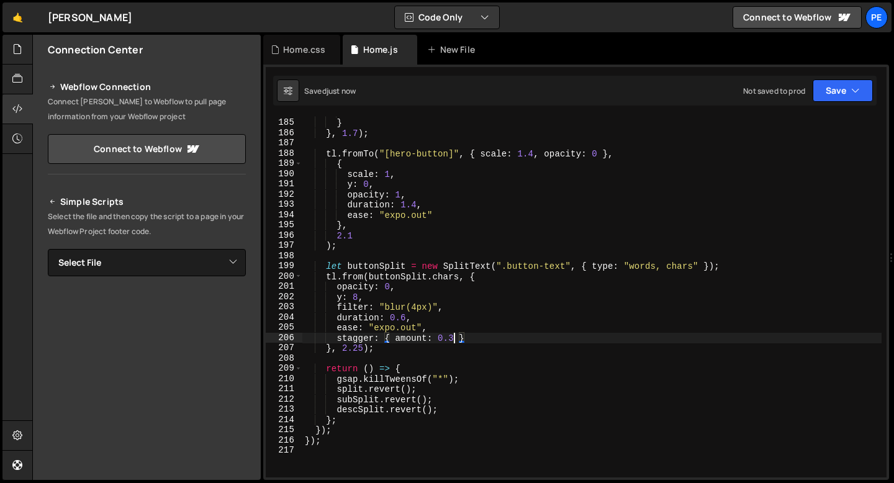
click at [454, 336] on div "each : 0.1 } } , 1.7 ) ; tl . fromTo ( "[hero-button]" , { scale : 1.4 , opacit…" at bounding box center [591, 297] width 579 height 381
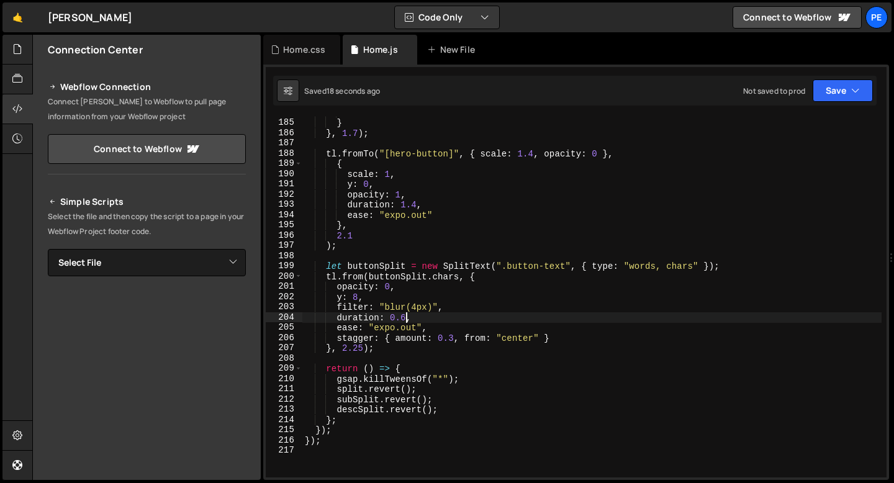
click at [405, 316] on div "each : 0.1 } } , 1.7 ) ; tl . fromTo ( "[hero-button]" , { scale : 1.4 , opacit…" at bounding box center [591, 297] width 579 height 381
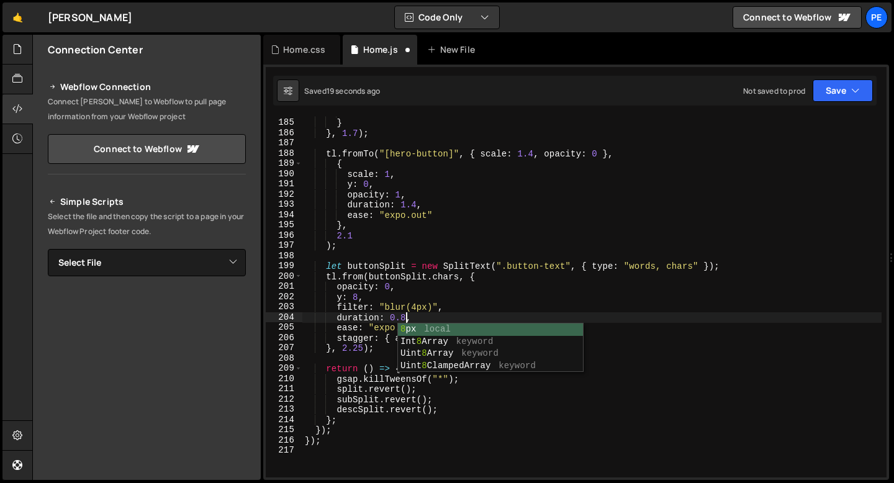
scroll to position [0, 7]
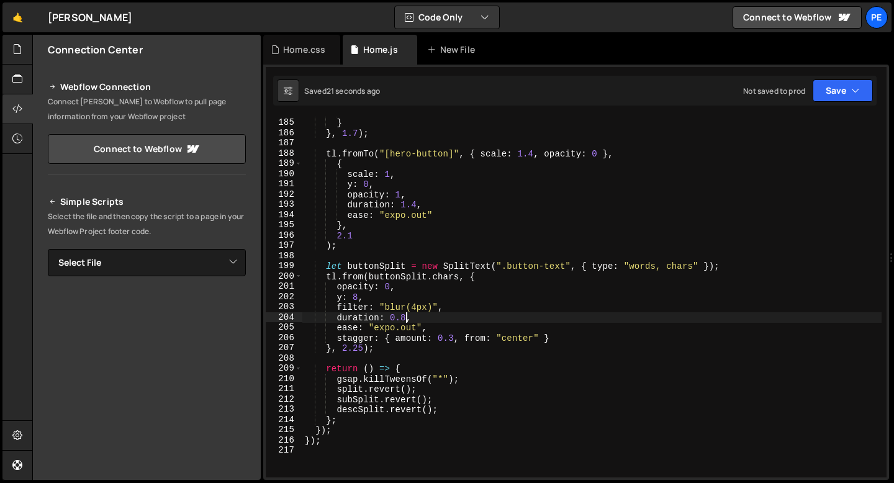
click at [390, 220] on div "each : 0.1 } } , 1.7 ) ; tl . fromTo ( "[hero-button]" , { scale : 1.4 , opacit…" at bounding box center [591, 297] width 579 height 381
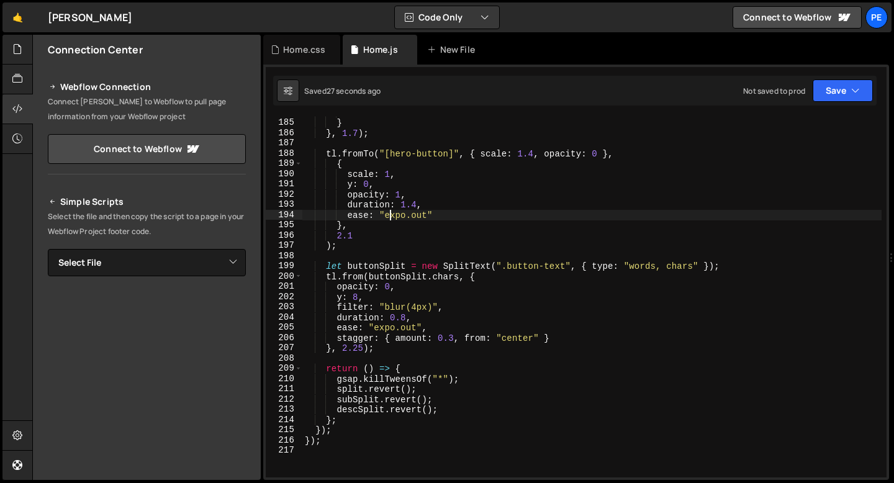
click at [373, 301] on div "each : 0.1 } } , 1.7 ) ; tl . fromTo ( "[hero-button]" , { scale : 1.4 , opacit…" at bounding box center [591, 297] width 579 height 381
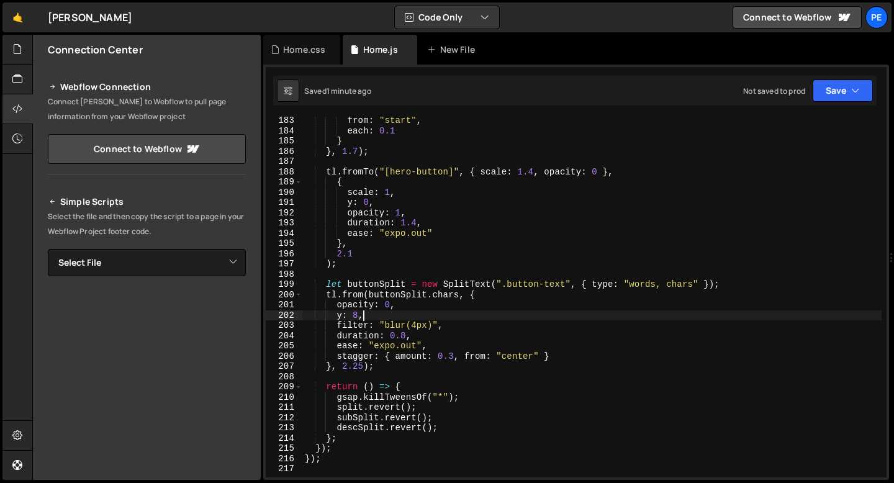
scroll to position [1860, 0]
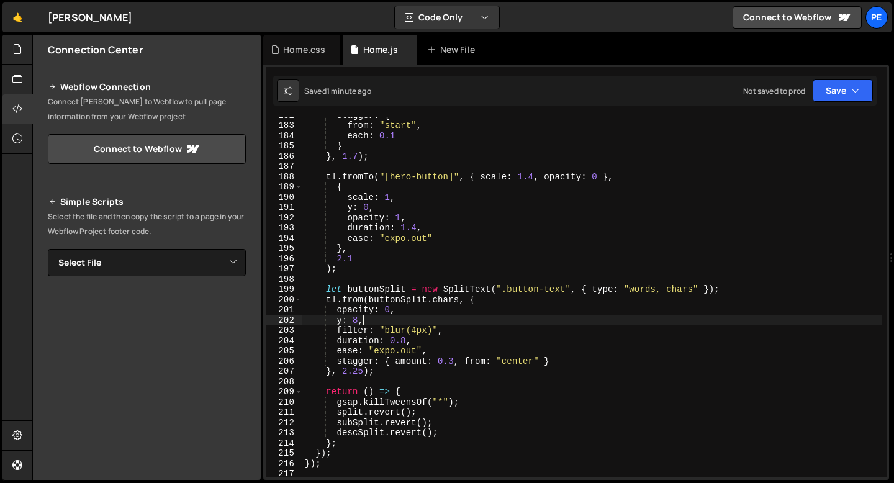
click at [600, 174] on div "stagger : { from : "start" , each : 0.1 } } , 1.7 ) ; tl . fromTo ( "[hero-butt…" at bounding box center [591, 300] width 579 height 381
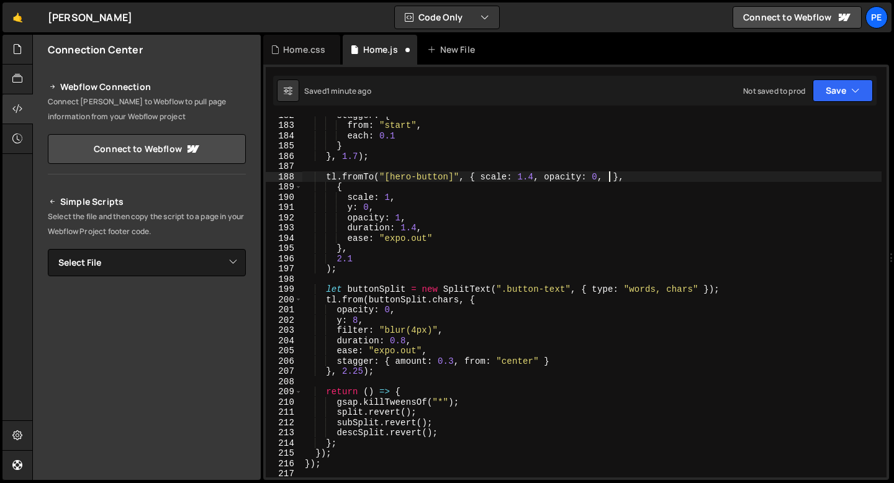
scroll to position [0, 21]
paste textarea "backdropFilter: "blur(12px)""
click at [735, 176] on div "stagger : { from : "start" , each : 0.1 } } , 1.7 ) ; tl . fromTo ( "[hero-butt…" at bounding box center [591, 300] width 579 height 381
drag, startPoint x: 752, startPoint y: 174, endPoint x: 613, endPoint y: 178, distance: 139.1
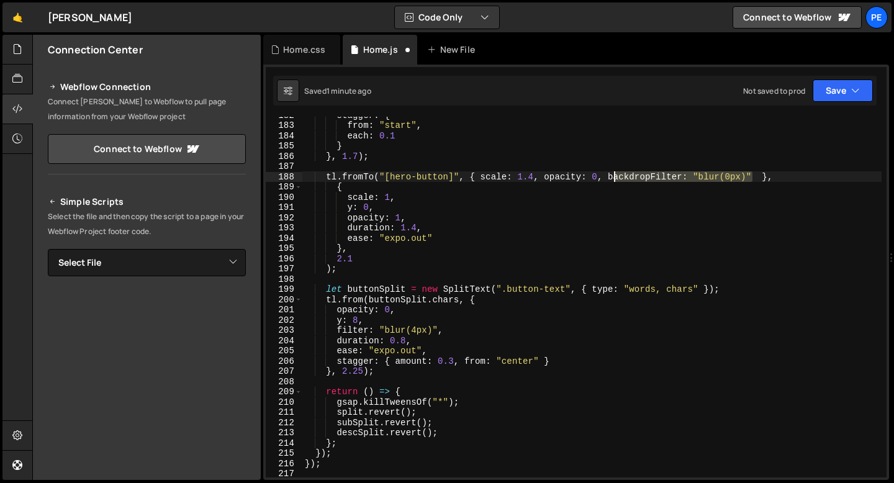
click at [613, 178] on div "stagger : { from : "start" , each : 0.1 } } , 1.7 ) ; tl . fromTo ( "[hero-butt…" at bounding box center [591, 300] width 579 height 381
drag, startPoint x: 608, startPoint y: 178, endPoint x: 751, endPoint y: 178, distance: 142.8
click at [751, 178] on div "stagger : { from : "start" , each : 0.1 } } , 1.7 ) ; tl . fromTo ( "[hero-butt…" at bounding box center [591, 300] width 579 height 381
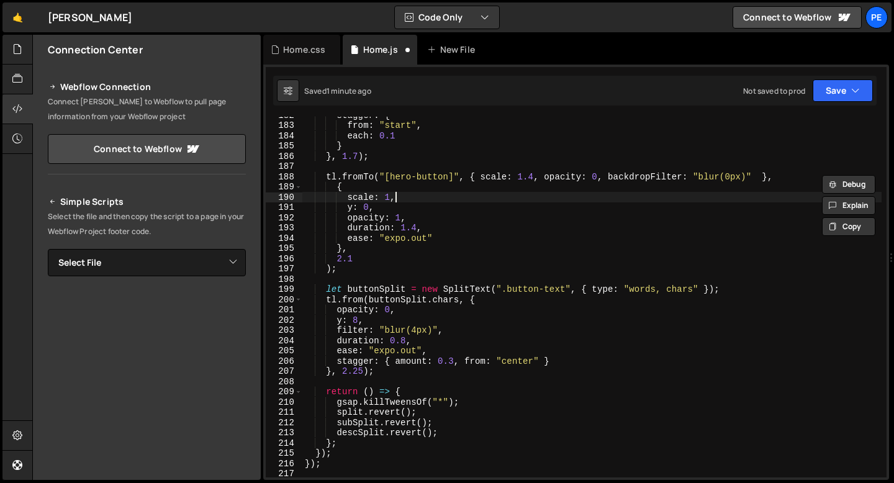
click at [435, 198] on div "stagger : { from : "start" , each : 0.1 } } , 1.7 ) ; tl . fromTo ( "[hero-butt…" at bounding box center [591, 300] width 579 height 381
type textarea "scale: 1,"
paste textarea "backdropFilter: "blur(0px)""
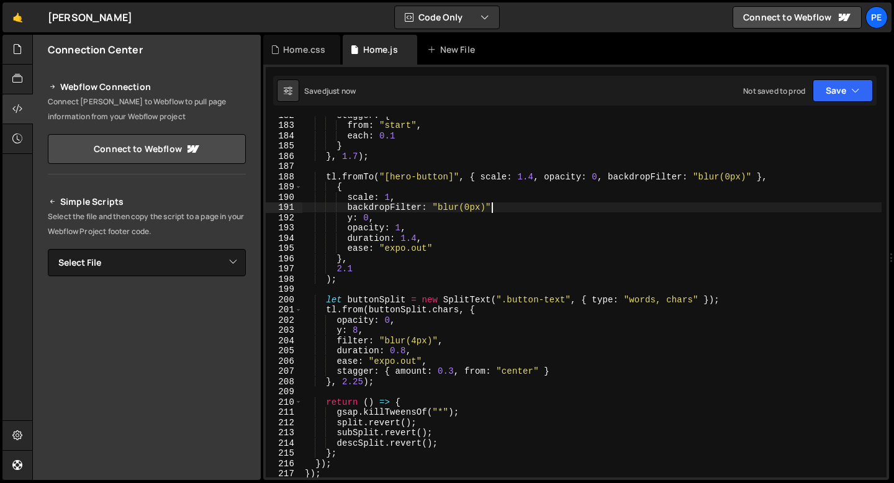
click at [469, 205] on div "stagger : { from : "start" , each : 0.1 } } , 1.7 ) ; tl . fromTo ( "[hero-butt…" at bounding box center [591, 300] width 579 height 381
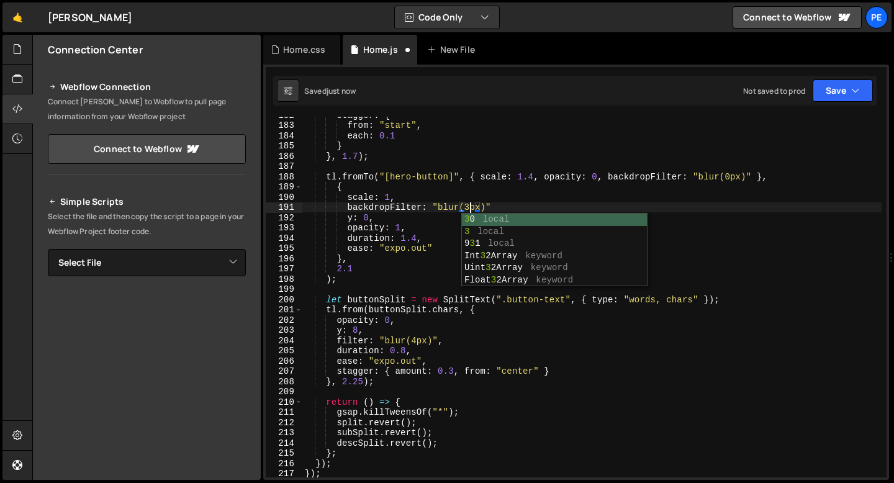
scroll to position [0, 12]
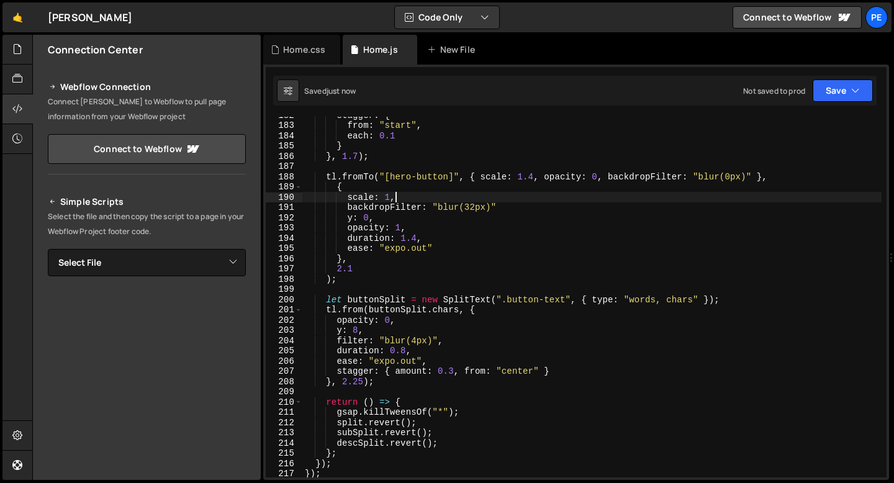
click at [528, 193] on div "stagger : { from : "start" , each : 0.1 } } , 1.7 ) ; tl . fromTo ( "[hero-butt…" at bounding box center [591, 300] width 579 height 381
click at [521, 204] on div "stagger : { from : "start" , each : 0.1 } } , 1.7 ) ; tl . fromTo ( "[hero-butt…" at bounding box center [591, 300] width 579 height 381
type textarea "backdropFilter: "blur(32px)","
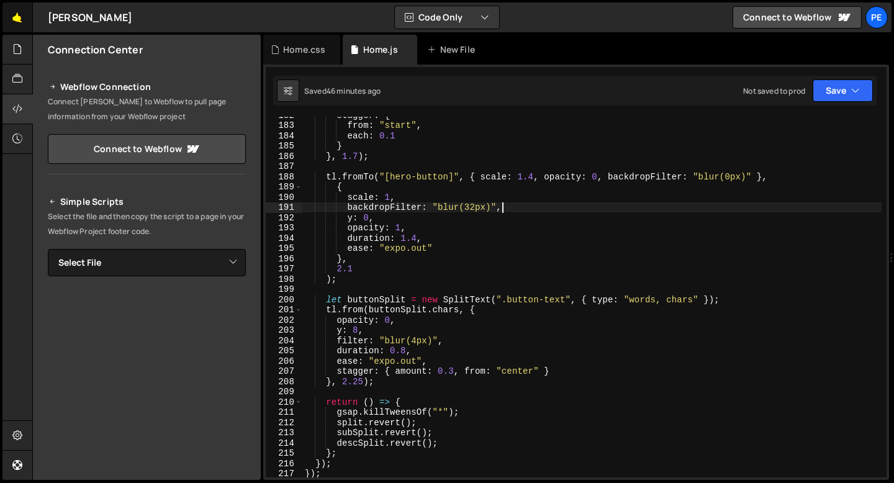
click at [6, 16] on link "🤙" at bounding box center [17, 17] width 30 height 30
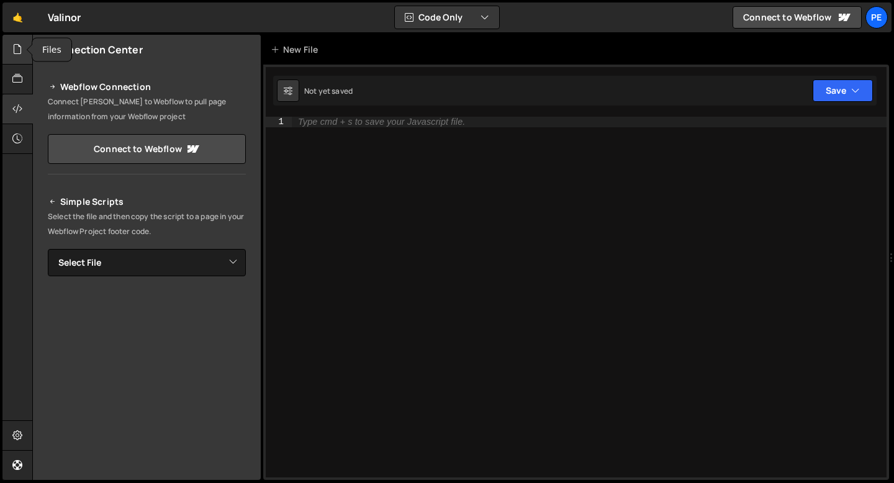
click at [17, 49] on icon at bounding box center [17, 49] width 10 height 14
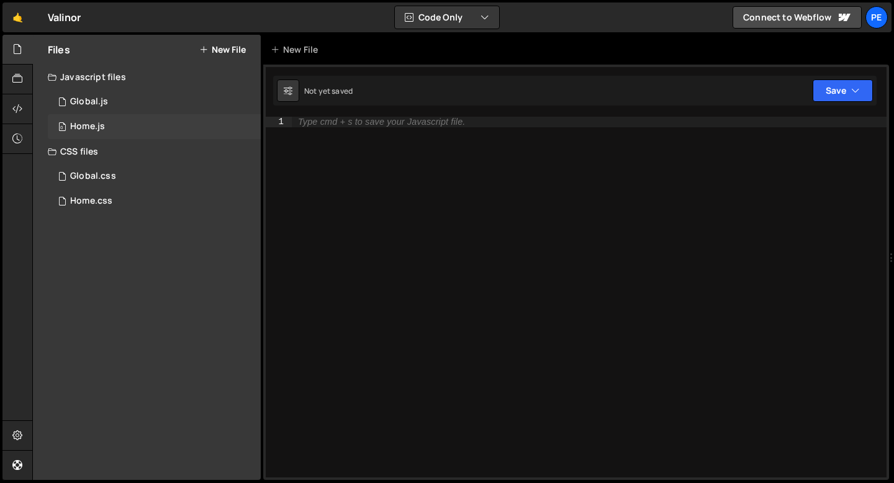
click at [106, 122] on div "0 Home.js 0" at bounding box center [154, 126] width 213 height 25
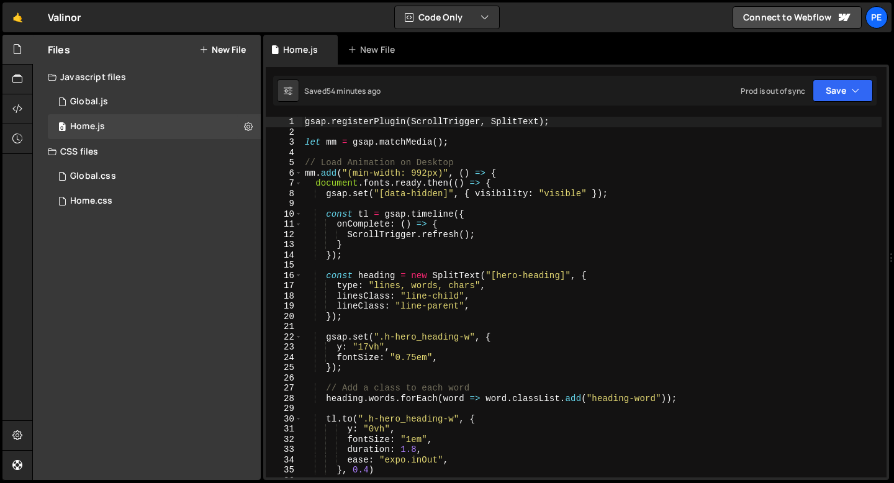
click at [304, 123] on div "gsap . registerPlugin ( ScrollTrigger , SplitText ) ; let mm = gsap . matchMedi…" at bounding box center [591, 307] width 579 height 381
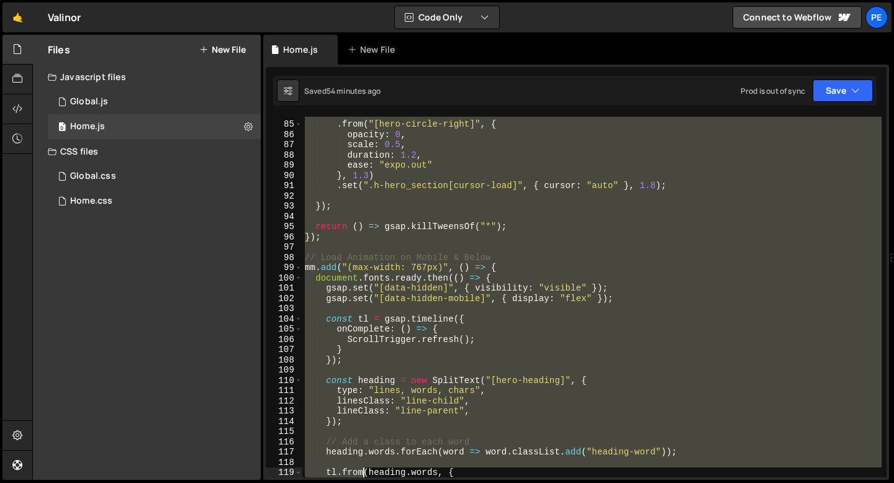
scroll to position [868, 0]
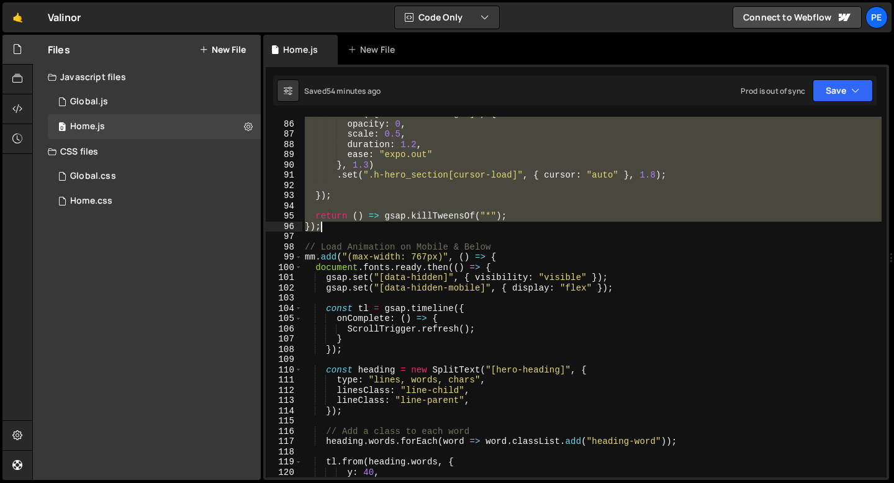
drag, startPoint x: 304, startPoint y: 123, endPoint x: 346, endPoint y: 229, distance: 114.5
click at [346, 229] on div ". from ( "[hero-circle-right]" , { opacity : 0 , scale : 0.5 , duration : 1.2 ,…" at bounding box center [591, 299] width 579 height 381
type textarea "return () => gsap.killTweensOf("*"); });"
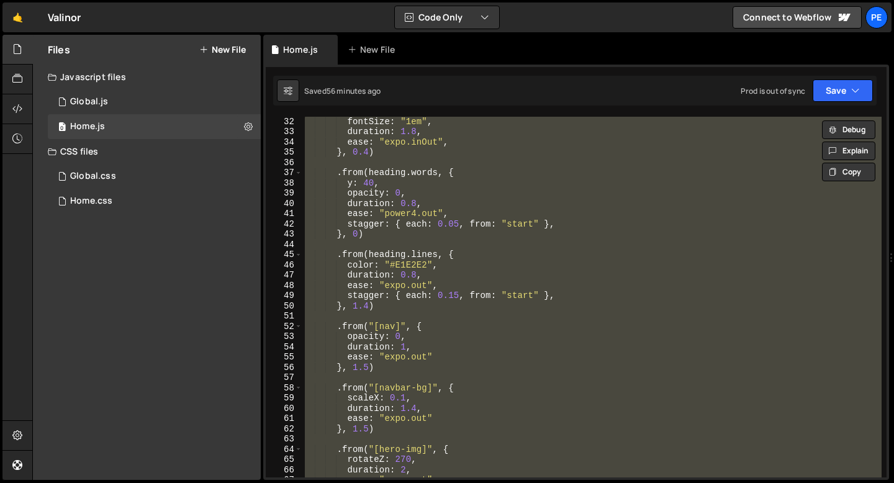
scroll to position [65, 0]
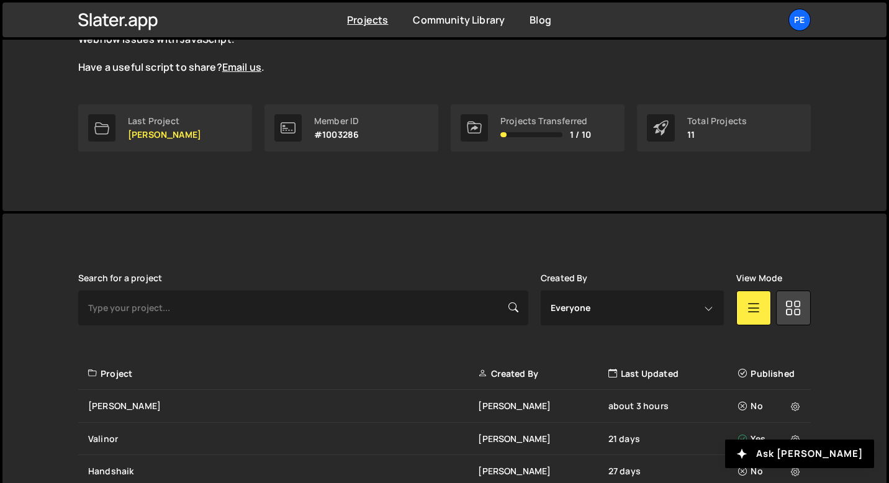
scroll to position [300, 0]
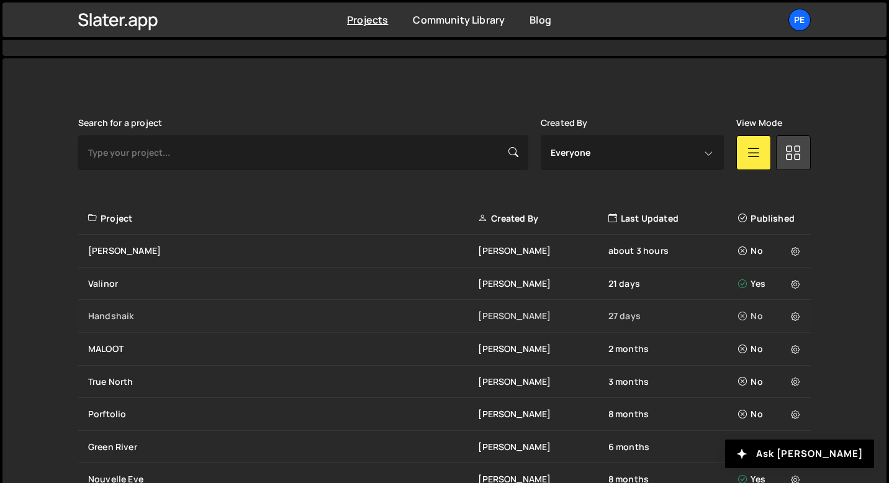
click at [135, 326] on div "Handshaik [PERSON_NAME] 27 days No" at bounding box center [444, 316] width 733 height 33
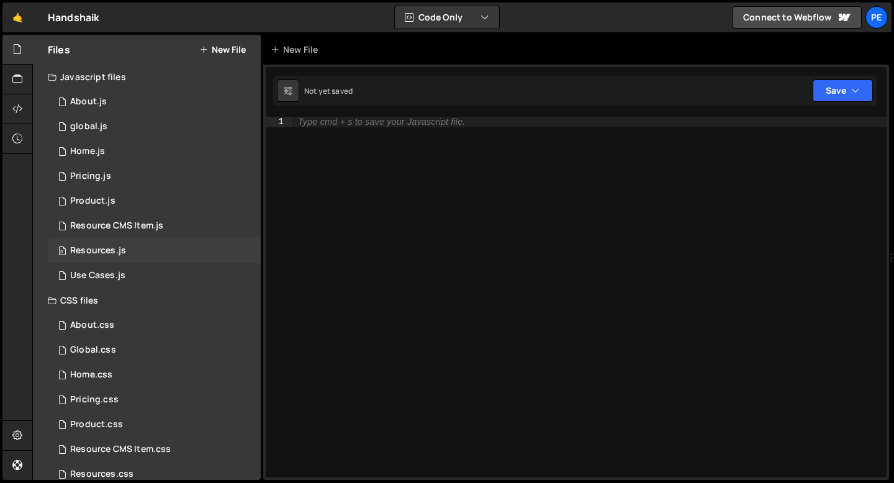
click at [131, 256] on div "0 Resources.js 0" at bounding box center [154, 250] width 213 height 25
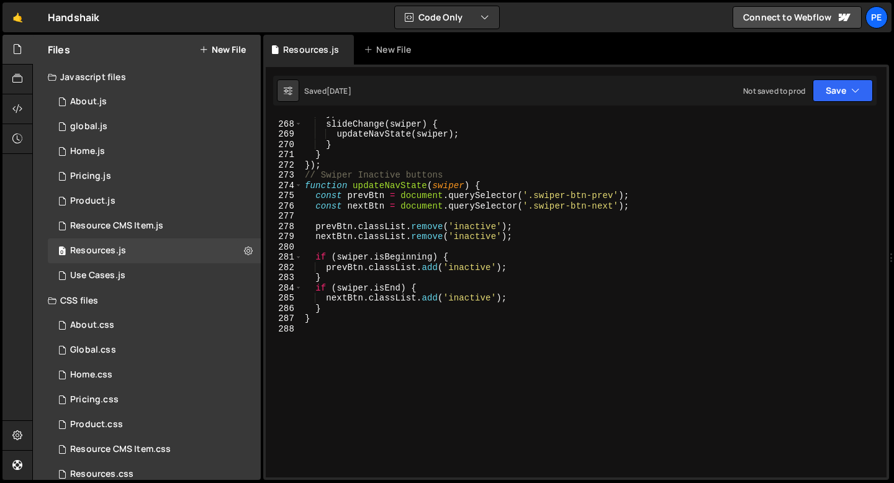
scroll to position [2732, 0]
click at [332, 335] on div "} , slideChange ( swiper ) { updateNavState ( swiper ) ; } } }) ; // Swiper Ina…" at bounding box center [591, 299] width 579 height 381
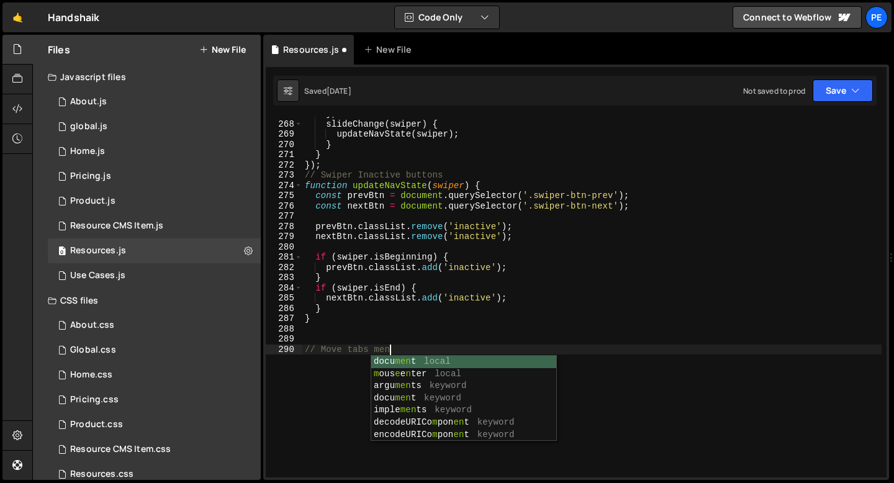
scroll to position [0, 6]
type textarea "// Move tabs menu"
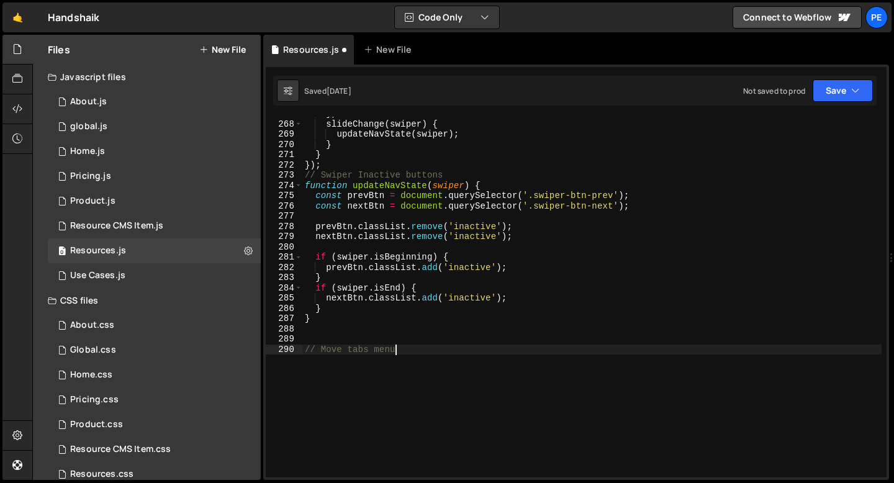
scroll to position [0, 0]
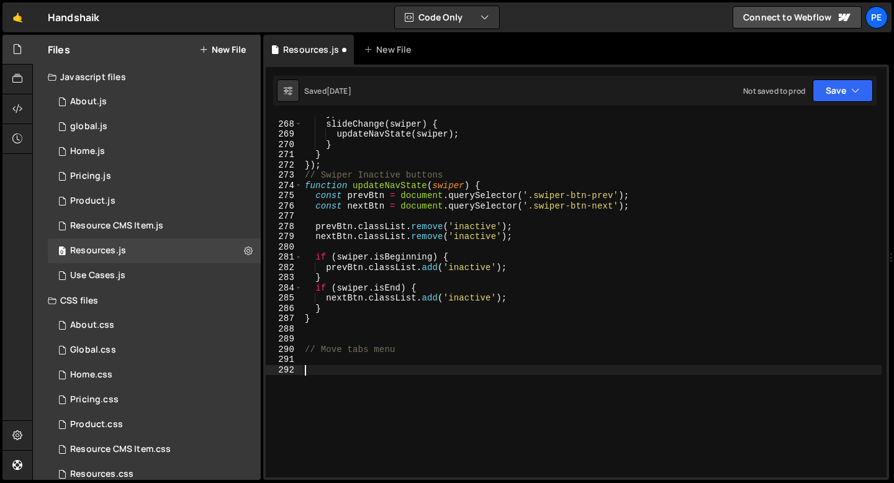
paste textarea "}"
type textarea "}"
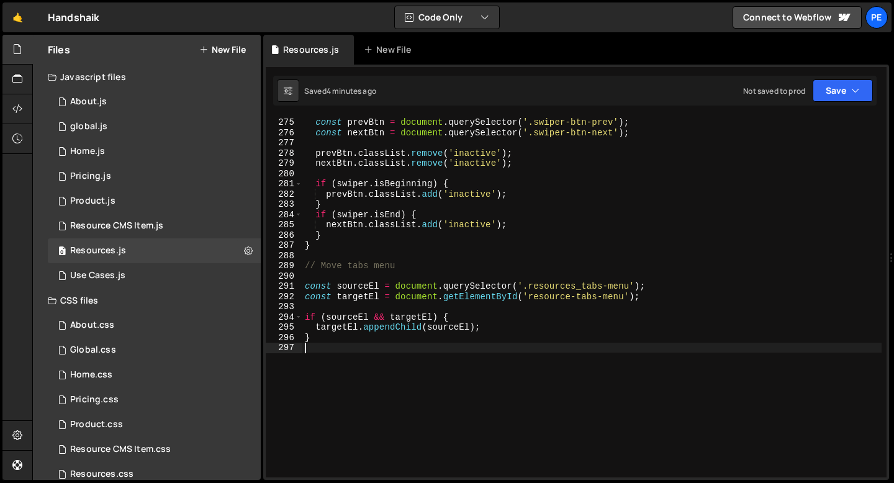
scroll to position [2852, 0]
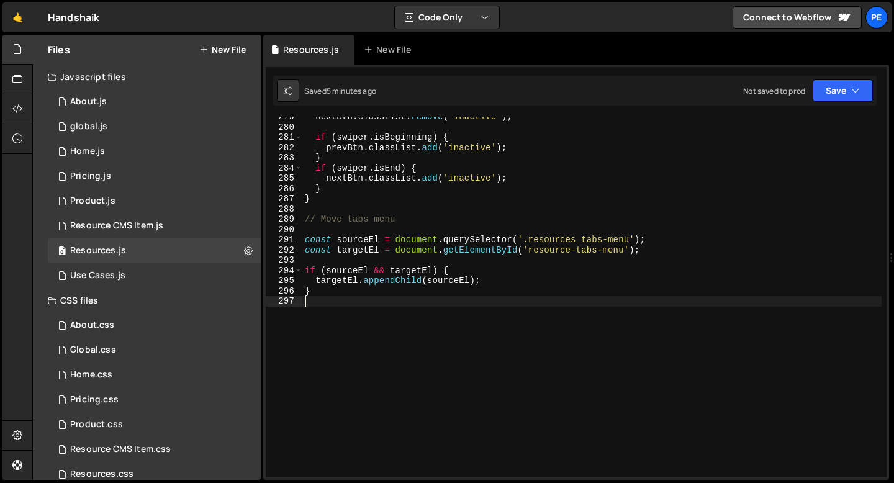
click at [302, 244] on div "291" at bounding box center [284, 240] width 37 height 11
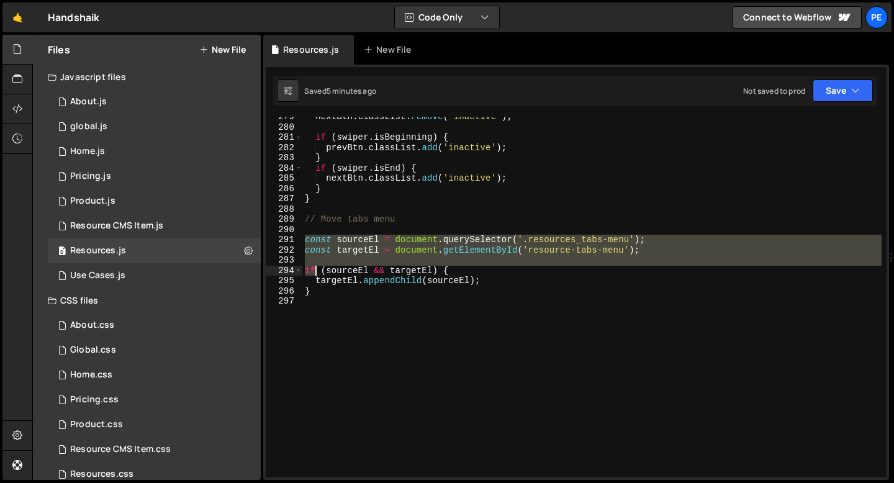
drag, startPoint x: 305, startPoint y: 242, endPoint x: 328, endPoint y: 316, distance: 77.2
click at [328, 316] on div "nextBtn . classList . remove ( 'inactive' ) ; if ( swiper . isBeginning ) { pre…" at bounding box center [591, 302] width 579 height 381
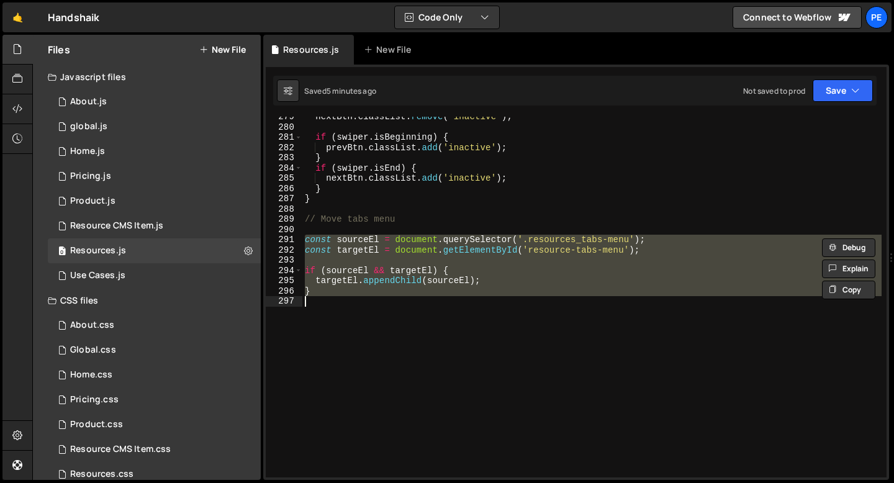
paste textarea "}"
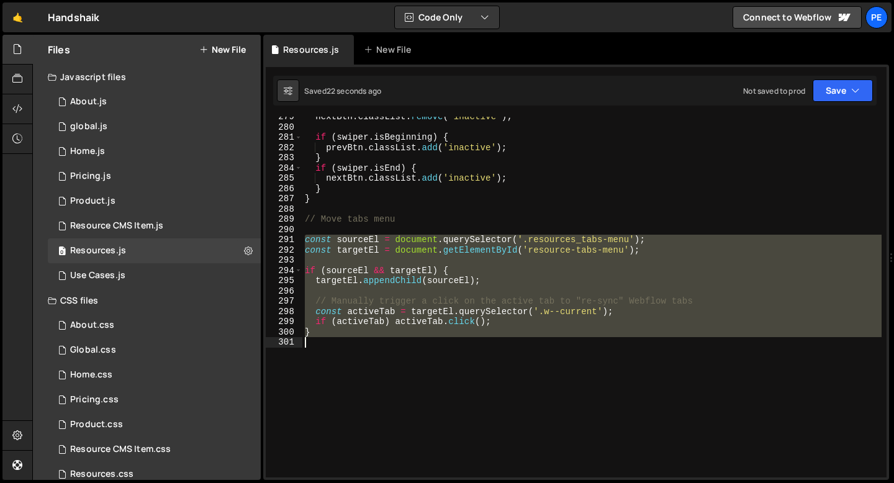
drag, startPoint x: 305, startPoint y: 238, endPoint x: 328, endPoint y: 345, distance: 109.7
click at [328, 345] on div "nextBtn . classList . remove ( 'inactive' ) ; if ( swiper . isBeginning ) { pre…" at bounding box center [591, 302] width 579 height 381
paste textarea "});"
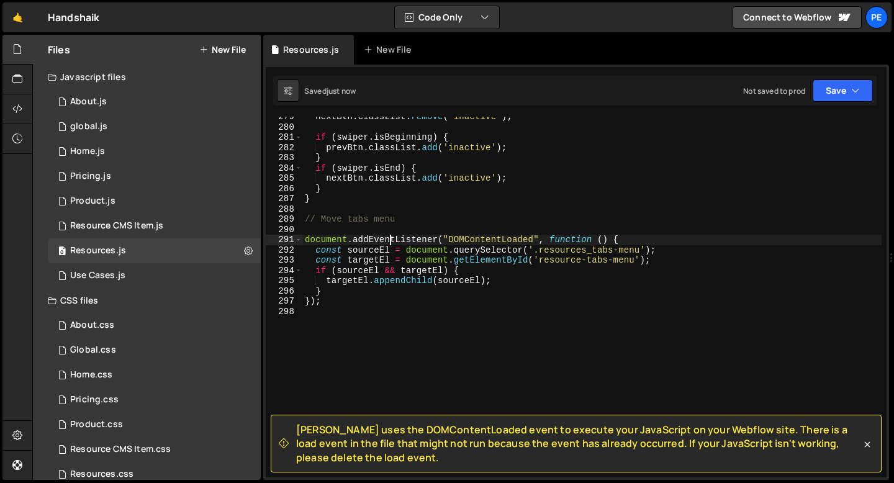
click at [387, 242] on div "nextBtn . classList . remove ( 'inactive' ) ; if ( swiper . isBeginning ) { pre…" at bounding box center [591, 302] width 579 height 381
click at [387, 241] on div "nextBtn . classList . remove ( 'inactive' ) ; if ( swiper . isBeginning ) { pre…" at bounding box center [591, 302] width 579 height 381
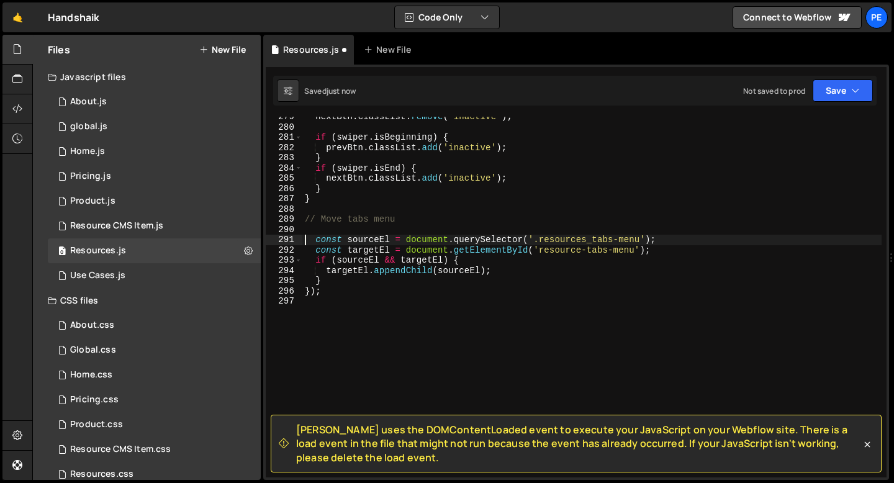
click at [318, 295] on div "nextBtn . classList . remove ( 'inactive' ) ; if ( swiper . isBeginning ) { pre…" at bounding box center [591, 302] width 579 height 381
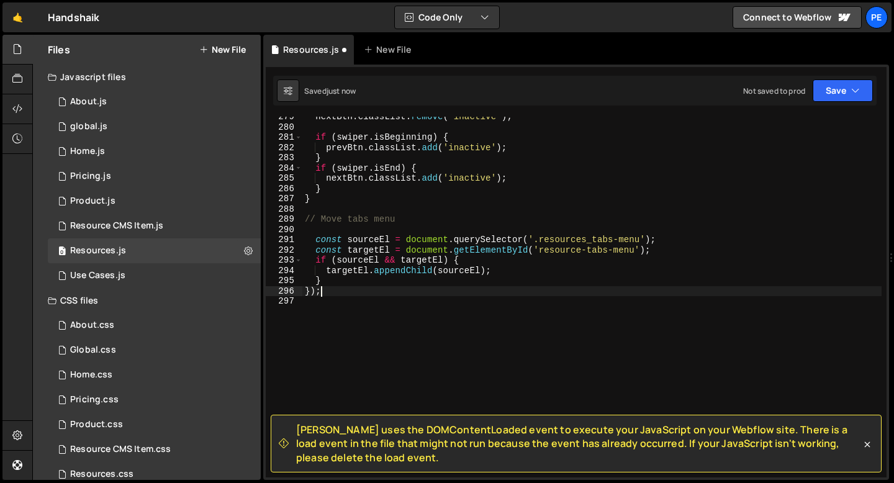
click at [329, 293] on div "nextBtn . classList . remove ( 'inactive' ) ; if ( swiper . isBeginning ) { pre…" at bounding box center [591, 302] width 579 height 381
type textarea "}"
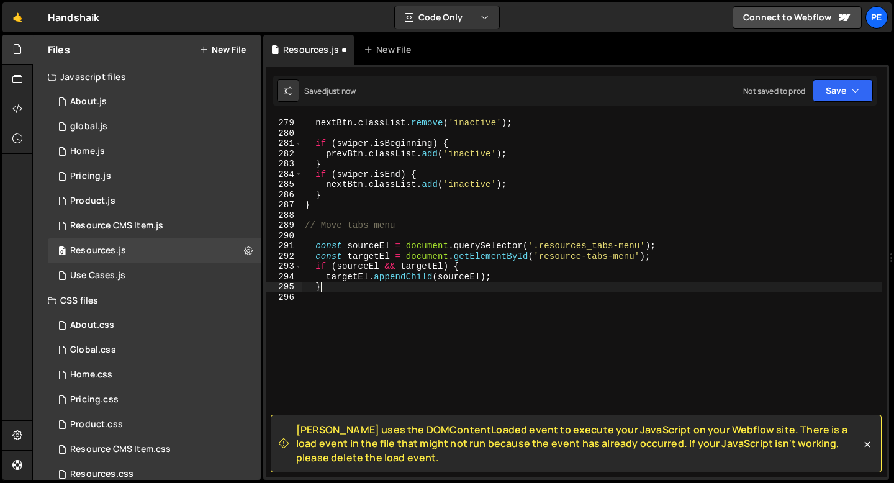
scroll to position [2846, 0]
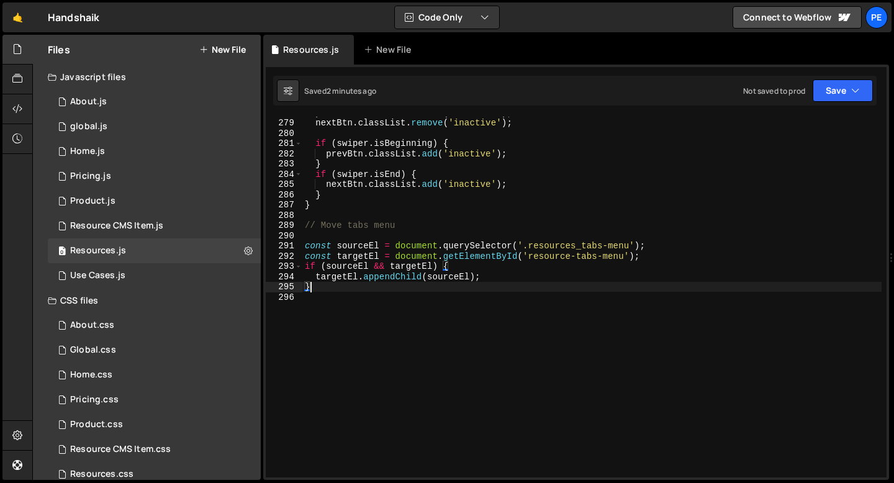
type textarea "}"
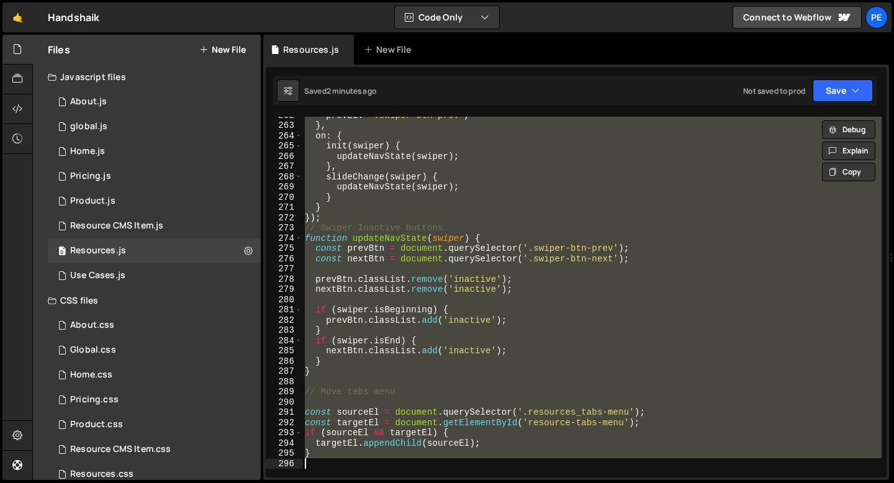
click at [348, 266] on div "prevEl : '.swiper-btn-prev' , } , on : { init ( swiper ) { updateNavState ( swi…" at bounding box center [591, 297] width 579 height 361
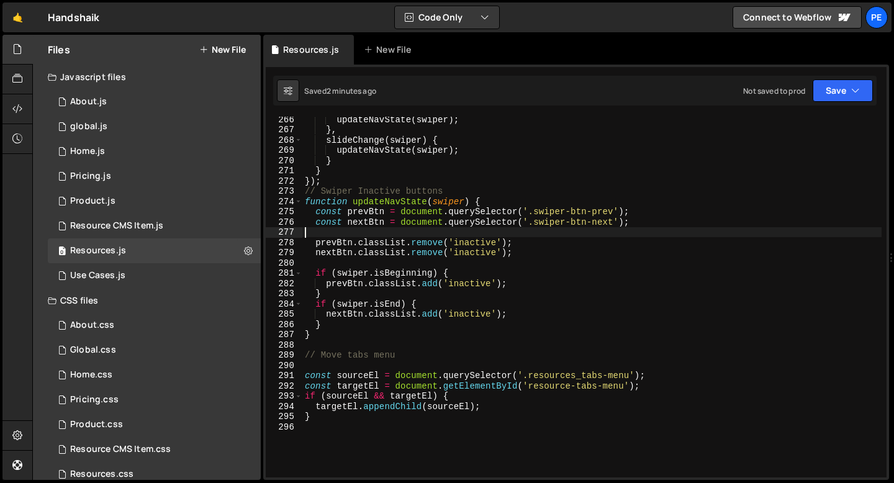
scroll to position [2717, 0]
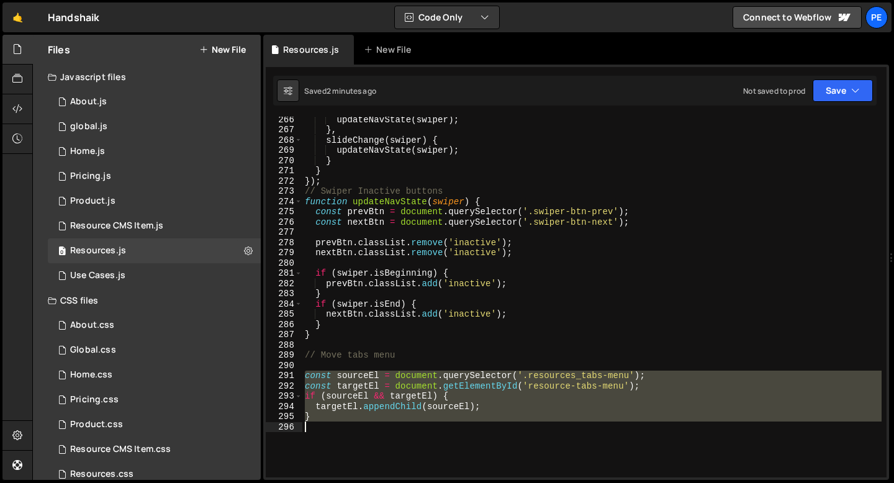
drag, startPoint x: 306, startPoint y: 372, endPoint x: 323, endPoint y: 424, distance: 55.0
click at [323, 424] on div "updateNavState ( swiper ) ; } , slideChange ( swiper ) { updateNavState ( swipe…" at bounding box center [591, 304] width 579 height 381
type textarea "}"
paste textarea
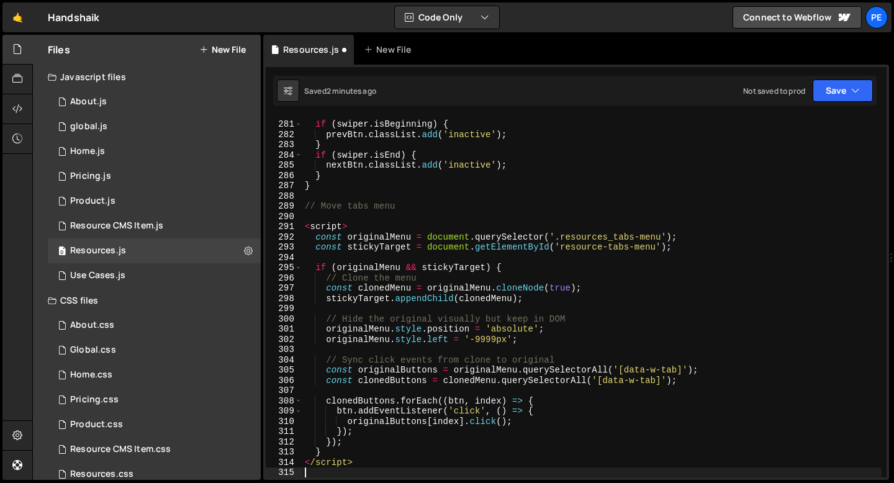
scroll to position [2866, 0]
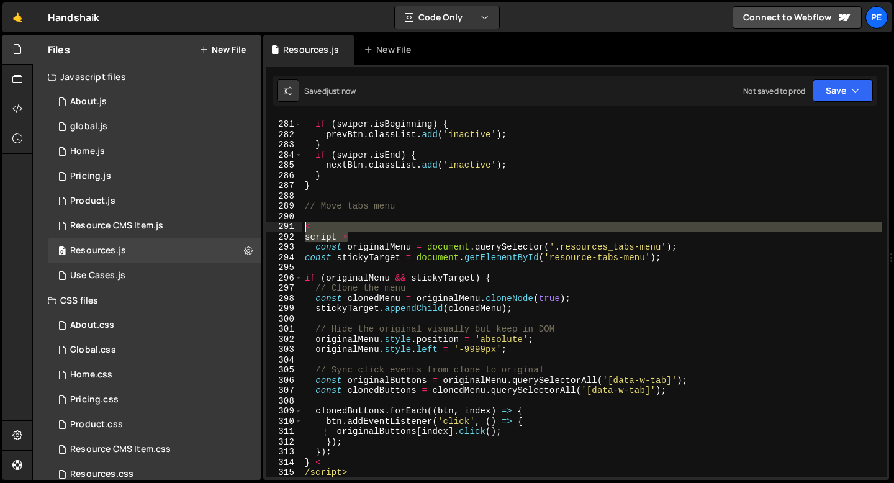
drag, startPoint x: 353, startPoint y: 240, endPoint x: 305, endPoint y: 223, distance: 50.1
click at [305, 225] on div "if ( swiper . isBeginning ) { prevBtn . classList . add ( 'inactive' ) ; } if (…" at bounding box center [591, 299] width 579 height 381
type textarea "< script >"
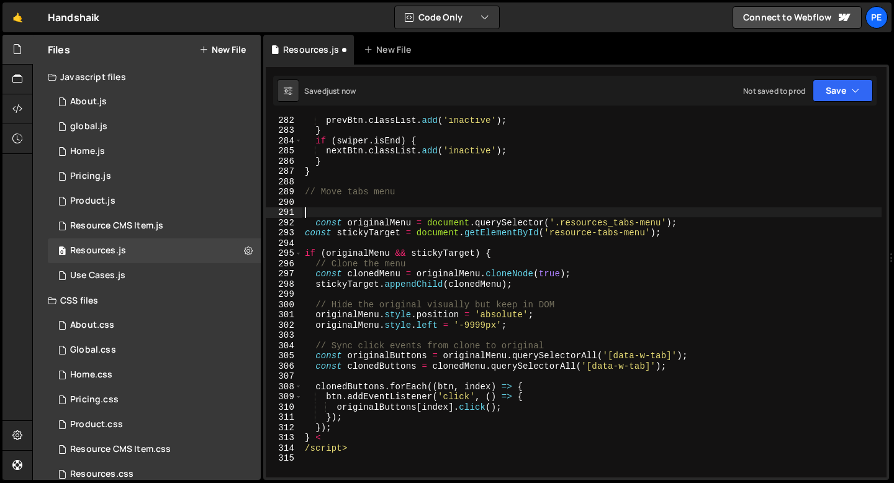
scroll to position [2897, 0]
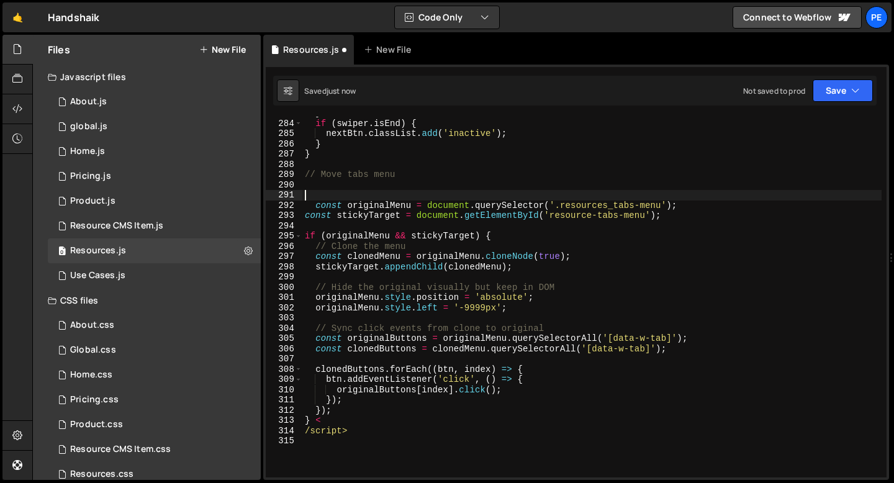
click at [351, 427] on div "} if ( swiper . isEnd ) { nextBtn . classList . add ( 'inactive' ) ; } } // Mov…" at bounding box center [591, 298] width 579 height 381
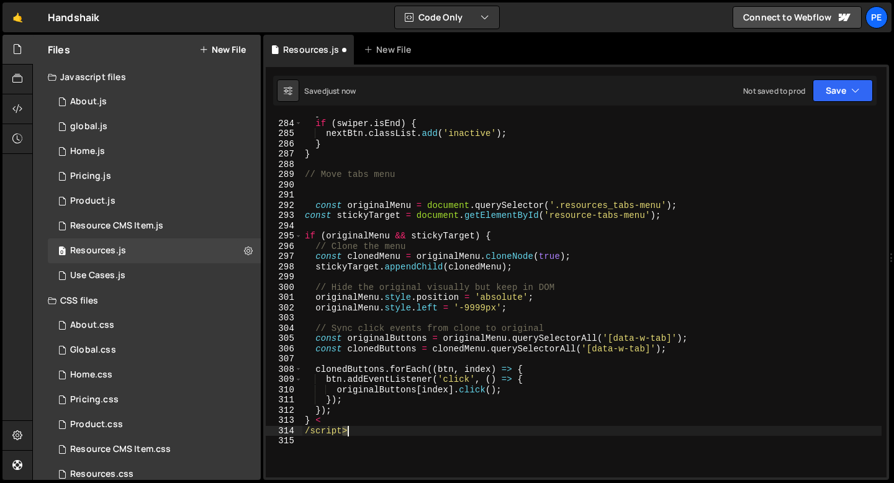
click at [351, 427] on div "} if ( swiper . isEnd ) { nextBtn . classList . add ( 'inactive' ) ; } } // Mov…" at bounding box center [591, 298] width 579 height 381
type textarea "/"
type textarea "}"
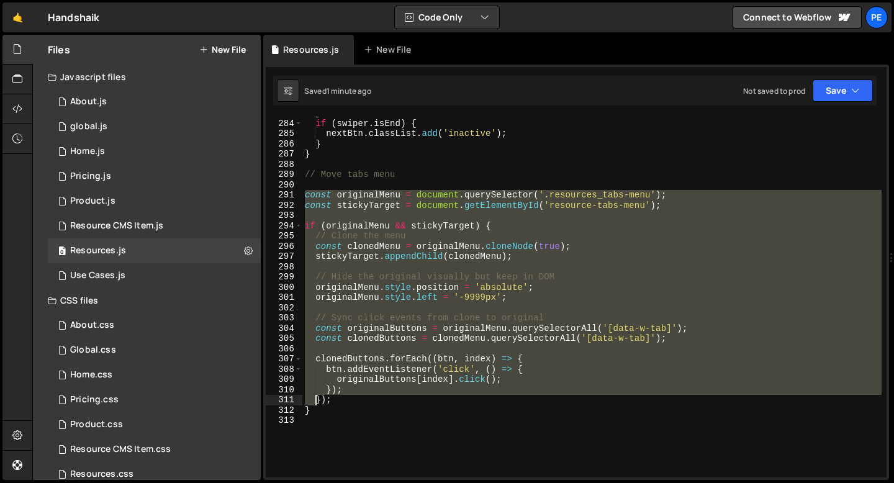
drag, startPoint x: 305, startPoint y: 195, endPoint x: 317, endPoint y: 406, distance: 211.4
click at [317, 406] on div "} if ( swiper . isEnd ) { nextBtn . classList . add ( 'inactive' ) ; } } // Mov…" at bounding box center [591, 298] width 579 height 381
type textarea "}); }"
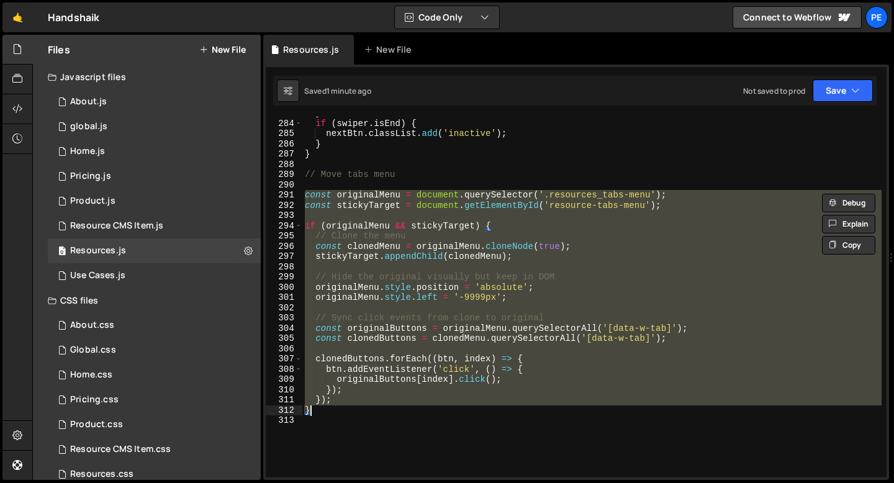
paste textarea
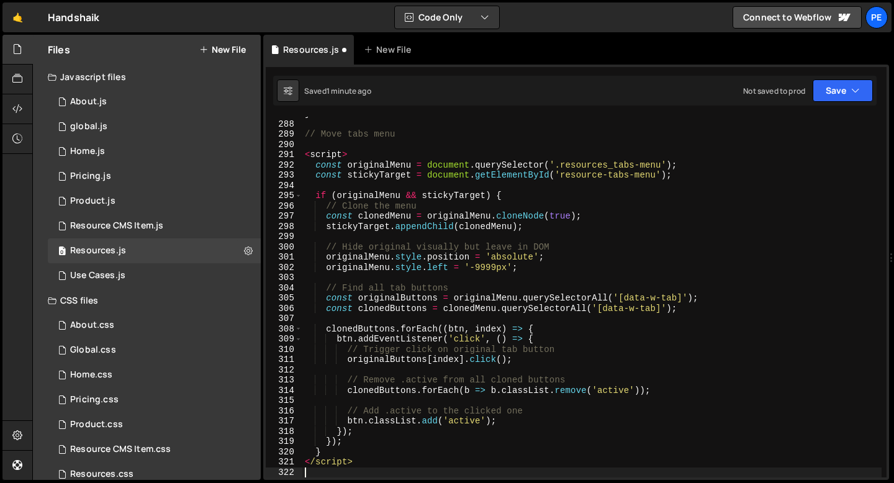
scroll to position [2938, 0]
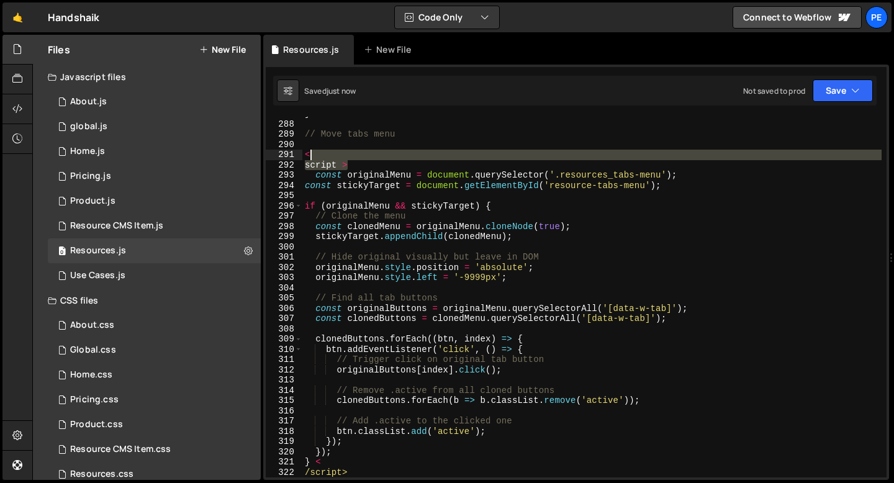
drag, startPoint x: 350, startPoint y: 167, endPoint x: 308, endPoint y: 152, distance: 44.8
click at [308, 153] on div "} // Move tabs menu < script > const originalMenu = document . querySelector ( …" at bounding box center [591, 299] width 579 height 381
type textarea "<"
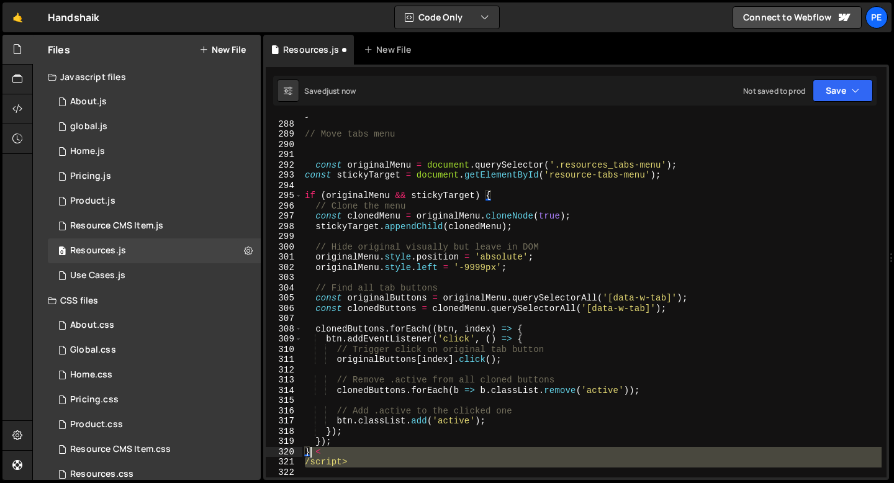
drag, startPoint x: 352, startPoint y: 467, endPoint x: 312, endPoint y: 453, distance: 42.2
click at [312, 453] on div "} // Move tabs menu const originalMenu = document . querySelector ( '.resources…" at bounding box center [591, 299] width 579 height 381
type textarea "}"
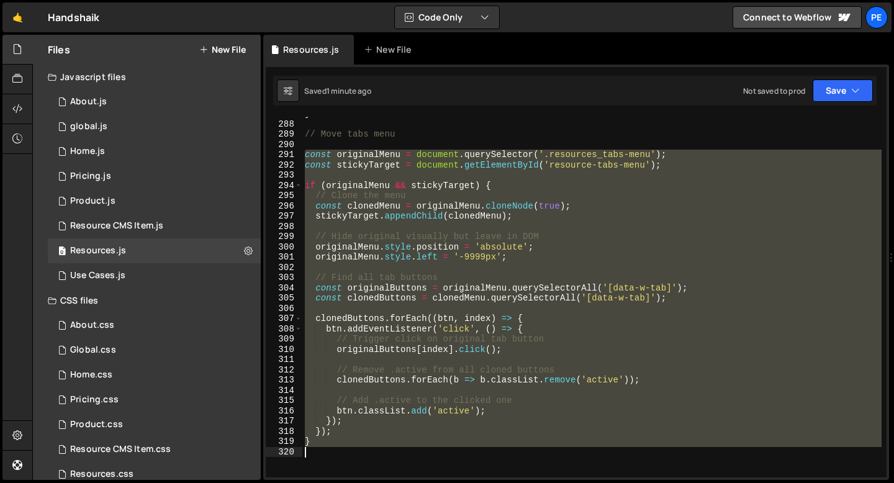
drag, startPoint x: 304, startPoint y: 153, endPoint x: 318, endPoint y: 457, distance: 304.5
click at [318, 458] on div "} // Move tabs menu const originalMenu = document . querySelector ( '.resources…" at bounding box center [591, 299] width 579 height 381
type textarea "}"
paste textarea
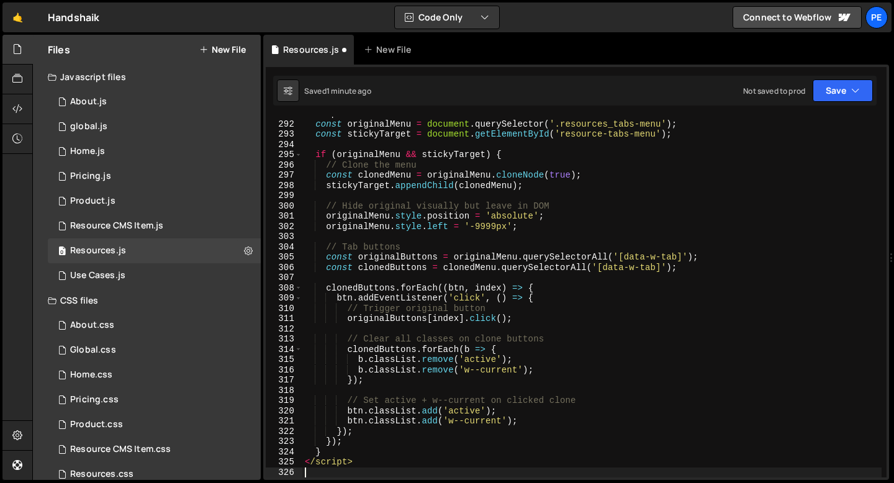
scroll to position [2979, 0]
drag, startPoint x: 360, startPoint y: 459, endPoint x: 302, endPoint y: 460, distance: 58.4
click at [302, 460] on div "291 292 293 294 295 296 297 298 299 300 301 302 303 304 305 306 307 308 309 310…" at bounding box center [576, 297] width 621 height 361
type textarea "</script>"
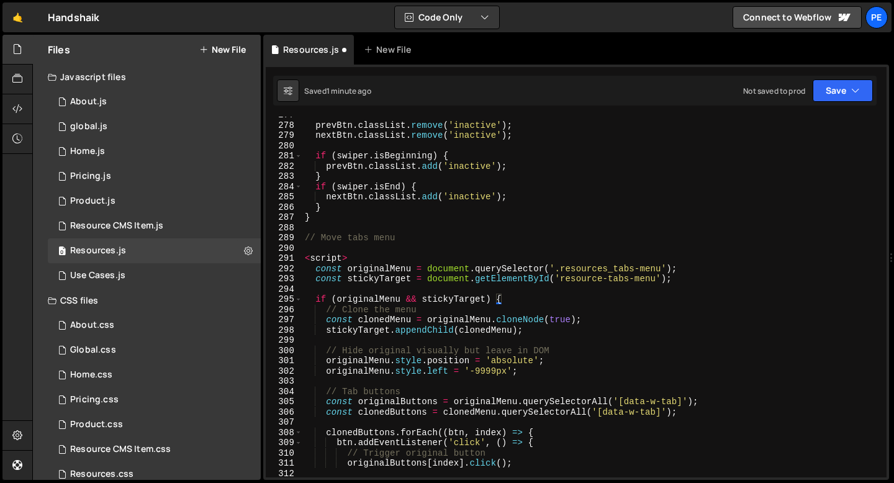
scroll to position [2834, 0]
drag, startPoint x: 350, startPoint y: 261, endPoint x: 301, endPoint y: 259, distance: 48.5
click at [300, 259] on div "} 277 278 279 280 281 282 283 284 285 286 287 288 289 290 291 292 293 294 295 2…" at bounding box center [576, 297] width 621 height 361
type textarea "<script>"
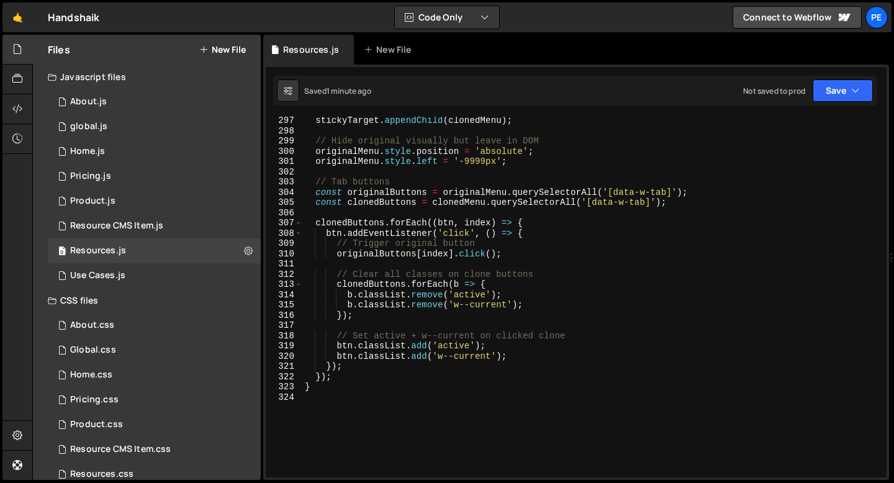
scroll to position [3054, 0]
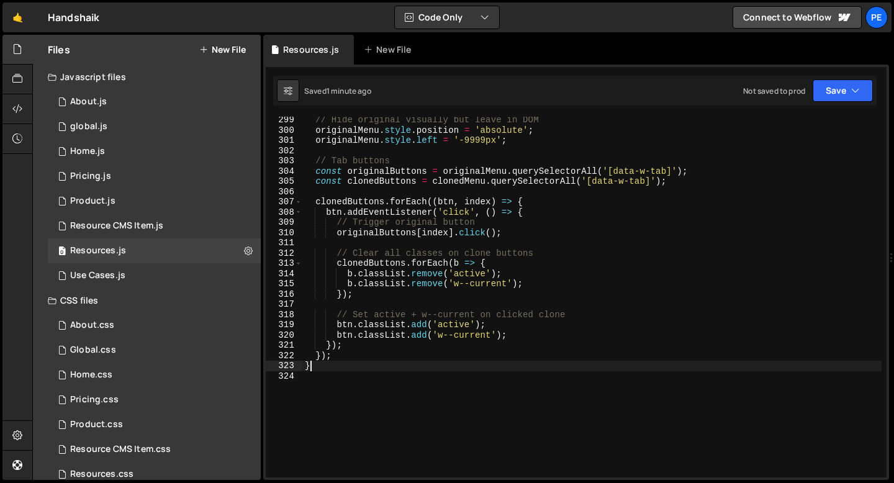
click at [351, 361] on div "// Hide original visually but leave in DOM originalMenu . style . position = 'a…" at bounding box center [591, 305] width 579 height 381
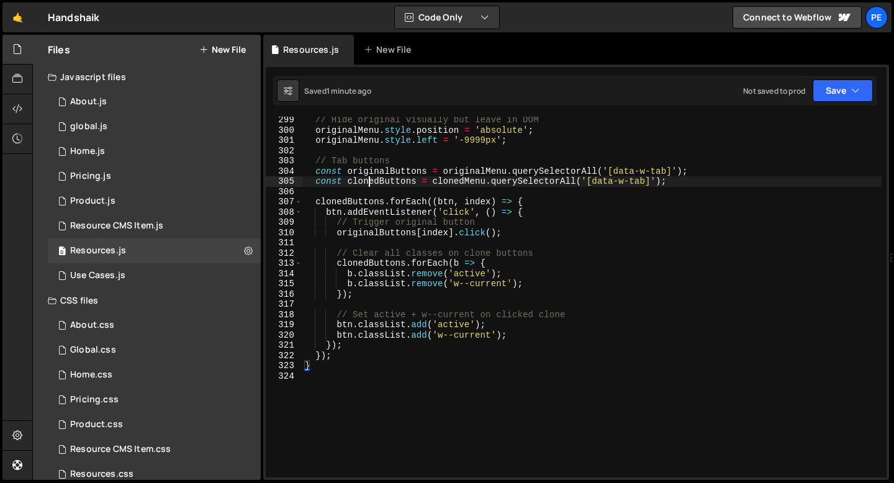
click at [371, 177] on div "// Hide original visually but leave in DOM originalMenu . style . position = 'a…" at bounding box center [591, 305] width 579 height 381
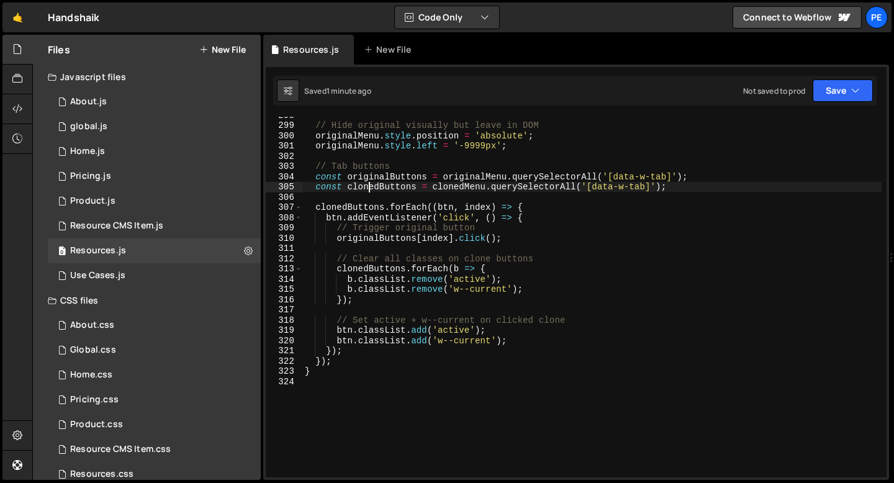
scroll to position [2875, 0]
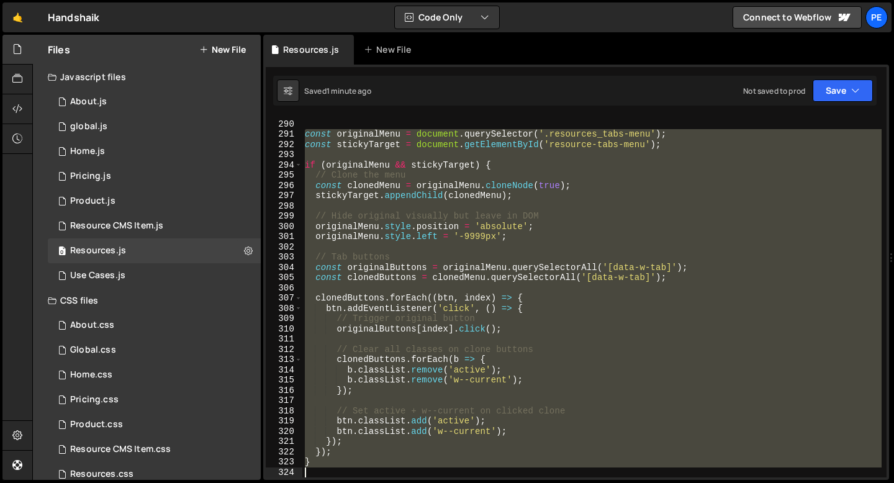
drag, startPoint x: 302, startPoint y: 216, endPoint x: 348, endPoint y: 482, distance: 270.2
click at [348, 482] on div "Hold on a sec... Are you certain you wish to leave this page? Any changes you'v…" at bounding box center [447, 241] width 894 height 483
type textarea "}"
paste textarea
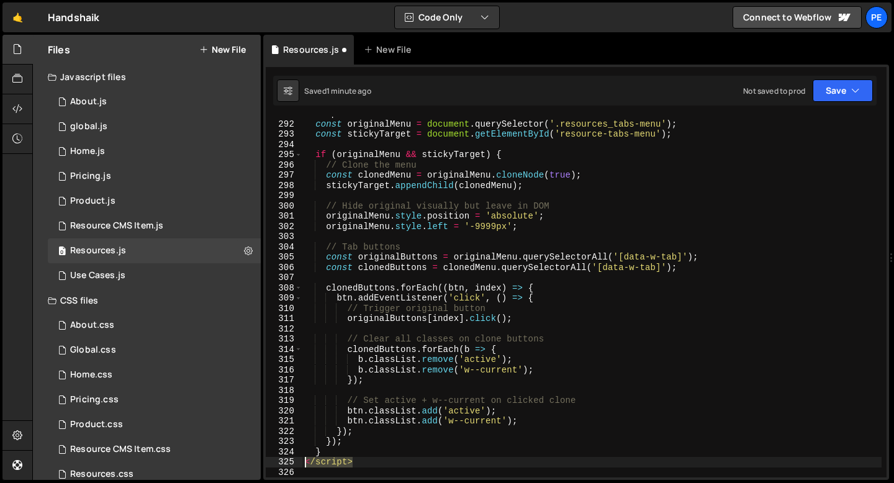
drag, startPoint x: 358, startPoint y: 461, endPoint x: 304, endPoint y: 462, distance: 54.0
click at [304, 462] on div "< script > const originalMenu = document . querySelector ( '.resources_tabs-men…" at bounding box center [591, 299] width 579 height 381
type textarea "</script>"
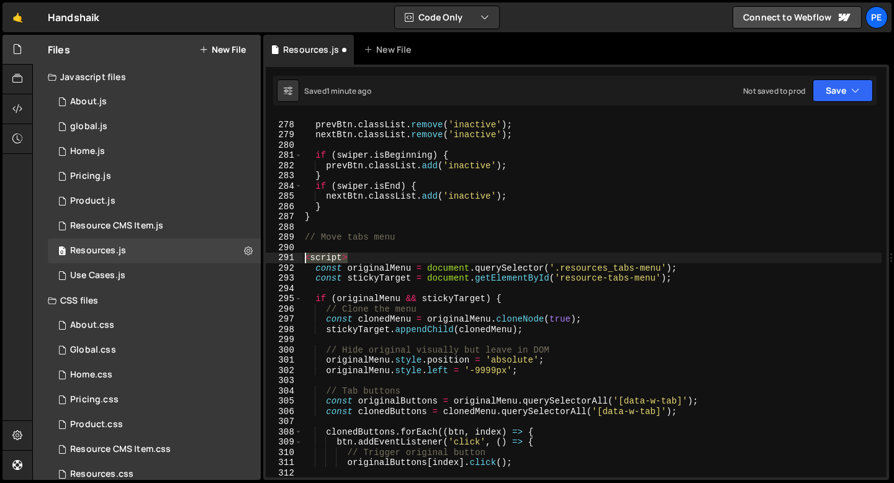
drag, startPoint x: 357, startPoint y: 258, endPoint x: 294, endPoint y: 258, distance: 62.7
click at [294, 258] on div "277 278 279 280 281 282 283 284 285 286 287 288 289 290 291 292 293 294 295 296…" at bounding box center [576, 297] width 621 height 361
type textarea "<script>"
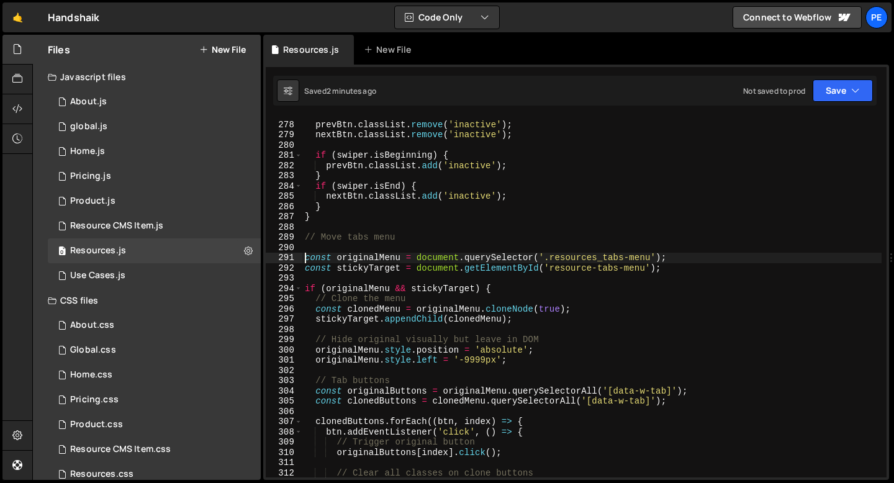
click at [550, 269] on div "prevBtn . classList . remove ( 'inactive' ) ; nextBtn . classList . remove ( 'i…" at bounding box center [591, 299] width 579 height 381
type textarea "const stickyTarget = document.getElementById('resource-tabs-menu');"
click at [357, 246] on div "prevBtn . classList . remove ( 'inactive' ) ; nextBtn . classList . remove ( 'i…" at bounding box center [591, 299] width 579 height 381
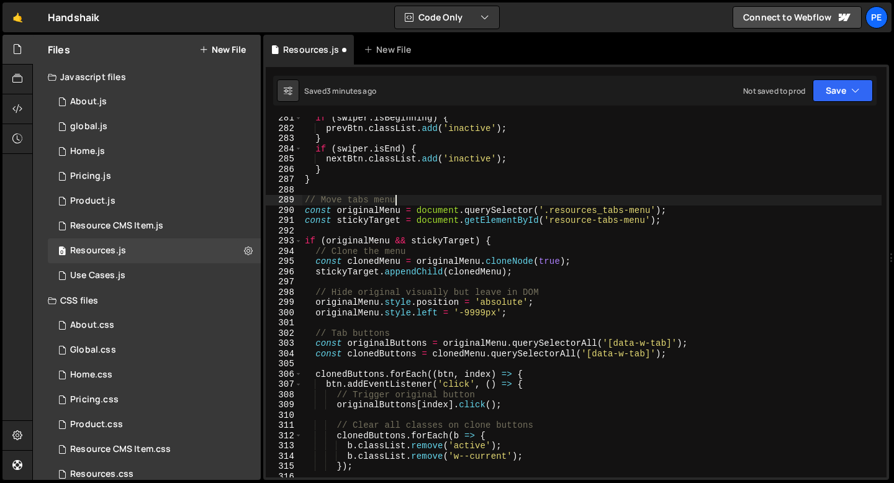
scroll to position [2876, 0]
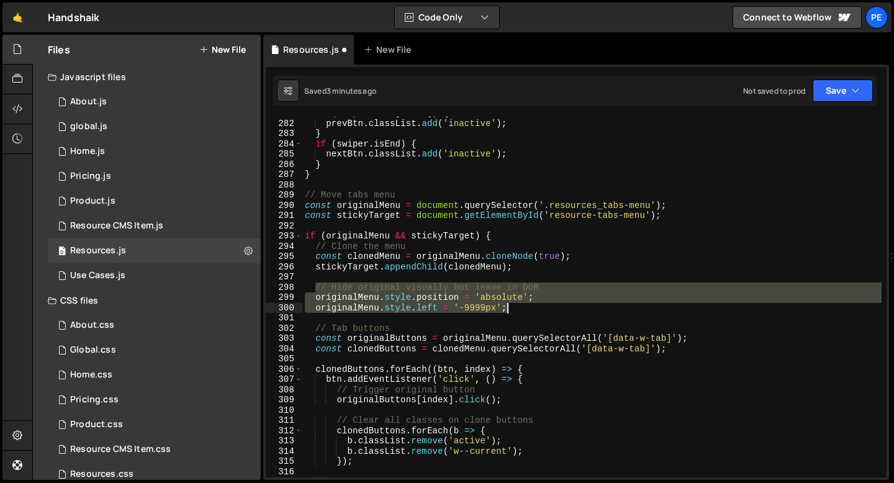
drag, startPoint x: 313, startPoint y: 286, endPoint x: 518, endPoint y: 311, distance: 206.4
click at [518, 311] on div "if ( swiper . isBeginning ) { prevBtn . classList . add ( 'inactive' ) ; } if (…" at bounding box center [591, 298] width 579 height 381
click at [518, 311] on div "if ( swiper . isBeginning ) { prevBtn . classList . add ( 'inactive' ) ; } if (…" at bounding box center [591, 297] width 579 height 361
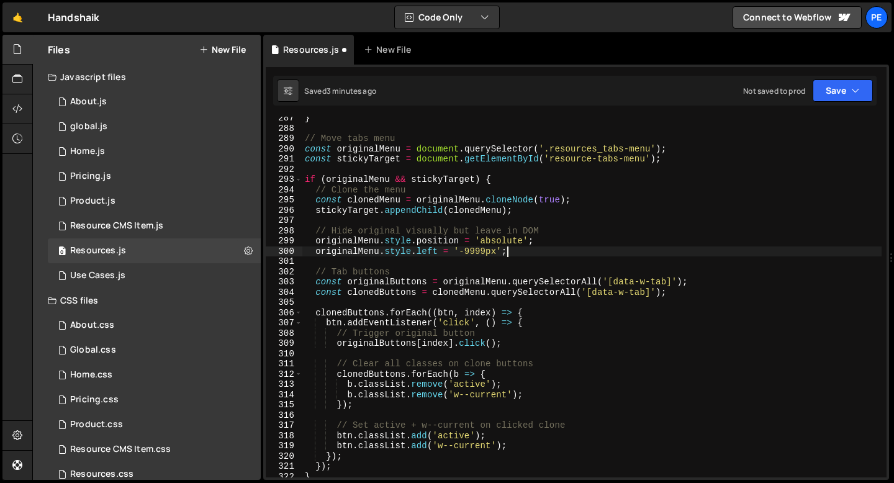
scroll to position [2948, 0]
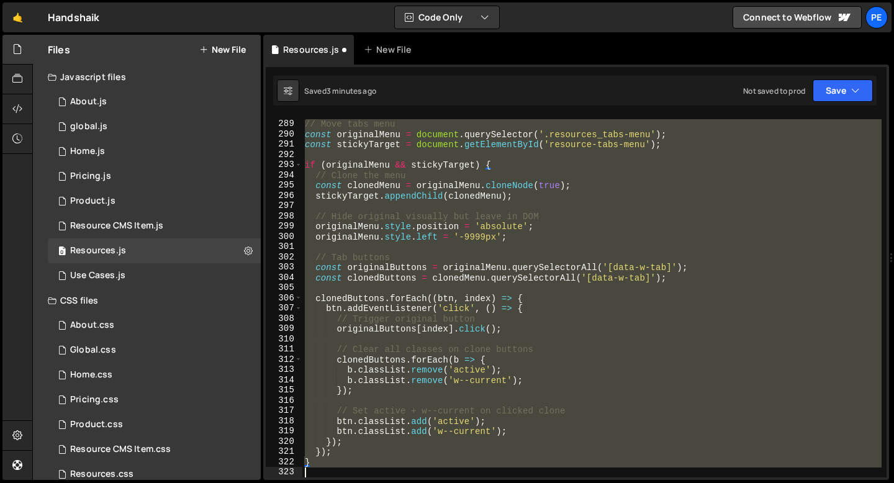
drag, startPoint x: 304, startPoint y: 124, endPoint x: 363, endPoint y: 467, distance: 348.3
click at [363, 467] on div "// Move tabs menu const originalMenu = document . querySelector ( '.resources_t…" at bounding box center [591, 299] width 579 height 381
type textarea "}"
paste textarea
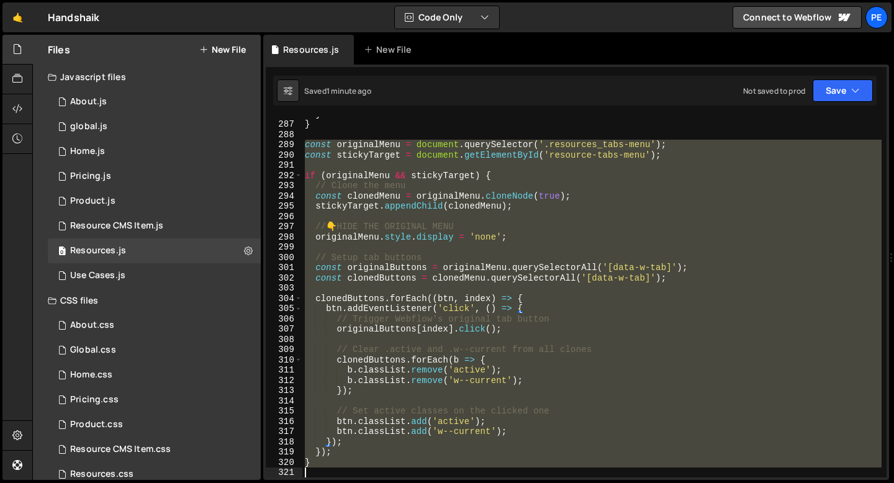
scroll to position [2927, 0]
drag, startPoint x: 304, startPoint y: 173, endPoint x: 332, endPoint y: 467, distance: 295.6
click at [332, 467] on div "} } const originalMenu = document . querySelector ( '.resources_tabs-menu' ) ; …" at bounding box center [591, 299] width 579 height 381
type textarea "}"
paste textarea
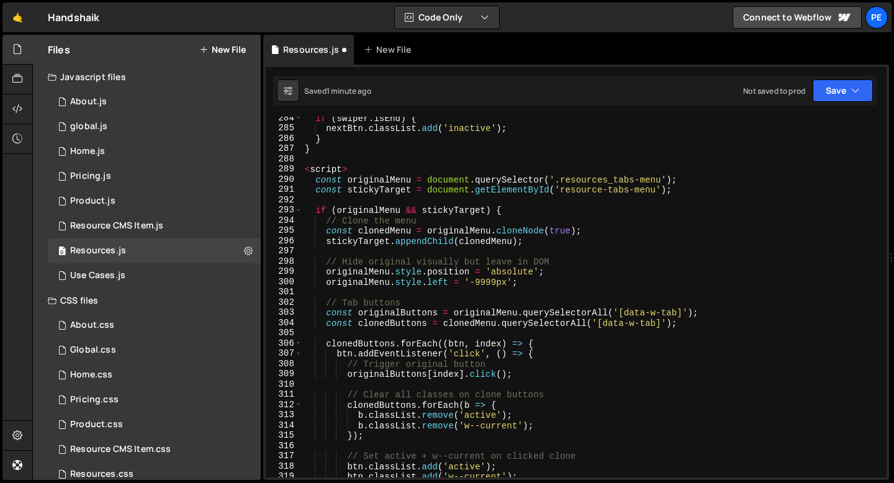
scroll to position [2856, 0]
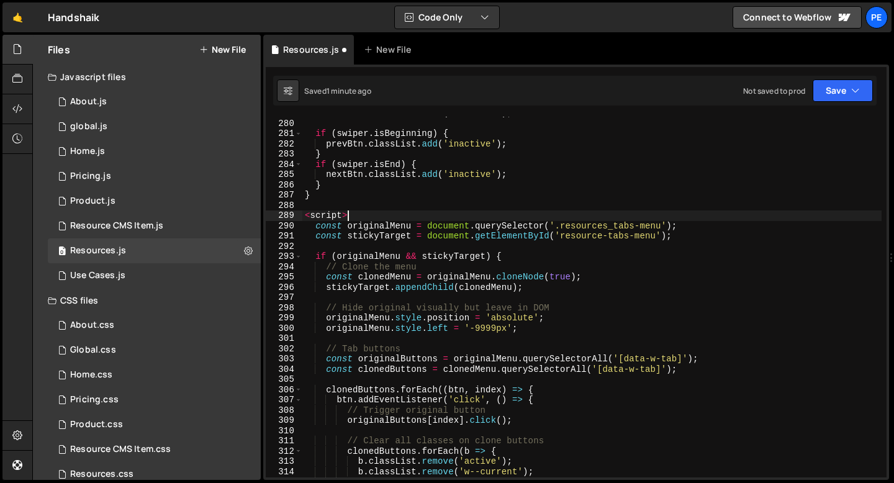
click at [351, 216] on div "nextBtn . classList . remove ( 'inactive' ) ; if ( swiper . isBeginning ) { pre…" at bounding box center [591, 298] width 579 height 381
click at [350, 216] on div "nextBtn . classList . remove ( 'inactive' ) ; if ( swiper . isBeginning ) { pre…" at bounding box center [591, 298] width 579 height 381
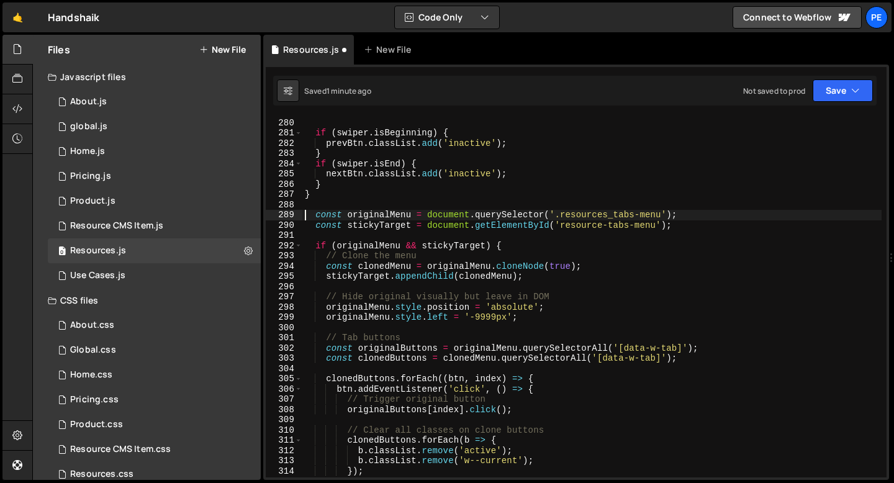
scroll to position [2973, 0]
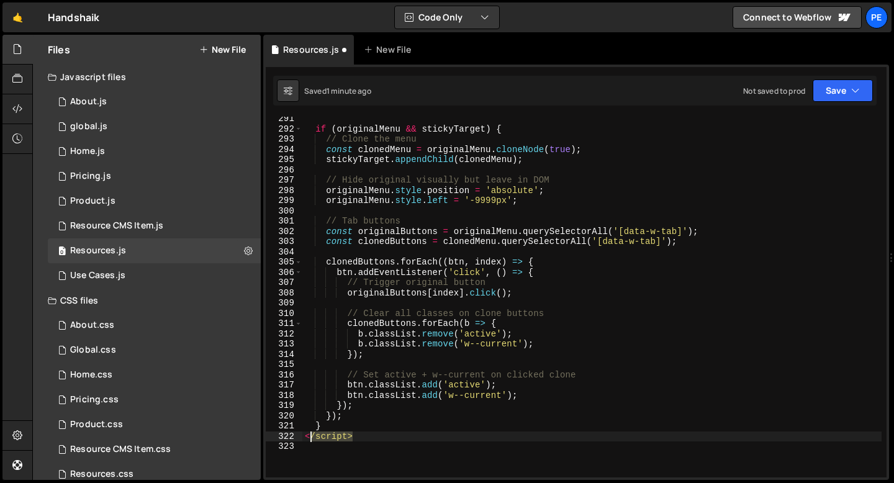
drag, startPoint x: 353, startPoint y: 436, endPoint x: 307, endPoint y: 435, distance: 45.9
click at [307, 435] on div "if ( originalMenu && stickyTarget ) { // Clone the menu const clonedMenu = orig…" at bounding box center [591, 304] width 579 height 381
type textarea "</script>"
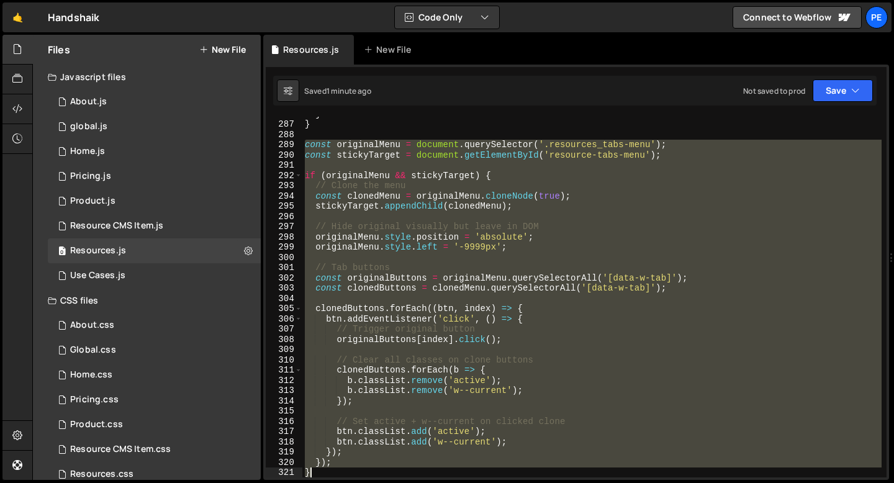
scroll to position [2938, 0]
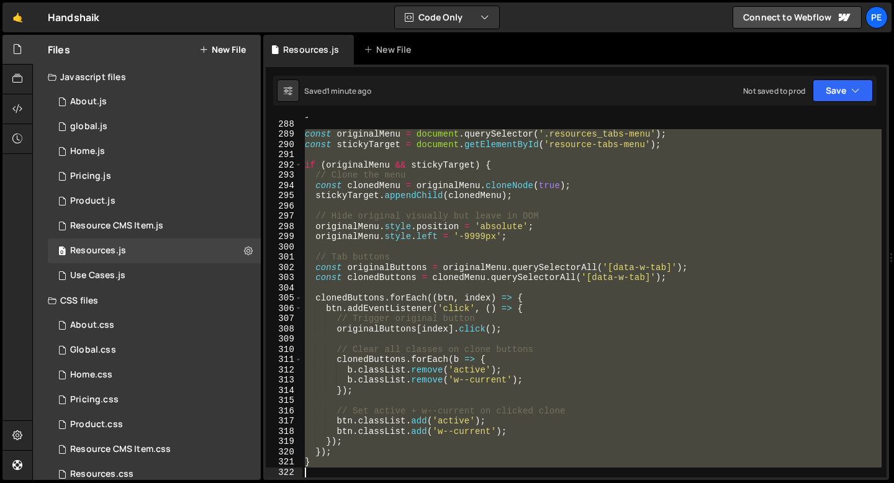
drag, startPoint x: 305, startPoint y: 150, endPoint x: 345, endPoint y: 481, distance: 333.9
click at [345, 482] on div "Hold on a sec... Are you certain you wish to leave this page? Any changes you'v…" at bounding box center [447, 241] width 894 height 483
type textarea "}"
paste textarea
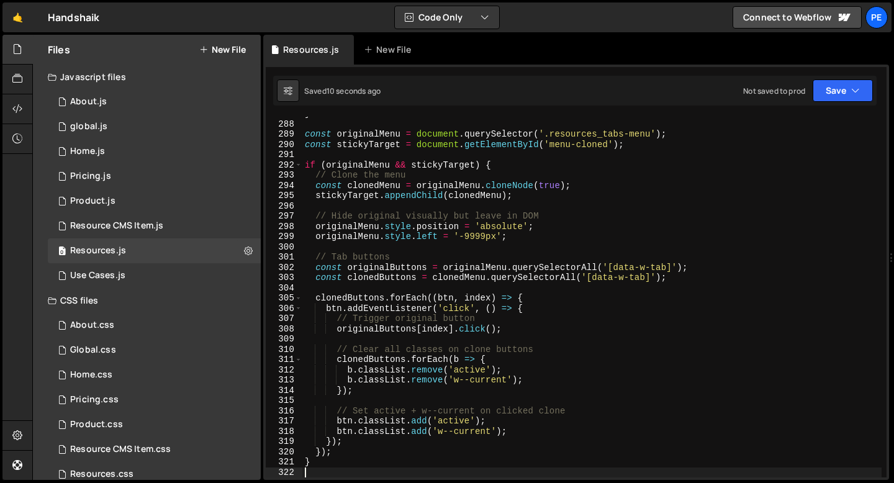
click at [524, 197] on div "} const originalMenu = document . querySelector ( '.resources_tabs-menu' ) ; co…" at bounding box center [591, 299] width 579 height 381
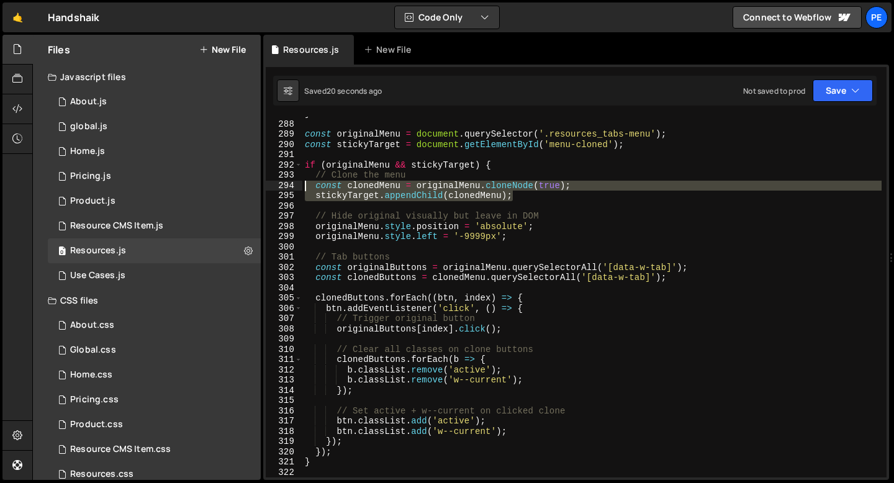
drag, startPoint x: 514, startPoint y: 197, endPoint x: 259, endPoint y: 184, distance: 254.9
click at [259, 184] on div "Files New File Javascript files 0 About.js 0 0 global.js 0 0 Home.js 0 0 0 0 0 0" at bounding box center [463, 258] width 862 height 446
type textarea "const clonedMenu = originalMenu.cloneNode(true); stickyTarget.appendChild(clone…"
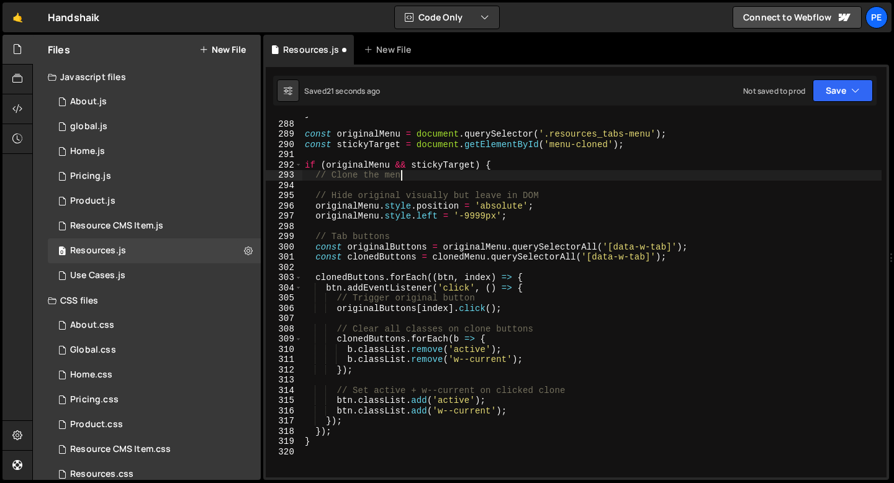
type textarea "// Clone the m"
click at [345, 181] on div "} const originalMenu = document . querySelector ( '.resources_tabs-menu' ) ; co…" at bounding box center [591, 299] width 579 height 381
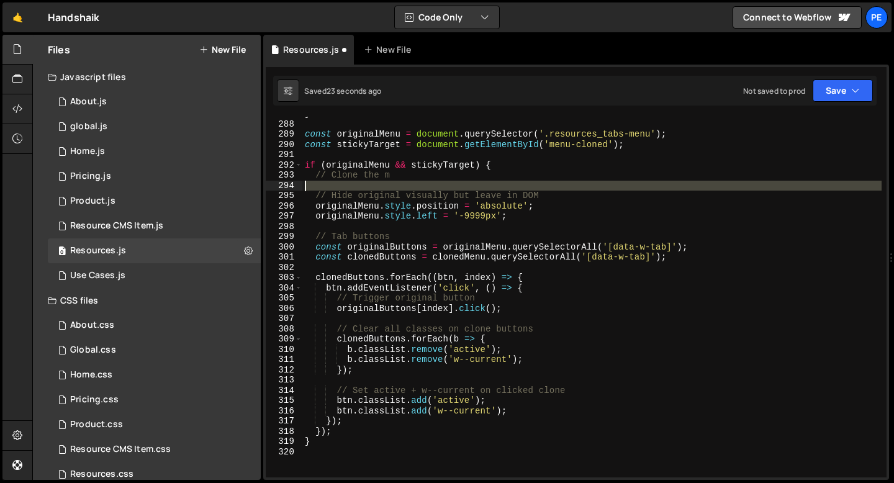
click at [345, 181] on div "} const originalMenu = document . querySelector ( '.resources_tabs-menu' ) ; co…" at bounding box center [591, 299] width 579 height 381
click at [336, 168] on div "} const originalMenu = document . querySelector ( '.resources_tabs-menu' ) ; co…" at bounding box center [591, 299] width 579 height 381
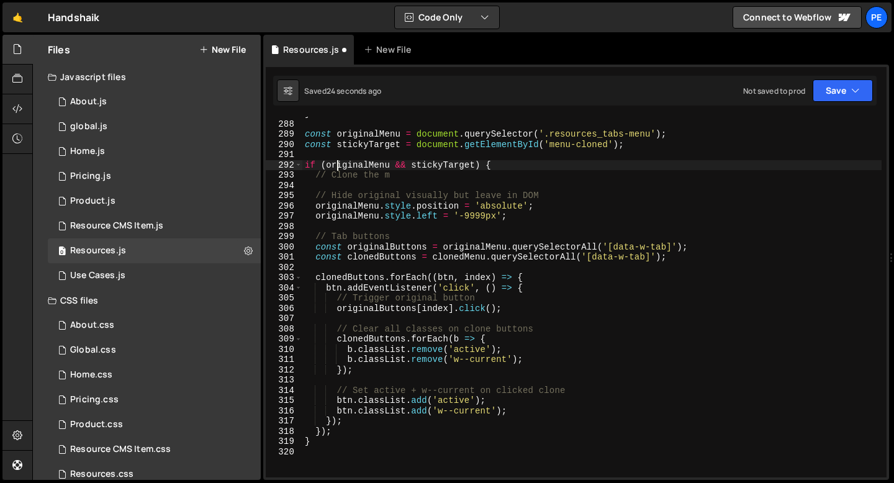
click at [336, 179] on div "} const originalMenu = document . querySelector ( '.resources_tabs-menu' ) ; co…" at bounding box center [591, 299] width 579 height 381
click at [336, 178] on div "} const originalMenu = document . querySelector ( '.resources_tabs-menu' ) ; co…" at bounding box center [591, 299] width 579 height 381
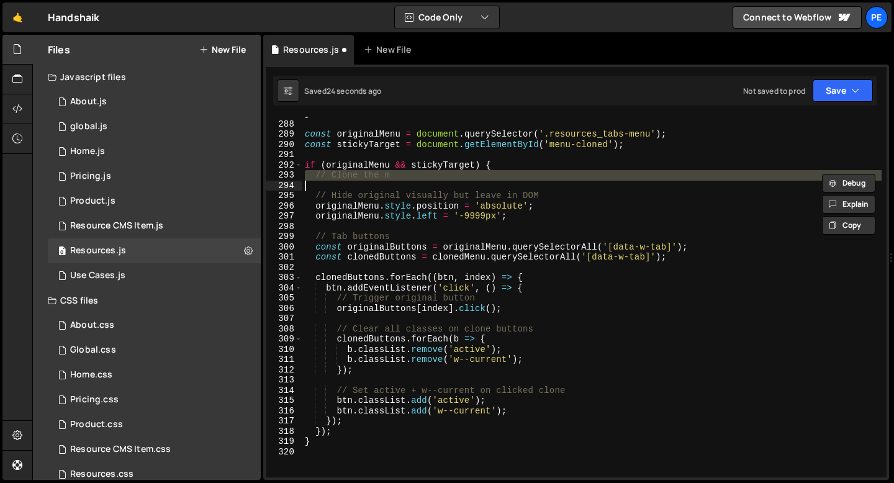
click at [336, 178] on div "} const originalMenu = document . querySelector ( '.resources_tabs-menu' ) ; co…" at bounding box center [591, 299] width 579 height 381
type textarea "// Clone the m"
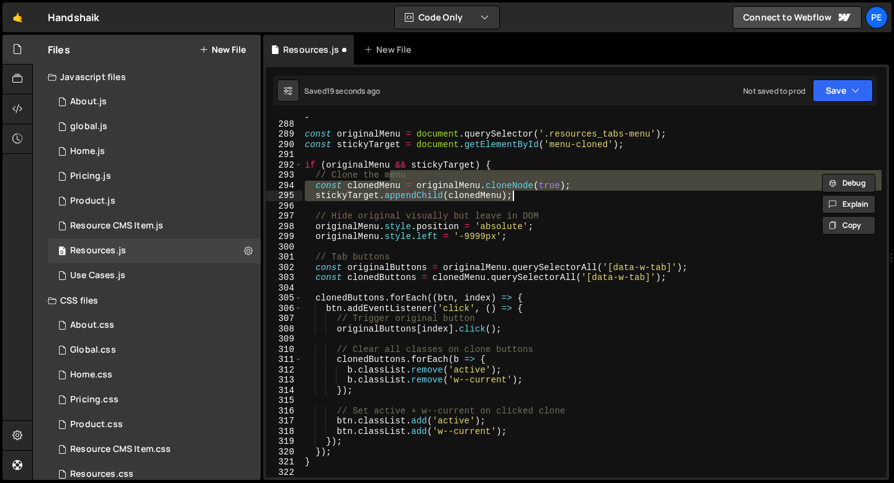
click at [404, 220] on div "} const originalMenu = document . querySelector ( '.resources_tabs-menu' ) ; co…" at bounding box center [591, 299] width 579 height 381
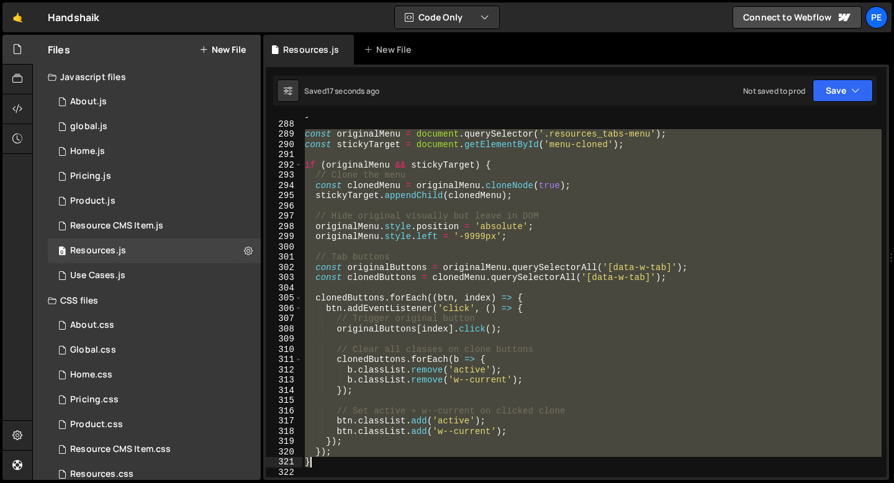
drag, startPoint x: 304, startPoint y: 133, endPoint x: 368, endPoint y: 462, distance: 334.6
click at [368, 463] on div "} const originalMenu = document . querySelector ( '.resources_tabs-menu' ) ; co…" at bounding box center [591, 299] width 579 height 381
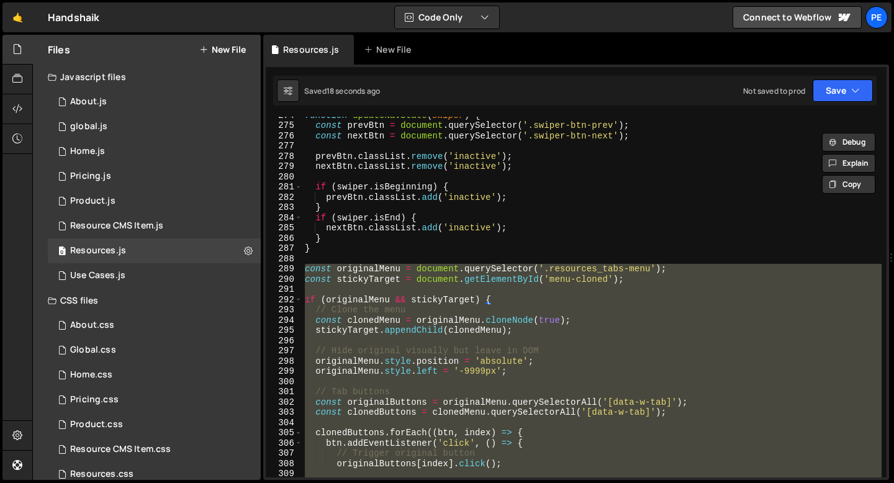
scroll to position [2705, 0]
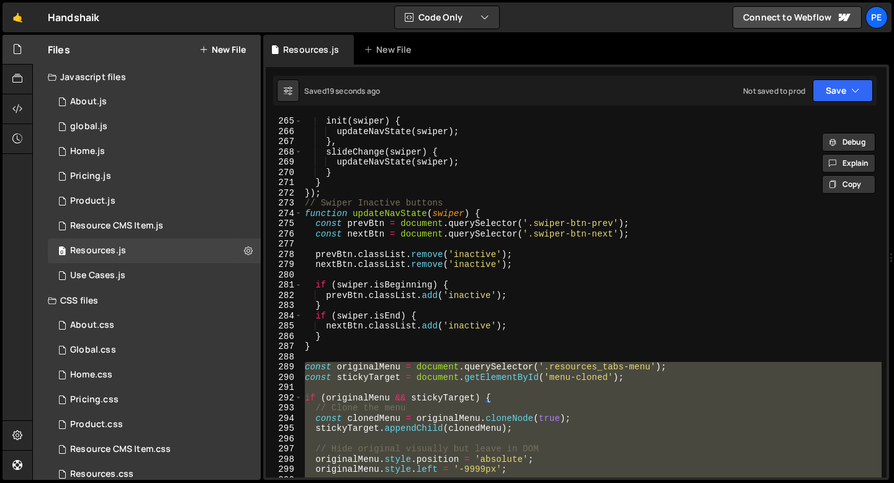
click at [317, 347] on div "init ( swiper ) { updateNavState ( swiper ) ; } , slideChange ( swiper ) { upda…" at bounding box center [591, 306] width 579 height 381
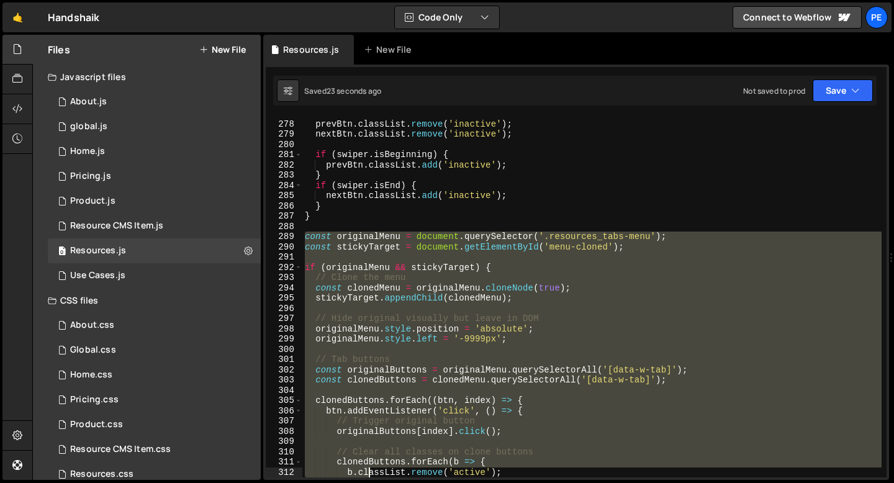
scroll to position [2938, 0]
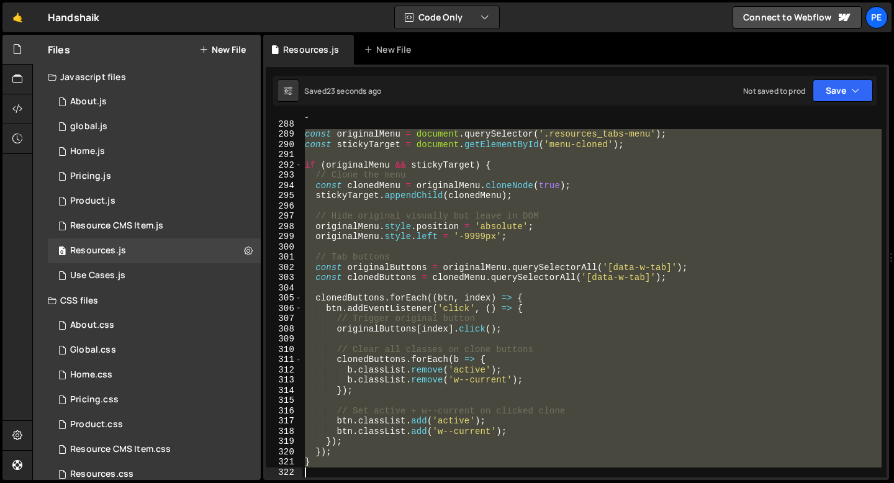
drag, startPoint x: 305, startPoint y: 367, endPoint x: 368, endPoint y: 479, distance: 128.1
click at [368, 480] on div "Debug Explain Copy Resources.js New File Saved 23 seconds ago Not saved to prod…" at bounding box center [576, 258] width 626 height 446
type textarea "}"
paste textarea
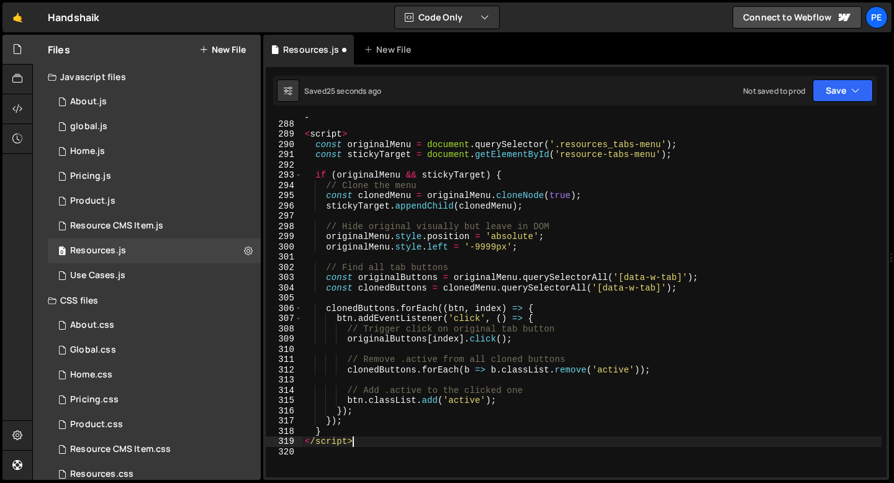
click at [360, 444] on div "} < script > const originalMenu = document . querySelector ( '.resources_tabs-m…" at bounding box center [591, 299] width 579 height 381
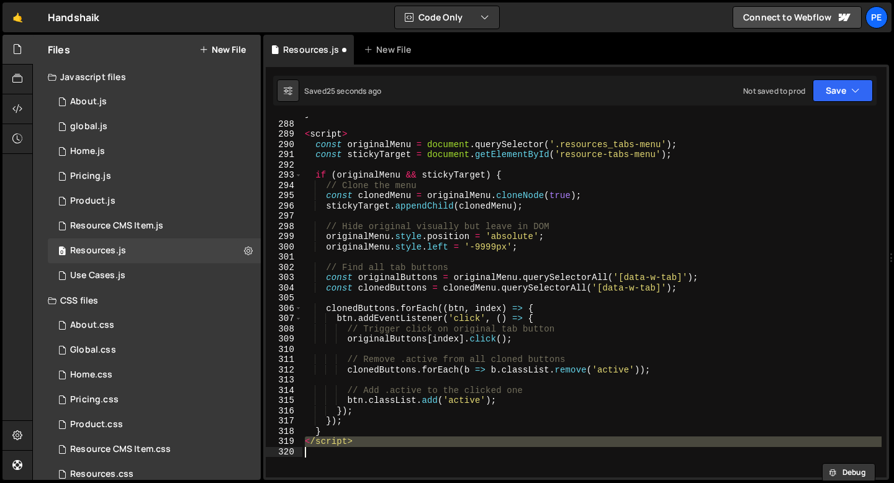
click at [360, 444] on div "} < script > const originalMenu = document . querySelector ( '.resources_tabs-m…" at bounding box center [591, 299] width 579 height 381
type textarea "</script>"
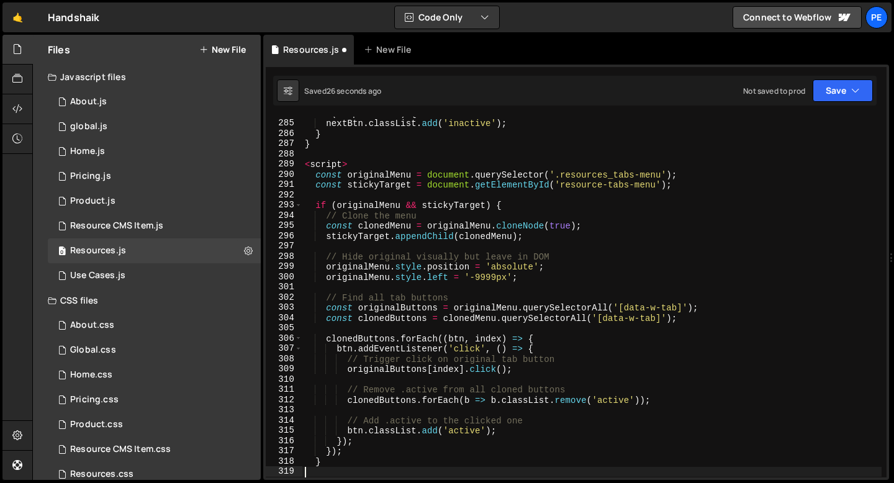
scroll to position [2818, 0]
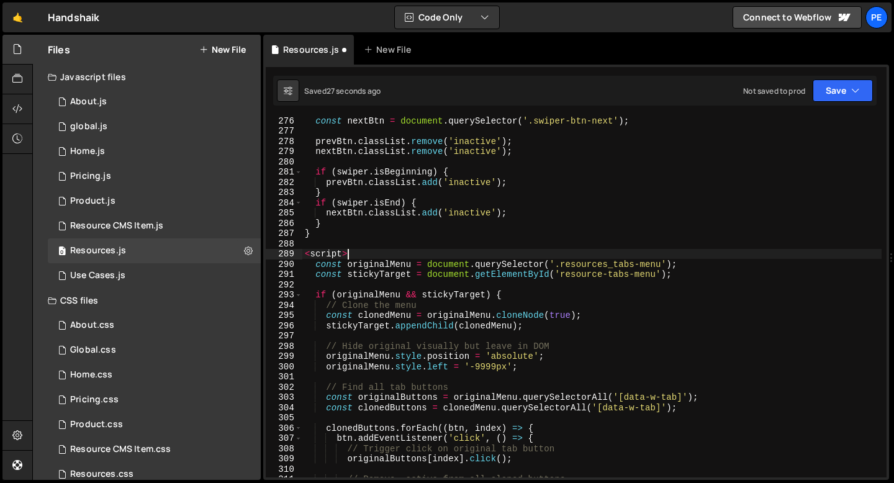
click at [356, 253] on div "const nextBtn = document . querySelector ( '.swiper-btn-next' ) ; prevBtn . cla…" at bounding box center [591, 305] width 579 height 381
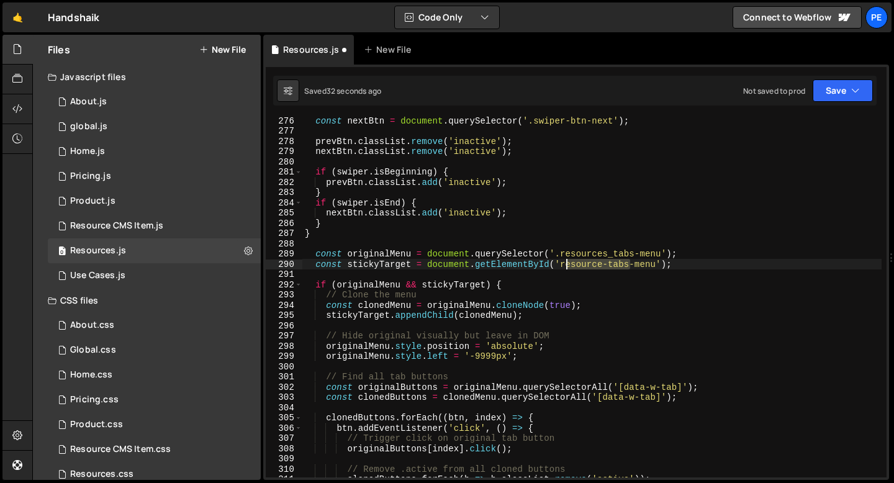
drag, startPoint x: 628, startPoint y: 265, endPoint x: 564, endPoint y: 264, distance: 63.9
click at [564, 264] on div "const nextBtn = document . querySelector ( '.swiper-btn-next' ) ; prevBtn . cla…" at bounding box center [591, 305] width 579 height 381
click at [567, 264] on div "const nextBtn = document . querySelector ( '.swiper-btn-next' ) ; prevBtn . cla…" at bounding box center [591, 305] width 579 height 381
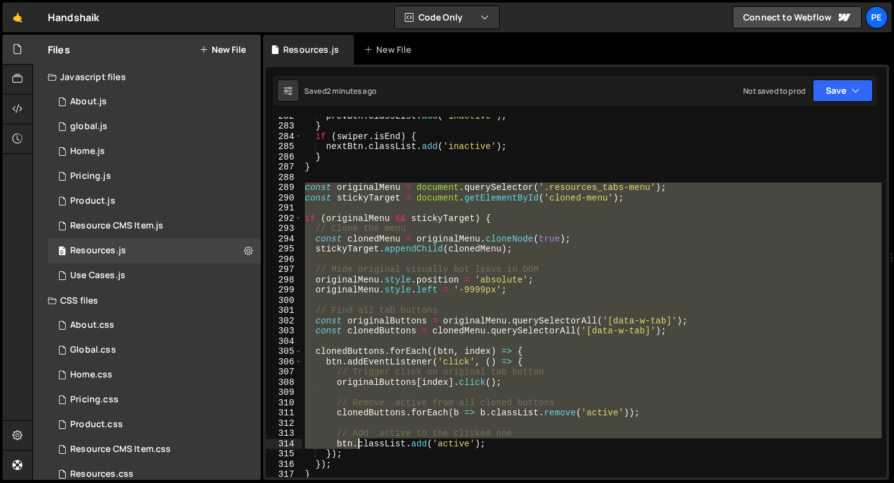
scroll to position [2897, 0]
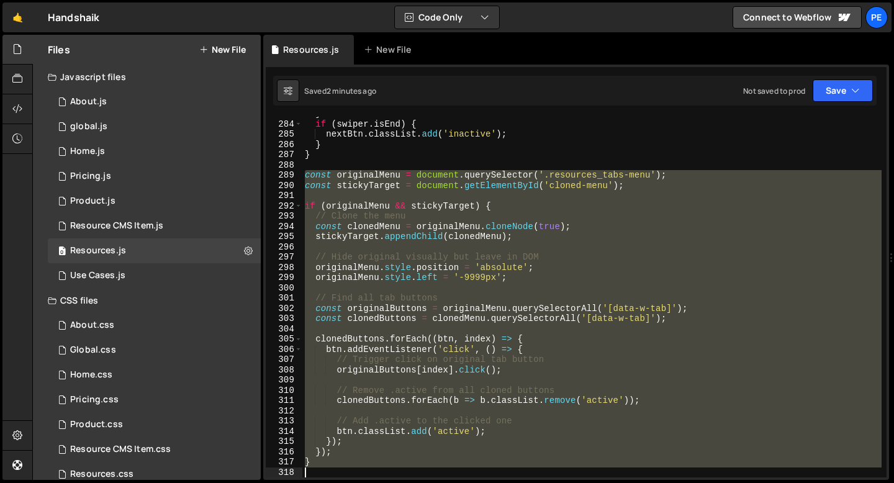
drag, startPoint x: 306, startPoint y: 185, endPoint x: 362, endPoint y: 479, distance: 299.5
click at [362, 479] on div "1 Type cmd + s to save your Javascript file. הההההההההההההההההההההההההההההההההה…" at bounding box center [576, 272] width 626 height 415
paste textarea
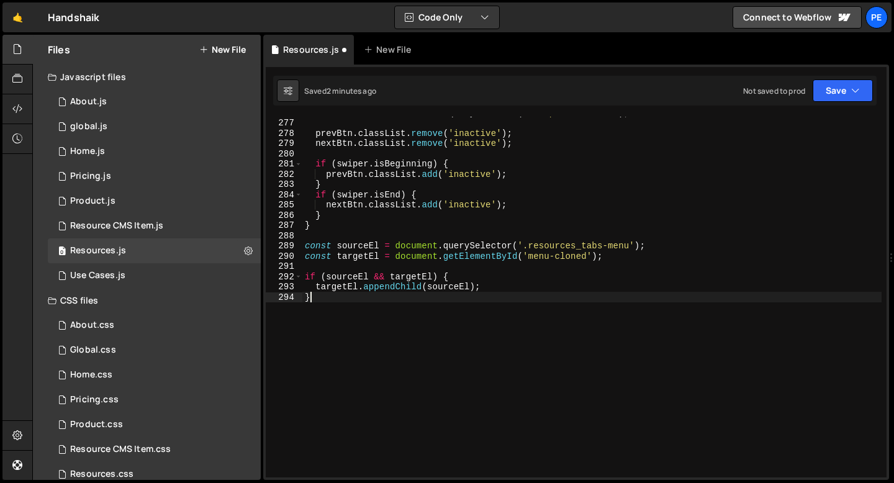
scroll to position [2826, 0]
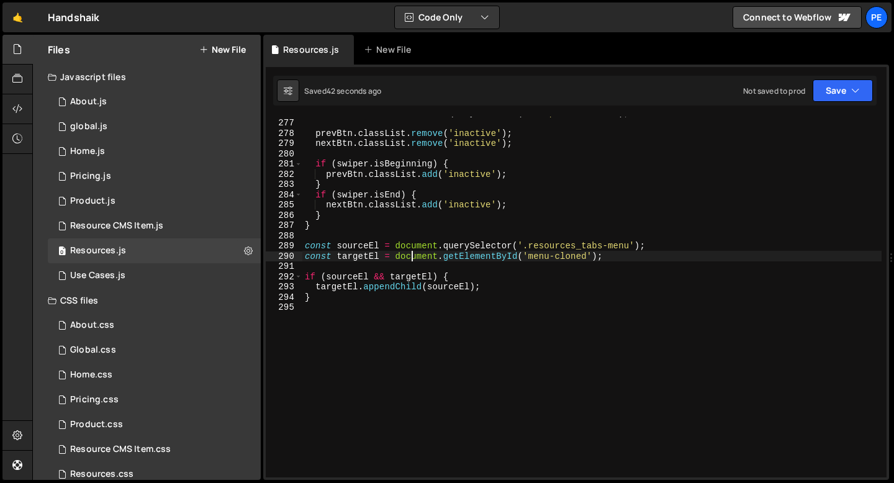
click at [409, 258] on div "const nextBtn = document . querySelector ( '.swiper-btn-next' ) ; prevBtn . cla…" at bounding box center [591, 297] width 579 height 381
type textarea "const targetEl = document.getElementById('menu-cloned');"
click at [404, 268] on div "const nextBtn = document . querySelector ( '.swiper-btn-next' ) ; prevBtn . cla…" at bounding box center [591, 297] width 579 height 381
click at [351, 228] on div "const nextBtn = document . querySelector ( '.swiper-btn-next' ) ; prevBtn . cla…" at bounding box center [591, 297] width 579 height 381
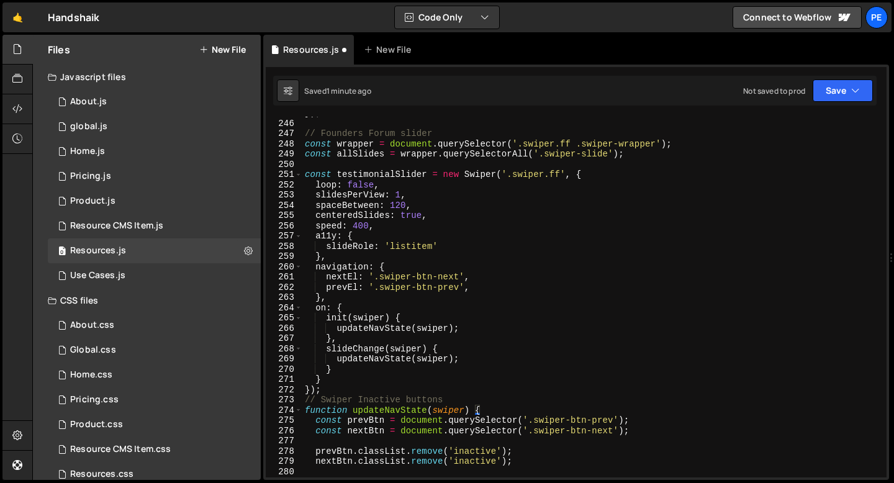
scroll to position [2477, 0]
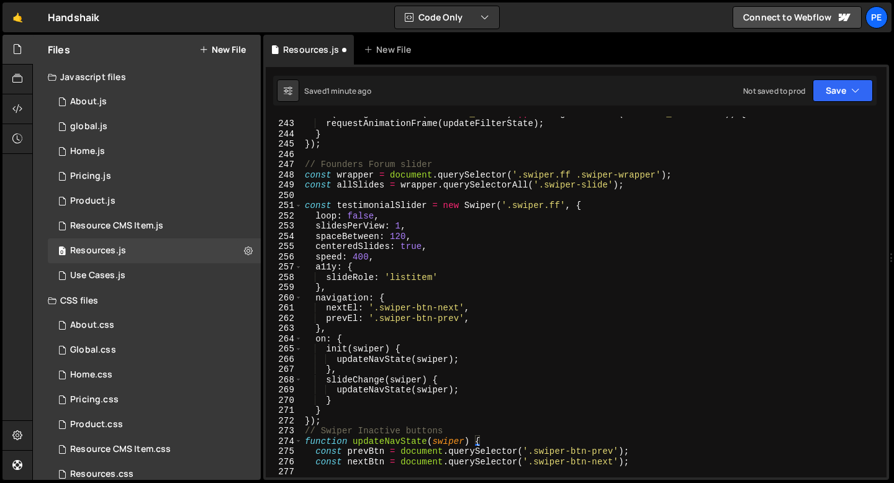
click at [592, 210] on div "if ( e . target . closest ( ".filter_radio" ) || e . target . closest ( ".filte…" at bounding box center [591, 298] width 579 height 381
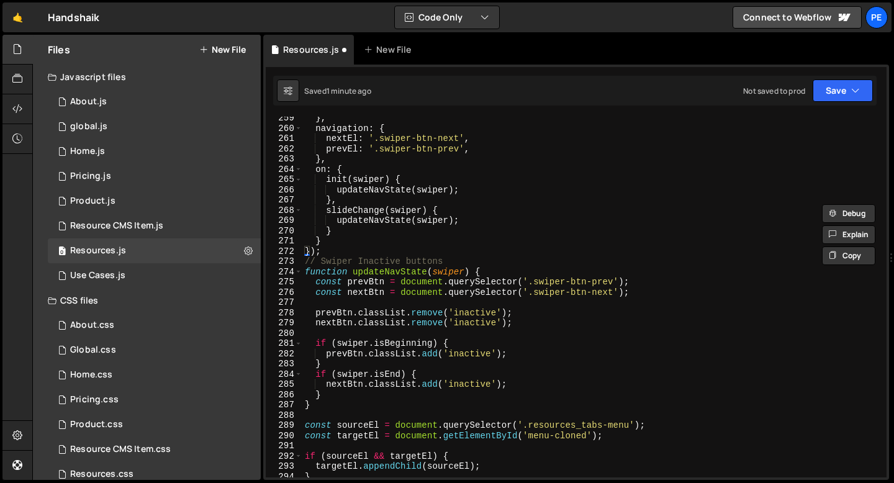
scroll to position [2646, 0]
click at [506, 268] on div "} , navigation : { nextEl : '.swiper-btn-next' , prevEl : '.swiper-btn-prev' , …" at bounding box center [591, 303] width 579 height 381
type textarea "function updateNavState(swiper) {"
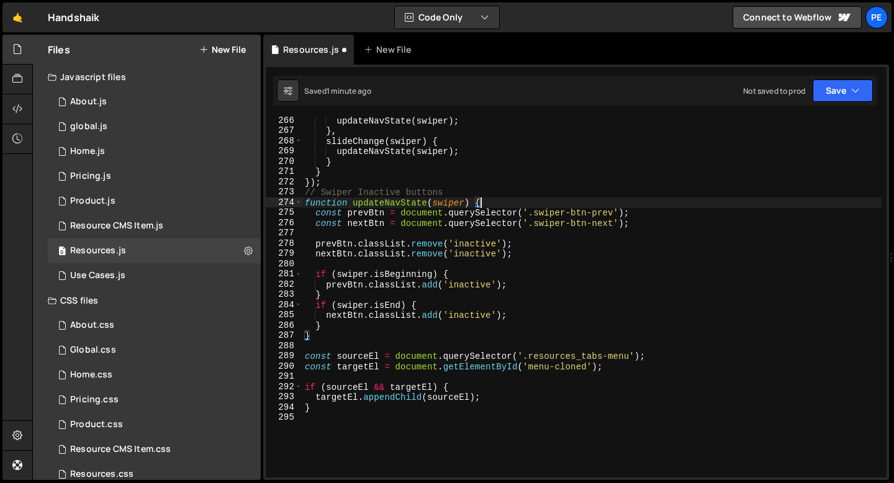
scroll to position [2715, 0]
click at [360, 347] on div "updateNavState ( swiper ) ; } , slideChange ( swiper ) { updateNavState ( swipe…" at bounding box center [591, 305] width 579 height 381
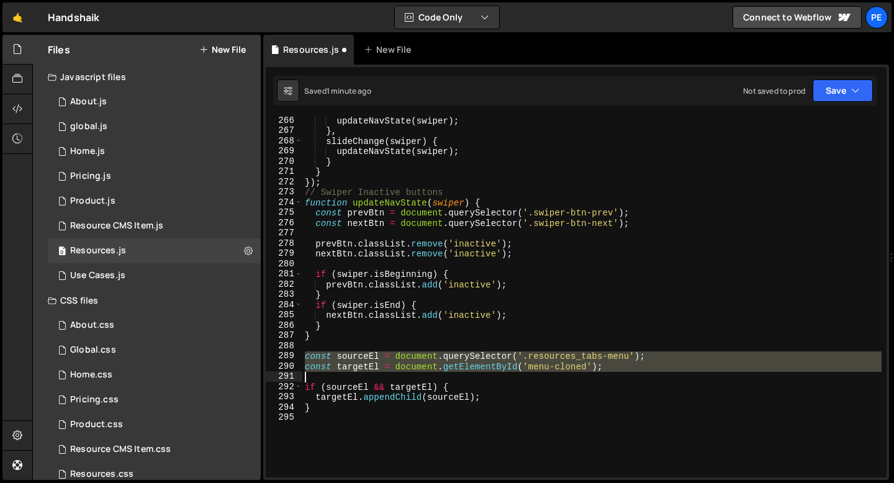
drag, startPoint x: 307, startPoint y: 354, endPoint x: 337, endPoint y: 407, distance: 60.9
click at [337, 407] on div "updateNavState ( swiper ) ; } , slideChange ( swiper ) { updateNavState ( swipe…" at bounding box center [591, 305] width 579 height 381
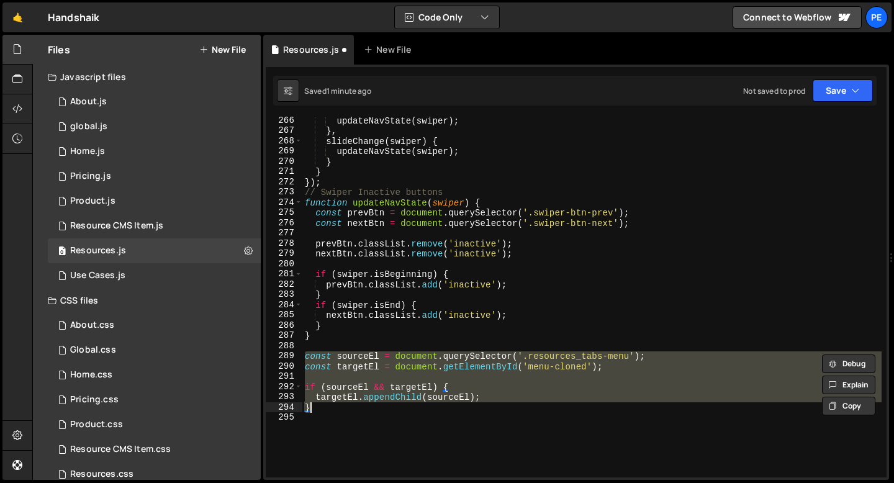
paste textarea
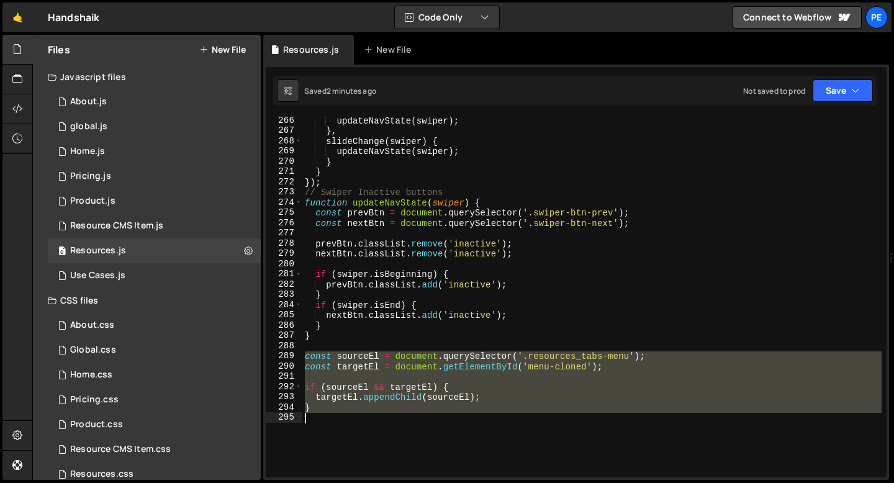
drag, startPoint x: 304, startPoint y: 356, endPoint x: 318, endPoint y: 415, distance: 61.3
click at [318, 415] on div "updateNavState ( swiper ) ; } , slideChange ( swiper ) { updateNavState ( swipe…" at bounding box center [591, 305] width 579 height 381
type textarea "}"
paste textarea
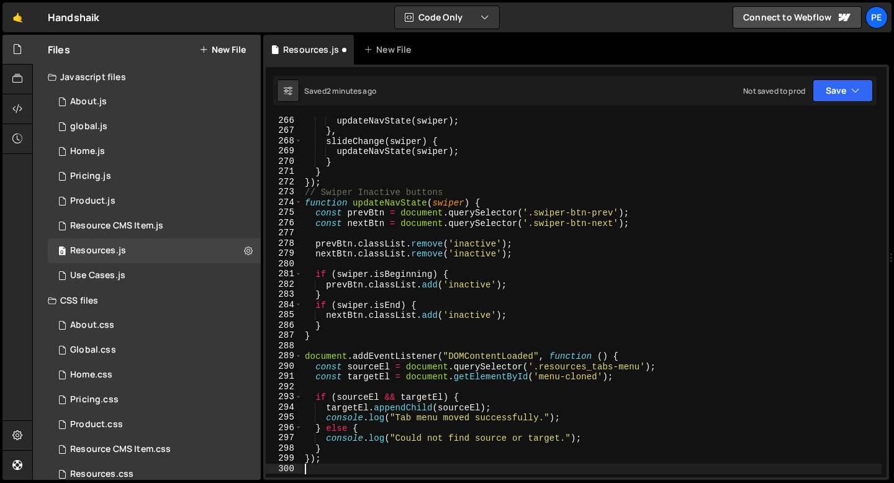
click at [377, 355] on div "updateNavState ( swiper ) ; } , slideChange ( swiper ) { updateNavState ( swipe…" at bounding box center [591, 305] width 579 height 381
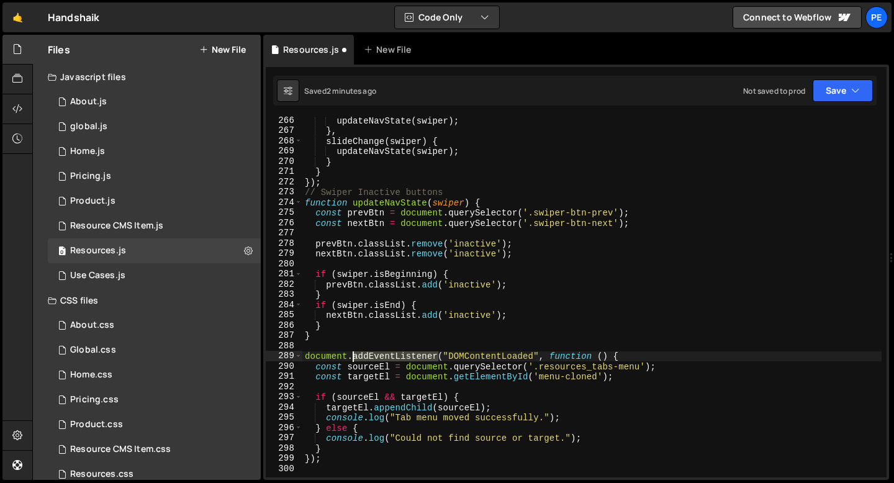
click at [377, 354] on div "updateNavState ( swiper ) ; } , slideChange ( swiper ) { updateNavState ( swipe…" at bounding box center [591, 305] width 579 height 381
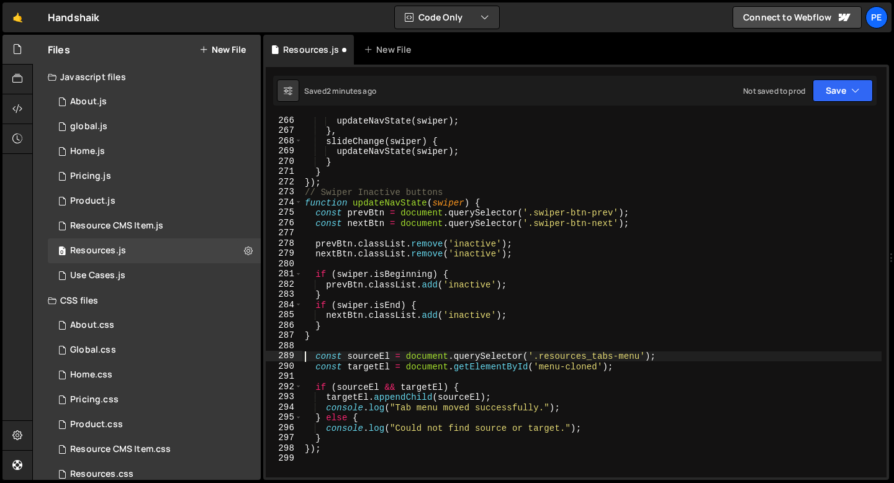
click at [329, 451] on div "updateNavState ( swiper ) ; } , slideChange ( swiper ) { updateNavState ( swipe…" at bounding box center [591, 305] width 579 height 381
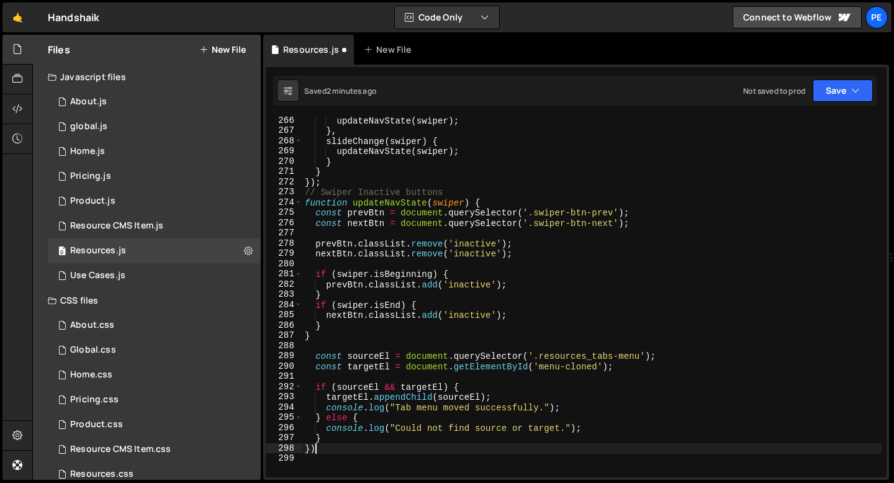
type textarea "}"
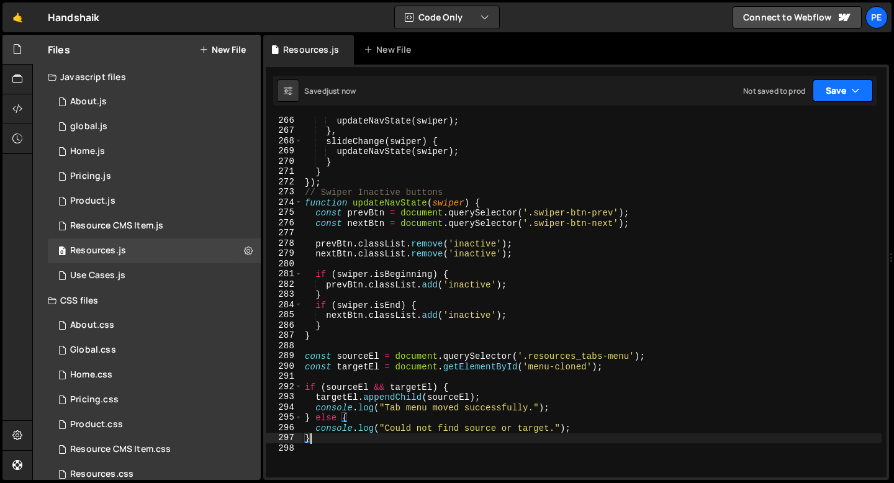
click at [831, 92] on button "Save" at bounding box center [843, 90] width 60 height 22
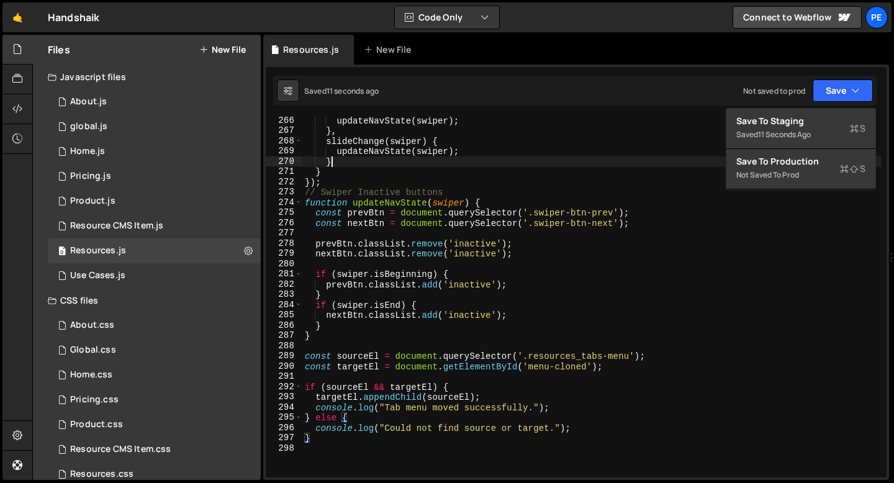
click at [609, 163] on div "updateNavState ( swiper ) ; } , slideChange ( swiper ) { updateNavState ( swipe…" at bounding box center [591, 305] width 579 height 381
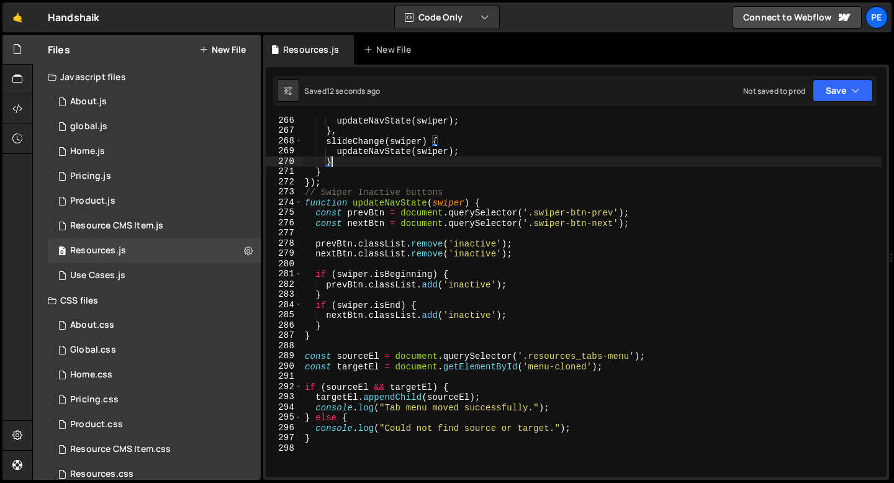
click at [356, 354] on div "updateNavState ( swiper ) ; } , slideChange ( swiper ) { updateNavState ( swipe…" at bounding box center [591, 305] width 579 height 381
type textarea "const sourceEl = document.querySelector('.resources_tabs-menu');"
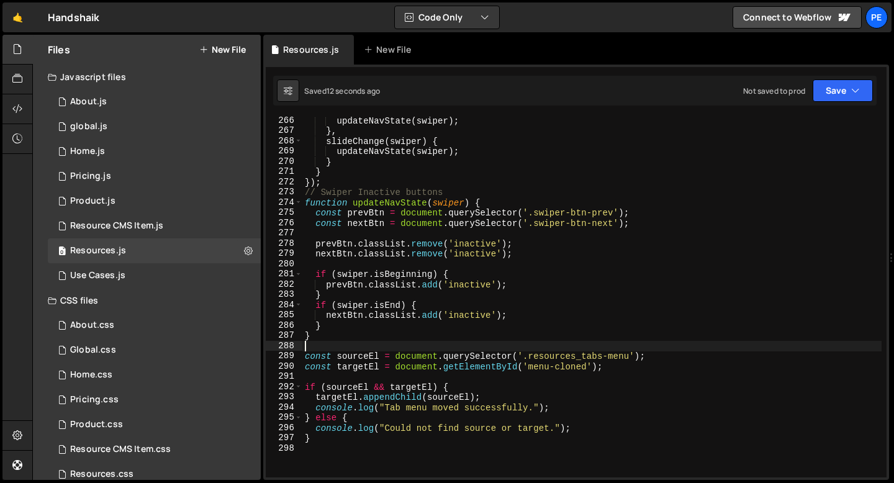
click at [329, 341] on div "updateNavState ( swiper ) ; } , slideChange ( swiper ) { updateNavState ( swipe…" at bounding box center [591, 305] width 579 height 381
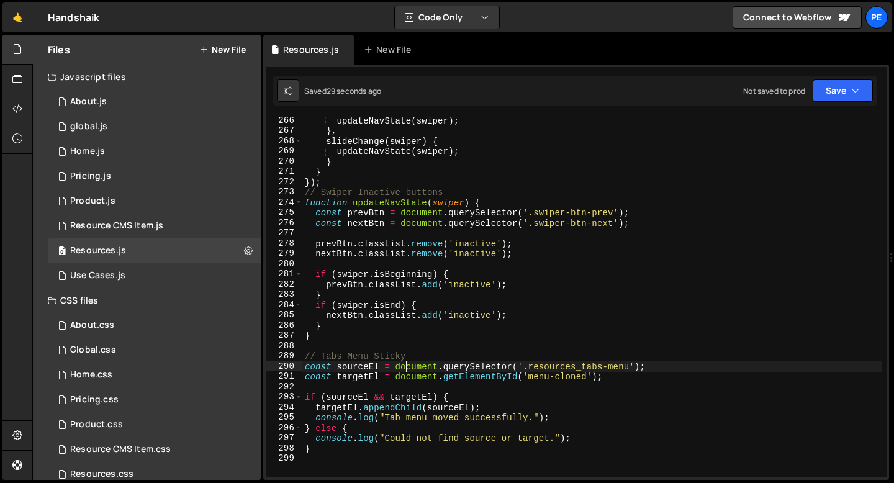
scroll to position [2737, 0]
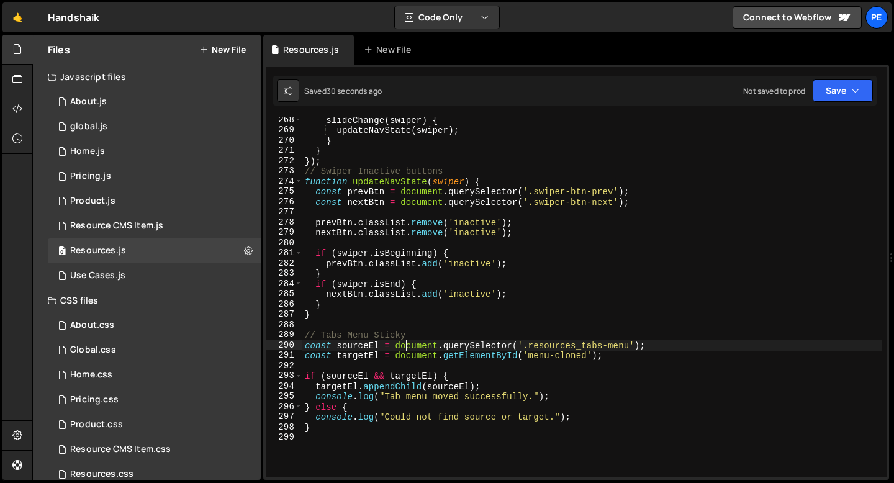
click at [368, 332] on div "slideChange ( swiper ) { updateNavState ( swiper ) ; } } }) ; // Swiper Inactiv…" at bounding box center [591, 305] width 579 height 381
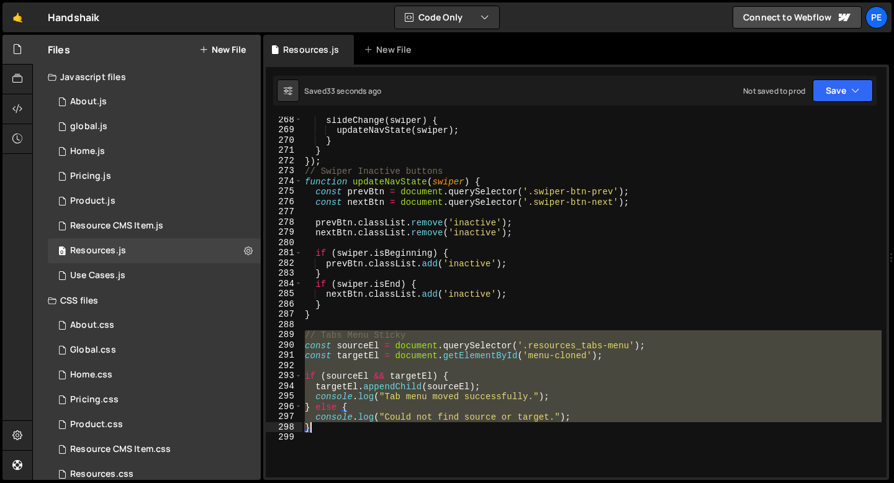
drag, startPoint x: 304, startPoint y: 336, endPoint x: 339, endPoint y: 424, distance: 94.4
click at [339, 424] on div "slideChange ( swiper ) { updateNavState ( swiper ) ; } } }) ; // Swiper Inactiv…" at bounding box center [591, 305] width 579 height 381
click at [305, 348] on div "slideChange ( swiper ) { updateNavState ( swiper ) ; } } }) ; // Swiper Inactiv…" at bounding box center [591, 297] width 579 height 361
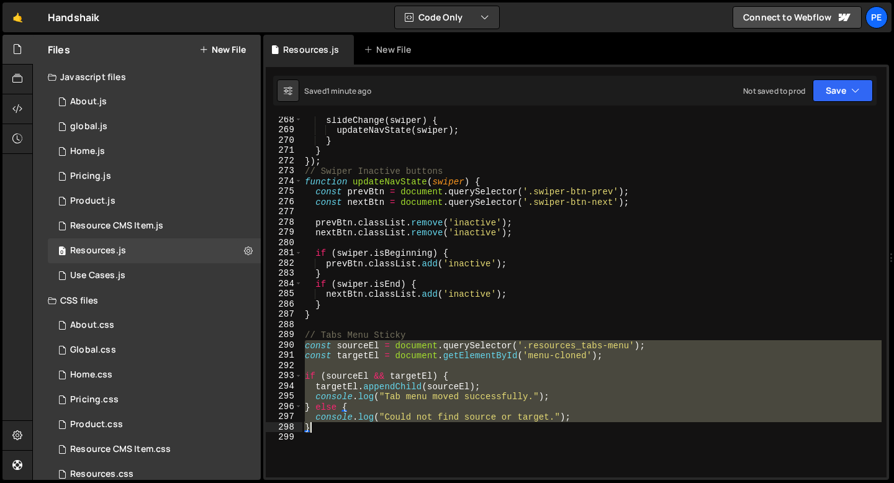
drag, startPoint x: 305, startPoint y: 348, endPoint x: 318, endPoint y: 428, distance: 81.1
click at [318, 428] on div "slideChange ( swiper ) { updateNavState ( swiper ) ; } } }) ; // Swiper Inactiv…" at bounding box center [591, 305] width 579 height 381
paste textarea "}, 100);"
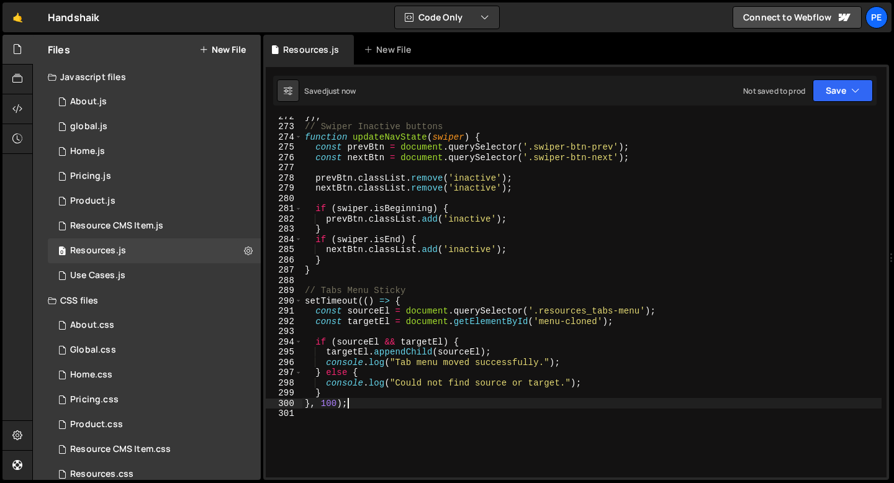
scroll to position [2784, 0]
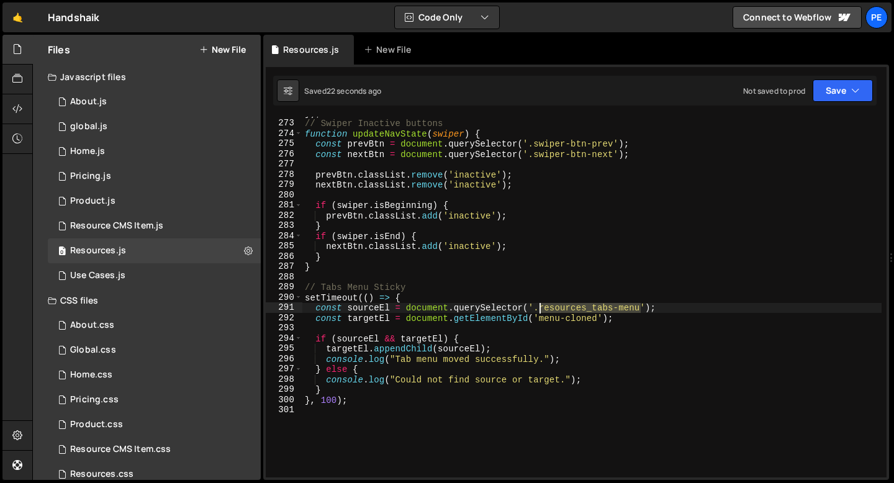
drag, startPoint x: 640, startPoint y: 309, endPoint x: 538, endPoint y: 312, distance: 102.5
click at [538, 312] on div "}) ; // Swiper Inactive buttons function updateNavState ( swiper ) { const prev…" at bounding box center [591, 298] width 579 height 381
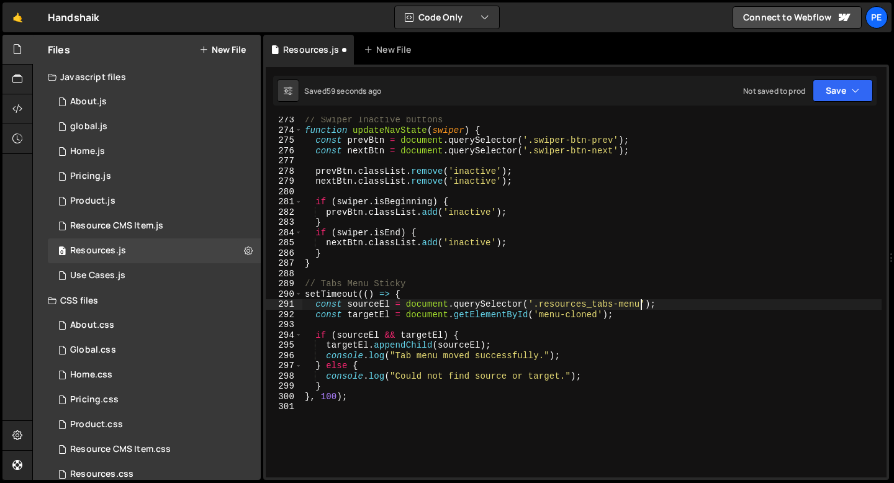
scroll to position [2801, 0]
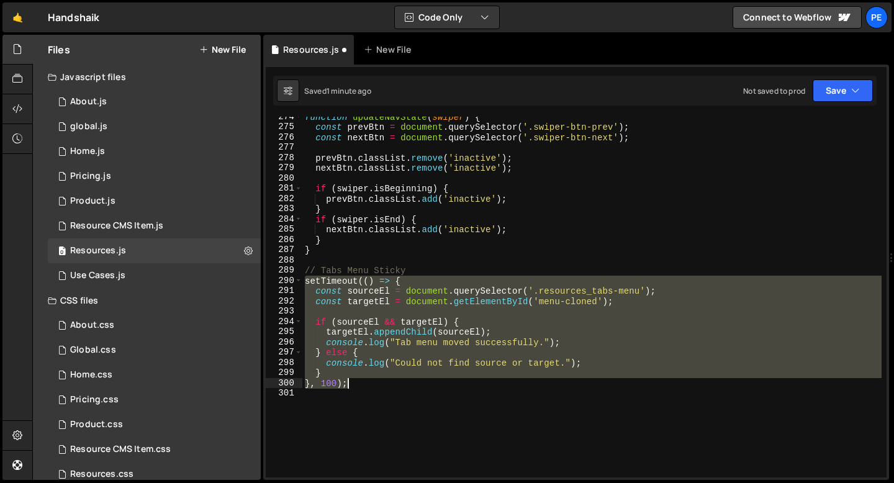
drag, startPoint x: 307, startPoint y: 282, endPoint x: 356, endPoint y: 381, distance: 110.8
click at [356, 383] on div "function updateNavState ( swiper ) { const prevBtn = document . querySelector (…" at bounding box center [591, 302] width 579 height 381
type textarea "} }, 100);"
paste textarea
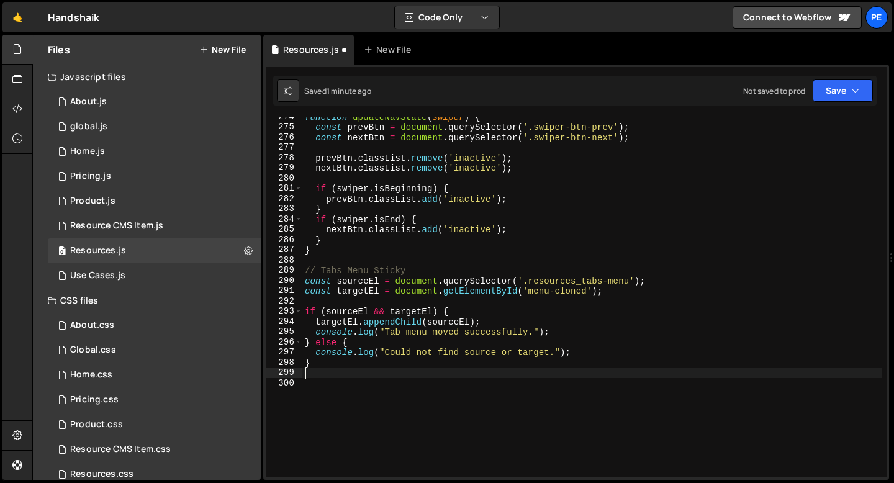
scroll to position [0, 0]
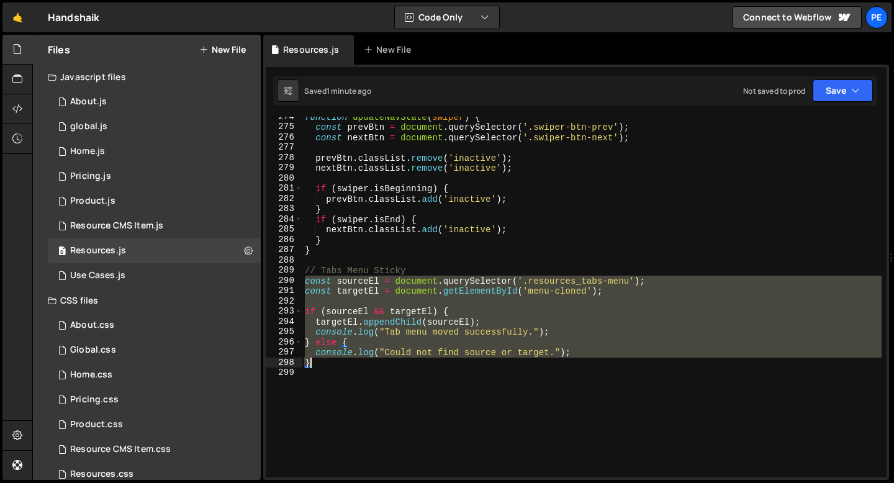
drag, startPoint x: 304, startPoint y: 281, endPoint x: 318, endPoint y: 364, distance: 84.3
click at [318, 364] on div "function updateNavState ( swiper ) { const prevBtn = document . querySelector (…" at bounding box center [591, 302] width 579 height 381
type textarea "console.log("Could not find source or target."); }"
paste textarea
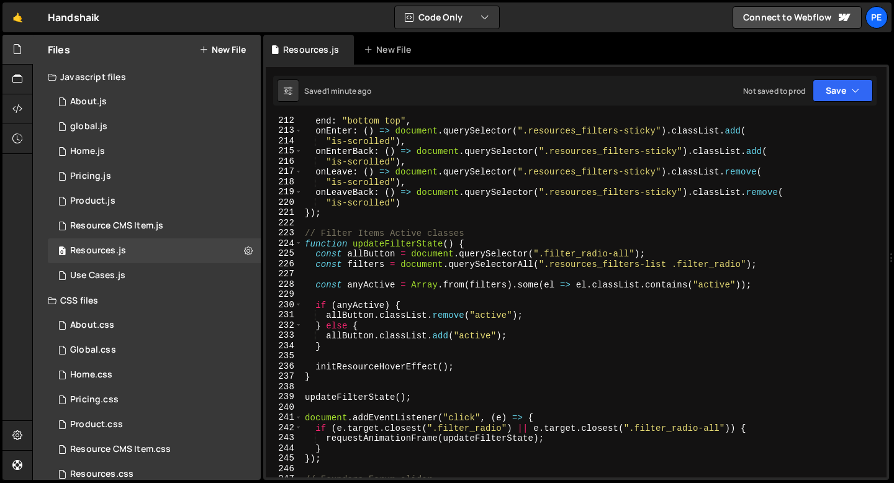
scroll to position [2162, 0]
click at [334, 221] on div "end : "bottom top" , onEnter : ( ) => document . querySelector ( ".resources_fi…" at bounding box center [591, 305] width 579 height 381
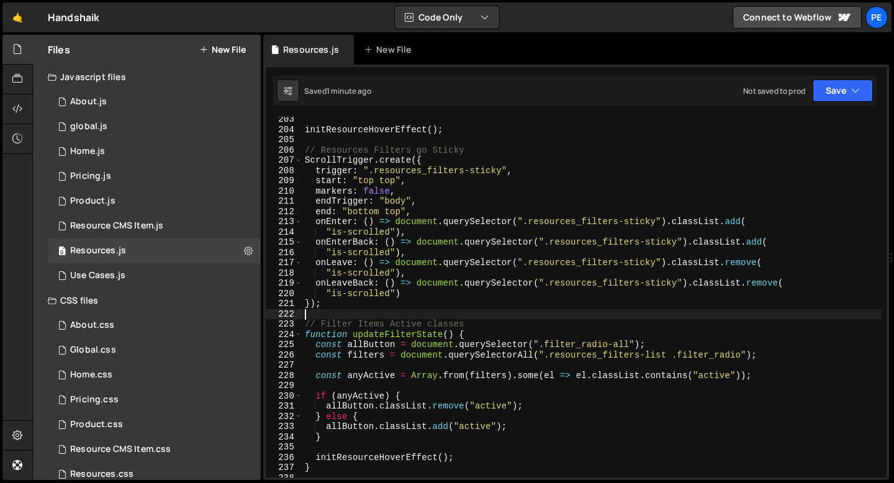
scroll to position [2060, 0]
